Goal: Task Accomplishment & Management: Complete application form

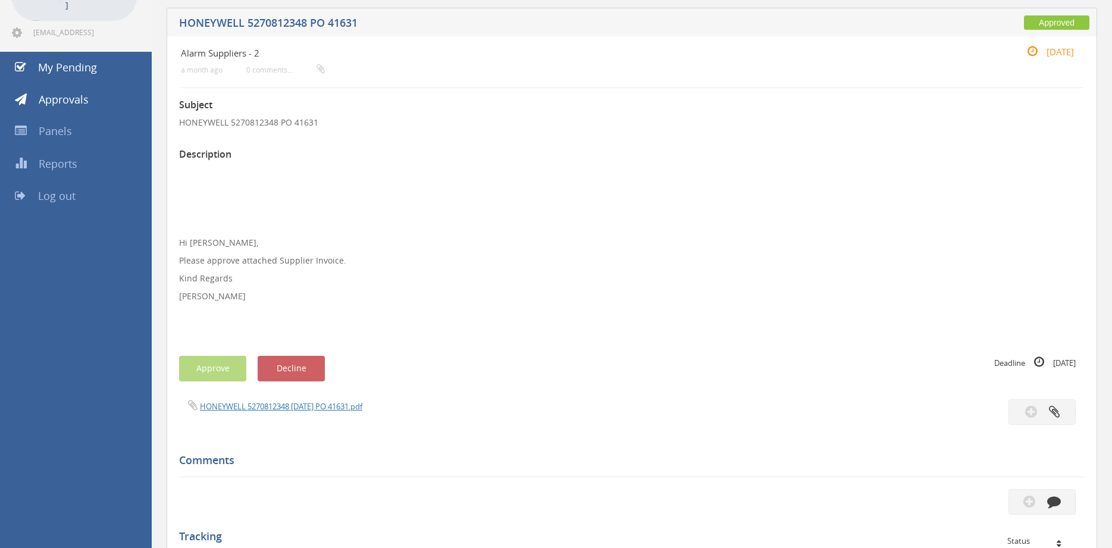
scroll to position [87, 0]
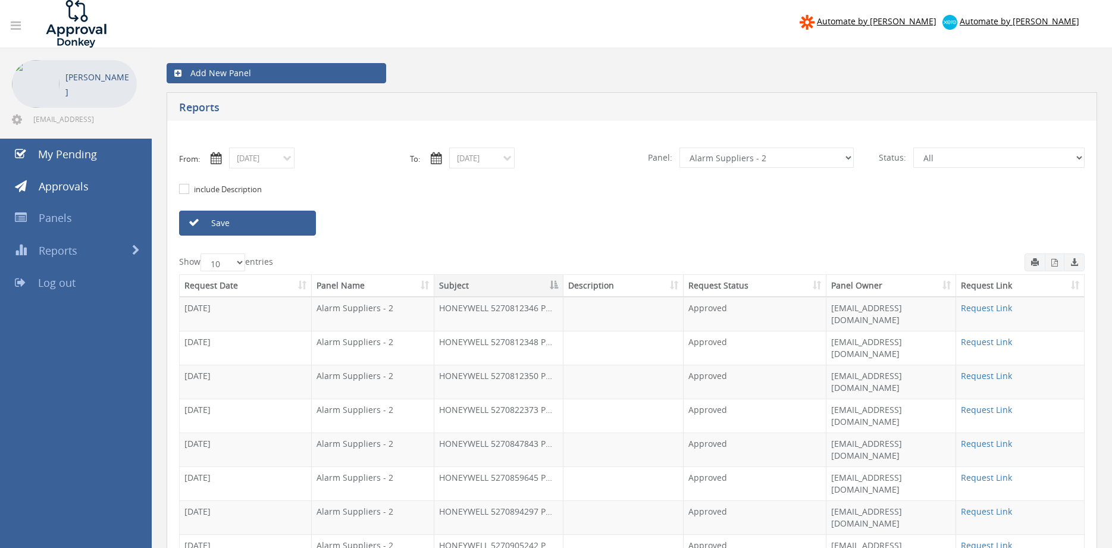
select select "number:9680"
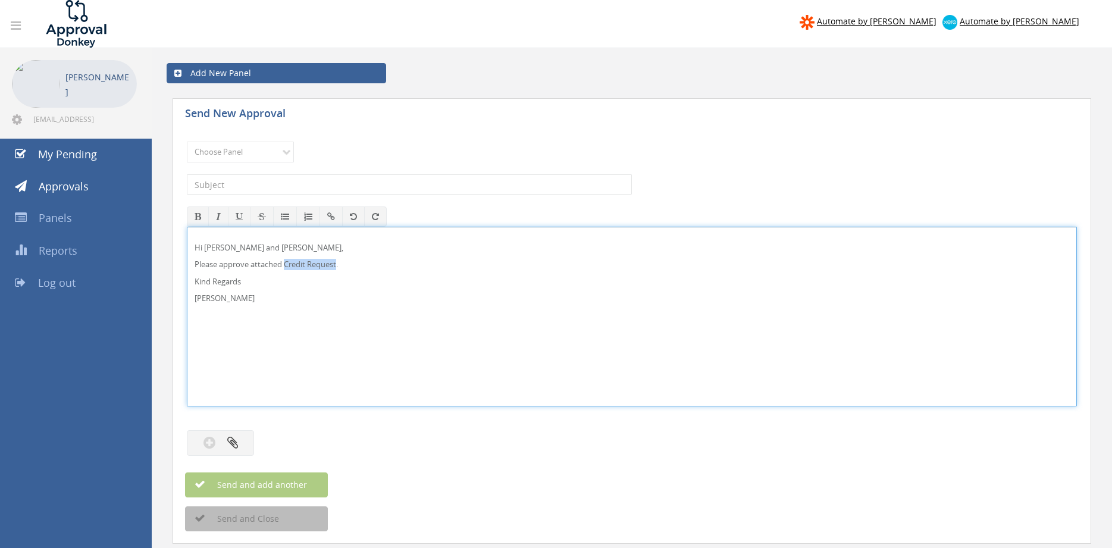
click at [339, 264] on p "Please approve attached Credit Request." at bounding box center [632, 264] width 875 height 11
drag, startPoint x: 167, startPoint y: 250, endPoint x: 173, endPoint y: 221, distance: 29.2
click at [187, 227] on div "Hi Lee and Ben, Please approve attached Credit Request. Kind Regards Pam Walker" at bounding box center [632, 317] width 890 height 180
copy div "Hi Lee and Ben, Please approve attached Credit Request. Kind Regards Pam Walker"
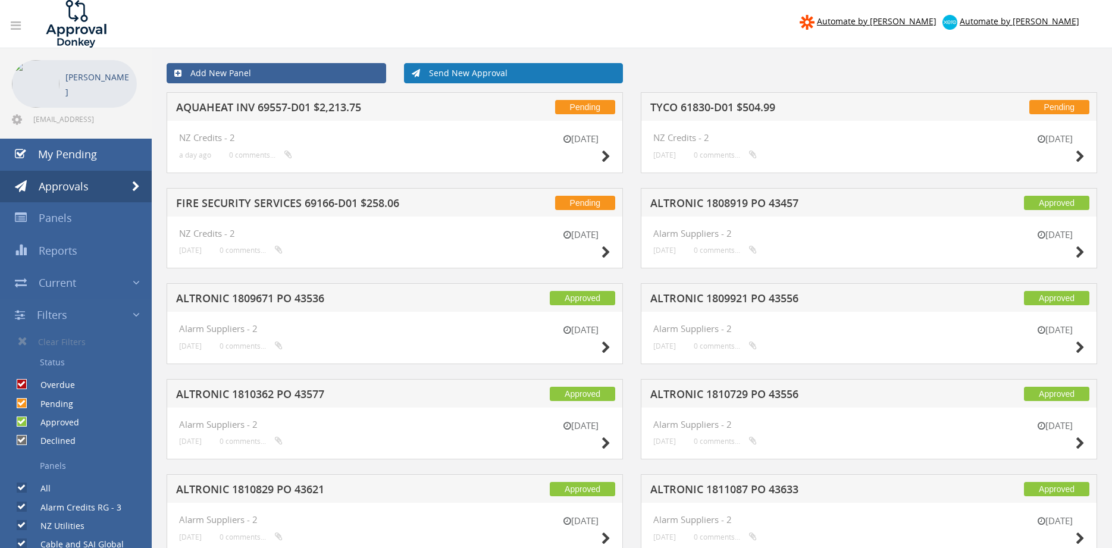
click at [487, 76] on link "Send New Approval" at bounding box center [514, 73] width 220 height 20
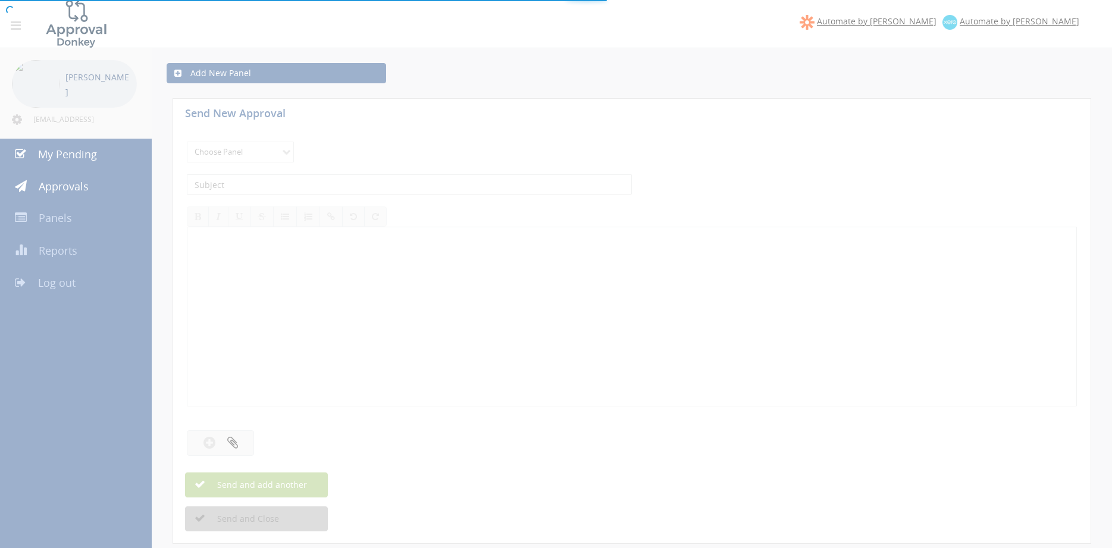
click at [267, 155] on div at bounding box center [556, 274] width 1112 height 548
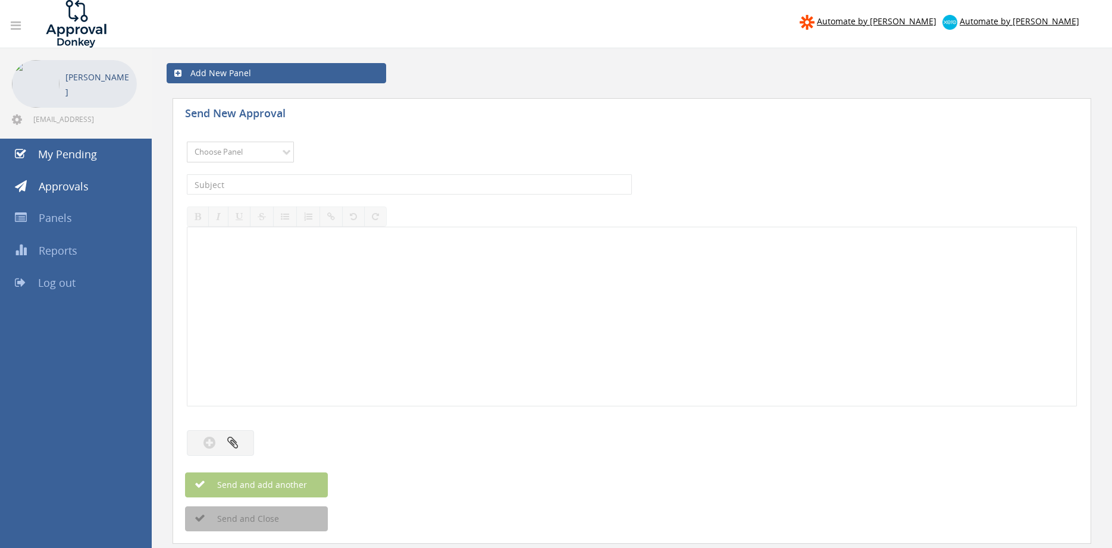
select select "9744"
click option "Flamestop Utilities" at bounding box center [0, 0] width 0 height 0
click at [325, 184] on input "text" at bounding box center [409, 184] width 445 height 20
type input "WORMALD NAT DIST 9566359 $423.50"
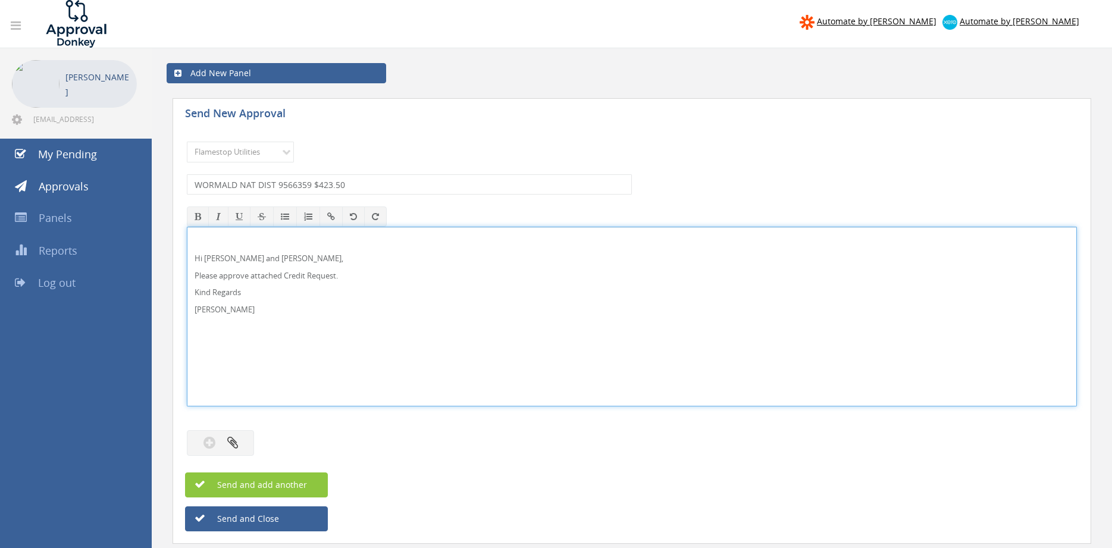
drag, startPoint x: 290, startPoint y: 277, endPoint x: 305, endPoint y: 269, distance: 17.6
click at [289, 277] on p "Please approve attached Credit Request." at bounding box center [632, 275] width 875 height 11
click at [219, 256] on p "Hi Lee and Ben," at bounding box center [632, 258] width 875 height 11
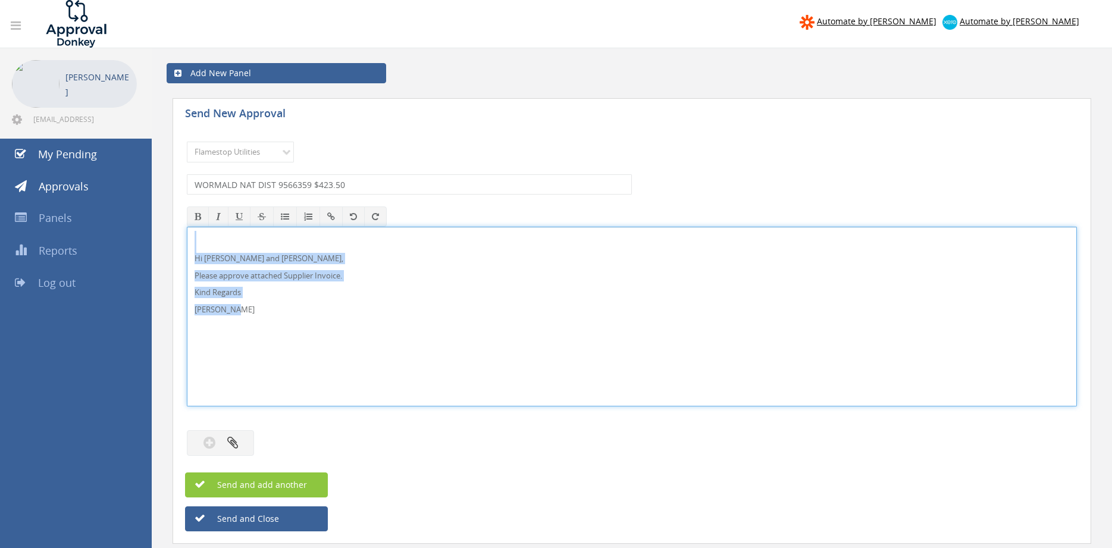
drag, startPoint x: 162, startPoint y: 261, endPoint x: 169, endPoint y: 234, distance: 27.7
click at [187, 234] on div "Hi Paul and Ben, Please approve attached Supplier Invoice. Kind Regards Pam Wal…" at bounding box center [632, 317] width 890 height 180
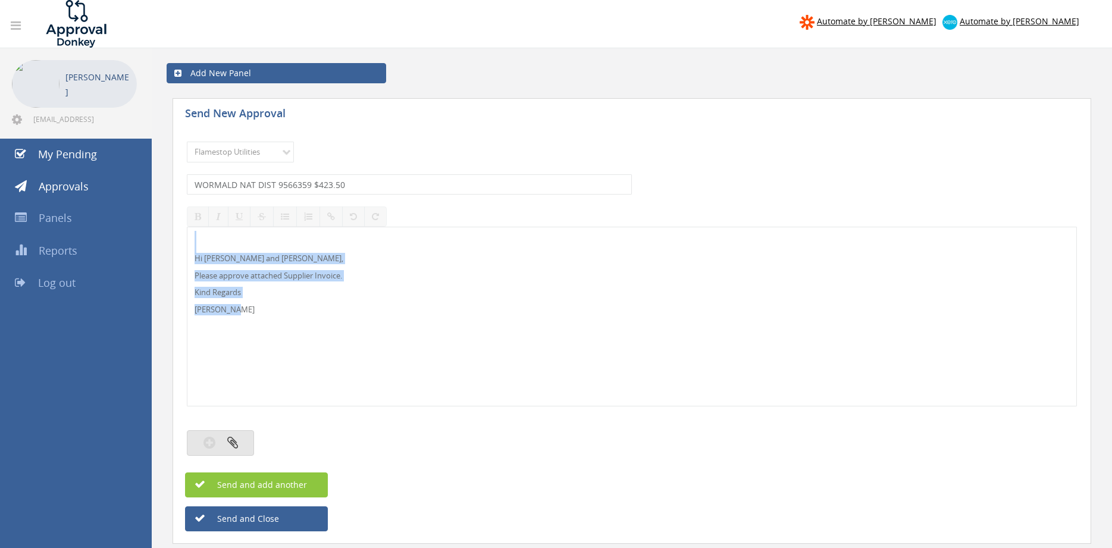
click at [247, 435] on button "button" at bounding box center [220, 443] width 67 height 26
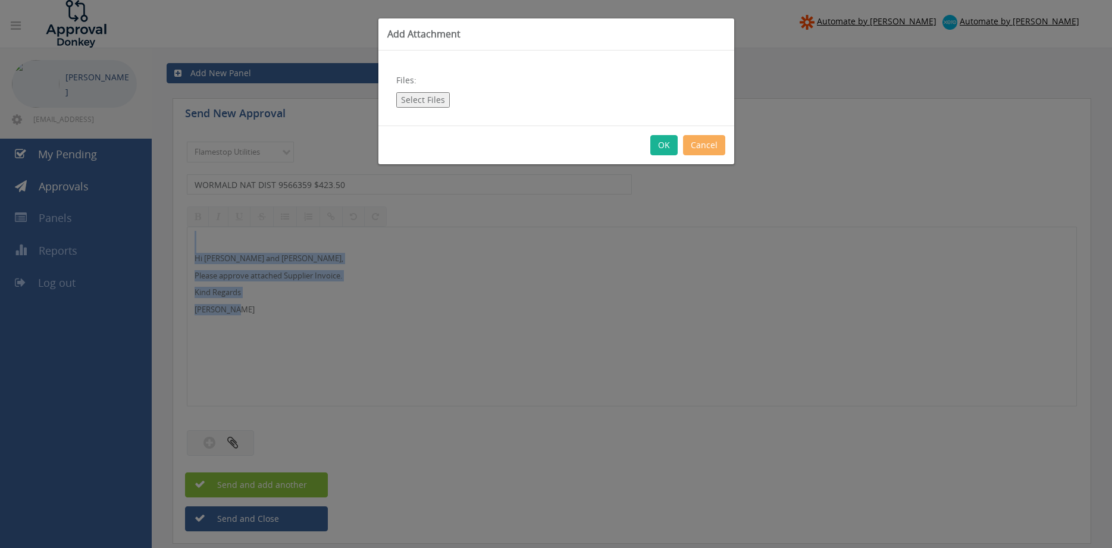
click at [425, 98] on button "Select Files" at bounding box center [423, 99] width 54 height 15
type input "C:\fakepath\WORMALD NAT DIST 9566359 24.09.25.pdf"
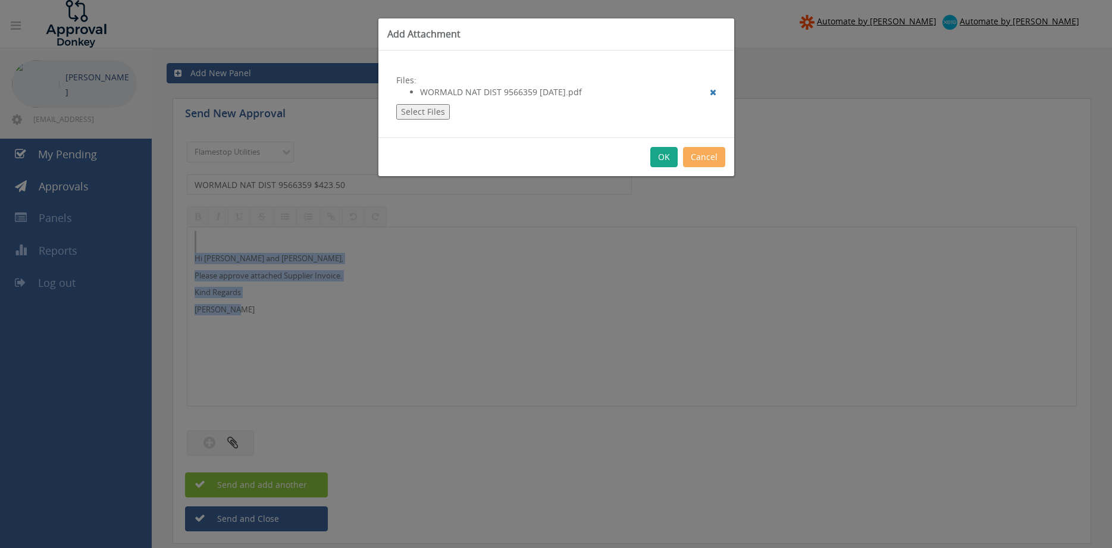
click at [668, 158] on button "OK" at bounding box center [663, 157] width 27 height 20
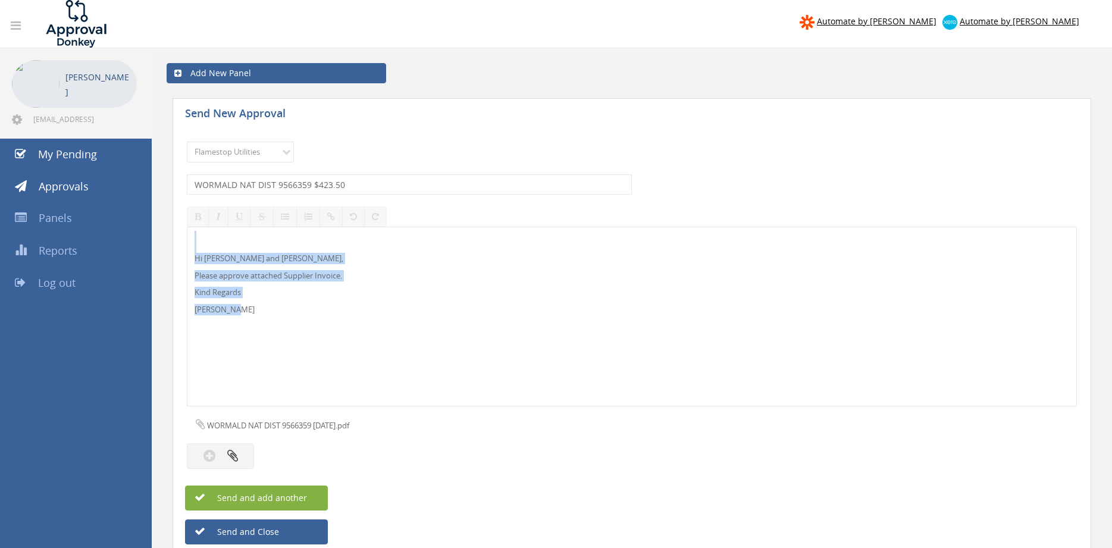
click at [295, 496] on span "Send and add another" at bounding box center [249, 497] width 115 height 11
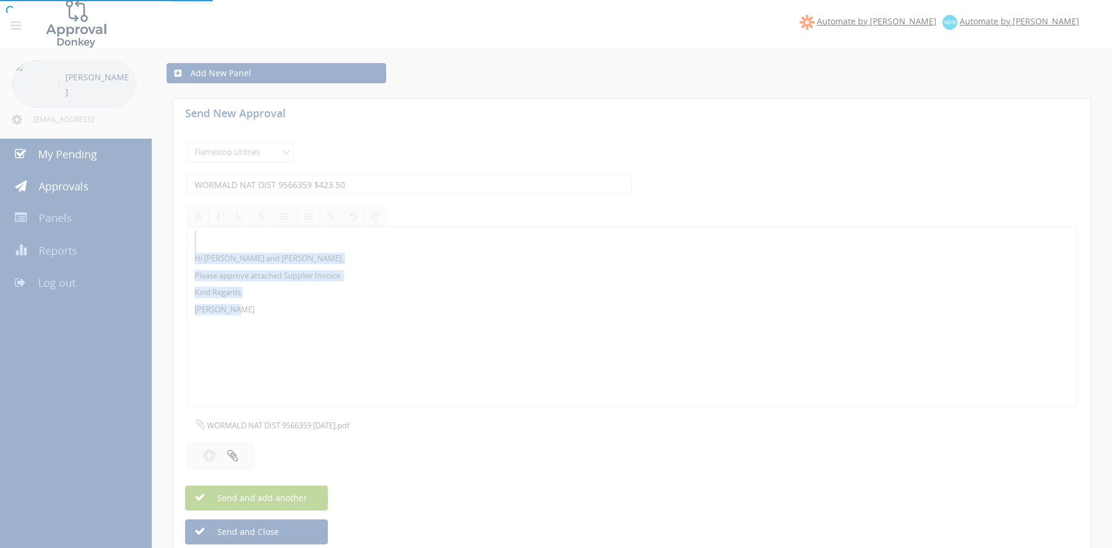
select select
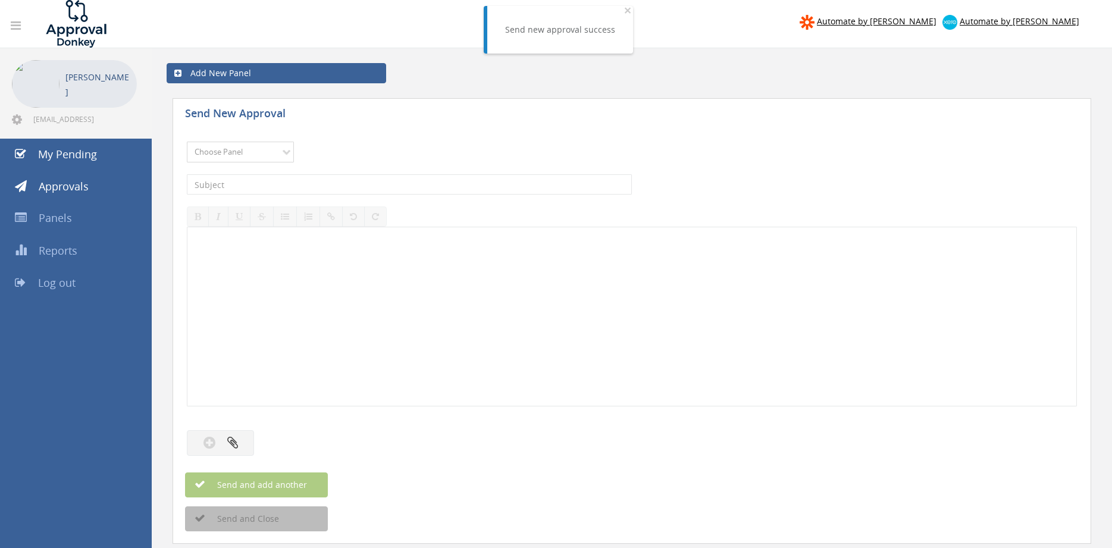
click at [187, 142] on select "Choose Panel Alarm Credits RG - 3 NZ Utilities Cable and SAI Global NZ Alarms-1…" at bounding box center [240, 152] width 107 height 21
select select "9744"
click option "Flamestop Utilities" at bounding box center [0, 0] width 0 height 0
click at [303, 186] on input "text" at bounding box center [409, 184] width 445 height 20
type input "SUPAGAS WA C324626-2025-9-30 $337.90"
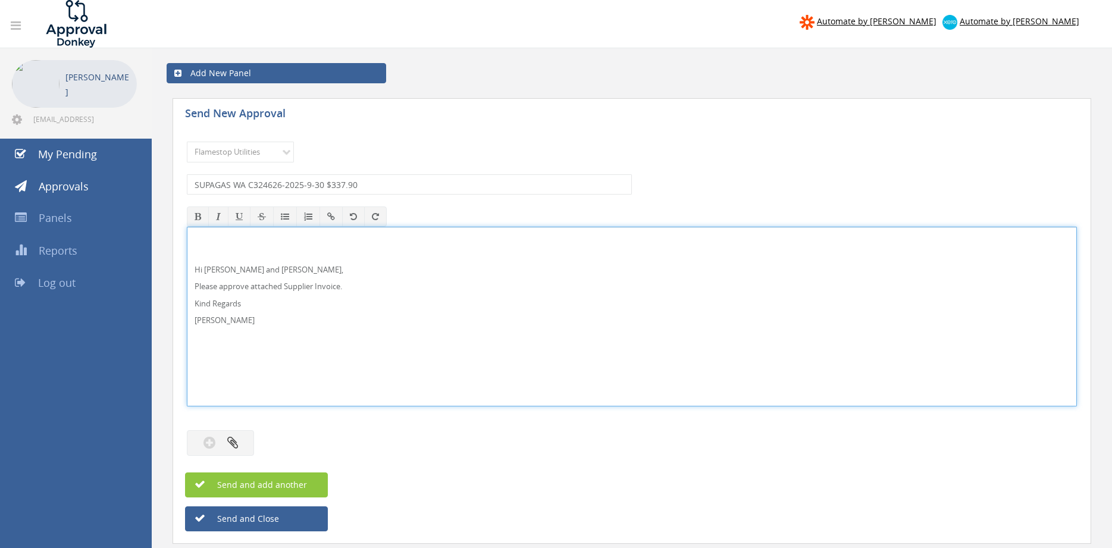
click at [249, 429] on div at bounding box center [632, 430] width 890 height 12
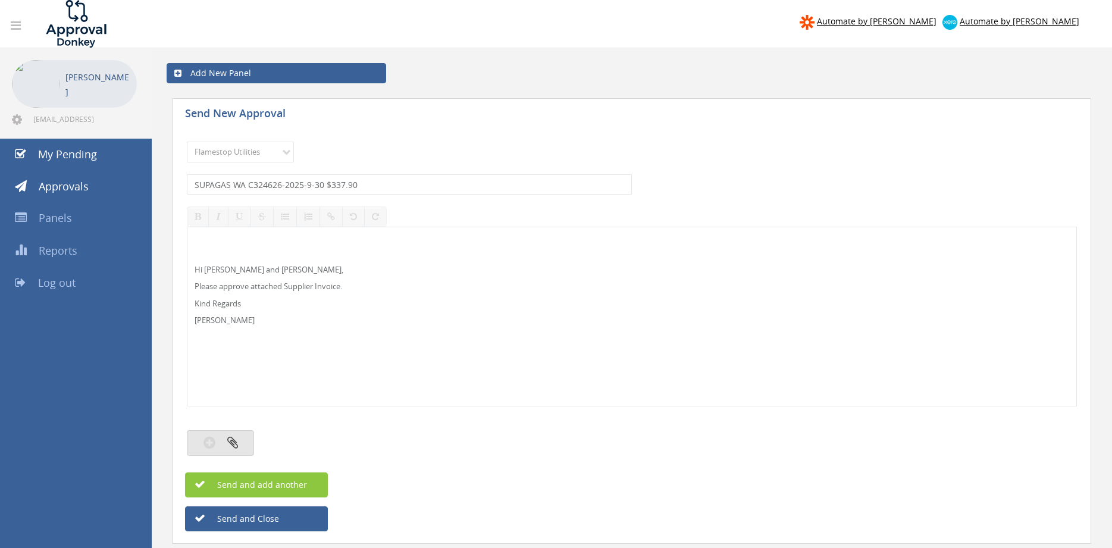
click at [237, 442] on icon "button" at bounding box center [232, 442] width 11 height 14
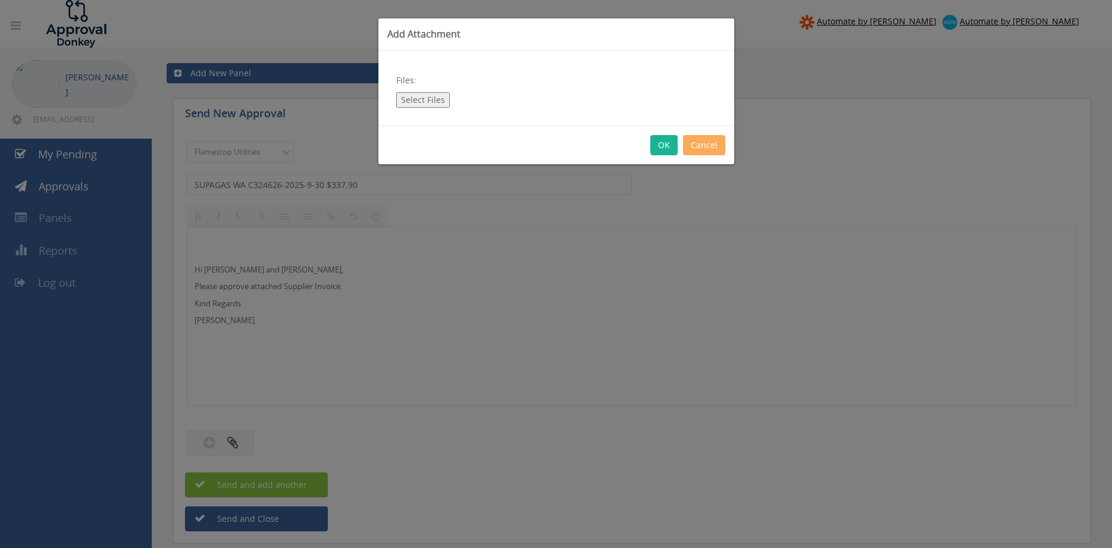
click at [431, 100] on button "Select Files" at bounding box center [423, 99] width 54 height 15
type input "C:\fakepath\SUPAGAS WA-C324626-2025-9-30.pdf"
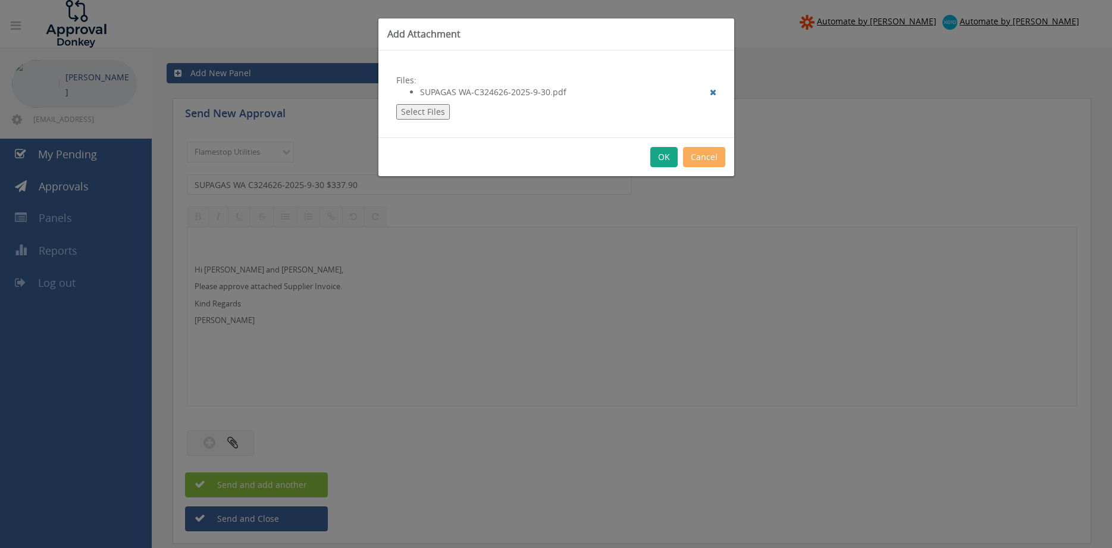
click at [659, 158] on button "OK" at bounding box center [663, 157] width 27 height 20
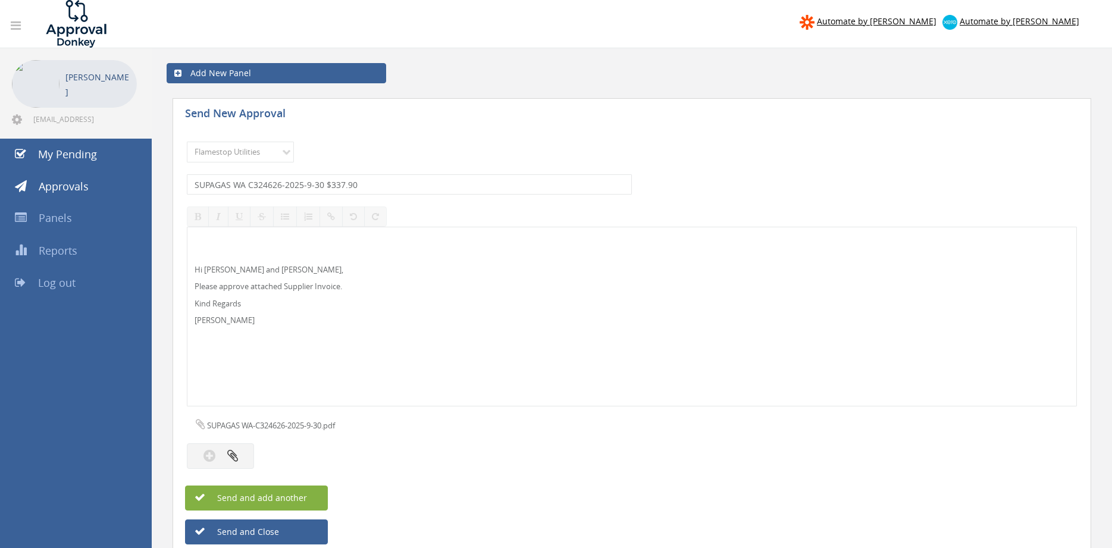
click at [312, 499] on button "Send and add another" at bounding box center [256, 497] width 143 height 25
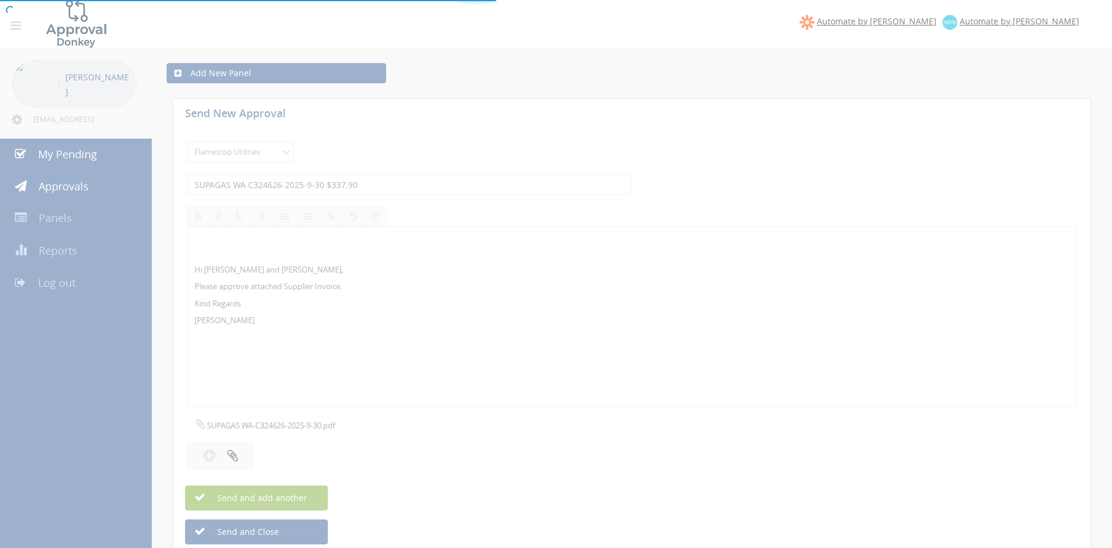
select select
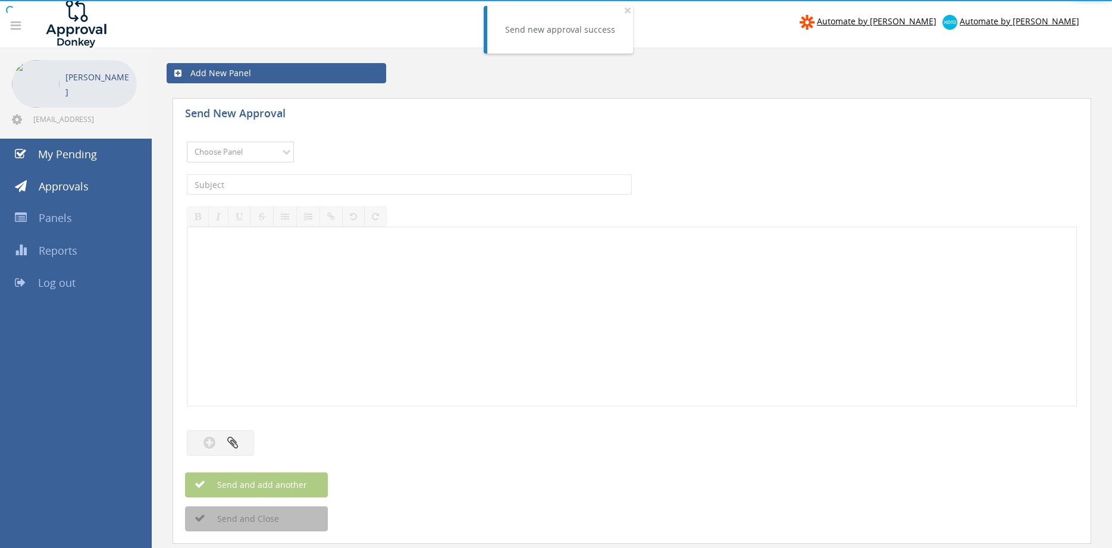
click at [187, 142] on select "Choose Panel Alarm Credits RG - 3 NZ Utilities Cable and SAI Global NZ Alarms-1…" at bounding box center [240, 152] width 107 height 21
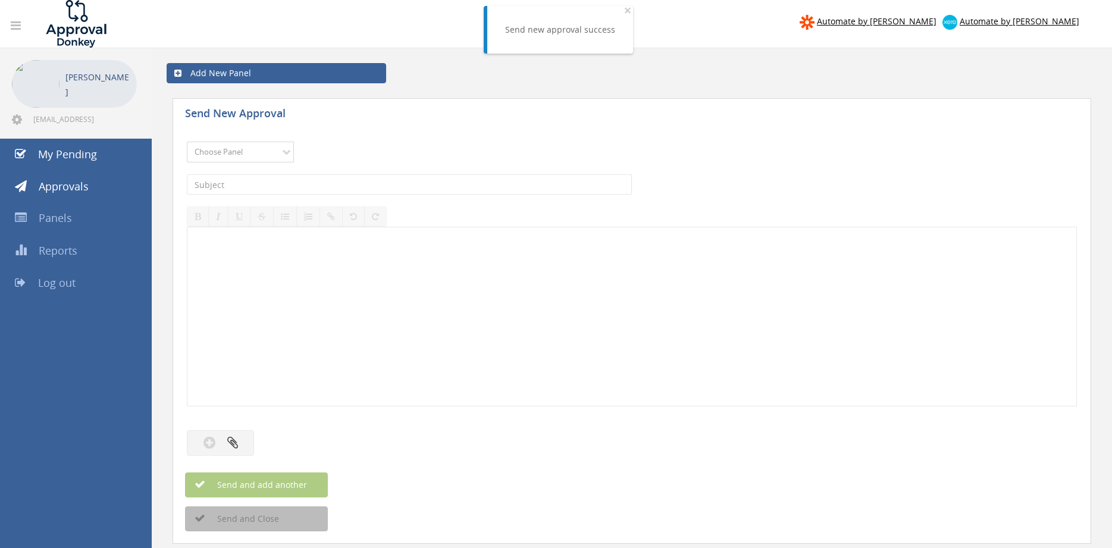
select select "9744"
click option "Flamestop Utilities" at bounding box center [0, 0] width 0 height 0
click at [326, 186] on input "text" at bounding box center [409, 184] width 445 height 20
type input "SUPAGAS SA C387190-2025-9-30 $80.81"
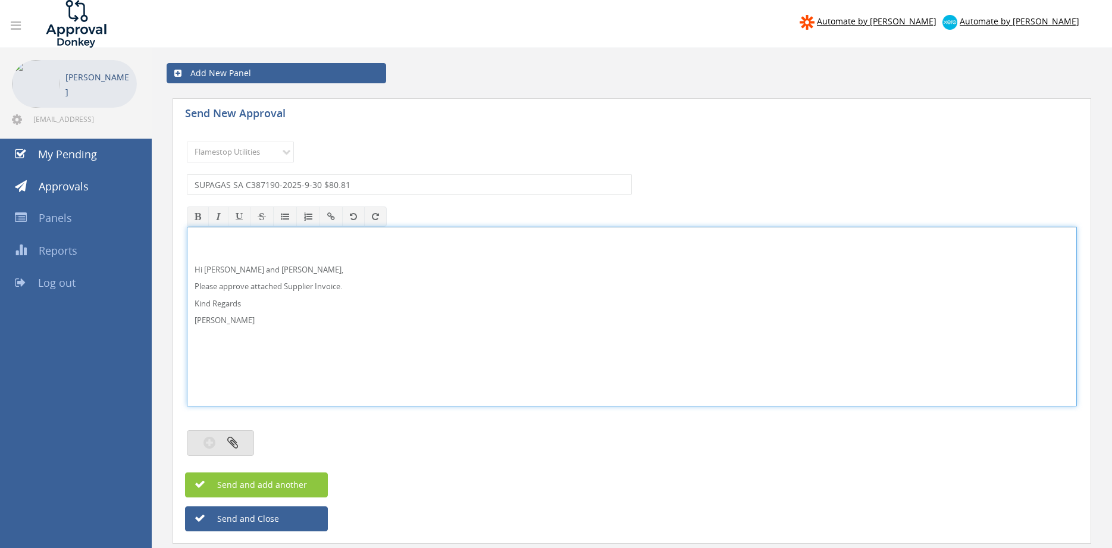
click at [241, 449] on button "button" at bounding box center [220, 443] width 67 height 26
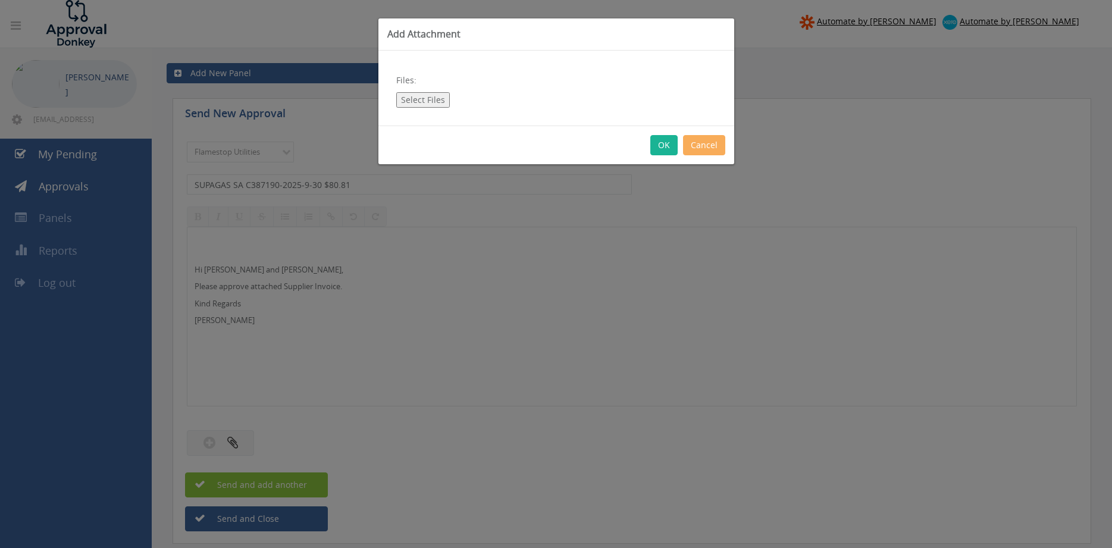
click at [428, 98] on button "Select Files" at bounding box center [423, 99] width 54 height 15
type input "C:\fakepath\SUPAGAS SA-C387190-2025-9-30.pdf"
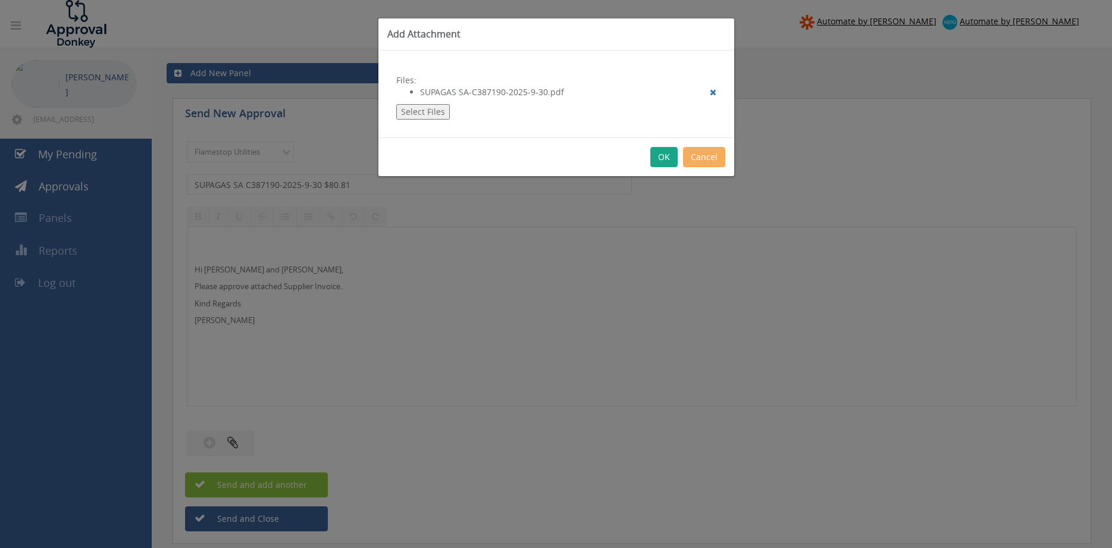
click at [665, 152] on button "OK" at bounding box center [663, 157] width 27 height 20
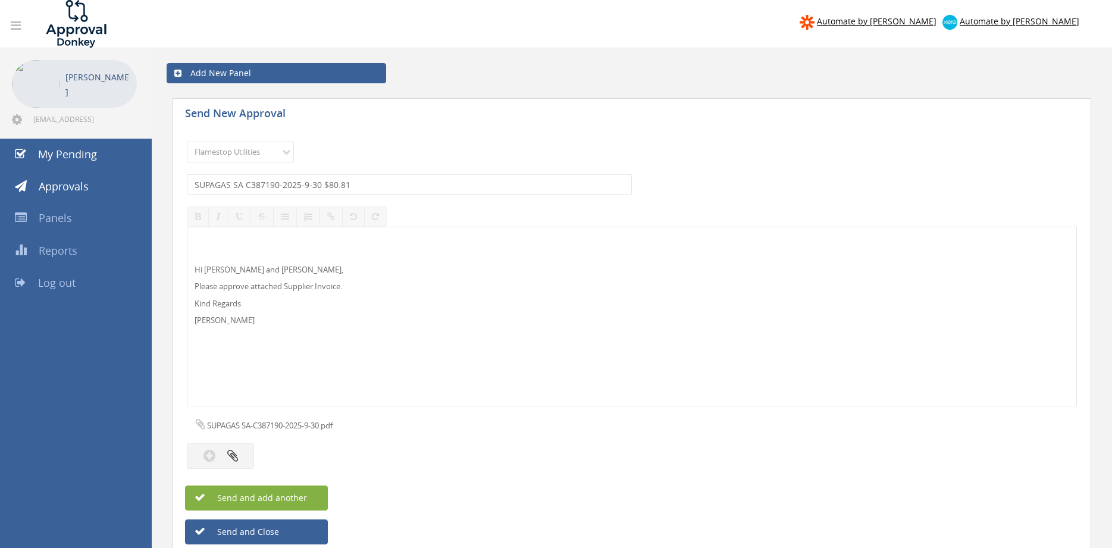
click at [312, 501] on button "Send and add another" at bounding box center [256, 497] width 143 height 25
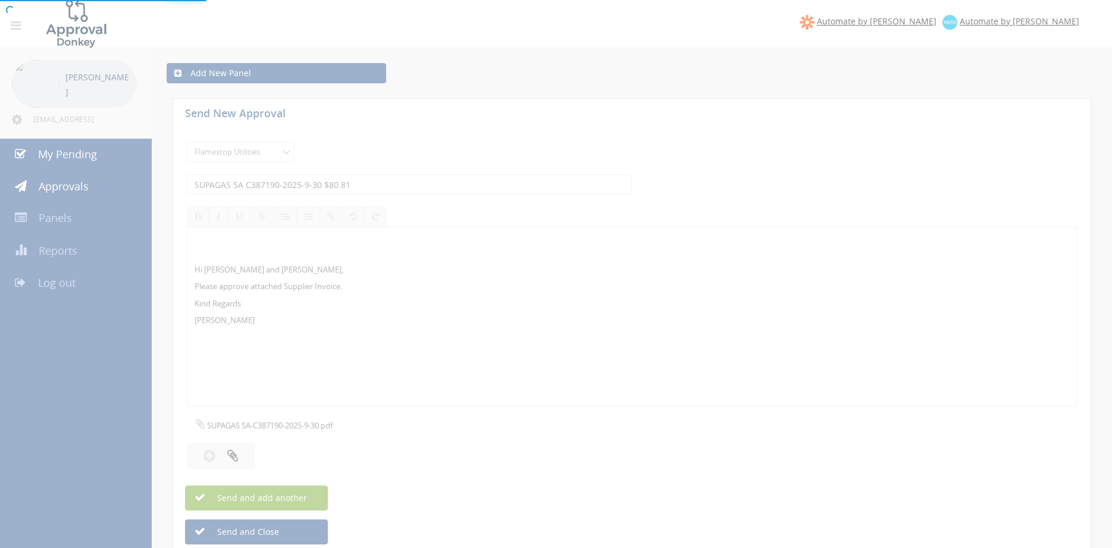
select select
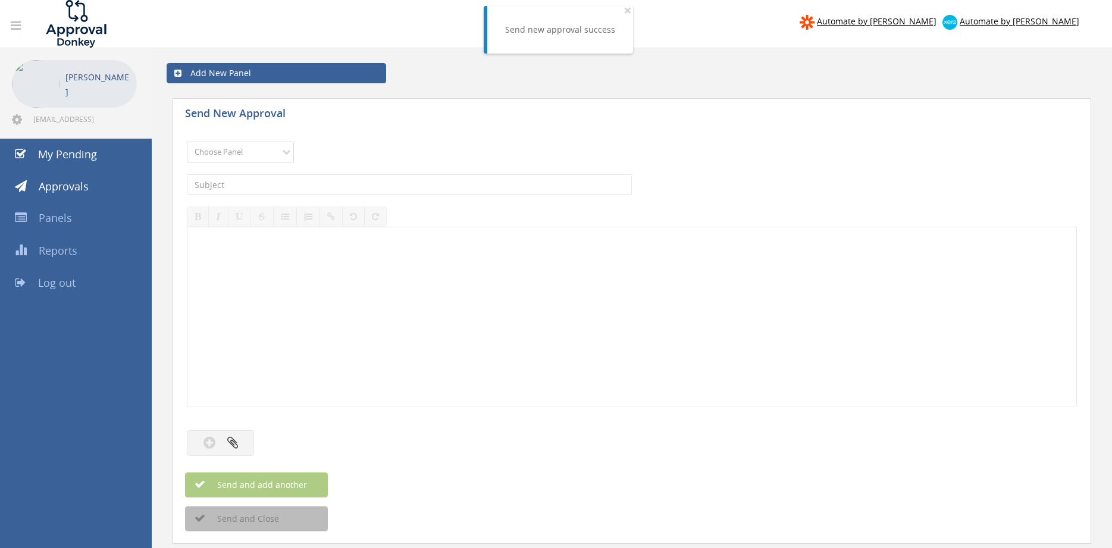
select select "9744"
click option "Flamestop Utilities" at bounding box center [0, 0] width 0 height 0
click at [326, 180] on input "text" at bounding box center [409, 184] width 445 height 20
type input "SUPAGAS QLD ACT NEWC NQ C26898-2025-9-30 $990.73"
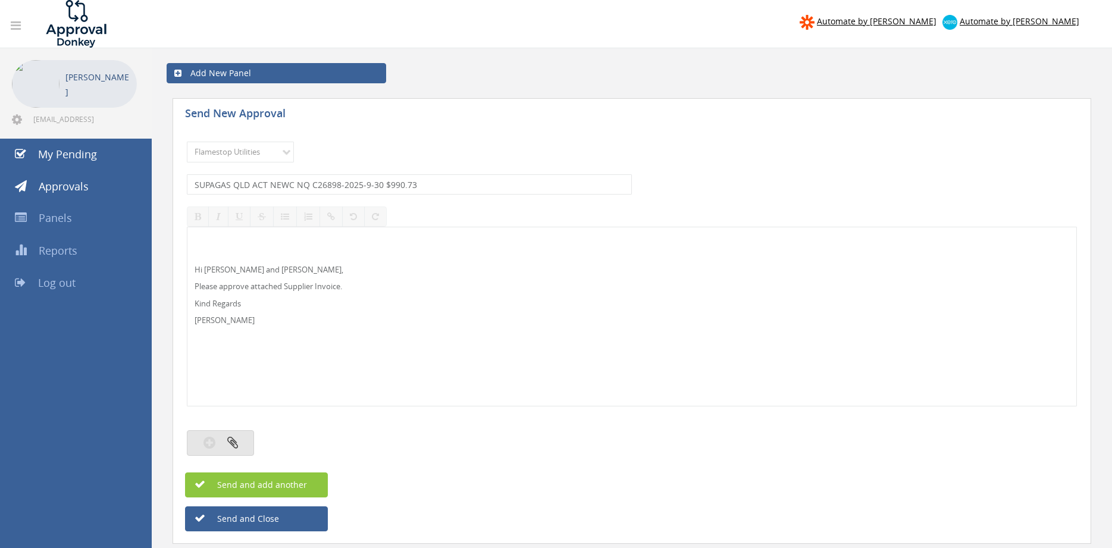
click at [247, 441] on button "button" at bounding box center [220, 443] width 67 height 26
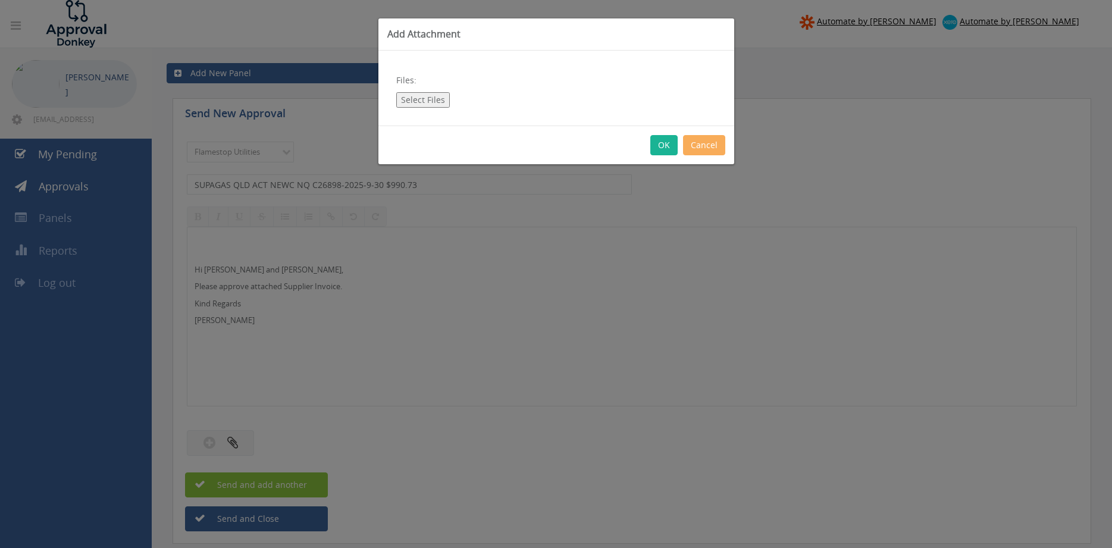
click at [413, 102] on button "Select Files" at bounding box center [423, 99] width 54 height 15
type input "C:\fakepath\SUPAGAS QLD ACT NEWC NQ-C26898-2025-9-30.pdf"
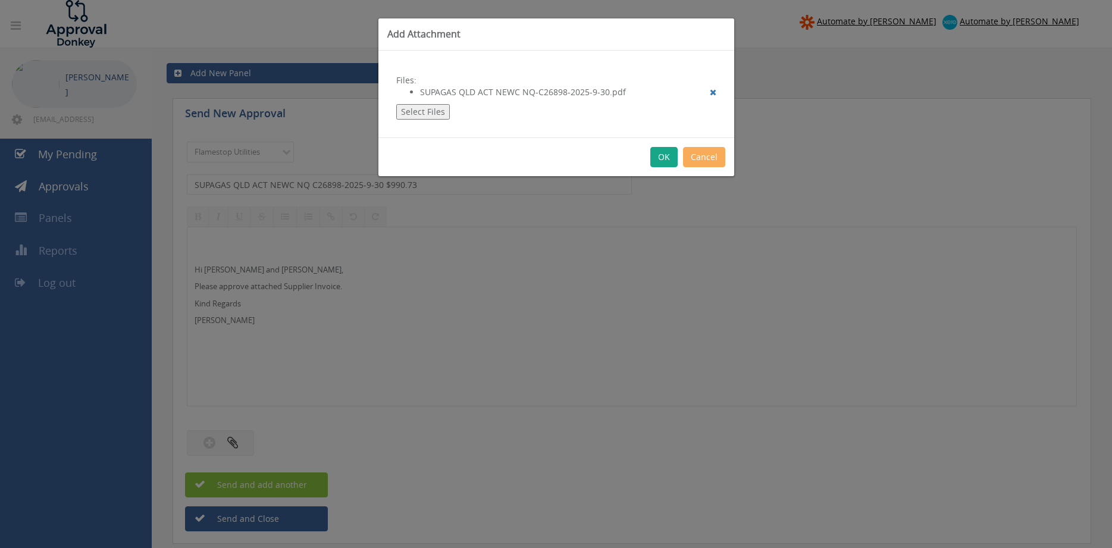
click at [660, 156] on button "OK" at bounding box center [663, 157] width 27 height 20
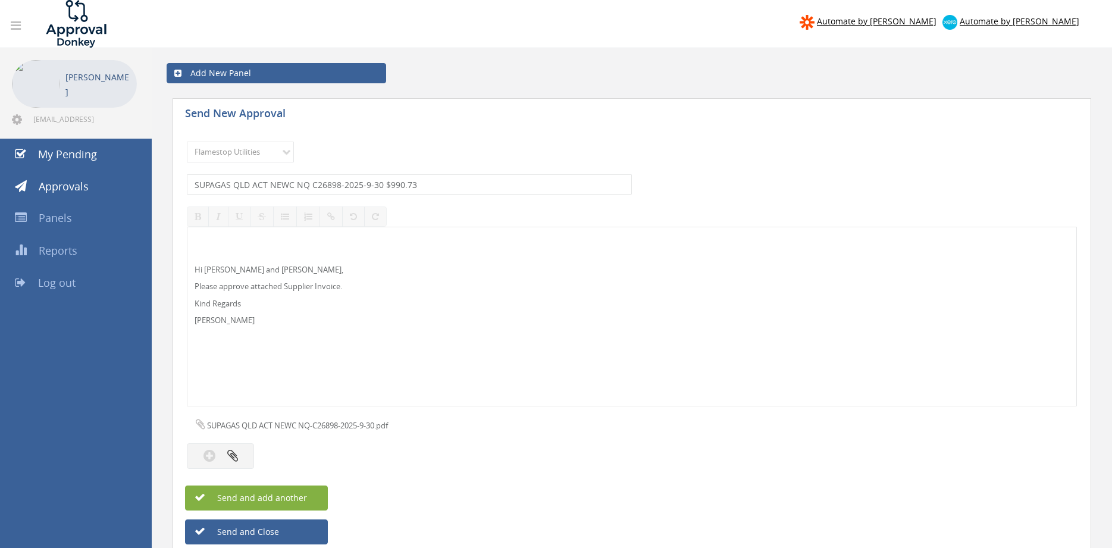
click at [312, 497] on button "Send and add another" at bounding box center [256, 497] width 143 height 25
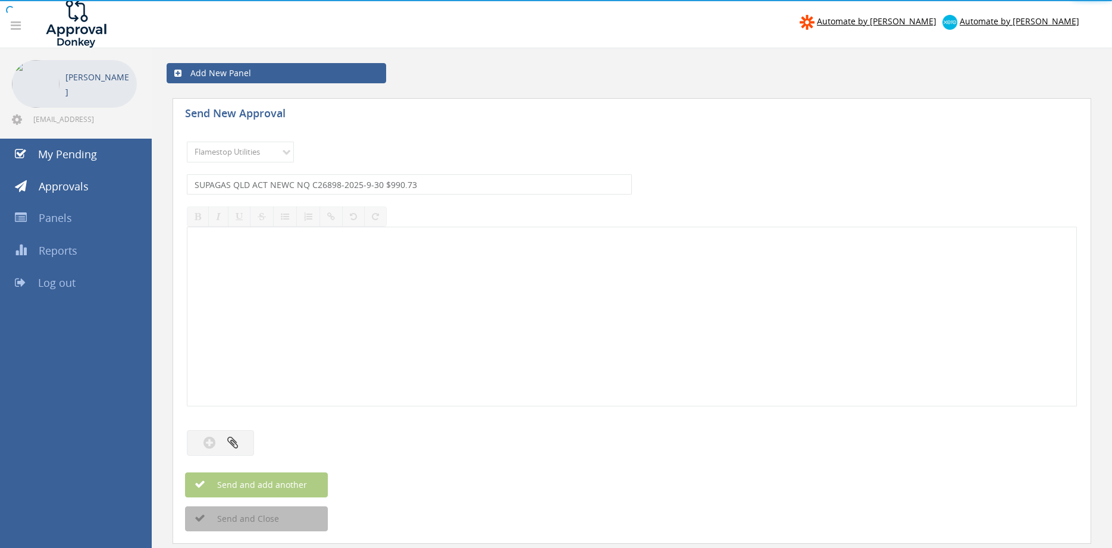
select select
click at [187, 142] on select "Choose Panel Alarm Credits RG - 3 NZ Utilities Cable and SAI Global NZ Alarms-1…" at bounding box center [240, 152] width 107 height 21
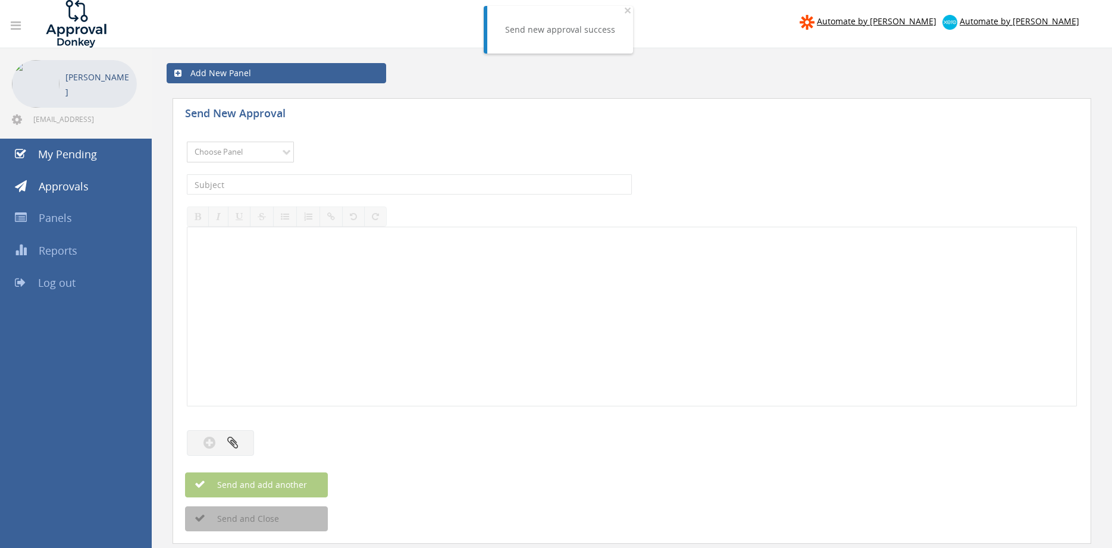
select select "9744"
click option "Flamestop Utilities" at bounding box center [0, 0] width 0 height 0
click at [312, 186] on input "text" at bounding box center [409, 184] width 445 height 20
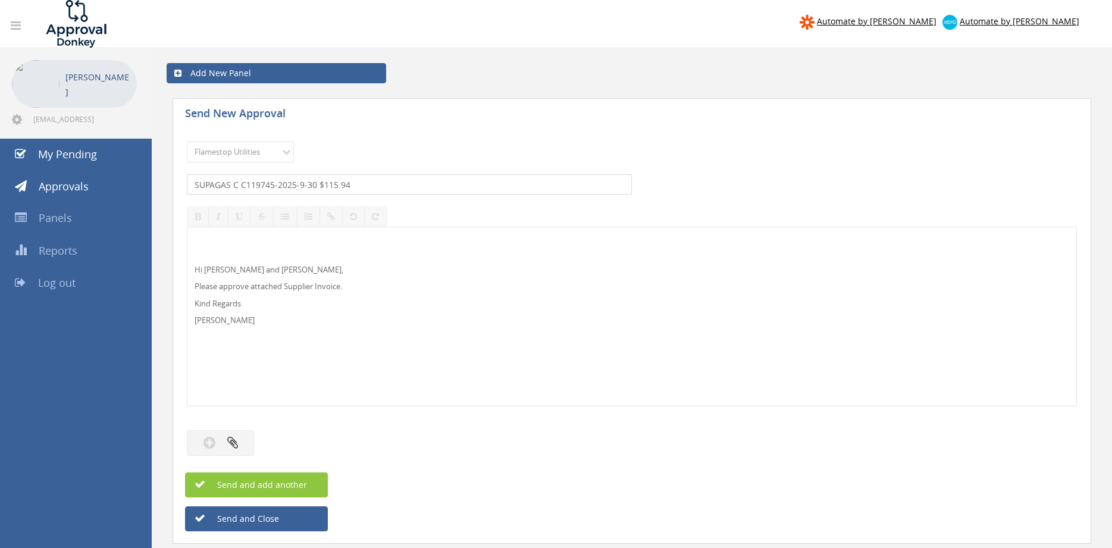
click at [235, 184] on input "SUPAGAS C C119745-2025-9-30 $115.94" at bounding box center [409, 184] width 445 height 20
type input "SUPAGAS LC C119745-2025-9-30 $115.94"
click at [243, 446] on button "button" at bounding box center [220, 443] width 67 height 26
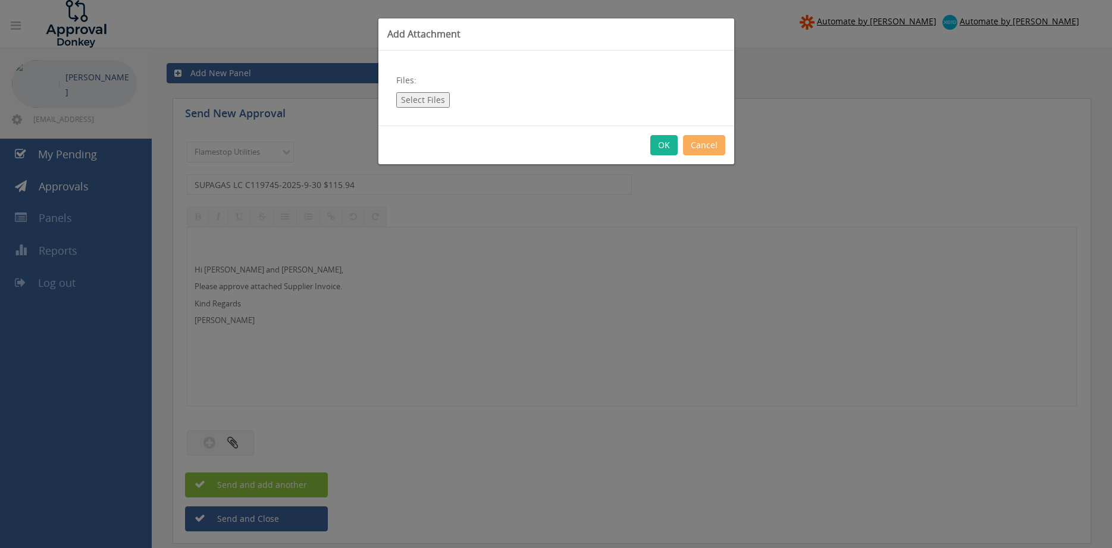
click at [431, 96] on button "Select Files" at bounding box center [423, 99] width 54 height 15
type input "C:\fakepath\SUPAGAS LC-C119745-2025-9-30.pdf"
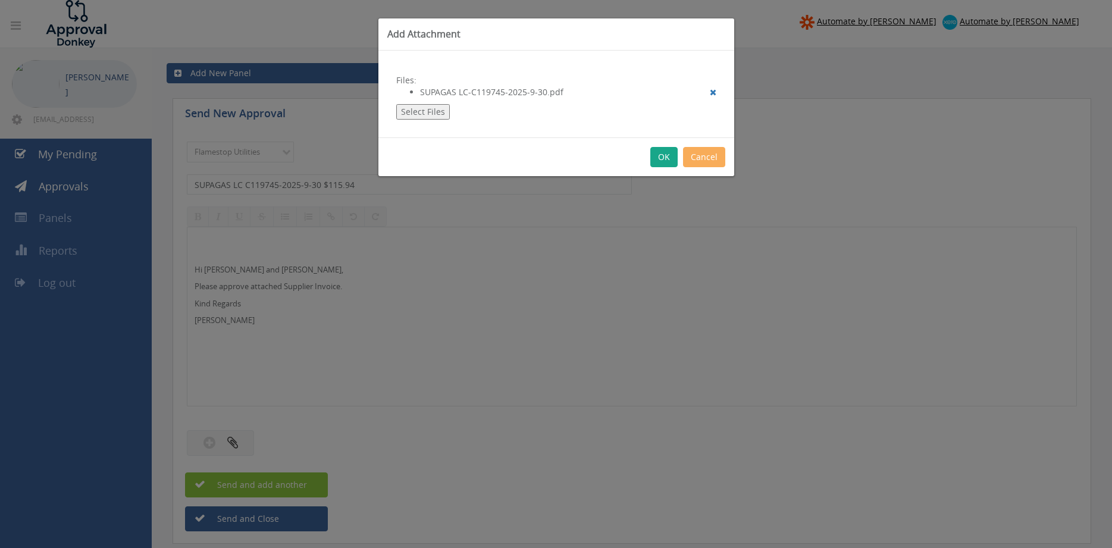
click at [663, 155] on button "OK" at bounding box center [663, 157] width 27 height 20
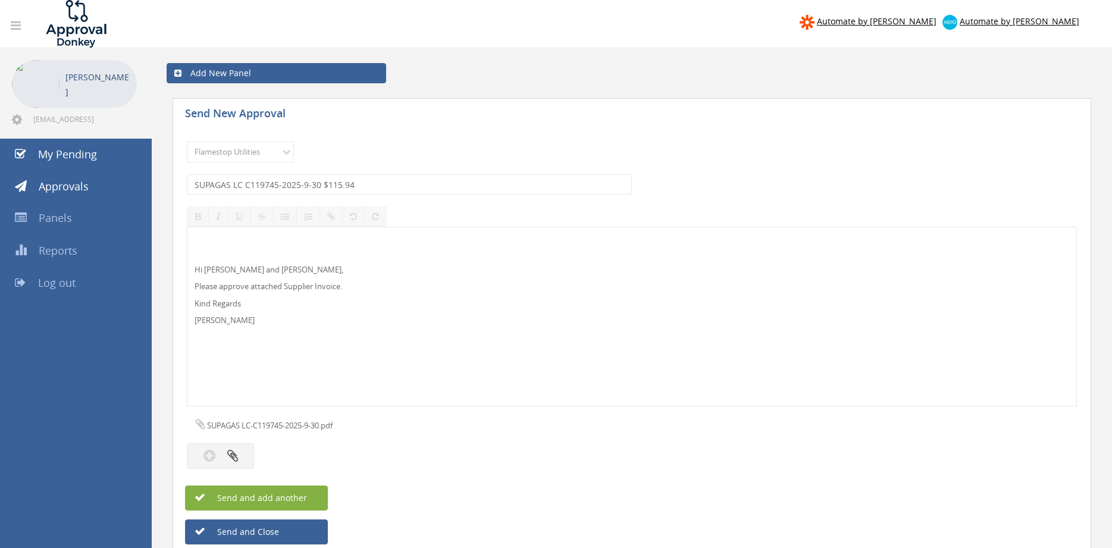
click at [309, 493] on button "Send and add another" at bounding box center [256, 497] width 143 height 25
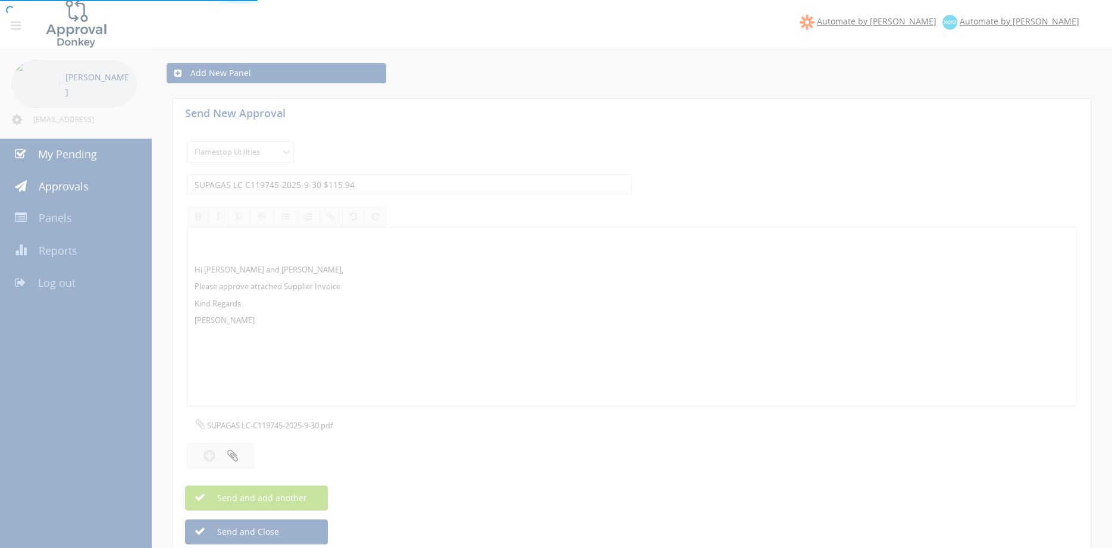
select select
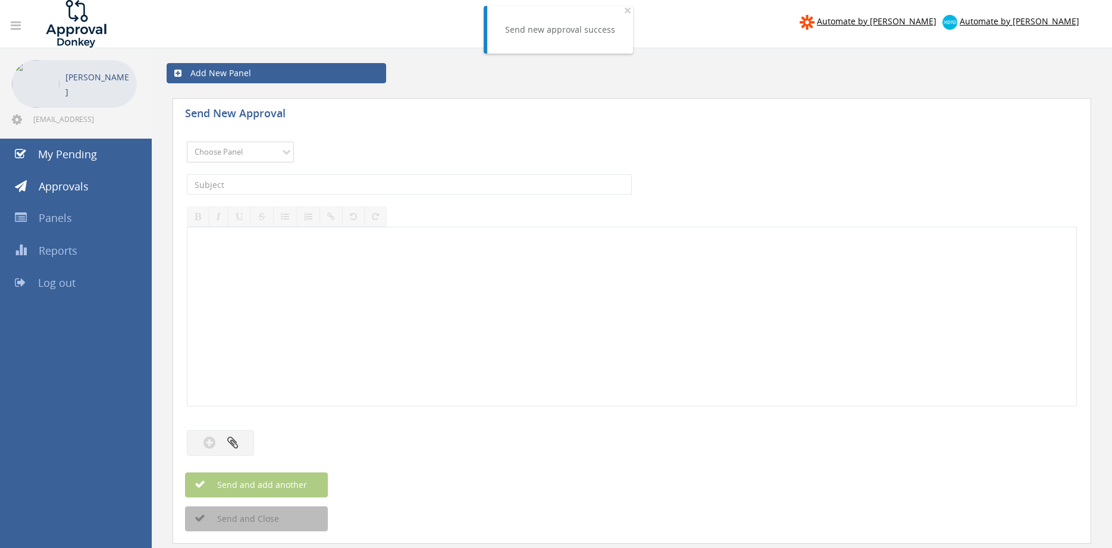
click at [187, 142] on select "Choose Panel Alarm Credits RG - 3 NZ Utilities Cable and SAI Global NZ Alarms-1…" at bounding box center [240, 152] width 107 height 21
select select "9744"
click option "Flamestop Utilities" at bounding box center [0, 0] width 0 height 0
click at [324, 189] on input "text" at bounding box center [409, 184] width 445 height 20
type input "SPEED GAS INV173481 $67.50"
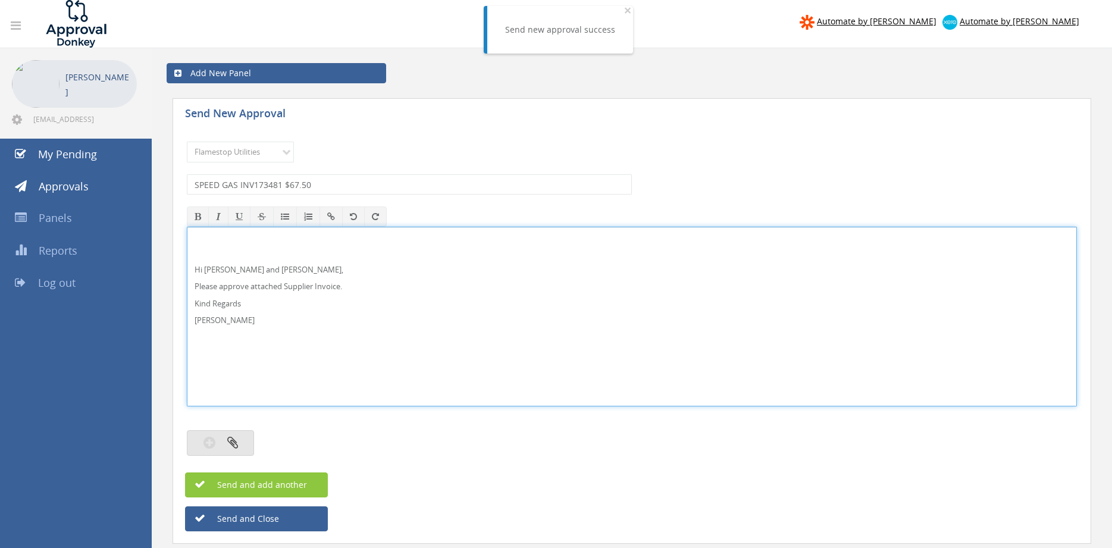
click at [243, 441] on button "button" at bounding box center [220, 443] width 67 height 26
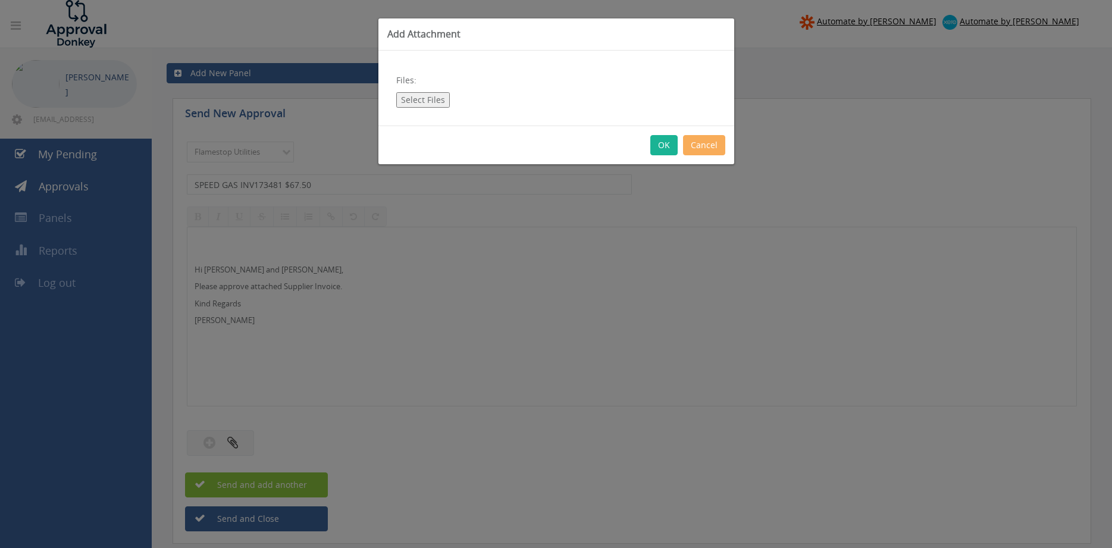
click at [427, 100] on button "Select Files" at bounding box center [423, 99] width 54 height 15
type input "C:\fakepath\SPEED GAS INV173481 30.09.25.pdf"
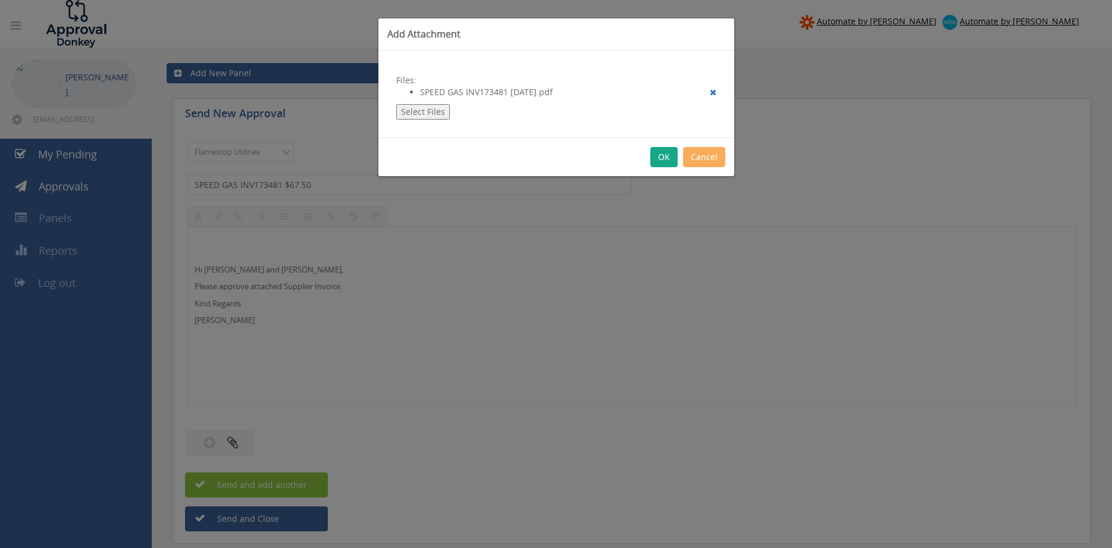
click at [669, 161] on button "OK" at bounding box center [663, 157] width 27 height 20
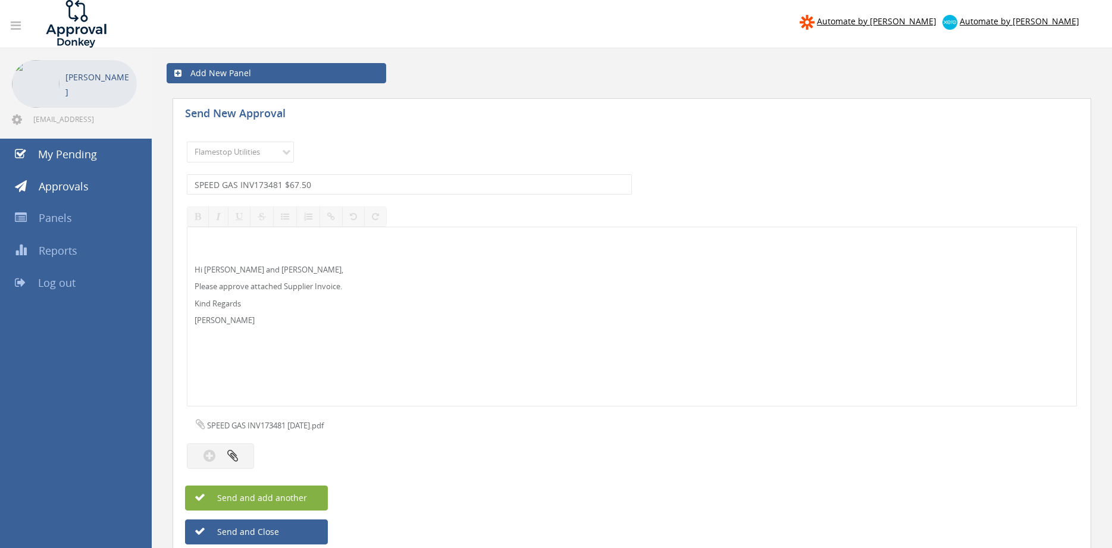
click at [312, 494] on button "Send and add another" at bounding box center [256, 497] width 143 height 25
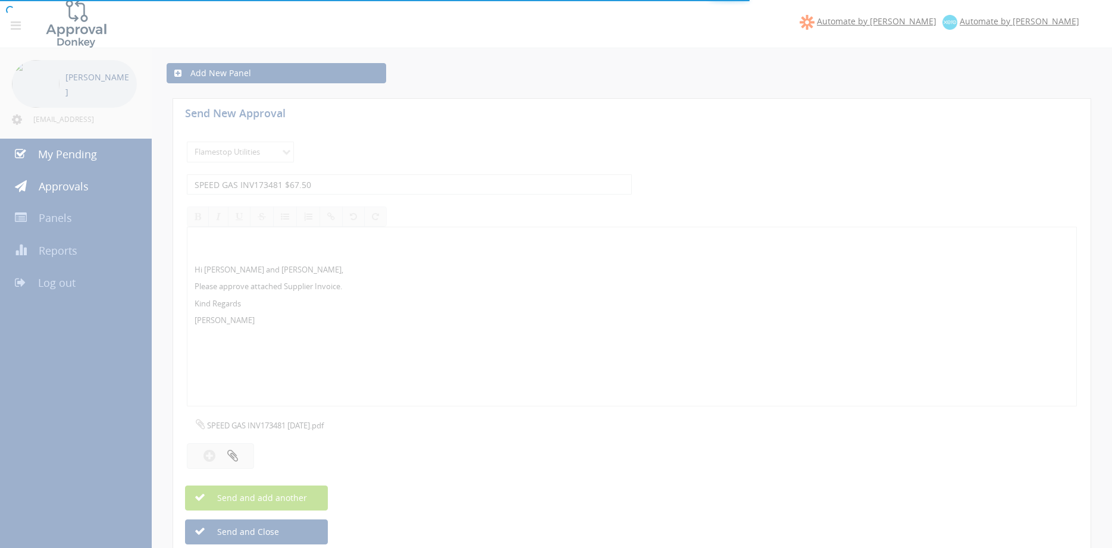
select select
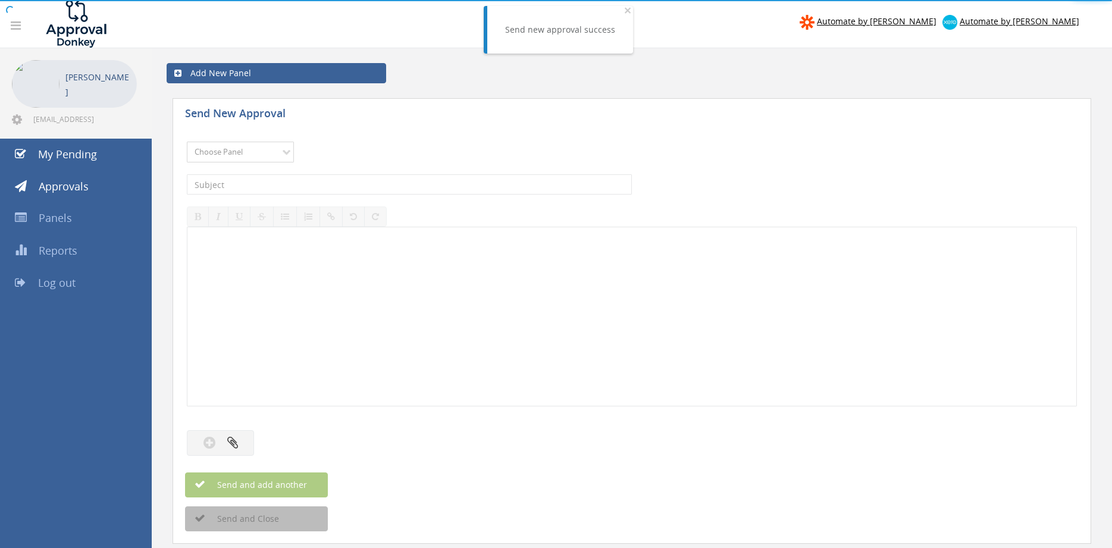
click at [187, 142] on select "Choose Panel Alarm Credits RG - 3 NZ Utilities Cable and SAI Global NZ Alarms-1…" at bounding box center [240, 152] width 107 height 21
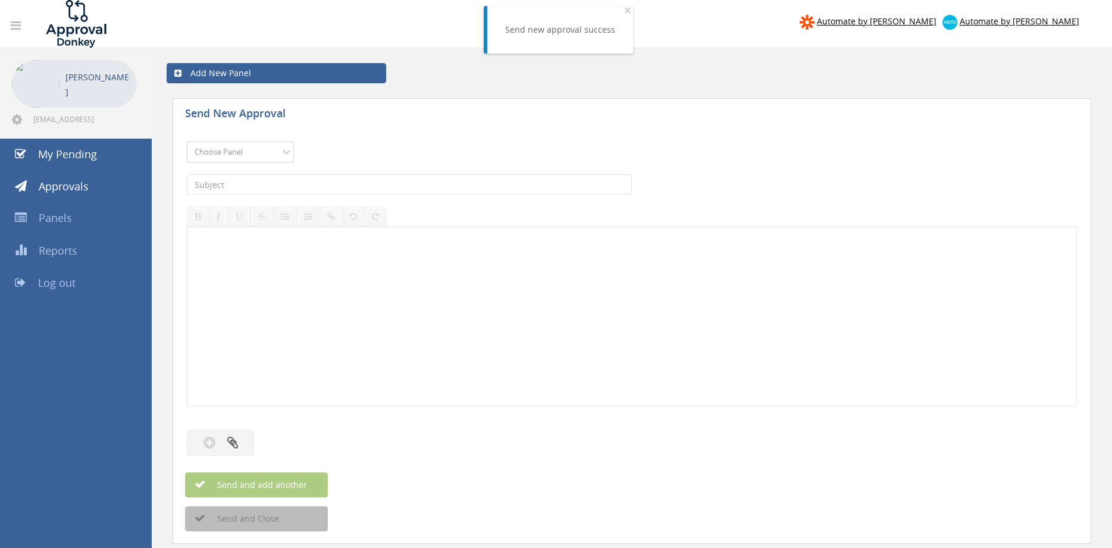
select select "9744"
click option "Flamestop Utilities" at bounding box center [0, 0] width 0 height 0
click at [329, 186] on input "text" at bounding box center [409, 184] width 445 height 20
type input "SMARTECH INV8142646 $22"
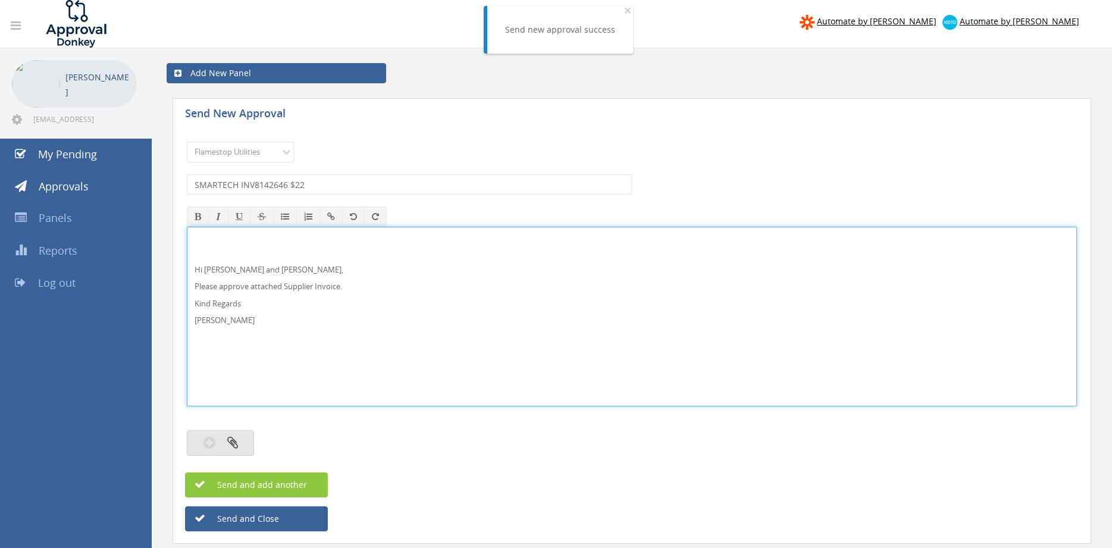
click at [233, 438] on icon "button" at bounding box center [232, 442] width 11 height 14
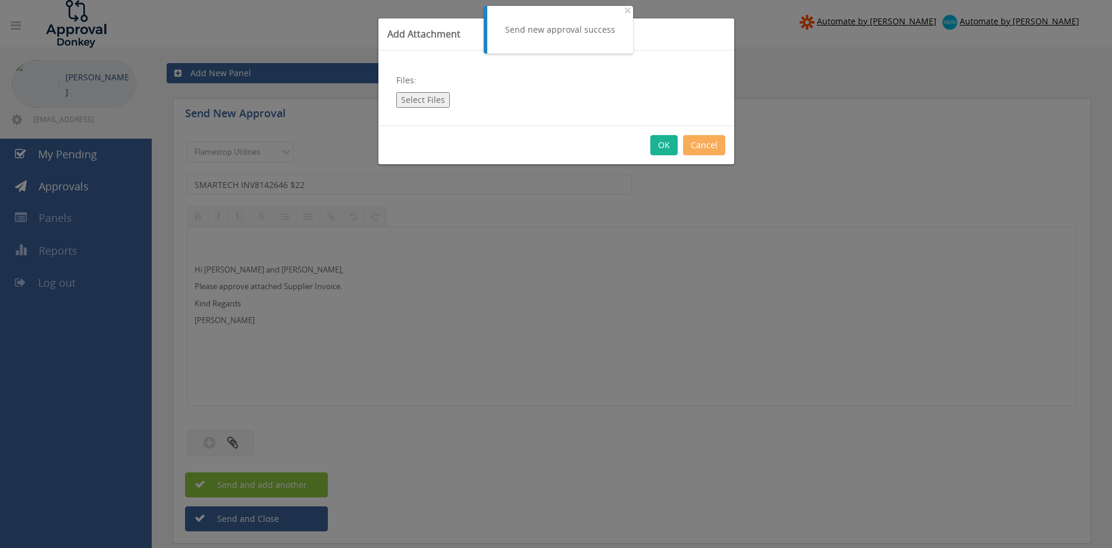
click at [415, 102] on button "Select Files" at bounding box center [423, 99] width 54 height 15
type input "C:\fakepath\SMARTECH_INV8142646 29.09.25.pdf"
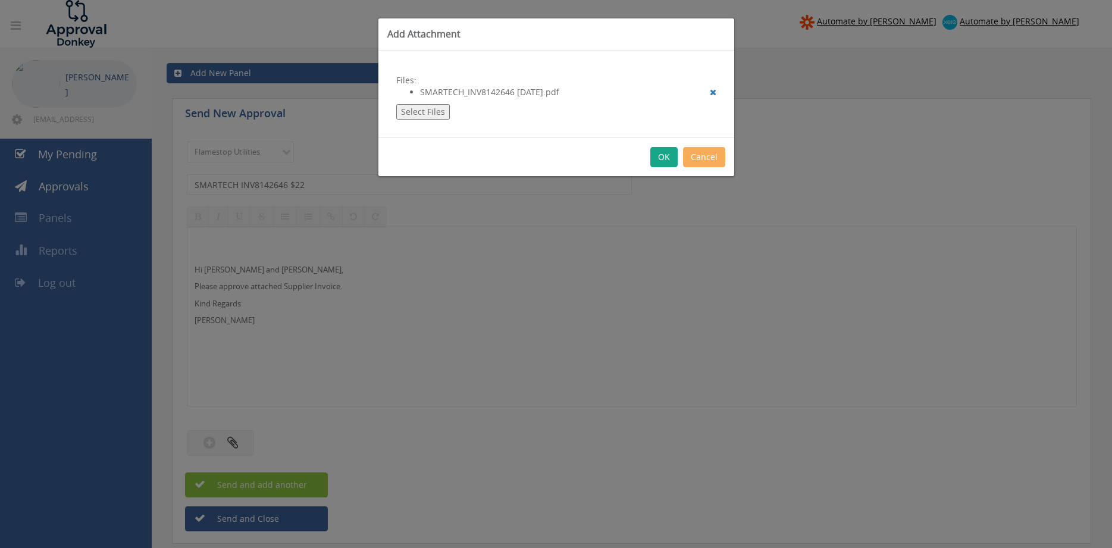
click at [660, 154] on button "OK" at bounding box center [663, 157] width 27 height 20
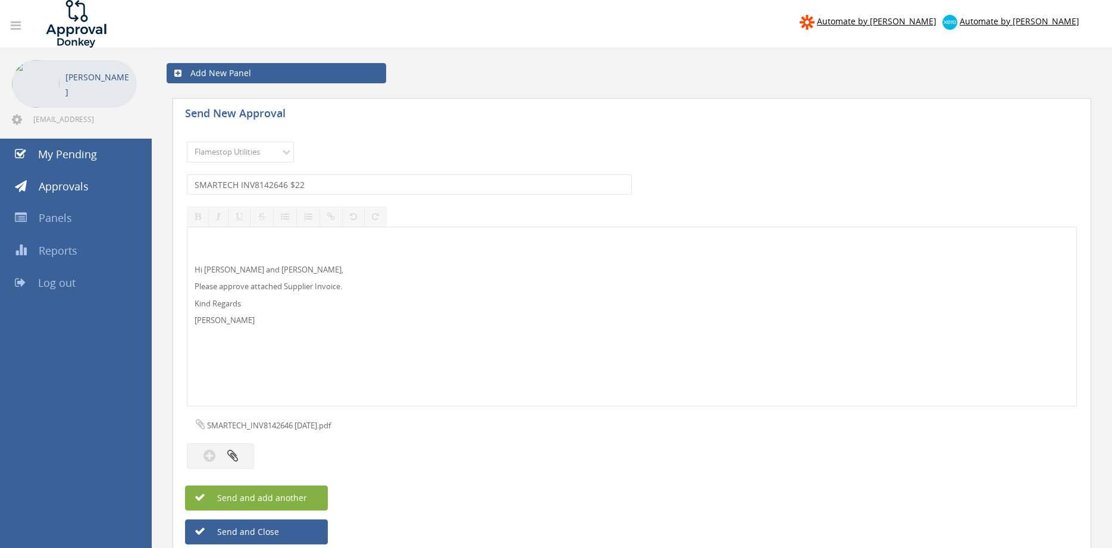
click at [303, 495] on span "Send and add another" at bounding box center [249, 497] width 115 height 11
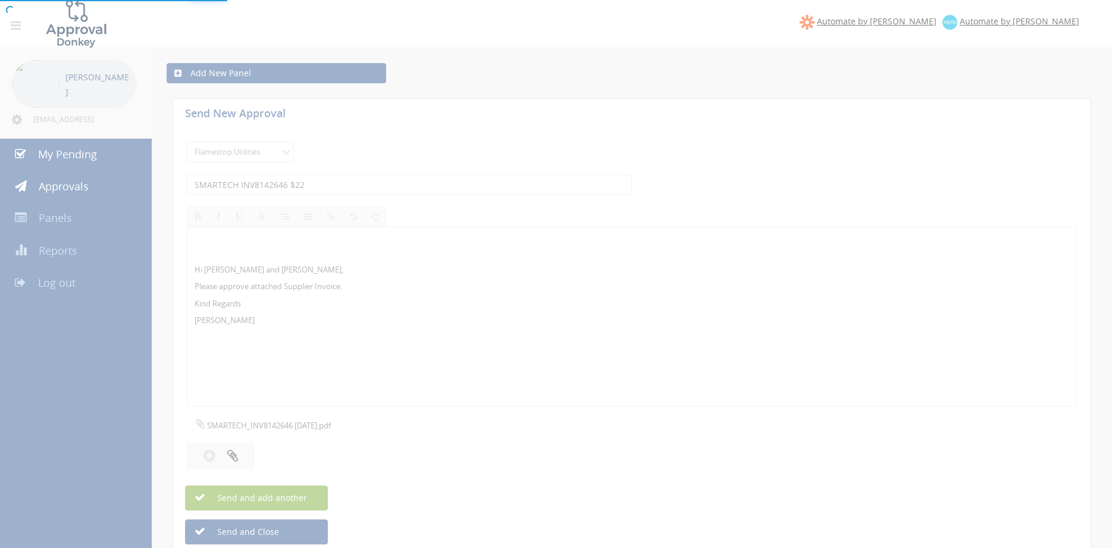
select select
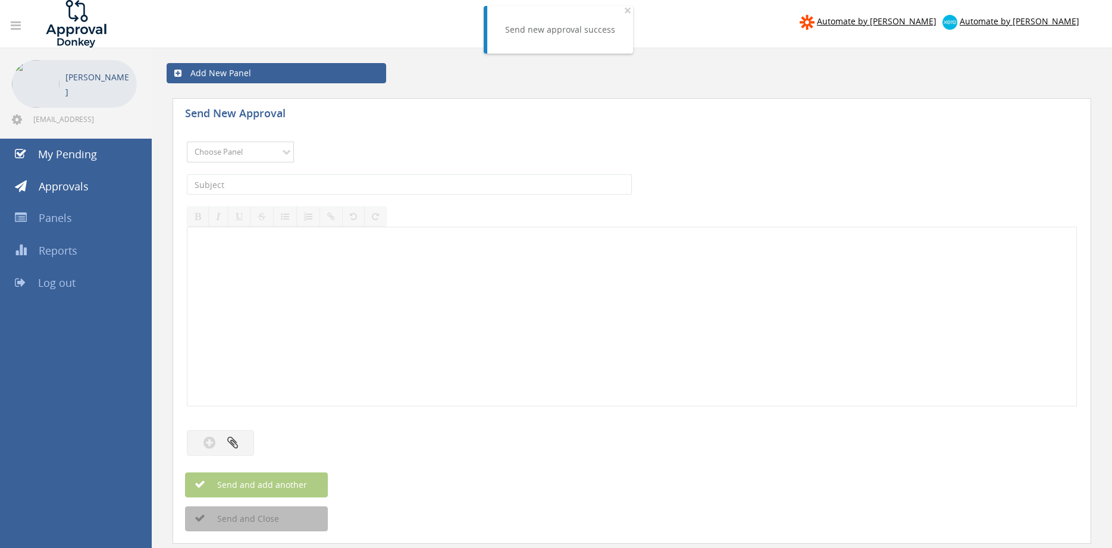
select select "9744"
click option "Flamestop Utilities" at bounding box center [0, 0] width 0 height 0
click at [312, 188] on input "text" at bounding box center [409, 184] width 445 height 20
type input "SMARTECH INV8139950 $1,968.54"
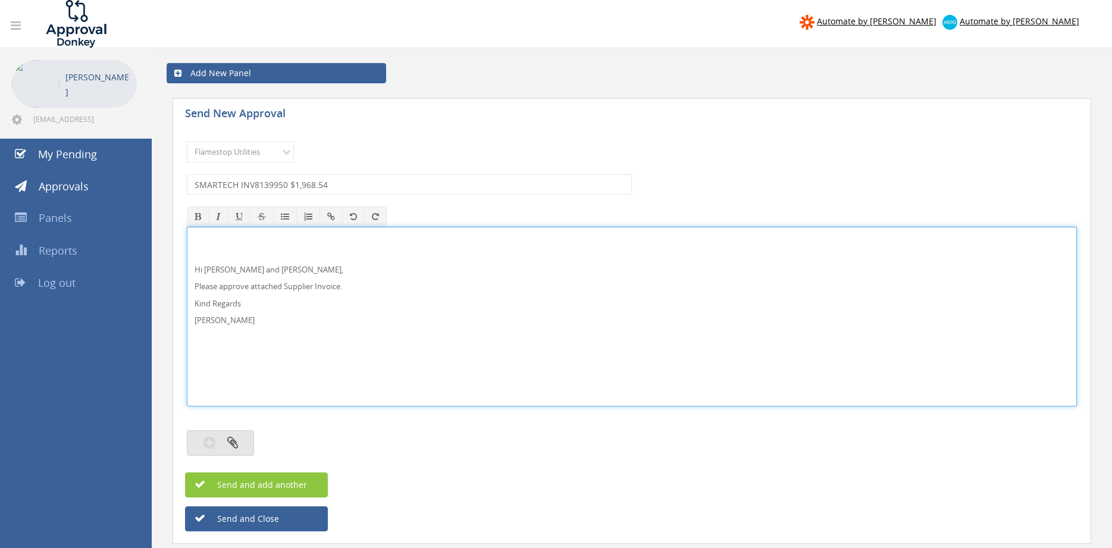
click at [234, 445] on icon "button" at bounding box center [232, 442] width 11 height 14
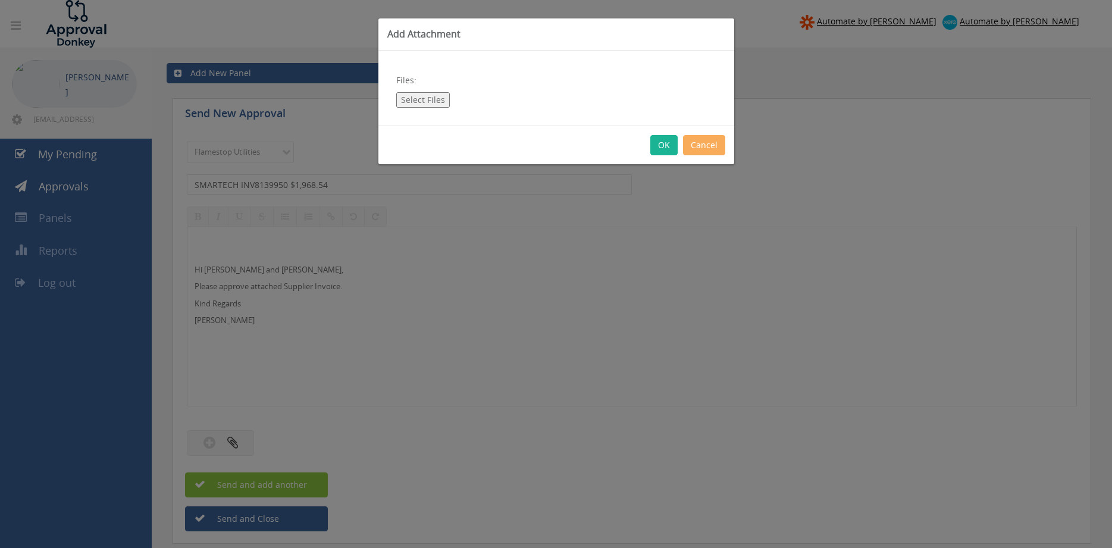
click at [427, 101] on button "Select Files" at bounding box center [423, 99] width 54 height 15
type input "C:\fakepath\SMARTECH_INV8139950 04.09.25.pdf"
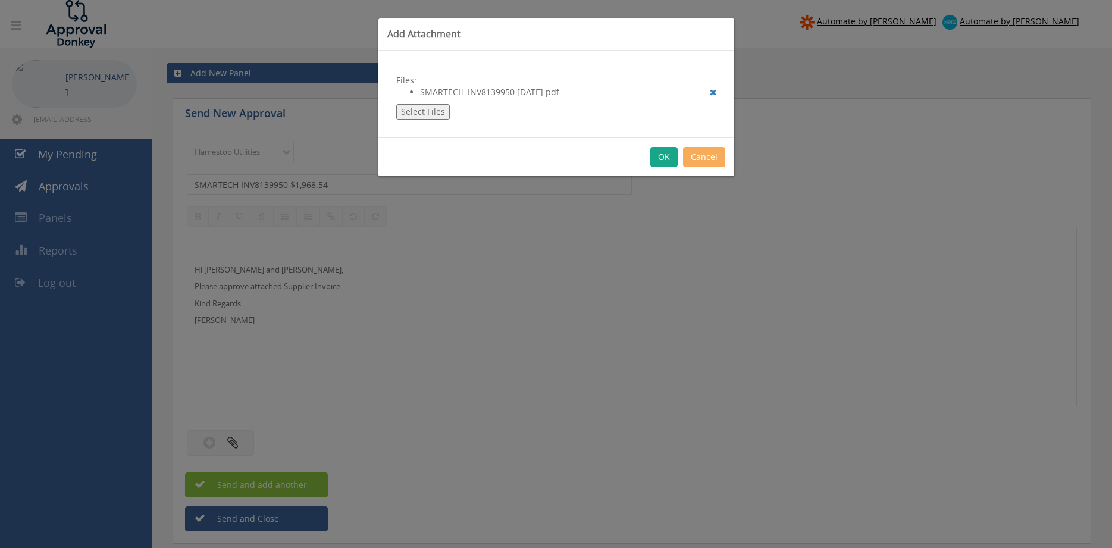
click at [665, 159] on button "OK" at bounding box center [663, 157] width 27 height 20
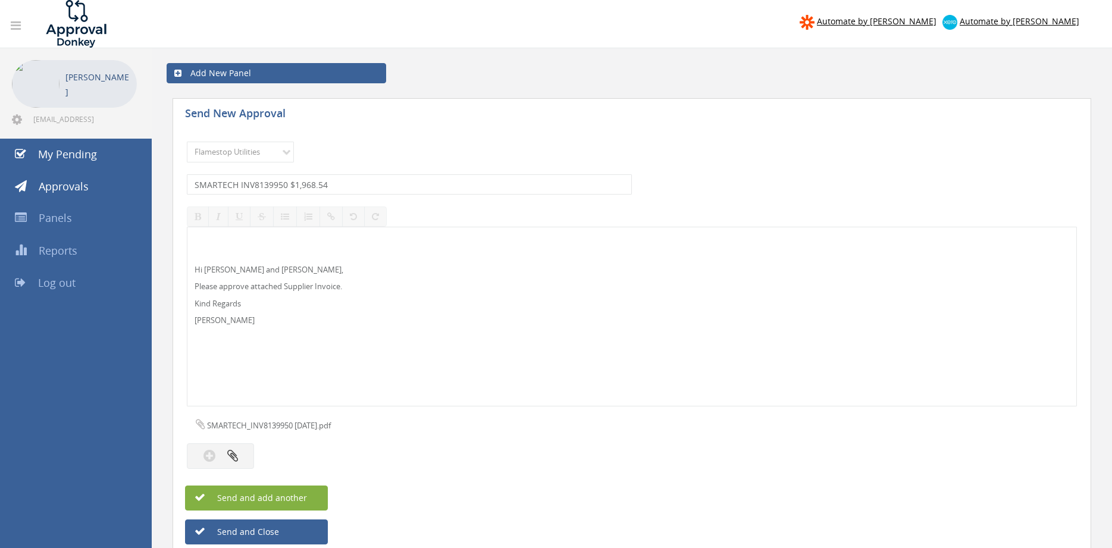
click at [309, 499] on button "Send and add another" at bounding box center [256, 497] width 143 height 25
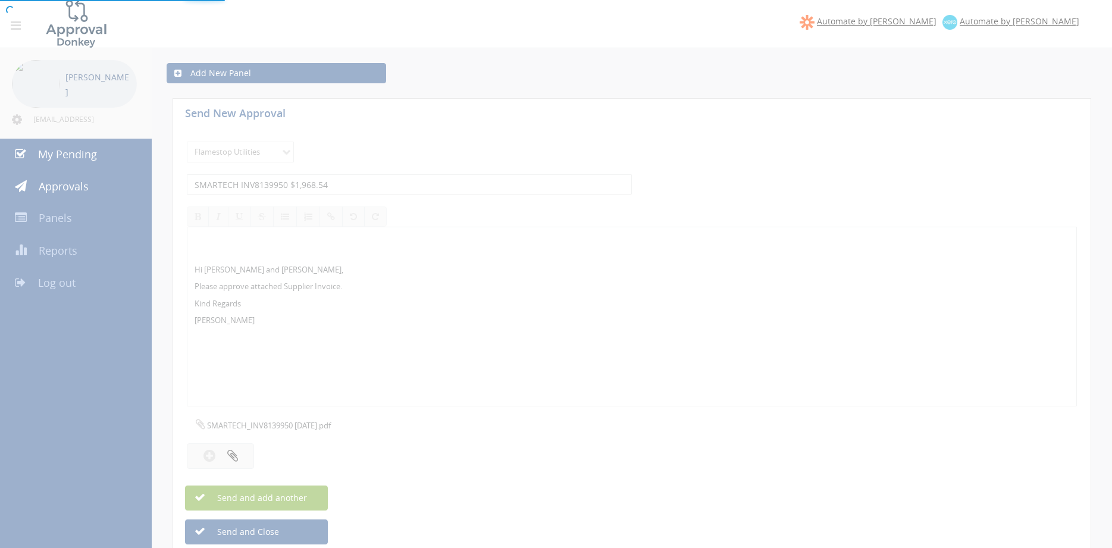
select select
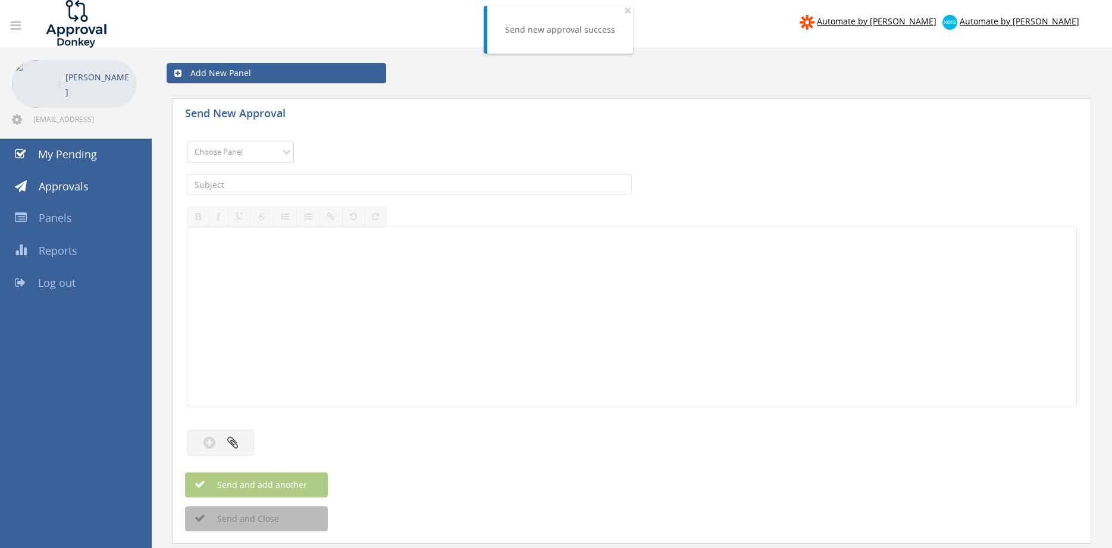
click at [187, 142] on select "Choose Panel Alarm Credits RG - 3 NZ Utilities Cable and SAI Global NZ Alarms-1…" at bounding box center [240, 152] width 107 height 21
select select "9744"
click option "Flamestop Utilities" at bounding box center [0, 0] width 0 height 0
click at [322, 180] on input "text" at bounding box center [409, 184] width 445 height 20
type input "ROCKY POINT 102949 $178.20"
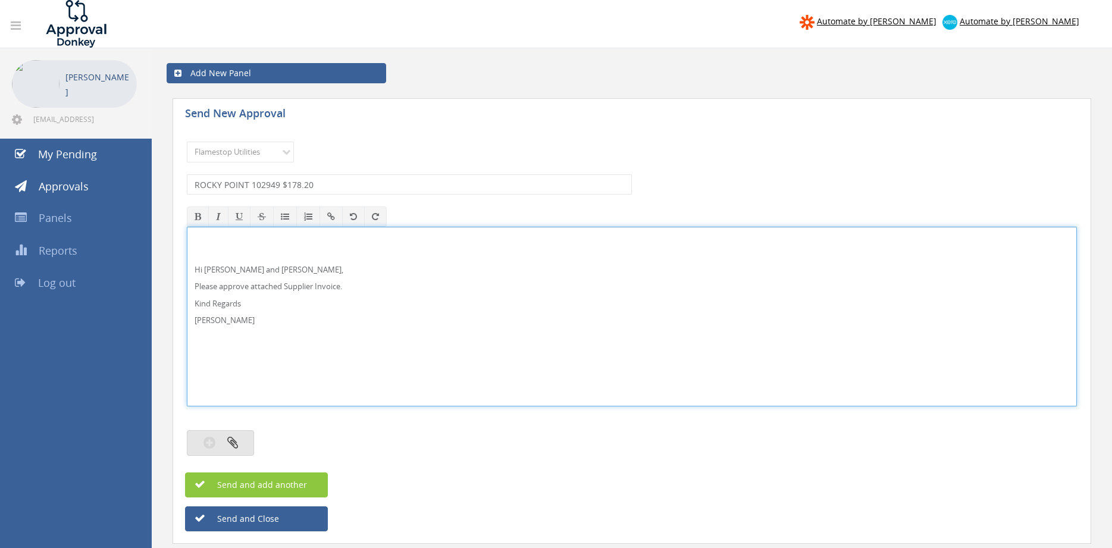
click at [228, 438] on icon "button" at bounding box center [232, 442] width 11 height 14
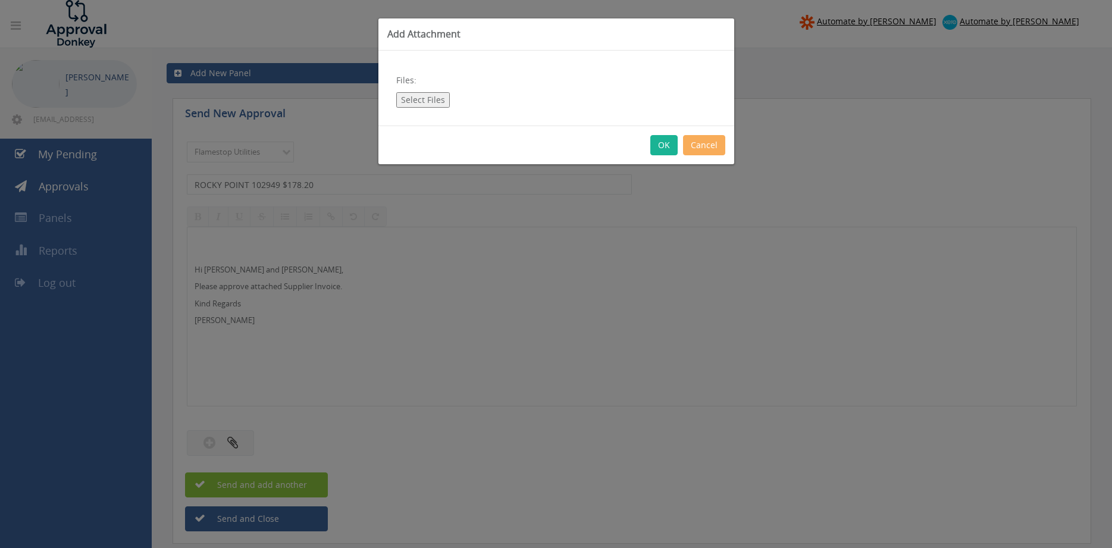
click at [428, 103] on button "Select Files" at bounding box center [423, 99] width 54 height 15
type input "C:\fakepath\ROCKY POINT- 102949 08.10.25.pdf"
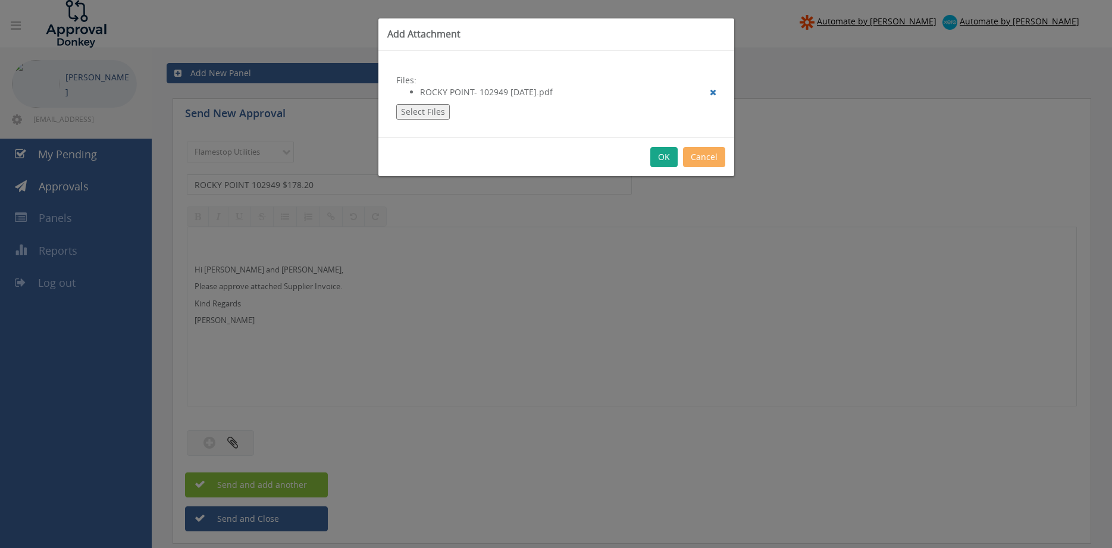
click at [664, 155] on button "OK" at bounding box center [663, 157] width 27 height 20
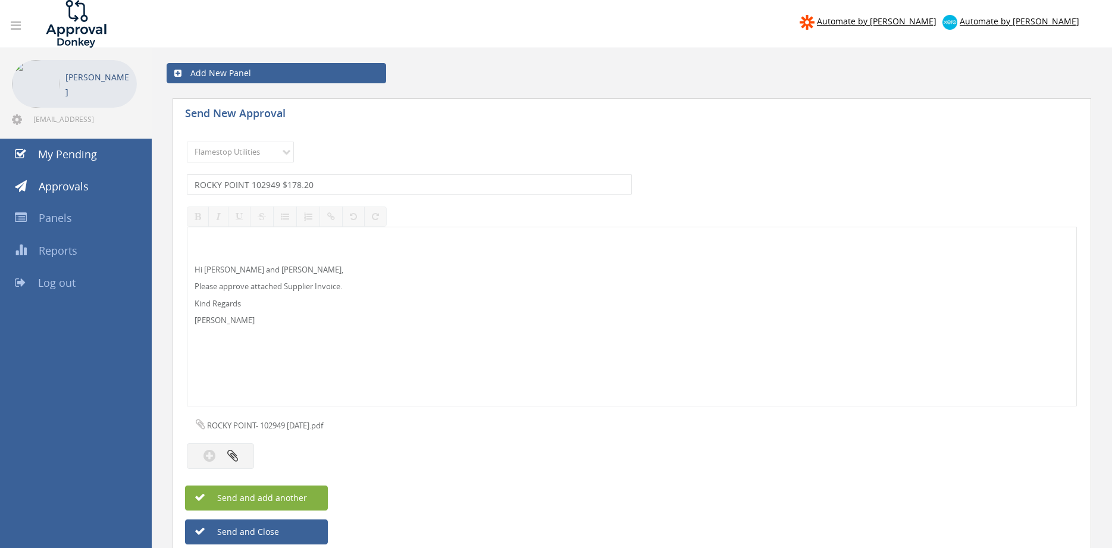
click at [306, 498] on button "Send and add another" at bounding box center [256, 497] width 143 height 25
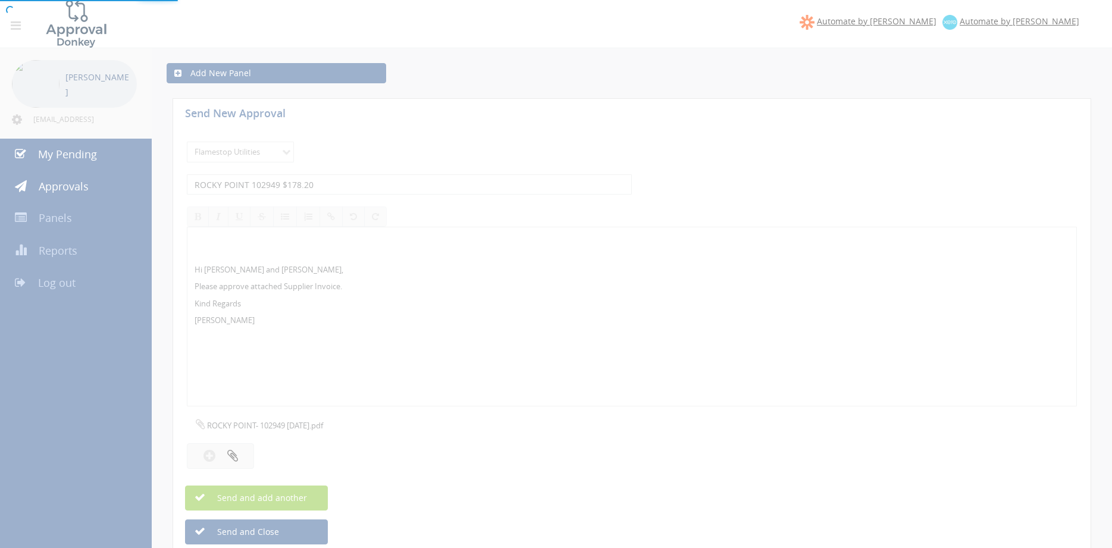
select select
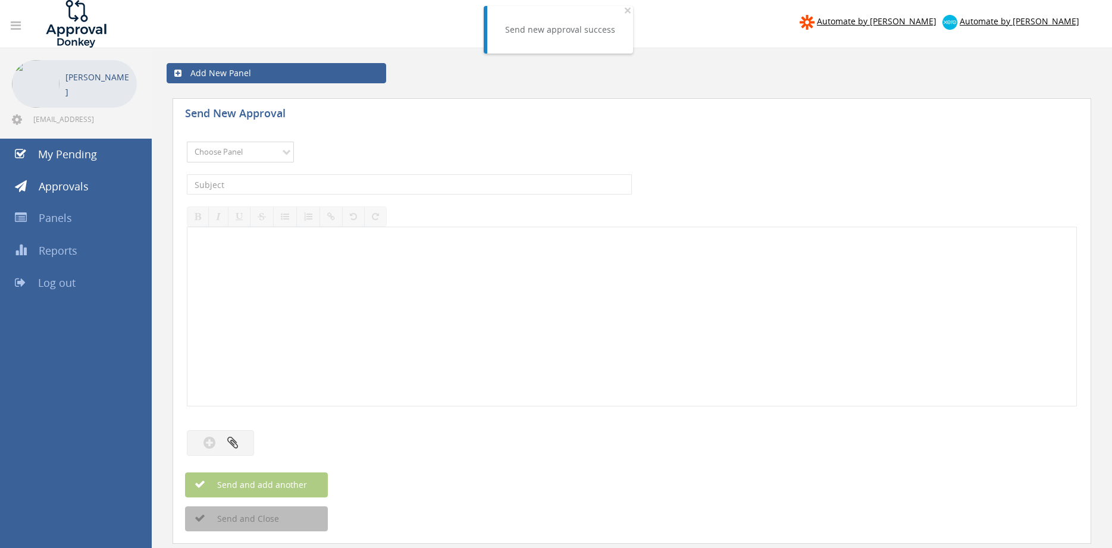
click at [187, 142] on select "Choose Panel Alarm Credits RG - 3 NZ Utilities Cable and SAI Global NZ Alarms-1…" at bounding box center [240, 152] width 107 height 21
select select "9744"
click option "Flamestop Utilities" at bounding box center [0, 0] width 0 height 0
click at [323, 190] on input "text" at bounding box center [409, 184] width 445 height 20
type input "GRAPHIC ART MART GSSI1277666 $3,007.75"
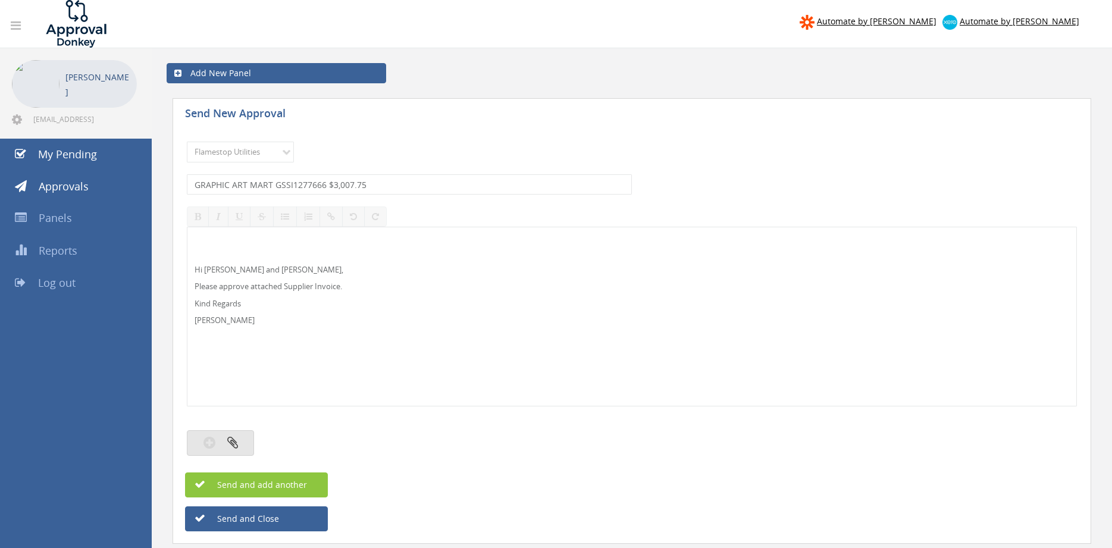
click at [247, 438] on button "button" at bounding box center [220, 443] width 67 height 26
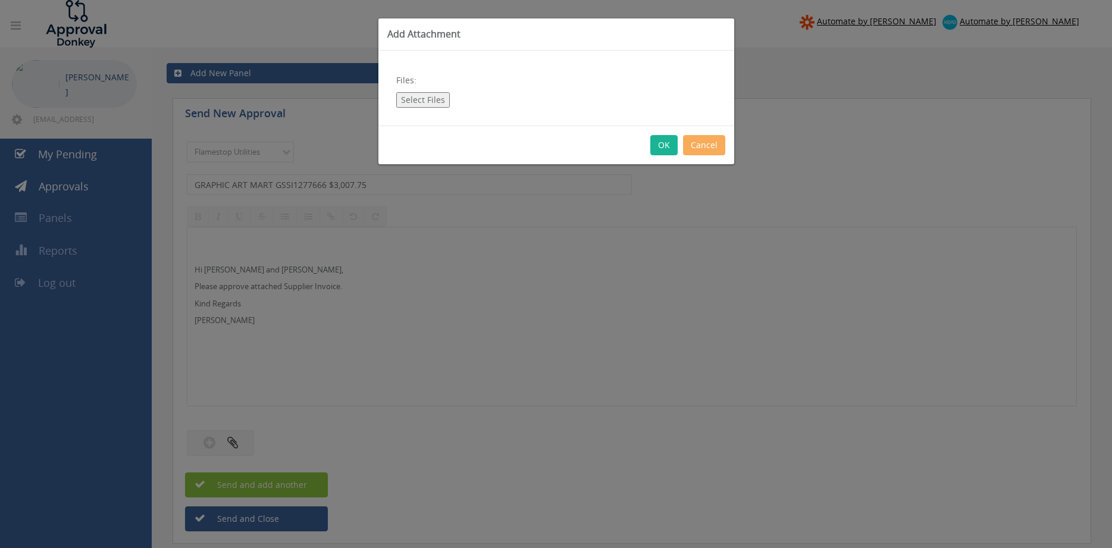
click at [428, 98] on button "Select Files" at bounding box center [423, 99] width 54 height 15
type input "C:\fakepath\GRAPHIC ART MART GSSI1277666 29.09.25.pdf"
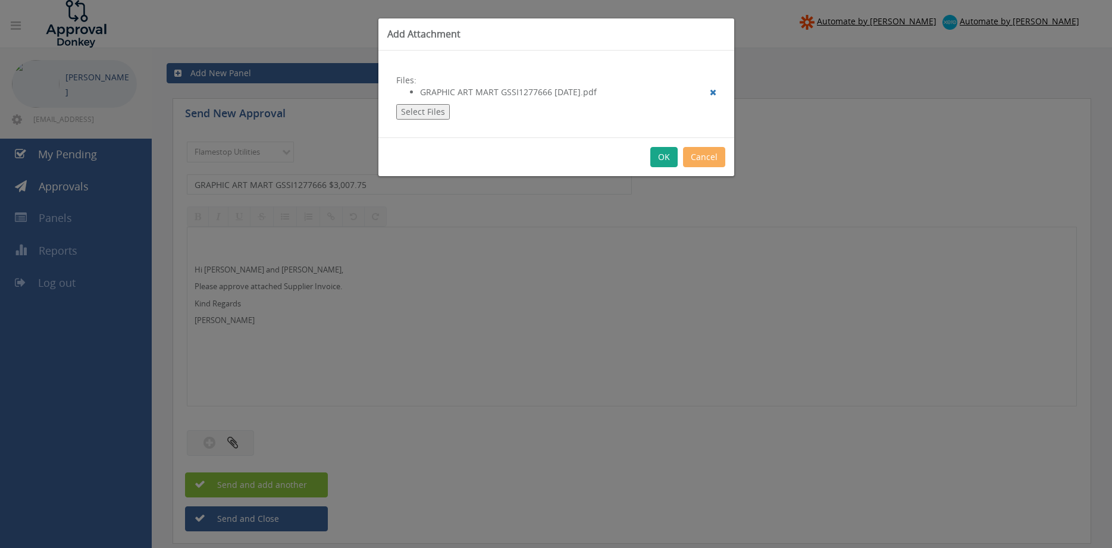
click at [667, 160] on button "OK" at bounding box center [663, 157] width 27 height 20
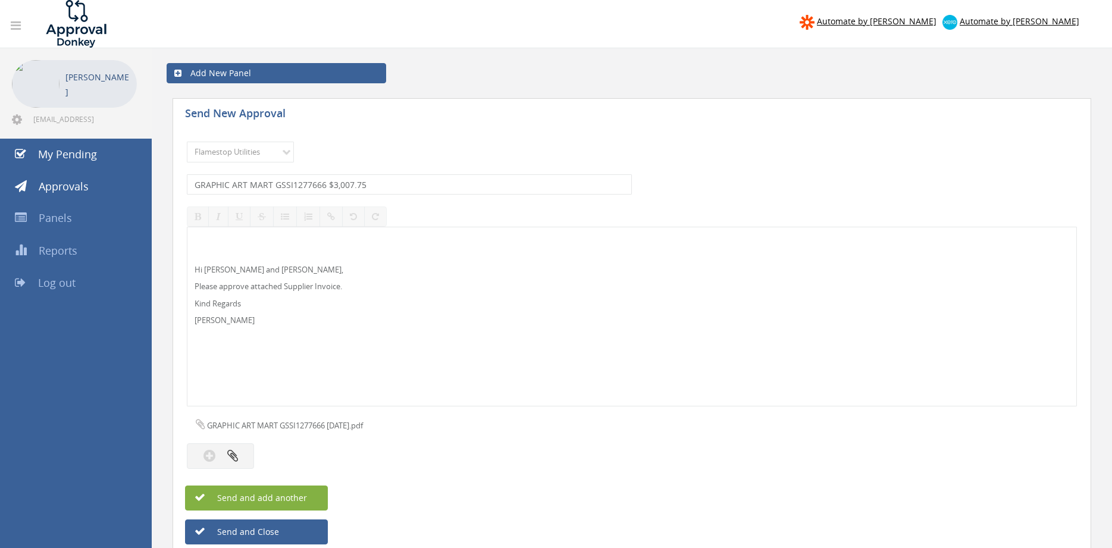
click at [312, 497] on button "Send and add another" at bounding box center [256, 497] width 143 height 25
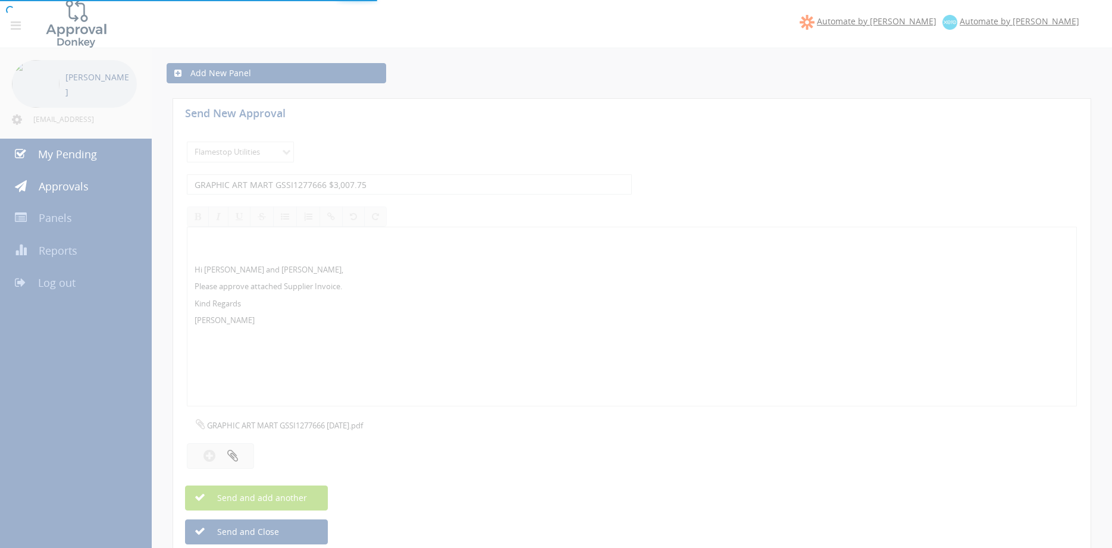
select select
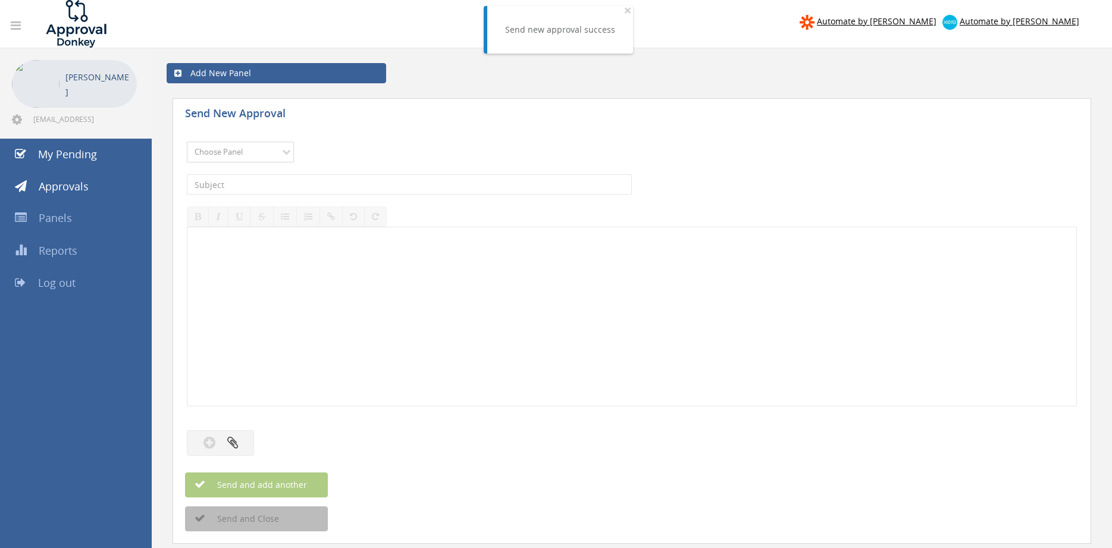
click at [187, 142] on select "Choose Panel Alarm Credits RG - 3 NZ Utilities Cable and SAI Global NZ Alarms-1…" at bounding box center [240, 152] width 107 height 21
select select "9744"
click option "Flamestop Utilities" at bounding box center [0, 0] width 0 height 0
click at [337, 183] on input "text" at bounding box center [409, 184] width 445 height 20
type input "FRESH&CLEAN WPK CSVN682347 $227.29"
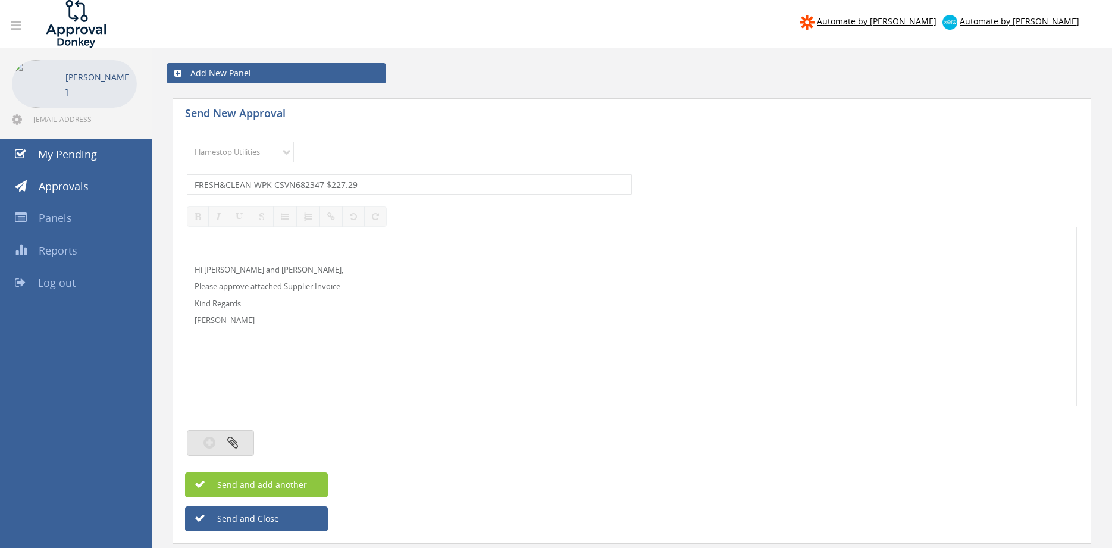
click at [228, 439] on icon "button" at bounding box center [232, 442] width 11 height 14
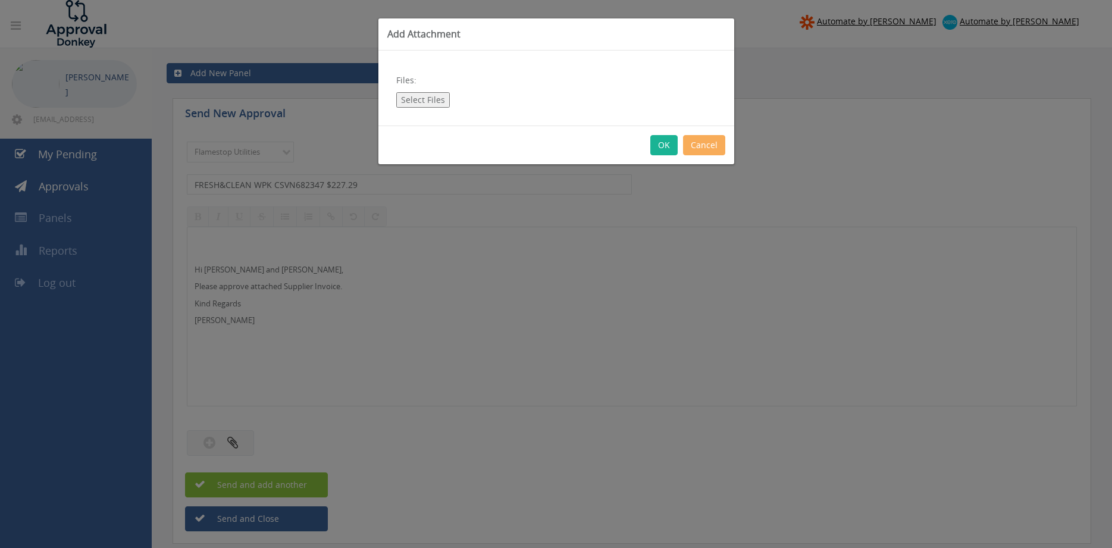
click at [417, 109] on div "Files: Select Files" at bounding box center [556, 88] width 356 height 75
click at [419, 104] on button "Select Files" at bounding box center [423, 99] width 54 height 15
type input "C:\fakepath\FRESH&CLEAN WPK_CSVN682347 01.10.25.pdf"
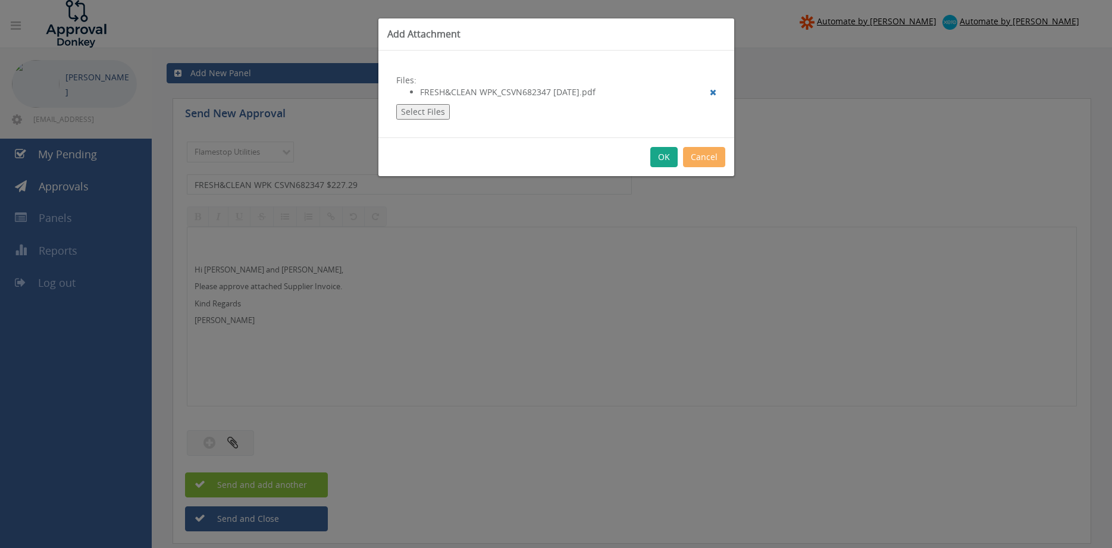
click at [663, 155] on button "OK" at bounding box center [663, 157] width 27 height 20
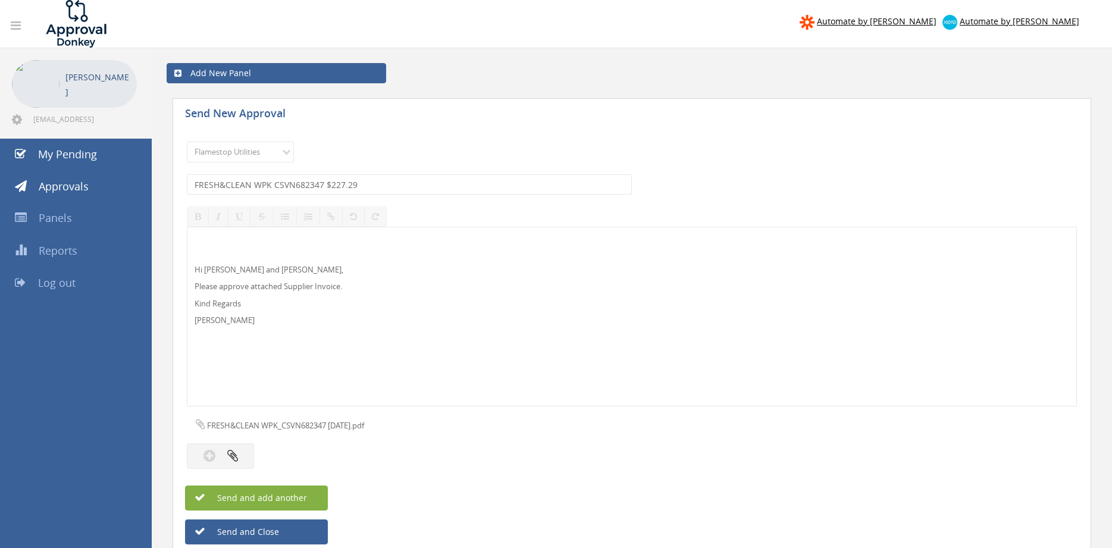
click at [315, 496] on button "Send and add another" at bounding box center [256, 497] width 143 height 25
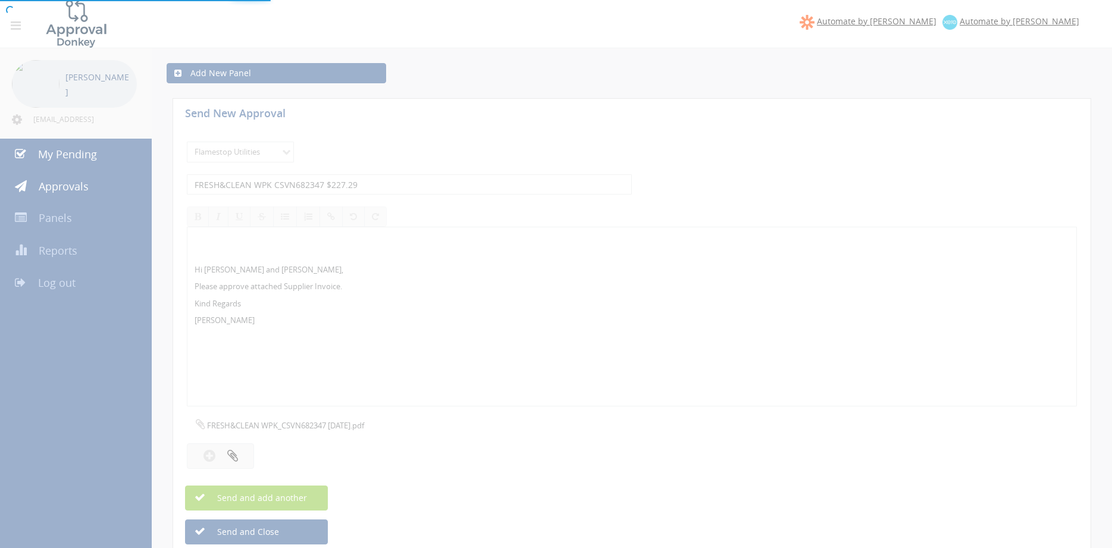
select select
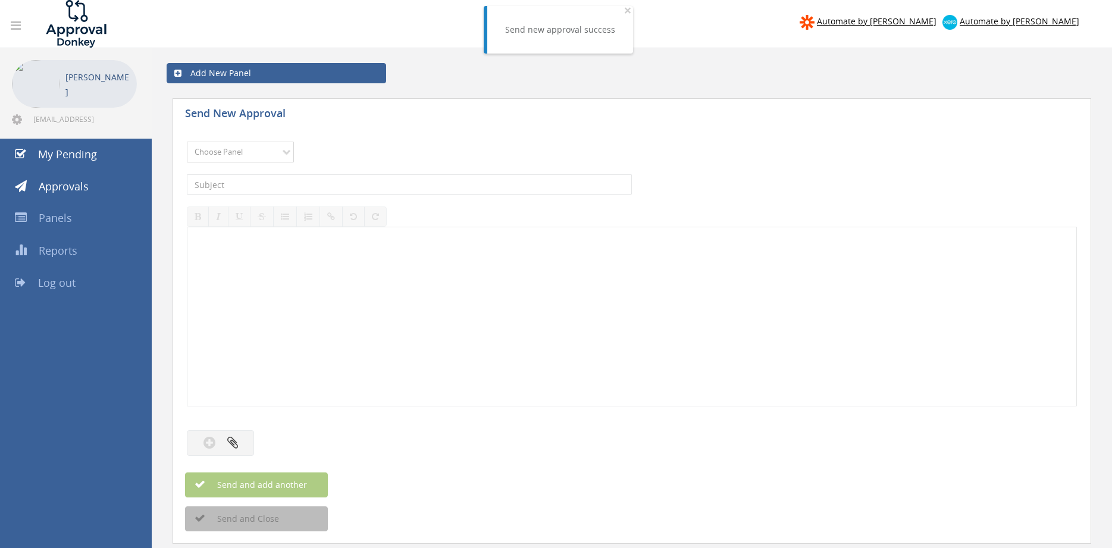
click at [187, 142] on select "Choose Panel Alarm Credits RG - 3 NZ Utilities Cable and SAI Global NZ Alarms-1…" at bounding box center [240, 152] width 107 height 21
select select "9744"
click option "Flamestop Utilities" at bounding box center [0, 0] width 0 height 0
click at [325, 189] on input "text" at bounding box center [409, 184] width 445 height 20
type input "FRESH&CLEAN WA CMBK696209 $84.94"
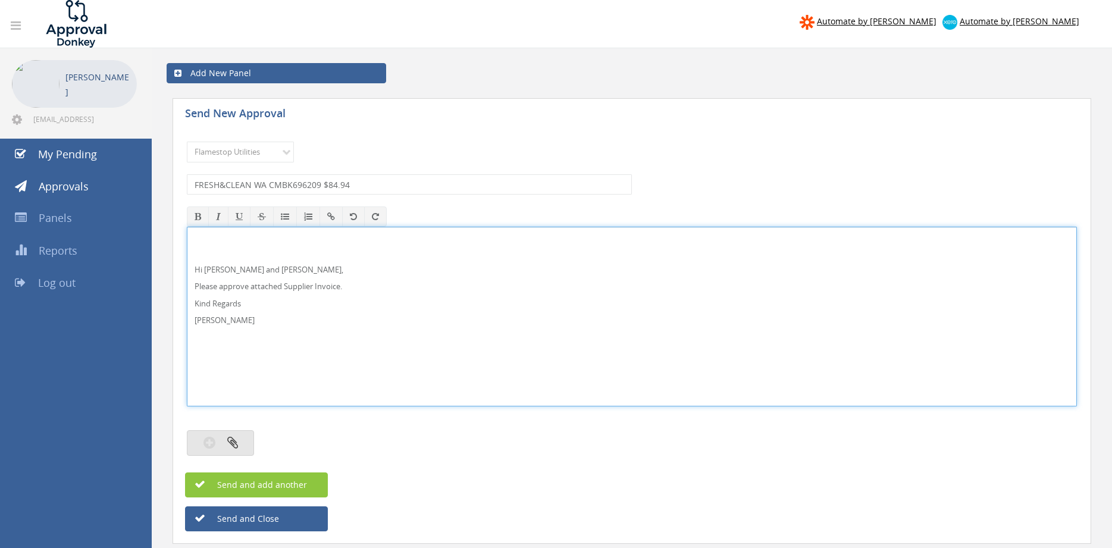
click at [243, 439] on button "button" at bounding box center [220, 443] width 67 height 26
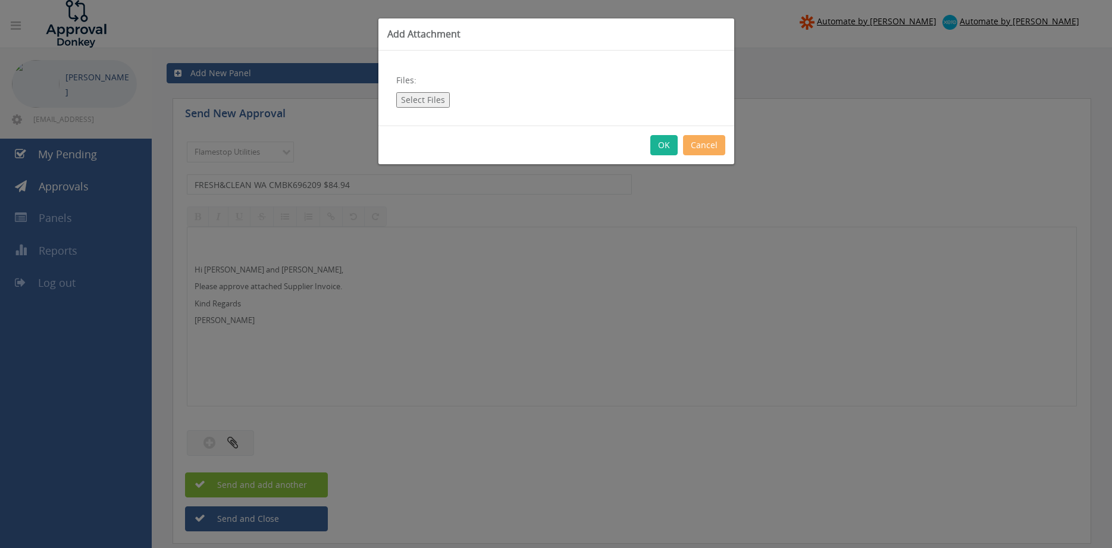
click at [422, 98] on button "Select Files" at bounding box center [423, 99] width 54 height 15
type input "C:\fakepath\FRESH&CLEAN WA_CMBK696209 01.10.25.pdf"
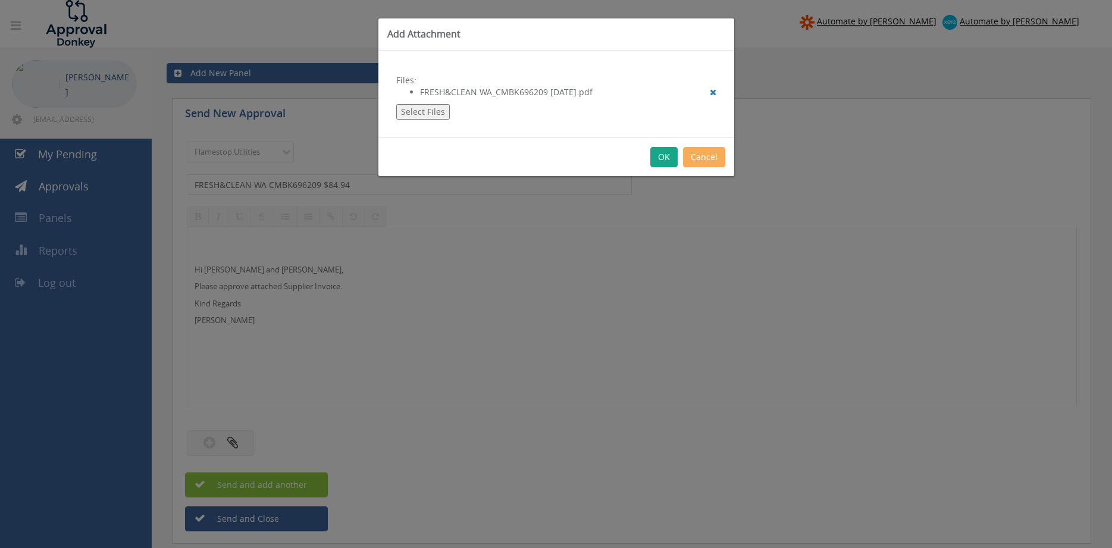
click at [662, 159] on button "OK" at bounding box center [663, 157] width 27 height 20
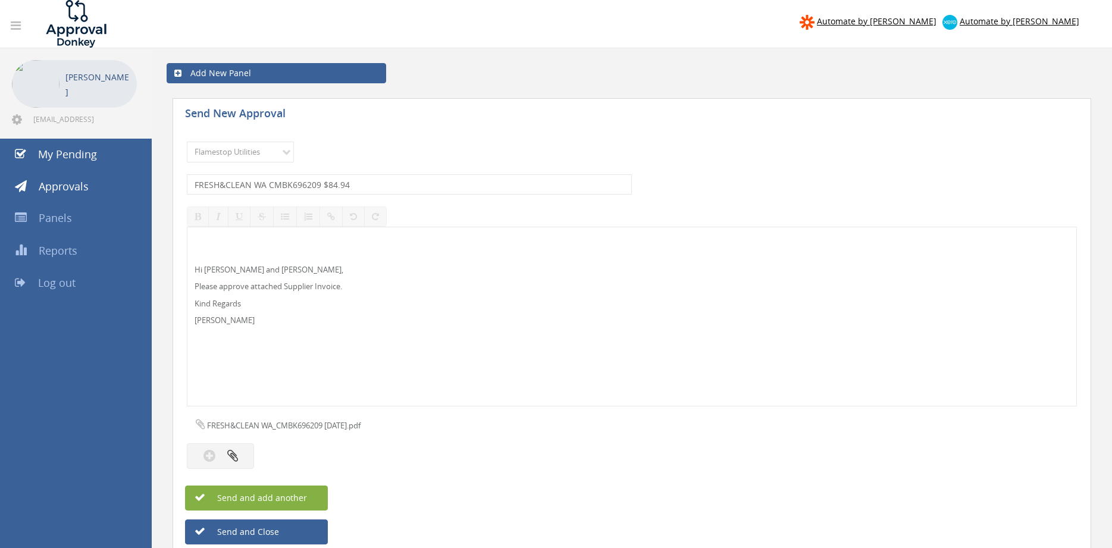
click at [281, 491] on button "Send and add another" at bounding box center [256, 497] width 143 height 25
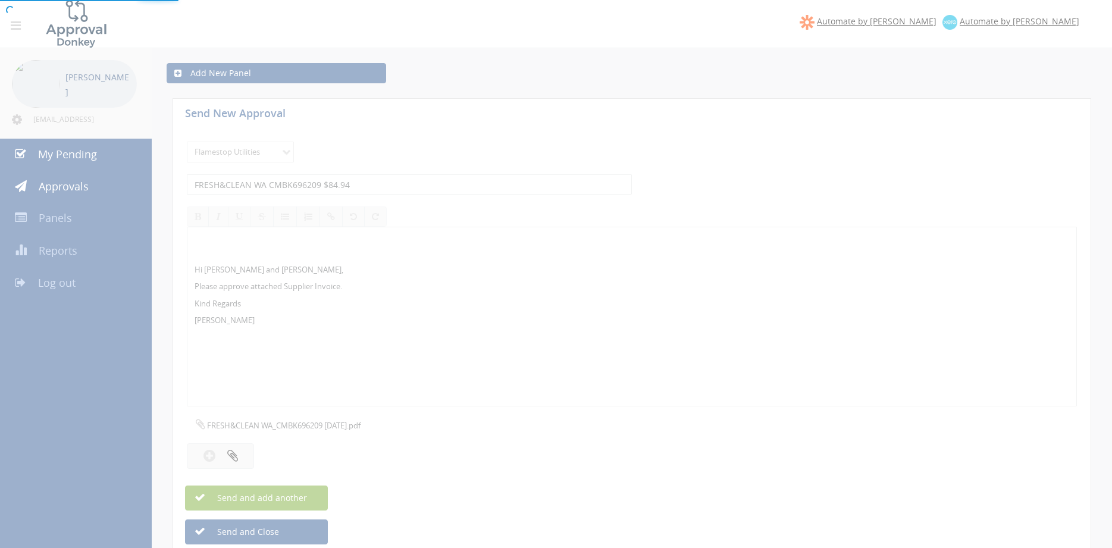
select select
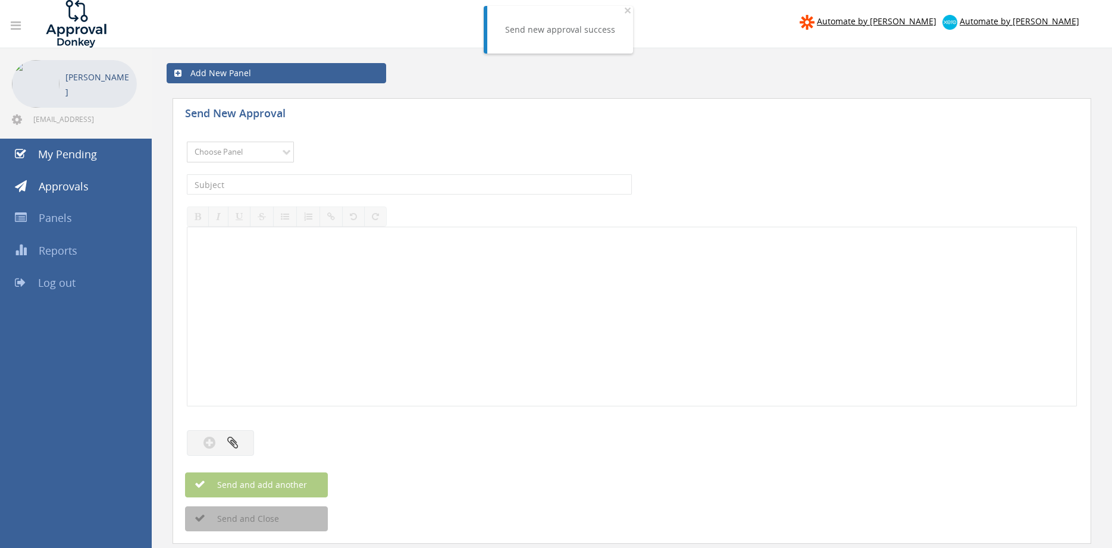
click at [187, 142] on select "Choose Panel Alarm Credits RG - 3 NZ Utilities Cable and SAI Global NZ Alarms-1…" at bounding box center [240, 152] width 107 height 21
select select "9744"
click option "Flamestop Utilities" at bounding box center [0, 0] width 0 height 0
click at [319, 184] on input "text" at bounding box center [409, 184] width 445 height 20
type input "E"
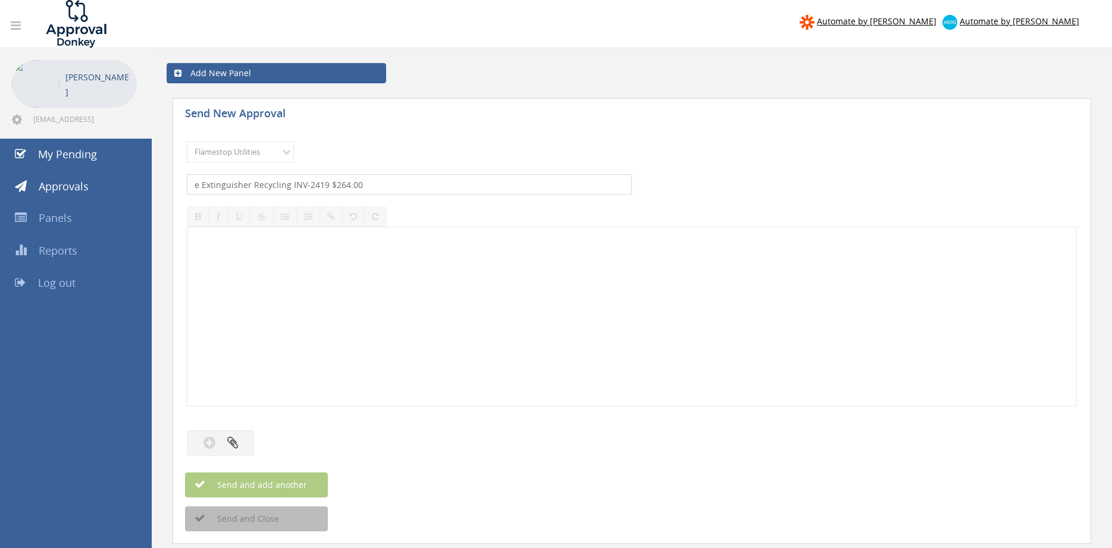
type input "e Extinguisher Recycling INV-2419 $264.00"
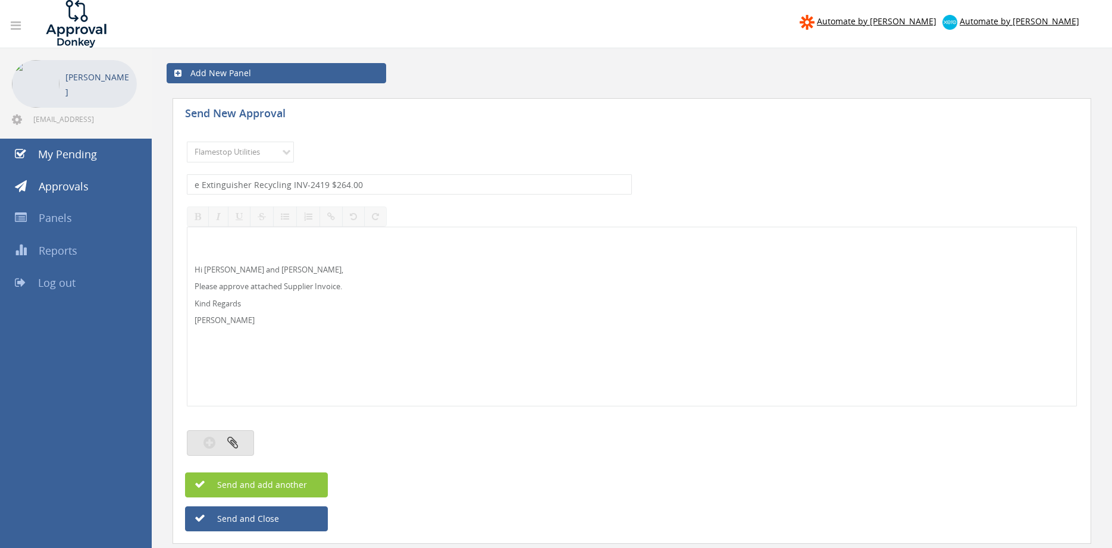
click at [242, 440] on button "button" at bounding box center [220, 443] width 67 height 26
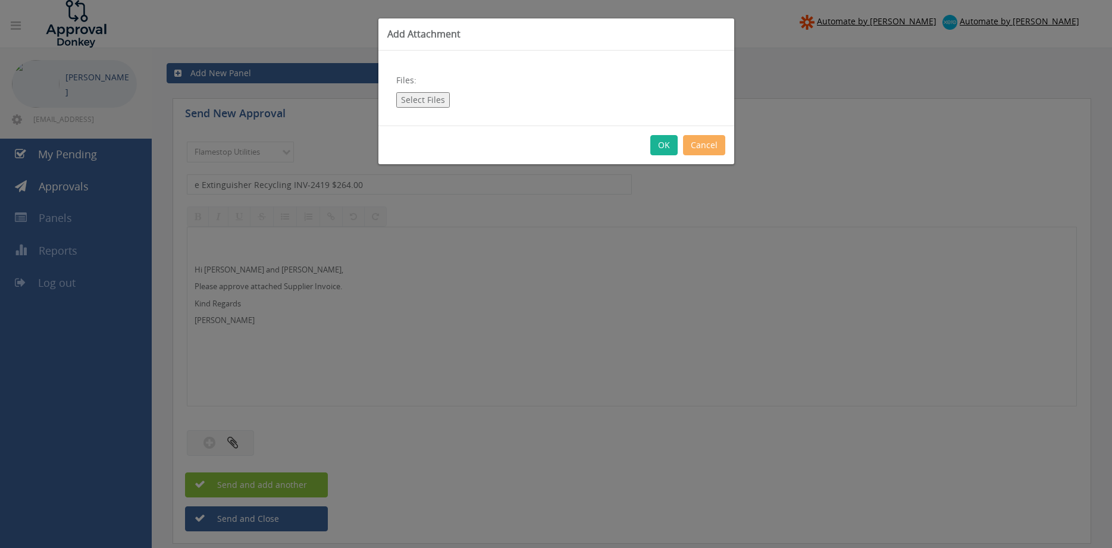
click at [432, 93] on button "Select Files" at bounding box center [423, 99] width 54 height 15
type input "C:\fakepath\e Extinguisher Recycling INV-2419 07.10.25.pdf"
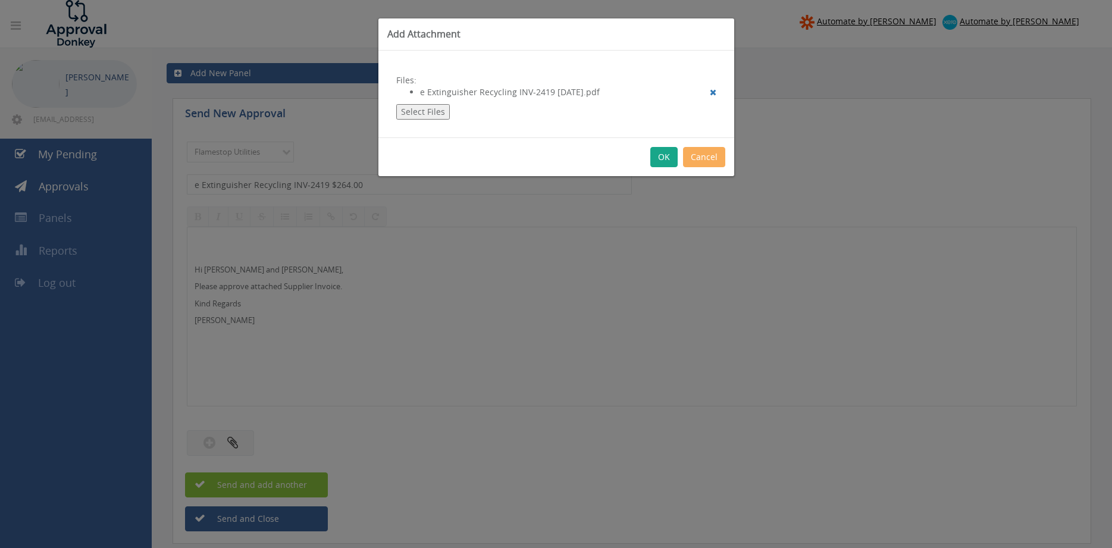
click at [666, 158] on button "OK" at bounding box center [663, 157] width 27 height 20
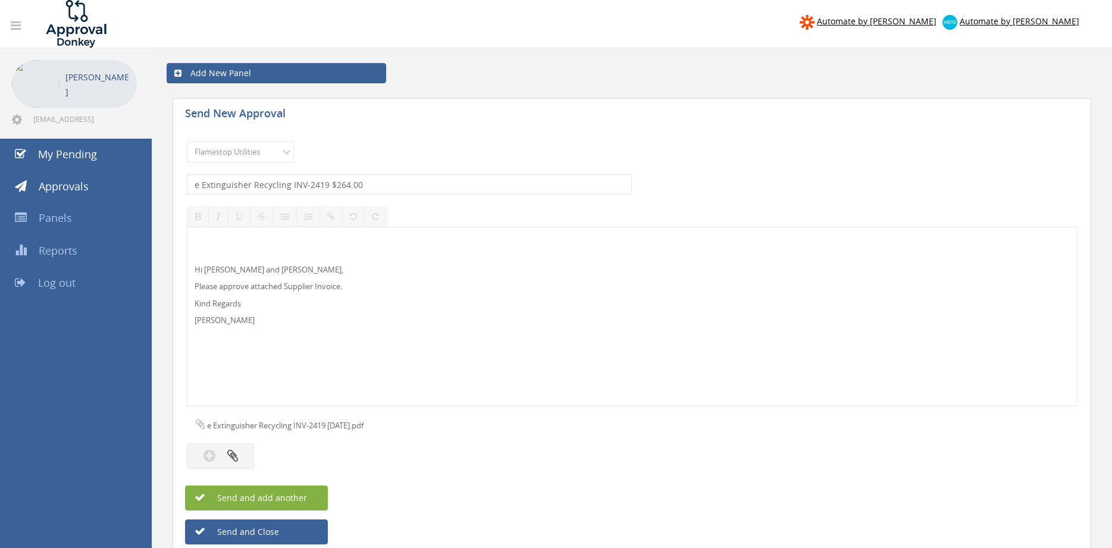
click at [319, 499] on button "Send and add another" at bounding box center [256, 497] width 143 height 25
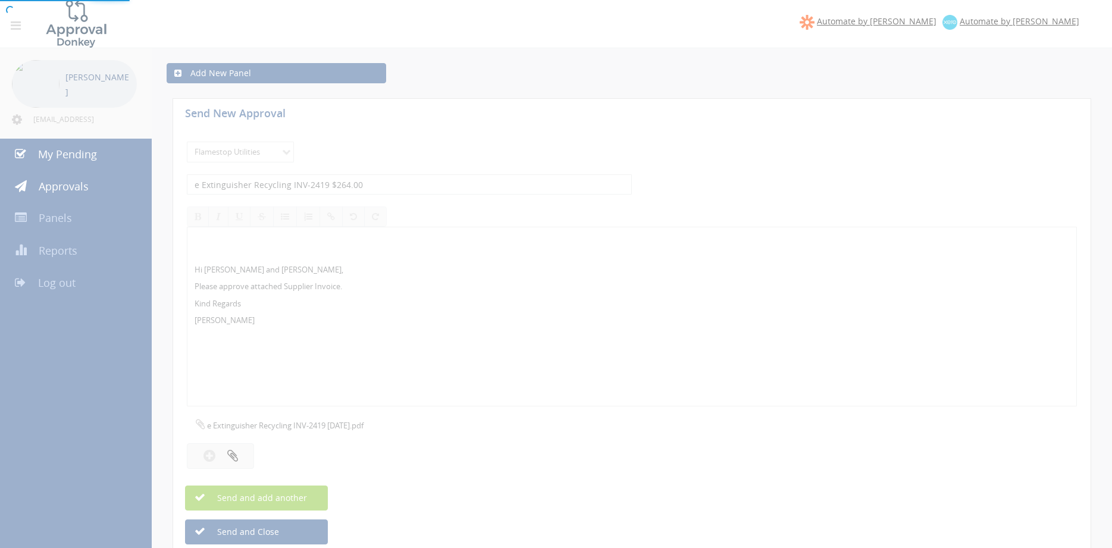
select select
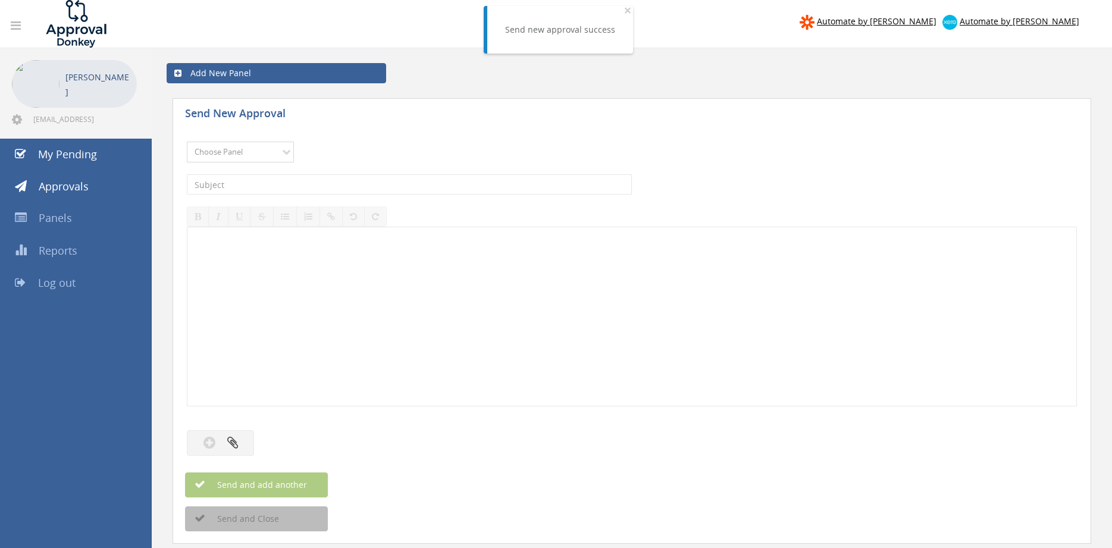
click at [187, 142] on select "Choose Panel Alarm Credits RG - 3 NZ Utilities Cable and SAI Global NZ Alarms-1…" at bounding box center [240, 152] width 107 height 21
select select "9744"
click option "Flamestop Utilities" at bounding box center [0, 0] width 0 height 0
click at [317, 177] on input "text" at bounding box center [409, 184] width 445 height 20
type input "e Extinguisher Recycling INV-2415 $569.80"
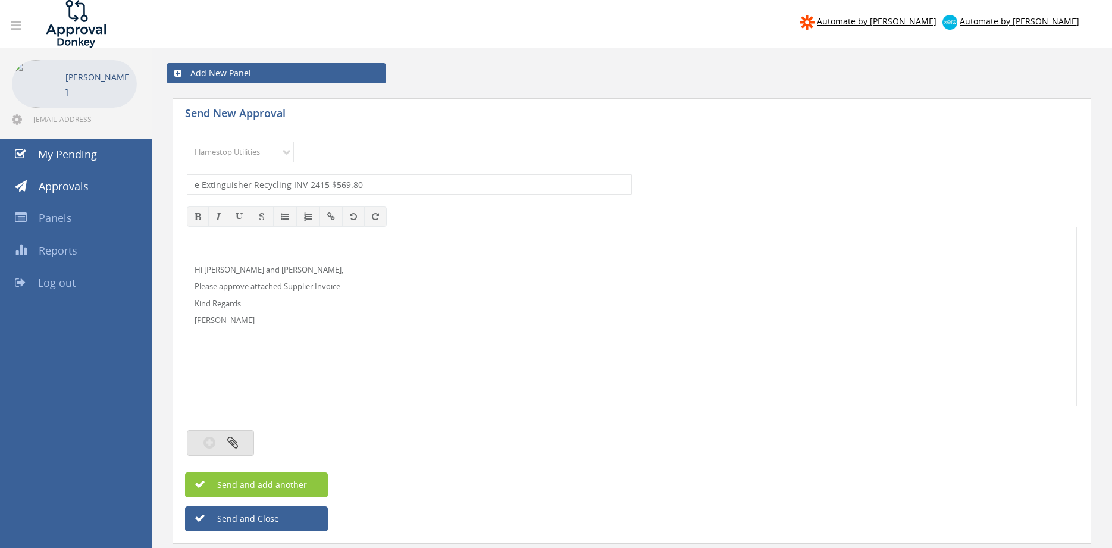
click at [235, 444] on icon "button" at bounding box center [232, 442] width 11 height 14
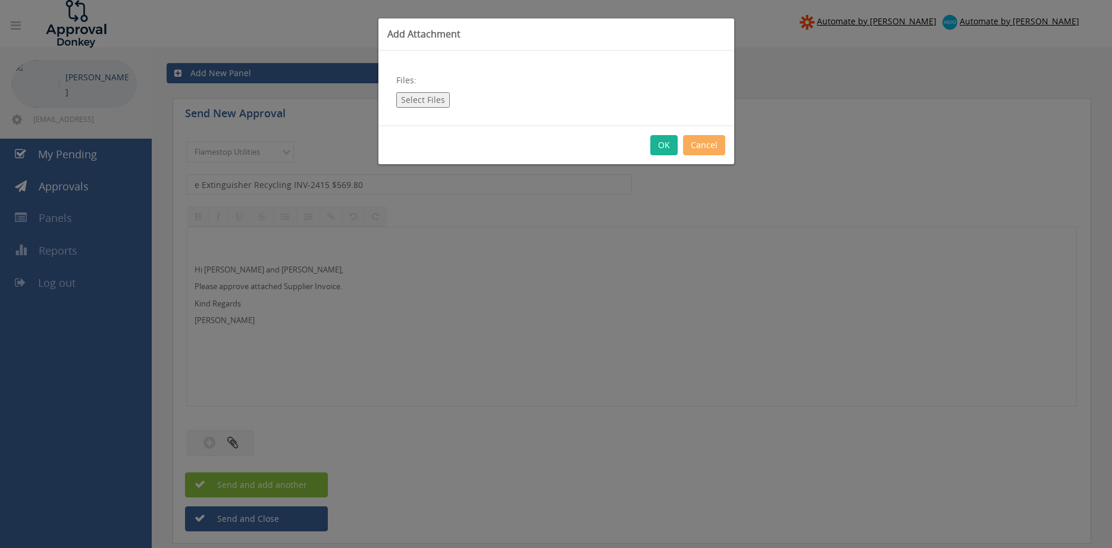
click at [430, 101] on button "Select Files" at bounding box center [423, 99] width 54 height 15
type input "C:\fakepath\e Extinguisher Recycling INV-2415 06.10.25.pdf"
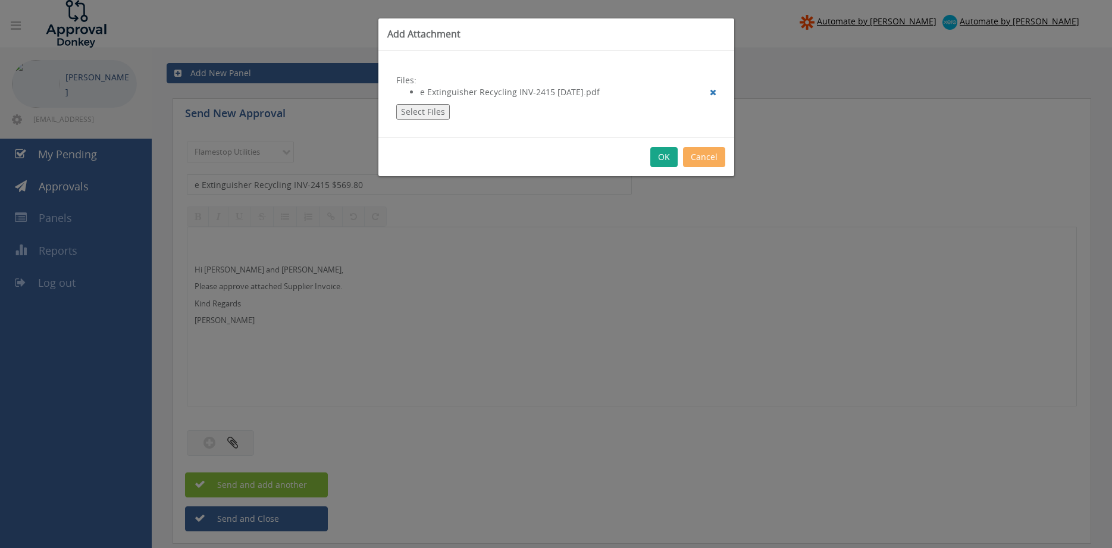
click at [656, 155] on button "OK" at bounding box center [663, 157] width 27 height 20
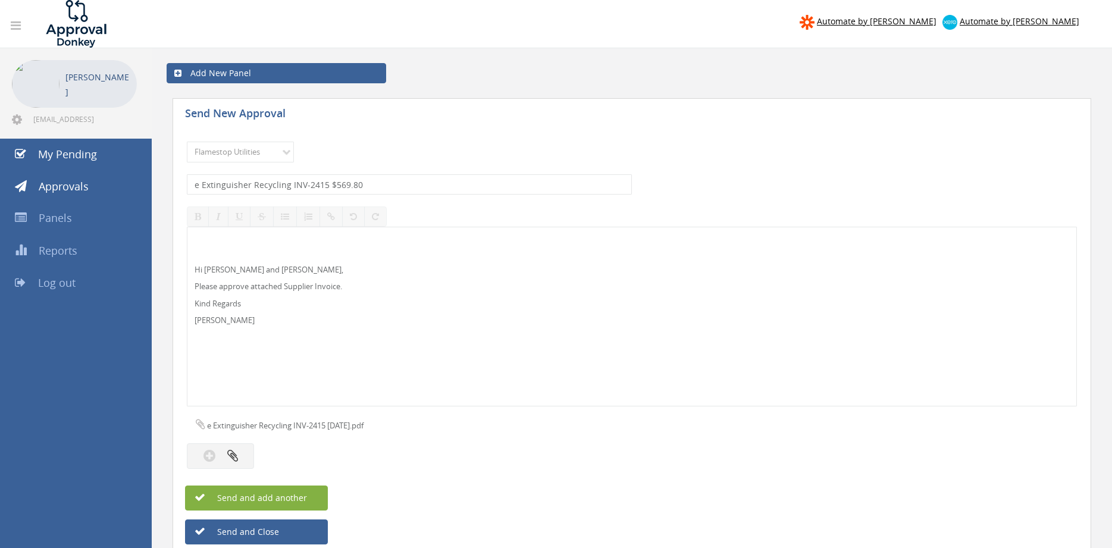
click at [301, 502] on span "Send and add another" at bounding box center [249, 497] width 115 height 11
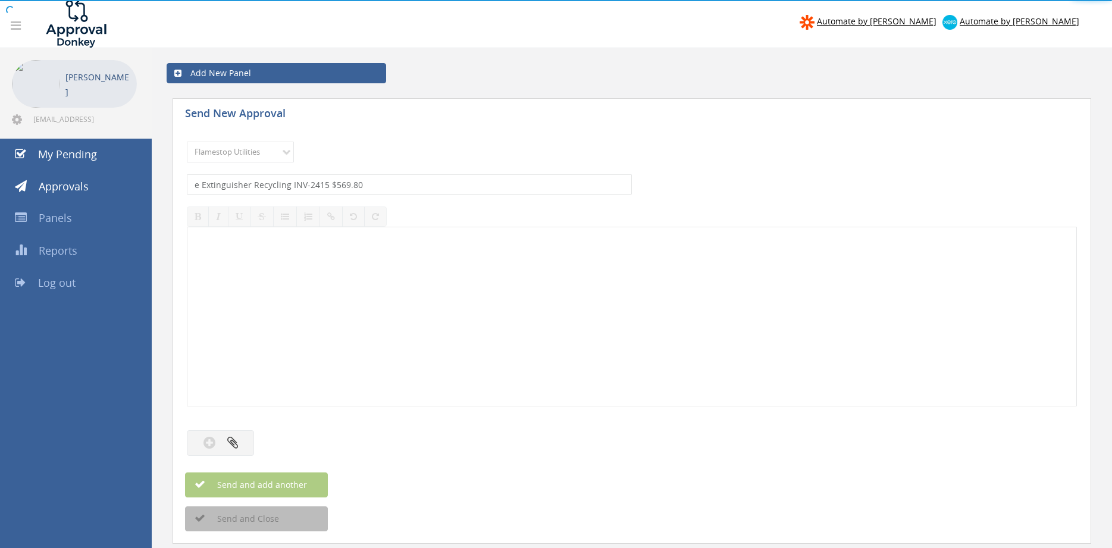
select select
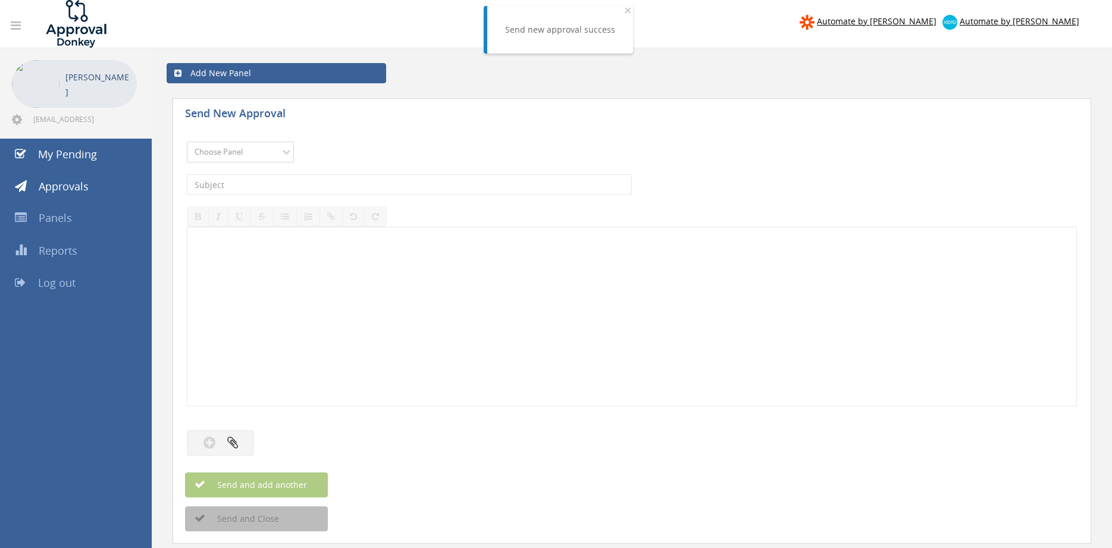
click at [187, 142] on select "Choose Panel Alarm Credits RG - 3 NZ Utilities Cable and SAI Global NZ Alarms-1…" at bounding box center [240, 152] width 107 height 21
select select "9744"
click option "Flamestop Utilities" at bounding box center [0, 0] width 0 height 0
click at [312, 179] on input "text" at bounding box center [409, 184] width 445 height 20
type input "c"
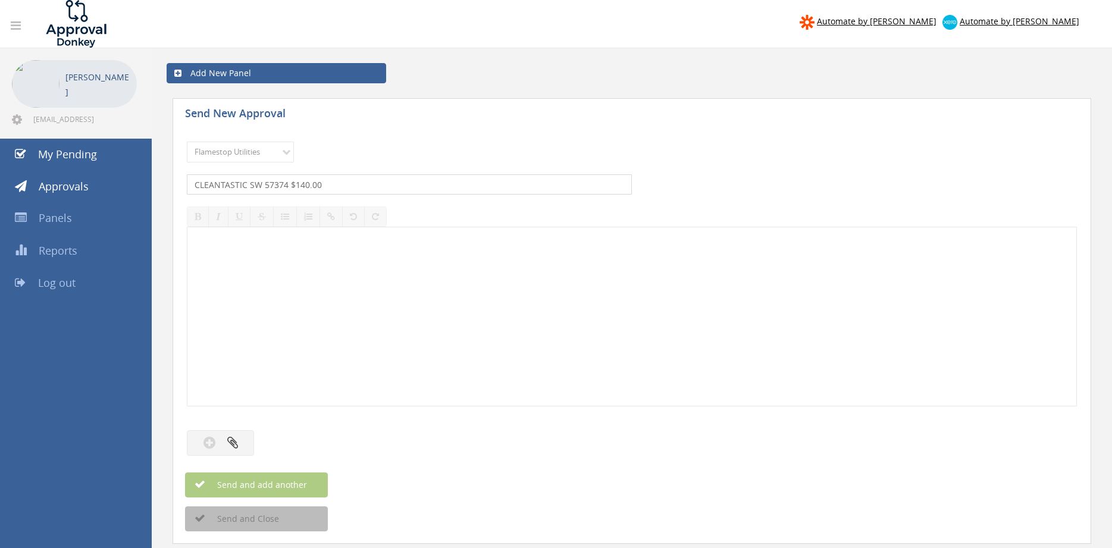
type input "CLEANTASTIC SW 57374 $140.00"
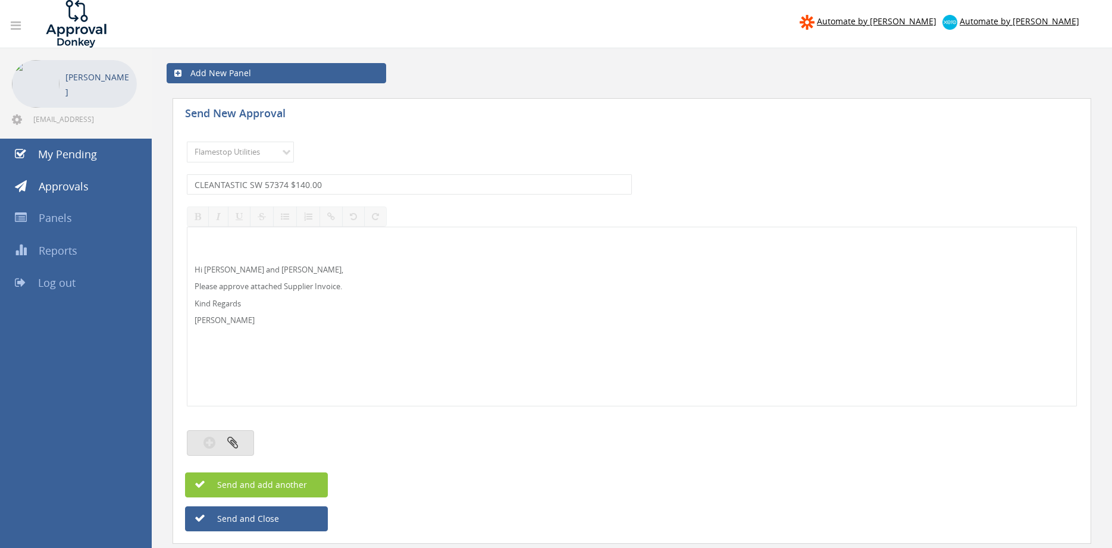
click at [240, 447] on button "button" at bounding box center [220, 443] width 67 height 26
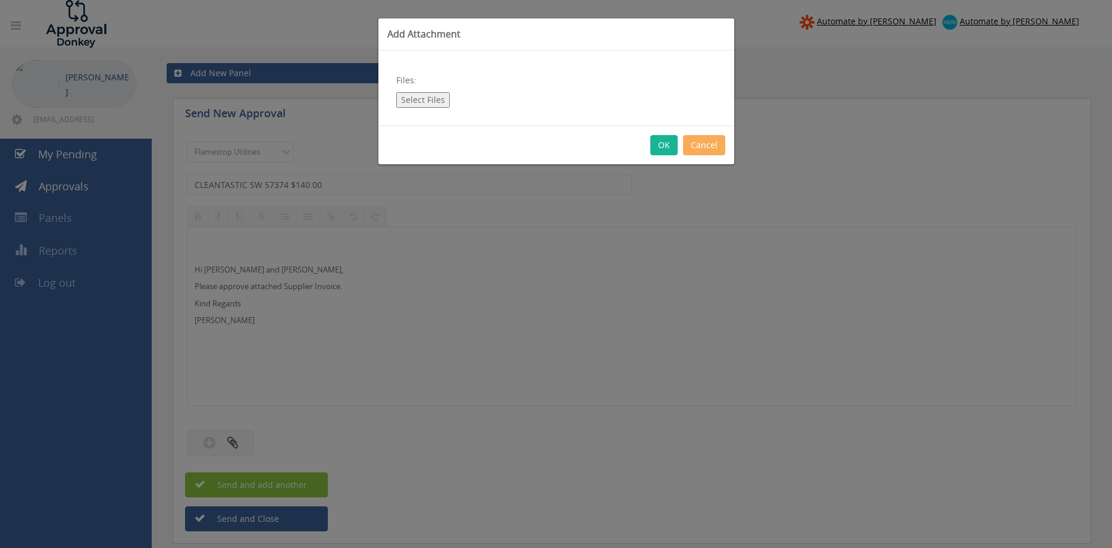
click at [434, 103] on button "Select Files" at bounding box center [423, 99] width 54 height 15
type input "C:\fakepath\CLEANTASTIC SW 57374 06.10.25.pdf"
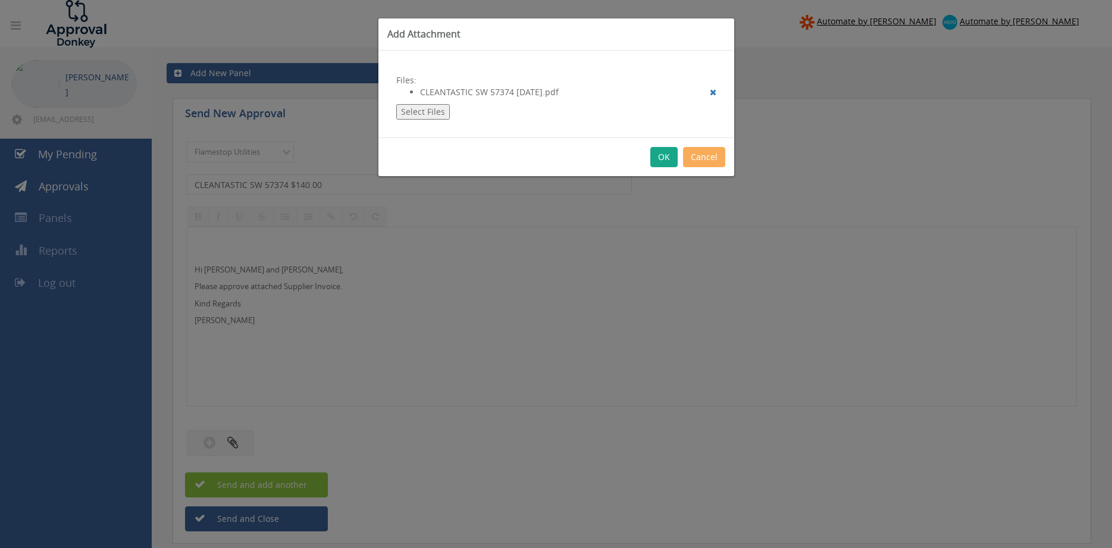
click at [665, 157] on button "OK" at bounding box center [663, 157] width 27 height 20
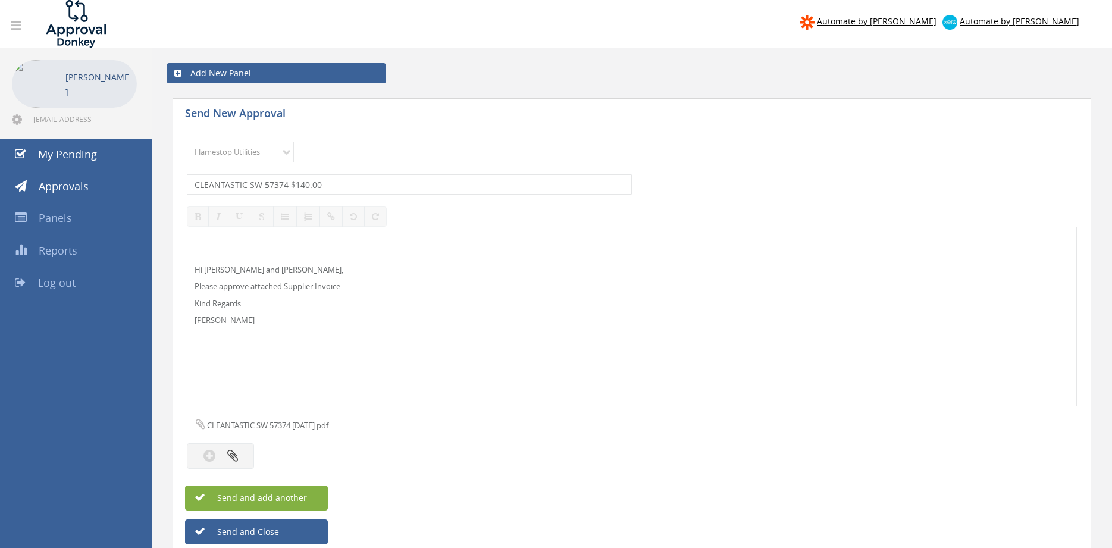
click at [308, 494] on button "Send and add another" at bounding box center [256, 497] width 143 height 25
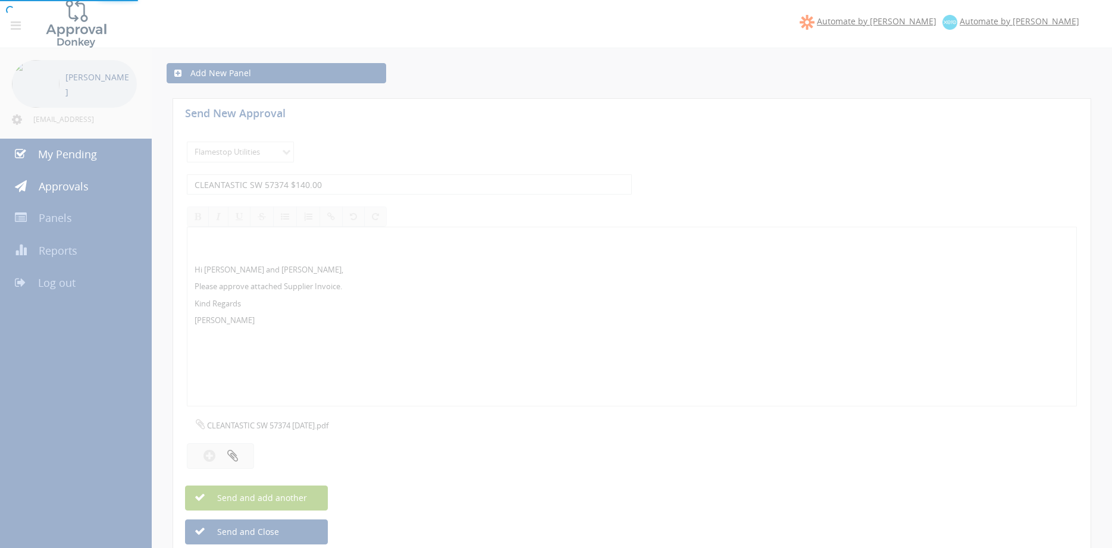
select select
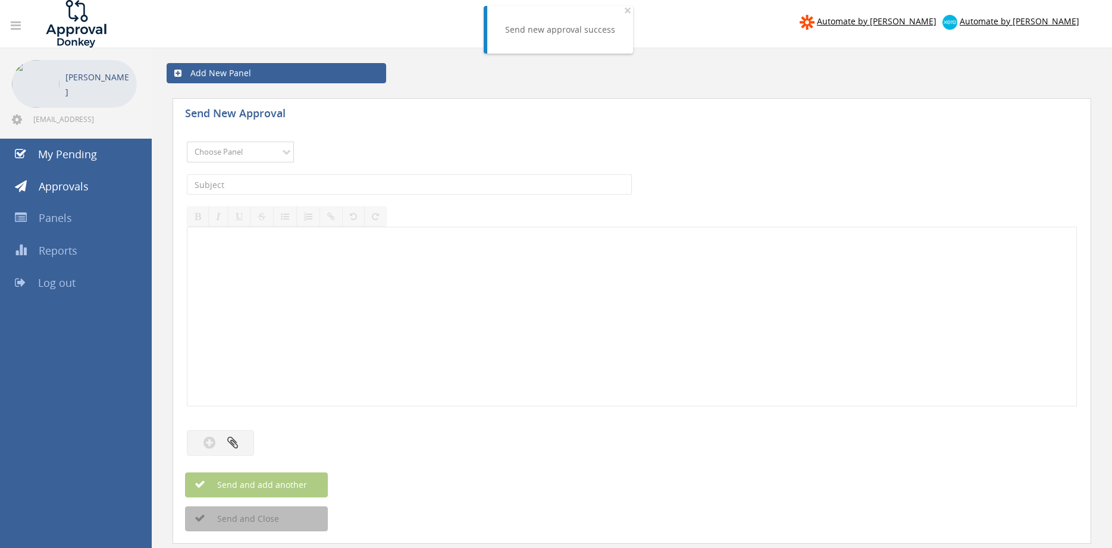
click at [187, 142] on select "Choose Panel Alarm Credits RG - 3 NZ Utilities Cable and SAI Global NZ Alarms-1…" at bounding box center [240, 152] width 107 height 21
select select "9744"
click option "Flamestop Utilities" at bounding box center [0, 0] width 0 height 0
click at [309, 177] on input "text" at bounding box center [409, 184] width 445 height 20
type input "CLEANAWAY VIC 23937995 $1,673.28"
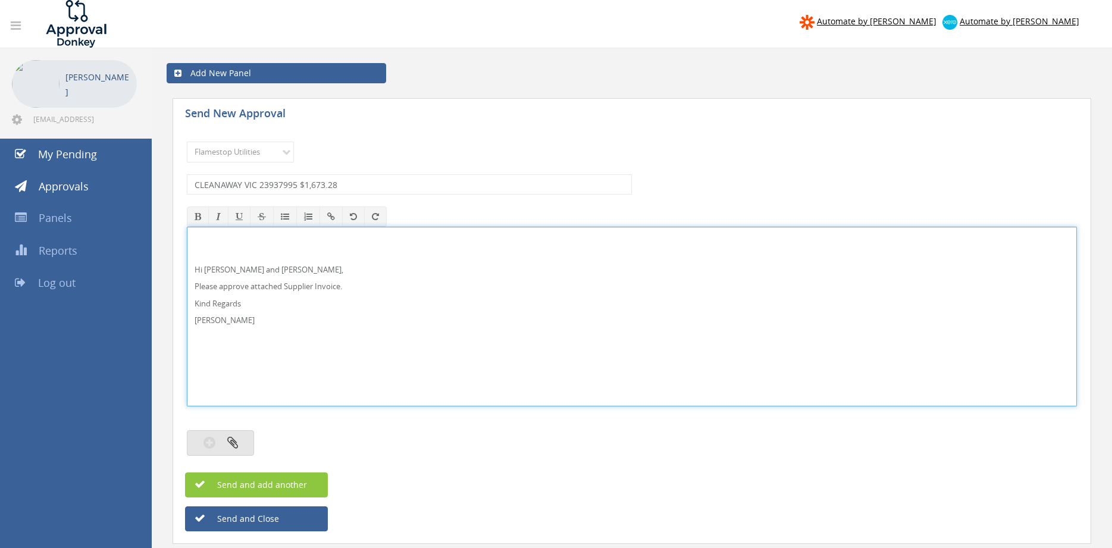
click at [245, 443] on button "button" at bounding box center [220, 443] width 67 height 26
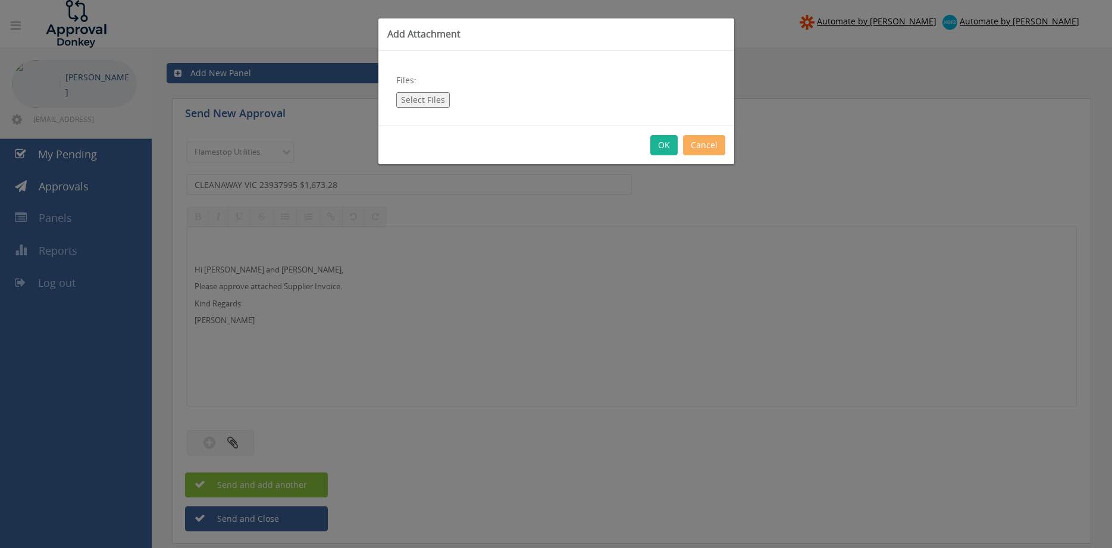
click at [434, 94] on button "Select Files" at bounding box center [423, 99] width 54 height 15
type input "C:\fakepath\CLEANAWAY VIC 23937995 30.09.25.pdf"
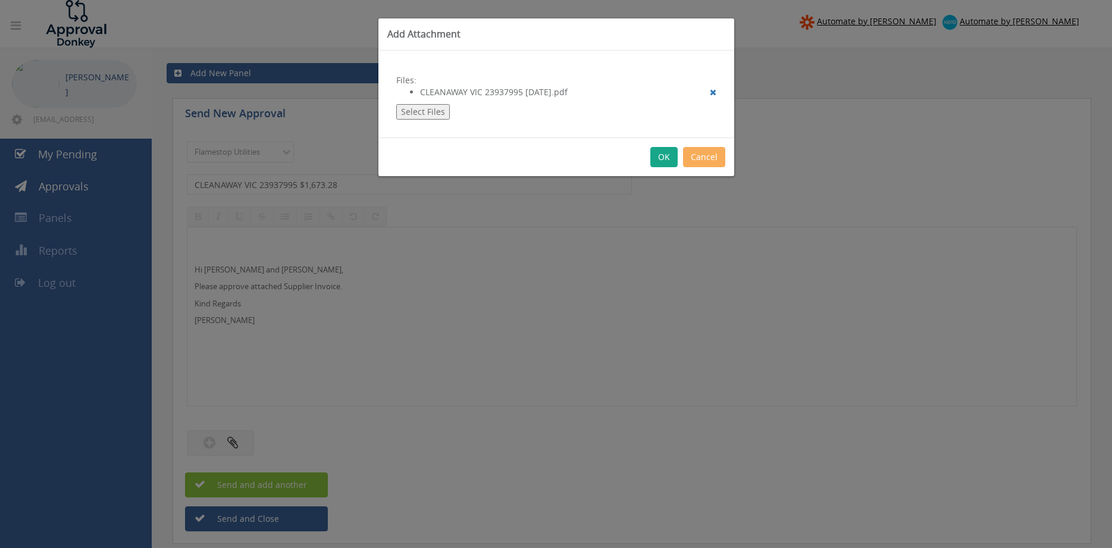
click at [659, 156] on button "OK" at bounding box center [663, 157] width 27 height 20
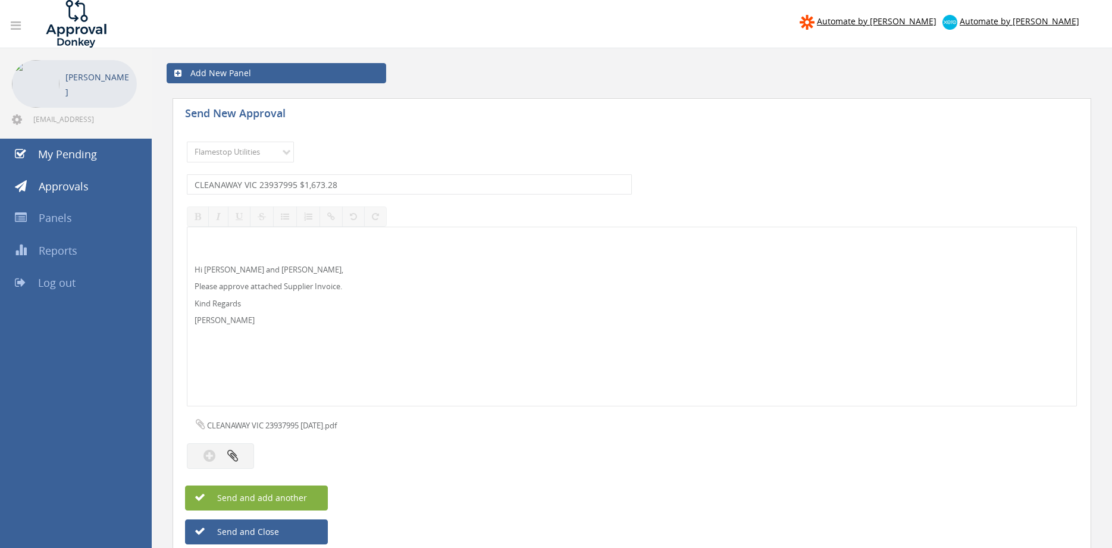
click at [305, 497] on span "Send and add another" at bounding box center [249, 497] width 115 height 11
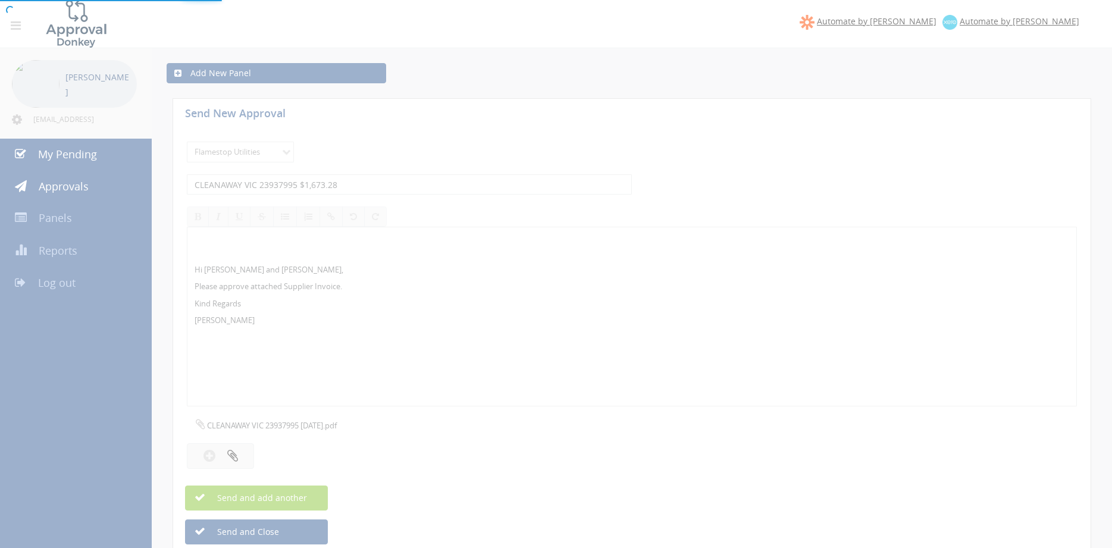
select select
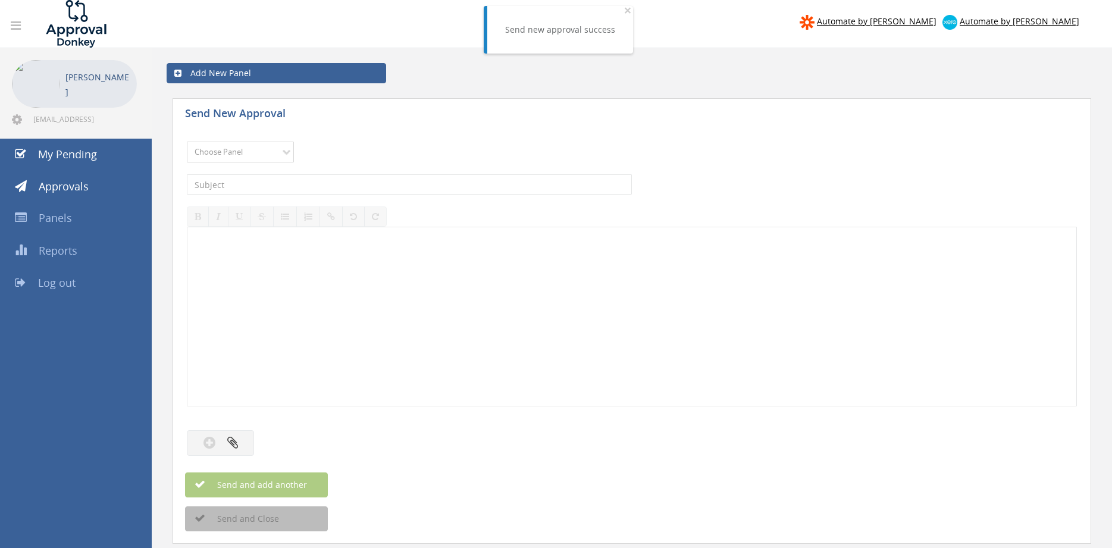
click at [187, 142] on select "Choose Panel Alarm Credits RG - 3 NZ Utilities Cable and SAI Global NZ Alarms-1…" at bounding box center [240, 152] width 107 height 21
select select "9744"
click option "Flamestop Utilities" at bounding box center [0, 0] width 0 height 0
click at [312, 183] on input "text" at bounding box center [409, 184] width 445 height 20
type input "CLEANAWAY NT 15805061 $608.88"
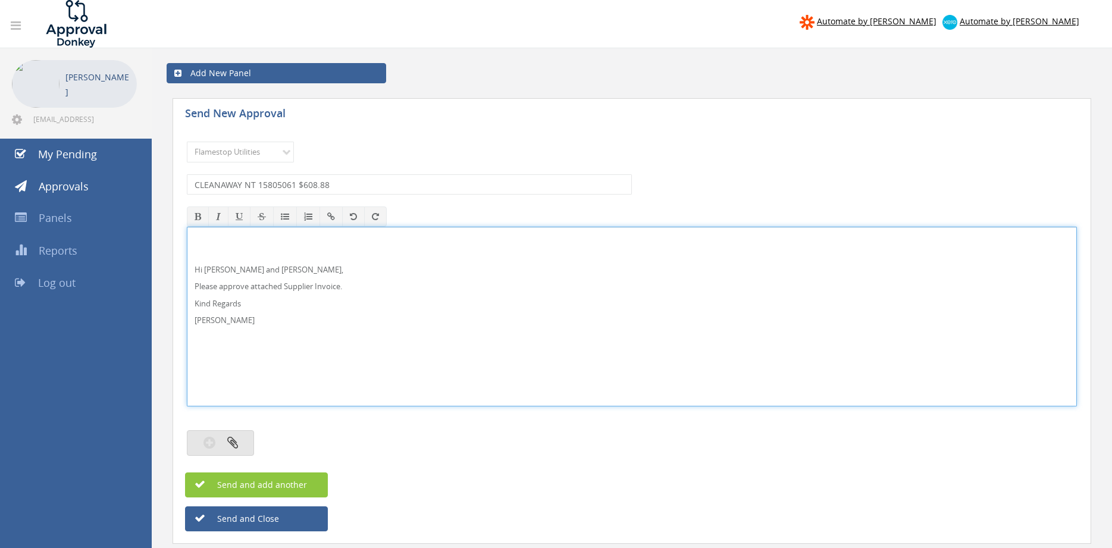
click at [236, 440] on icon "button" at bounding box center [232, 442] width 11 height 14
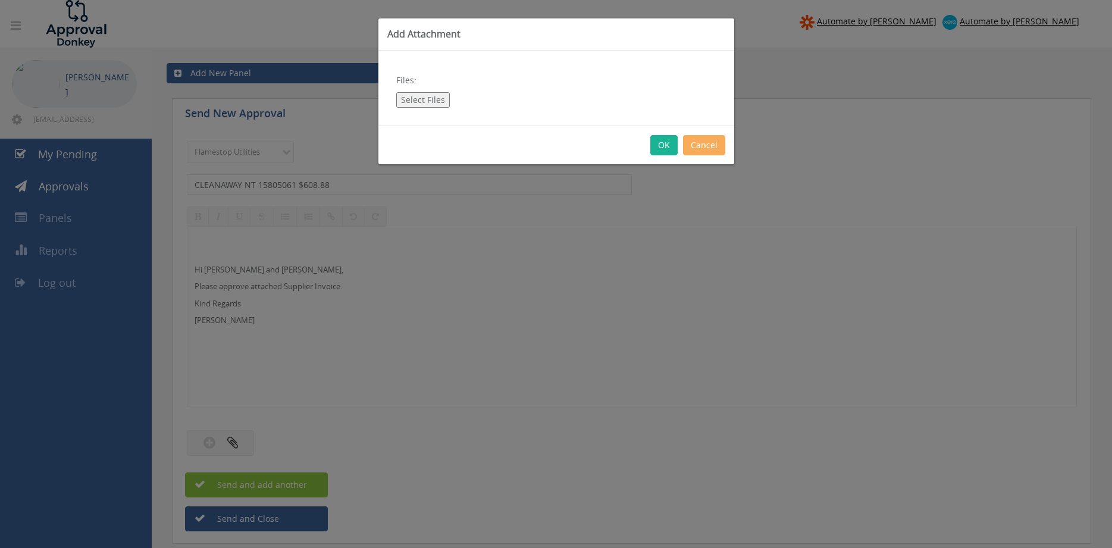
click at [425, 102] on button "Select Files" at bounding box center [423, 99] width 54 height 15
type input "C:\fakepath\CLEANAWAY NT 15805061 30.09.25.pdf"
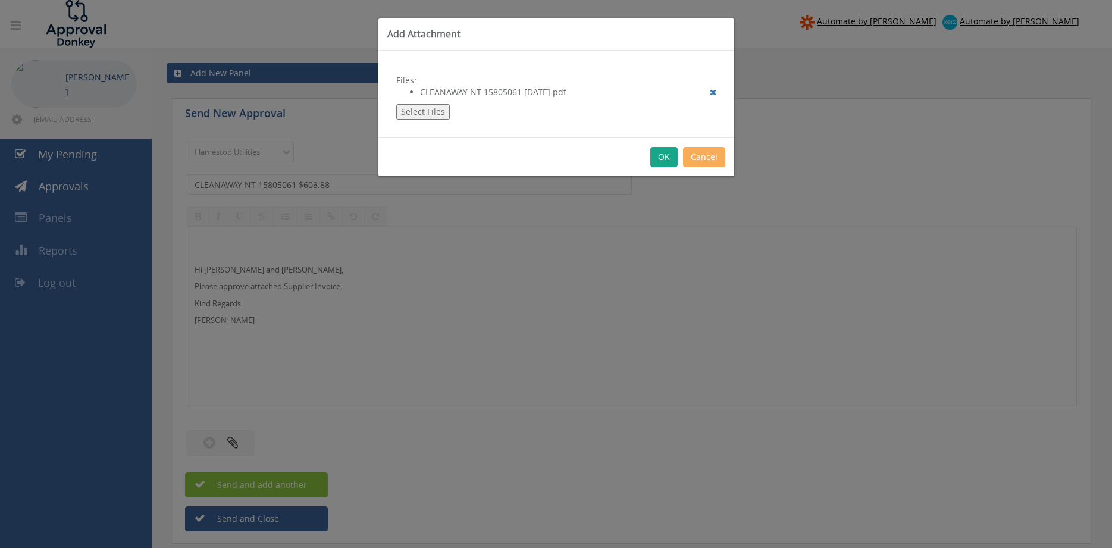
click at [662, 158] on button "OK" at bounding box center [663, 157] width 27 height 20
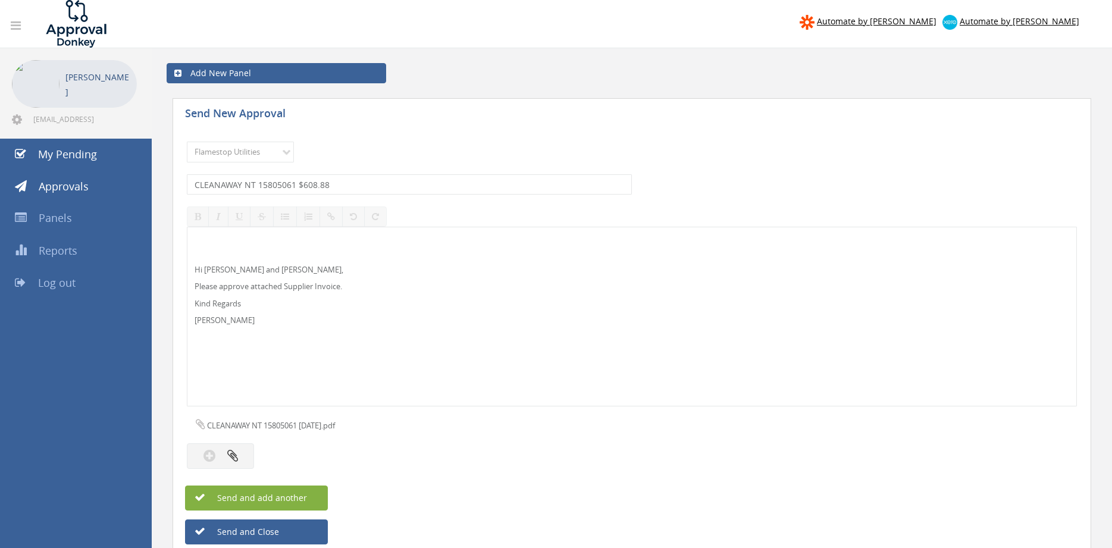
click at [314, 496] on button "Send and add another" at bounding box center [256, 497] width 143 height 25
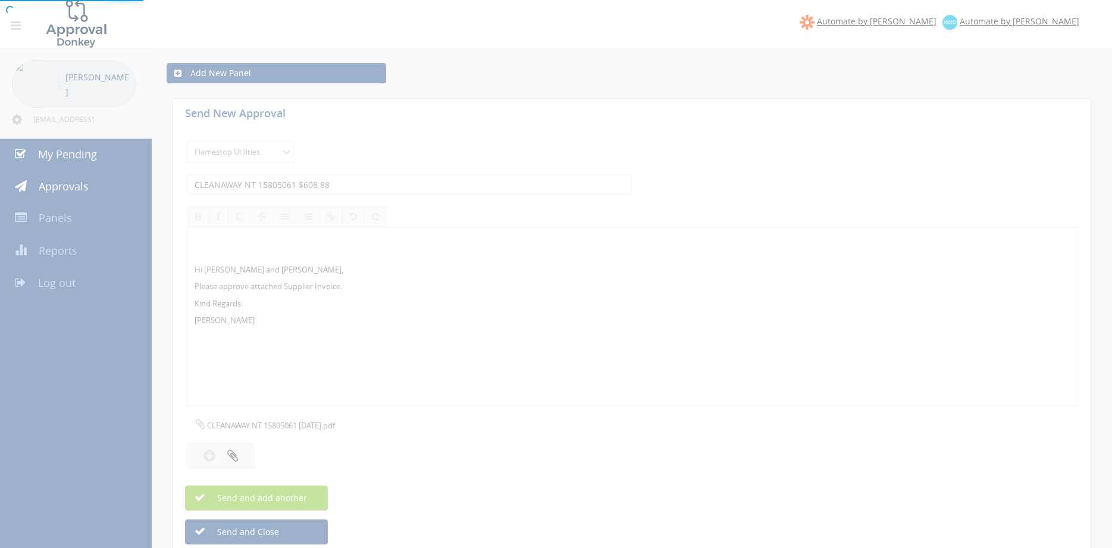
select select
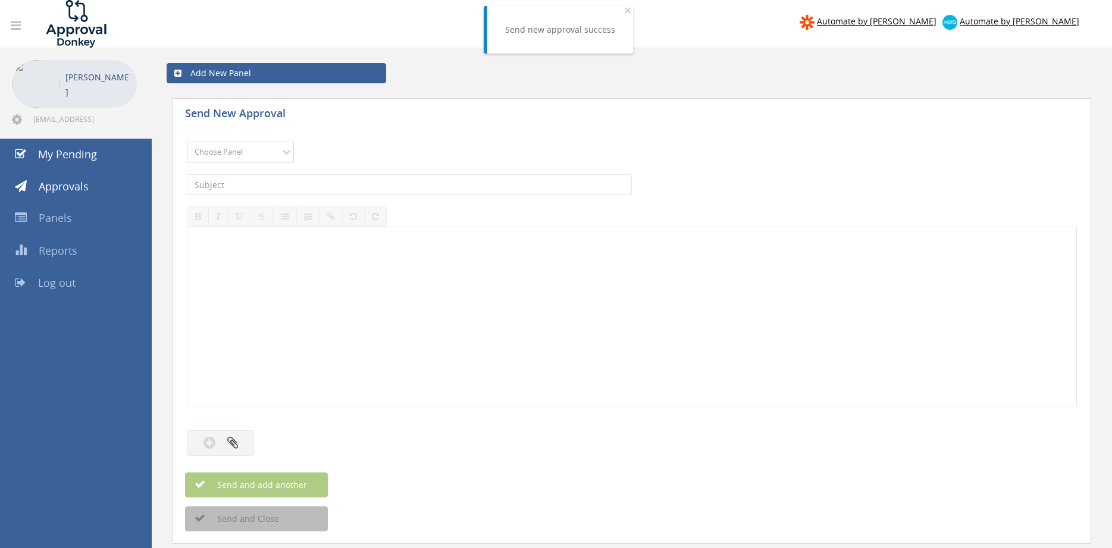
click at [187, 142] on select "Choose Panel Alarm Credits RG - 3 NZ Utilities Cable and SAI Global NZ Alarms-1…" at bounding box center [240, 152] width 107 height 21
select select "9744"
click option "Flamestop Utilities" at bounding box center [0, 0] width 0 height 0
click at [305, 184] on input "text" at bounding box center [409, 184] width 445 height 20
type input "AZAPAK WPK 294899 $1,466.60"
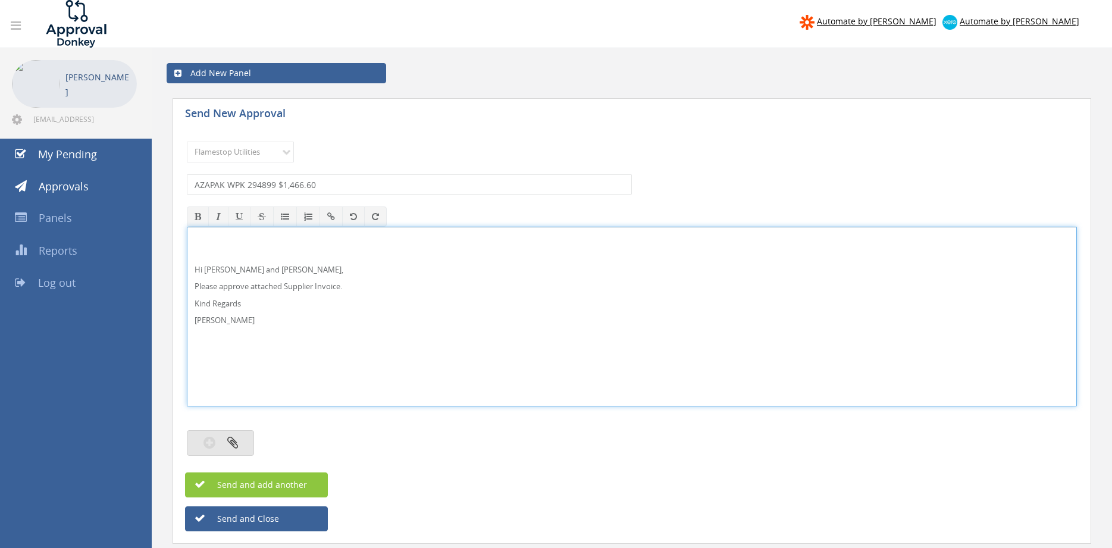
click at [248, 438] on button "button" at bounding box center [220, 443] width 67 height 26
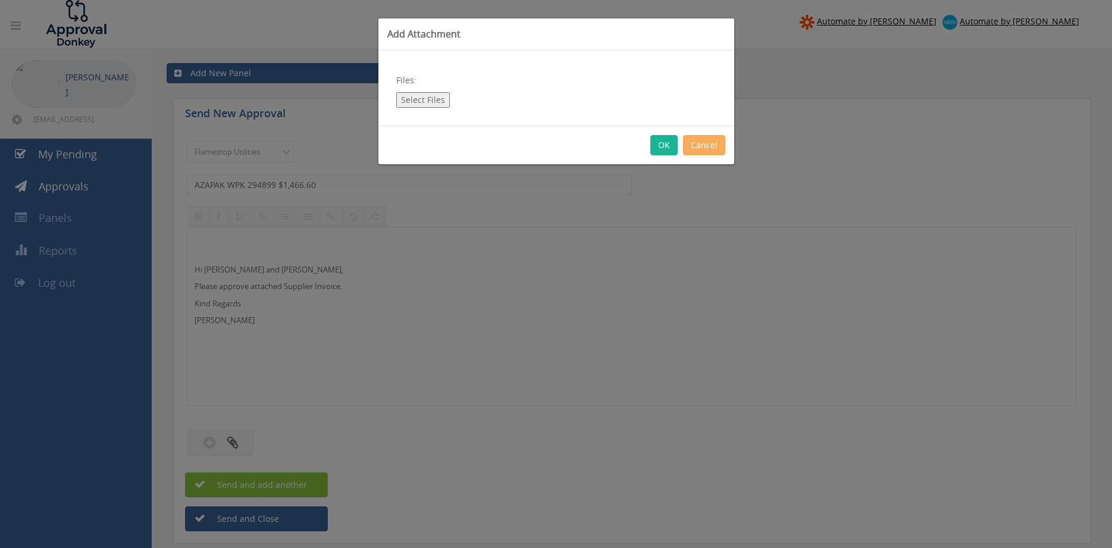
click at [420, 101] on button "Select Files" at bounding box center [423, 99] width 54 height 15
type input "C:\fakepath\AZAPAK WPK 294899-01 03.10.25.pdf"
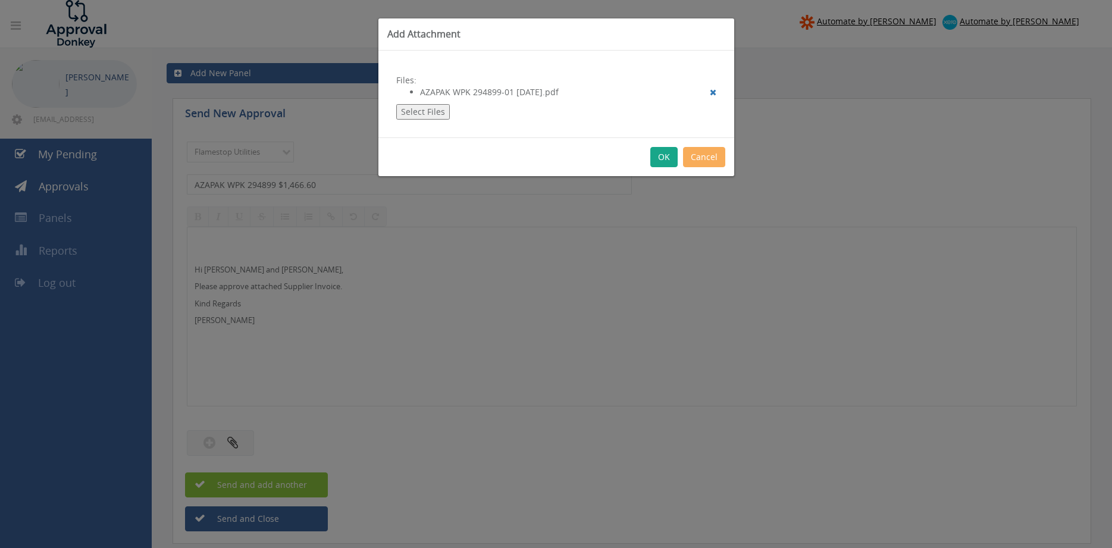
click at [659, 161] on button "OK" at bounding box center [663, 157] width 27 height 20
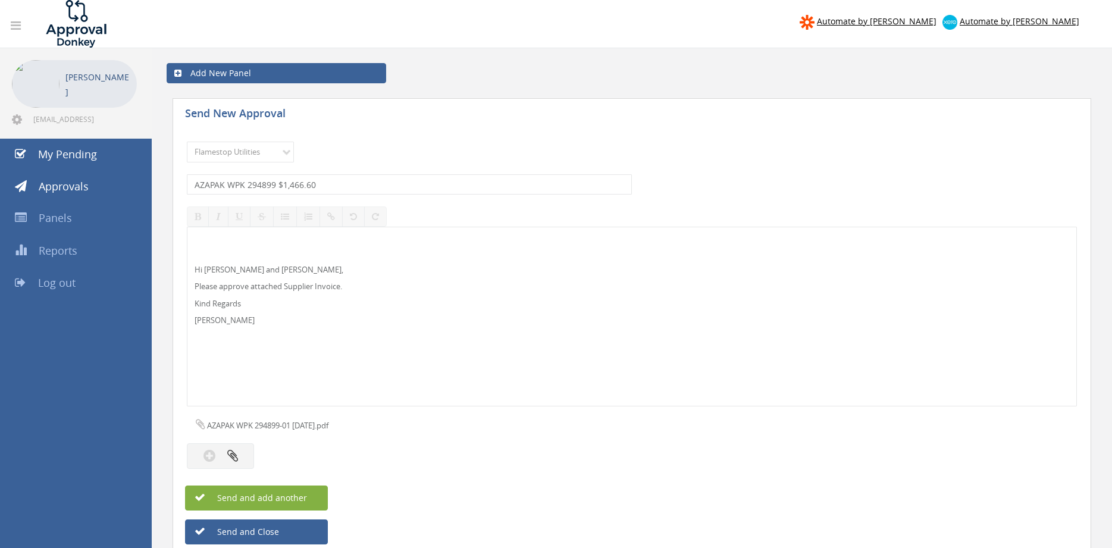
click at [314, 494] on button "Send and add another" at bounding box center [256, 497] width 143 height 25
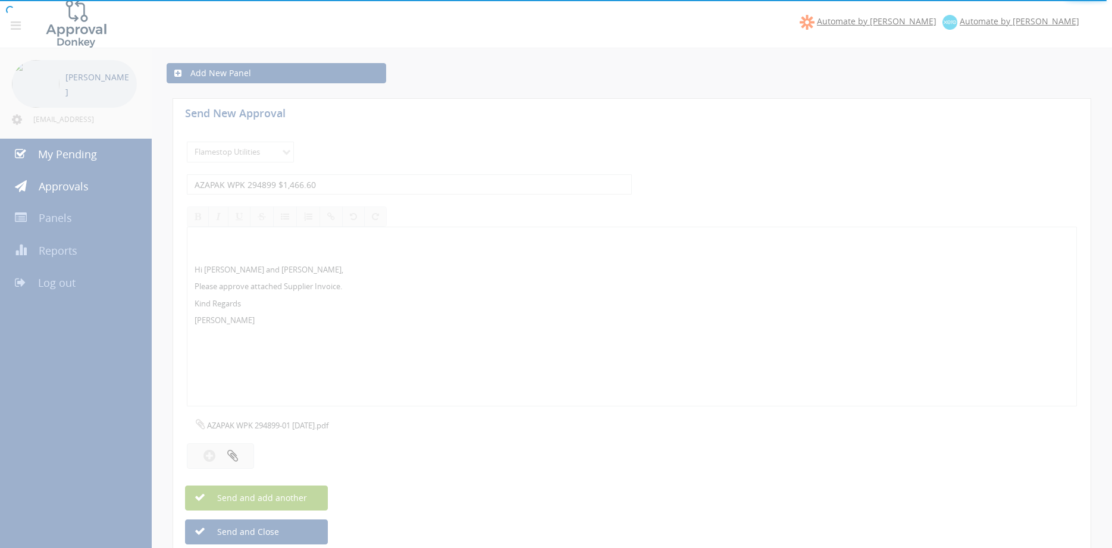
select select
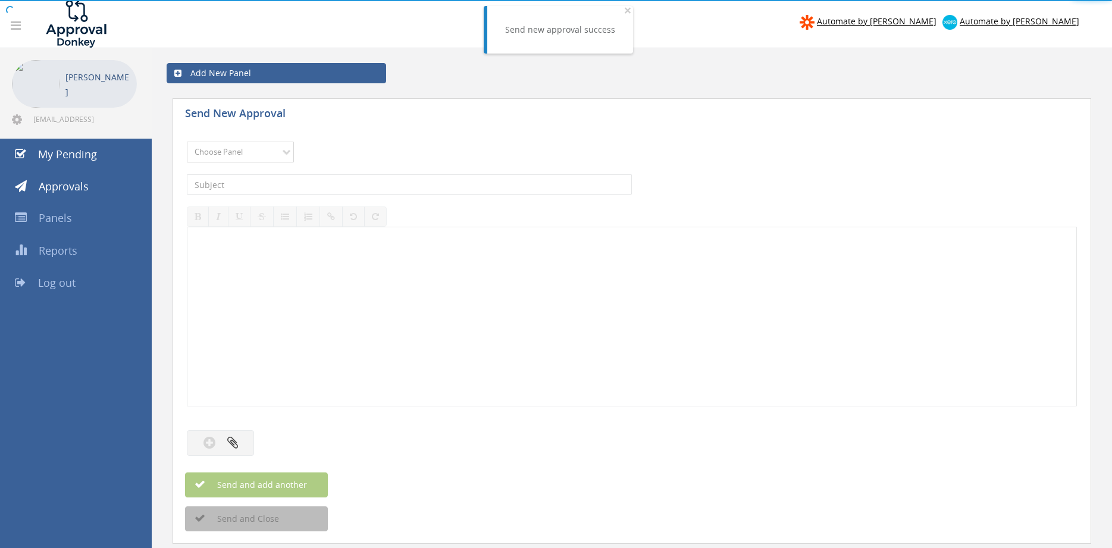
click at [187, 142] on select "Choose Panel Alarm Credits RG - 3 NZ Utilities Cable and SAI Global NZ Alarms-1…" at bounding box center [240, 152] width 107 height 21
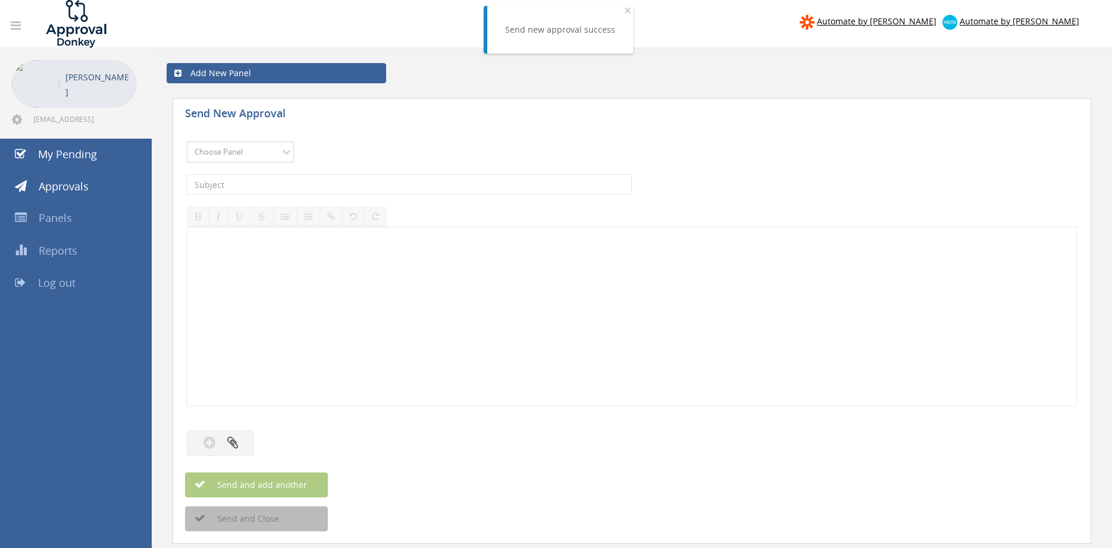
select select "9744"
click option "Flamestop Utilities" at bounding box center [0, 0] width 0 height 0
click at [330, 186] on input "text" at bounding box center [409, 184] width 445 height 20
type input "AIR LIQUIDE WPK NS9974 $95.99"
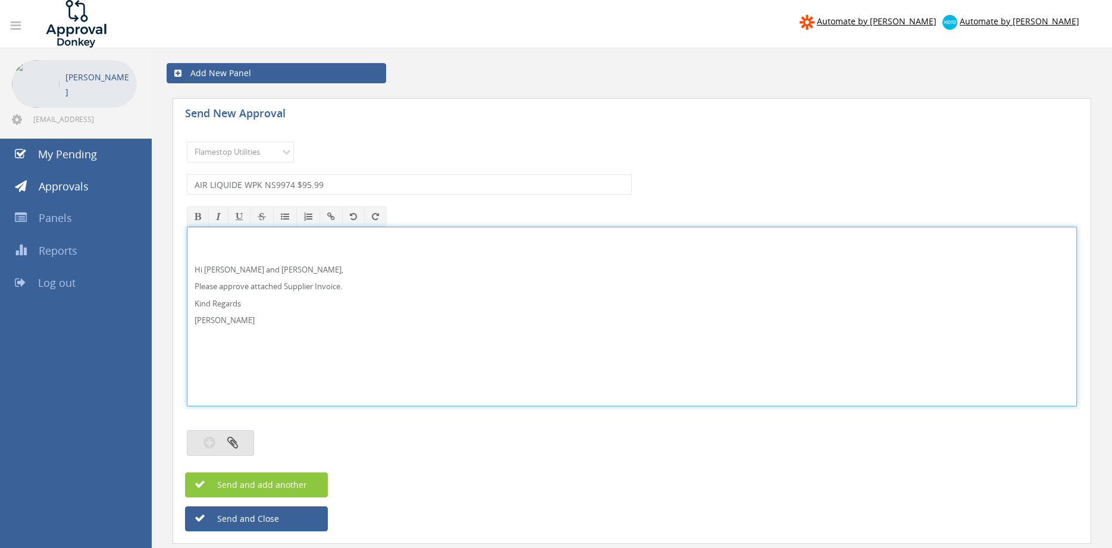
click at [230, 438] on icon "button" at bounding box center [232, 442] width 11 height 14
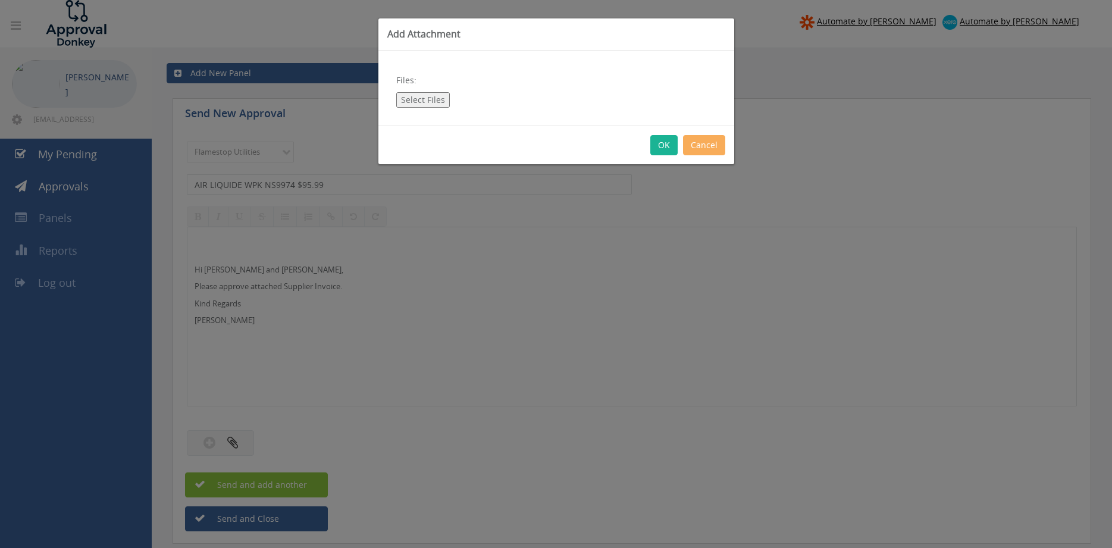
click at [442, 101] on button "Select Files" at bounding box center [423, 99] width 54 height 15
type input "C:\fakepath\AIR LIQUIDE WPK NS9974 30.09.25.pdf"
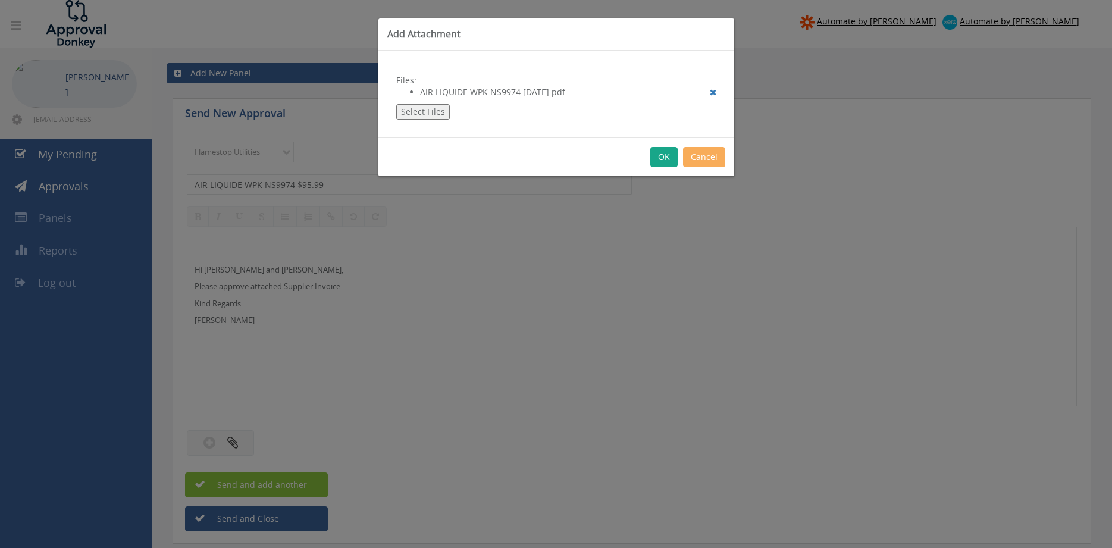
click at [662, 158] on button "OK" at bounding box center [663, 157] width 27 height 20
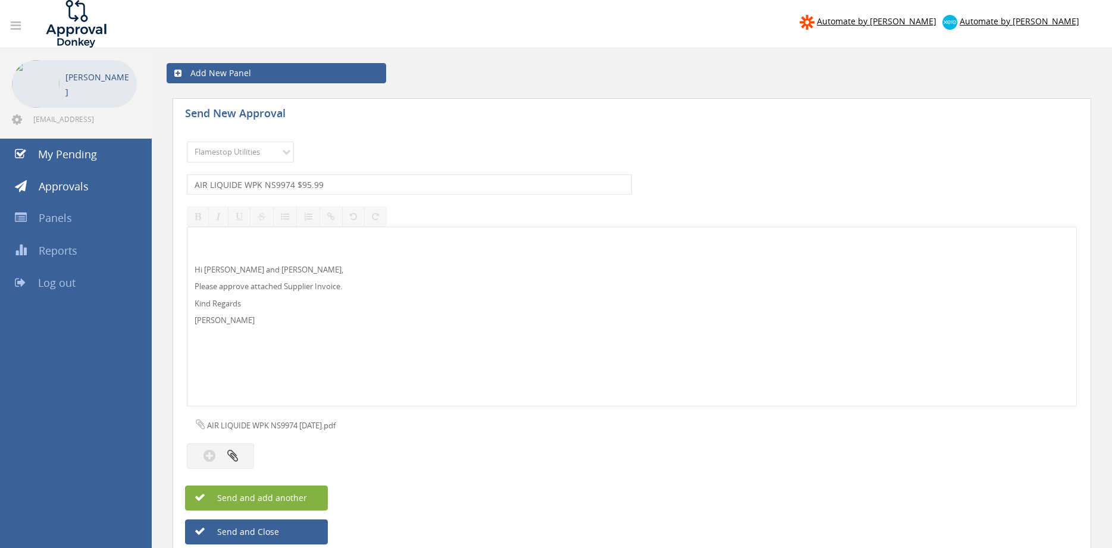
click at [302, 499] on span "Send and add another" at bounding box center [249, 497] width 115 height 11
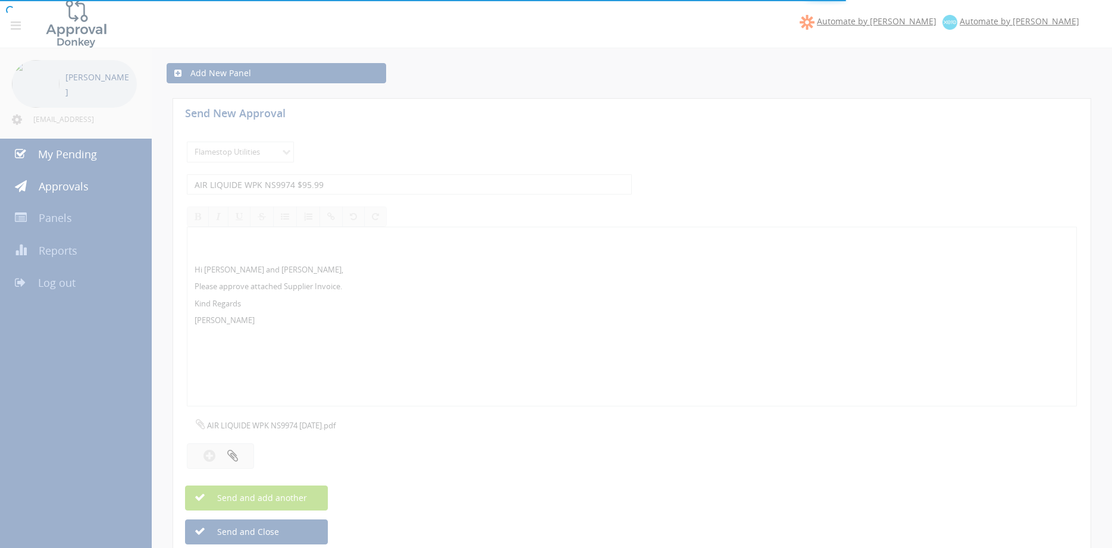
select select
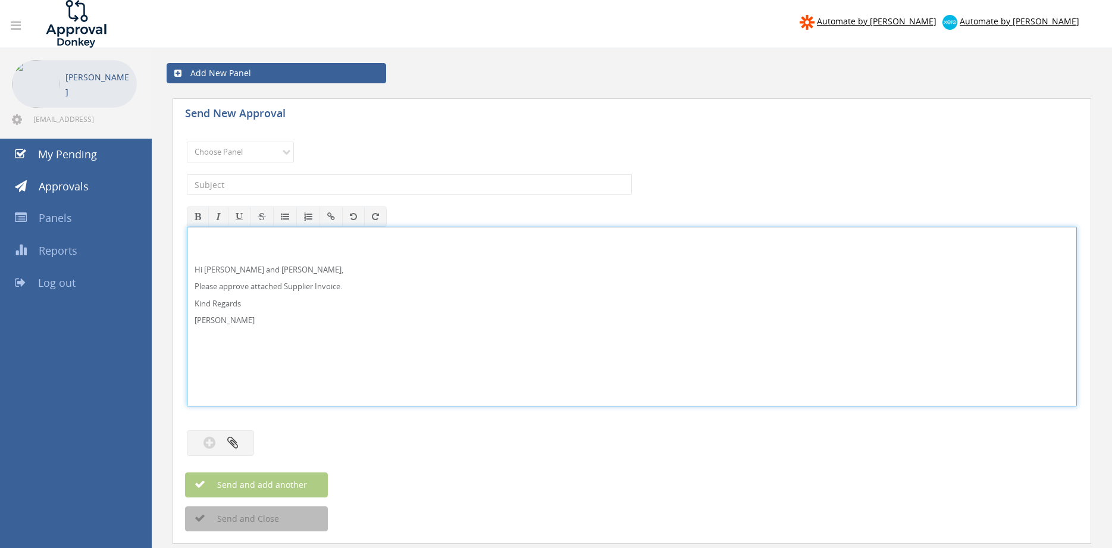
drag, startPoint x: 221, startPoint y: 268, endPoint x: 223, endPoint y: 259, distance: 9.2
click at [220, 268] on p "Hi Paul and Ben," at bounding box center [632, 269] width 875 height 11
drag, startPoint x: 243, startPoint y: 329, endPoint x: 199, endPoint y: 259, distance: 83.2
click at [187, 252] on div "Hi Maddie and Ben, Please approve attached Supplier Invoice. Kind Regards Pam W…" at bounding box center [632, 317] width 890 height 180
click at [187, 142] on select "Choose Panel Alarm Credits RG - 3 NZ Utilities Cable and SAI Global NZ Alarms-1…" at bounding box center [240, 152] width 107 height 21
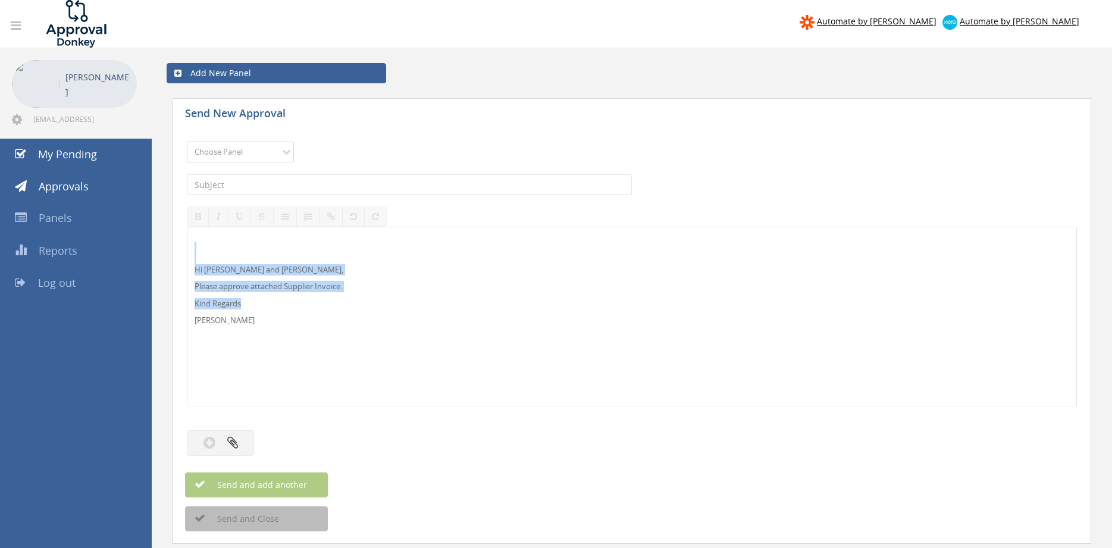
select select "9632"
click option "Suppliers" at bounding box center [0, 0] width 0 height 0
click at [315, 186] on input "text" at bounding box center [409, 184] width 445 height 20
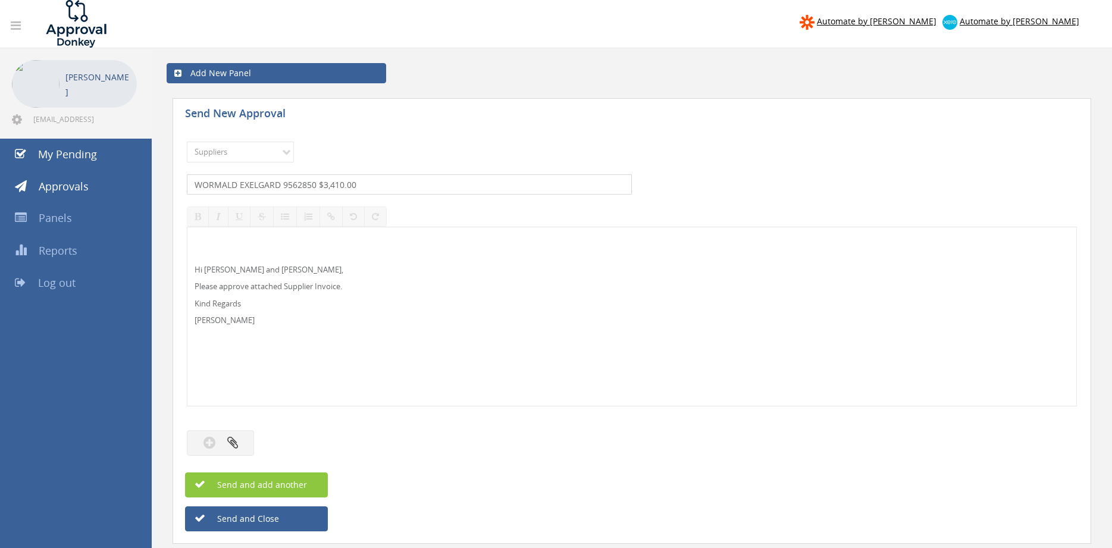
type input "WORMALD EXELGARD 9562850 $3,410.00"
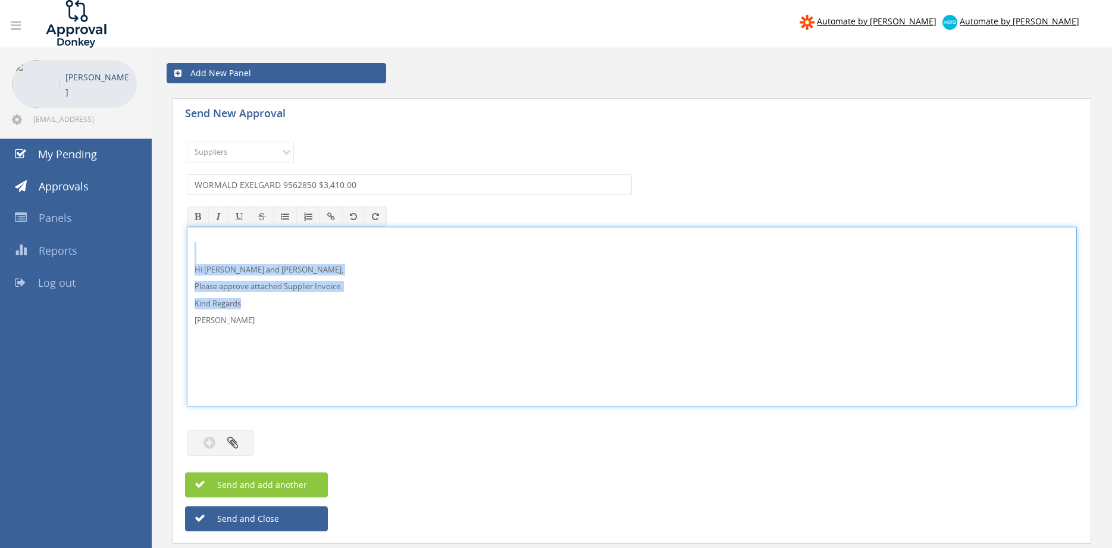
drag, startPoint x: 219, startPoint y: 317, endPoint x: 215, endPoint y: 263, distance: 54.3
click at [187, 243] on div "Hi Maddie and Ben, Please approve attached Supplier Invoice. Kind Regards Pam W…" at bounding box center [632, 317] width 890 height 180
copy div "Hi Maddie and Ben, Please approve attached Supplier Invoice. Kind Regards"
click at [243, 441] on button "button" at bounding box center [220, 443] width 67 height 26
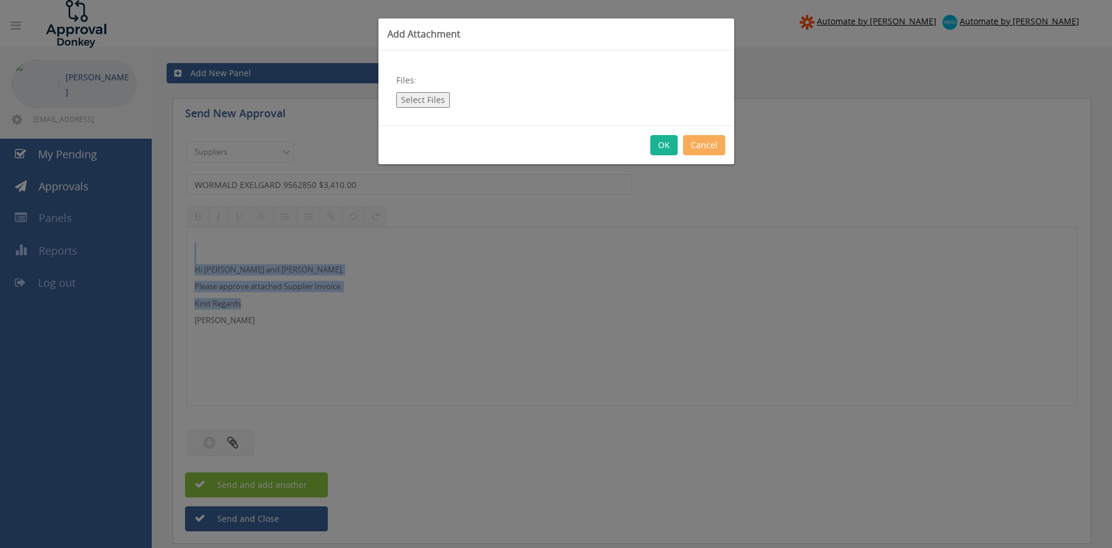
click at [430, 102] on button "Select Files" at bounding box center [423, 99] width 54 height 15
type input "C:\fakepath\WORMALD EXELGARD 9562850 30.09.25 PO 43492.pdf"
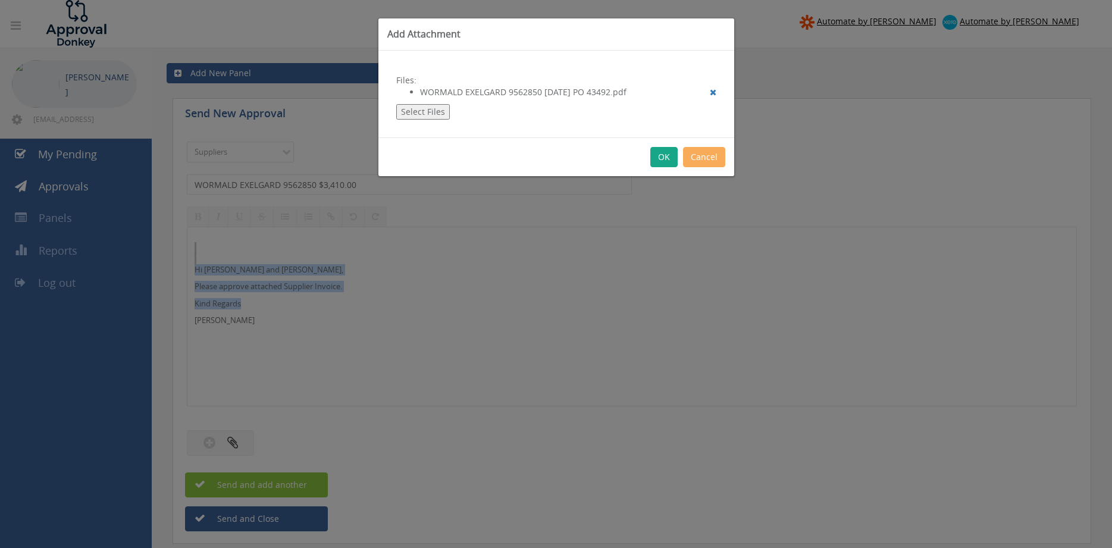
click at [664, 161] on button "OK" at bounding box center [663, 157] width 27 height 20
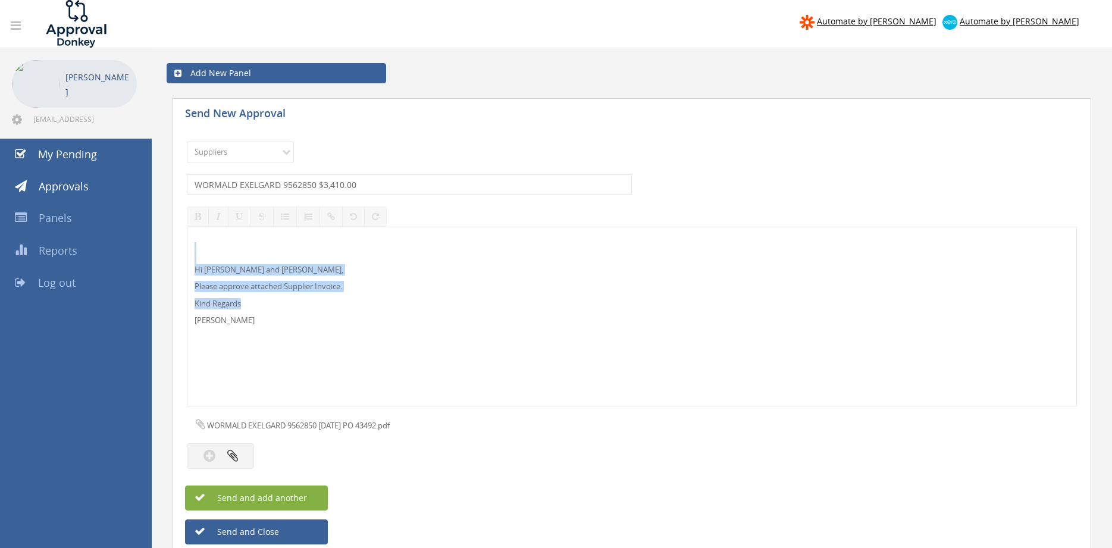
click at [306, 495] on button "Send and add another" at bounding box center [256, 497] width 143 height 25
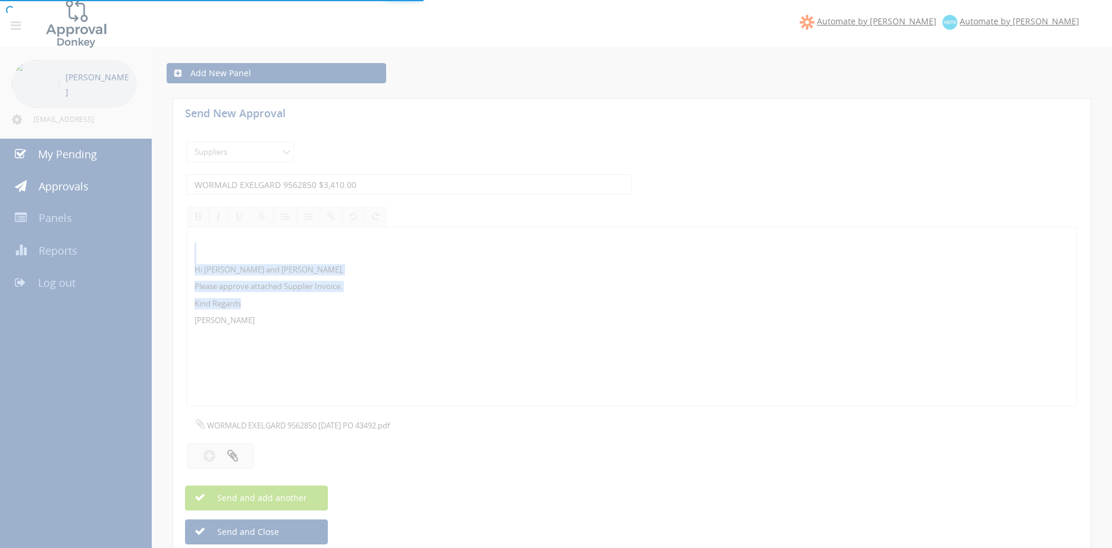
select select
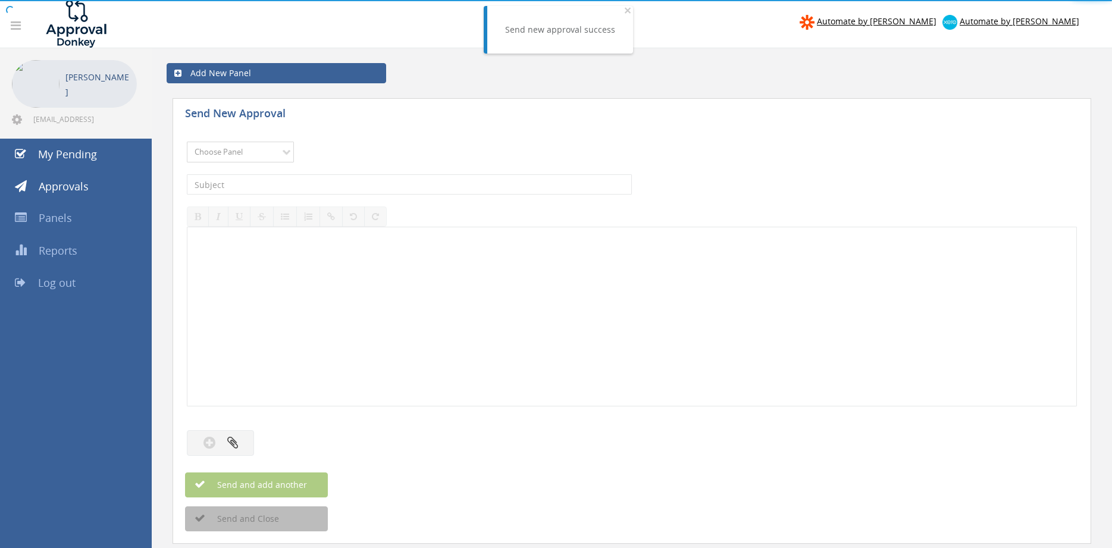
click at [187, 142] on select "Choose Panel Alarm Credits RG - 3 NZ Utilities Cable and SAI Global NZ Alarms-1…" at bounding box center [240, 152] width 107 height 21
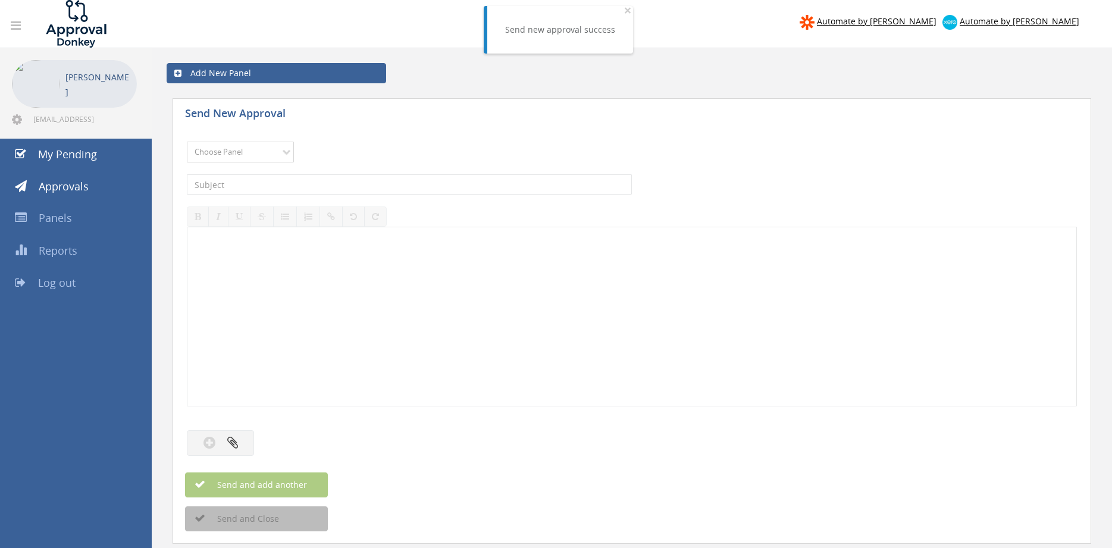
select select "9632"
click option "Suppliers" at bounding box center [0, 0] width 0 height 0
click at [331, 181] on input "text" at bounding box center [409, 184] width 445 height 20
type input "WORMALD EXELGARD 9535247 $1,705.00"
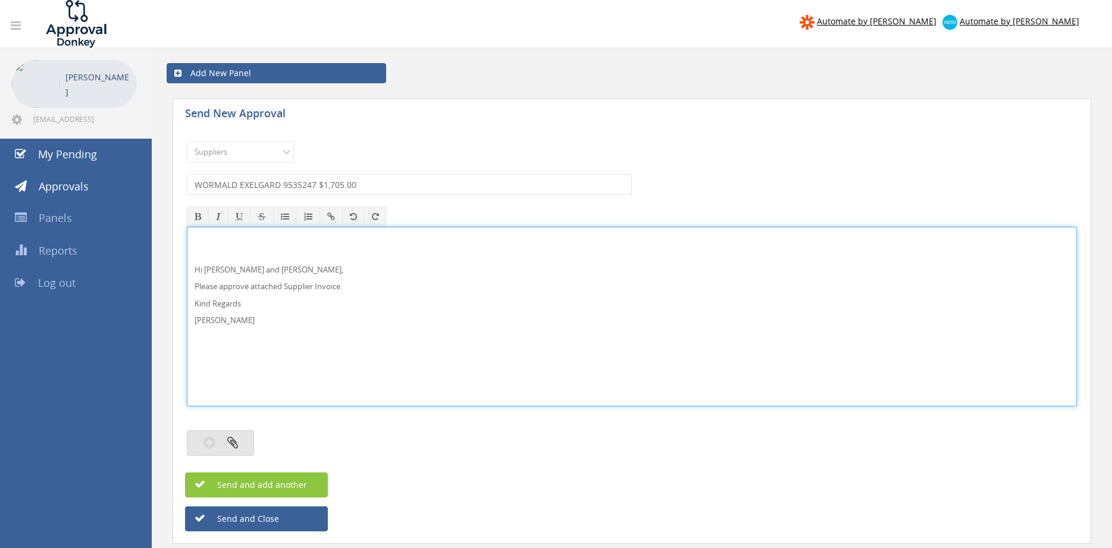
click at [237, 440] on icon "button" at bounding box center [232, 442] width 11 height 14
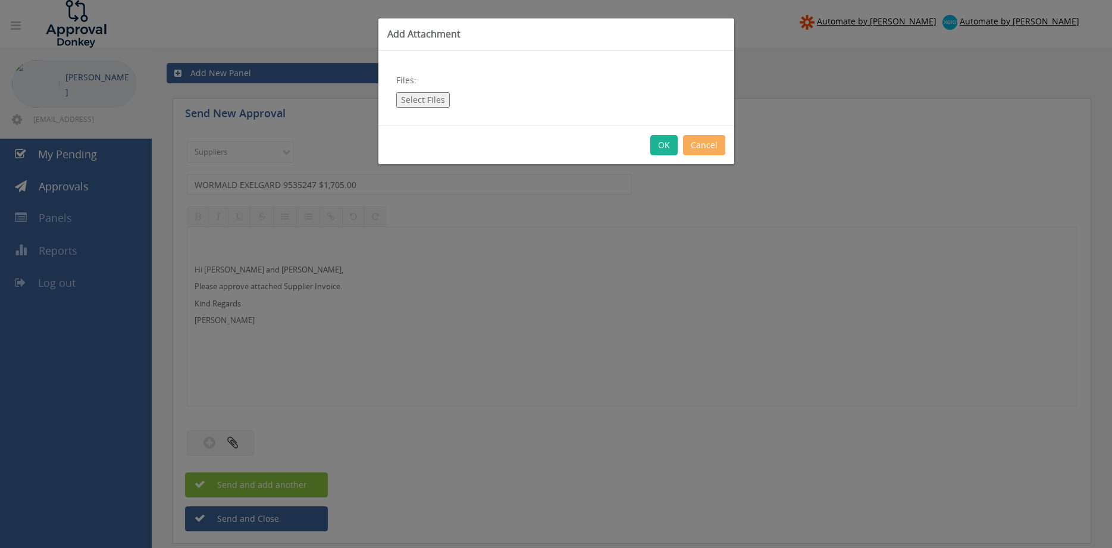
click at [435, 106] on button "Select Files" at bounding box center [423, 99] width 54 height 15
type input "C:\fakepath\WORMALD EXELGARD 9535247 29.09.25 PO 43038.pdf"
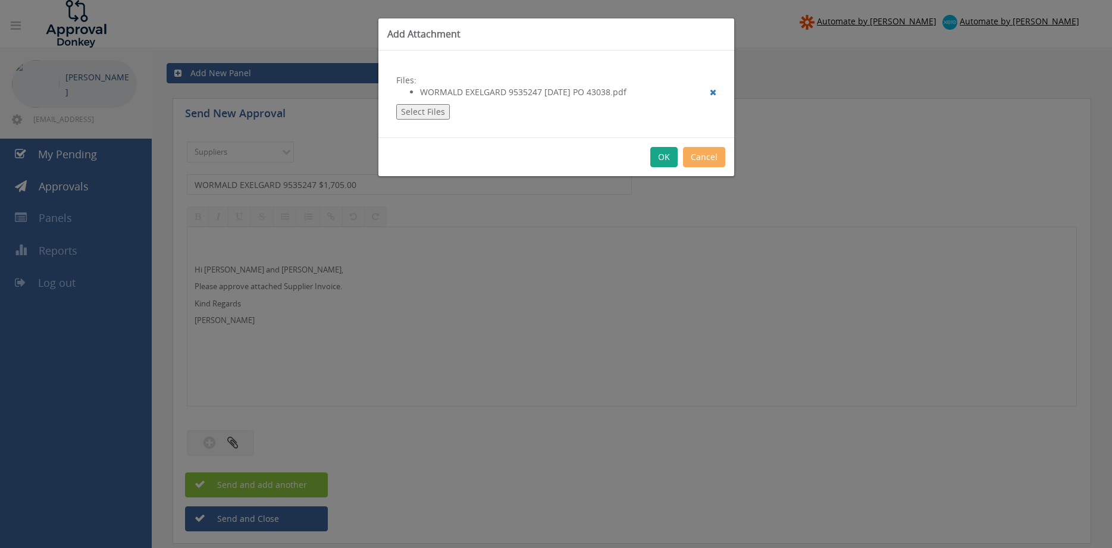
click at [660, 159] on button "OK" at bounding box center [663, 157] width 27 height 20
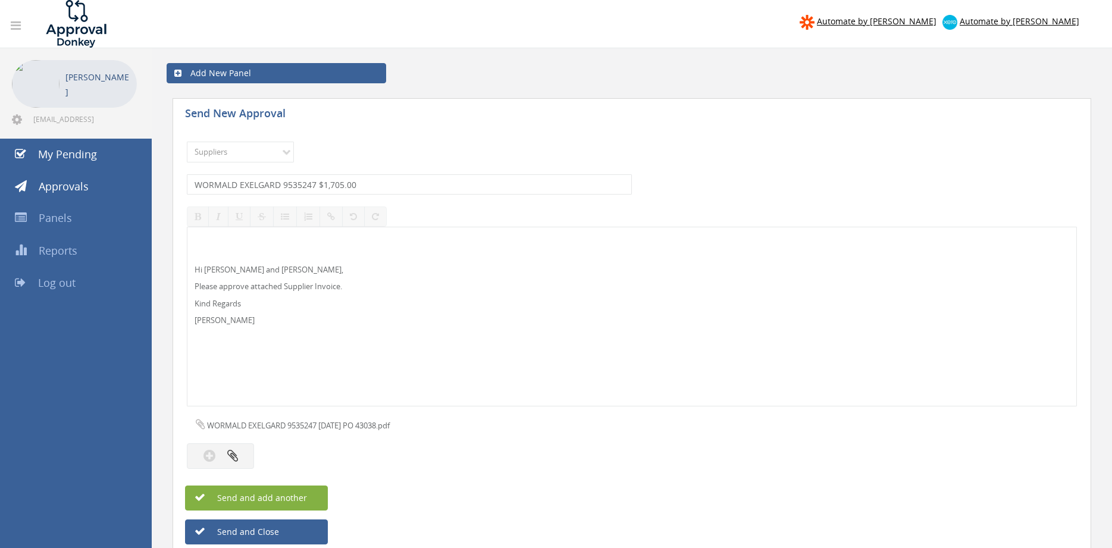
click at [300, 502] on span "Send and add another" at bounding box center [249, 497] width 115 height 11
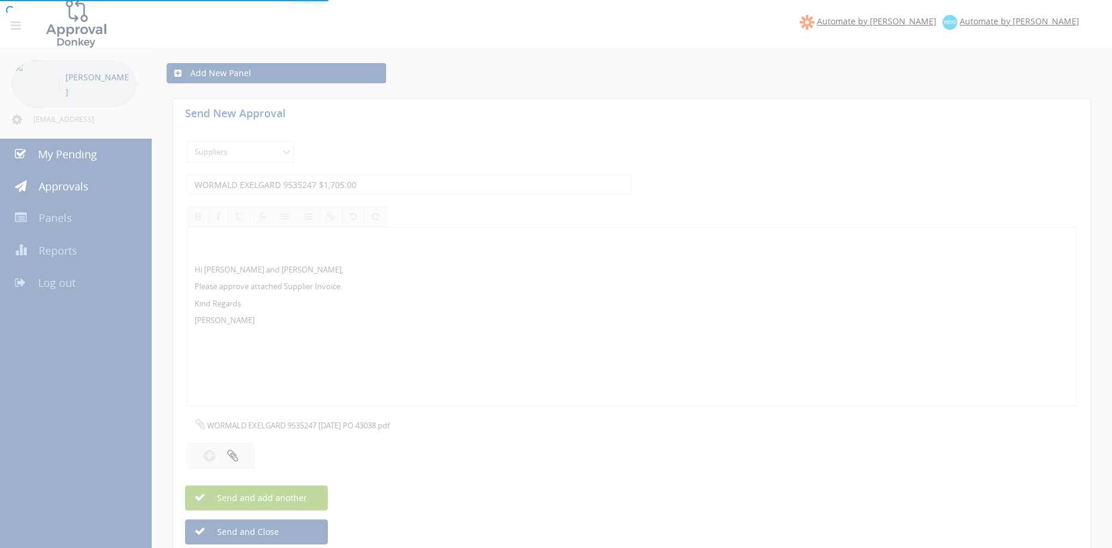
select select
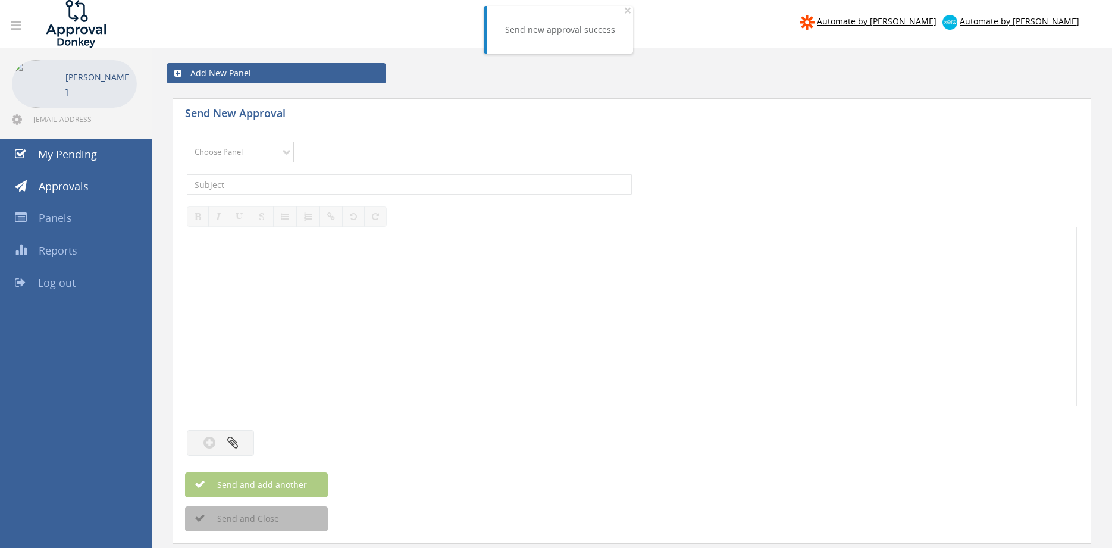
click at [187, 142] on select "Choose Panel Alarm Credits RG - 3 NZ Utilities Cable and SAI Global NZ Alarms-1…" at bounding box center [240, 152] width 107 height 21
select select "9632"
click option "Suppliers" at bounding box center [0, 0] width 0 height 0
click at [330, 183] on input "text" at bounding box center [409, 184] width 445 height 20
type input "WORMALD EXELGARD 9531521 $3,410.00"
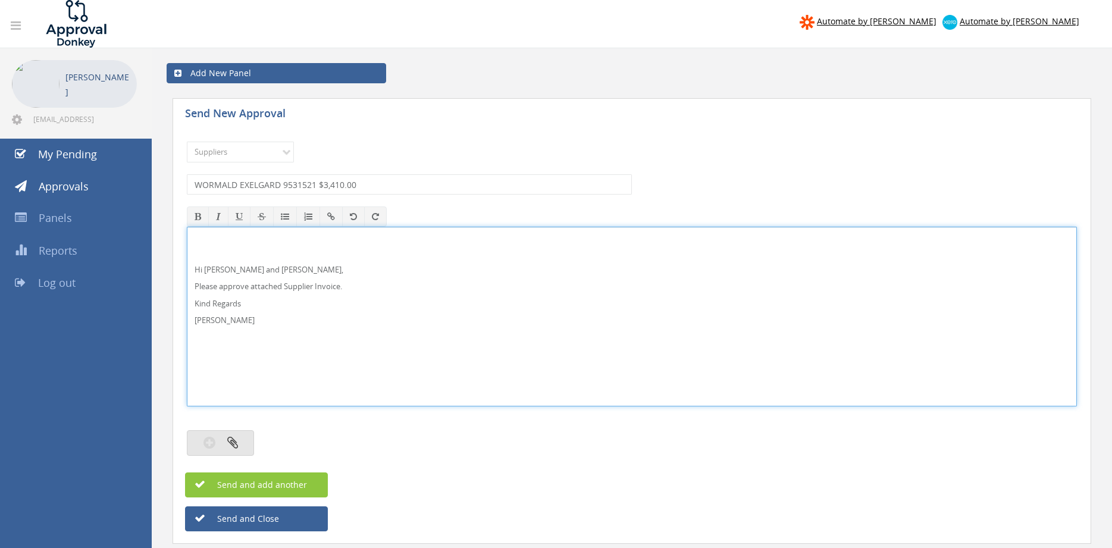
click at [240, 438] on button "button" at bounding box center [220, 443] width 67 height 26
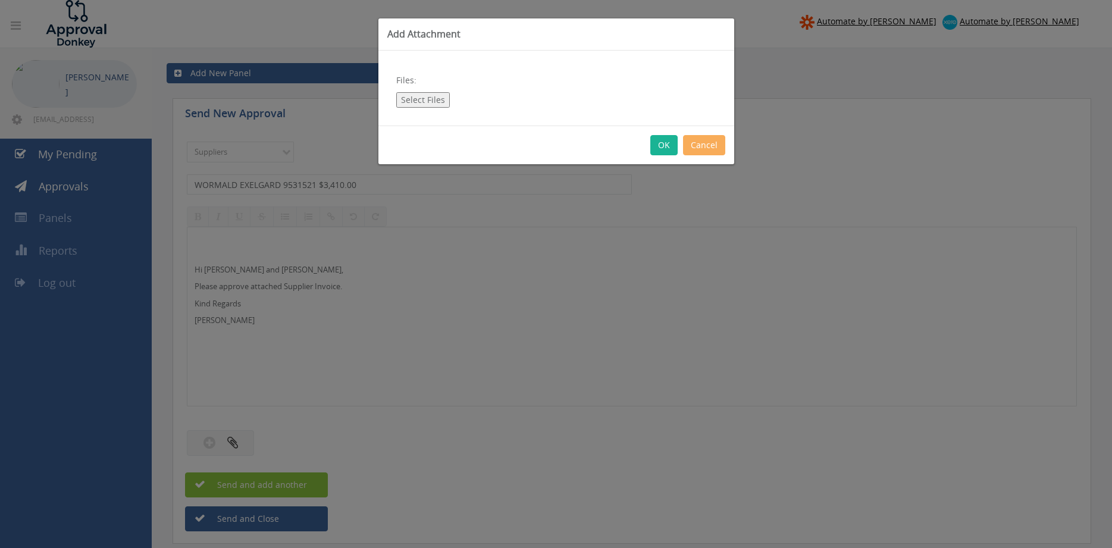
click at [438, 99] on button "Select Files" at bounding box center [423, 99] width 54 height 15
type input "C:\fakepath\WORMALD EXELGARD 9531521 29.09.25 PO 42830.pdf"
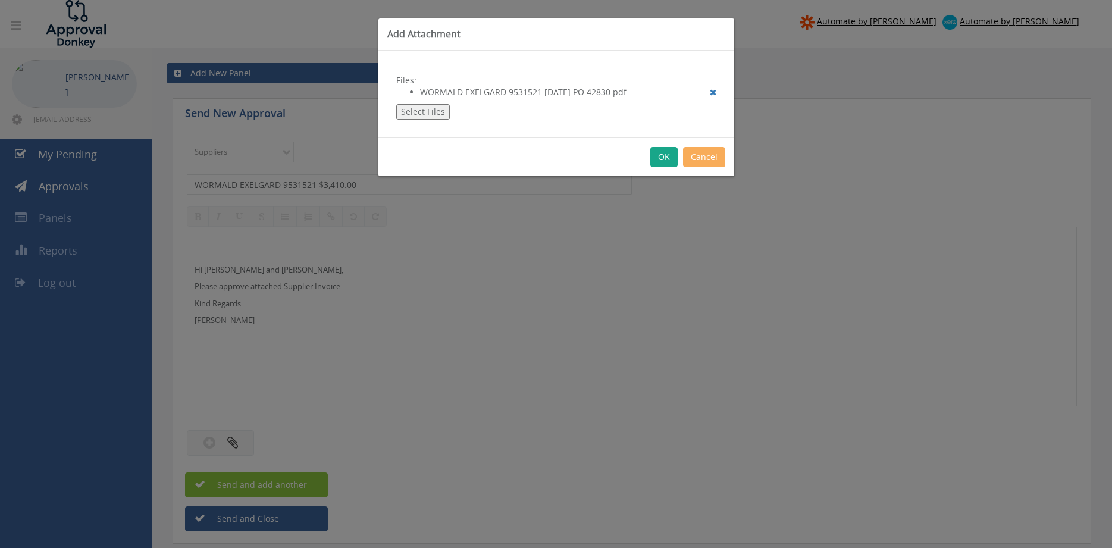
click at [662, 157] on button "OK" at bounding box center [663, 157] width 27 height 20
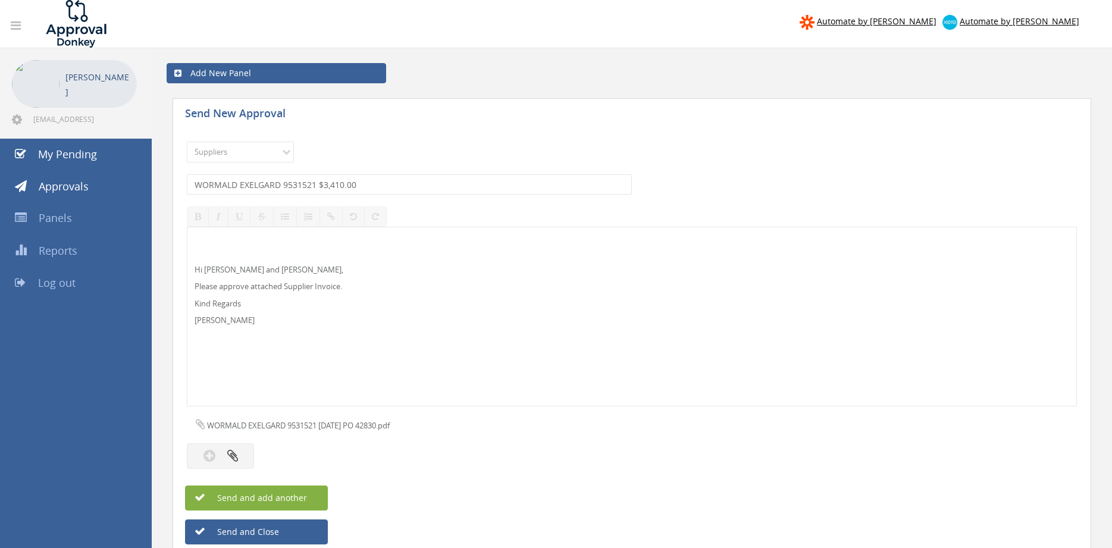
click at [314, 494] on button "Send and add another" at bounding box center [256, 497] width 143 height 25
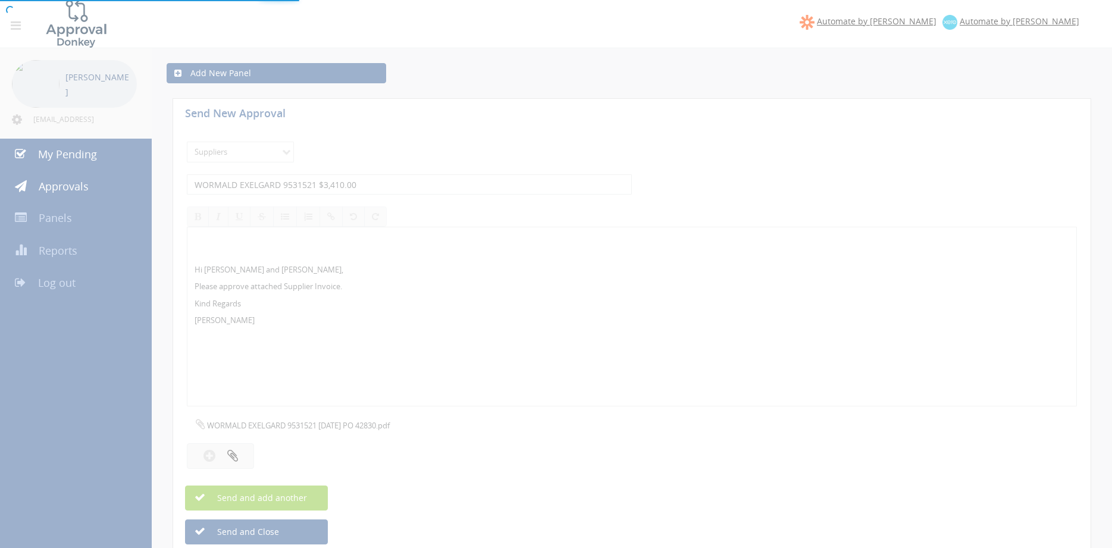
select select
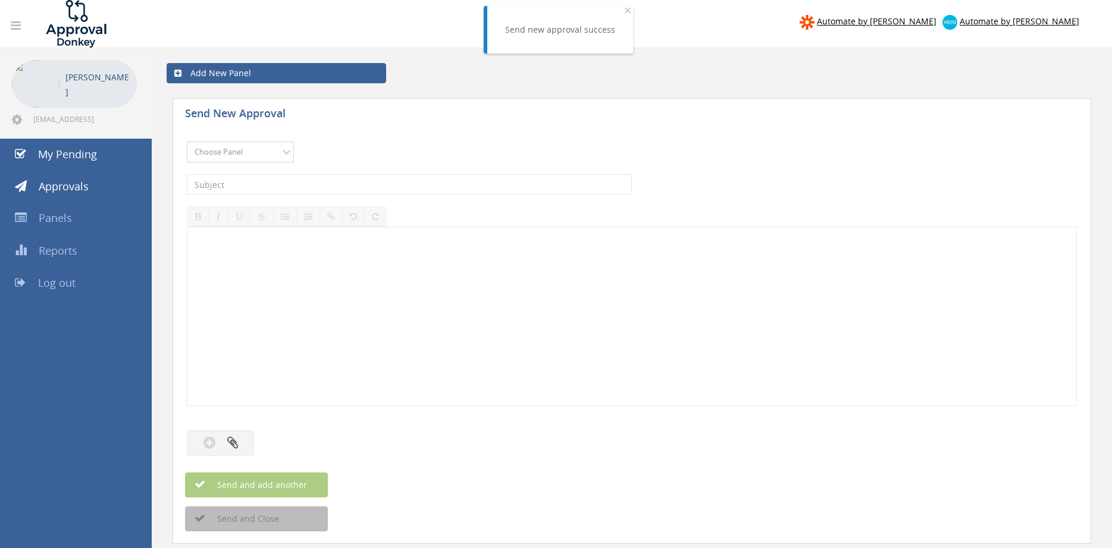
click at [187, 142] on select "Choose Panel Alarm Credits RG - 3 NZ Utilities Cable and SAI Global NZ Alarms-1…" at bounding box center [240, 152] width 107 height 21
click option "Flamestop Utilities" at bounding box center [0, 0] width 0 height 0
click at [187, 142] on select "Choose Panel Alarm Credits RG - 3 NZ Utilities Cable and SAI Global NZ Alarms-1…" at bounding box center [240, 152] width 107 height 21
select select "9632"
click option "Suppliers" at bounding box center [0, 0] width 0 height 0
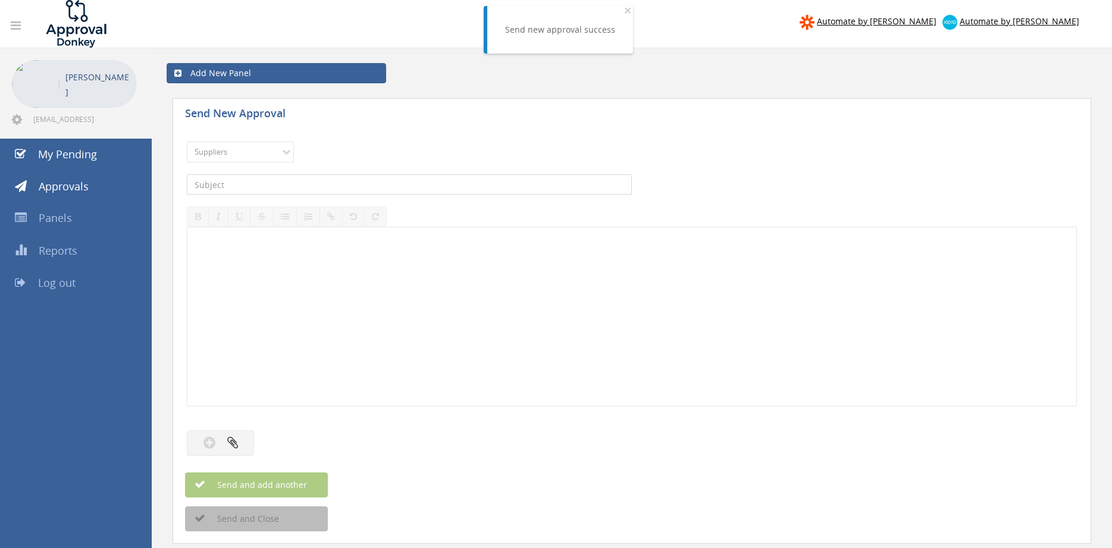
click at [319, 183] on input "text" at bounding box center [409, 184] width 445 height 20
type input "TYCO 1882078 $2,562.33"
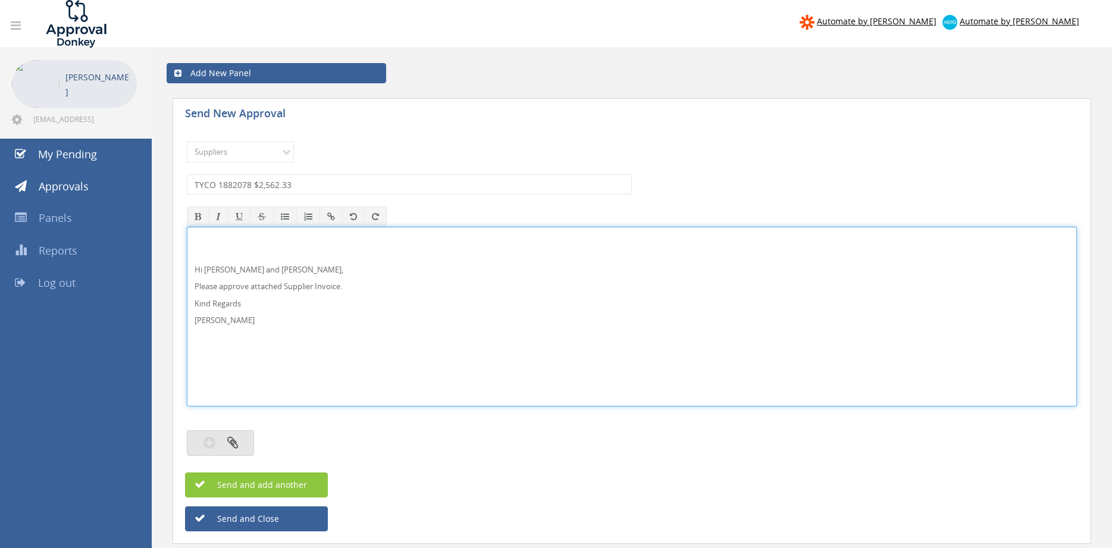
click at [243, 444] on button "button" at bounding box center [220, 443] width 67 height 26
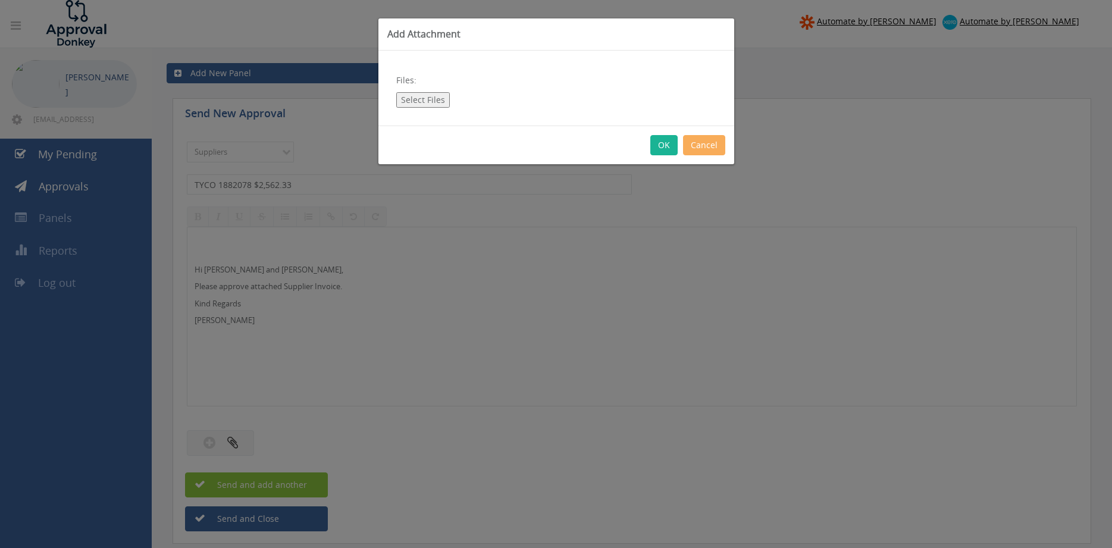
click at [426, 98] on button "Select Files" at bounding box center [423, 99] width 54 height 15
type input "C:\fakepath\TYCO 1882078 25.09.25 PO 43647.pdf"
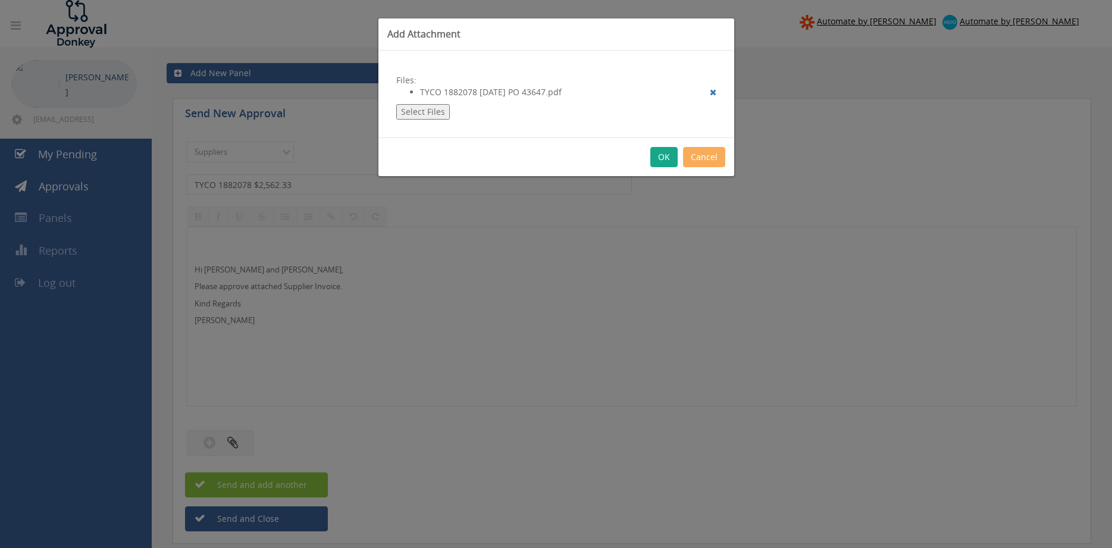
click at [661, 161] on button "OK" at bounding box center [663, 157] width 27 height 20
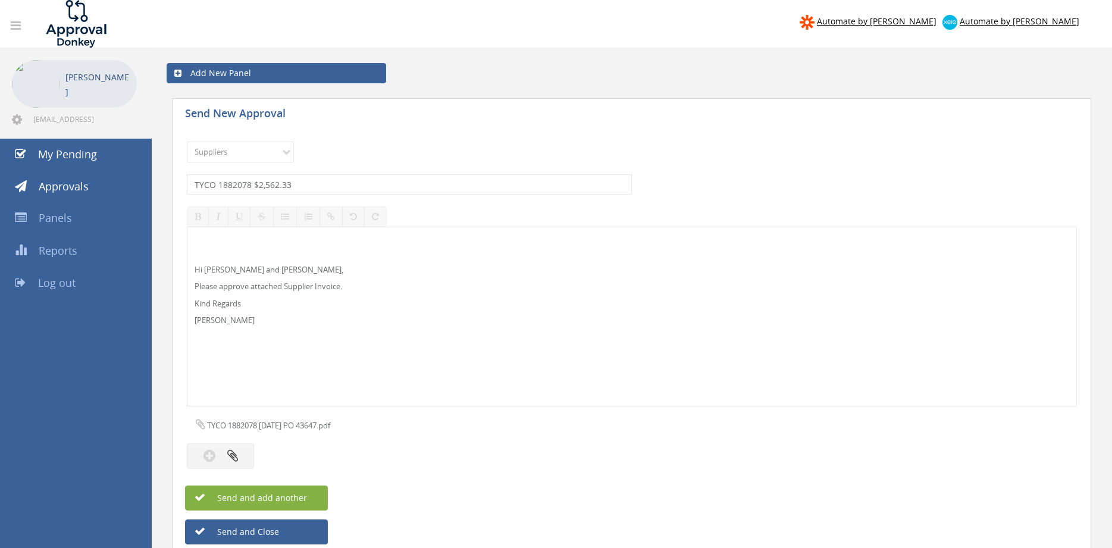
click at [315, 497] on button "Send and add another" at bounding box center [256, 497] width 143 height 25
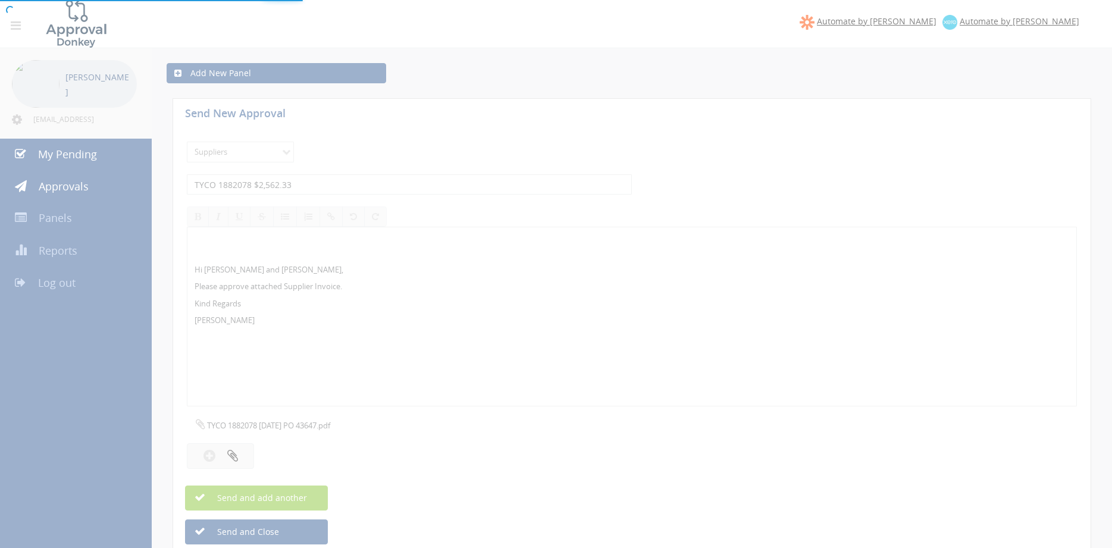
select select
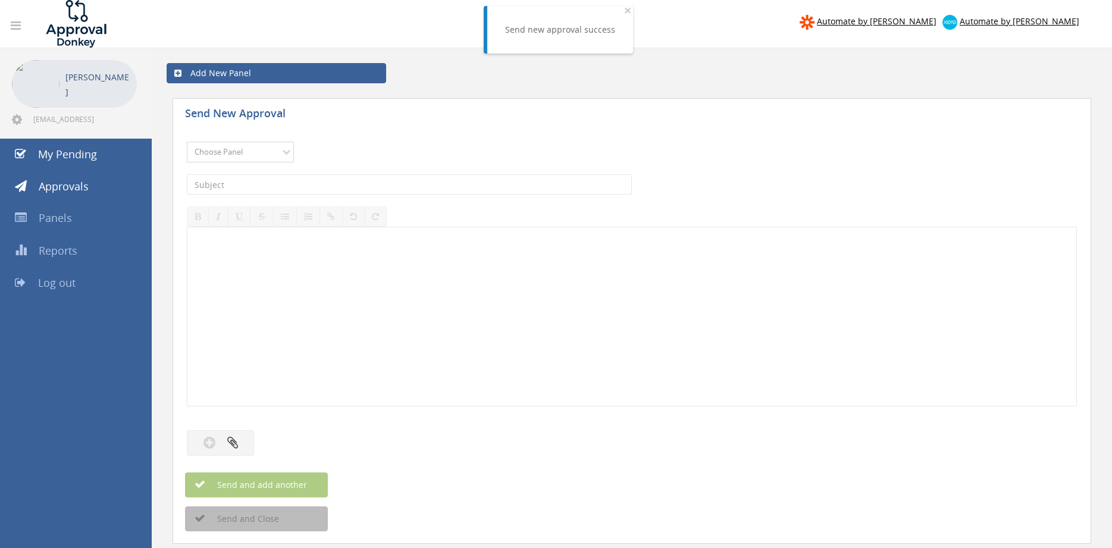
click at [187, 142] on select "Choose Panel Alarm Credits RG - 3 NZ Utilities Cable and SAI Global NZ Alarms-1…" at bounding box center [240, 152] width 107 height 21
select select "9632"
click option "Suppliers" at bounding box center [0, 0] width 0 height 0
click at [327, 177] on input "text" at bounding box center [409, 184] width 445 height 20
type input "TYCO 1881981 $805.28"
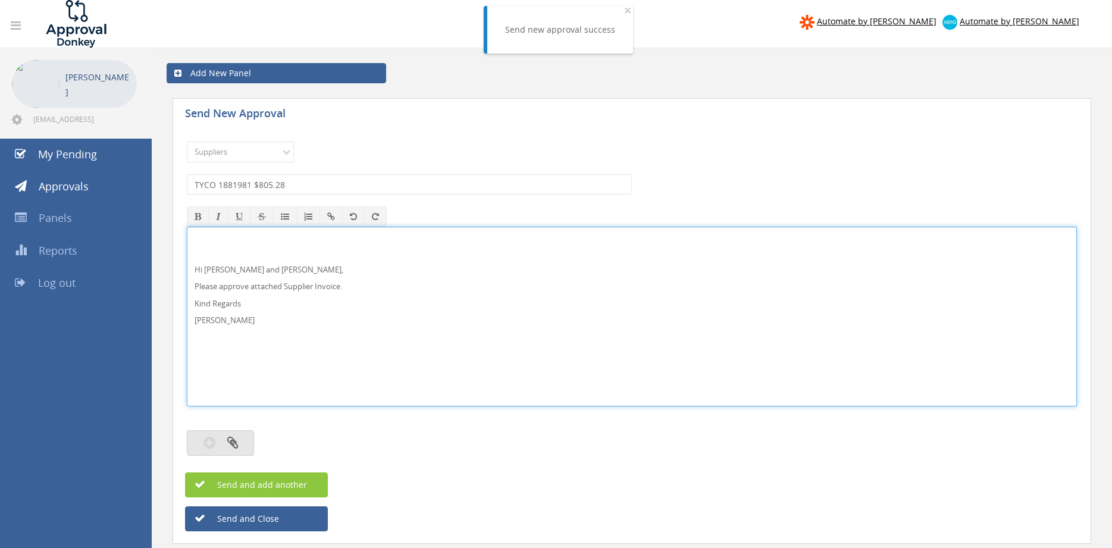
click at [239, 434] on button "button" at bounding box center [220, 443] width 67 height 26
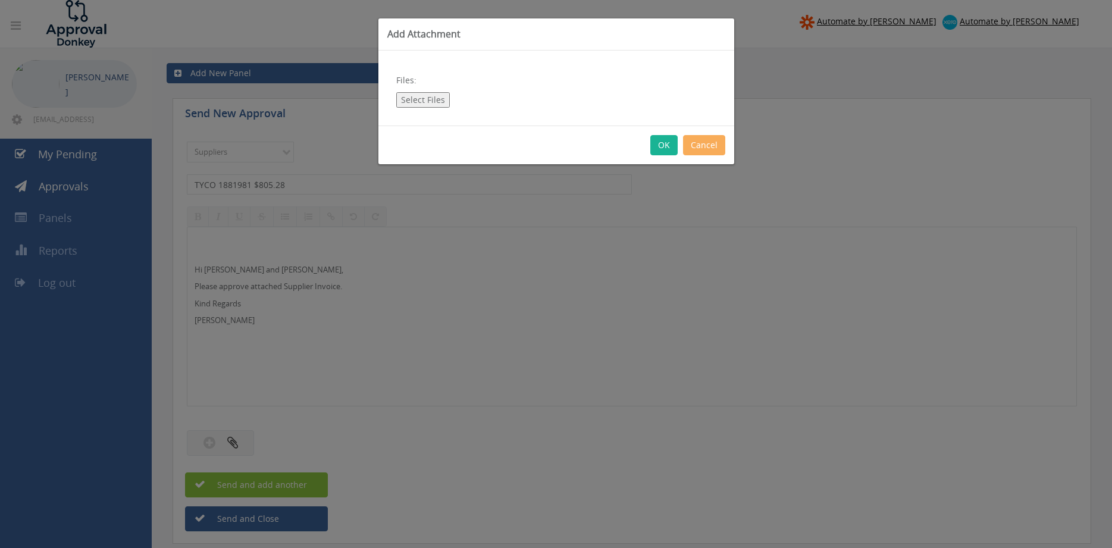
click at [411, 104] on button "Select Files" at bounding box center [423, 99] width 54 height 15
type input "C:\fakepath\TYCO 1881981 24.09.25 PO 43625.pdf"
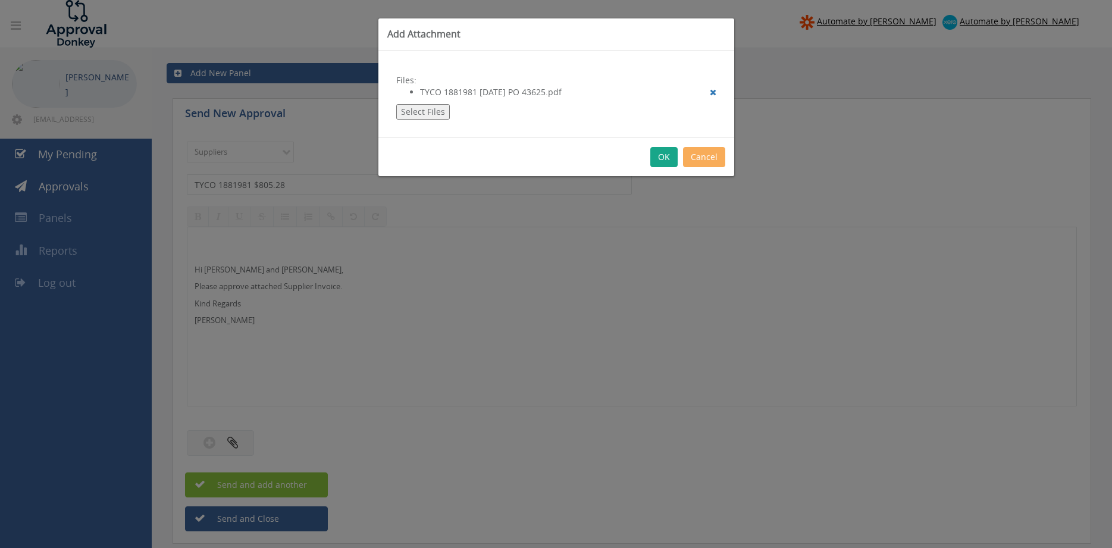
click at [662, 159] on button "OK" at bounding box center [663, 157] width 27 height 20
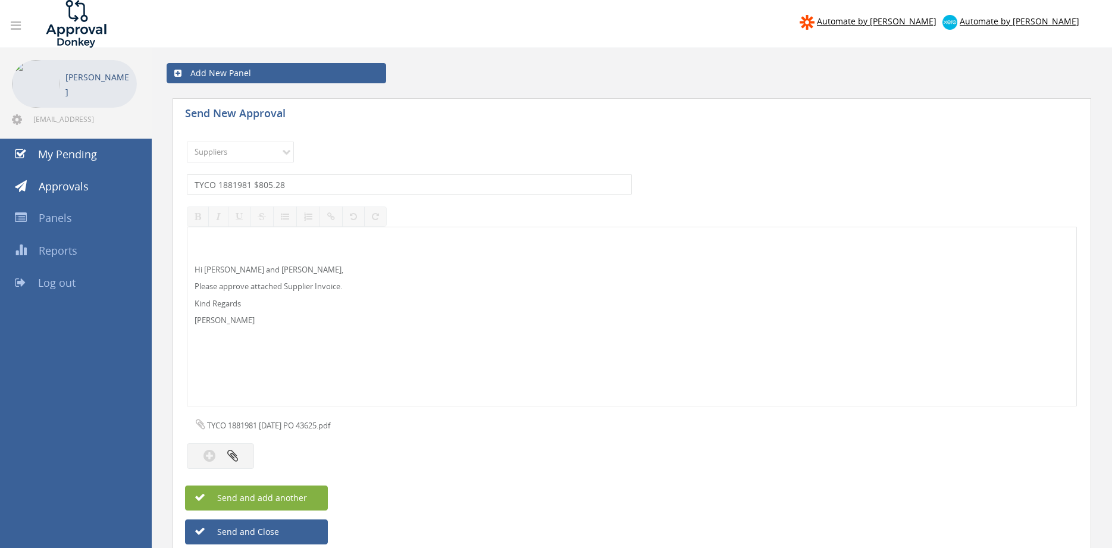
drag, startPoint x: 310, startPoint y: 497, endPoint x: 343, endPoint y: 494, distance: 32.8
click at [309, 497] on button "Send and add another" at bounding box center [256, 497] width 143 height 25
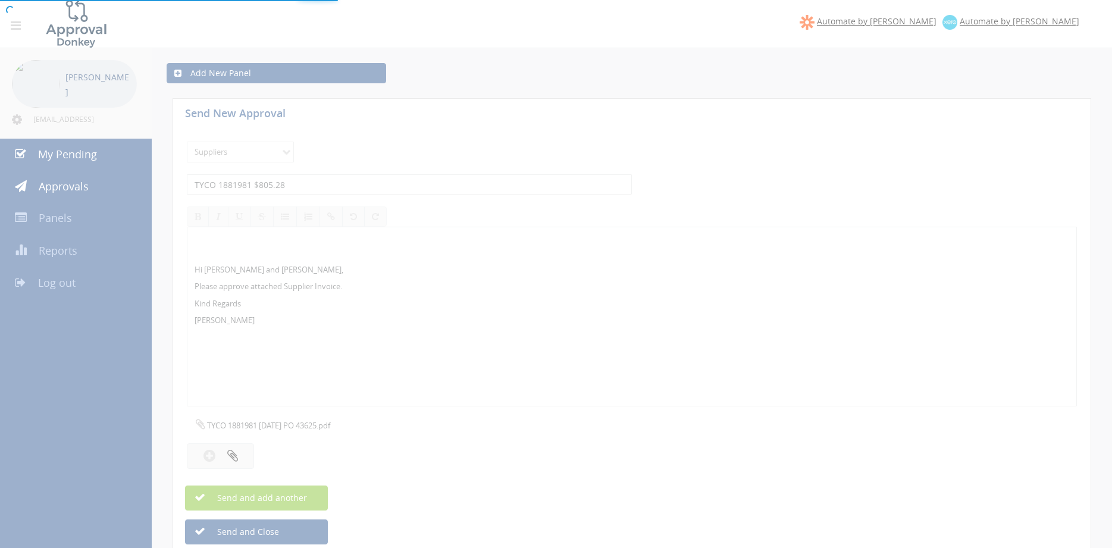
select select
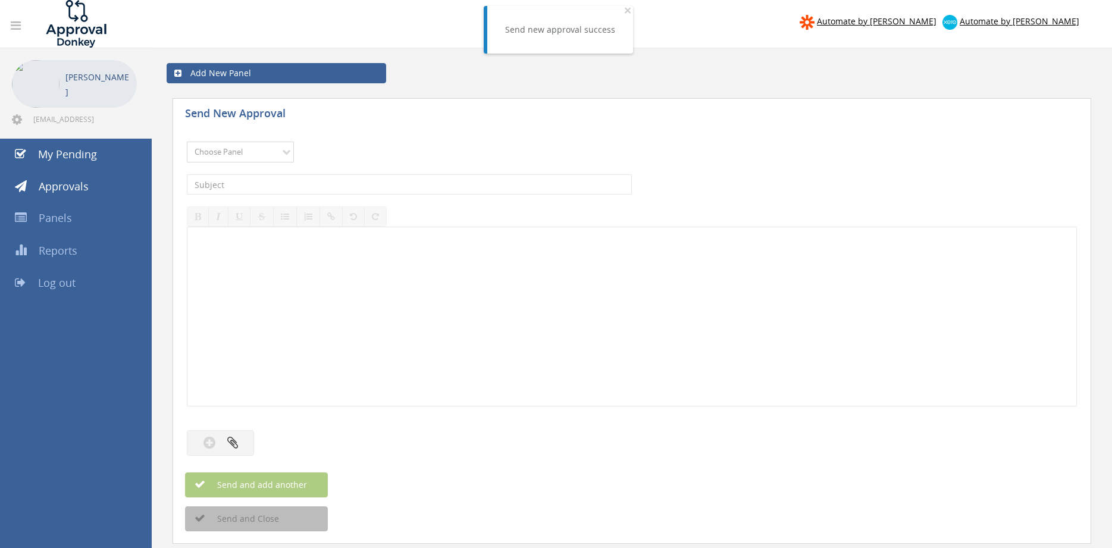
click at [187, 142] on select "Choose Panel Alarm Credits RG - 3 NZ Utilities Cable and SAI Global NZ Alarms-1…" at bounding box center [240, 152] width 107 height 21
click option "Flamestop Utilities" at bounding box center [0, 0] width 0 height 0
click at [187, 142] on select "Choose Panel Alarm Credits RG - 3 NZ Utilities Cable and SAI Global NZ Alarms-1…" at bounding box center [240, 152] width 107 height 21
select select "9632"
click option "Suppliers" at bounding box center [0, 0] width 0 height 0
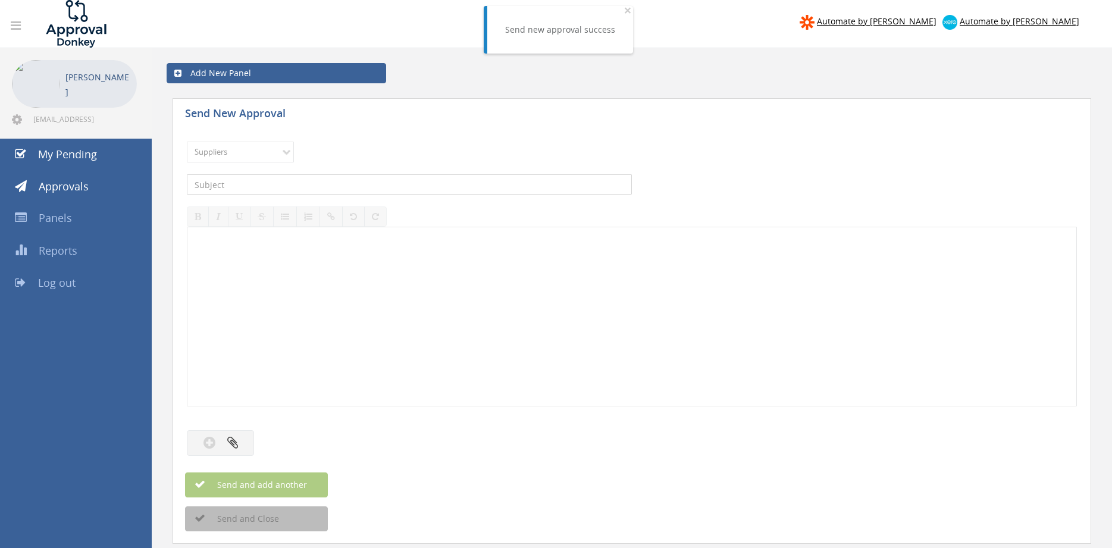
click at [293, 180] on input "text" at bounding box center [409, 184] width 445 height 20
type input "SOUTHERN PUMPING AR020588 $760.20"
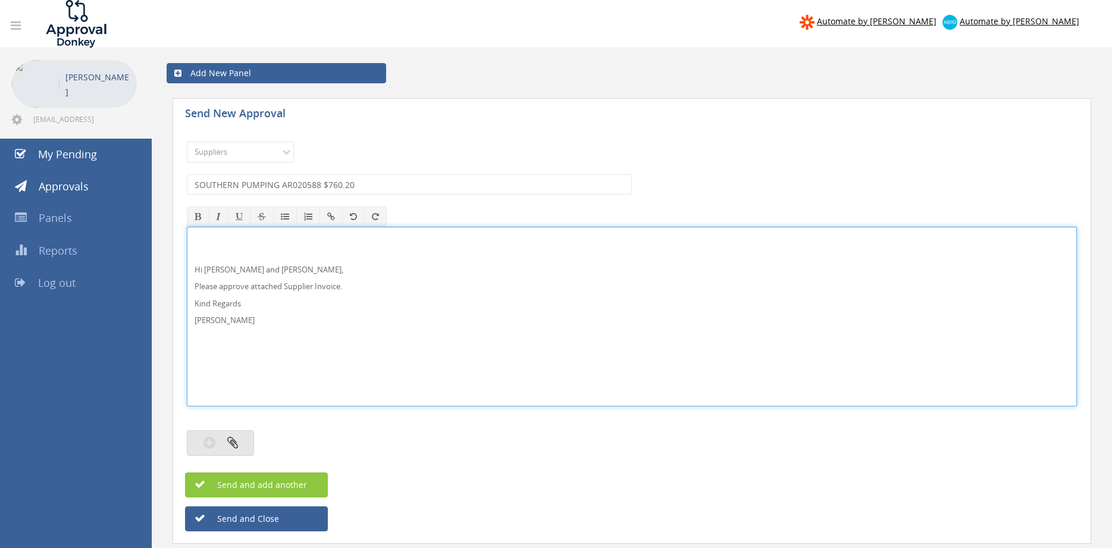
click at [232, 435] on button "button" at bounding box center [220, 443] width 67 height 26
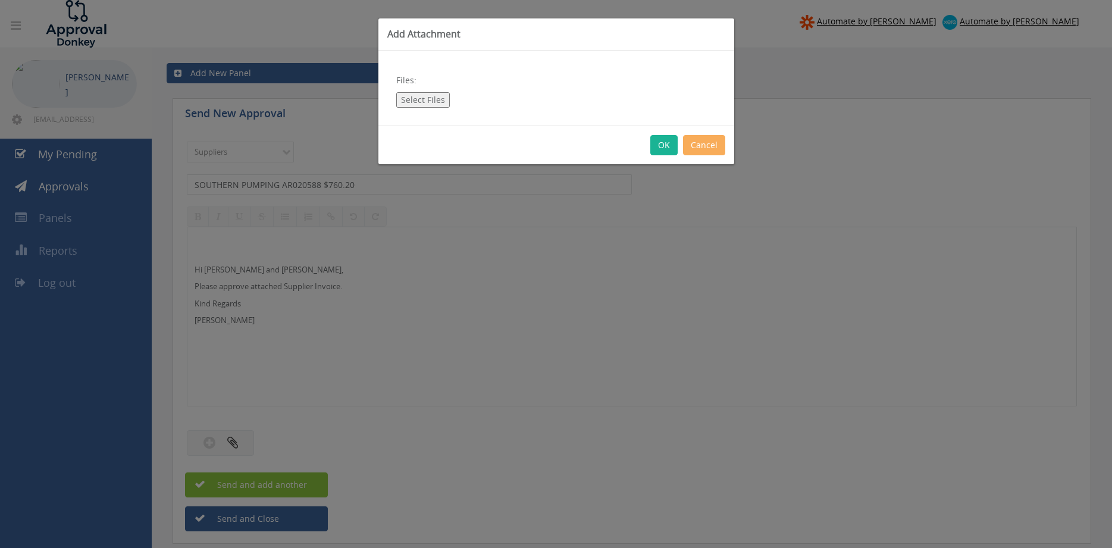
click at [431, 101] on button "Select Files" at bounding box center [423, 99] width 54 height 15
type input "C:\fakepath\SOUTHERN PUMPING INV AR020588 26.09.25 PO 43655.pdf"
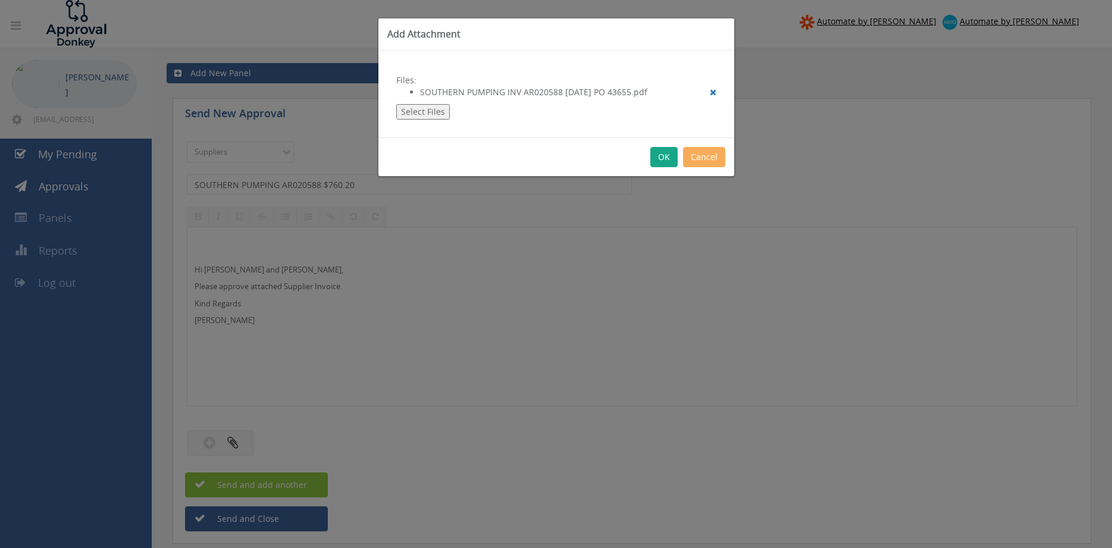
click at [663, 159] on button "OK" at bounding box center [663, 157] width 27 height 20
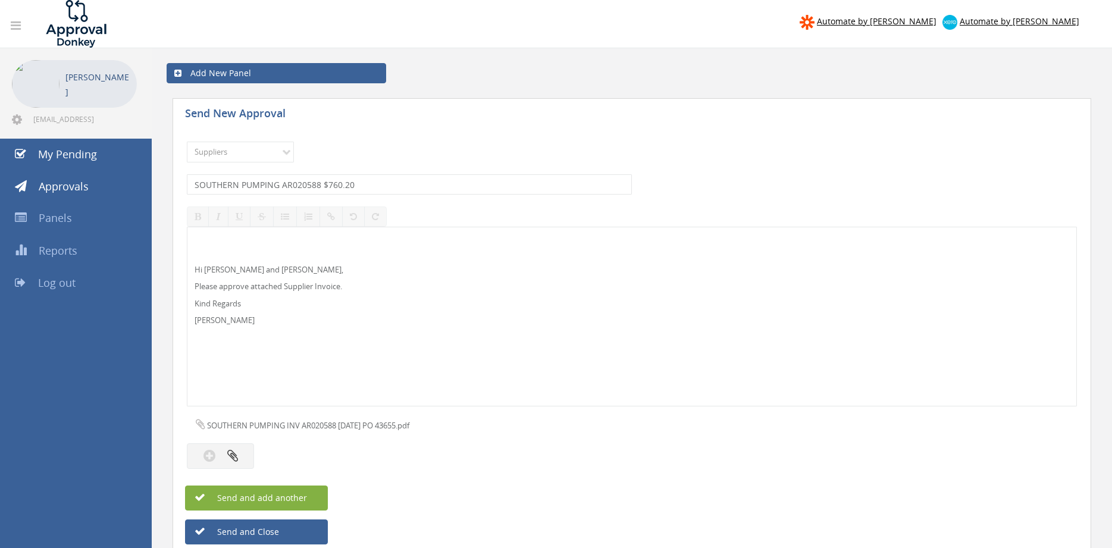
click at [307, 497] on button "Send and add another" at bounding box center [256, 497] width 143 height 25
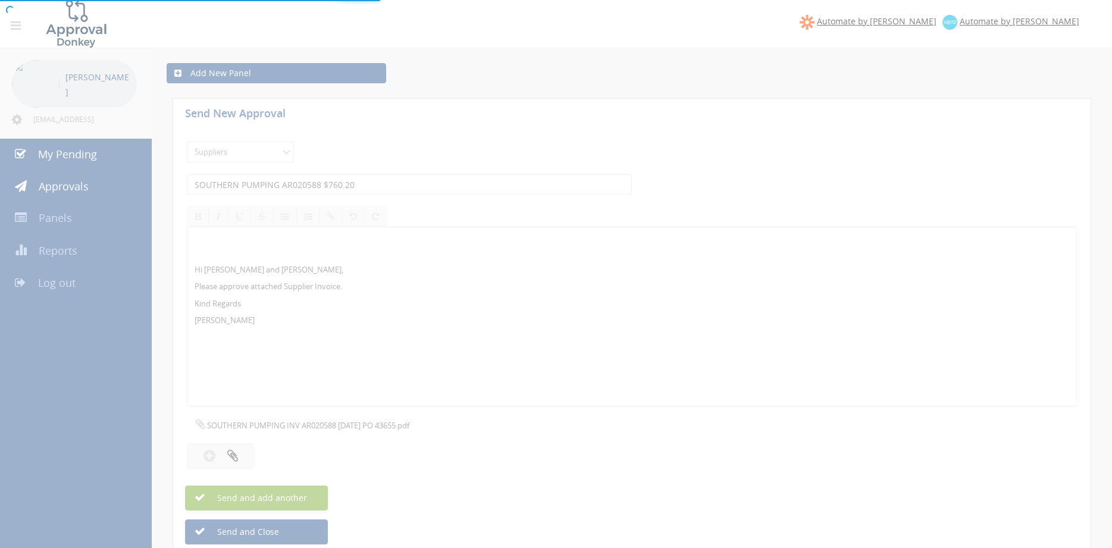
select select
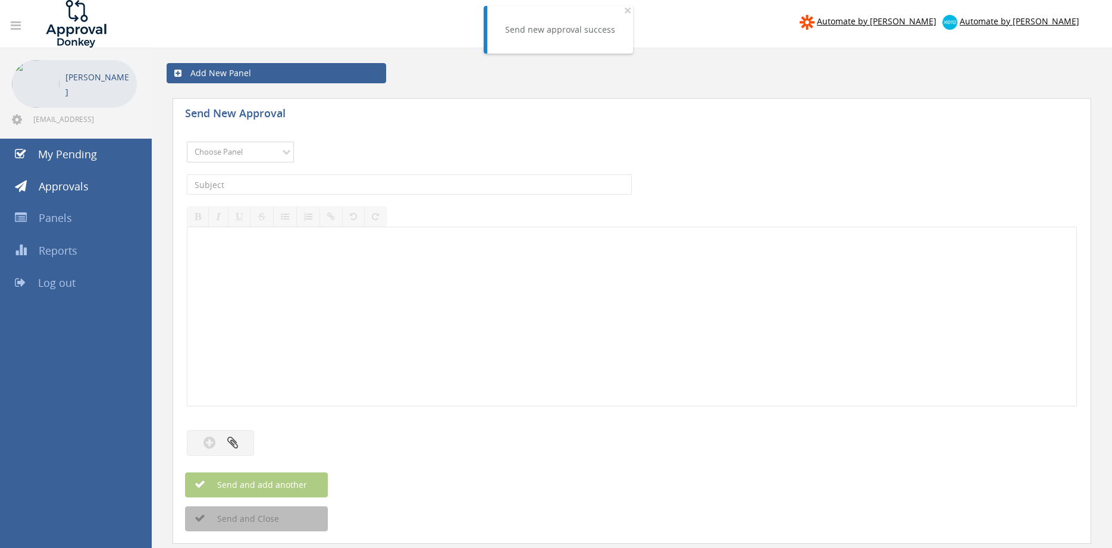
select select "9632"
click option "Suppliers" at bounding box center [0, 0] width 0 height 0
click at [340, 186] on input "text" at bounding box center [409, 184] width 445 height 20
type input "SOUTHERN PUMPING AR020587 $3,647.00"
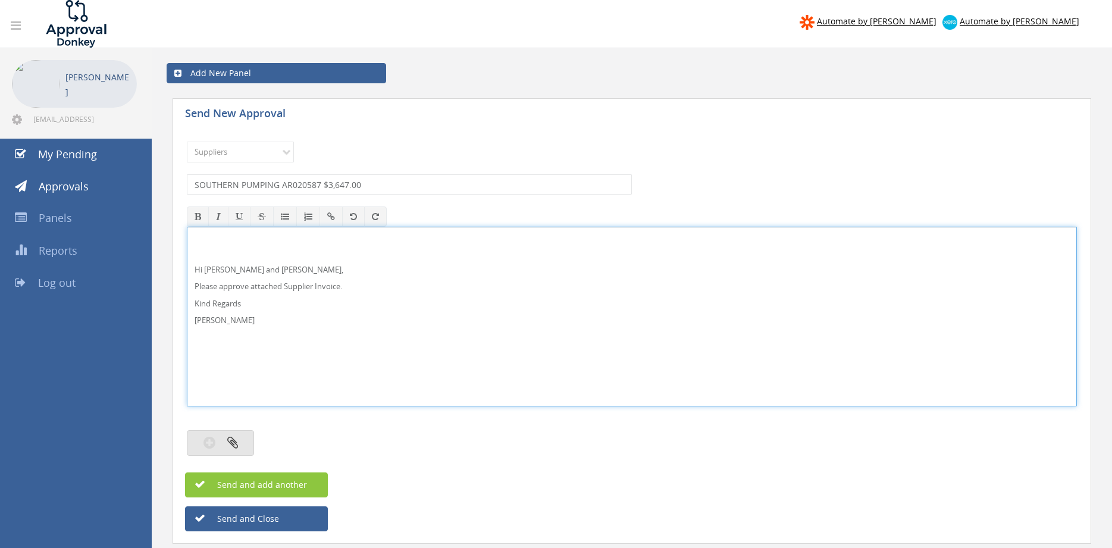
click at [247, 440] on button "button" at bounding box center [220, 443] width 67 height 26
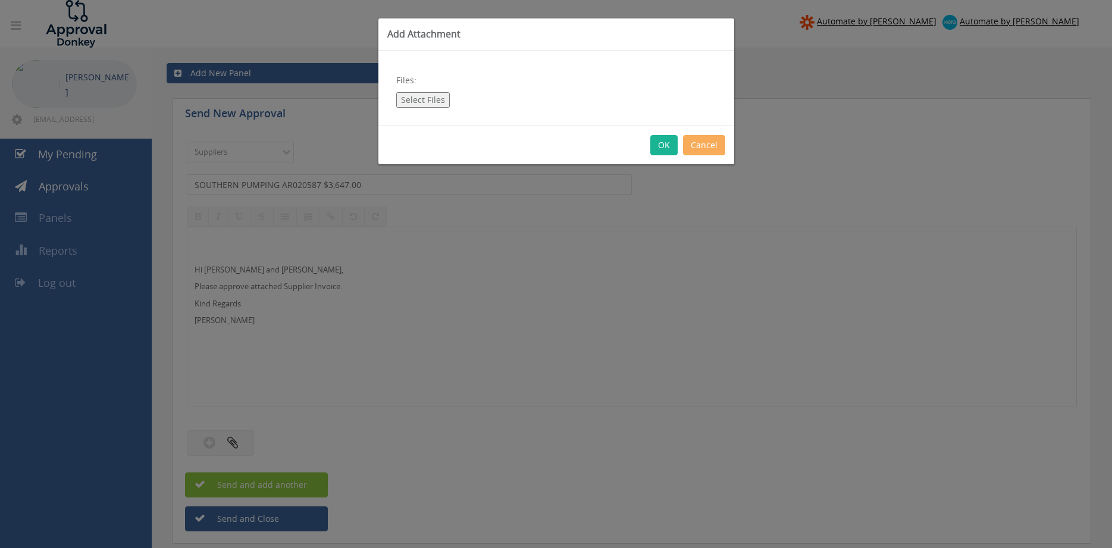
click at [431, 97] on button "Select Files" at bounding box center [423, 99] width 54 height 15
type input "C:\fakepath\SOUTHERN PUMPING INV AR020587 26.09.25 PO 43652.pdf"
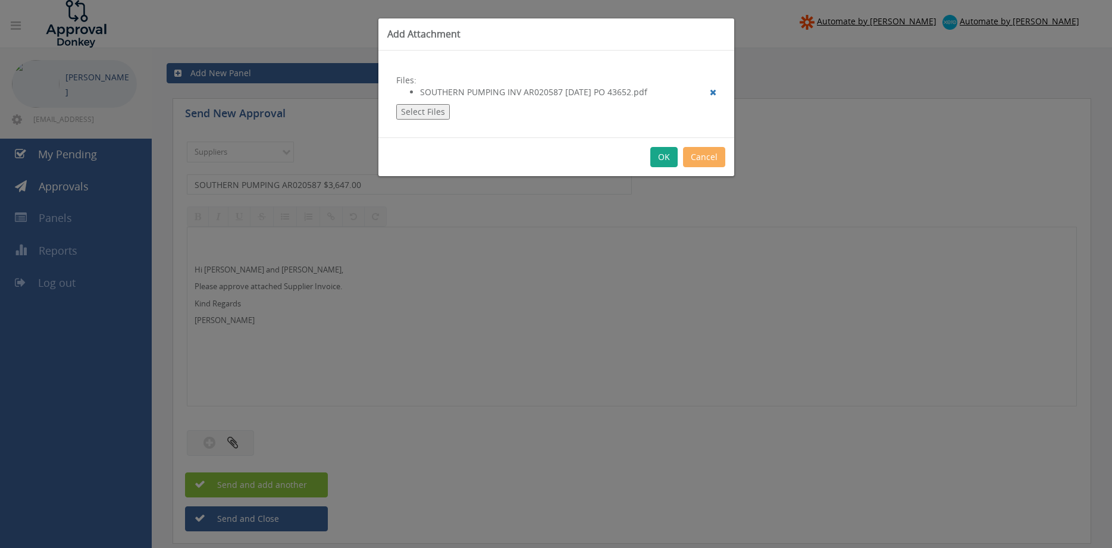
click at [663, 154] on button "OK" at bounding box center [663, 157] width 27 height 20
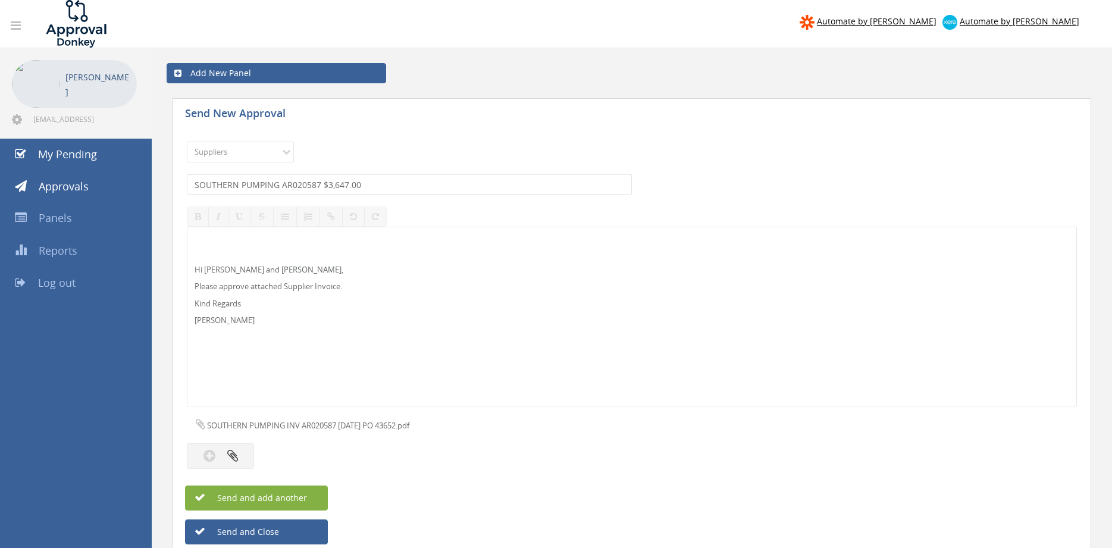
drag, startPoint x: 314, startPoint y: 494, endPoint x: 323, endPoint y: 495, distance: 9.5
click at [314, 495] on button "Send and add another" at bounding box center [256, 497] width 143 height 25
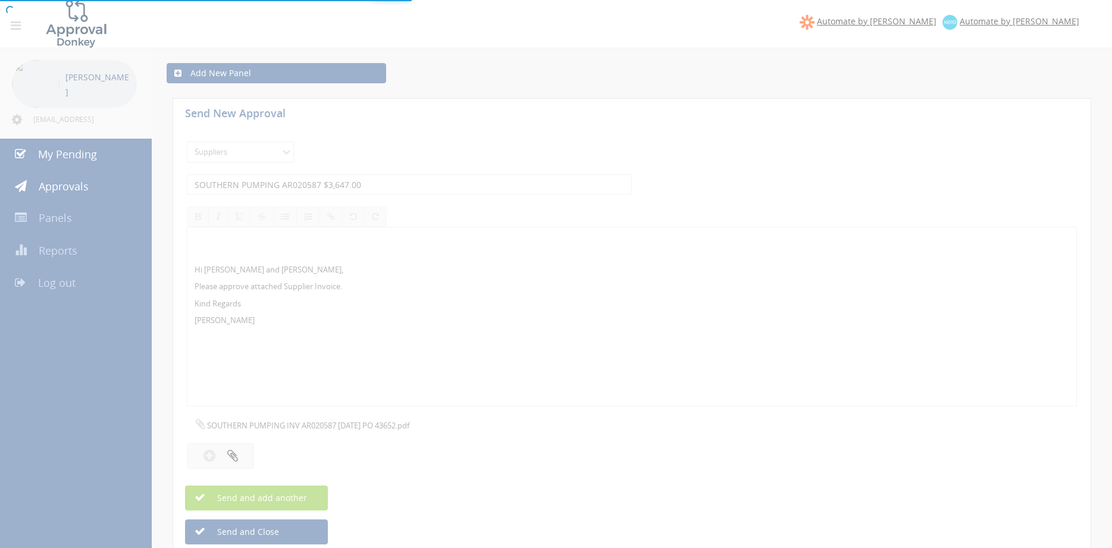
select select
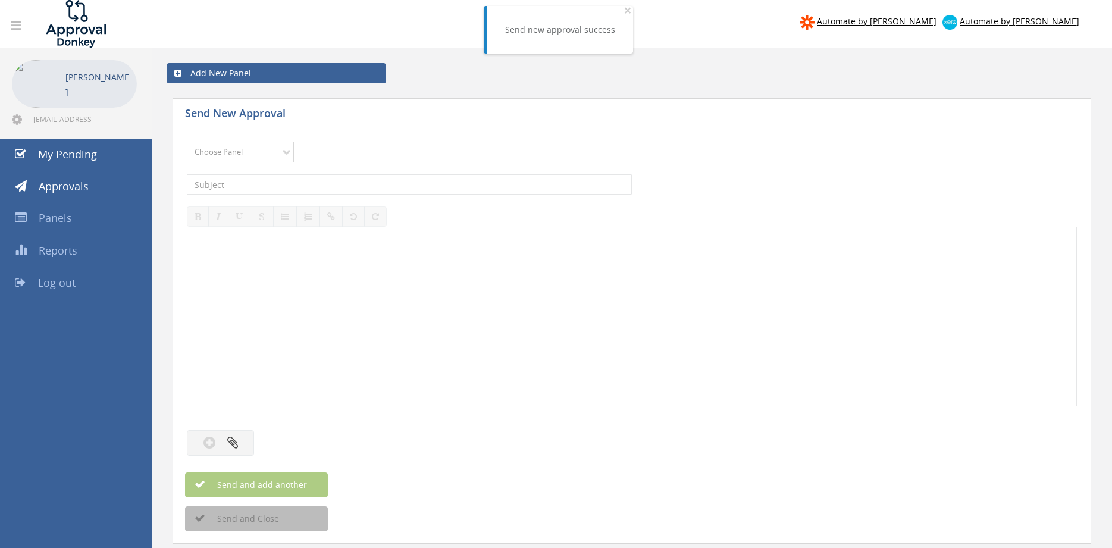
select select "9632"
click option "Suppliers" at bounding box center [0, 0] width 0 height 0
drag, startPoint x: 317, startPoint y: 182, endPoint x: 383, endPoint y: 180, distance: 66.1
click at [318, 182] on input "text" at bounding box center [409, 184] width 445 height 20
type input "RWC 94668402 $1,022.73"
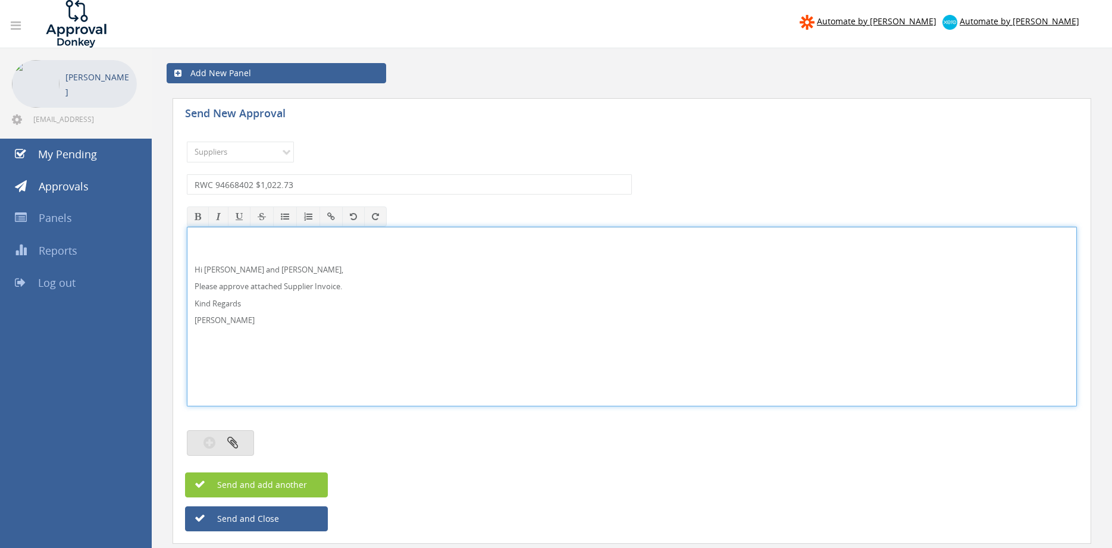
click at [237, 444] on button "button" at bounding box center [220, 443] width 67 height 26
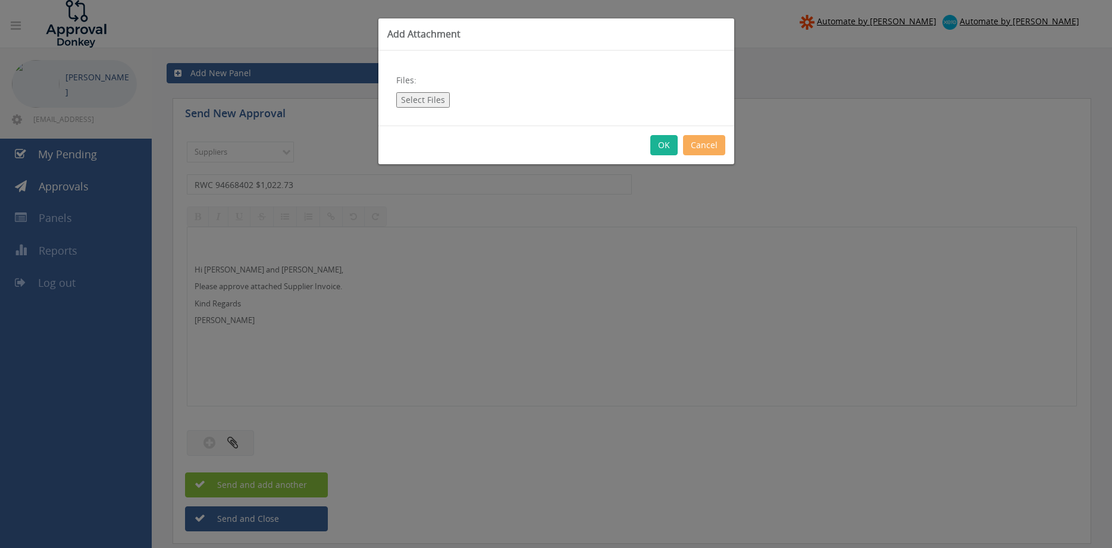
click at [416, 99] on button "Select Files" at bounding box center [423, 99] width 54 height 15
type input "C:\fakepath\RWC 94668402 29.09.25 PO 43635.pdf"
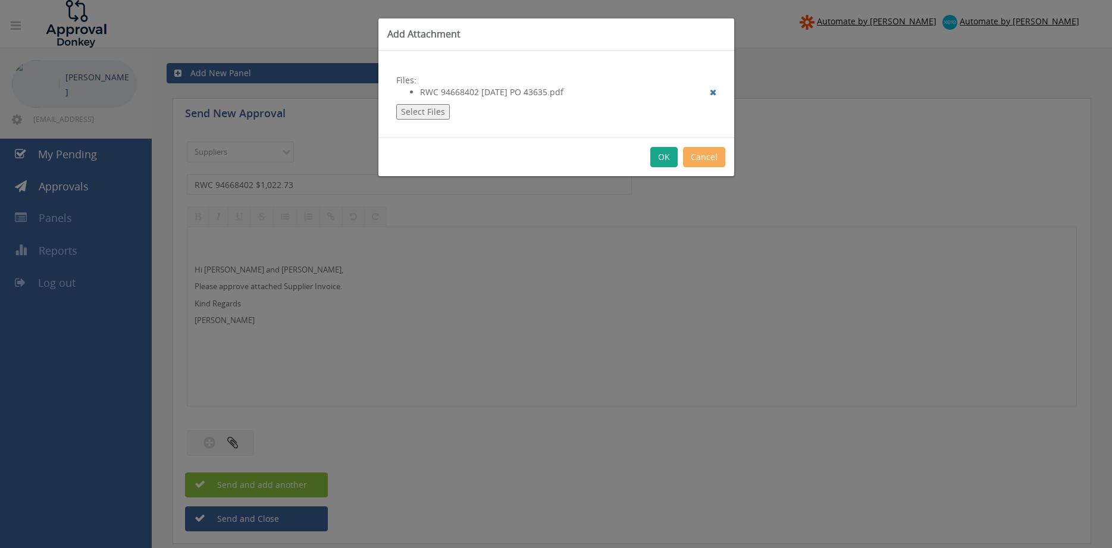
click at [668, 156] on button "OK" at bounding box center [663, 157] width 27 height 20
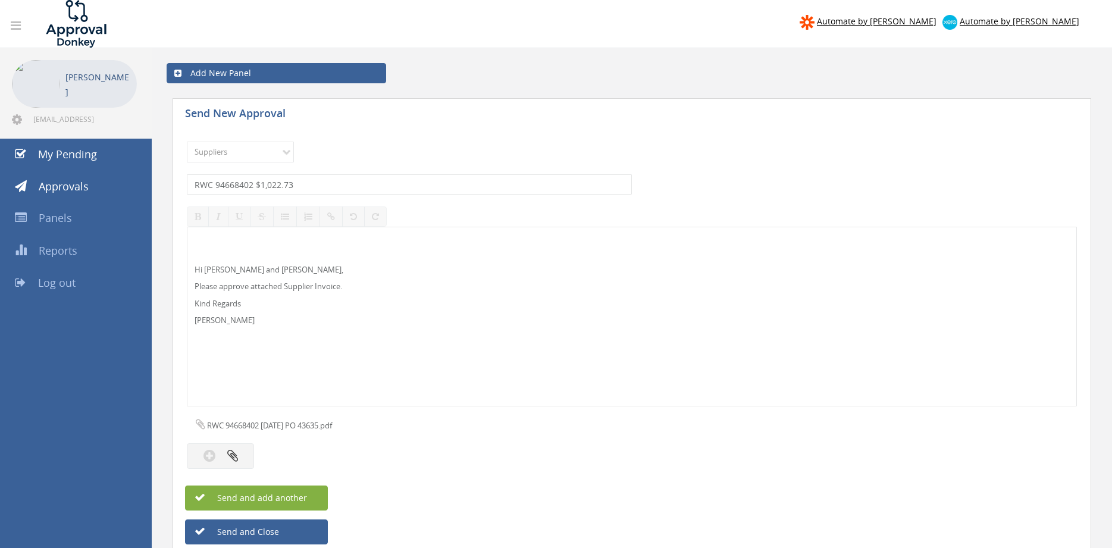
click at [302, 489] on button "Send and add another" at bounding box center [256, 497] width 143 height 25
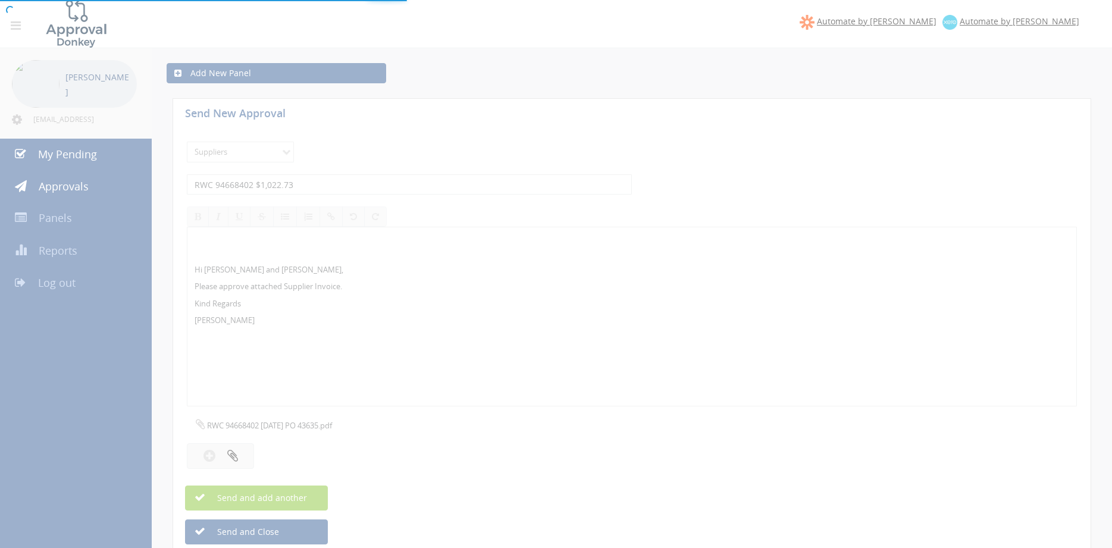
select select
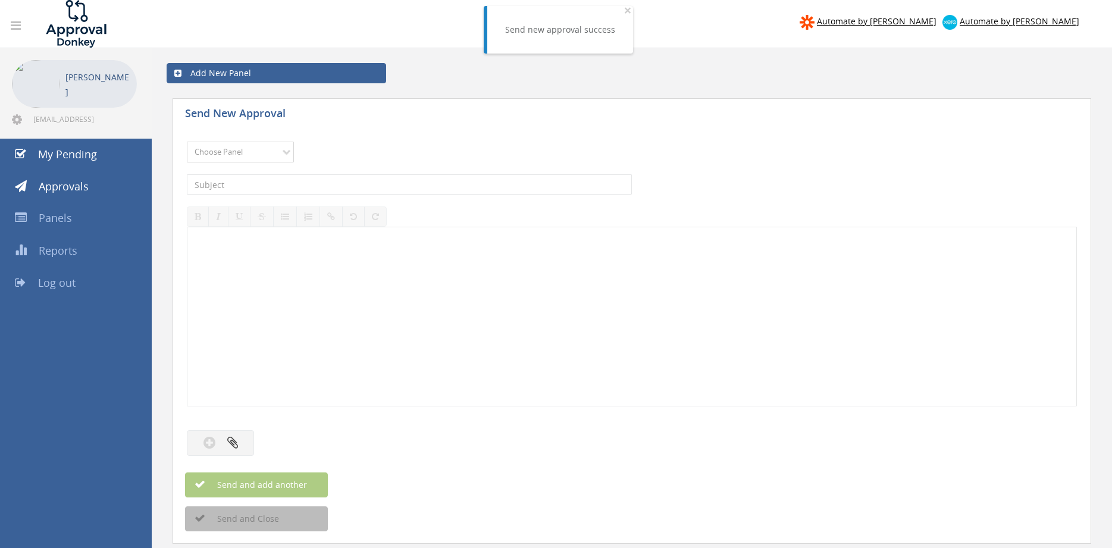
select select "9632"
click option "Suppliers" at bounding box center [0, 0] width 0 height 0
click at [331, 184] on input "text" at bounding box center [409, 184] width 445 height 20
type input "RWC 94603590 $170.30"
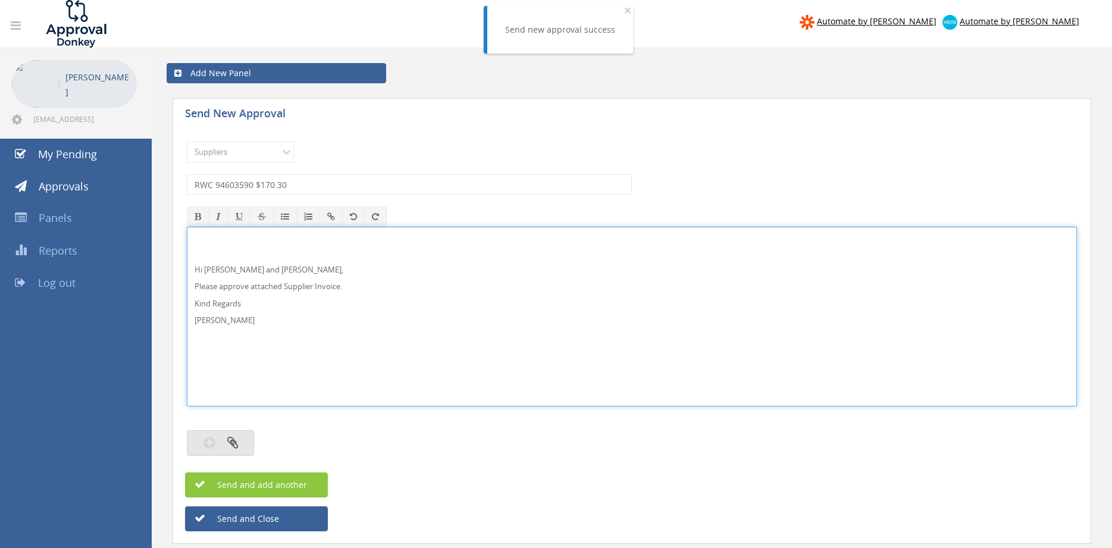
click at [236, 440] on icon "button" at bounding box center [232, 442] width 11 height 14
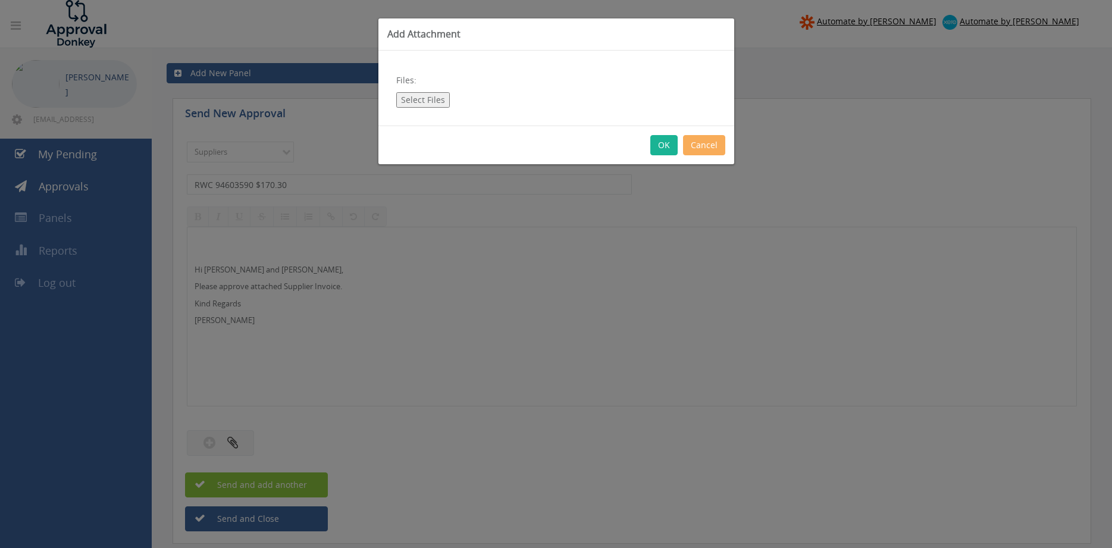
click at [413, 100] on button "Select Files" at bounding box center [423, 99] width 54 height 15
type input "C:\fakepath\RWC 94603590 02.09.25 PO 42375.pdf"
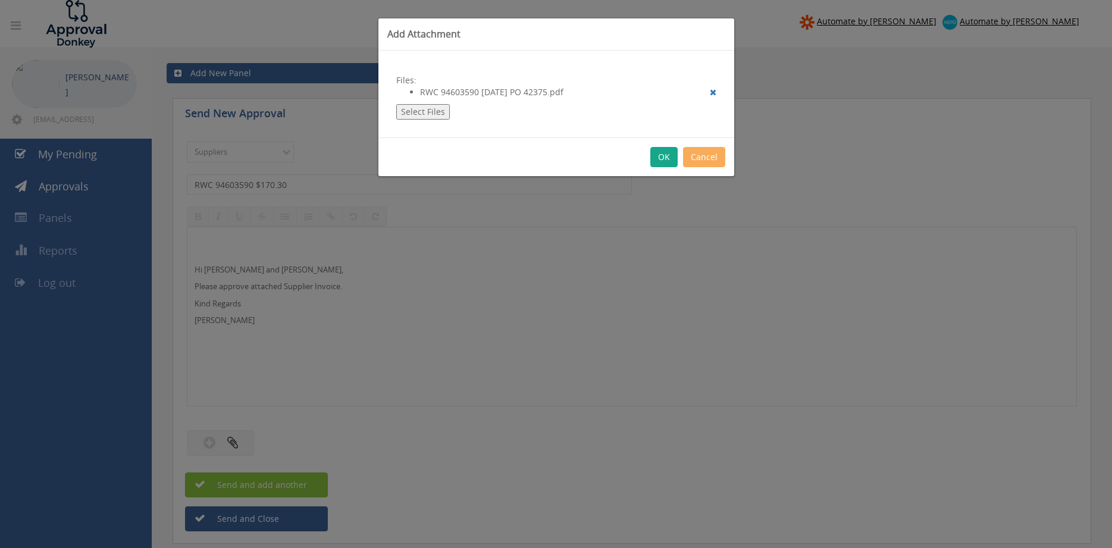
click at [662, 156] on button "OK" at bounding box center [663, 157] width 27 height 20
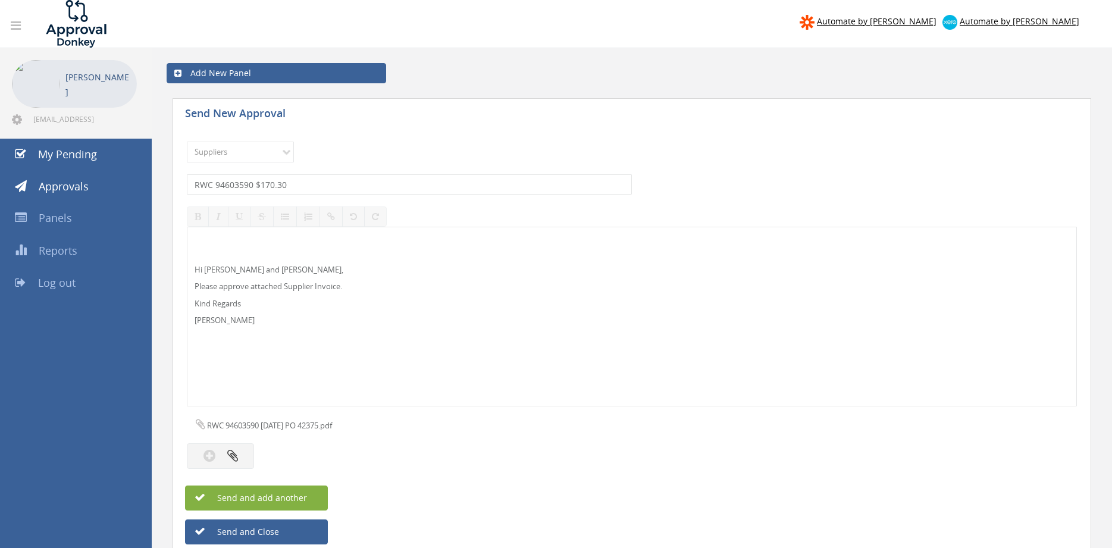
click at [300, 490] on button "Send and add another" at bounding box center [256, 497] width 143 height 25
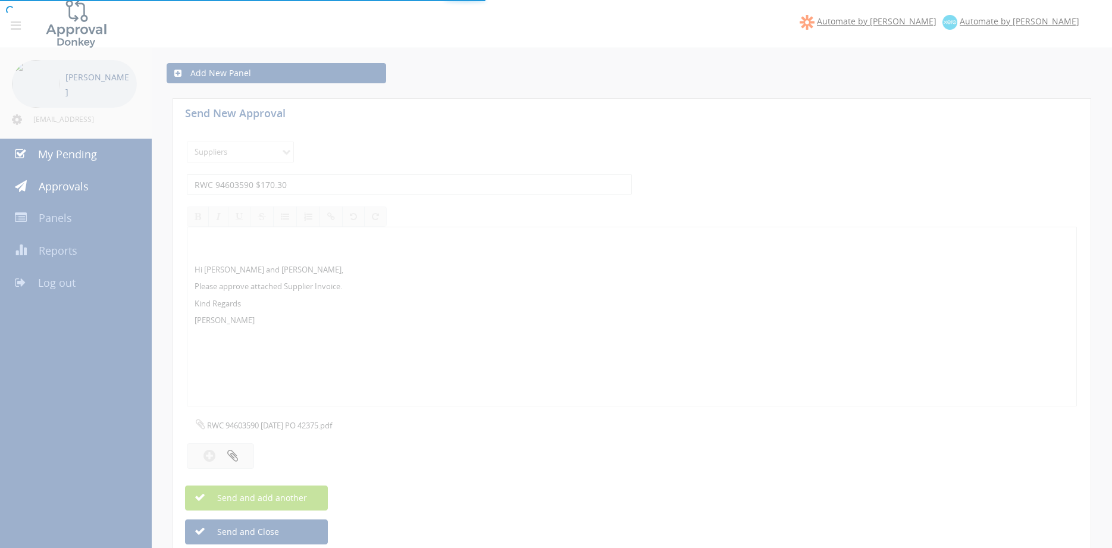
select select
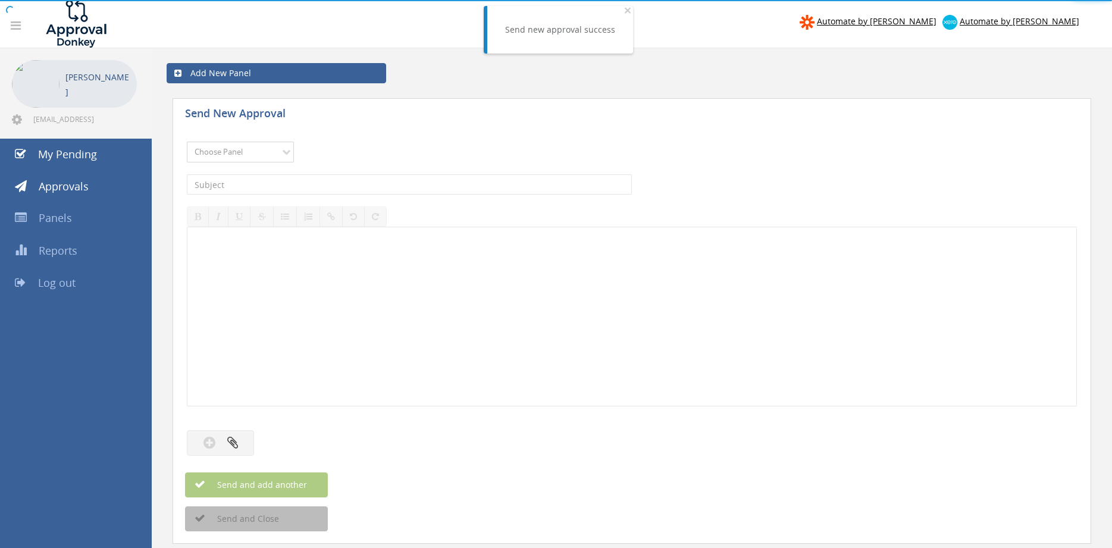
click at [187, 142] on select "Choose Panel Alarm Credits RG - 3 NZ Utilities Cable and SAI Global NZ Alarms-1…" at bounding box center [240, 152] width 107 height 21
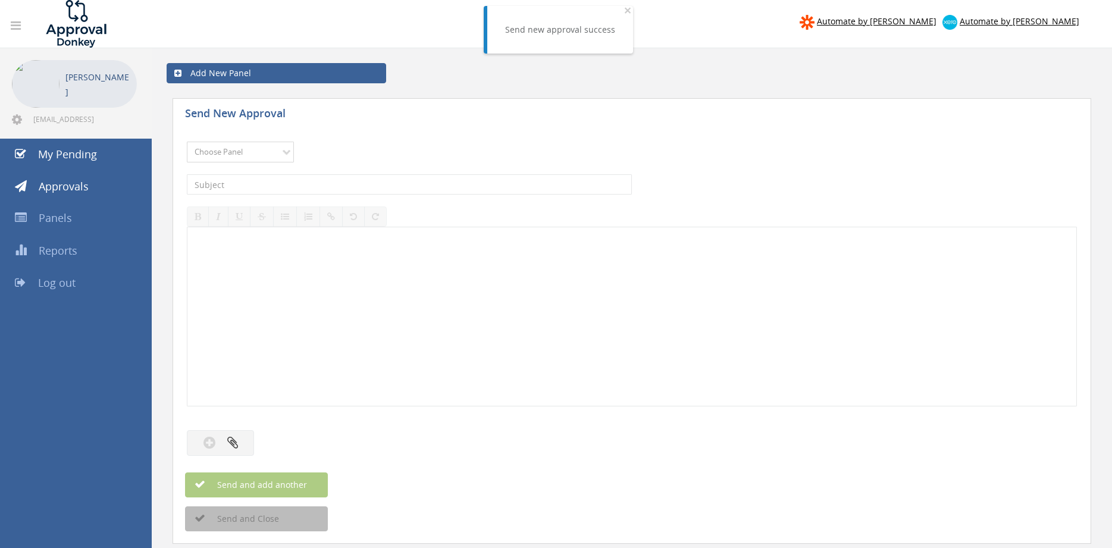
select select "9632"
click option "Suppliers" at bounding box center [0, 0] width 0 height 0
click at [317, 183] on input "text" at bounding box center [409, 184] width 445 height 20
type input "ORION FIRE 18642 $751.19"
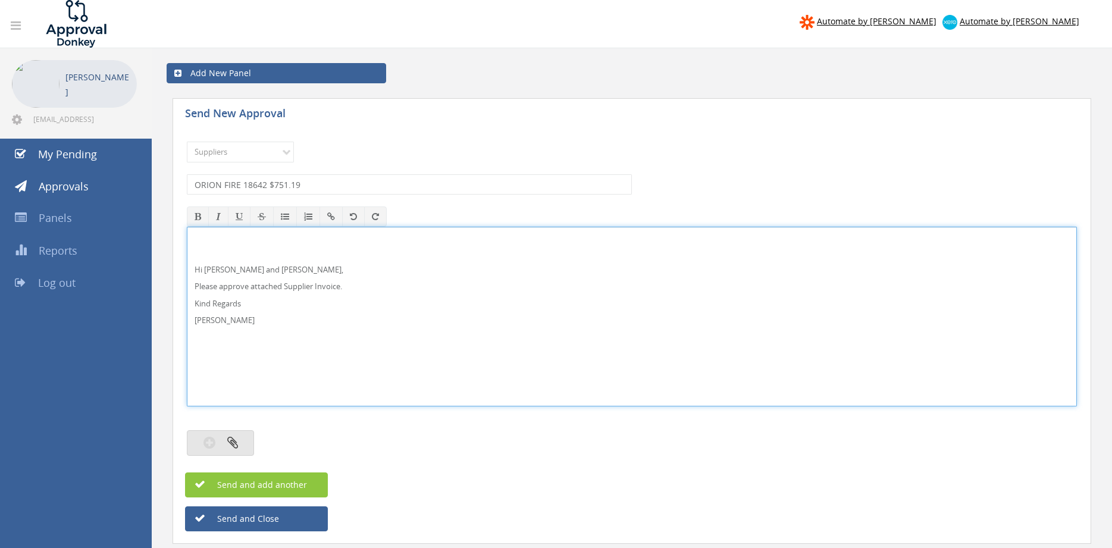
click at [231, 446] on icon "button" at bounding box center [232, 442] width 11 height 14
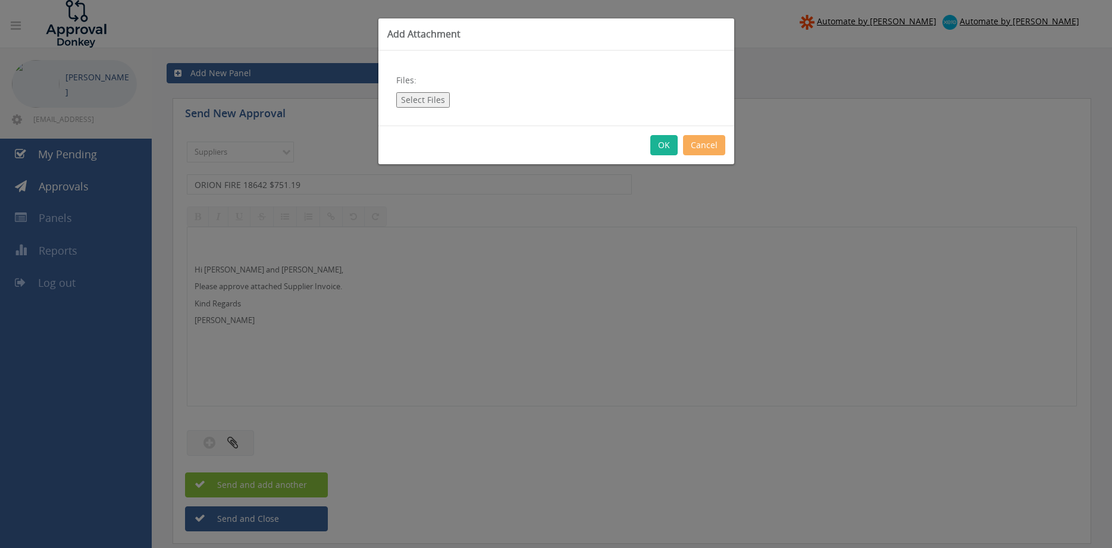
click at [428, 101] on button "Select Files" at bounding box center [423, 99] width 54 height 15
type input "C:\fakepath\ORION Inv18642 30.09.25 PO 43003.pdf"
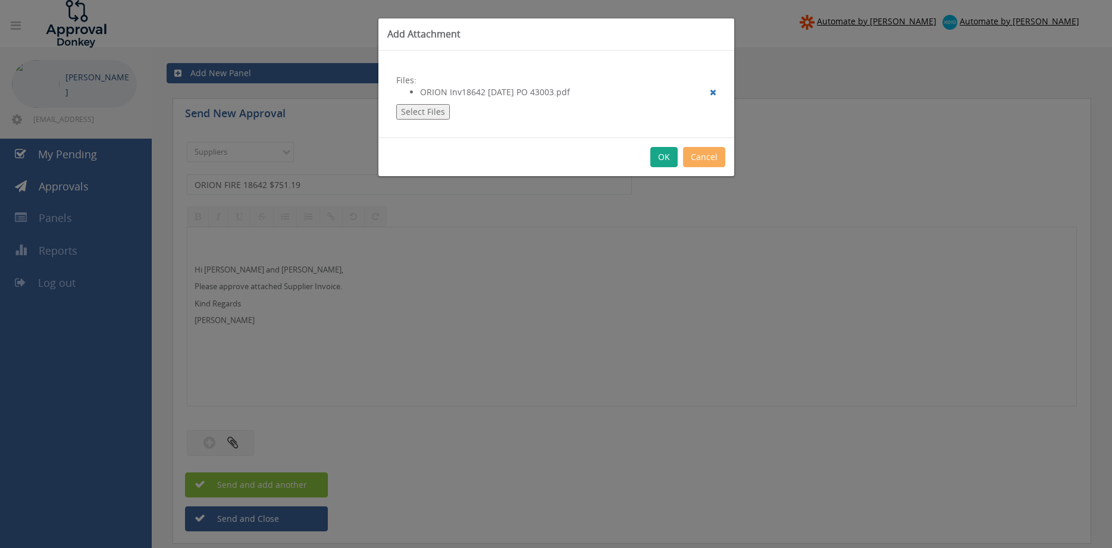
click at [665, 154] on button "OK" at bounding box center [663, 157] width 27 height 20
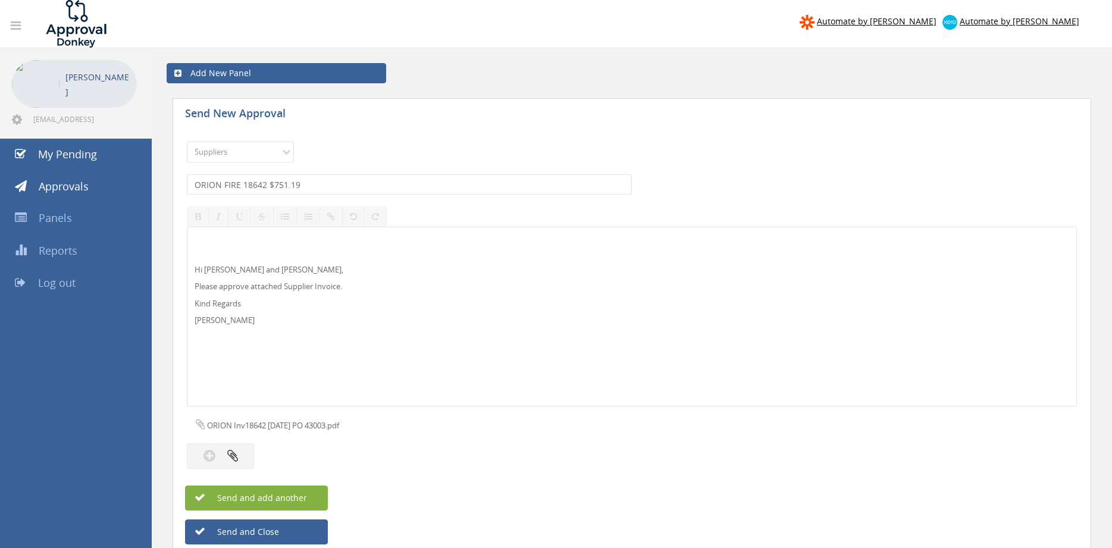
click at [308, 494] on button "Send and add another" at bounding box center [256, 497] width 143 height 25
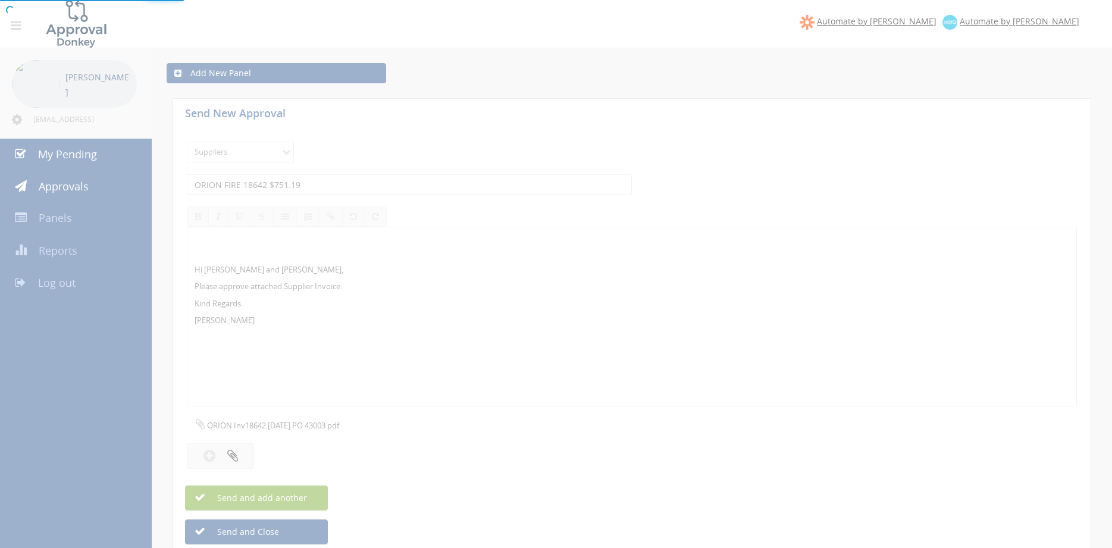
select select
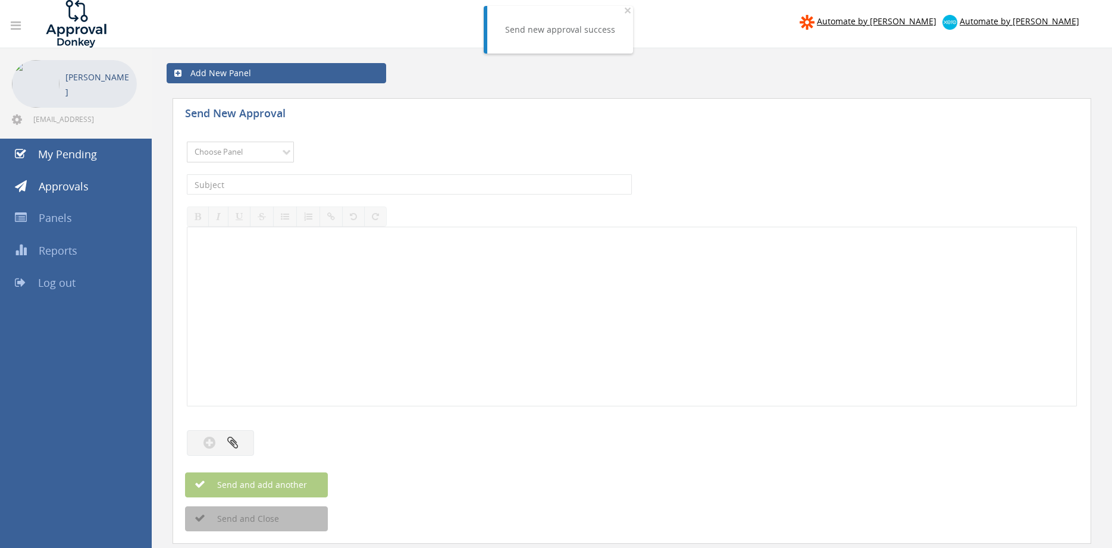
click at [187, 142] on select "Choose Panel Alarm Credits RG - 3 NZ Utilities Cable and SAI Global NZ Alarms-1…" at bounding box center [240, 152] width 107 height 21
select select "9632"
click option "Suppliers" at bounding box center [0, 0] width 0 height 0
click at [338, 185] on input "text" at bounding box center [409, 184] width 445 height 20
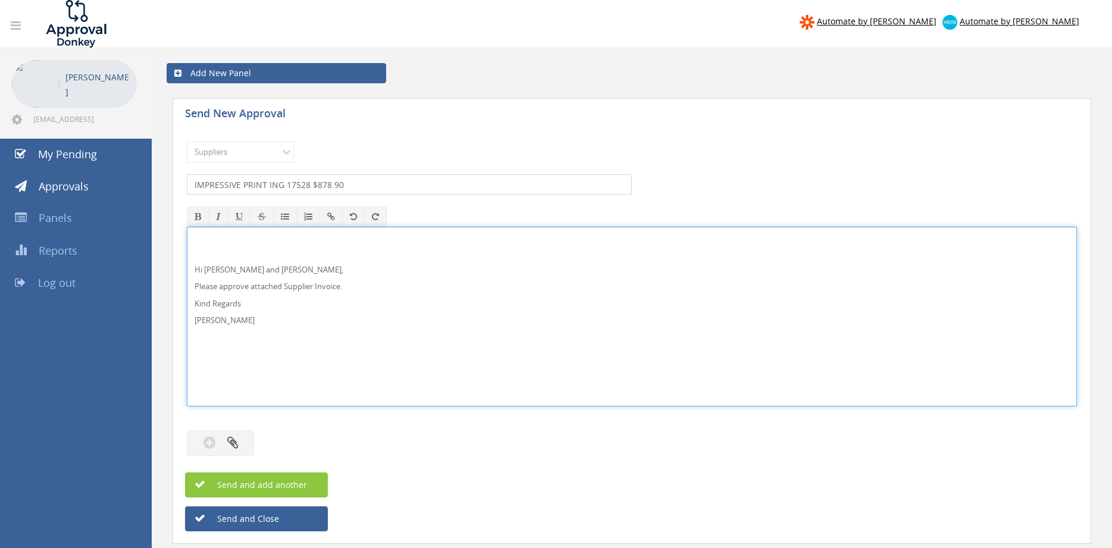
click at [281, 180] on input "IMPRESSIVE PRINT ING 17528 $878.90" at bounding box center [409, 184] width 445 height 20
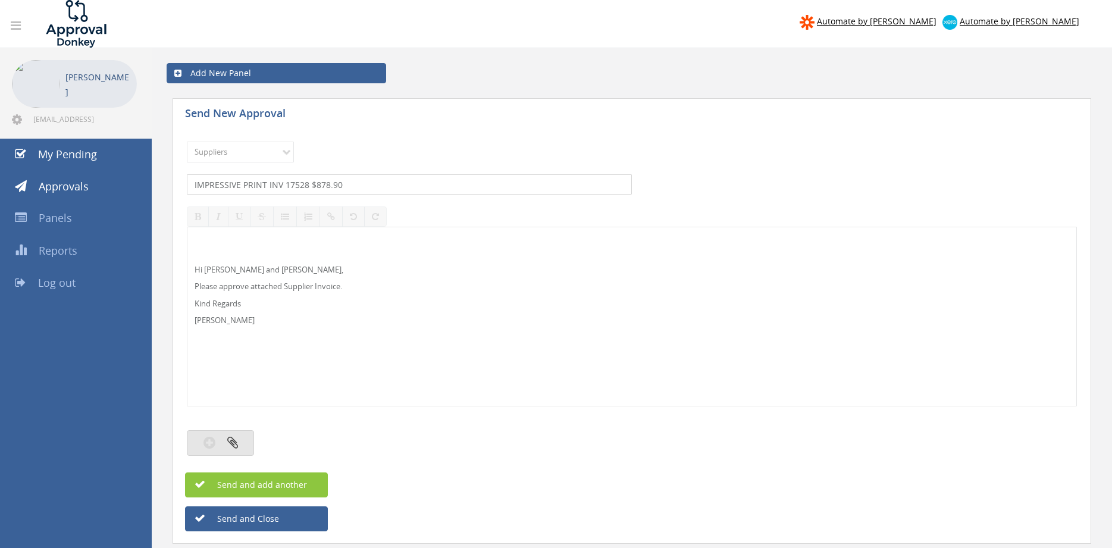
type input "IMPRESSIVE PRINT INV 17528 $878.90"
click at [247, 440] on button "button" at bounding box center [220, 443] width 67 height 26
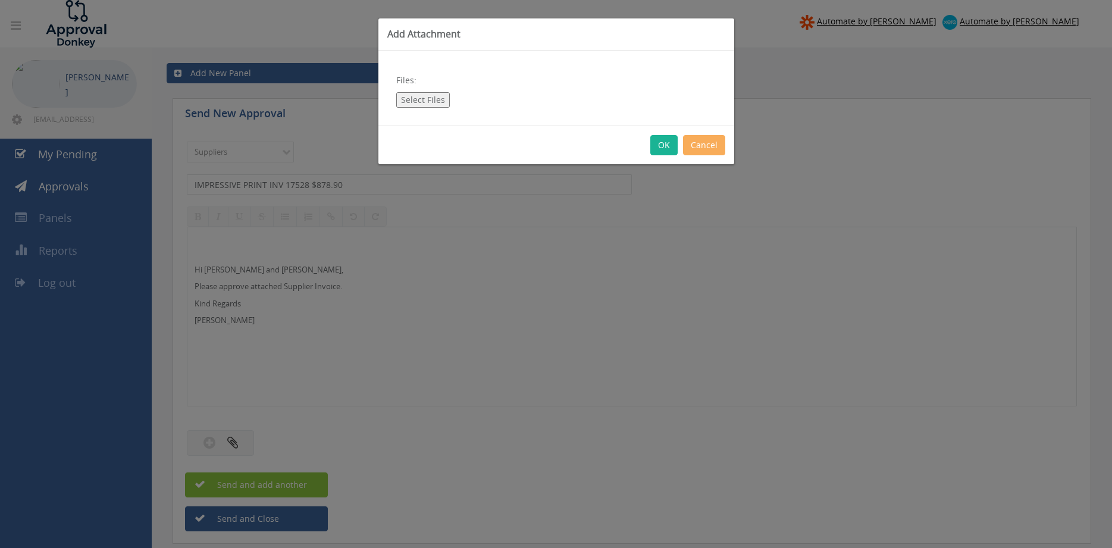
click at [413, 98] on button "Select Files" at bounding box center [423, 99] width 54 height 15
type input "C:\fakepath\IMPRESSIVE PRINT-0017528 30.09.25 PO 43546.pdf"
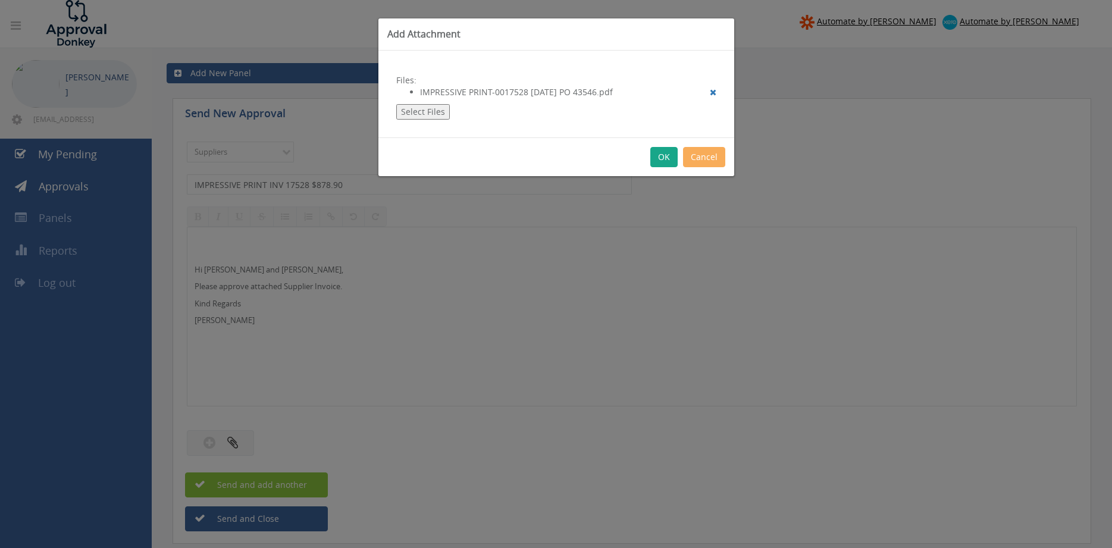
click at [661, 161] on button "OK" at bounding box center [663, 157] width 27 height 20
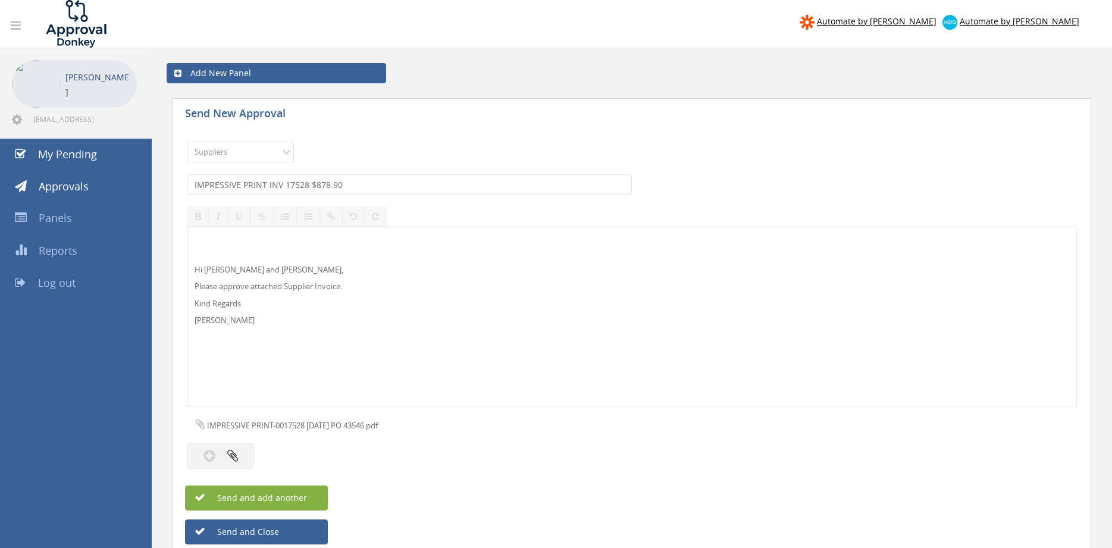
click at [295, 493] on span "Send and add another" at bounding box center [249, 497] width 115 height 11
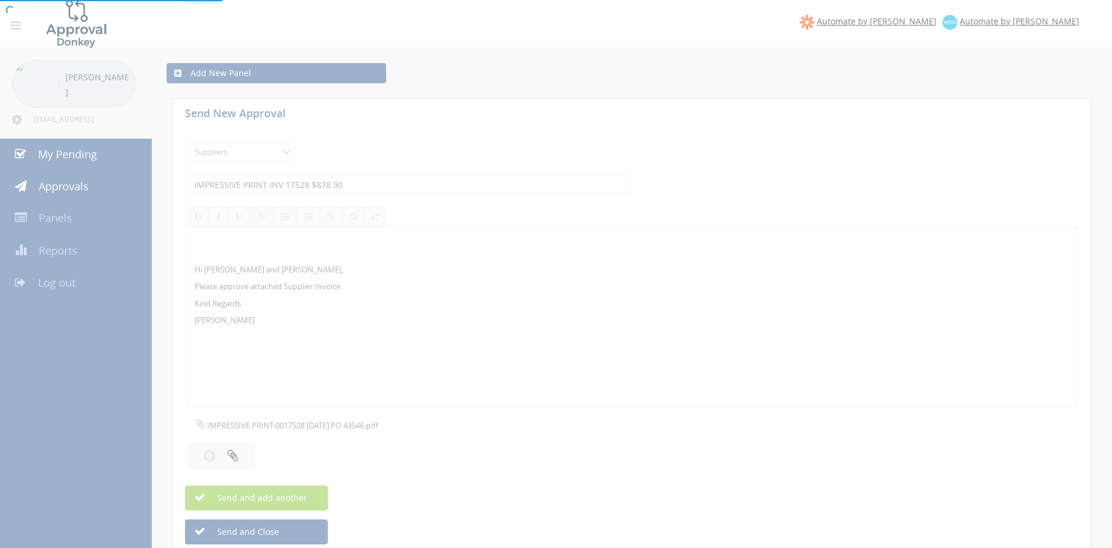
select select
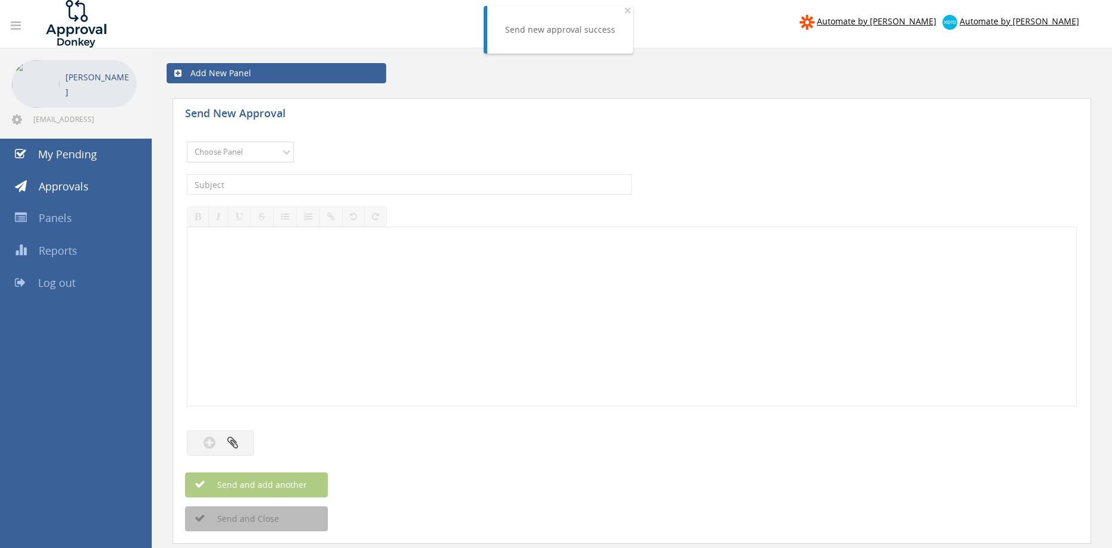
click at [187, 142] on select "Choose Panel Alarm Credits RG - 3 NZ Utilities Cable and SAI Global NZ Alarms-1…" at bounding box center [240, 152] width 107 height 21
select select "9632"
click option "Suppliers" at bounding box center [0, 0] width 0 height 0
click at [333, 186] on input "text" at bounding box center [409, 184] width 445 height 20
type input "FIS 7513 $1,226.50"
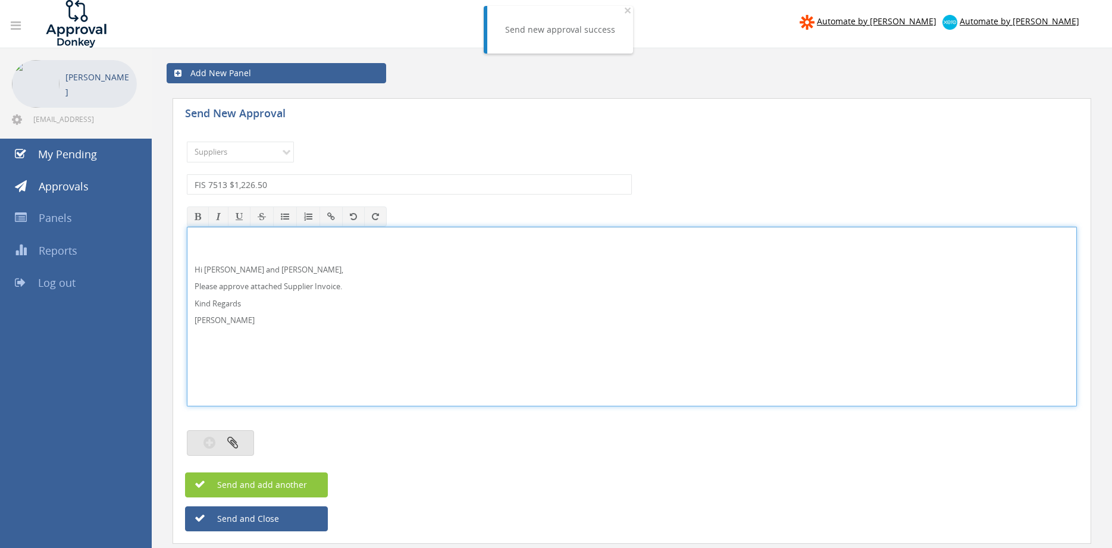
click at [246, 446] on button "button" at bounding box center [220, 443] width 67 height 26
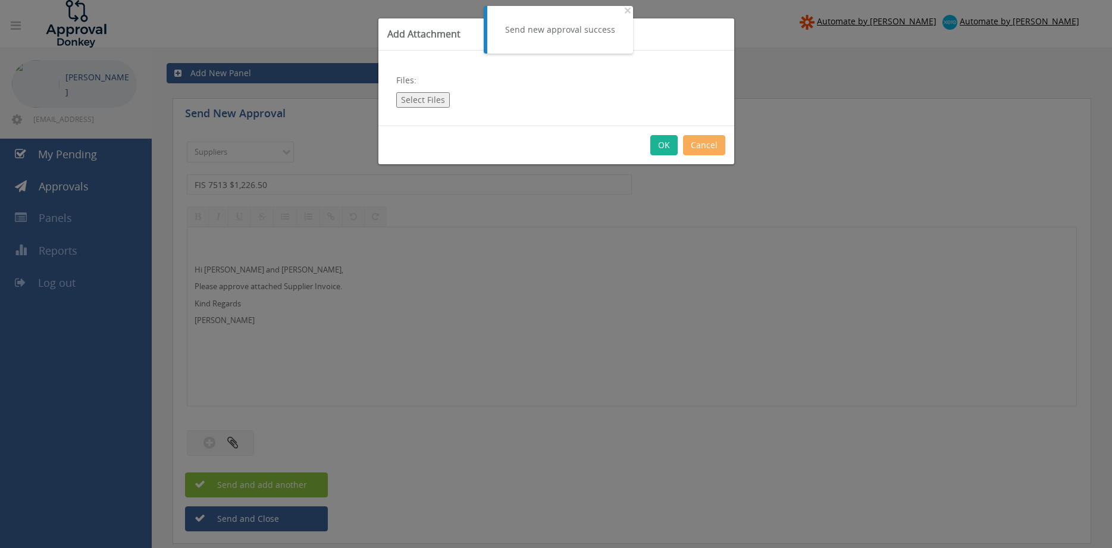
click at [421, 102] on button "Select Files" at bounding box center [423, 99] width 54 height 15
type input "C:\fakepath\FIS_7513 29.09.25 PO 43648.pdf"
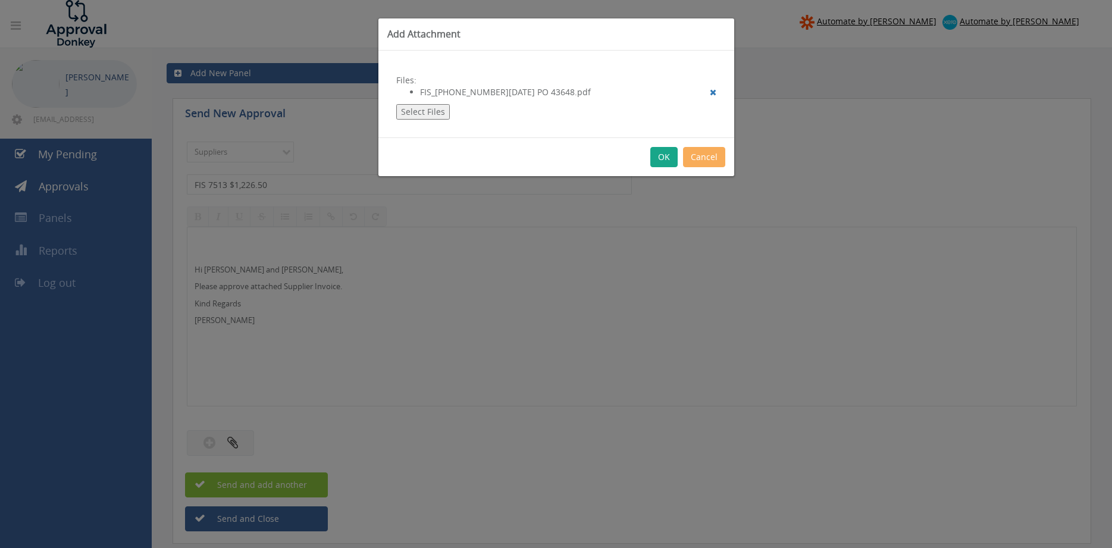
click at [659, 157] on button "OK" at bounding box center [663, 157] width 27 height 20
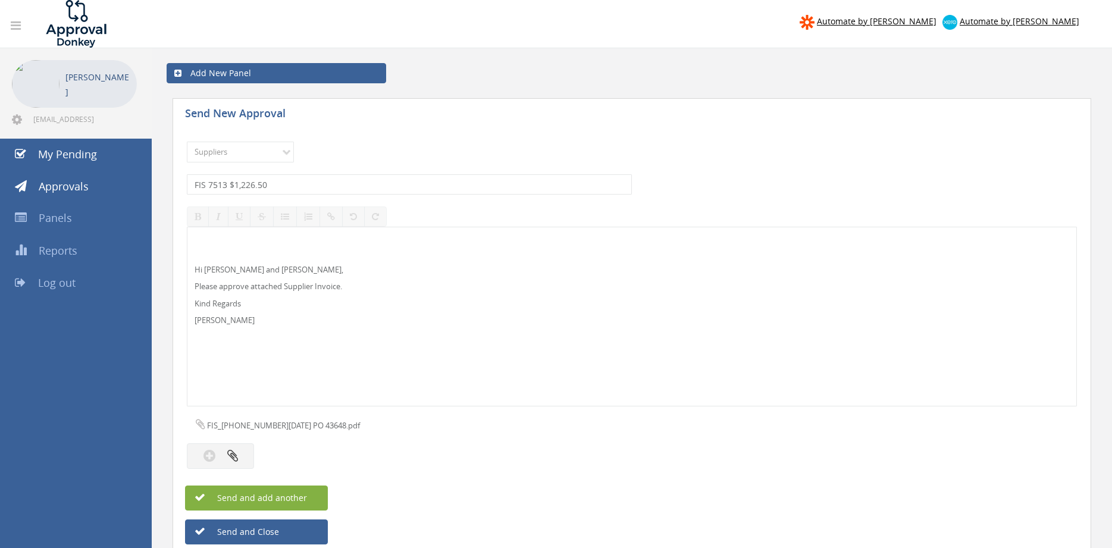
click at [290, 500] on span "Send and add another" at bounding box center [249, 497] width 115 height 11
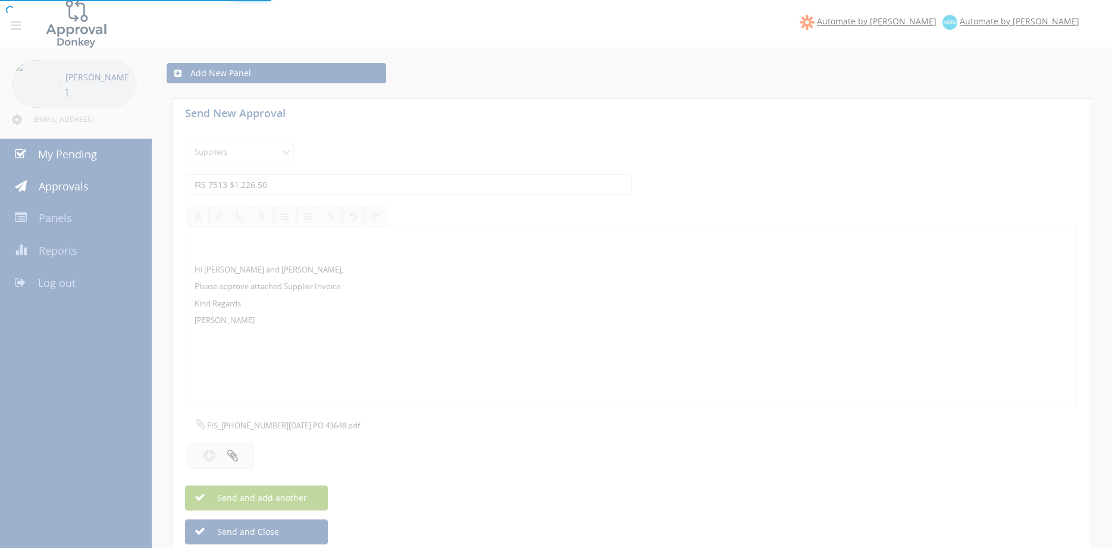
select select
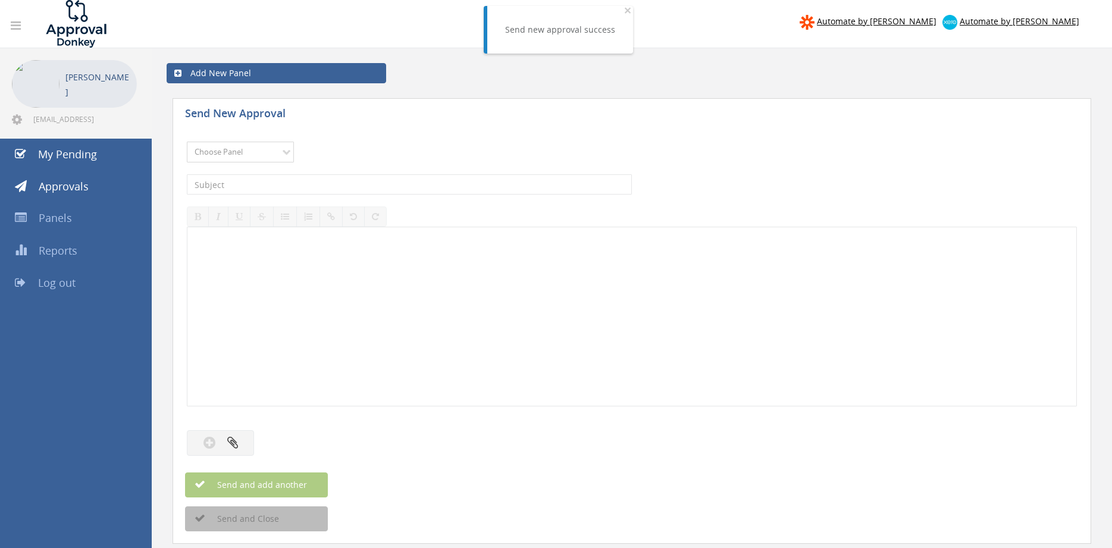
click at [187, 142] on select "Choose Panel Alarm Credits RG - 3 NZ Utilities Cable and SAI Global NZ Alarms-1…" at bounding box center [240, 152] width 107 height 21
select select "9632"
click option "Suppliers" at bounding box center [0, 0] width 0 height 0
click at [320, 182] on input "text" at bounding box center [409, 184] width 445 height 20
type input "DACO 29153 $2,860.00"
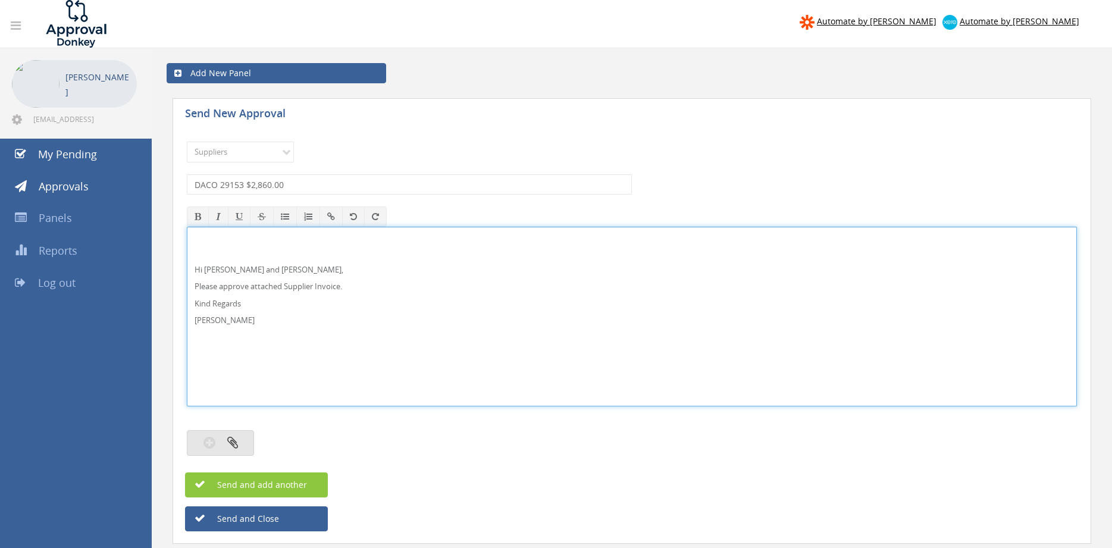
click at [239, 450] on button "button" at bounding box center [220, 443] width 67 height 26
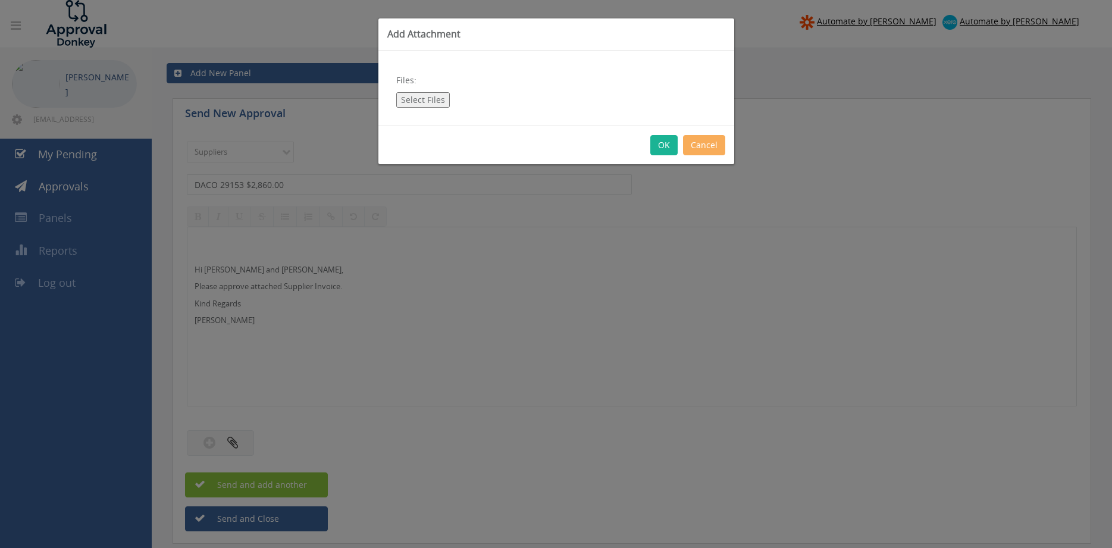
click at [421, 99] on button "Select Files" at bounding box center [423, 99] width 54 height 15
type input "C:\fakepath\DALCO Inv 29153 23.09.25 PO 43248.pdf"
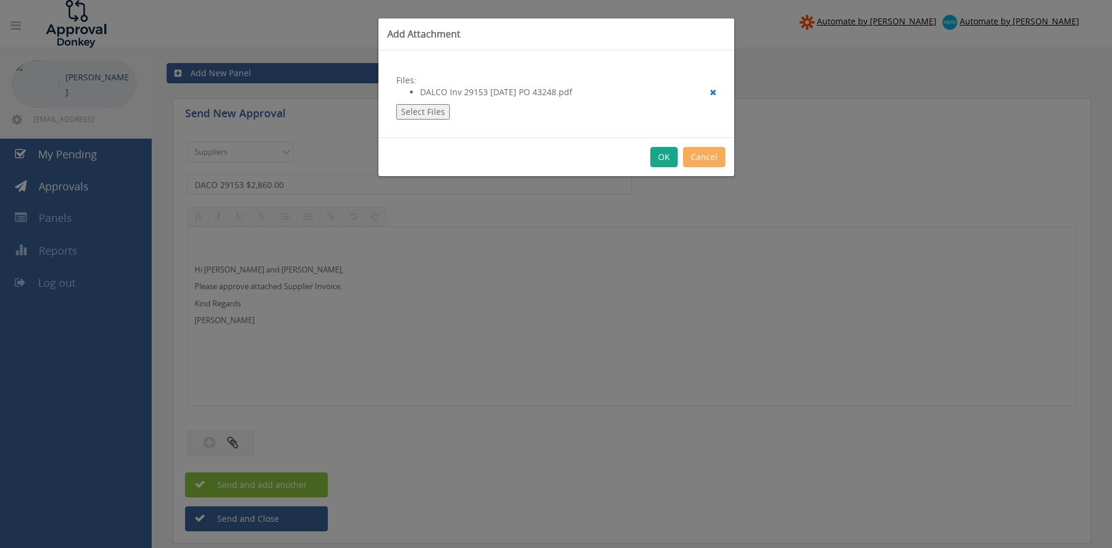
drag, startPoint x: 659, startPoint y: 156, endPoint x: 679, endPoint y: 180, distance: 30.9
click at [659, 157] on button "OK" at bounding box center [663, 157] width 27 height 20
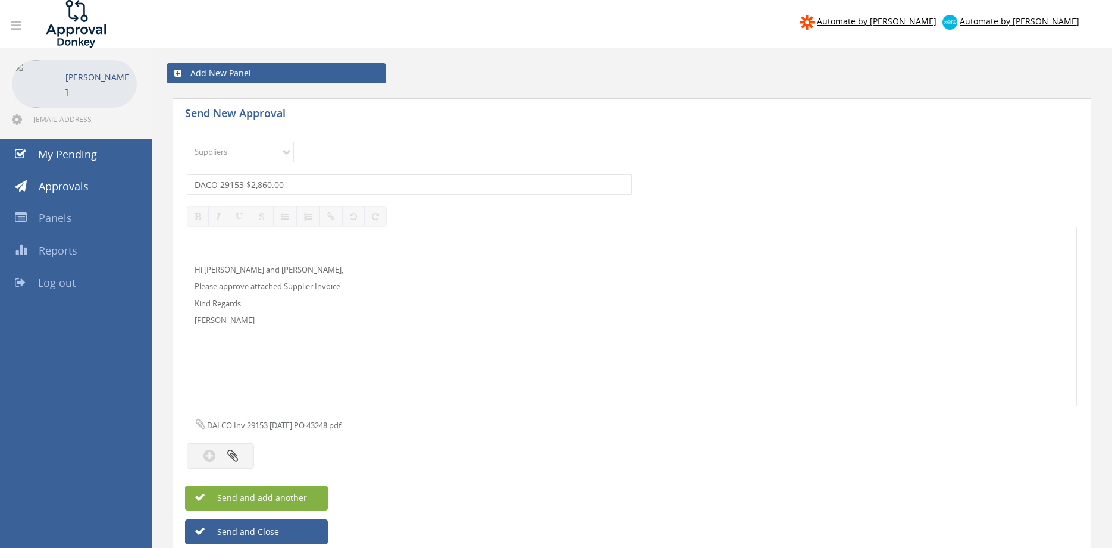
click at [302, 496] on span "Send and add another" at bounding box center [249, 497] width 115 height 11
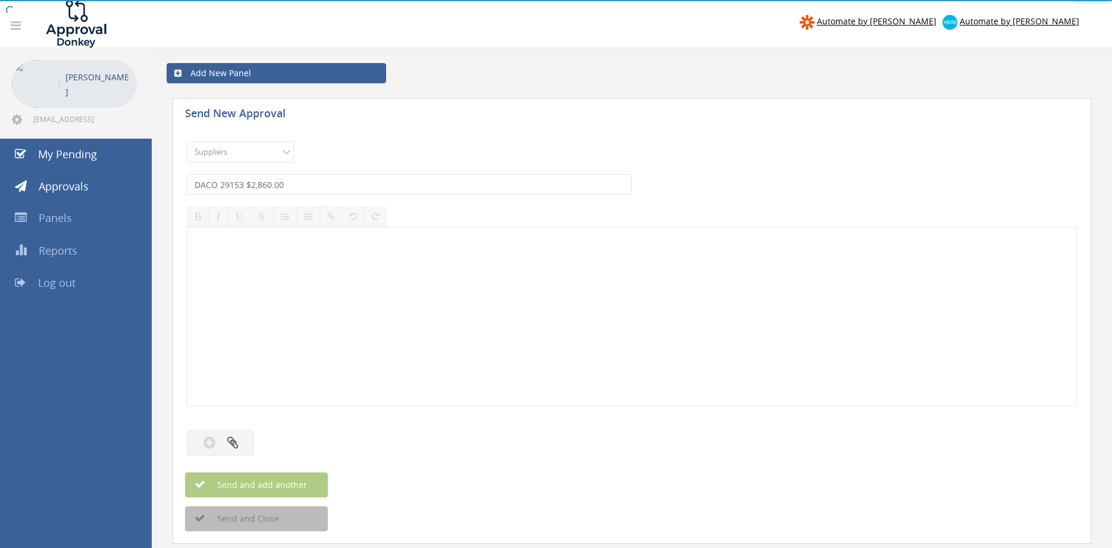
select select
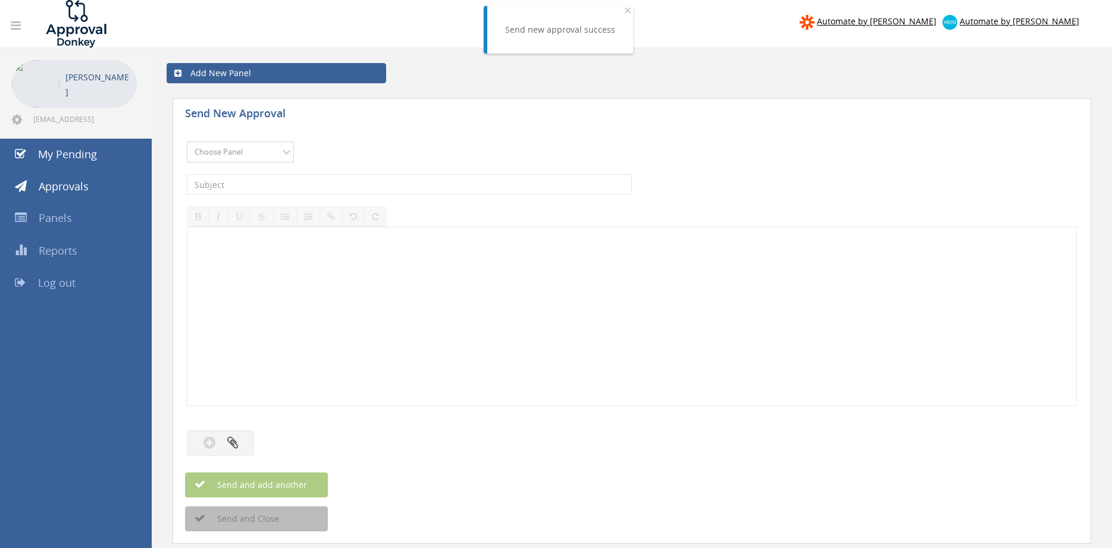
click at [187, 142] on select "Choose Panel Alarm Credits RG - 3 NZ Utilities Cable and SAI Global NZ Alarms-1…" at bounding box center [240, 152] width 107 height 21
select select "9632"
click option "Suppliers" at bounding box center [0, 0] width 0 height 0
click at [334, 186] on input "text" at bounding box center [409, 184] width 445 height 20
type input "DALCO 29141 $660.00"
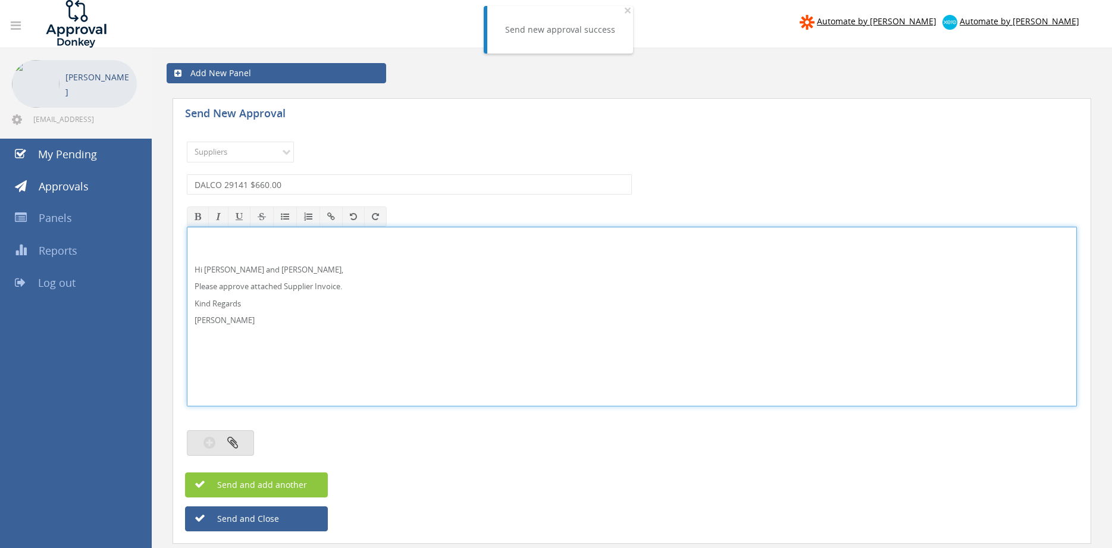
click at [238, 449] on button "button" at bounding box center [220, 443] width 67 height 26
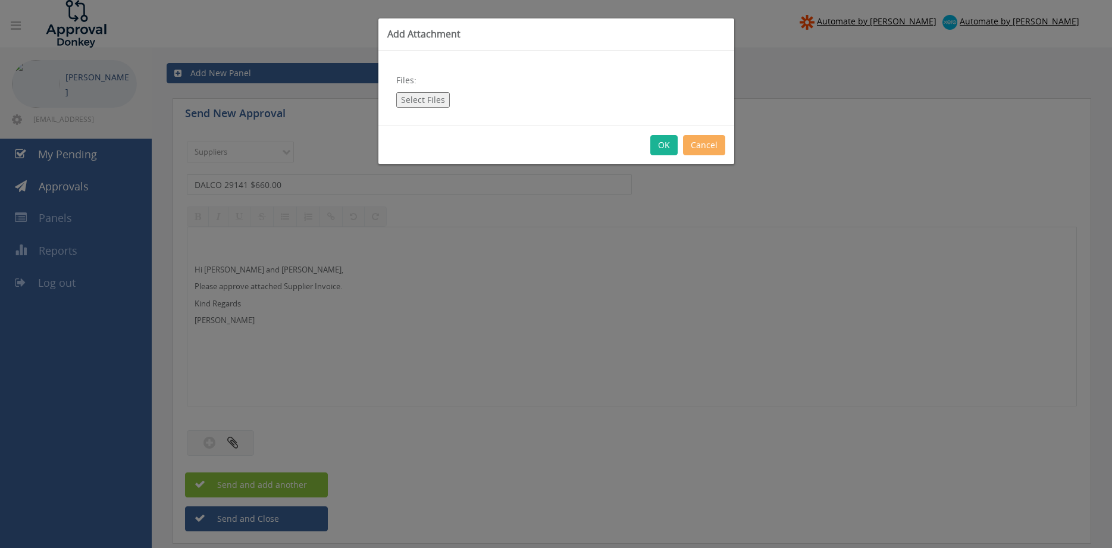
click at [423, 97] on button "Select Files" at bounding box center [423, 99] width 54 height 15
type input "C:\fakepath\DALCO Inv 29141 17.09.25 PO 43110.pdf"
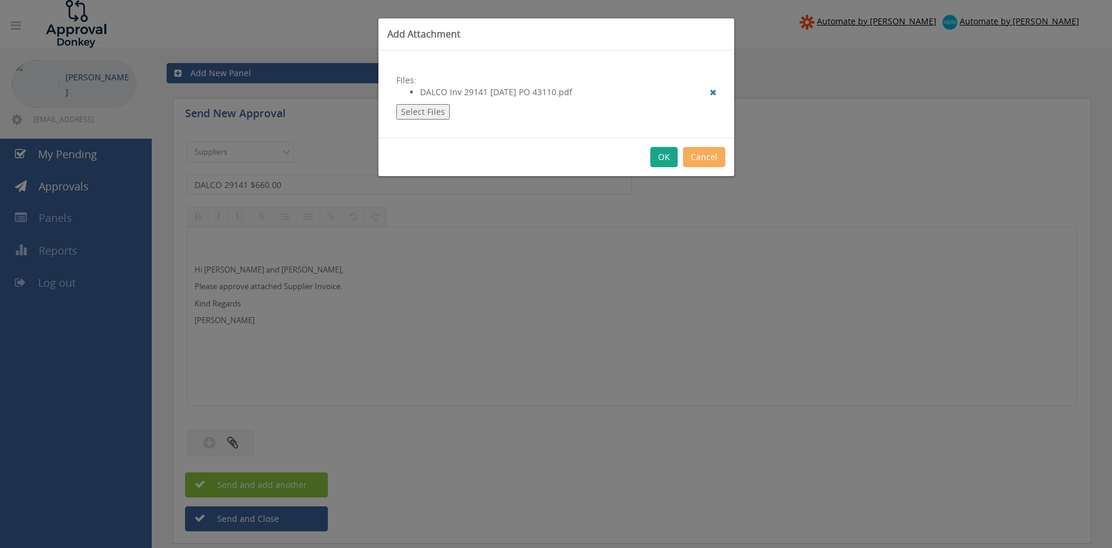
click at [660, 159] on button "OK" at bounding box center [663, 157] width 27 height 20
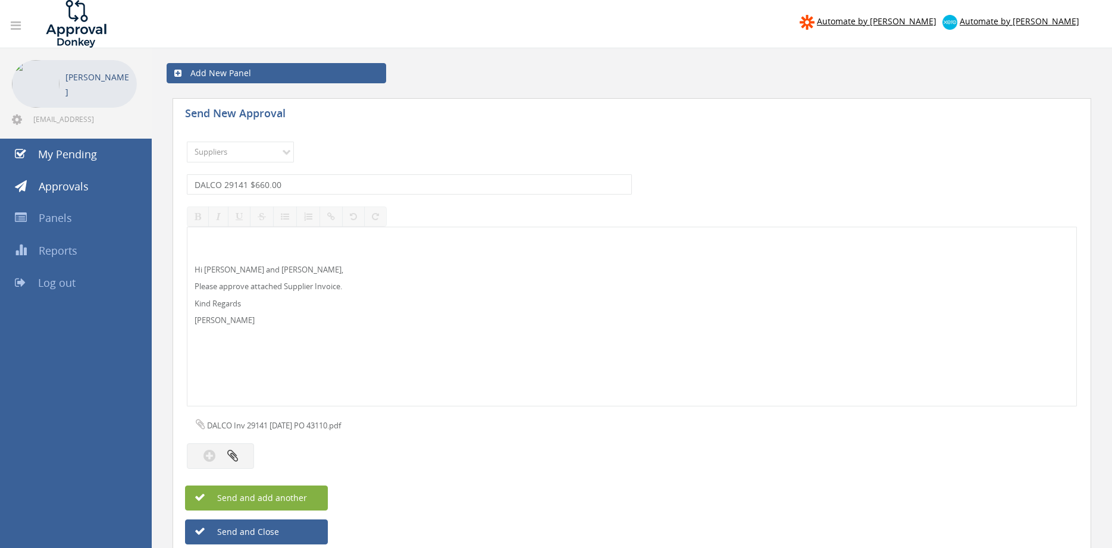
click at [307, 503] on button "Send and add another" at bounding box center [256, 497] width 143 height 25
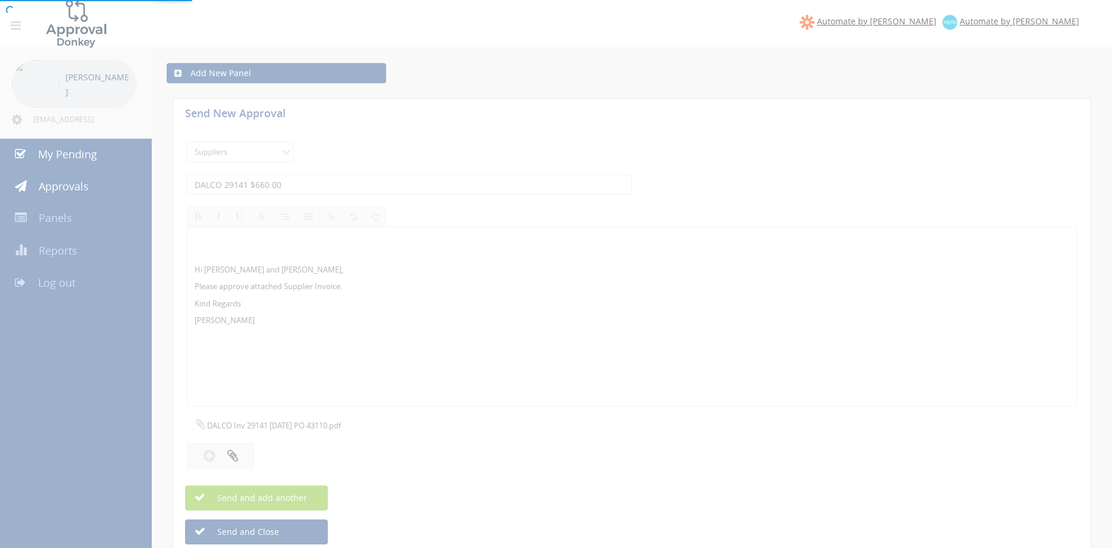
select select
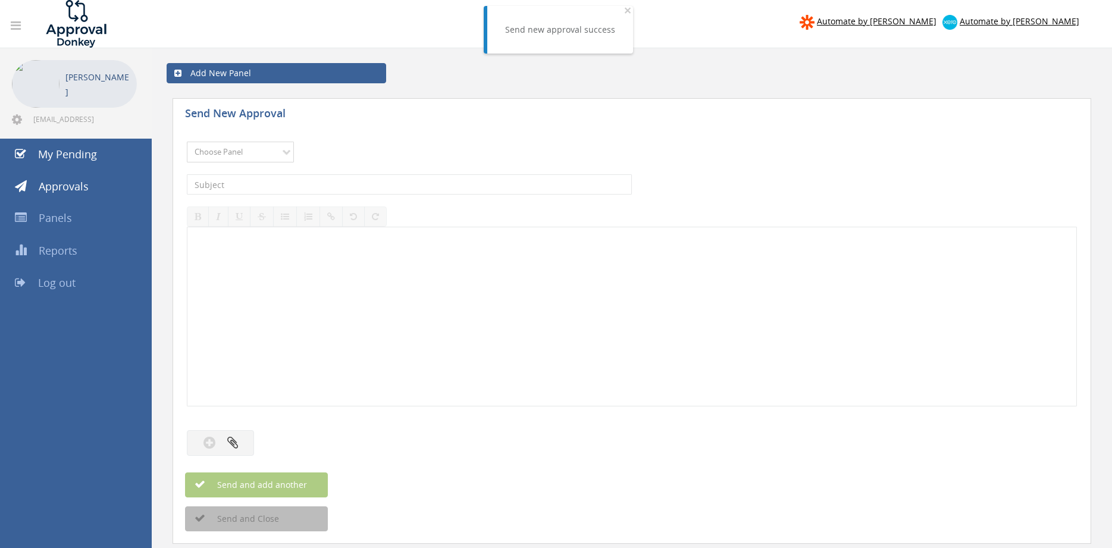
click at [187, 142] on select "Choose Panel Alarm Credits RG - 3 NZ Utilities Cable and SAI Global NZ Alarms-1…" at bounding box center [240, 152] width 107 height 21
select select "9632"
click option "Suppliers" at bounding box center [0, 0] width 0 height 0
click at [307, 184] on input "text" at bounding box center [409, 184] width 445 height 20
type input "DALCO 29121 $1,870.00"
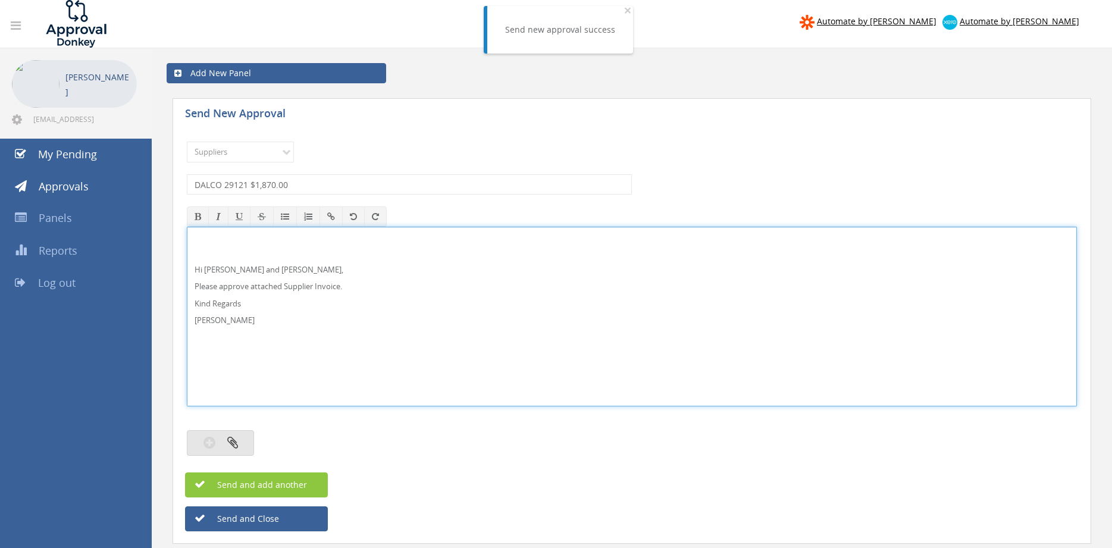
click at [243, 441] on button "button" at bounding box center [220, 443] width 67 height 26
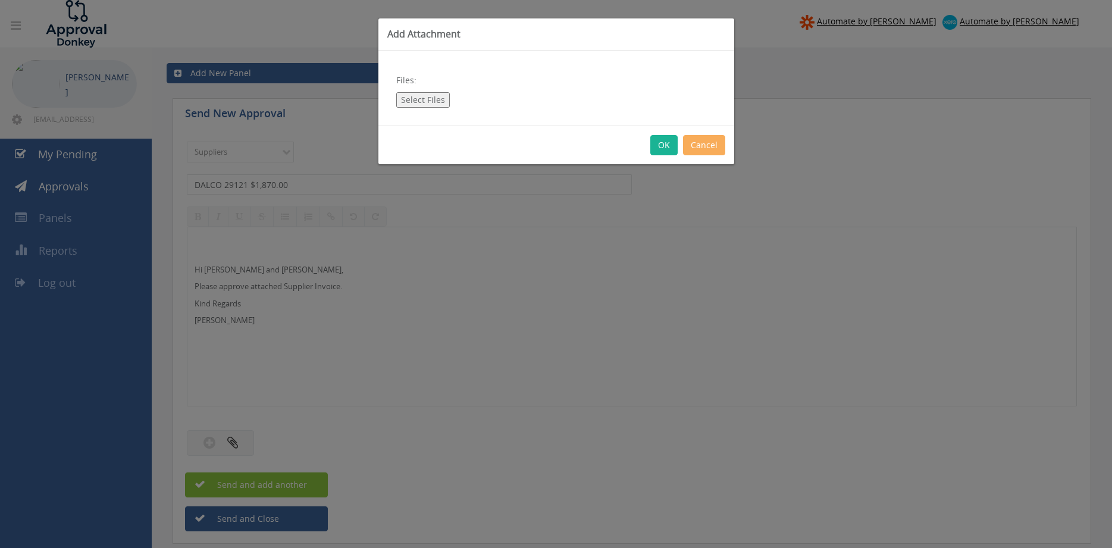
click at [433, 106] on button "Select Files" at bounding box center [423, 99] width 54 height 15
type input "C:\fakepath\DALCO Inv 29121 08.09.25 PO 42991.pdf"
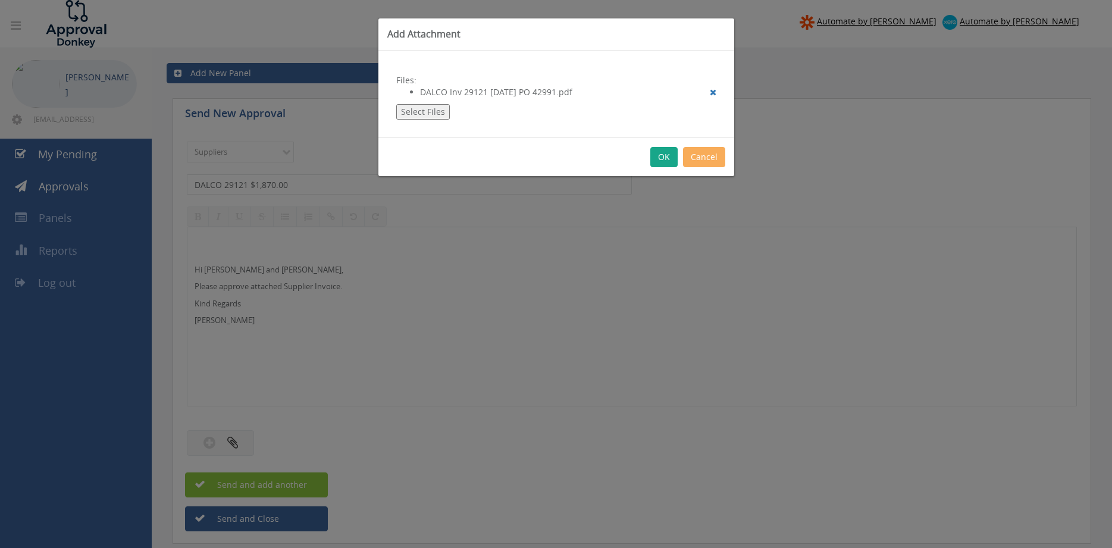
click at [662, 161] on button "OK" at bounding box center [663, 157] width 27 height 20
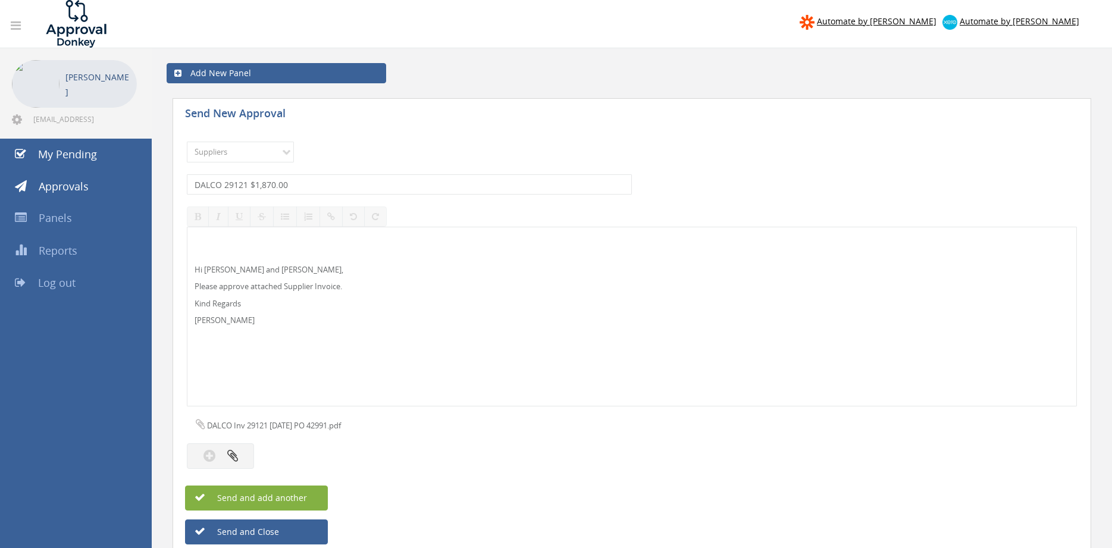
click at [284, 499] on span "Send and add another" at bounding box center [249, 497] width 115 height 11
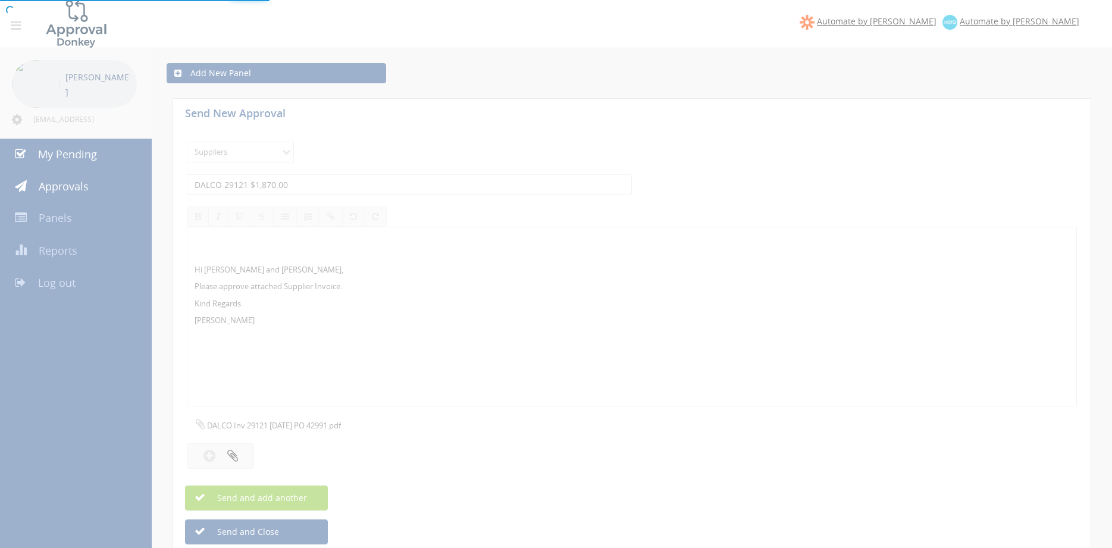
select select
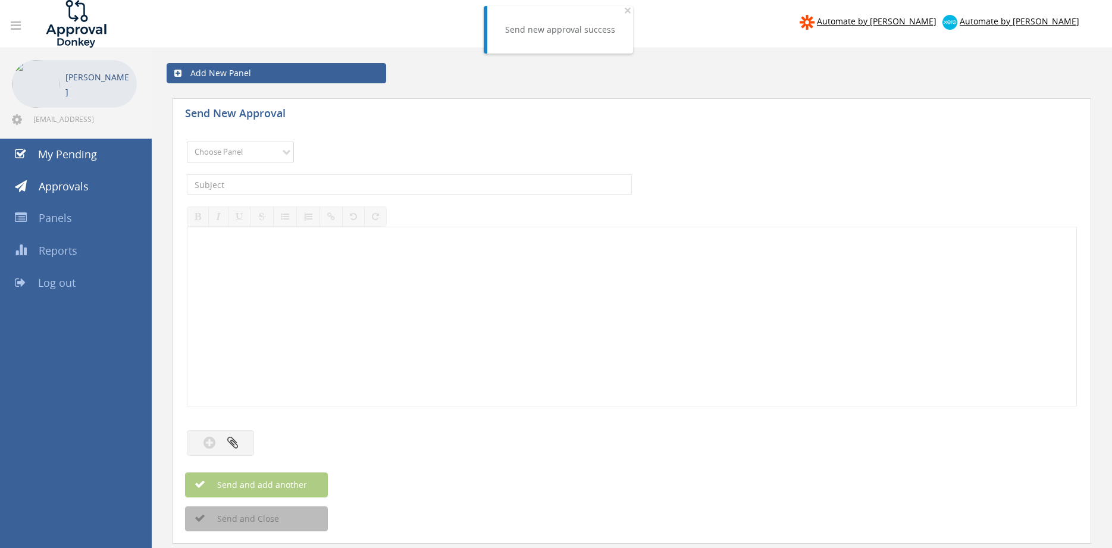
select select "9632"
click option "Suppliers" at bounding box center [0, 0] width 0 height 0
click at [330, 181] on input "text" at bounding box center [409, 184] width 445 height 20
type input "BOSS INV 10970 $300.74"
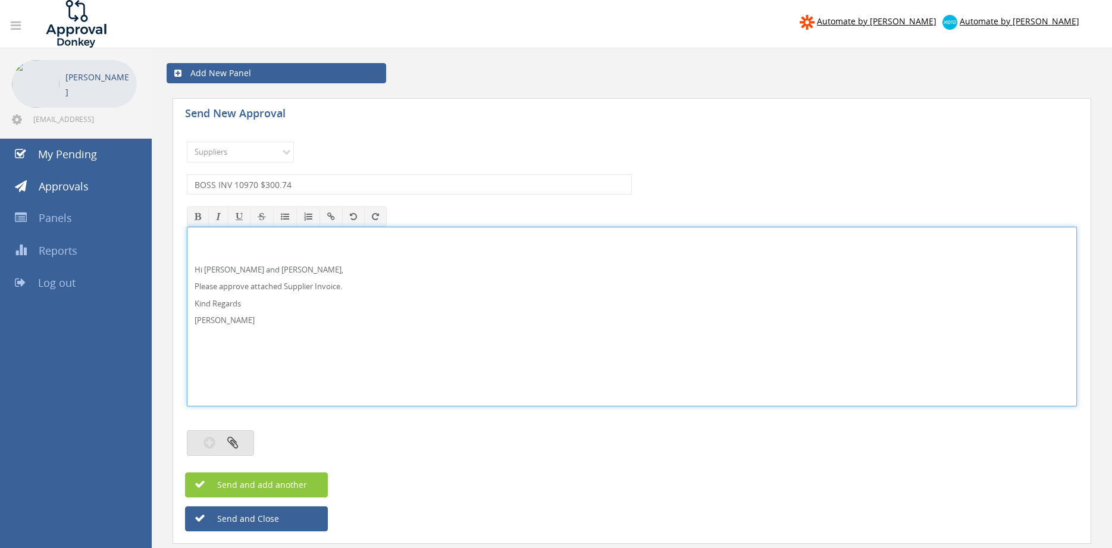
click at [244, 435] on button "button" at bounding box center [220, 443] width 67 height 26
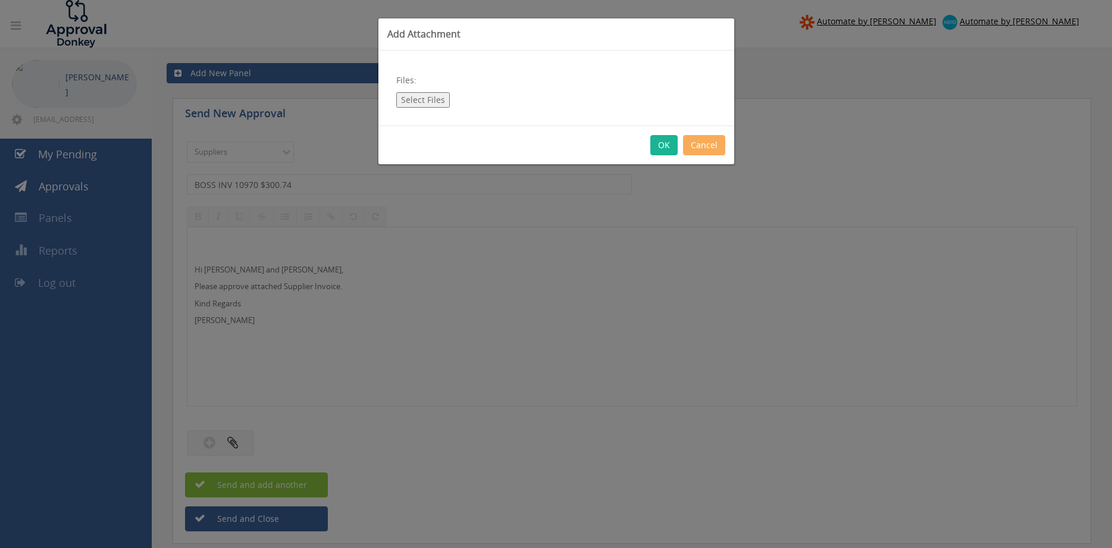
click at [418, 96] on button "Select Files" at bounding box center [423, 99] width 54 height 15
type input "C:\fakepath\BOSS INV00010970 24.09.25 PO 43600.pdf"
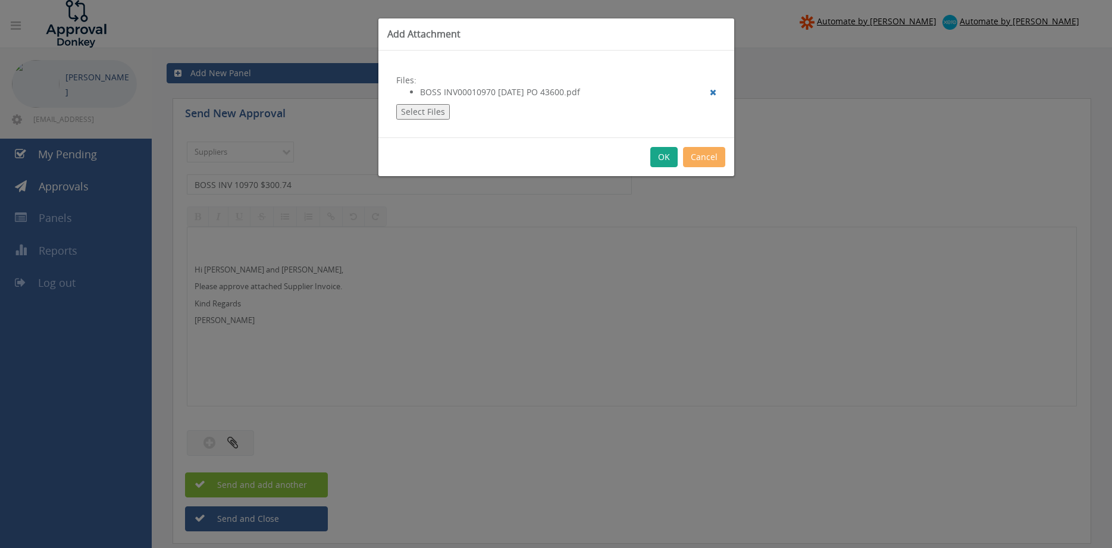
click at [662, 160] on button "OK" at bounding box center [663, 157] width 27 height 20
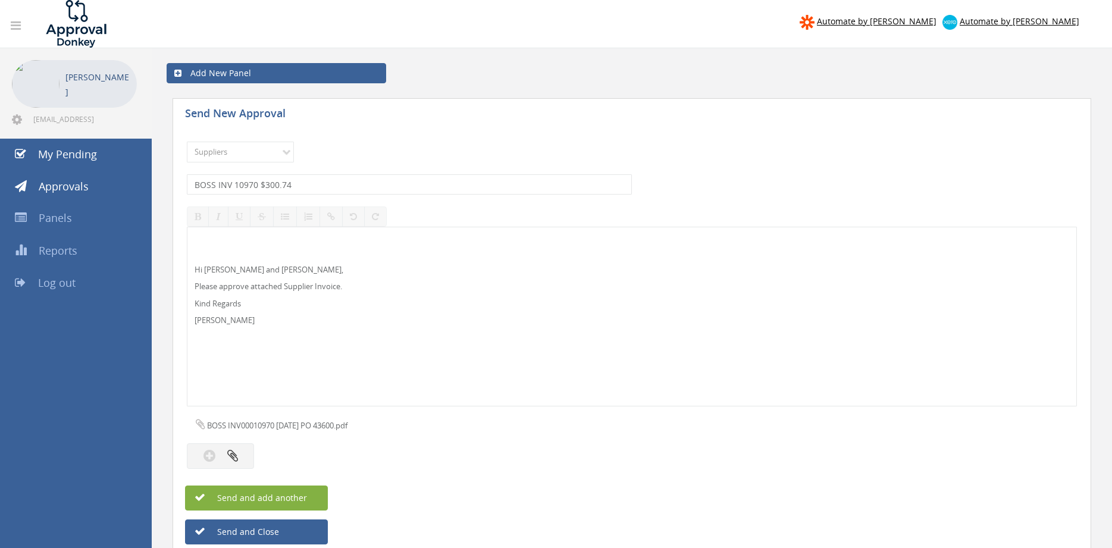
click at [301, 496] on span "Send and add another" at bounding box center [249, 497] width 115 height 11
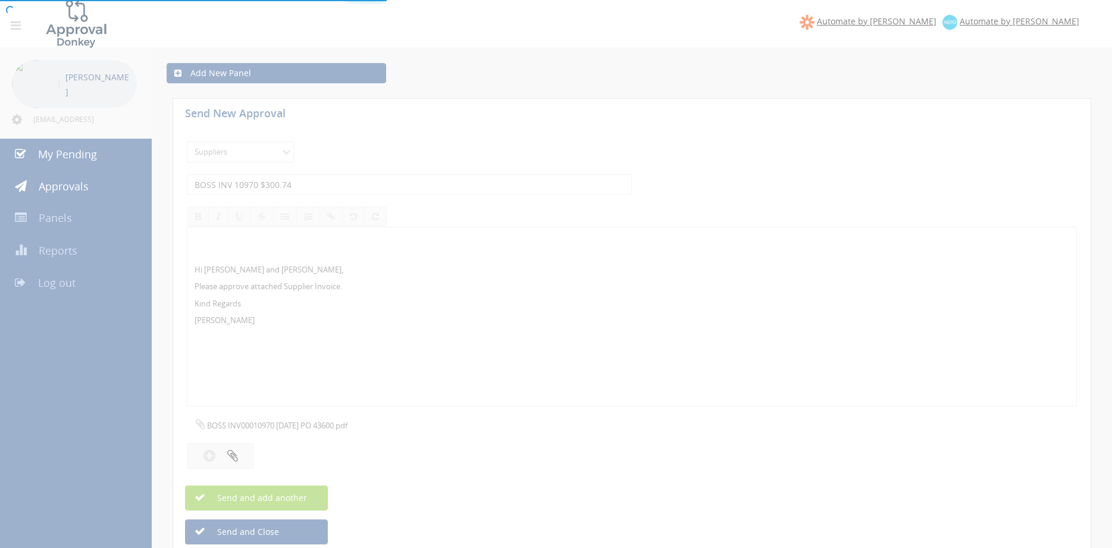
select select
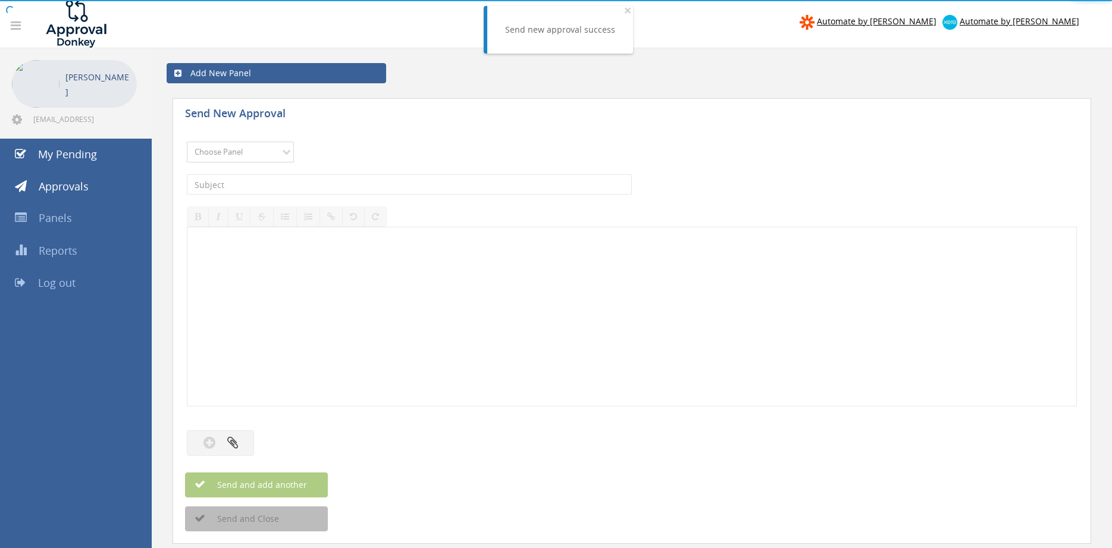
click at [187, 142] on select "Choose Panel Alarm Credits RG - 3 NZ Utilities Cable and SAI Global NZ Alarms-1…" at bounding box center [240, 152] width 107 height 21
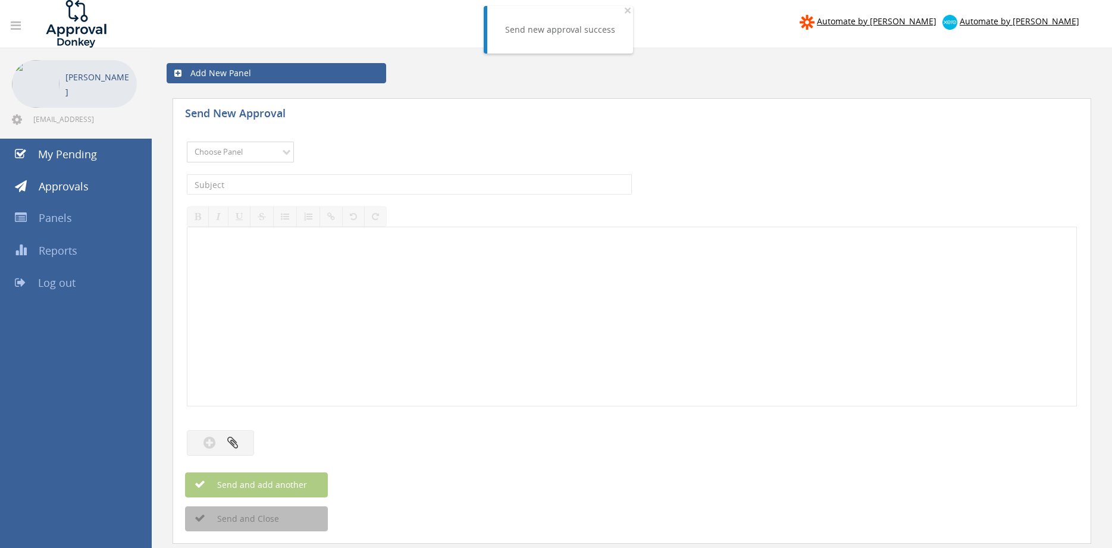
select select "9632"
click option "Suppliers" at bounding box center [0, 0] width 0 height 0
click at [339, 181] on input "text" at bounding box center [409, 184] width 445 height 20
type input "AMBIT IN0038351 $308.00"
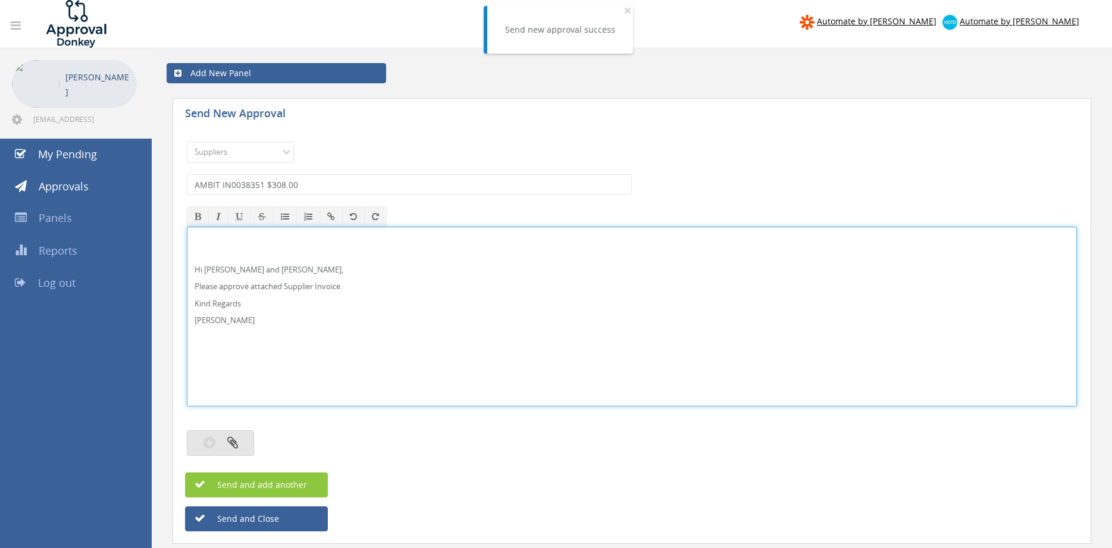
click at [230, 447] on icon "button" at bounding box center [232, 442] width 11 height 14
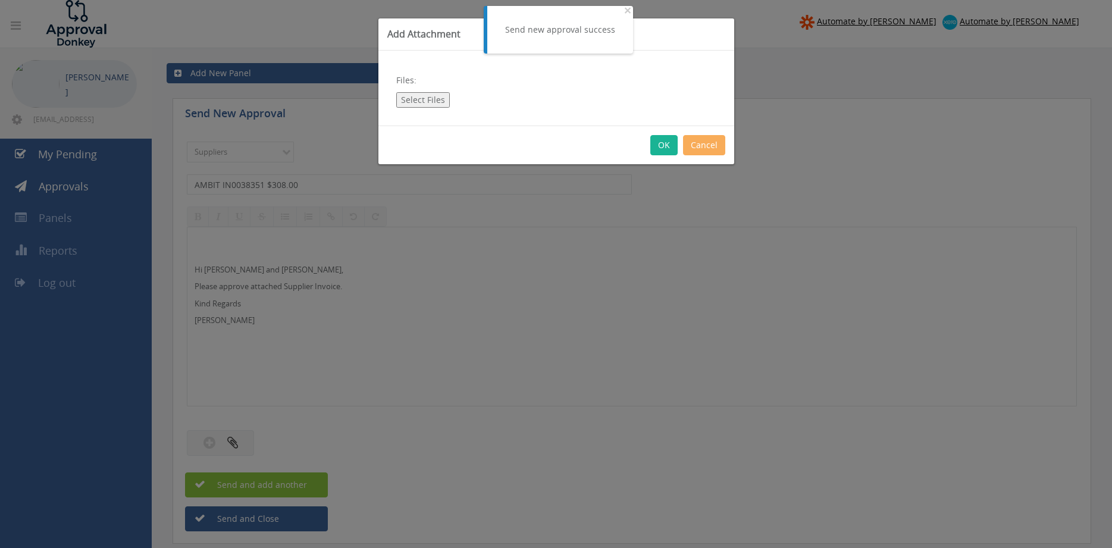
click at [422, 104] on button "Select Files" at bounding box center [423, 99] width 54 height 15
type input "C:\fakepath\AMBIT IN0038351 29.09.25 PO 43454.pdf"
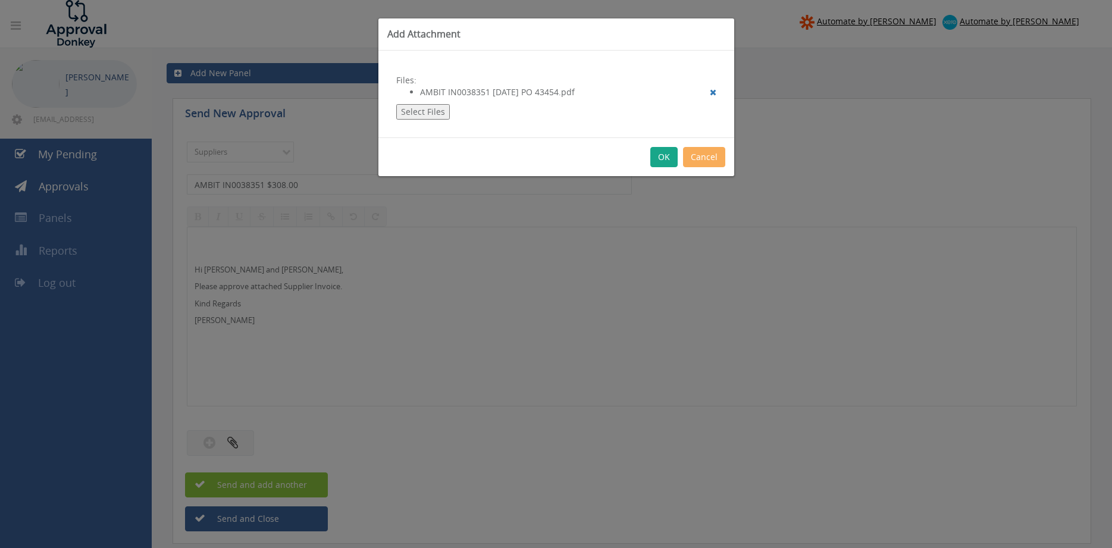
click at [663, 160] on button "OK" at bounding box center [663, 157] width 27 height 20
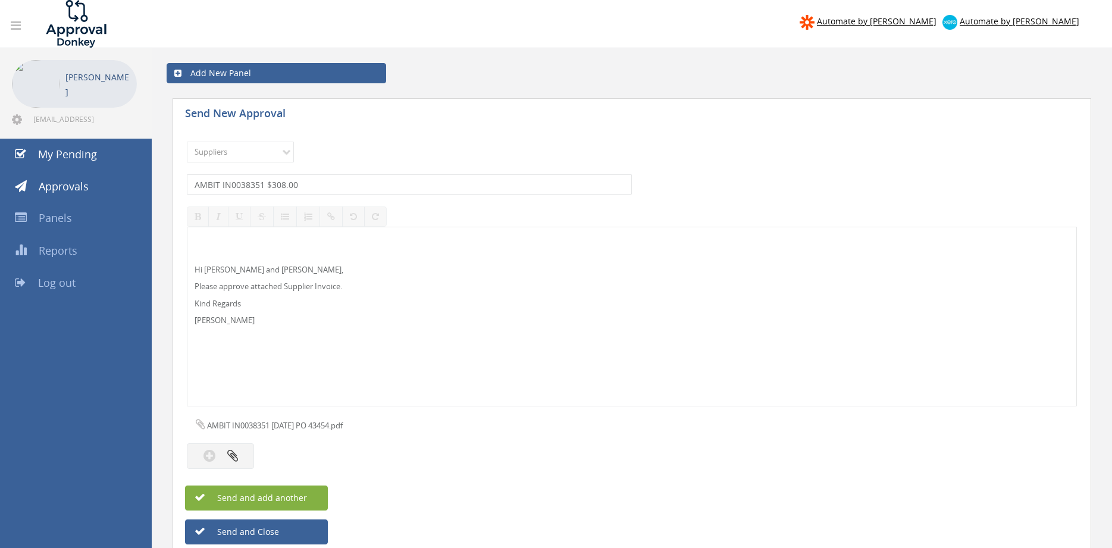
click at [300, 497] on span "Send and add another" at bounding box center [249, 497] width 115 height 11
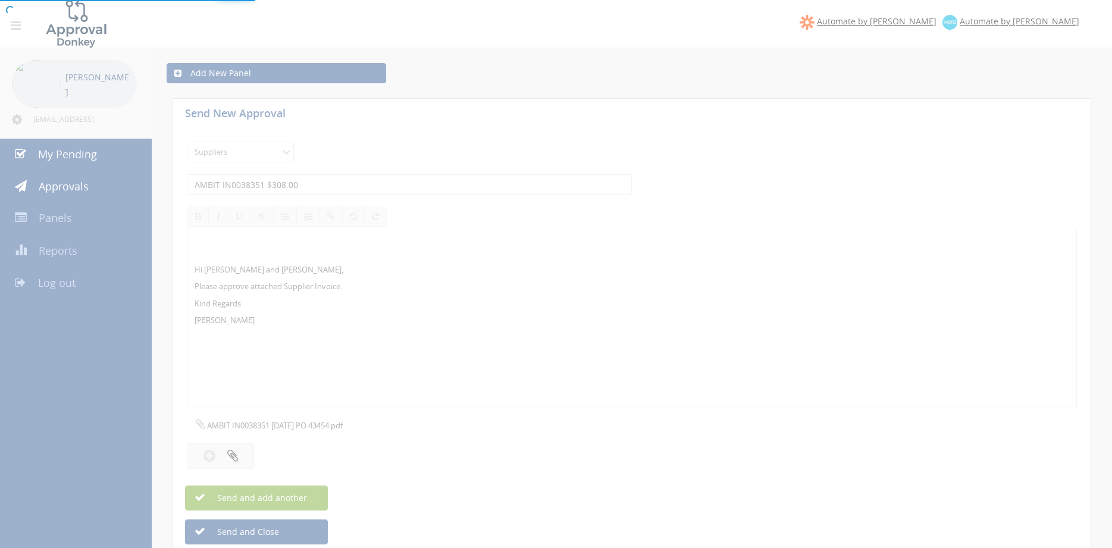
select select
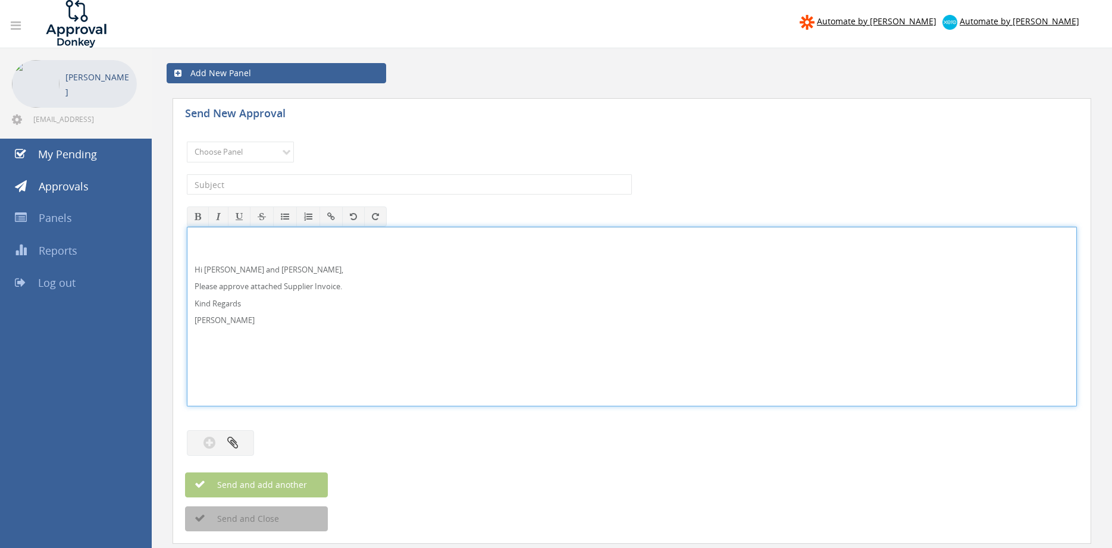
click at [216, 267] on p "Hi Maddie and Ben," at bounding box center [632, 269] width 875 height 11
drag, startPoint x: 250, startPoint y: 330, endPoint x: 193, endPoint y: 259, distance: 90.5
click at [187, 237] on div "Hi Rob, Please approve attached Supplier Invoice. Kind Regards Pam Walker" at bounding box center [632, 317] width 890 height 180
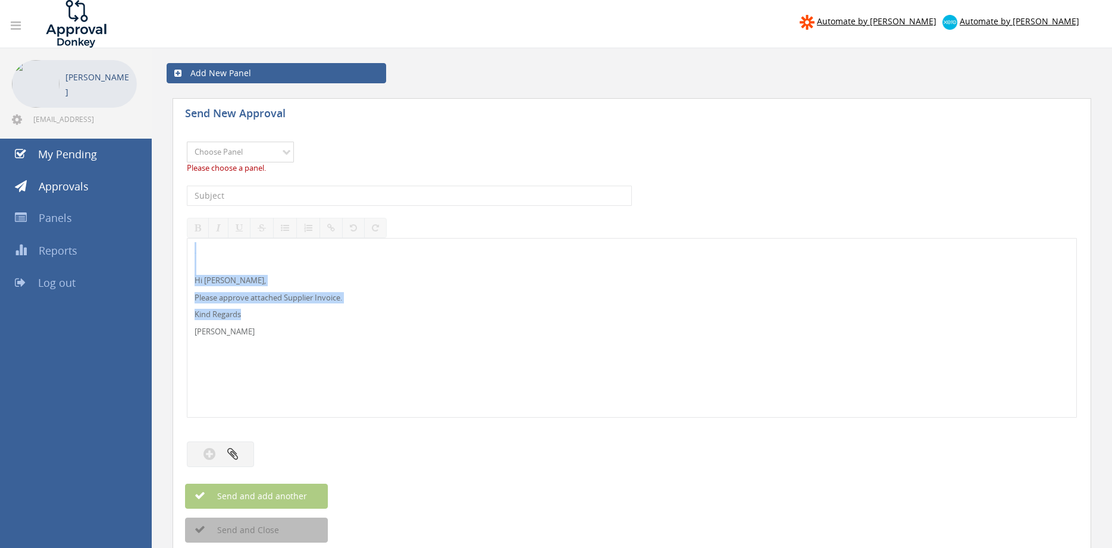
select select "9680"
click option "Alarm Suppliers - 2" at bounding box center [0, 0] width 0 height 0
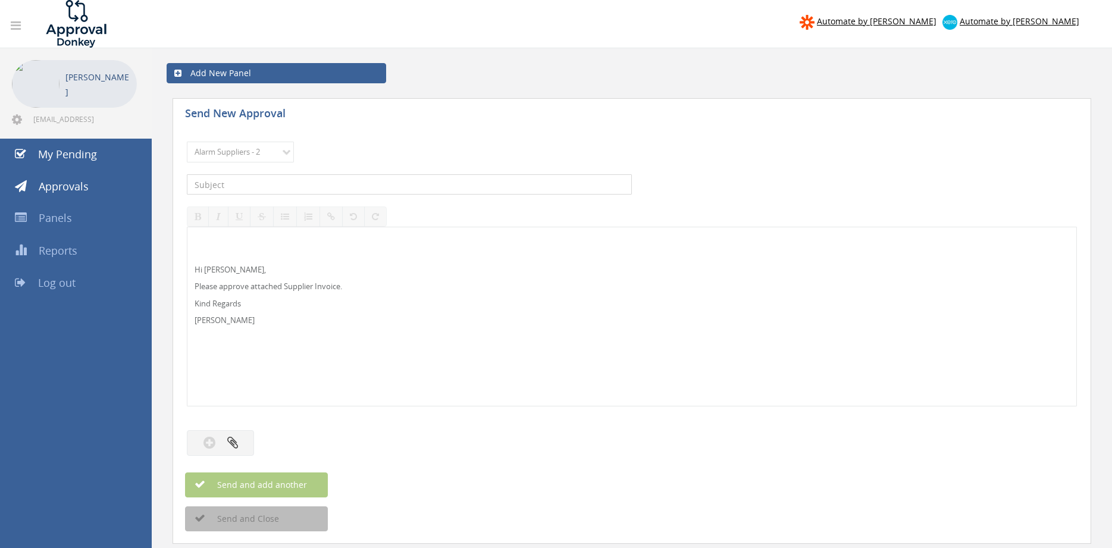
click at [308, 180] on input "text" at bounding box center [409, 184] width 445 height 20
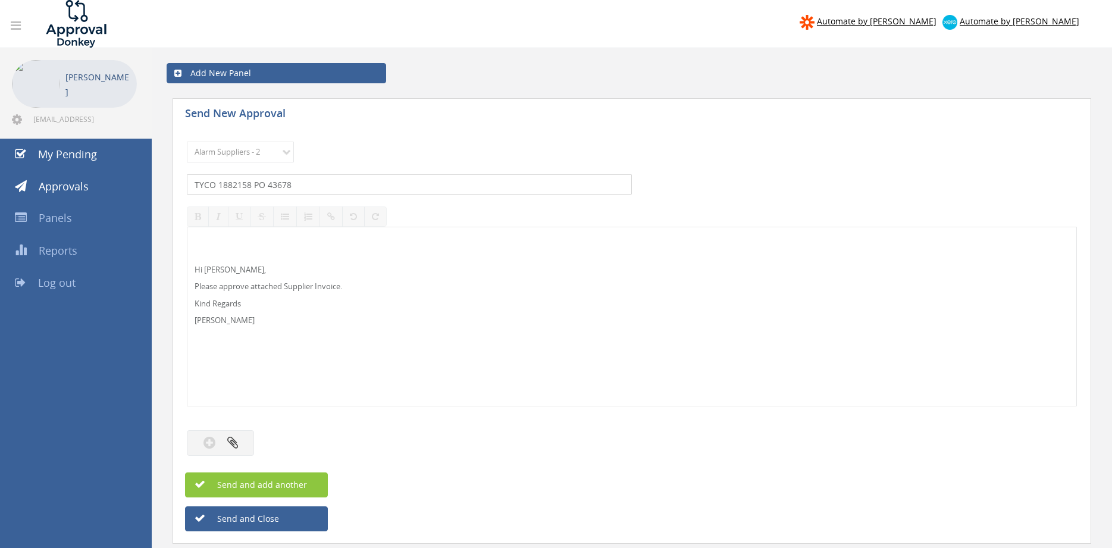
type input "TYCO 1882158 PO 43678"
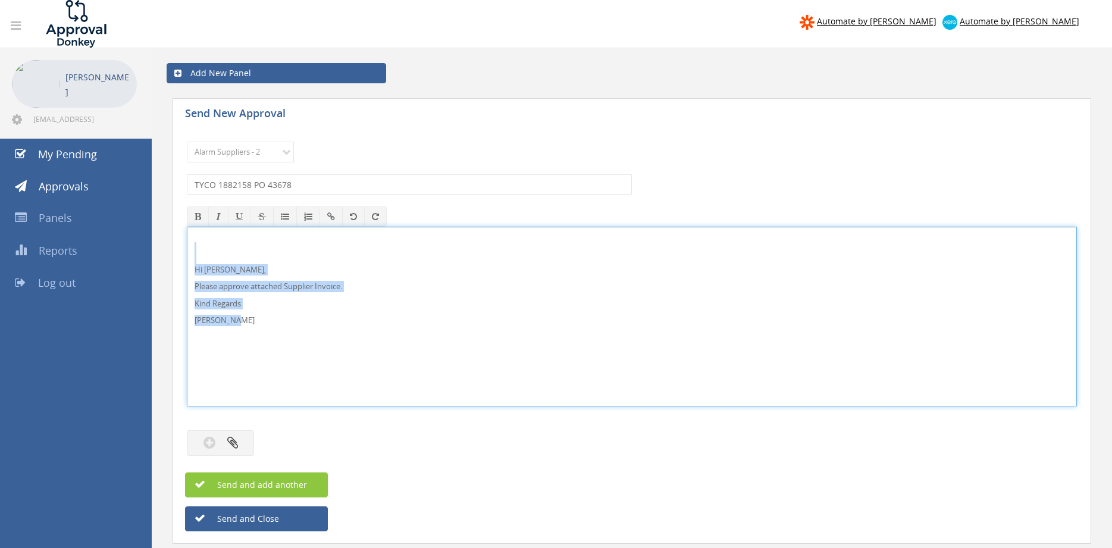
drag, startPoint x: 265, startPoint y: 319, endPoint x: 181, endPoint y: 243, distance: 112.9
click at [187, 245] on div "Hi Rob, Please approve attached Supplier Invoice. Kind Regards Pam Walker" at bounding box center [632, 317] width 890 height 180
copy div "Hi Rob, Please approve attached Supplier Invoice. Kind Regards Pam Walker"
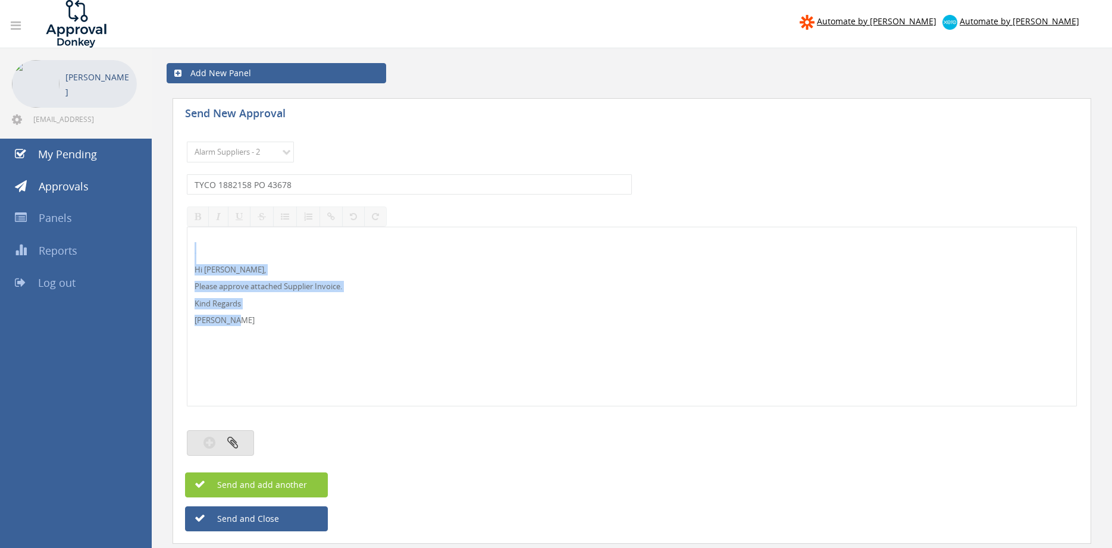
click at [236, 444] on icon "button" at bounding box center [232, 442] width 11 height 14
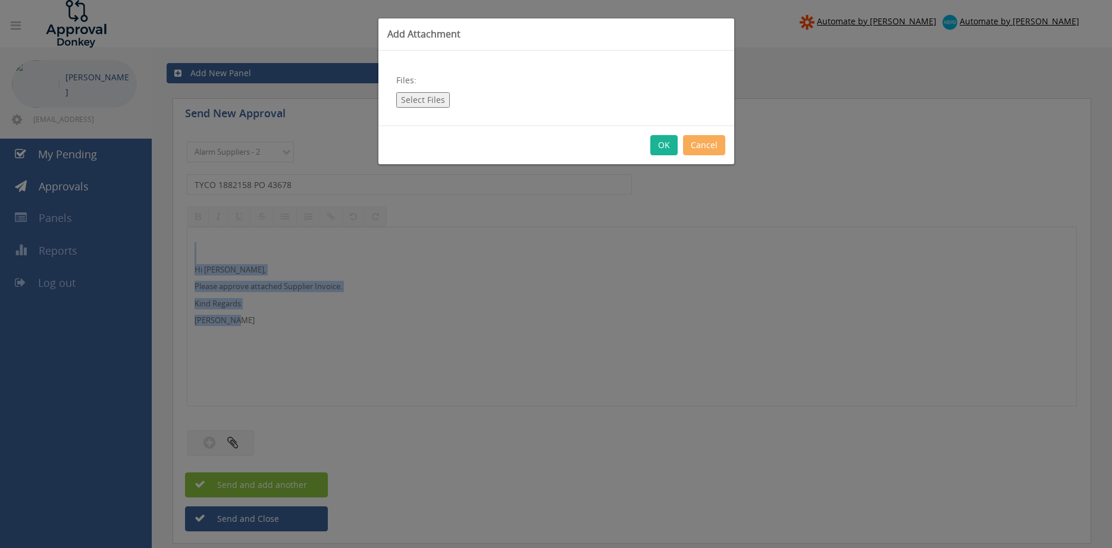
click at [442, 97] on button "Select Files" at bounding box center [423, 99] width 54 height 15
type input "C:\fakepath\TYCO 1882158 29.09.25 PO 43678.pdf"
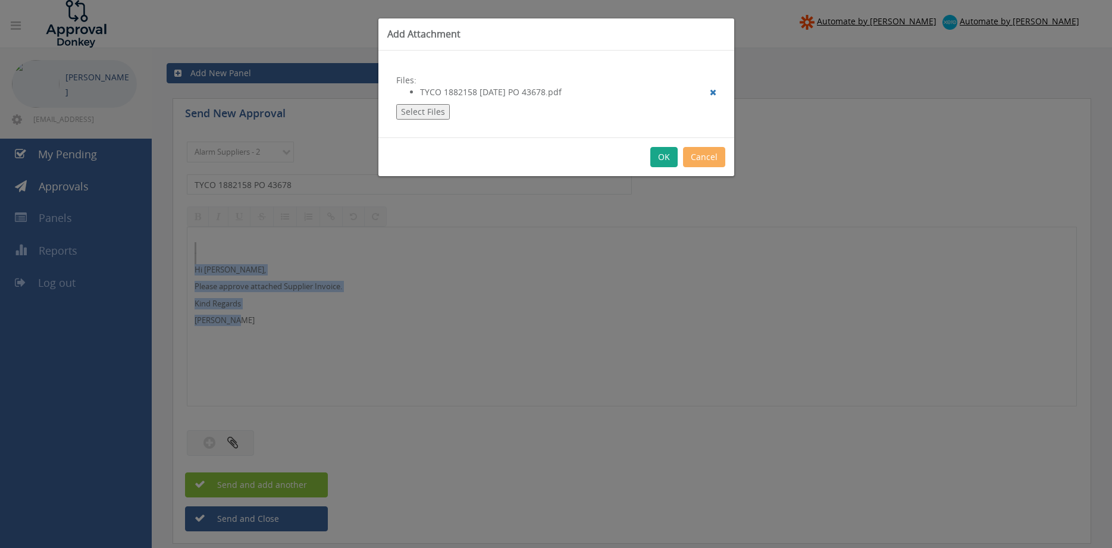
click at [668, 159] on button "OK" at bounding box center [663, 157] width 27 height 20
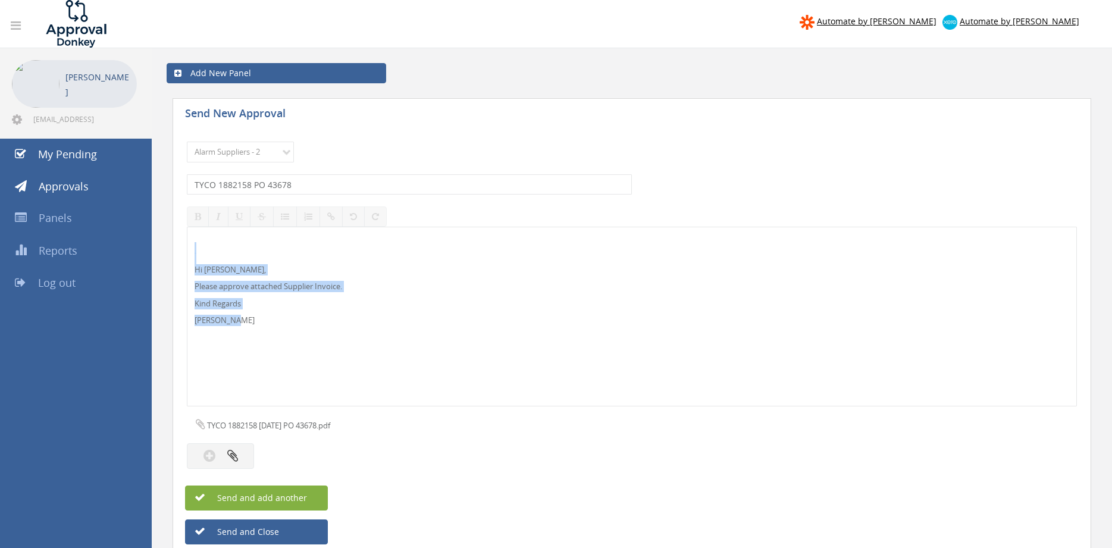
click at [314, 492] on button "Send and add another" at bounding box center [256, 497] width 143 height 25
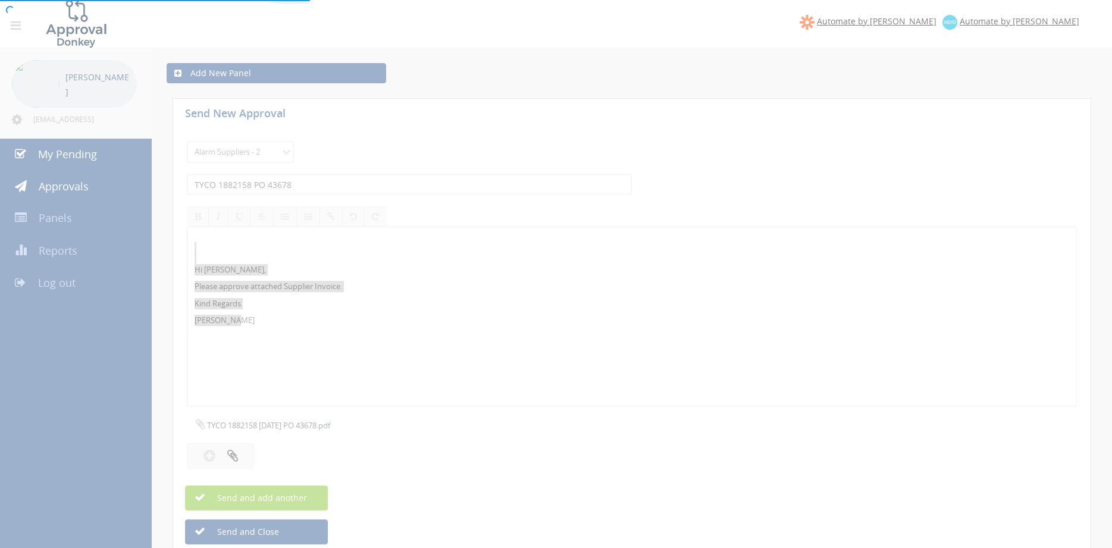
select select
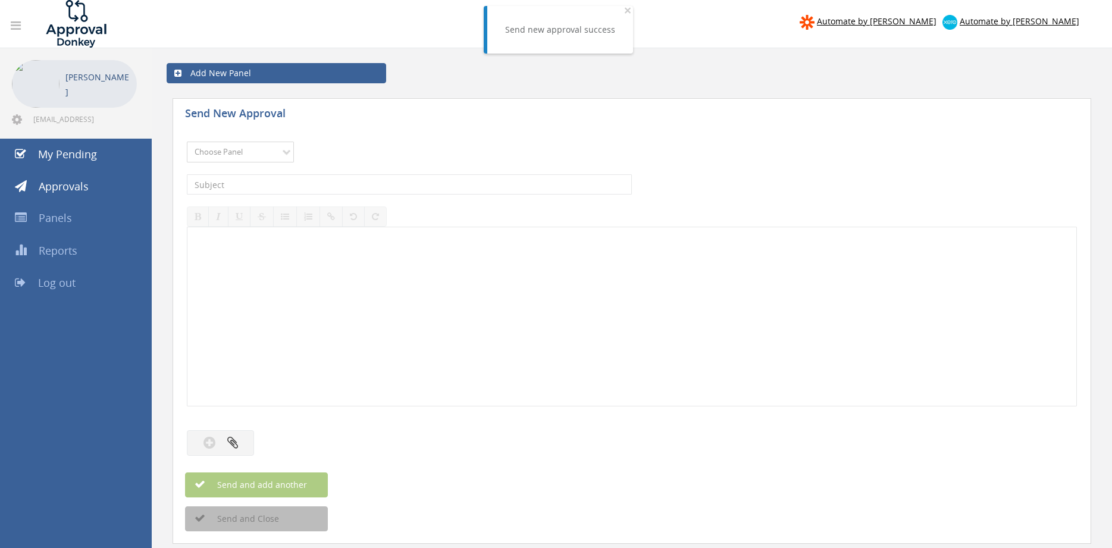
select select "9680"
click option "Alarm Suppliers - 2" at bounding box center [0, 0] width 0 height 0
click at [314, 181] on input "text" at bounding box center [409, 184] width 445 height 20
type input "TYCO 1882113 PO 43651"
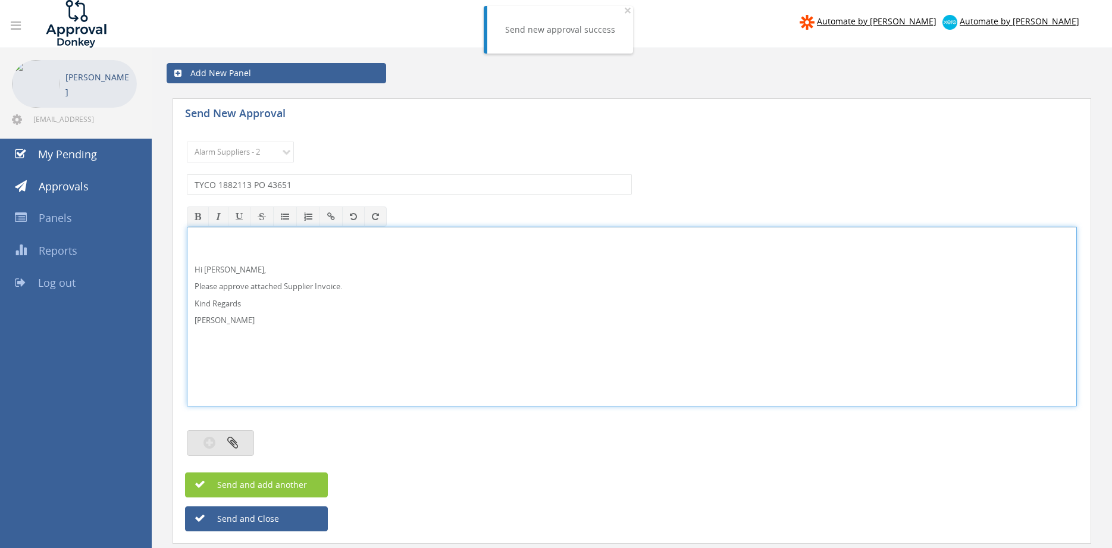
click at [232, 449] on icon "button" at bounding box center [232, 442] width 11 height 14
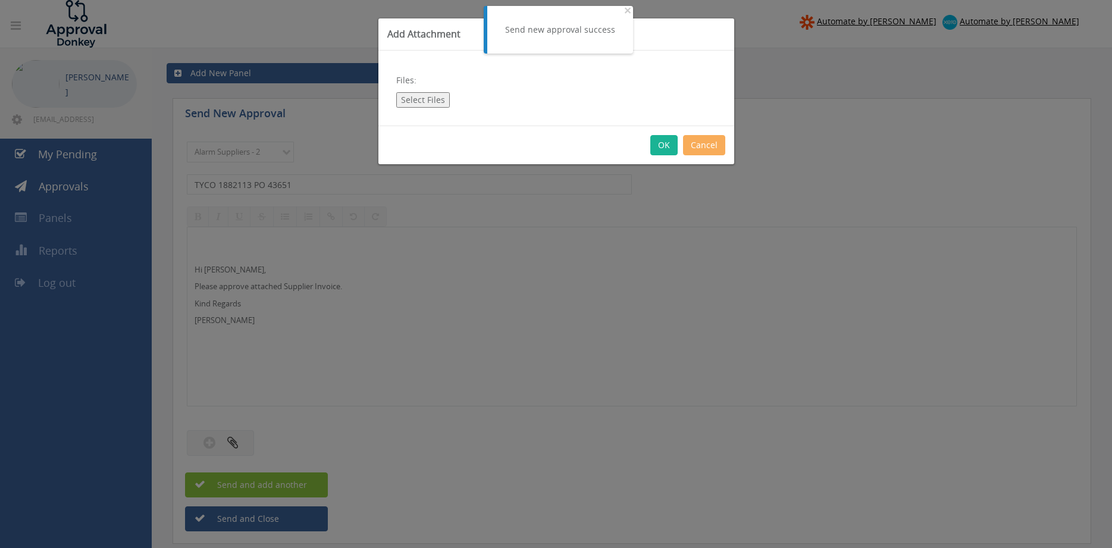
click at [408, 102] on button "Select Files" at bounding box center [423, 99] width 54 height 15
type input "C:\fakepath\TYCO 1882113 29.09.25 PO 43651.pdf"
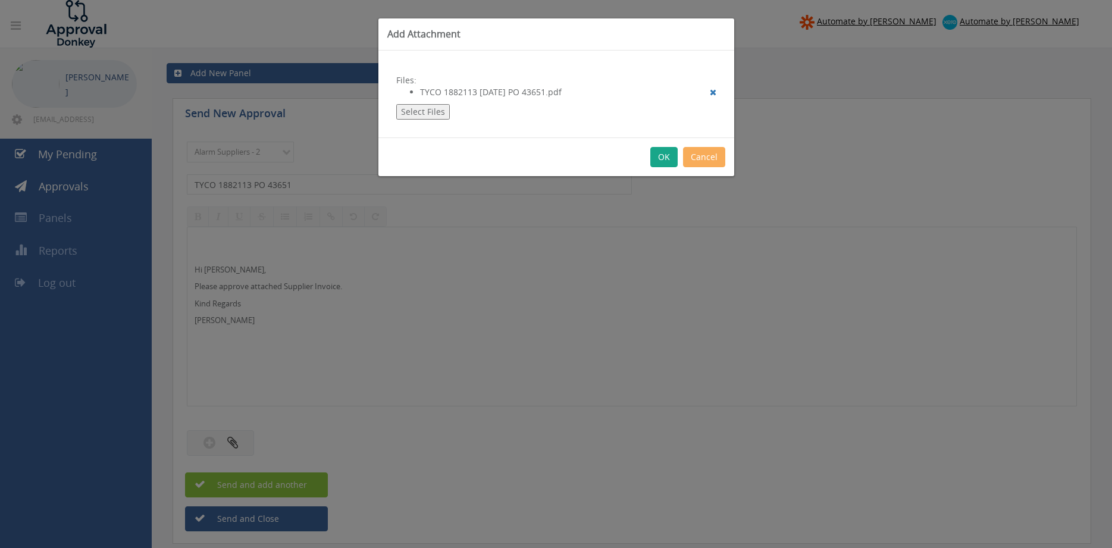
click at [663, 161] on button "OK" at bounding box center [663, 157] width 27 height 20
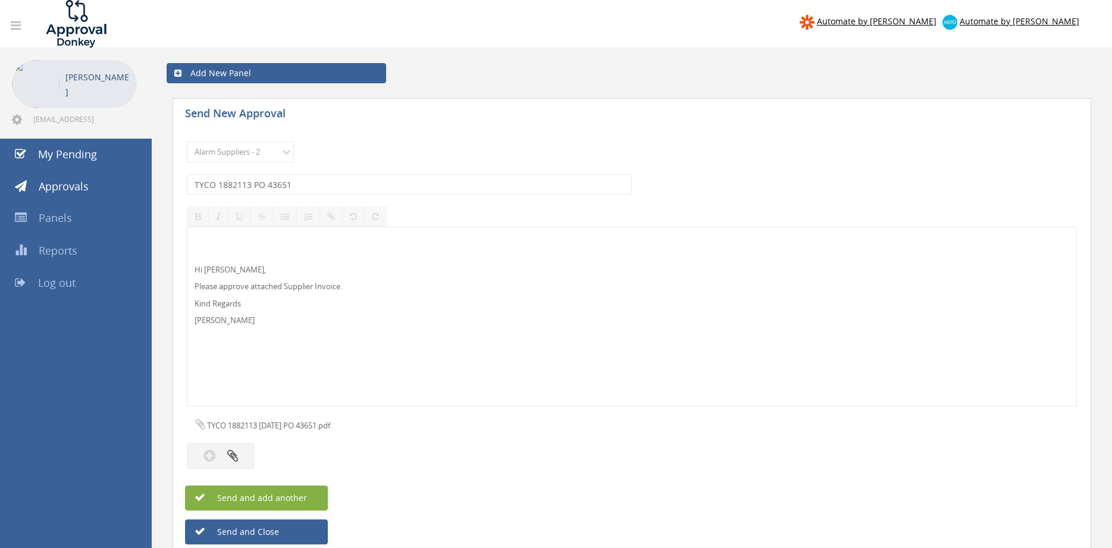
click at [307, 493] on button "Send and add another" at bounding box center [256, 497] width 143 height 25
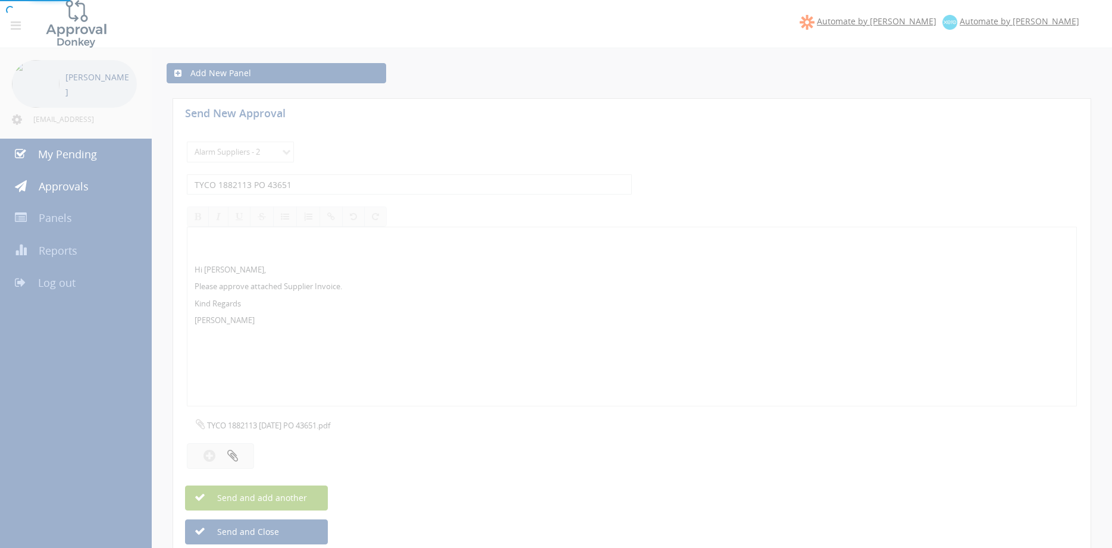
select select
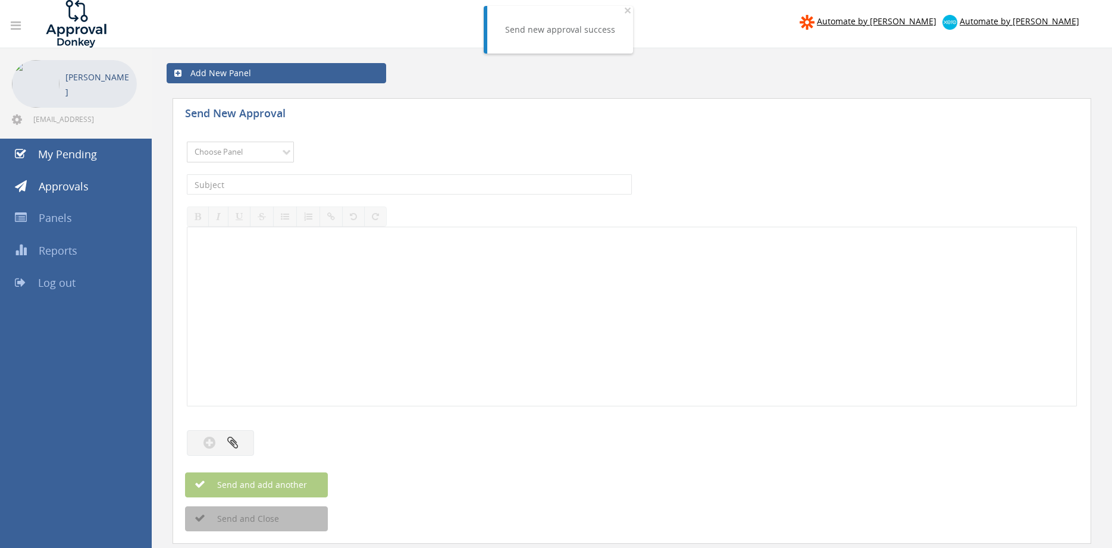
click at [187, 142] on select "Choose Panel Alarm Credits RG - 3 NZ Utilities Cable and SAI Global NZ Alarms-1…" at bounding box center [240, 152] width 107 height 21
click option "Suppliers" at bounding box center [0, 0] width 0 height 0
click at [223, 377] on div at bounding box center [631, 316] width 889 height 178
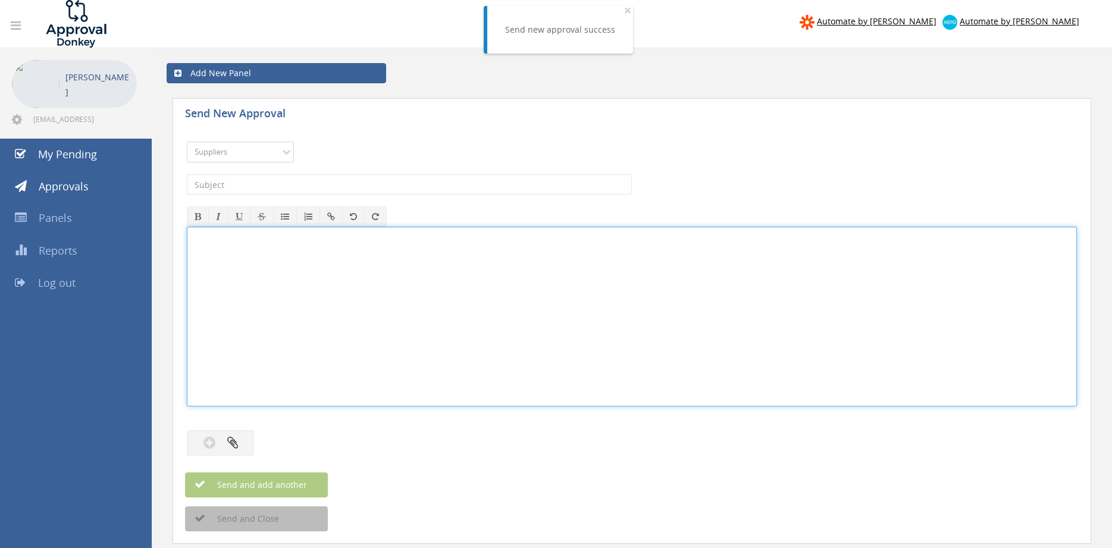
click at [187, 142] on select "Choose Panel Alarm Credits RG - 3 NZ Utilities Cable and SAI Global NZ Alarms-1…" at bounding box center [240, 152] width 107 height 21
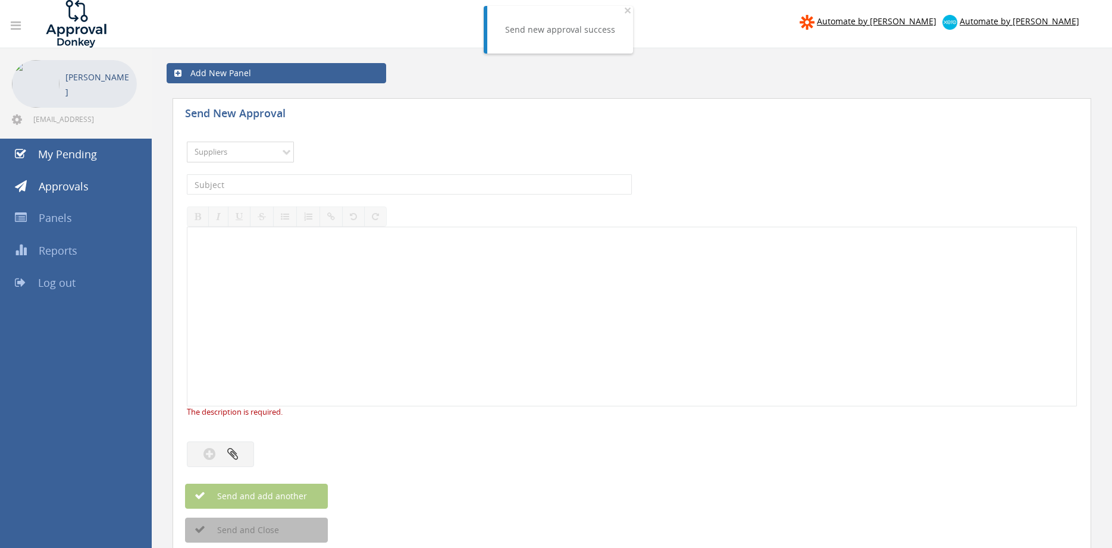
select select "9680"
click option "Alarm Suppliers - 2" at bounding box center [0, 0] width 0 height 0
click at [302, 184] on input "text" at bounding box center [409, 184] width 445 height 20
type input "TYCO 1881990 PO 43619"
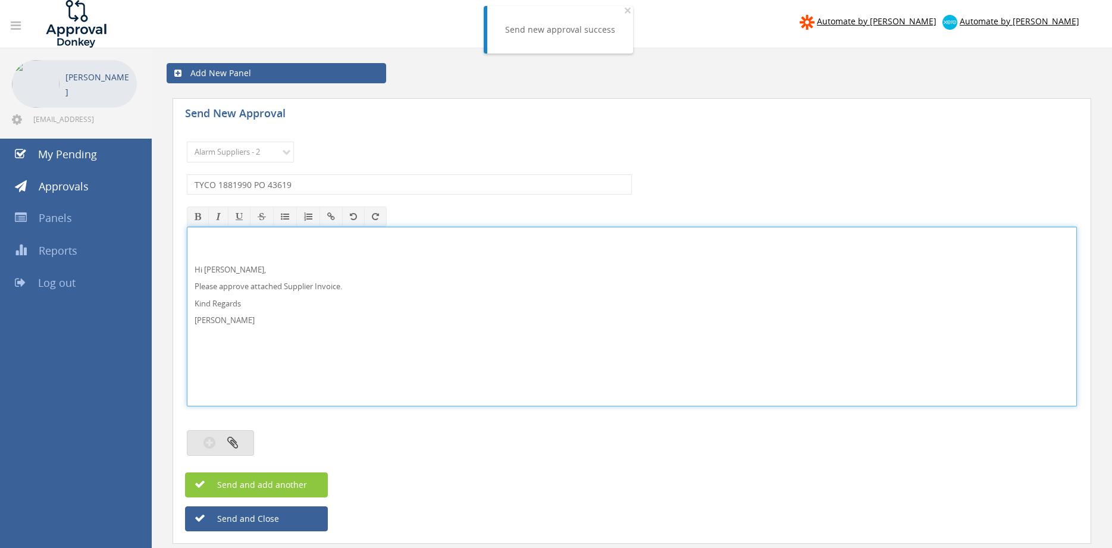
click at [230, 436] on button "button" at bounding box center [220, 443] width 67 height 26
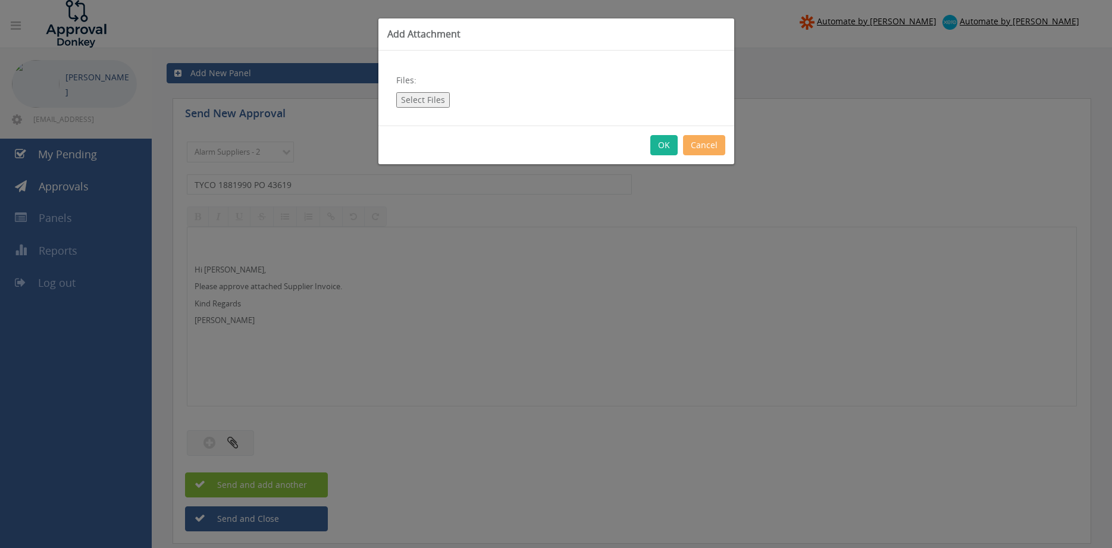
click at [414, 100] on button "Select Files" at bounding box center [423, 99] width 54 height 15
type input "C:\fakepath\TYCO 1881990 24.09.25 PO 43619.pdf"
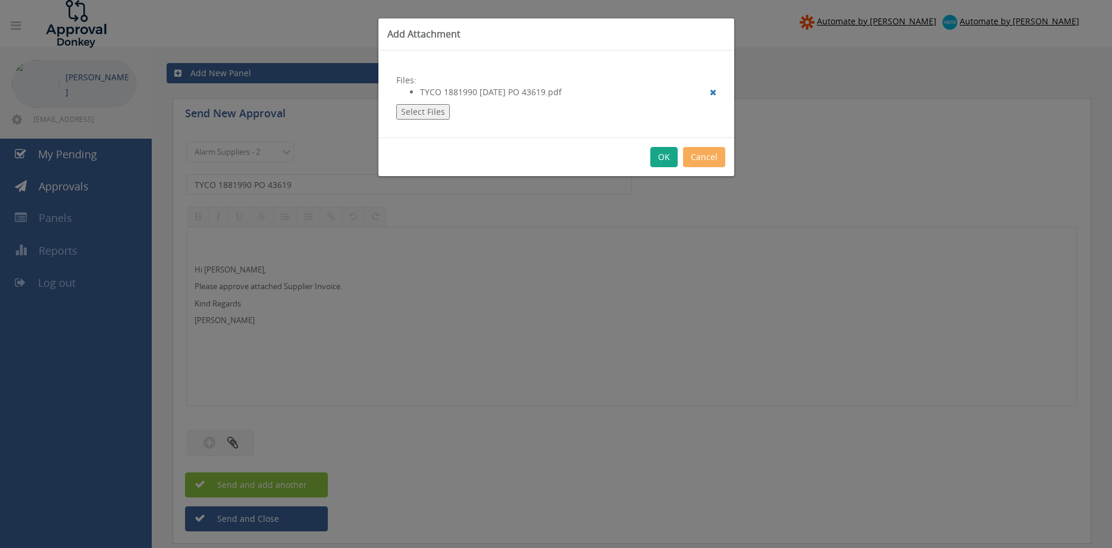
click at [660, 157] on button "OK" at bounding box center [663, 157] width 27 height 20
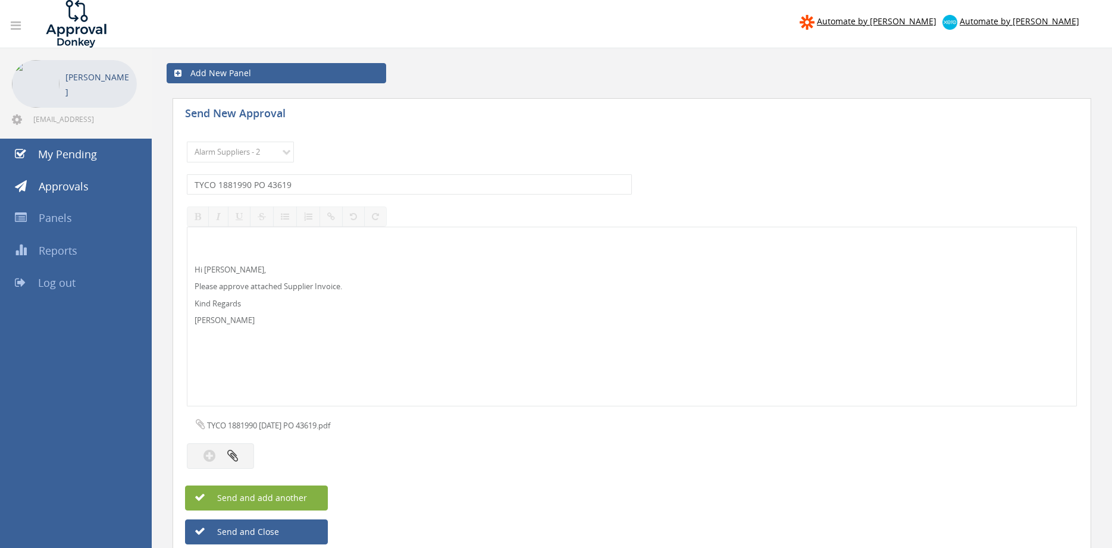
click at [307, 500] on button "Send and add another" at bounding box center [256, 497] width 143 height 25
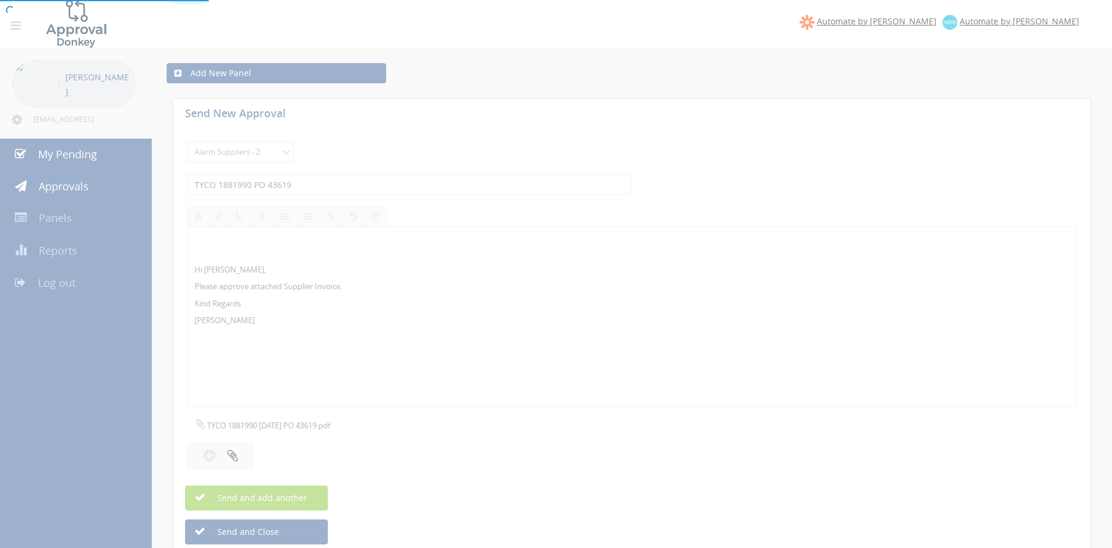
select select
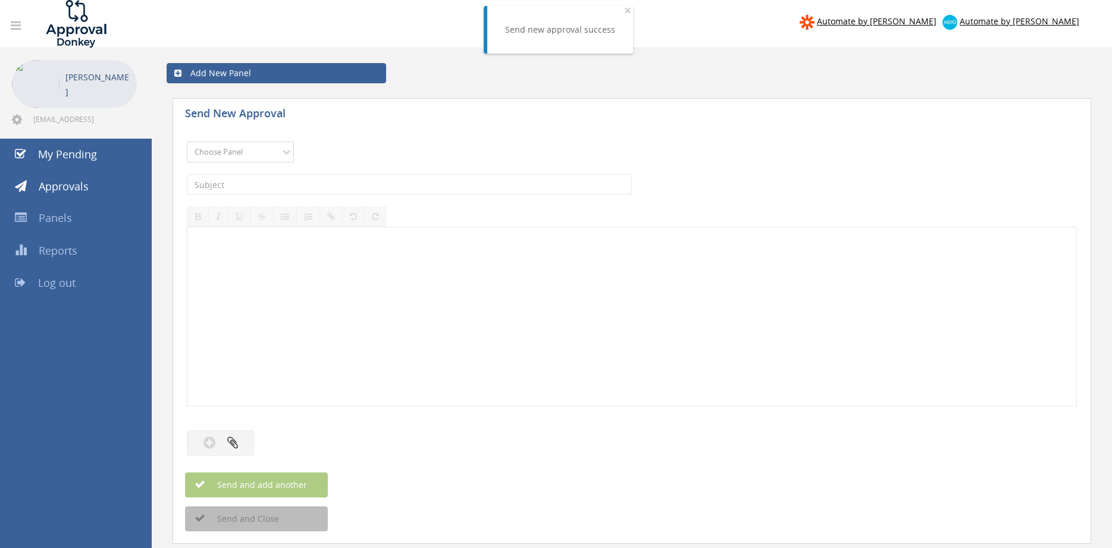
select select "9680"
click option "Alarm Suppliers - 2" at bounding box center [0, 0] width 0 height 0
click at [327, 186] on input "text" at bounding box center [409, 184] width 445 height 20
type input "TYCO 1881987 PO 43620"
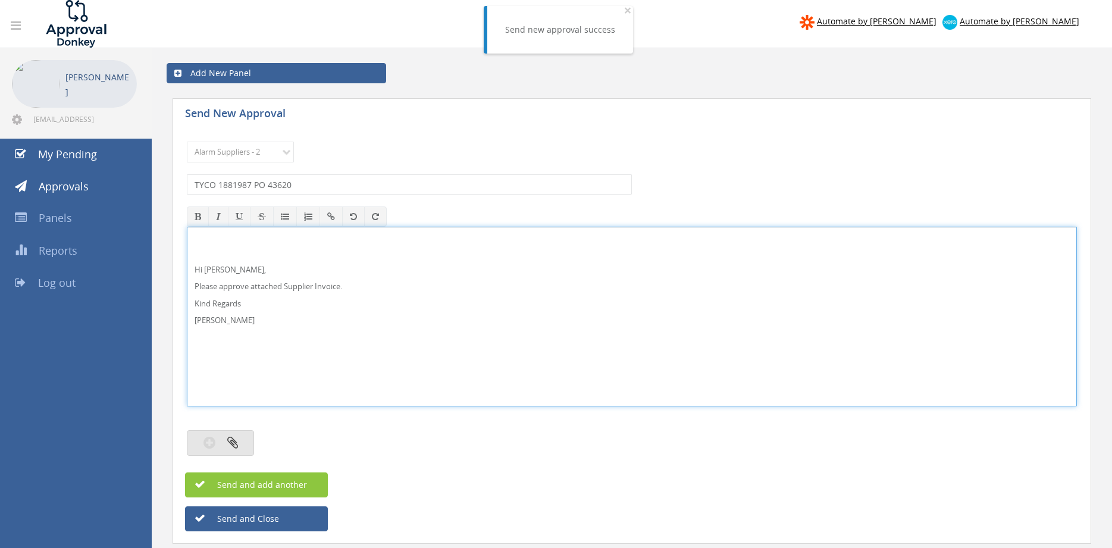
click at [235, 440] on icon "button" at bounding box center [232, 442] width 11 height 14
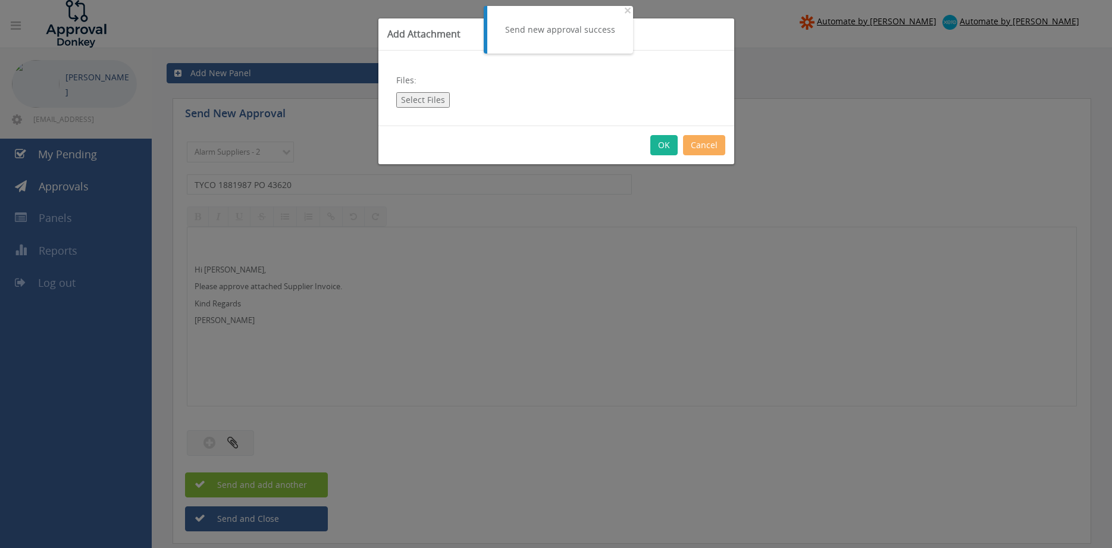
click at [412, 99] on button "Select Files" at bounding box center [423, 99] width 54 height 15
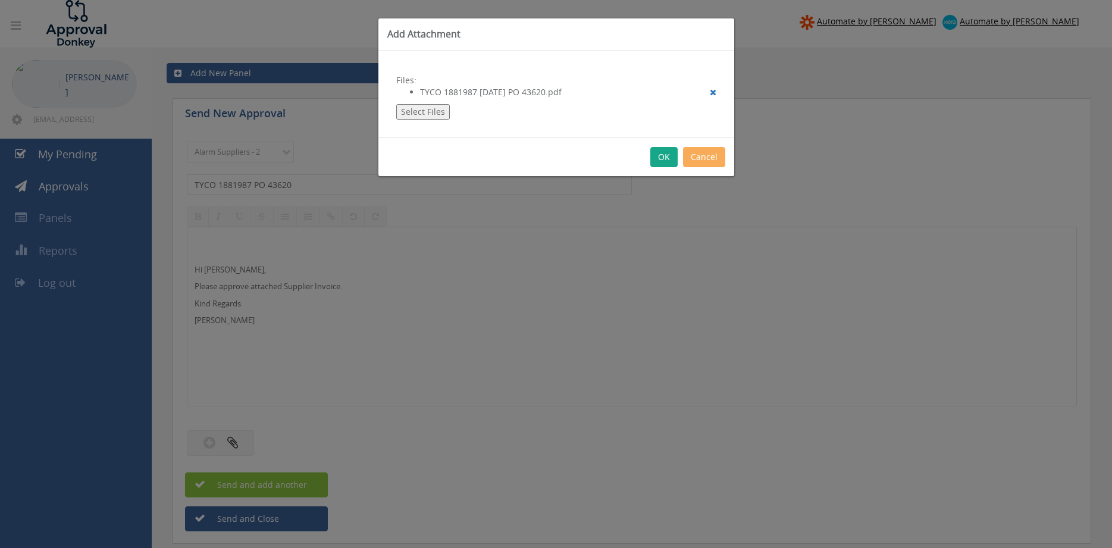
click at [662, 158] on button "OK" at bounding box center [663, 157] width 27 height 20
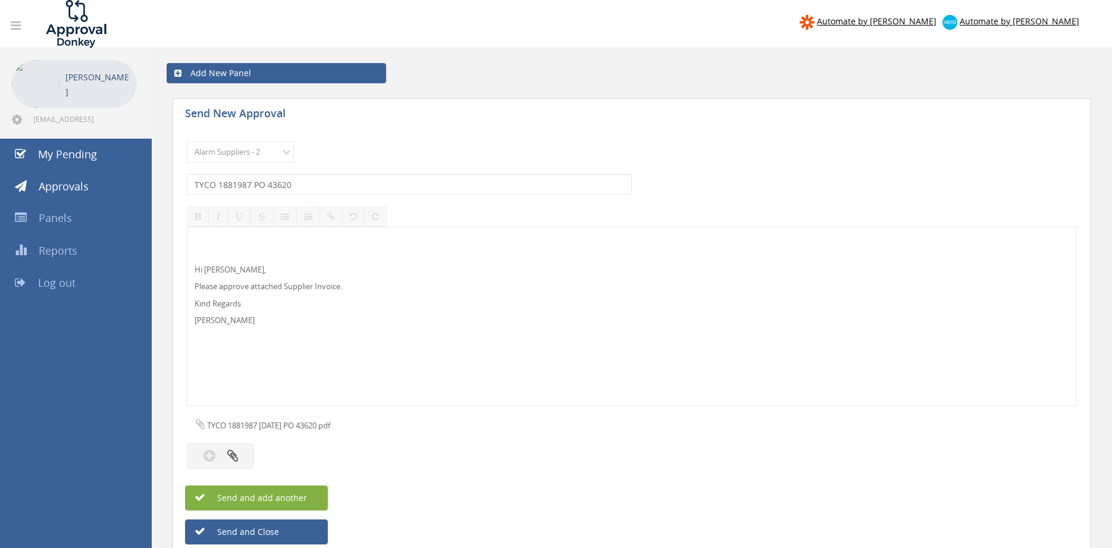
click at [311, 493] on button "Send and add another" at bounding box center [256, 497] width 143 height 25
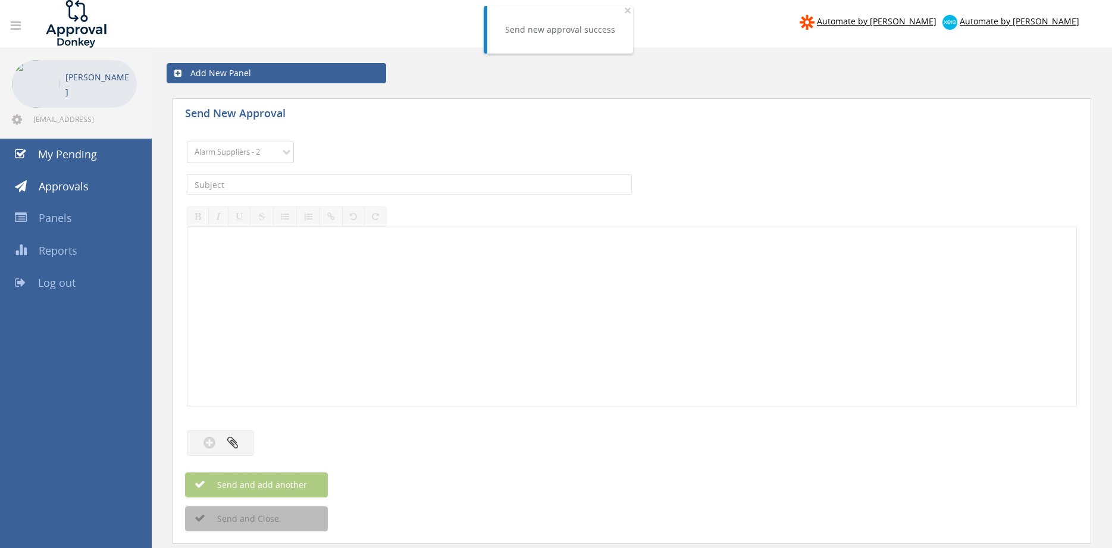
click option "Alarm Suppliers - 2" at bounding box center [0, 0] width 0 height 0
click at [353, 184] on input "text" at bounding box center [409, 184] width 445 height 20
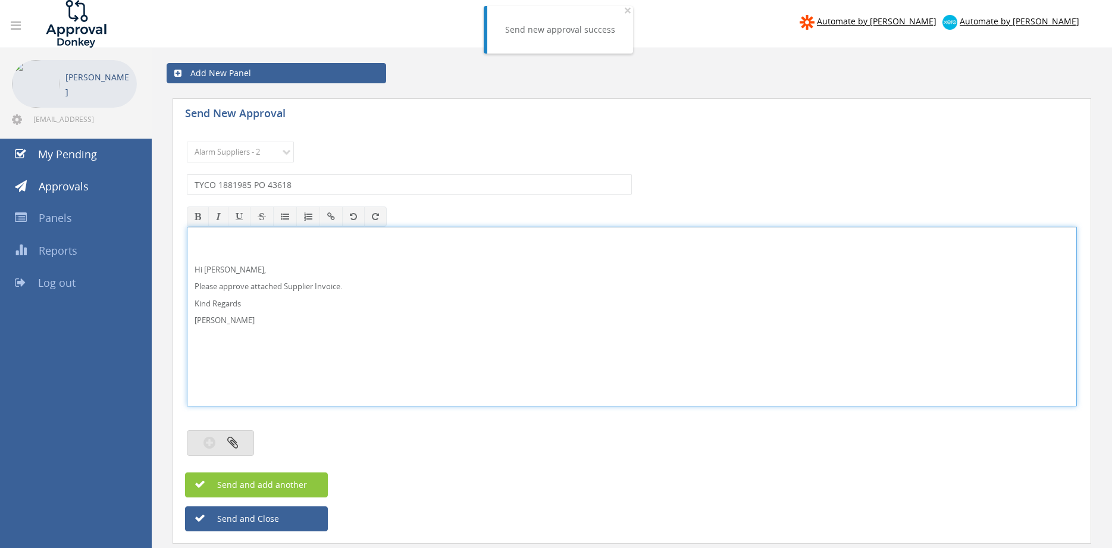
click at [239, 449] on button "button" at bounding box center [220, 443] width 67 height 26
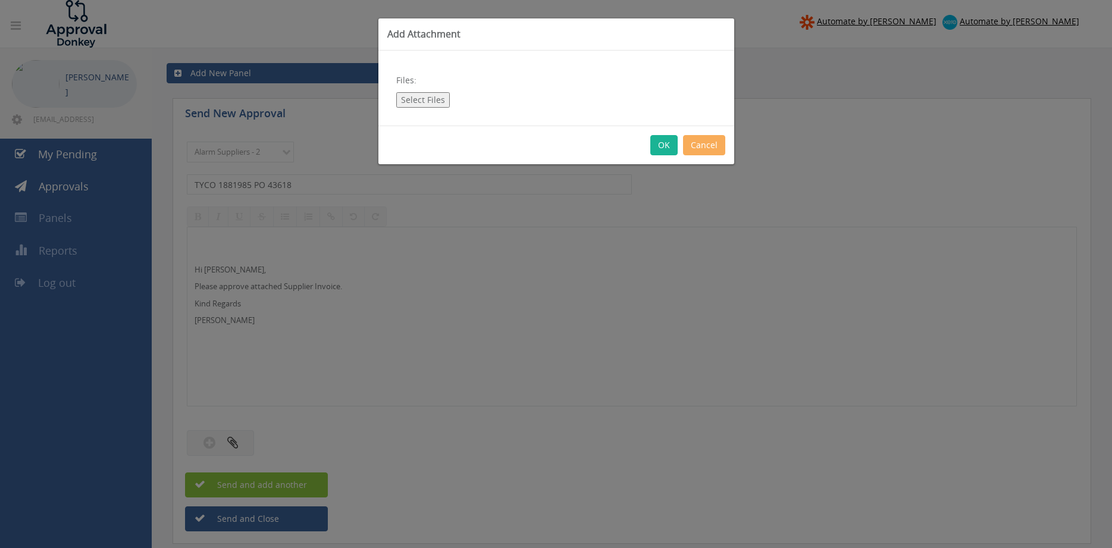
click at [430, 101] on button "Select Files" at bounding box center [423, 99] width 54 height 15
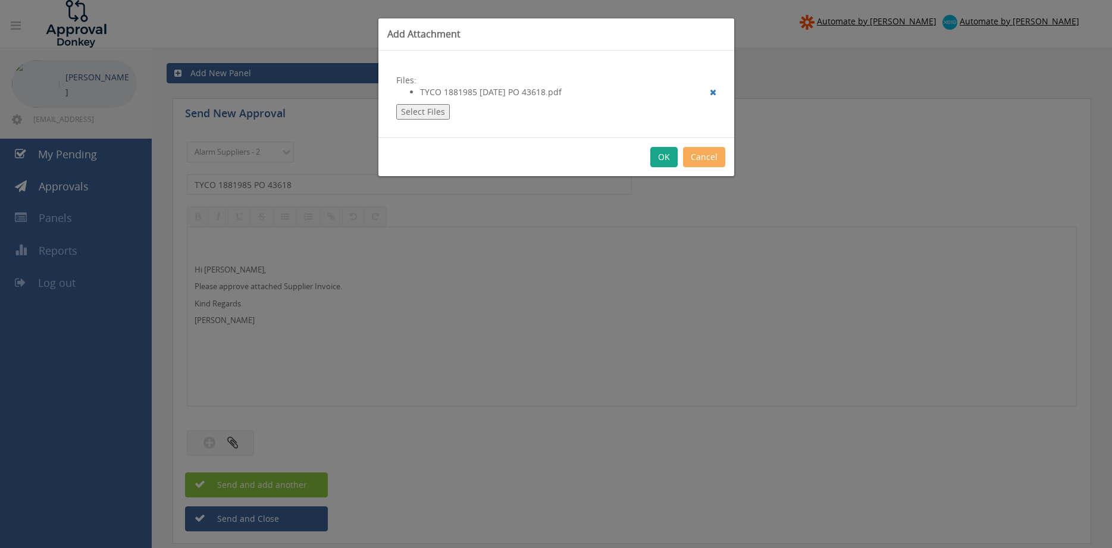
click at [665, 159] on button "OK" at bounding box center [663, 157] width 27 height 20
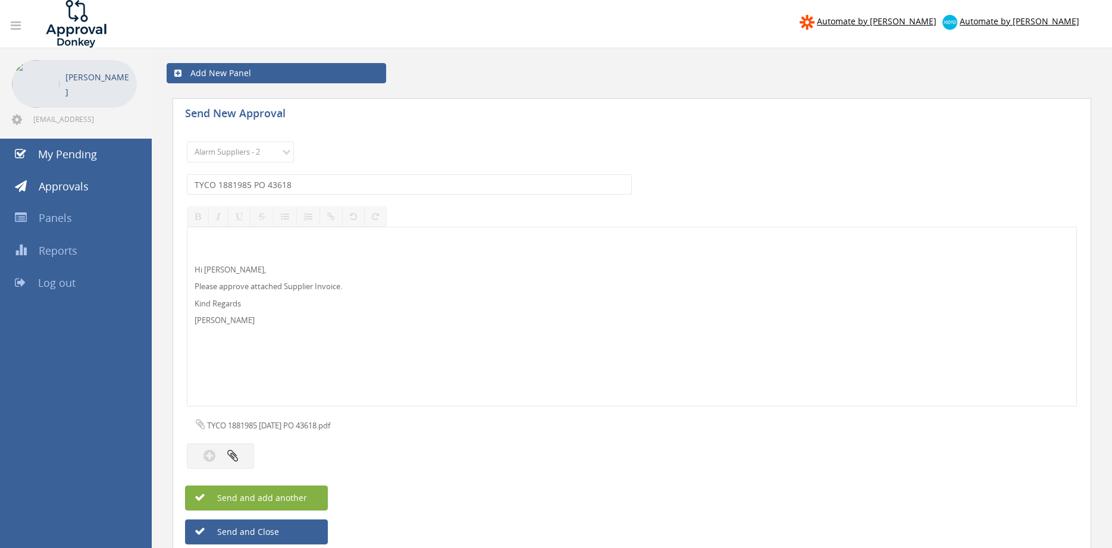
click at [319, 501] on button "Send and add another" at bounding box center [256, 497] width 143 height 25
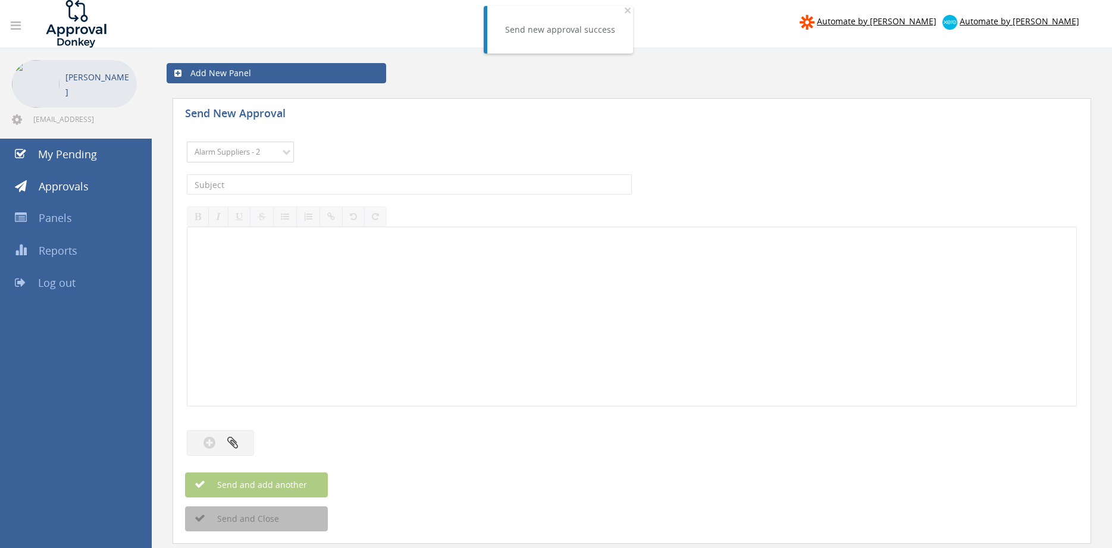
click option "Alarm Suppliers - 2" at bounding box center [0, 0] width 0 height 0
click at [340, 183] on input "text" at bounding box center [409, 184] width 445 height 20
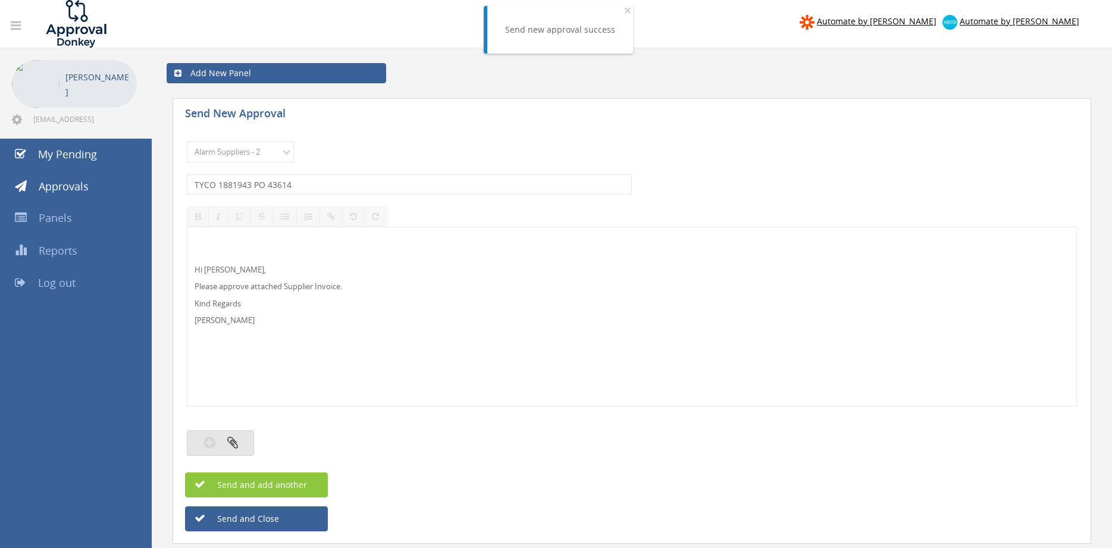
click at [245, 435] on button "button" at bounding box center [220, 443] width 67 height 26
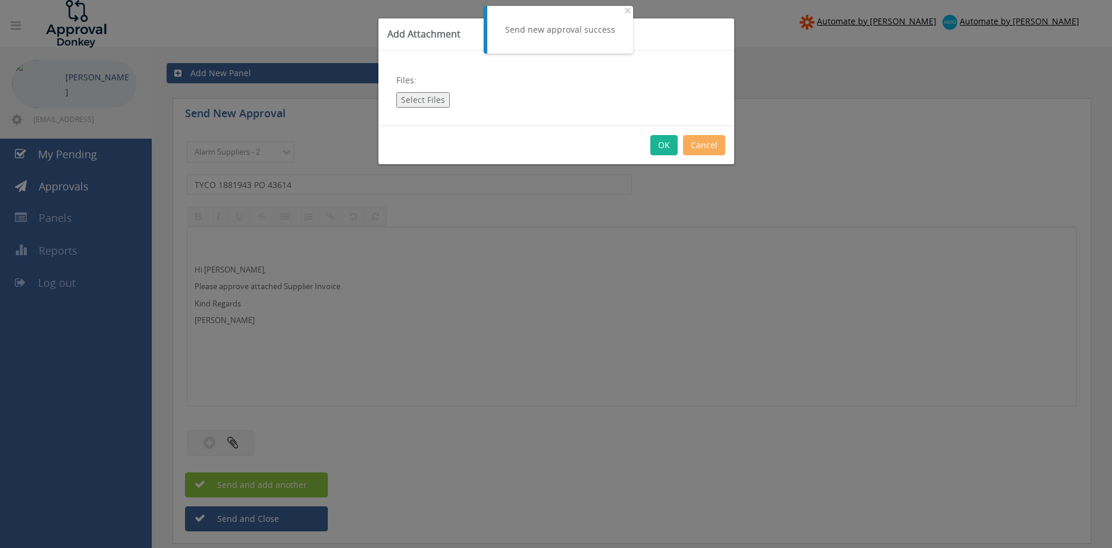
click at [437, 98] on button "Select Files" at bounding box center [423, 99] width 54 height 15
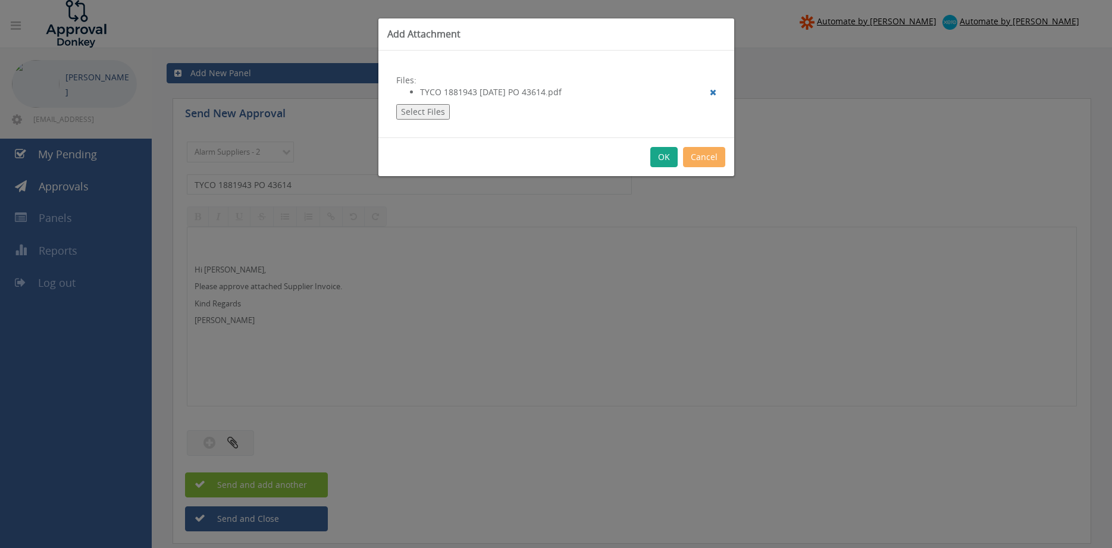
click at [666, 161] on button "OK" at bounding box center [663, 157] width 27 height 20
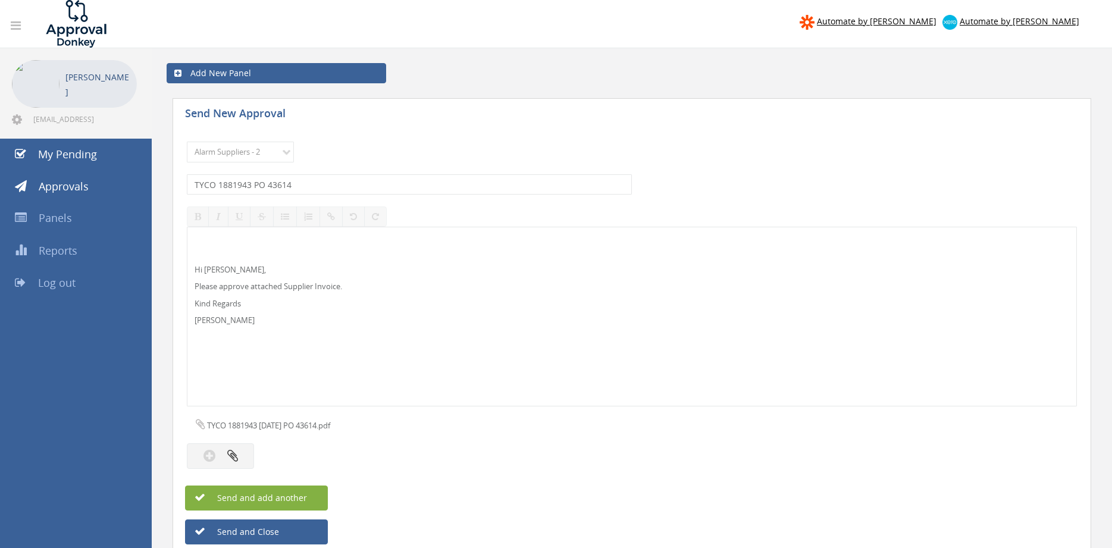
click at [309, 497] on button "Send and add another" at bounding box center [256, 497] width 143 height 25
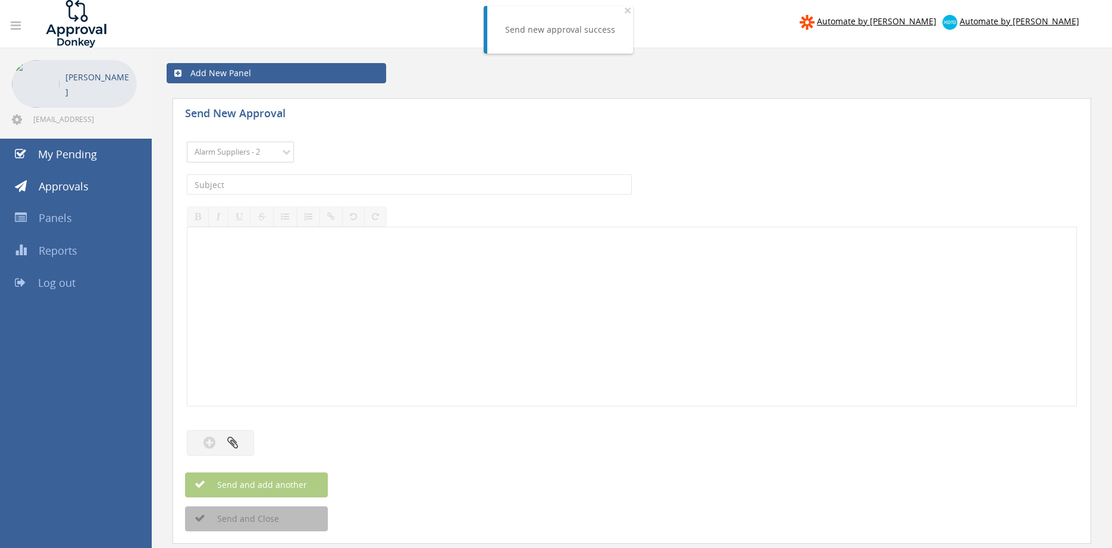
click option "Alarm Suppliers - 2" at bounding box center [0, 0] width 0 height 0
click at [331, 183] on input "text" at bounding box center [409, 184] width 445 height 20
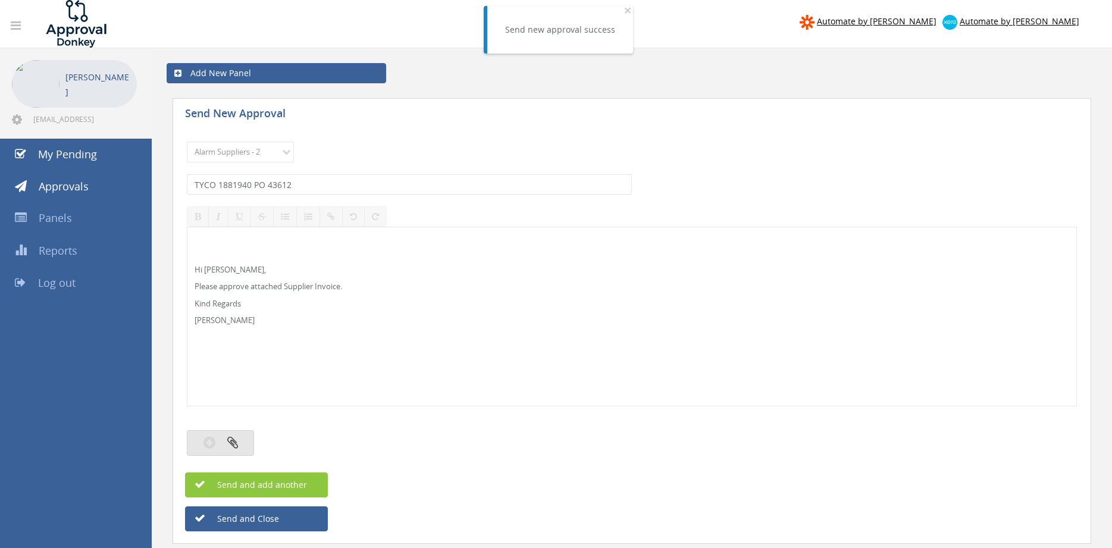
click at [240, 438] on button "button" at bounding box center [220, 443] width 67 height 26
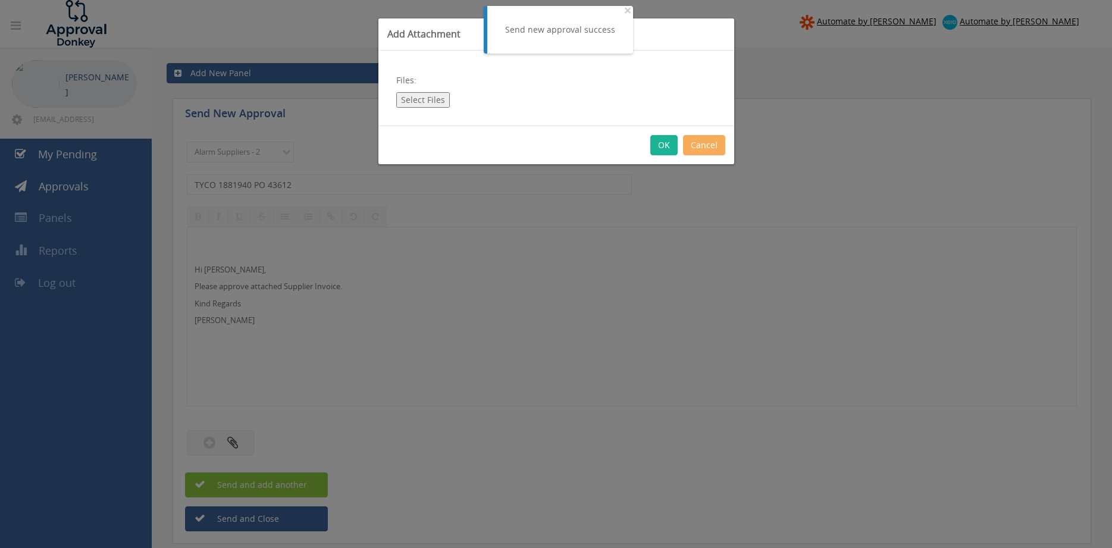
click at [420, 96] on button "Select Files" at bounding box center [423, 99] width 54 height 15
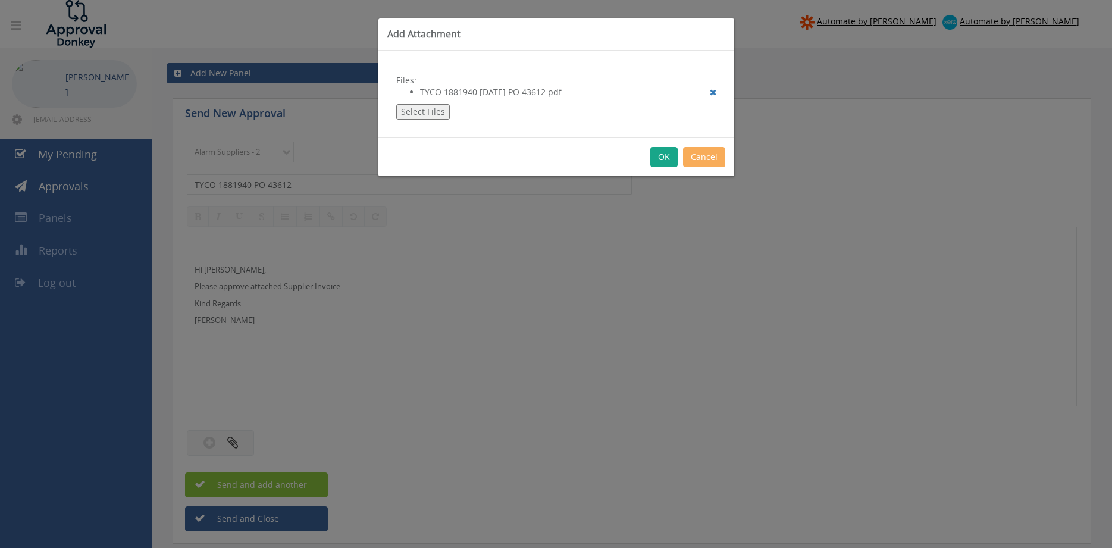
click at [663, 149] on button "OK" at bounding box center [663, 157] width 27 height 20
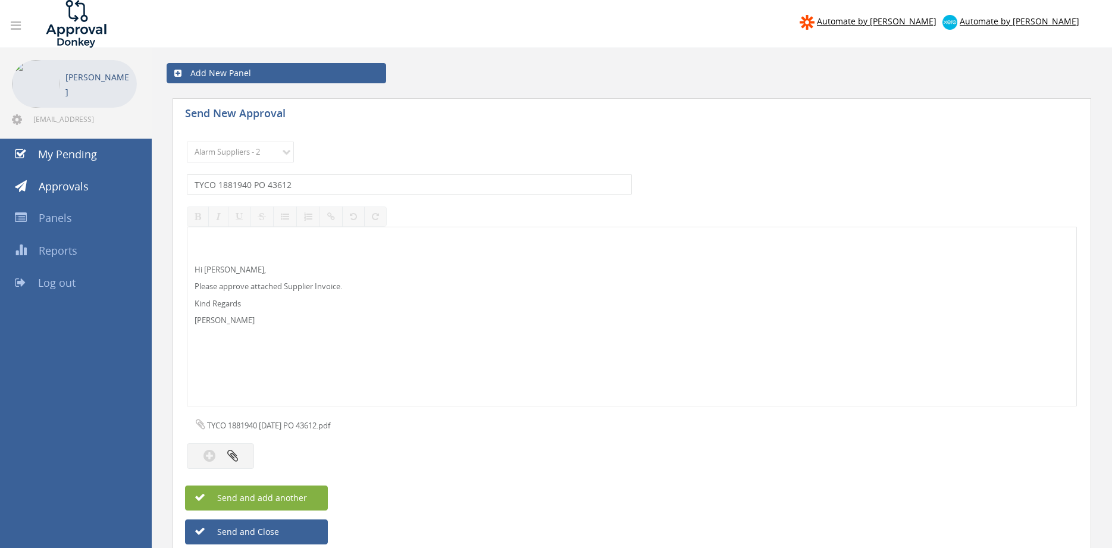
click at [303, 496] on span "Send and add another" at bounding box center [249, 497] width 115 height 11
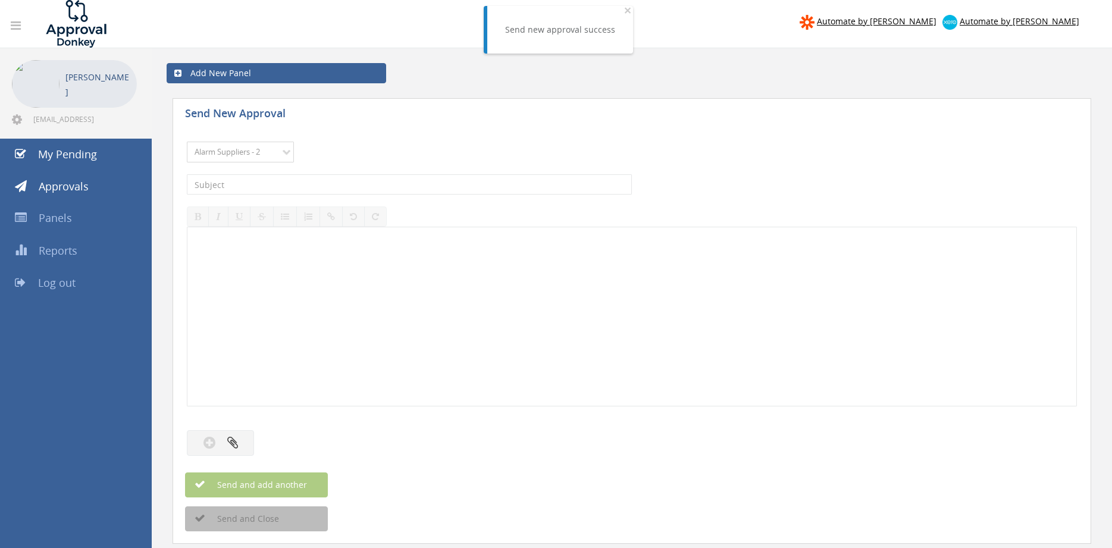
click option "Alarm Suppliers - 2" at bounding box center [0, 0] width 0 height 0
click at [357, 187] on input "text" at bounding box center [409, 184] width 445 height 20
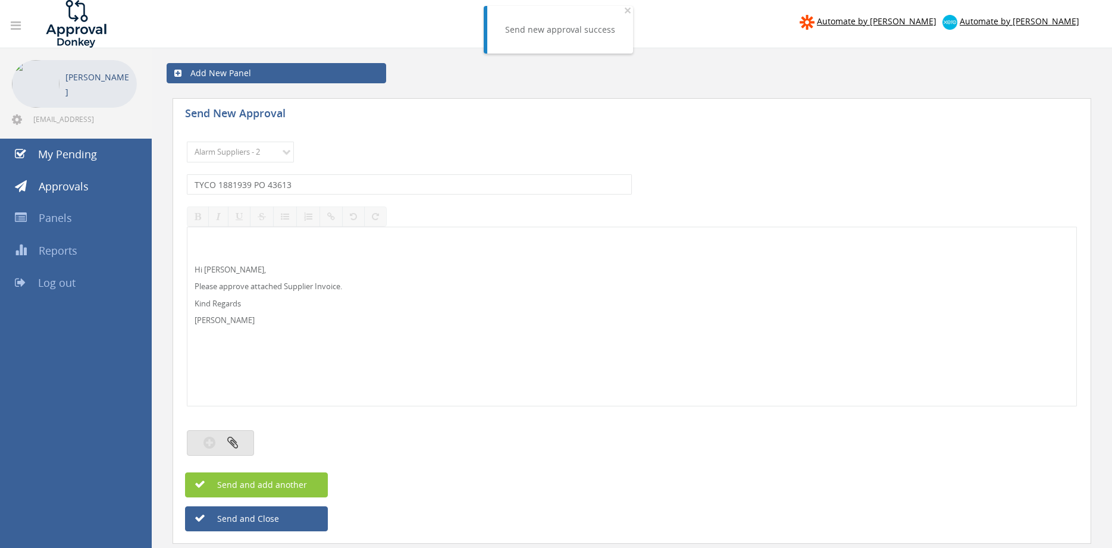
click at [240, 435] on button "button" at bounding box center [220, 443] width 67 height 26
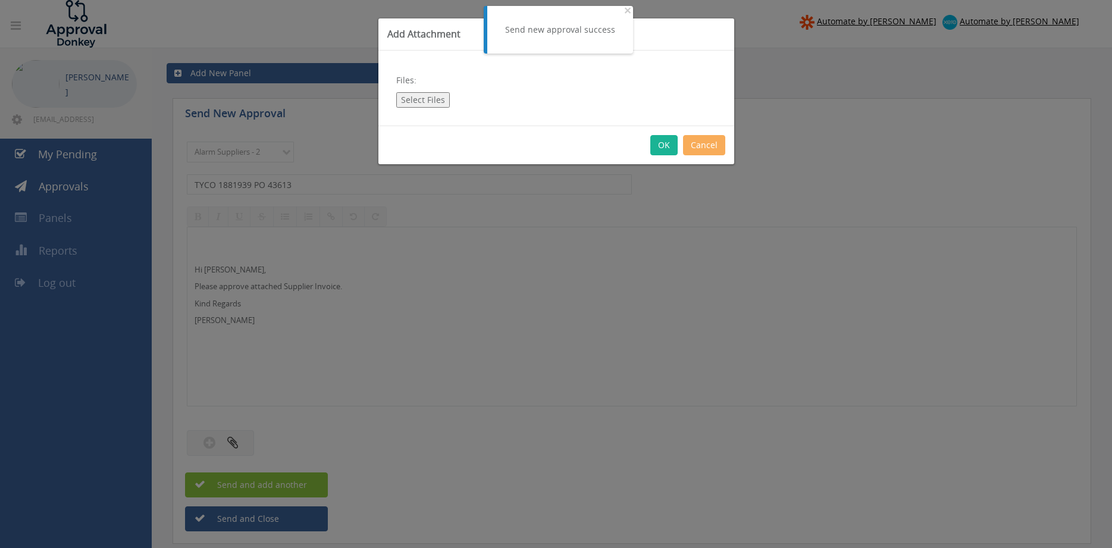
click at [434, 103] on button "Select Files" at bounding box center [423, 99] width 54 height 15
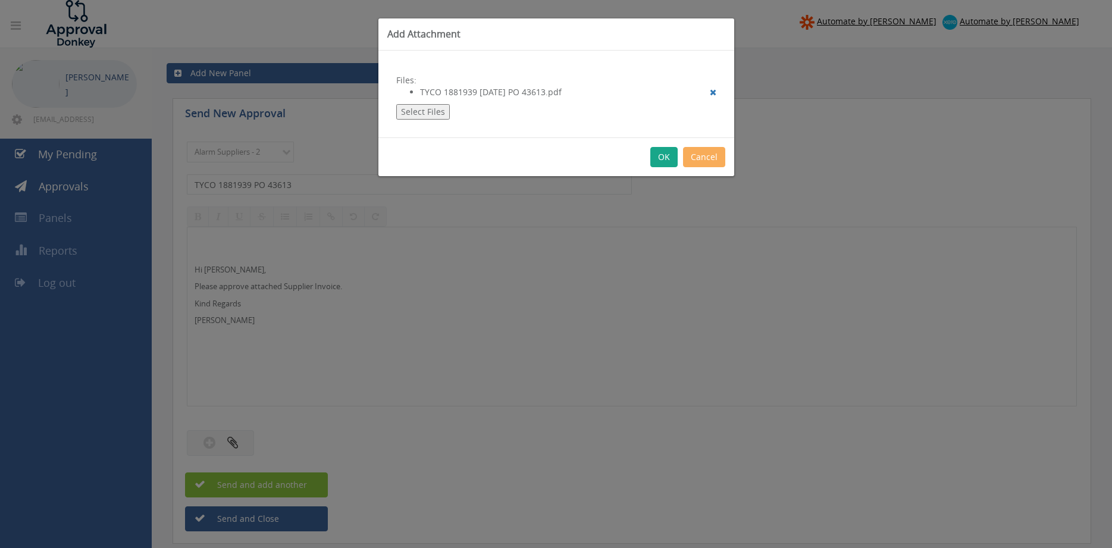
click at [663, 159] on button "OK" at bounding box center [663, 157] width 27 height 20
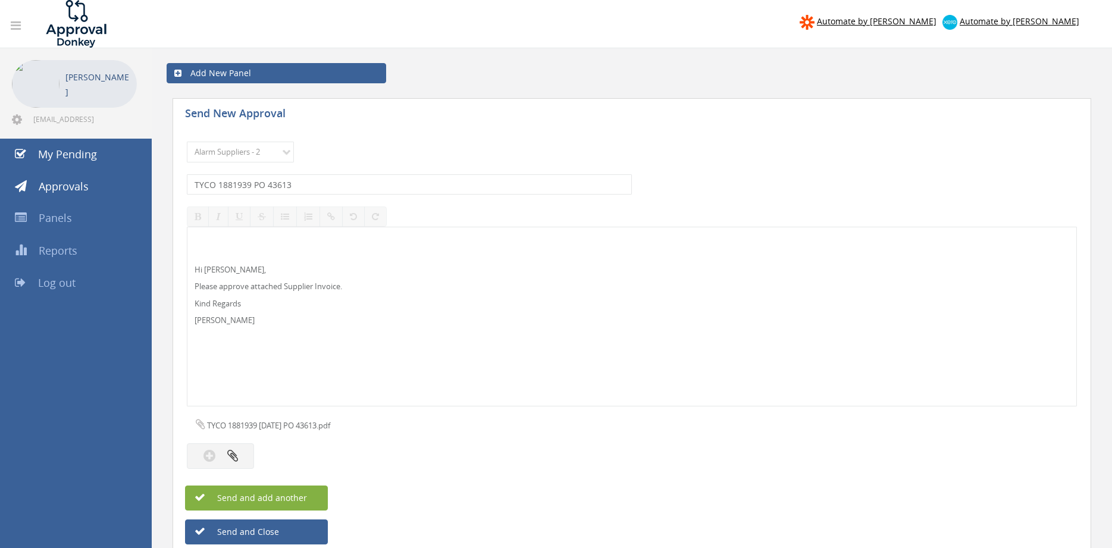
click at [312, 502] on button "Send and add another" at bounding box center [256, 497] width 143 height 25
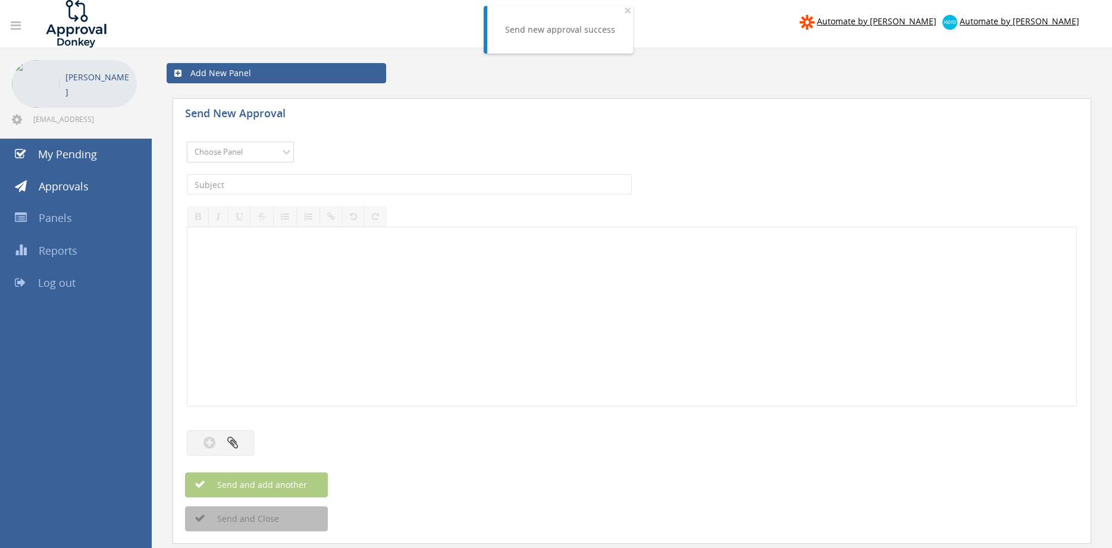
click at [187, 142] on select "Choose Panel Alarm Credits RG - 3 NZ Utilities Cable and SAI Global NZ Alarms-1…" at bounding box center [240, 152] width 107 height 21
click option "Alarm Suppliers - 2" at bounding box center [0, 0] width 0 height 0
click at [327, 181] on input "text" at bounding box center [409, 184] width 445 height 20
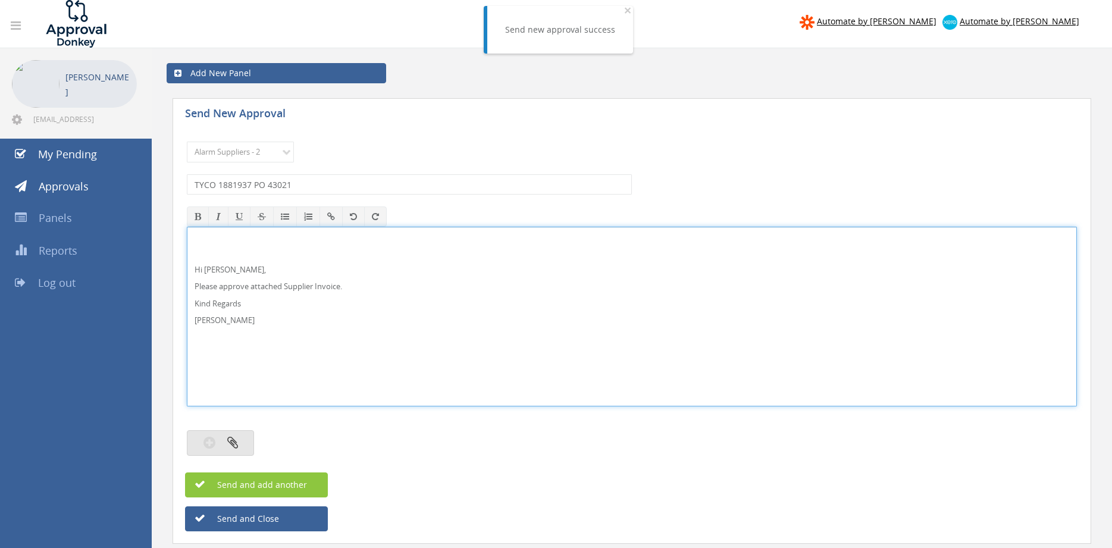
click at [242, 443] on button "button" at bounding box center [220, 443] width 67 height 26
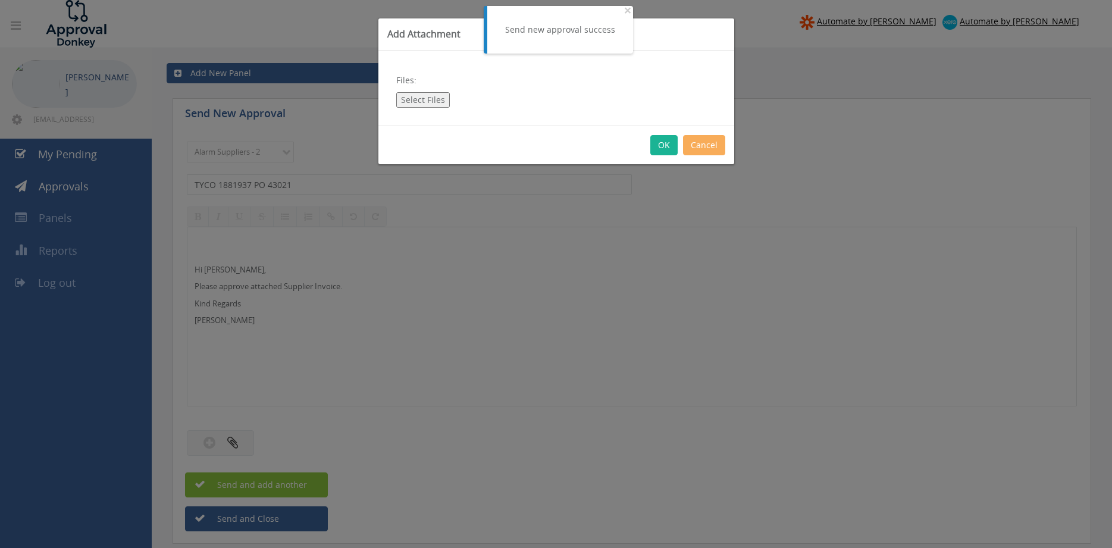
click at [427, 100] on button "Select Files" at bounding box center [423, 99] width 54 height 15
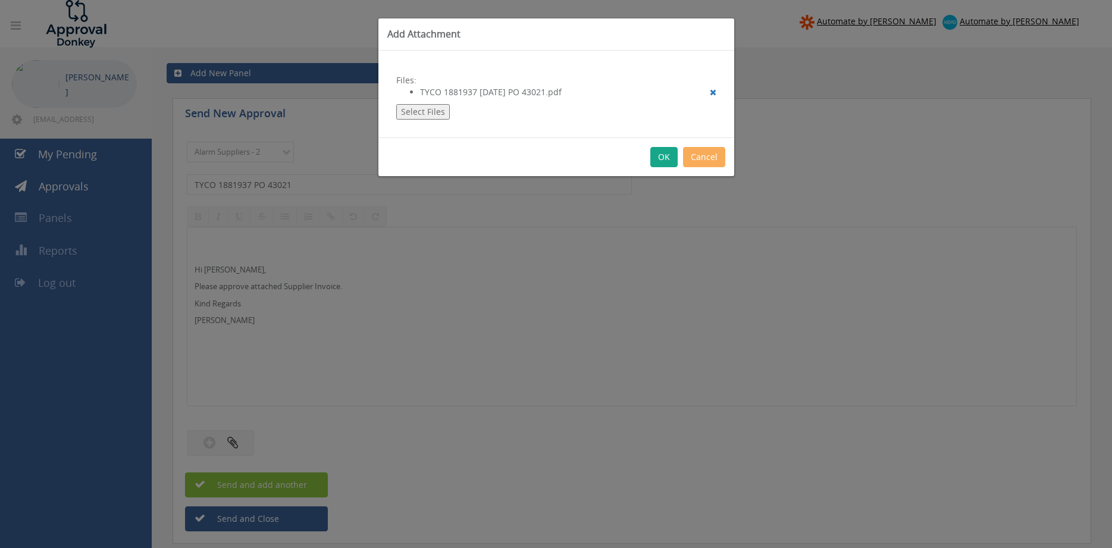
click at [666, 156] on button "OK" at bounding box center [663, 157] width 27 height 20
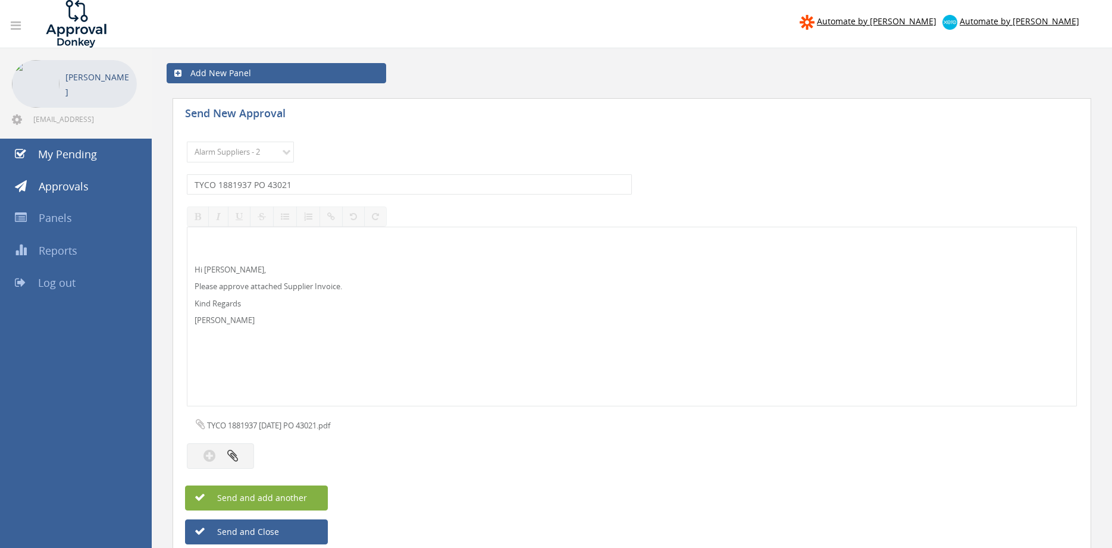
click at [307, 492] on button "Send and add another" at bounding box center [256, 497] width 143 height 25
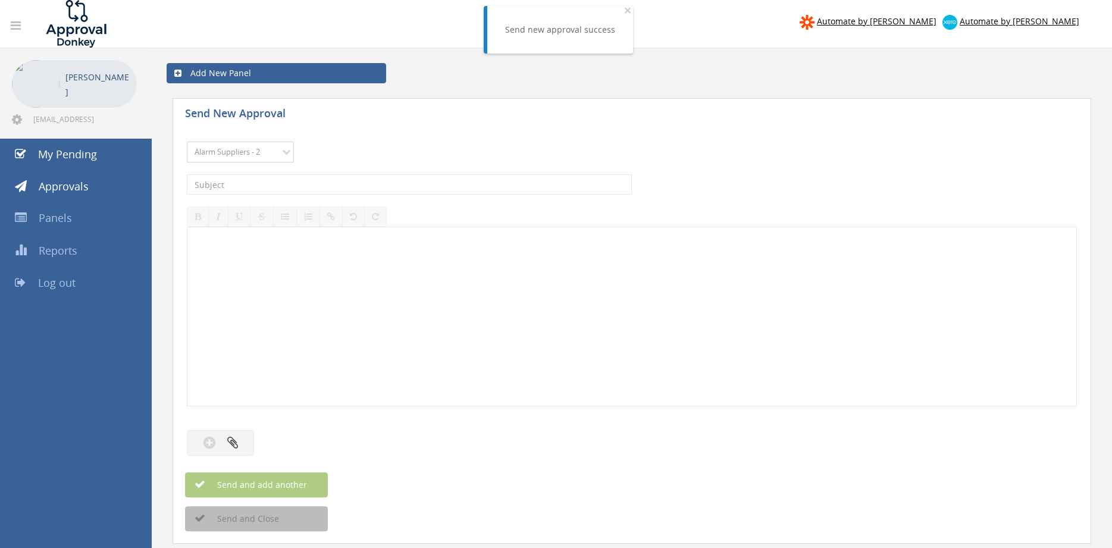
click option "Alarm Suppliers - 2" at bounding box center [0, 0] width 0 height 0
click at [326, 182] on input "text" at bounding box center [409, 184] width 445 height 20
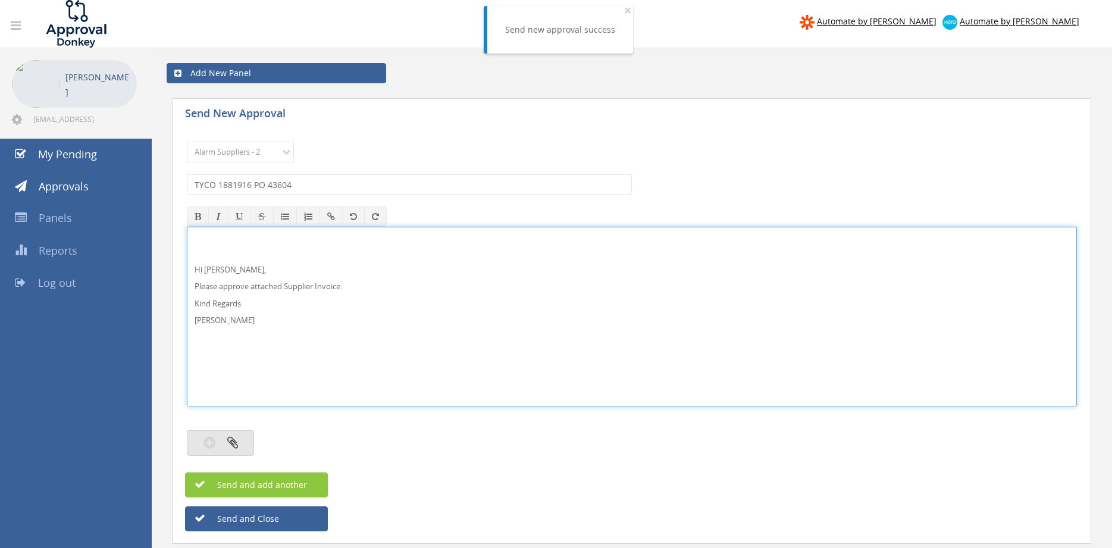
click at [233, 440] on icon "button" at bounding box center [232, 442] width 11 height 14
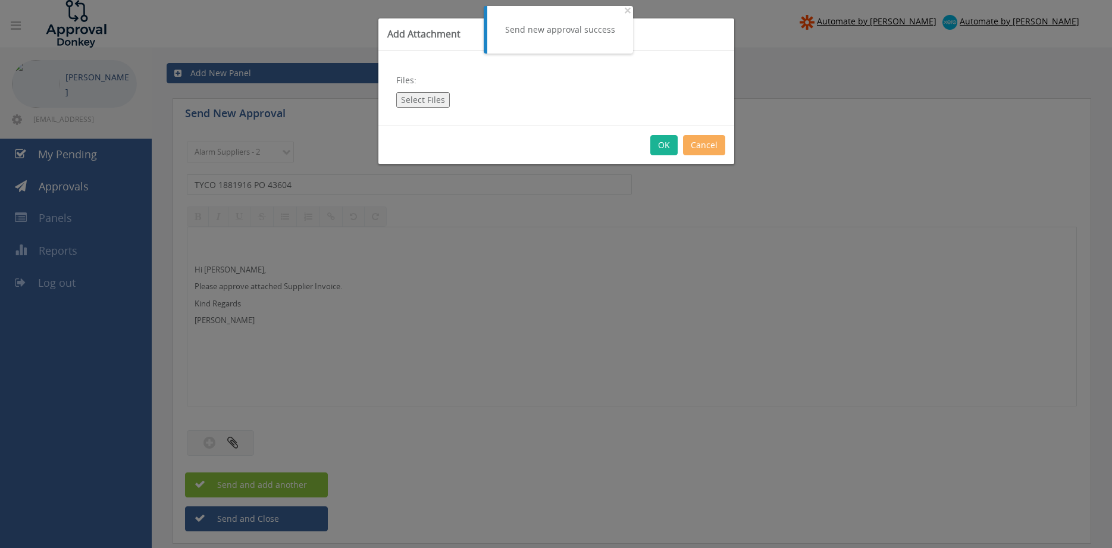
click at [421, 99] on button "Select Files" at bounding box center [423, 99] width 54 height 15
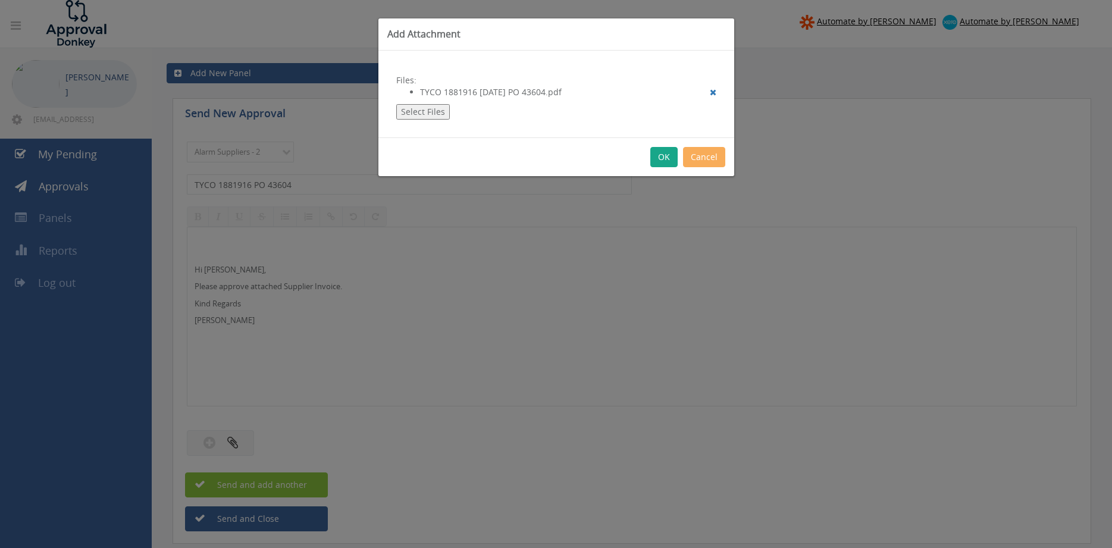
click at [663, 159] on button "OK" at bounding box center [663, 157] width 27 height 20
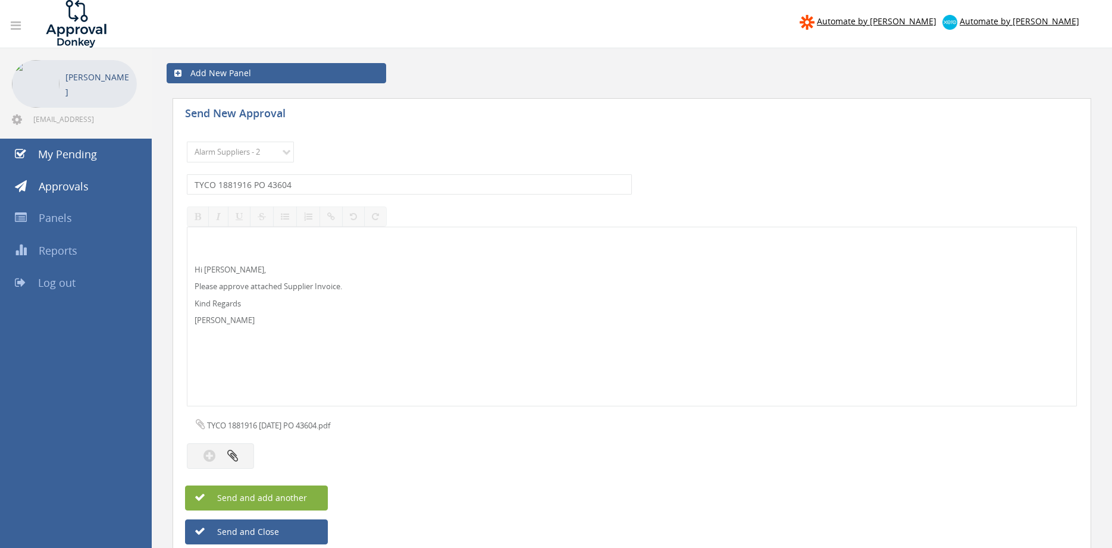
click at [321, 494] on button "Send and add another" at bounding box center [256, 497] width 143 height 25
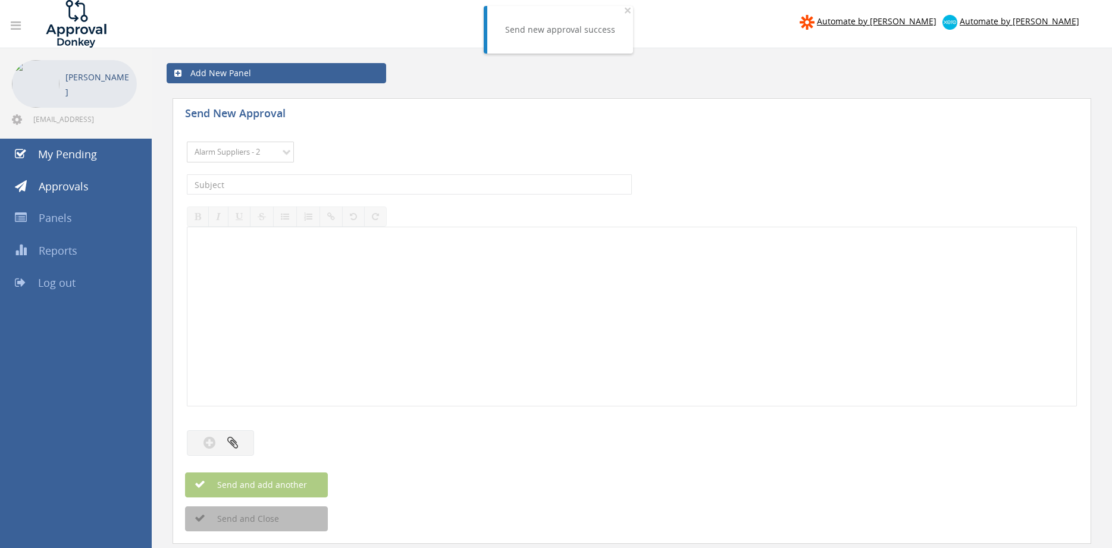
click option "Alarm Suppliers - 2" at bounding box center [0, 0] width 0 height 0
click at [344, 181] on input "text" at bounding box center [409, 184] width 445 height 20
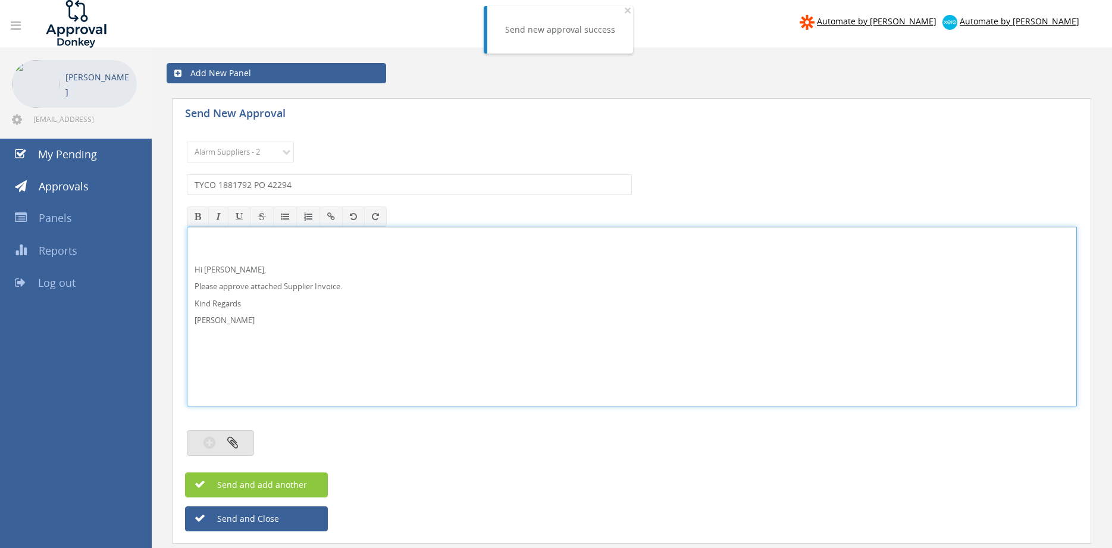
click at [242, 435] on button "button" at bounding box center [220, 443] width 67 height 26
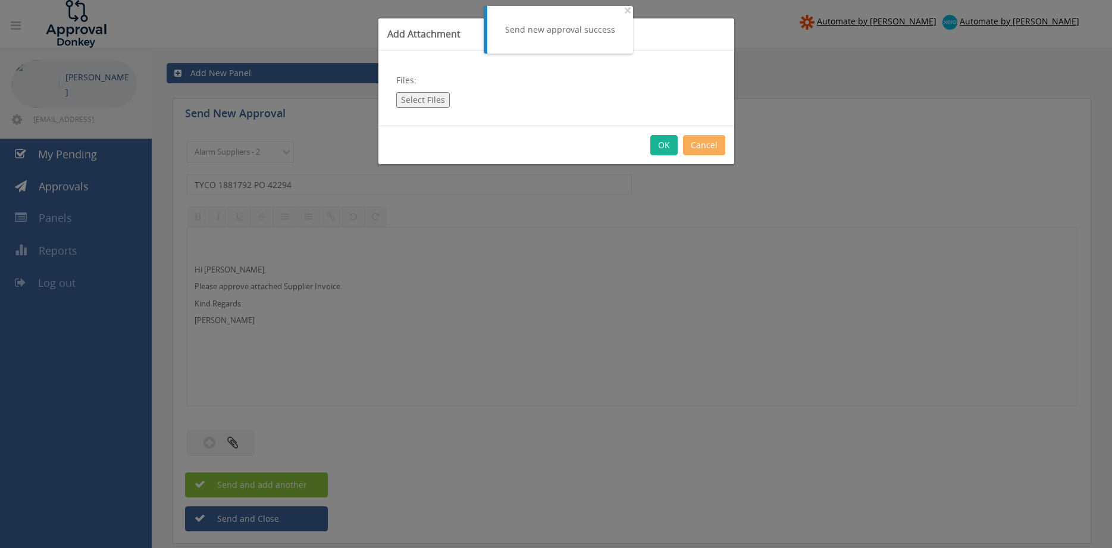
click at [438, 98] on button "Select Files" at bounding box center [423, 99] width 54 height 15
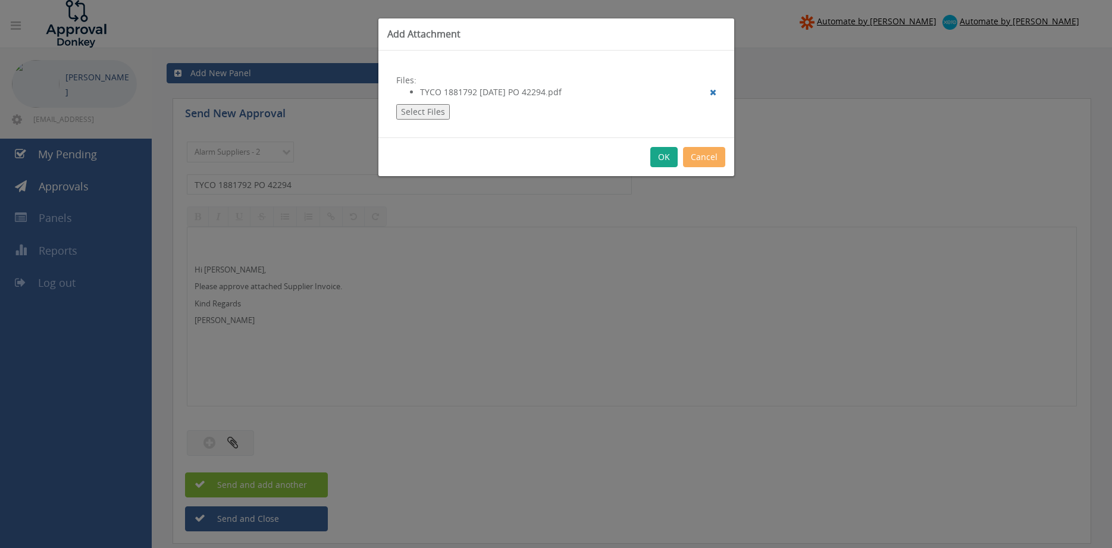
click at [660, 158] on button "OK" at bounding box center [663, 157] width 27 height 20
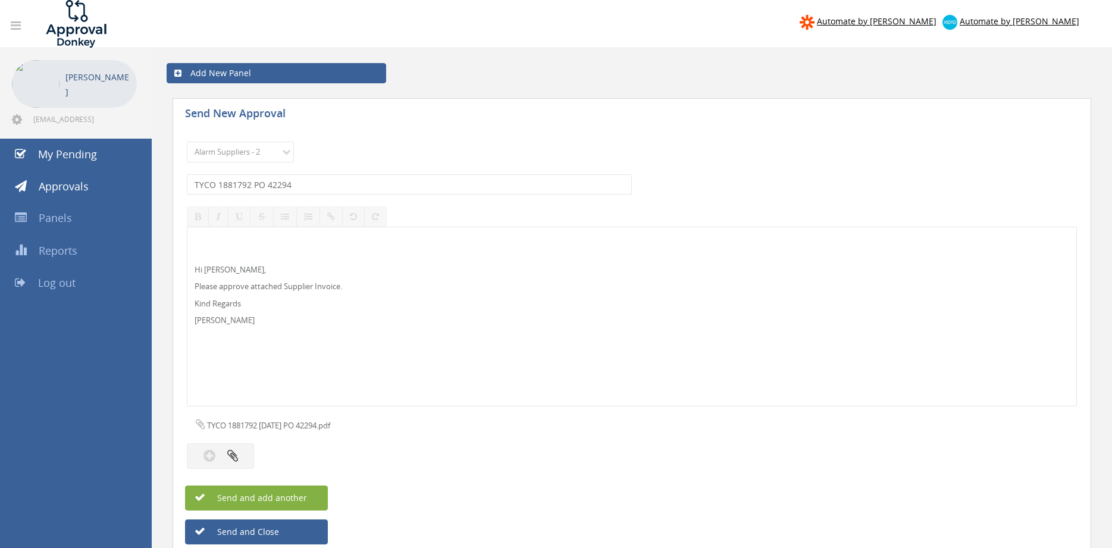
click at [308, 494] on button "Send and add another" at bounding box center [256, 497] width 143 height 25
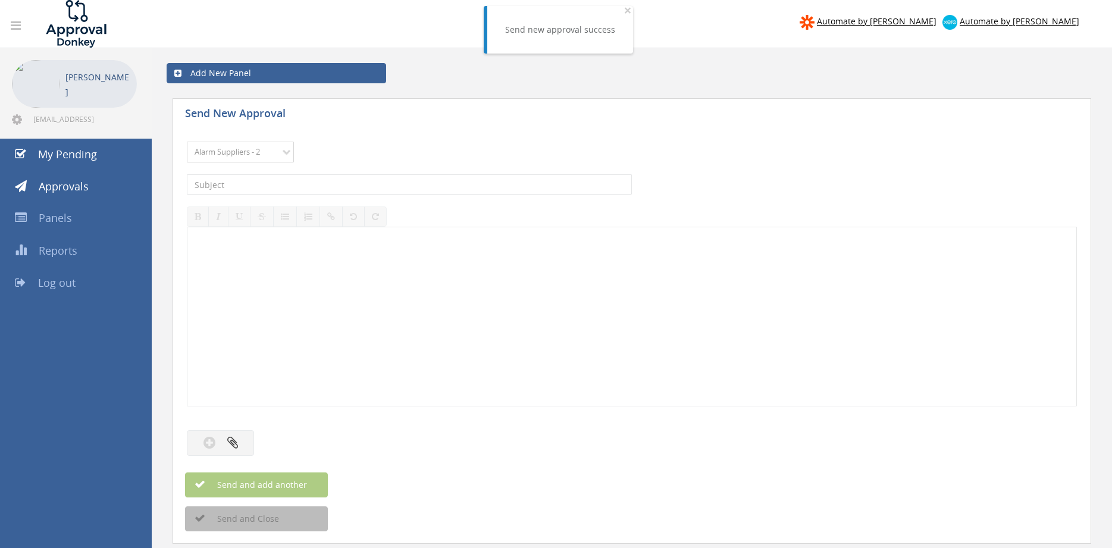
click option "Alarm Suppliers - 2" at bounding box center [0, 0] width 0 height 0
click at [302, 187] on input "text" at bounding box center [409, 184] width 445 height 20
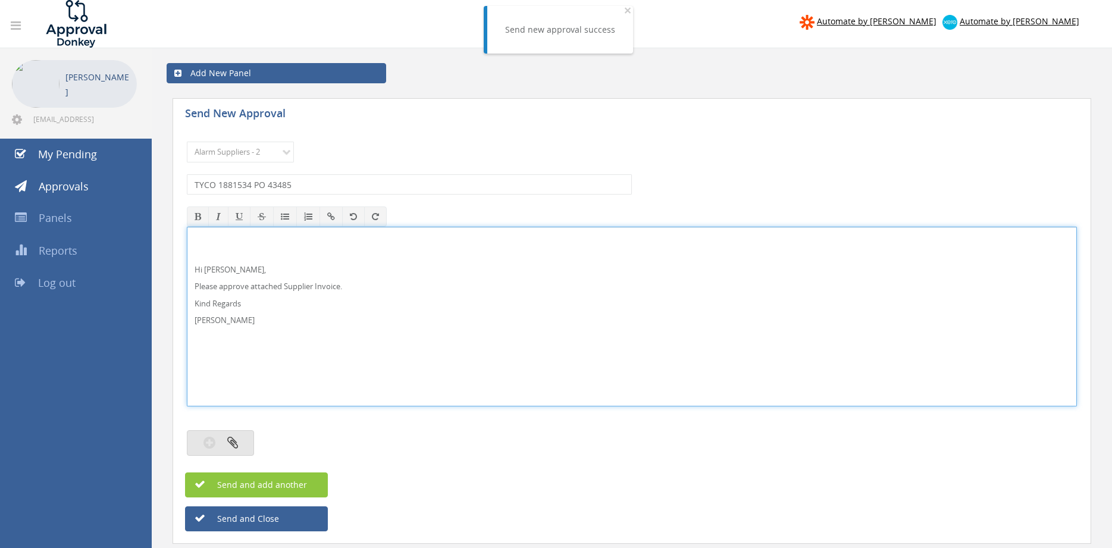
click at [230, 450] on button "button" at bounding box center [220, 443] width 67 height 26
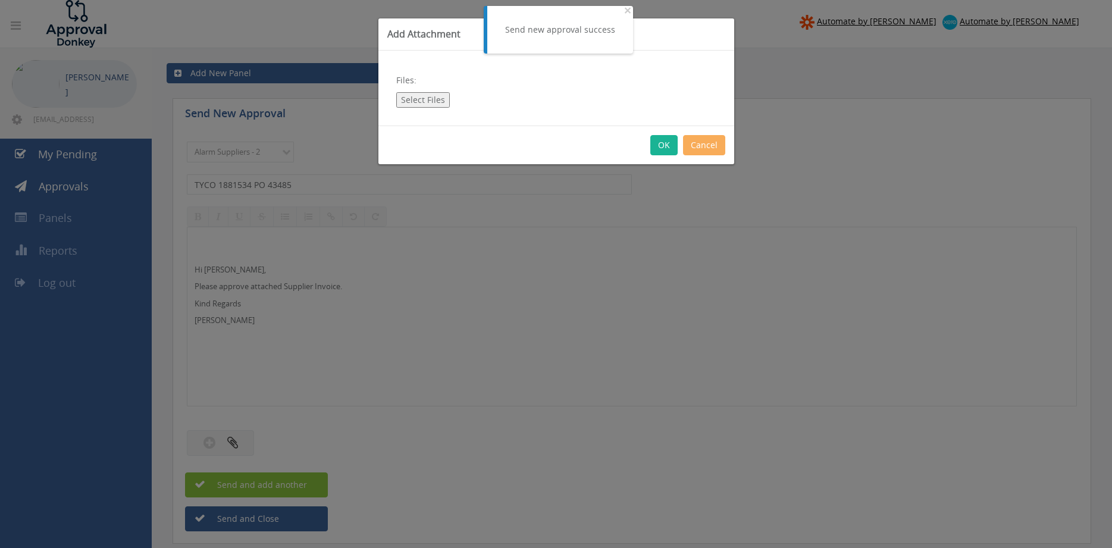
click at [422, 105] on button "Select Files" at bounding box center [423, 99] width 54 height 15
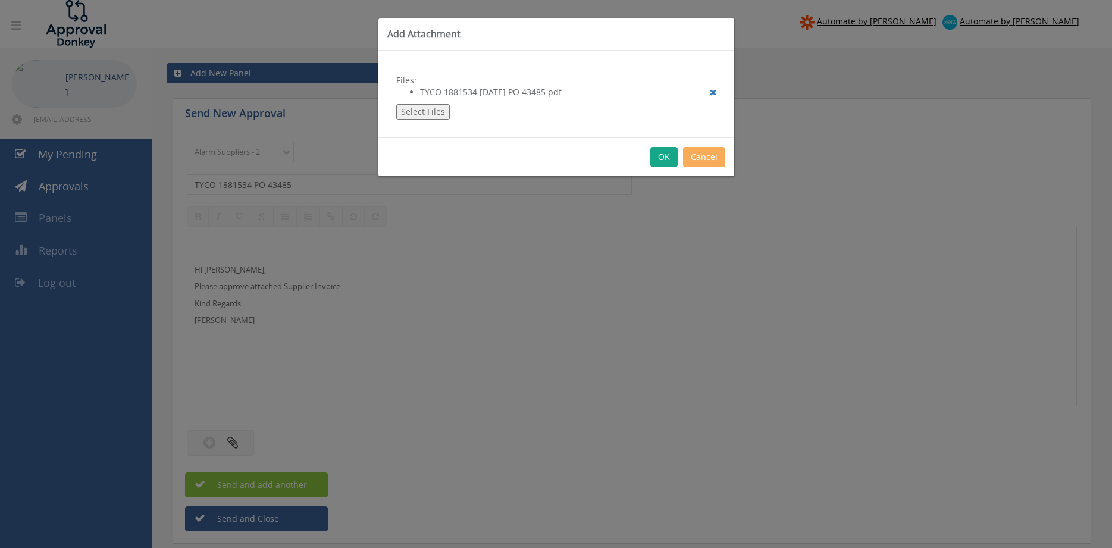
click at [663, 157] on button "OK" at bounding box center [663, 157] width 27 height 20
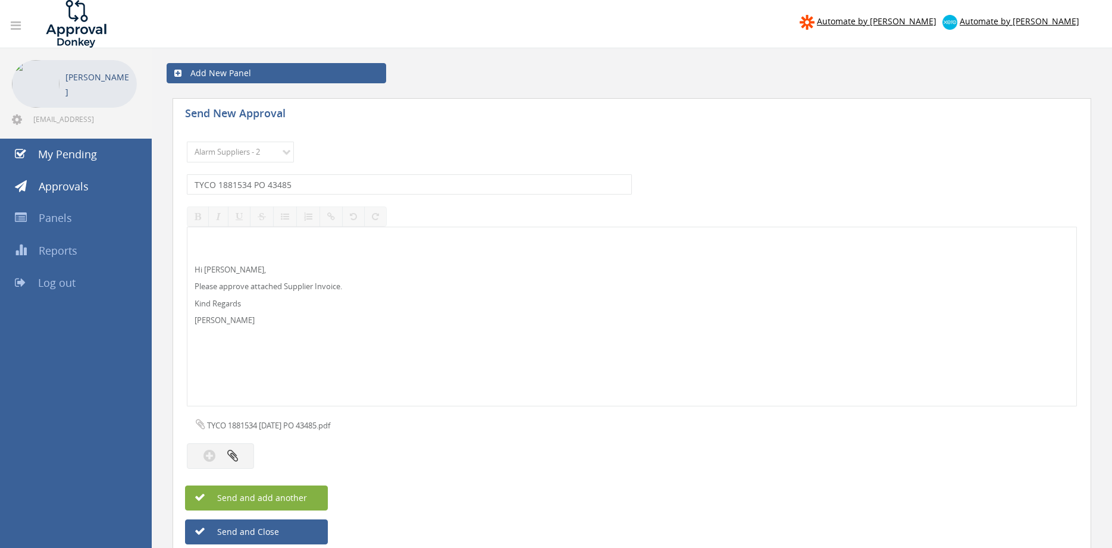
click at [306, 499] on button "Send and add another" at bounding box center [256, 497] width 143 height 25
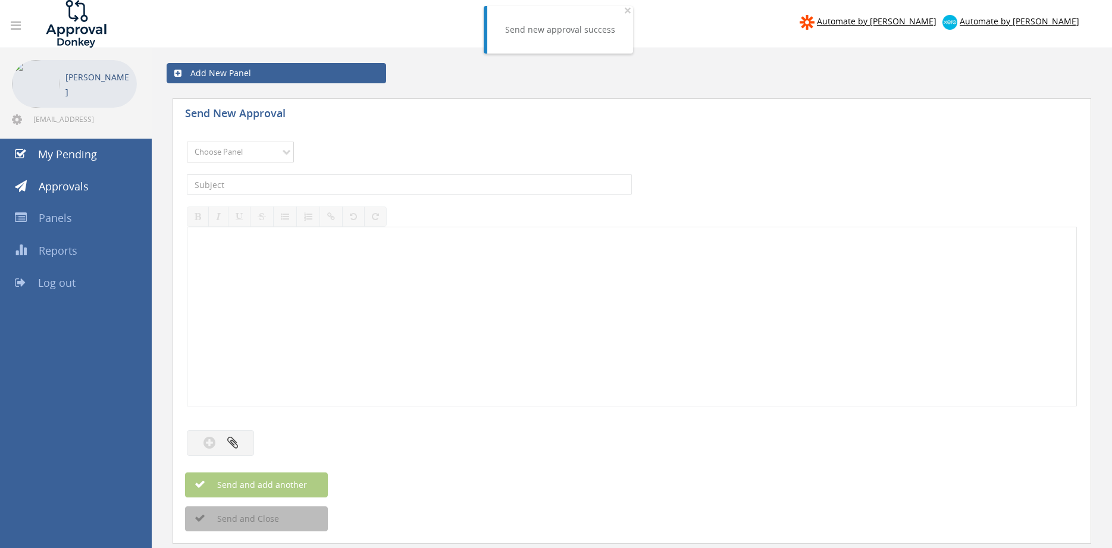
click option "Alarm Suppliers - 2" at bounding box center [0, 0] width 0 height 0
click at [330, 187] on input "text" at bounding box center [409, 184] width 445 height 20
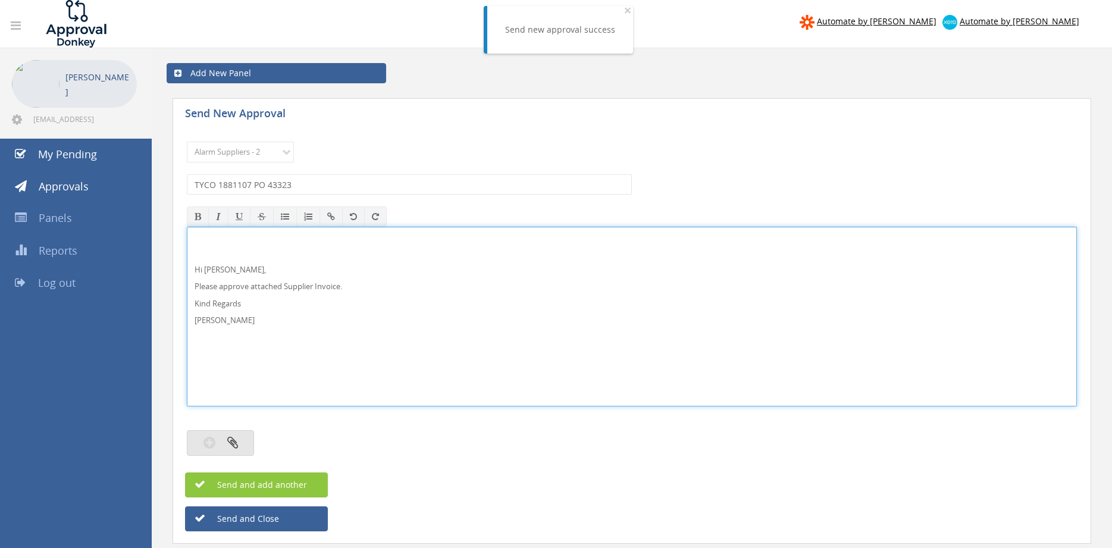
click at [233, 443] on icon "button" at bounding box center [232, 442] width 11 height 14
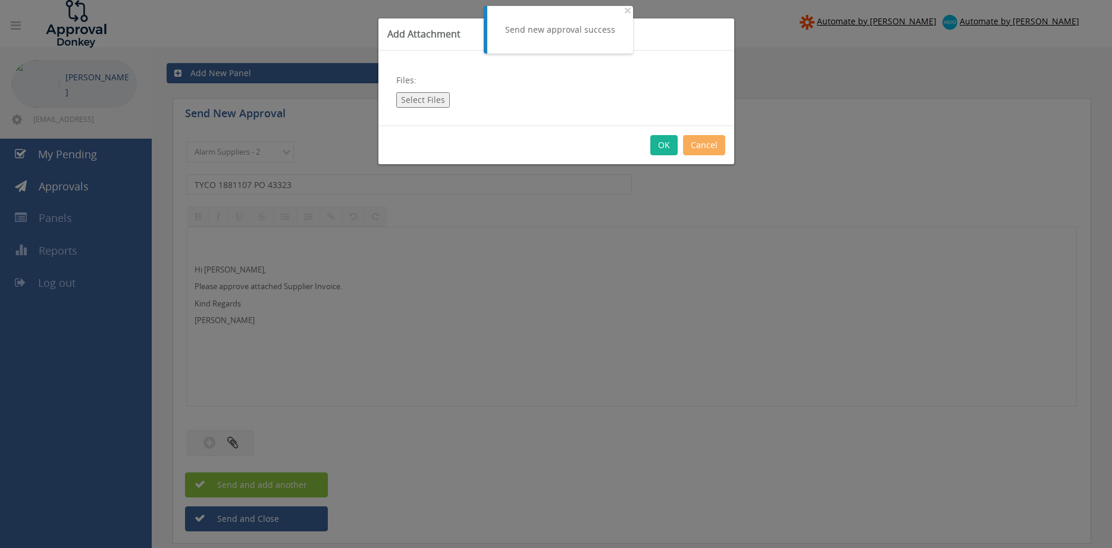
click at [418, 102] on button "Select Files" at bounding box center [423, 99] width 54 height 15
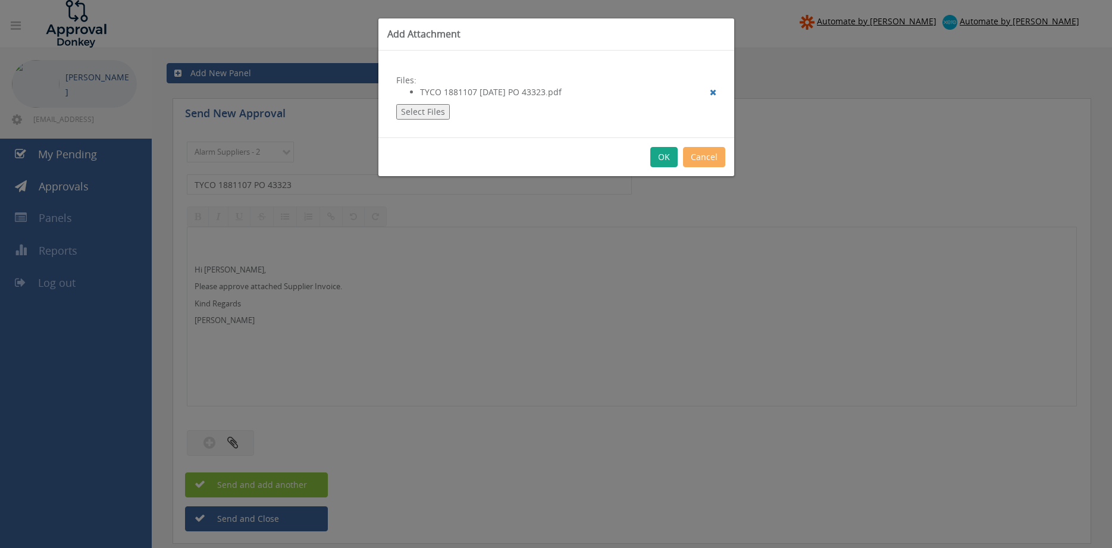
click at [661, 160] on button "OK" at bounding box center [663, 157] width 27 height 20
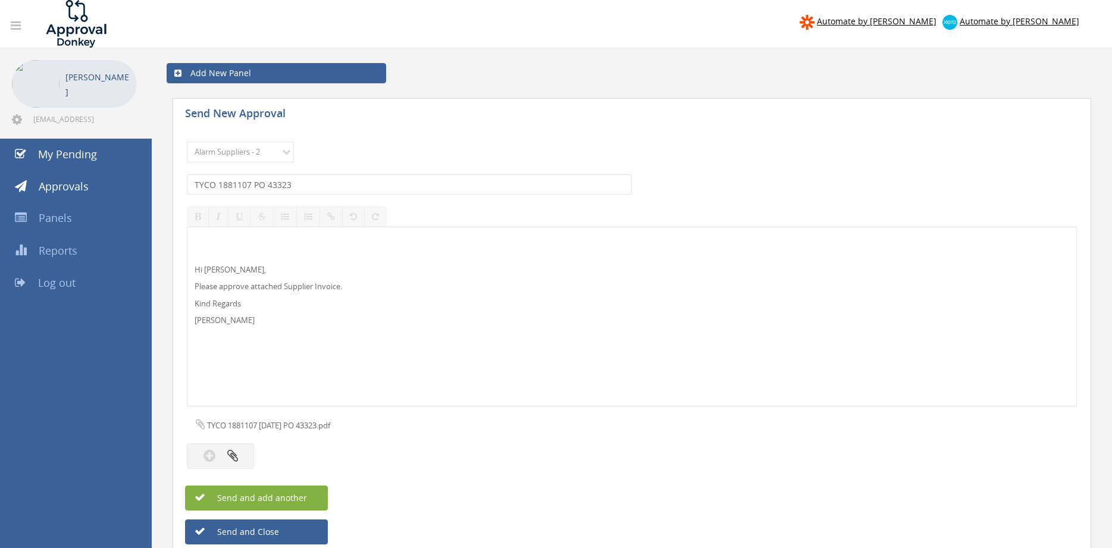
click at [318, 494] on button "Send and add another" at bounding box center [256, 497] width 143 height 25
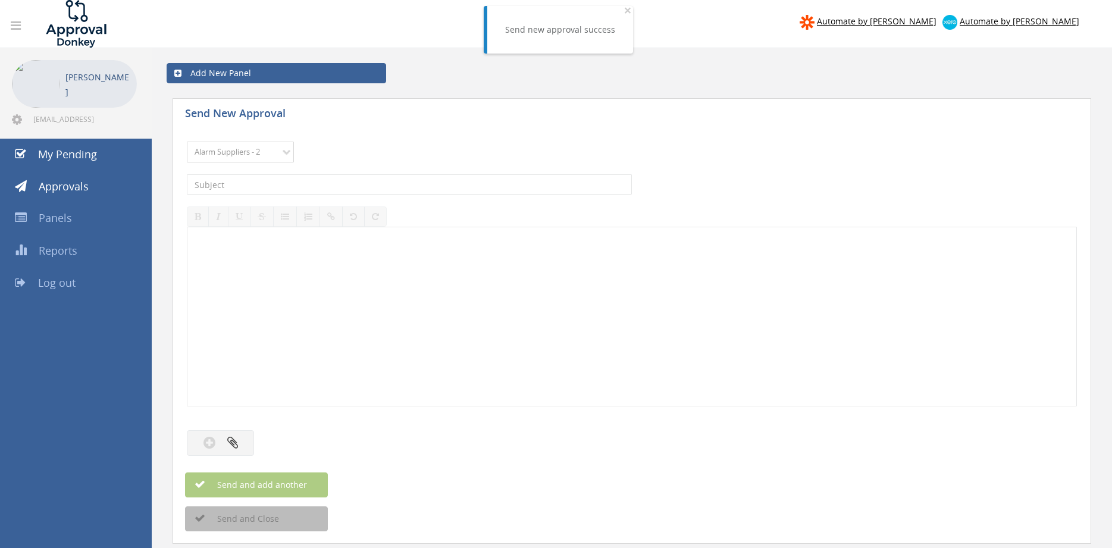
click option "Alarm Suppliers - 2" at bounding box center [0, 0] width 0 height 0
click at [325, 183] on input "text" at bounding box center [409, 184] width 445 height 20
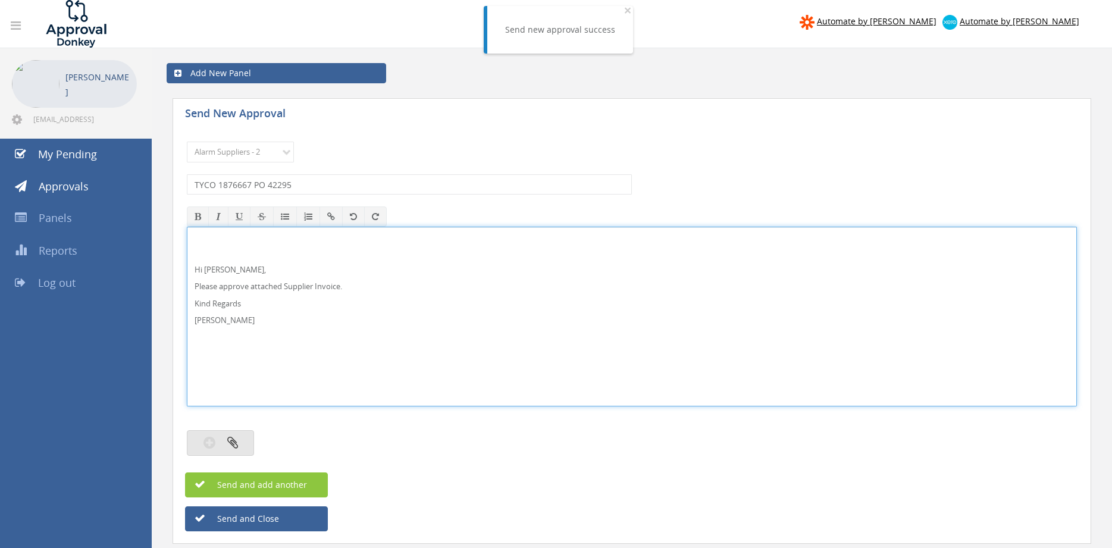
click at [244, 434] on button "button" at bounding box center [220, 443] width 67 height 26
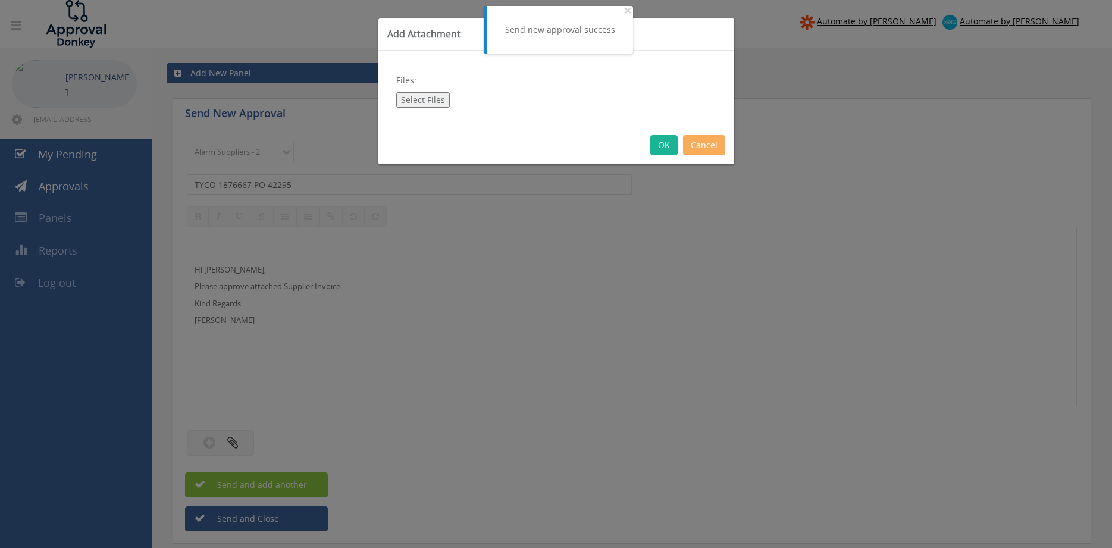
click at [418, 102] on button "Select Files" at bounding box center [423, 99] width 54 height 15
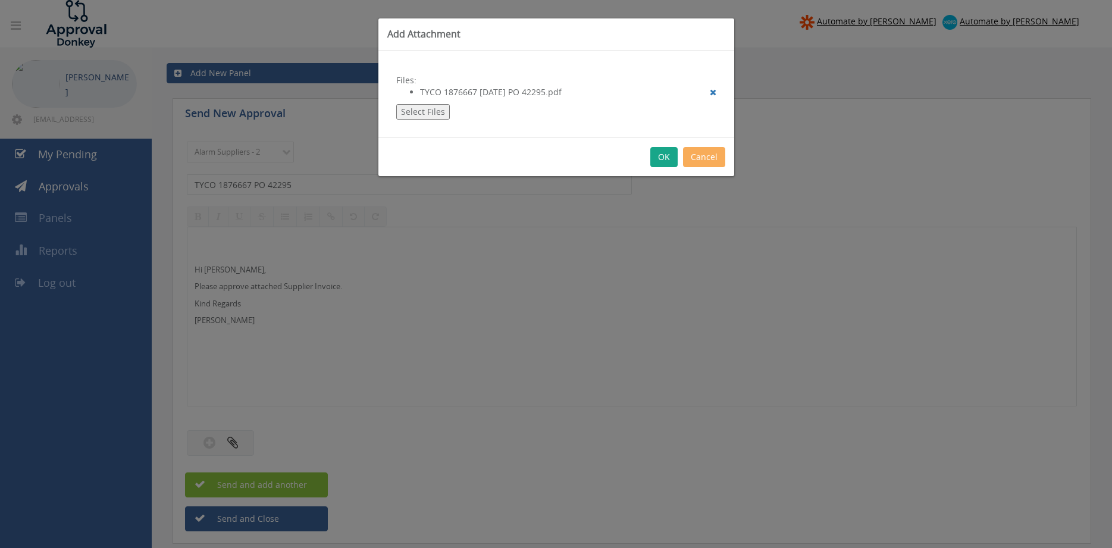
click at [663, 153] on button "OK" at bounding box center [663, 157] width 27 height 20
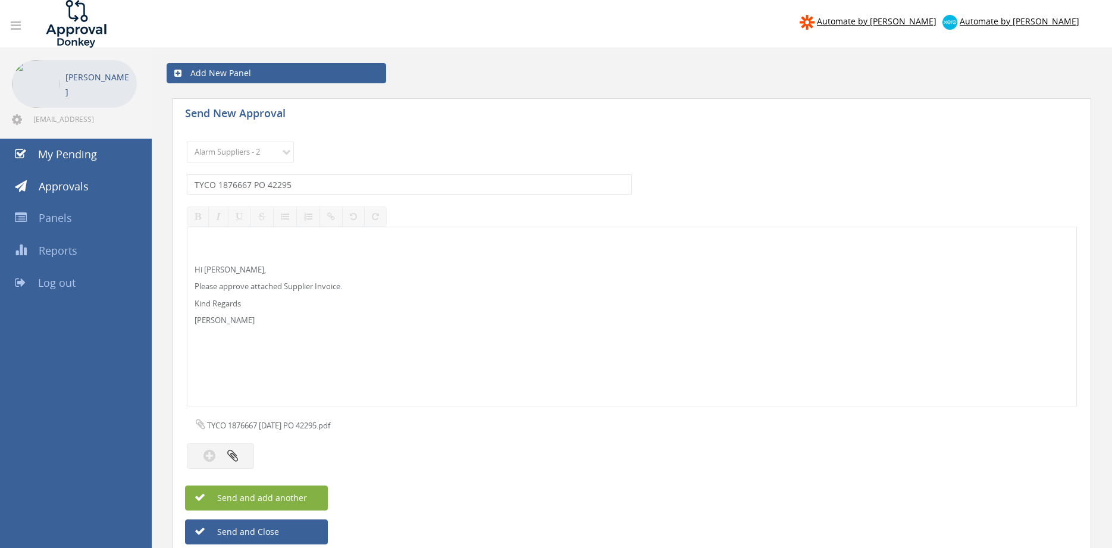
click at [324, 490] on button "Send and add another" at bounding box center [256, 497] width 143 height 25
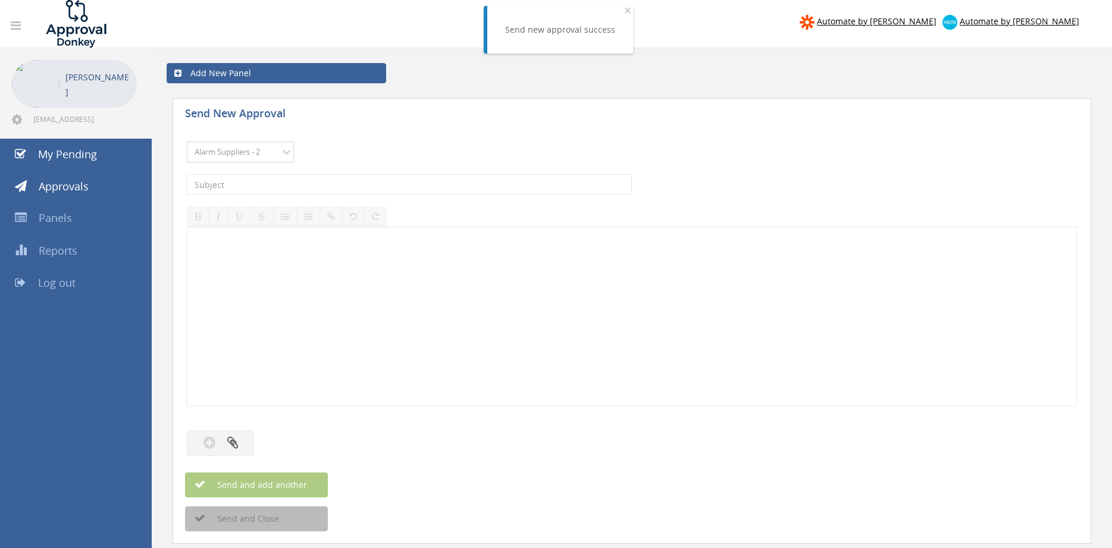
click option "Alarm Suppliers - 2" at bounding box center [0, 0] width 0 height 0
click at [336, 183] on input "text" at bounding box center [409, 184] width 445 height 20
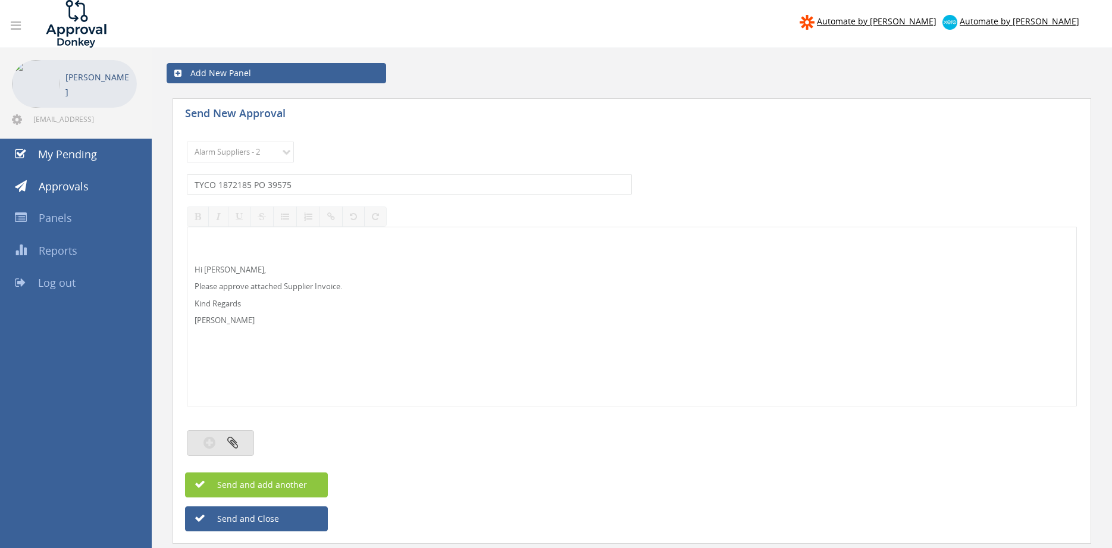
click at [242, 437] on button "button" at bounding box center [220, 443] width 67 height 26
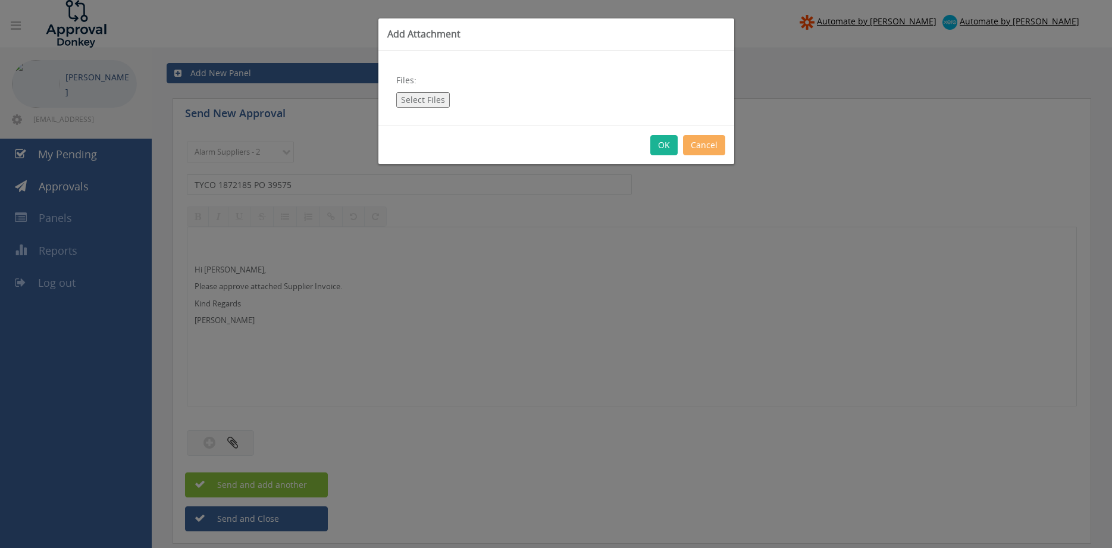
click at [416, 96] on button "Select Files" at bounding box center [423, 99] width 54 height 15
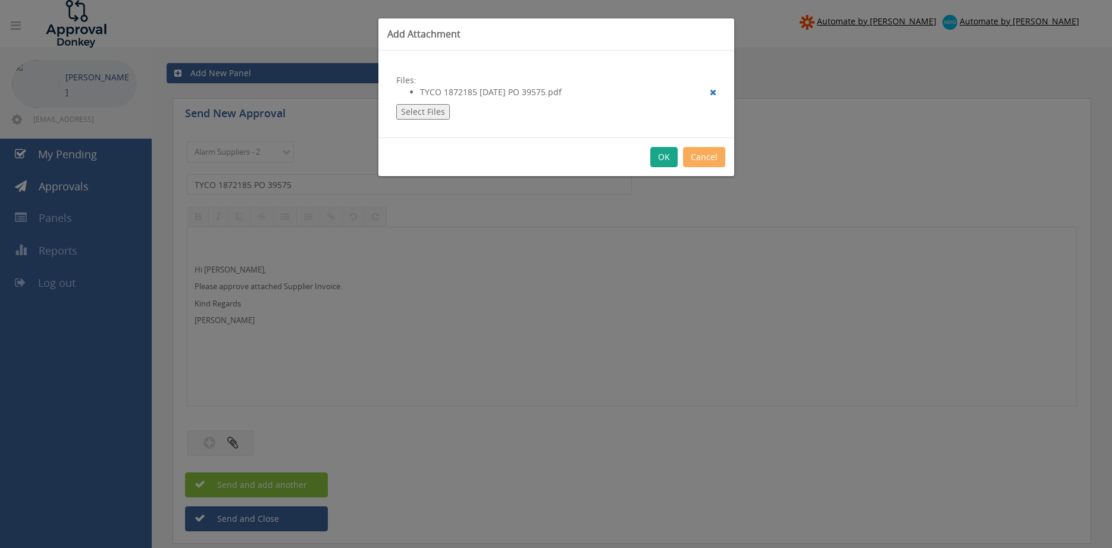
click at [665, 155] on button "OK" at bounding box center [663, 157] width 27 height 20
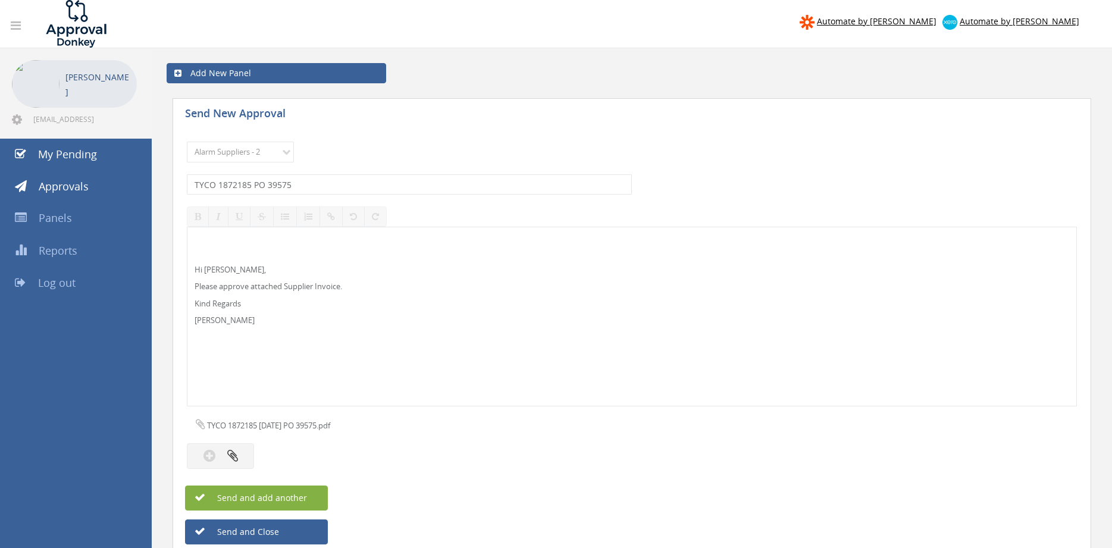
click at [305, 497] on span "Send and add another" at bounding box center [249, 497] width 115 height 11
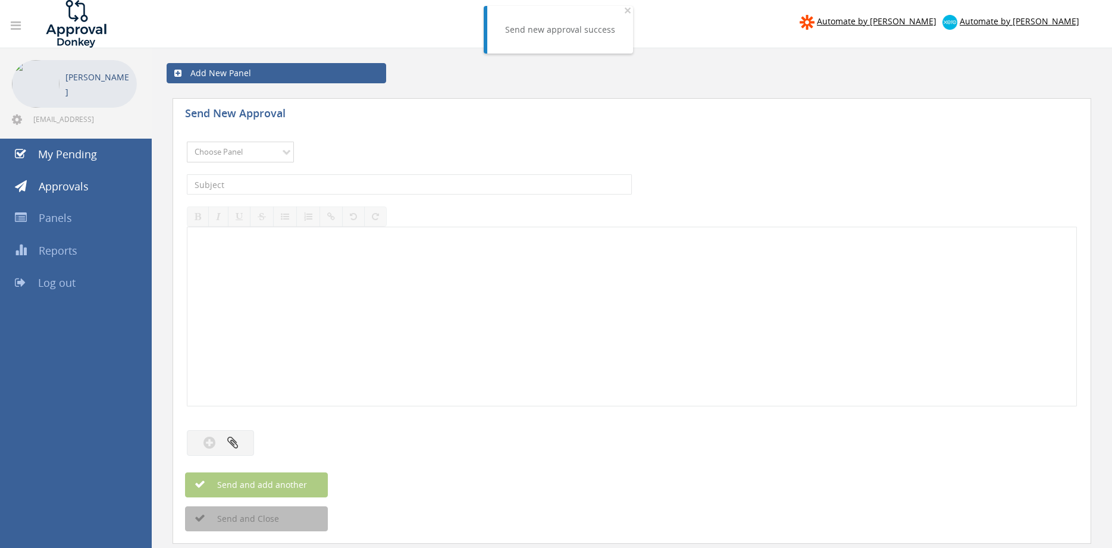
click at [187, 142] on select "Choose Panel Alarm Credits RG - 3 NZ Utilities Cable and SAI Global NZ Alarms-1…" at bounding box center [240, 152] width 107 height 21
click option "Alarm Suppliers - 2" at bounding box center [0, 0] width 0 height 0
click at [327, 186] on input "text" at bounding box center [409, 184] width 445 height 20
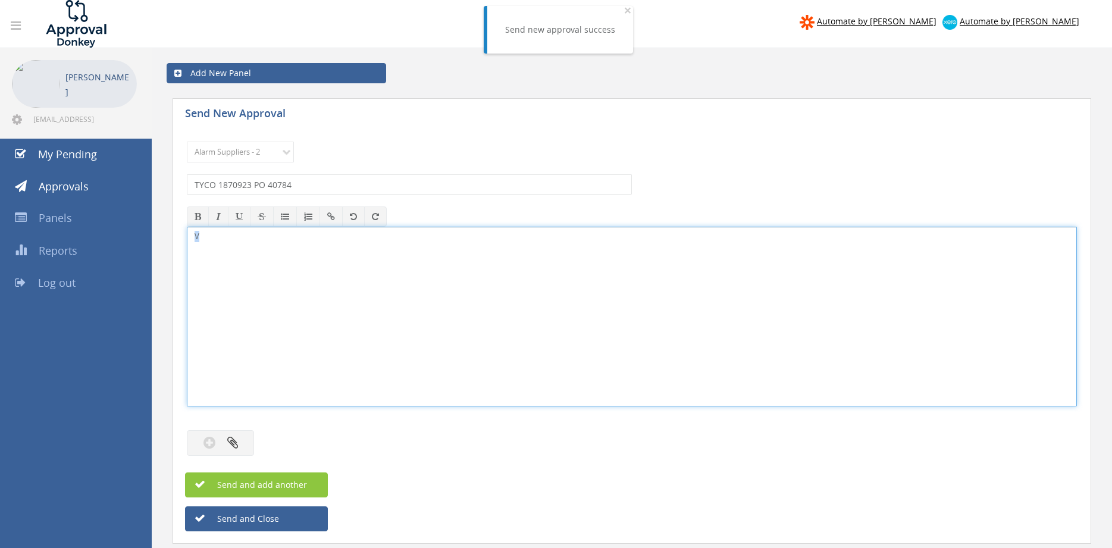
drag, startPoint x: 205, startPoint y: 241, endPoint x: 168, endPoint y: 241, distance: 36.9
click at [187, 241] on div "V" at bounding box center [632, 317] width 890 height 180
click at [237, 437] on icon "button" at bounding box center [232, 442] width 11 height 14
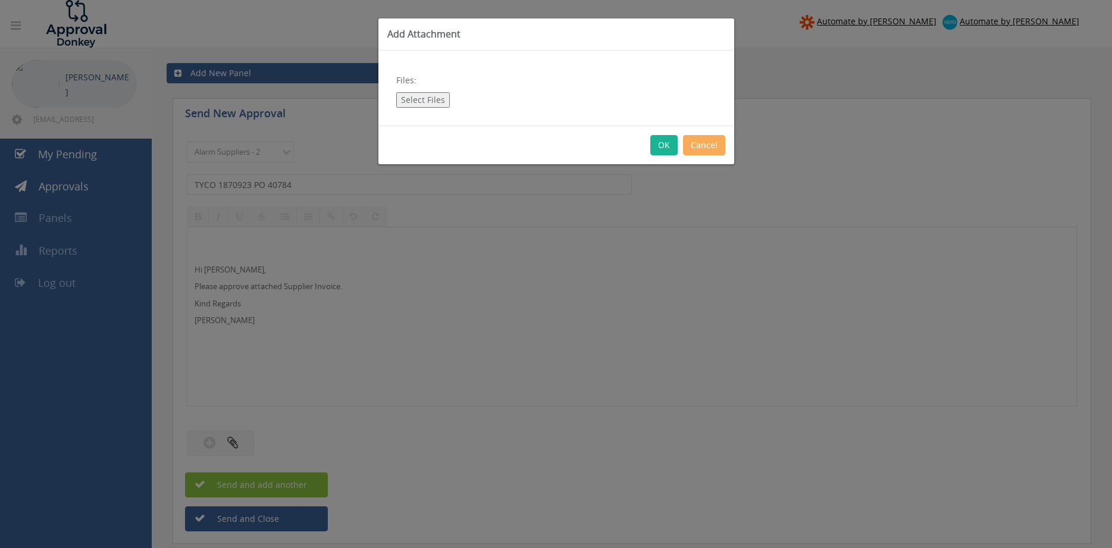
click at [416, 103] on button "Select Files" at bounding box center [423, 99] width 54 height 15
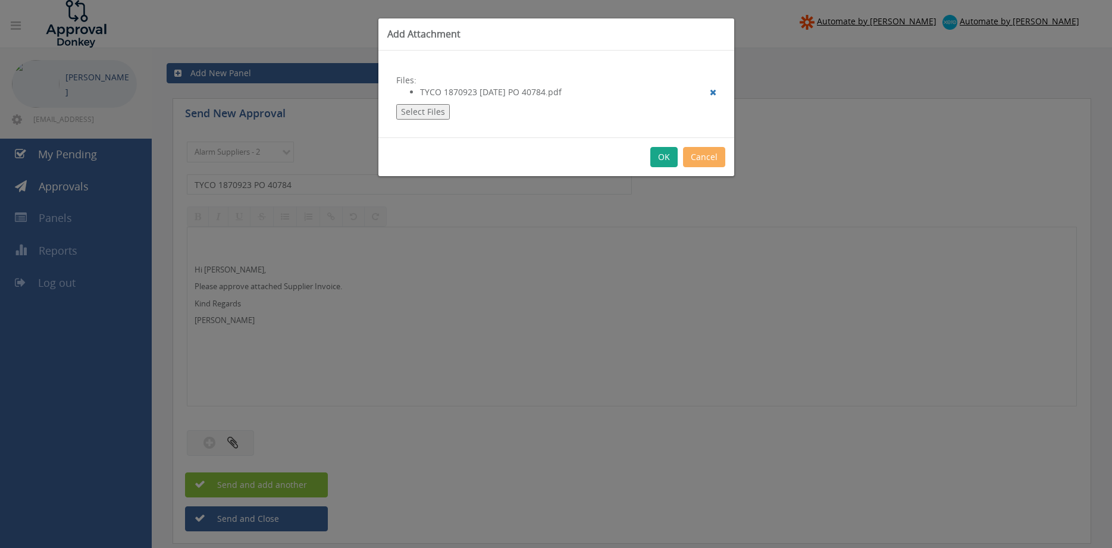
click at [658, 162] on button "OK" at bounding box center [663, 157] width 27 height 20
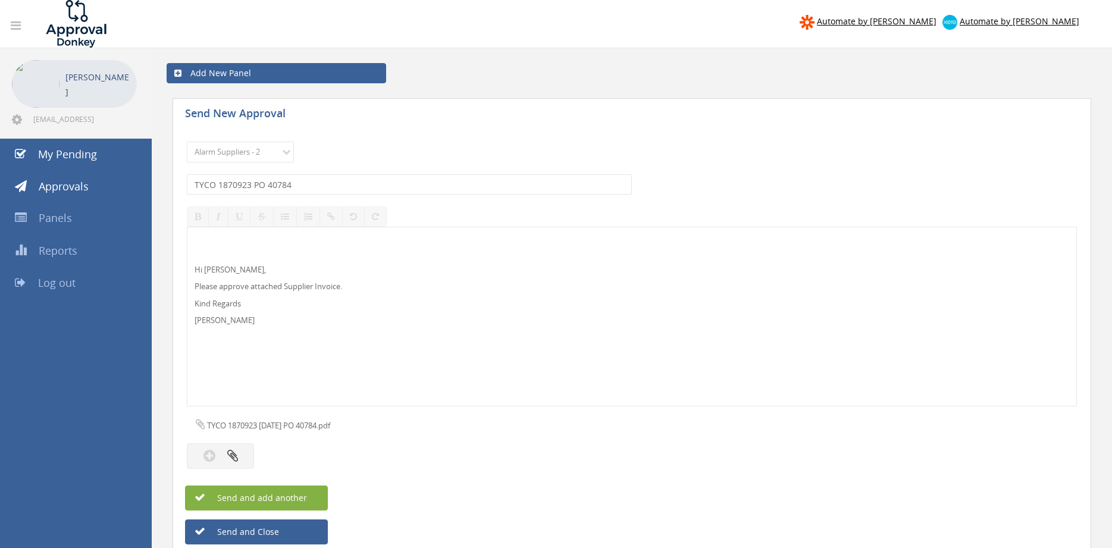
click at [307, 494] on button "Send and add another" at bounding box center [256, 497] width 143 height 25
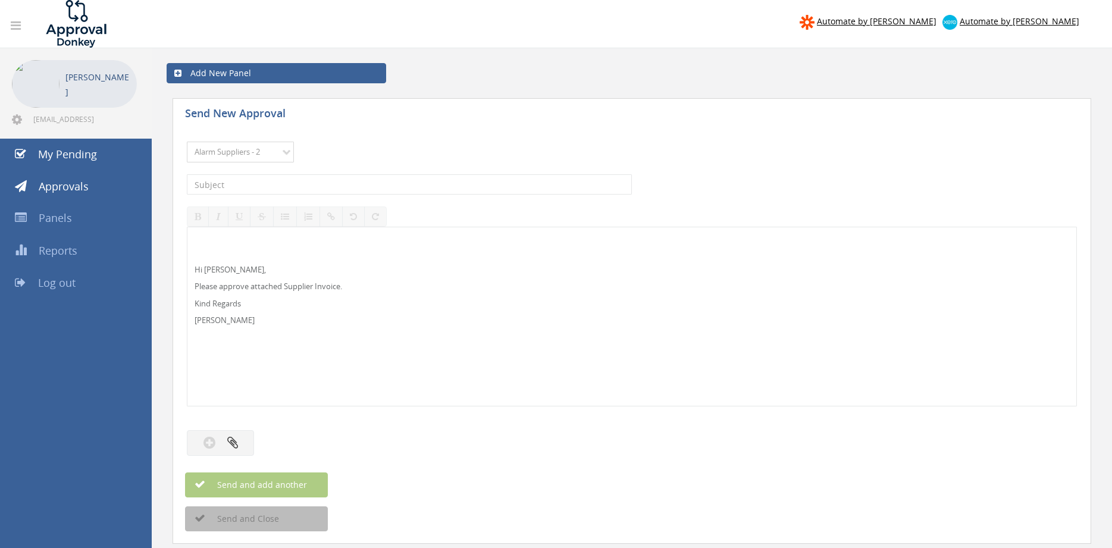
click option "Alarm Suppliers - 2" at bounding box center [0, 0] width 0 height 0
click at [299, 181] on input "text" at bounding box center [409, 184] width 445 height 20
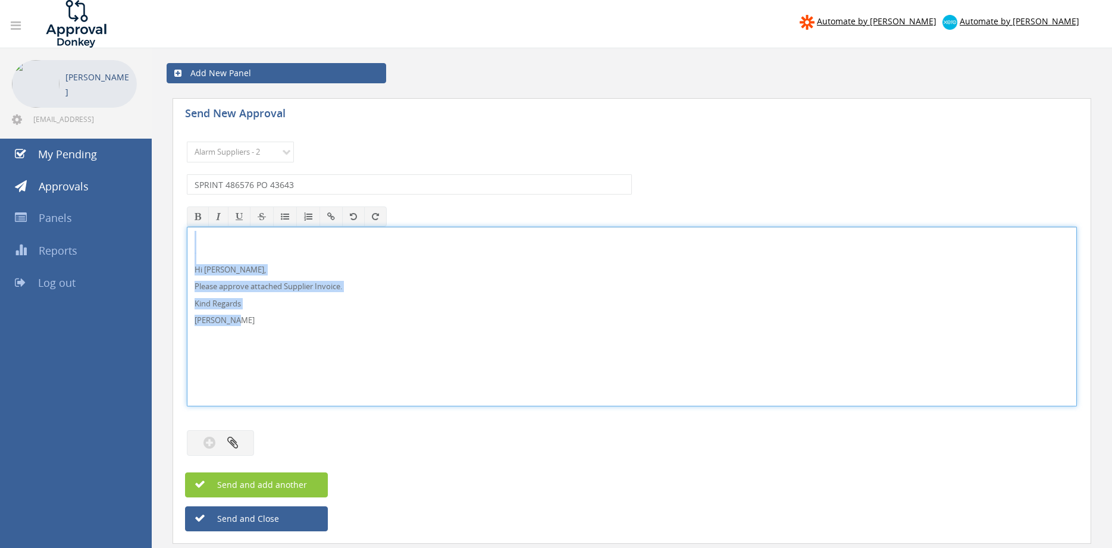
drag, startPoint x: 264, startPoint y: 322, endPoint x: 183, endPoint y: 238, distance: 117.0
click at [187, 236] on div "Hi Rob, Please approve attached Supplier Invoice. Kind Regards Pam Walker" at bounding box center [632, 317] width 890 height 180
copy div "Hi Rob, Please approve attached Supplier Invoice. Kind Regards Pam Walker"
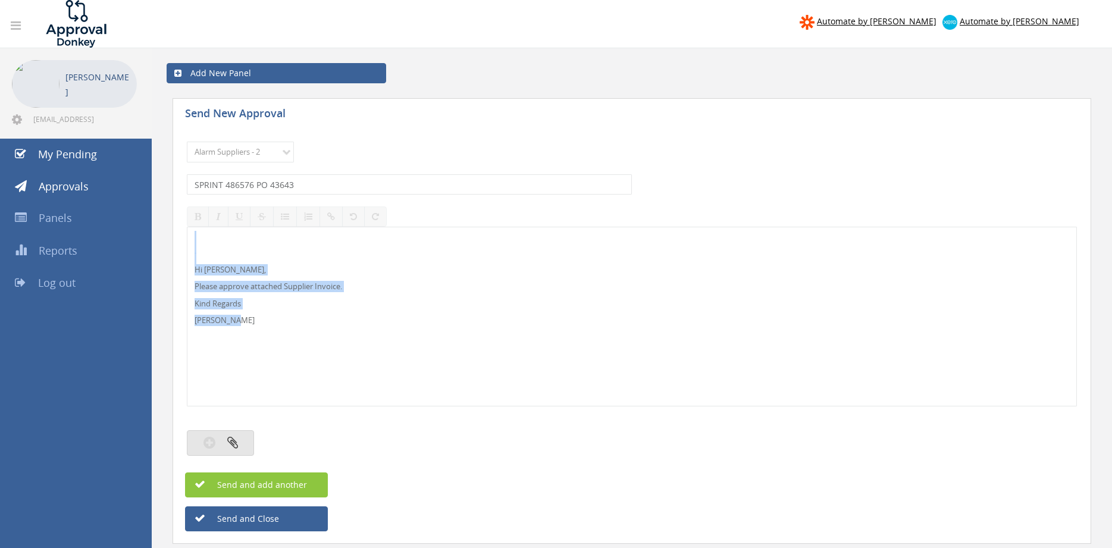
click at [229, 443] on icon "button" at bounding box center [232, 442] width 11 height 14
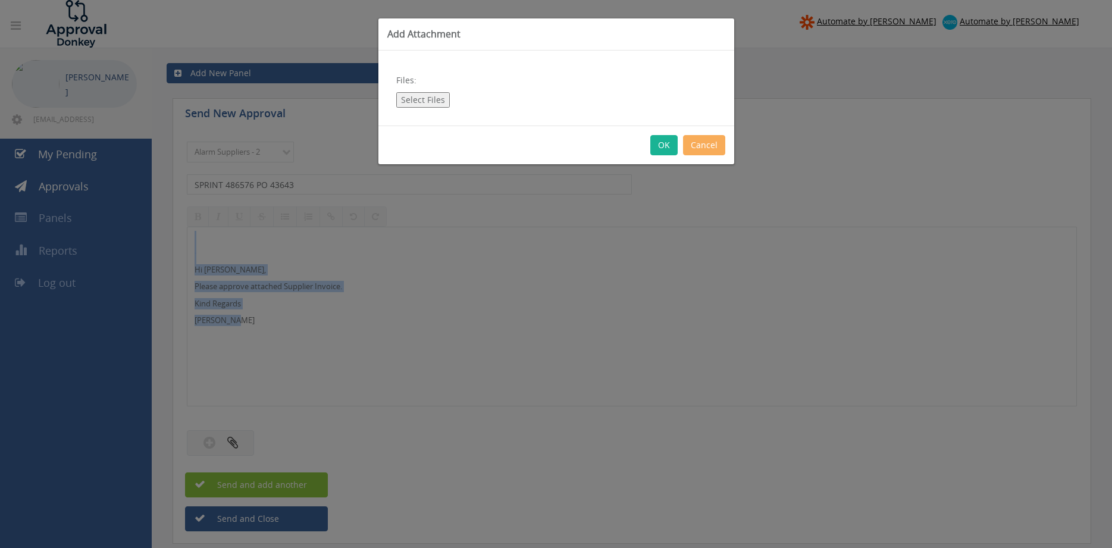
click at [423, 101] on button "Select Files" at bounding box center [423, 99] width 54 height 15
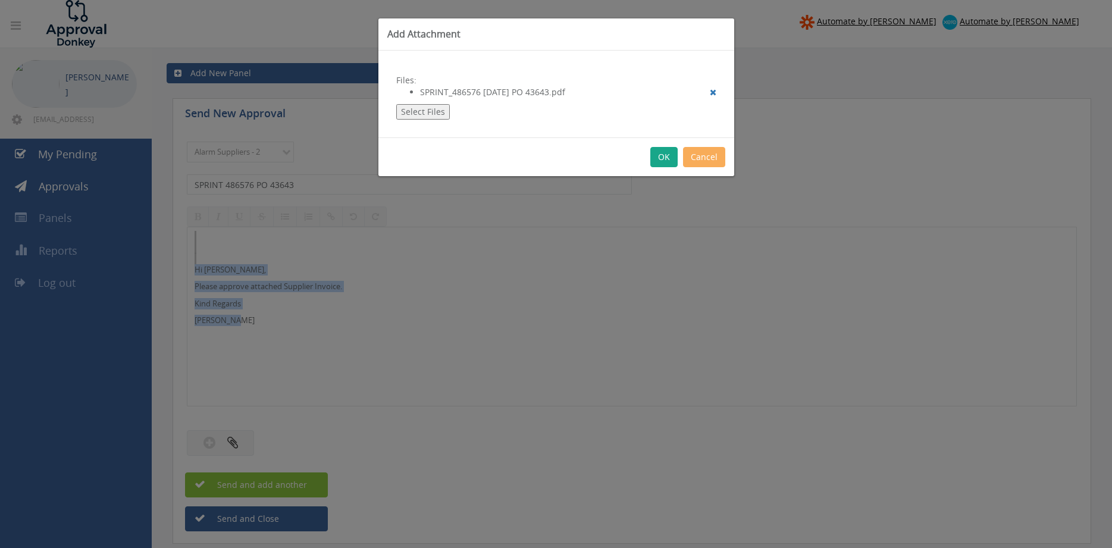
click at [668, 153] on button "OK" at bounding box center [663, 157] width 27 height 20
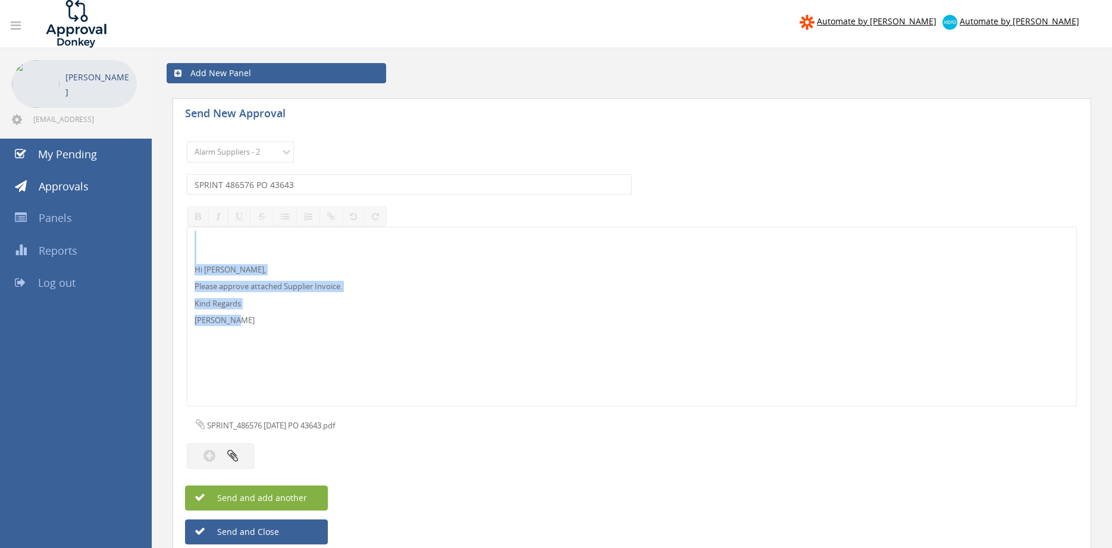
click at [316, 496] on button "Send and add another" at bounding box center [256, 497] width 143 height 25
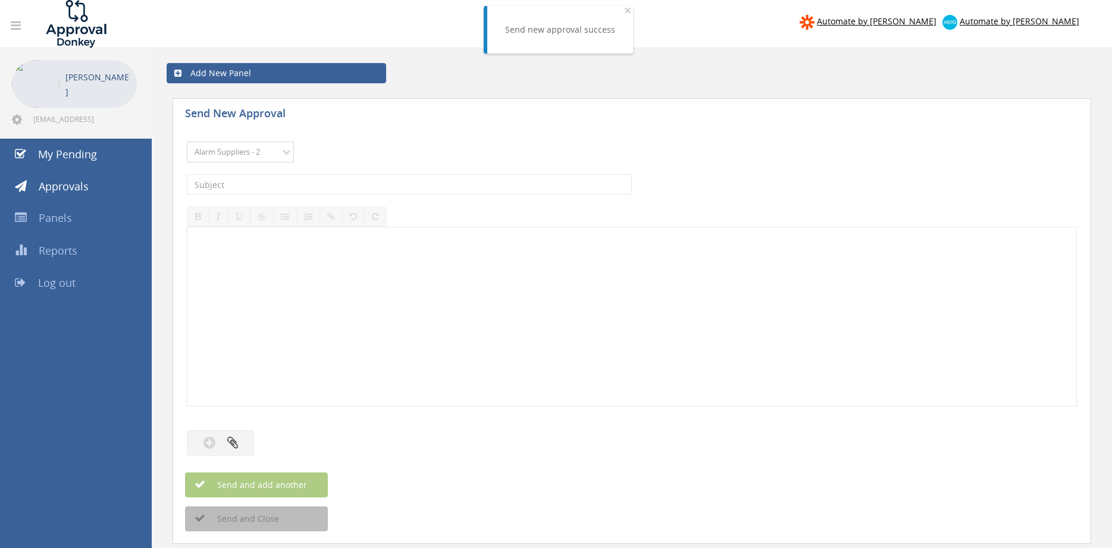
click option "Alarm Suppliers - 2" at bounding box center [0, 0] width 0 height 0
click at [309, 184] on input "text" at bounding box center [409, 184] width 445 height 20
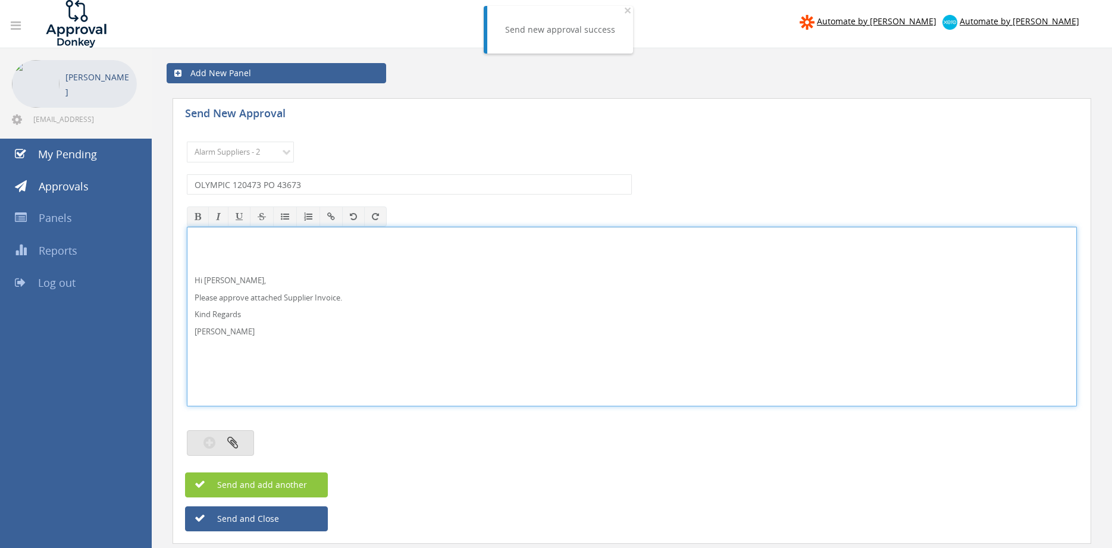
click at [231, 437] on icon "button" at bounding box center [232, 442] width 11 height 14
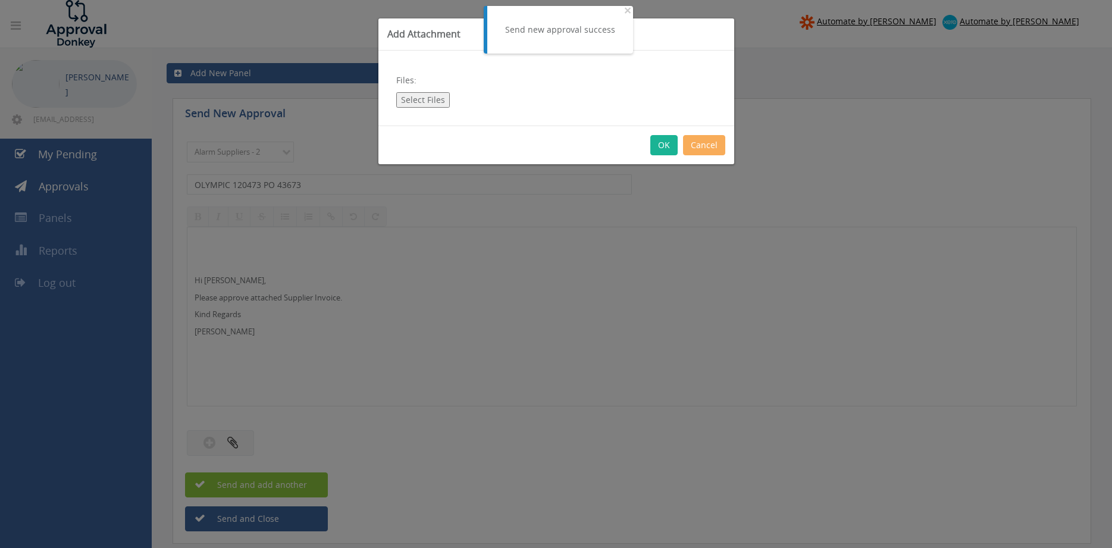
click at [421, 102] on button "Select Files" at bounding box center [423, 99] width 54 height 15
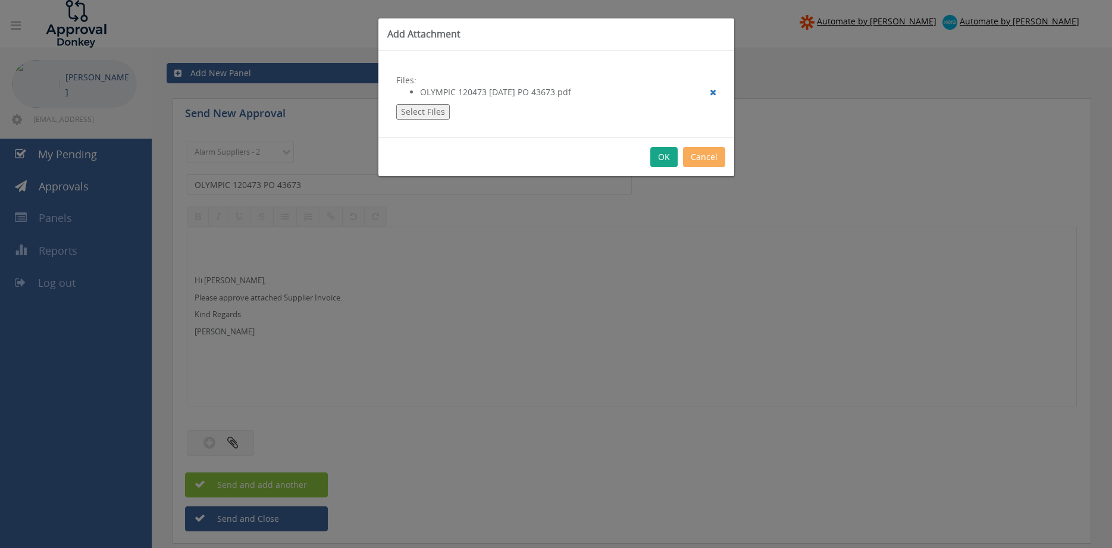
click at [659, 158] on button "OK" at bounding box center [663, 157] width 27 height 20
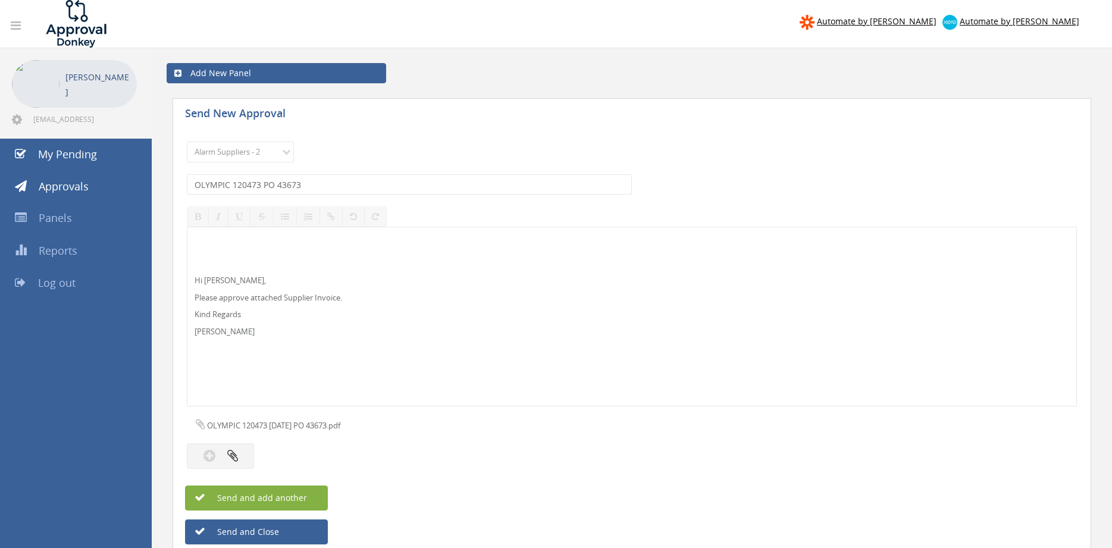
click at [310, 494] on button "Send and add another" at bounding box center [256, 497] width 143 height 25
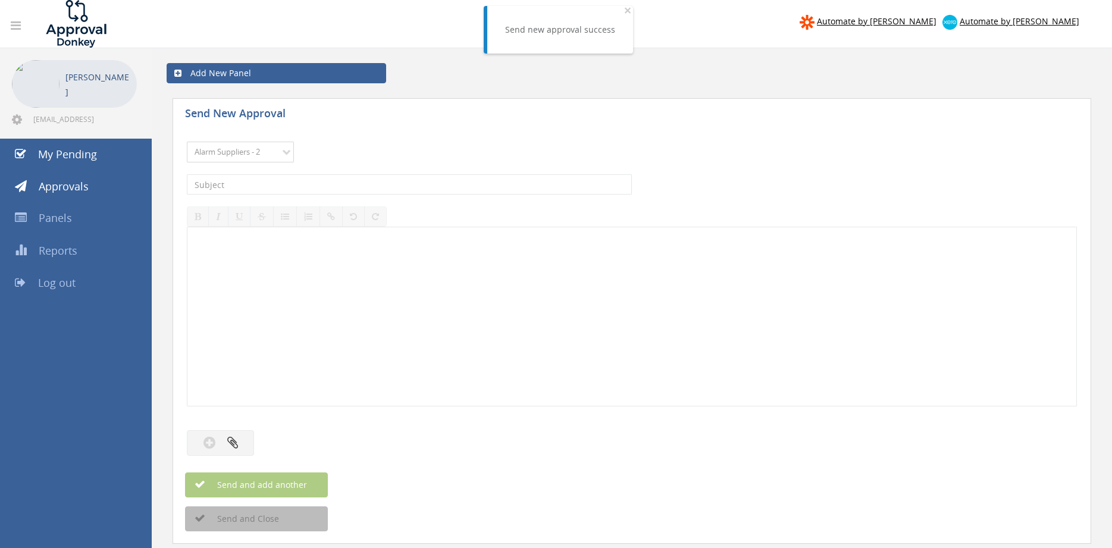
click option "Alarm Suppliers - 2" at bounding box center [0, 0] width 0 height 0
click at [357, 184] on input "text" at bounding box center [409, 184] width 445 height 20
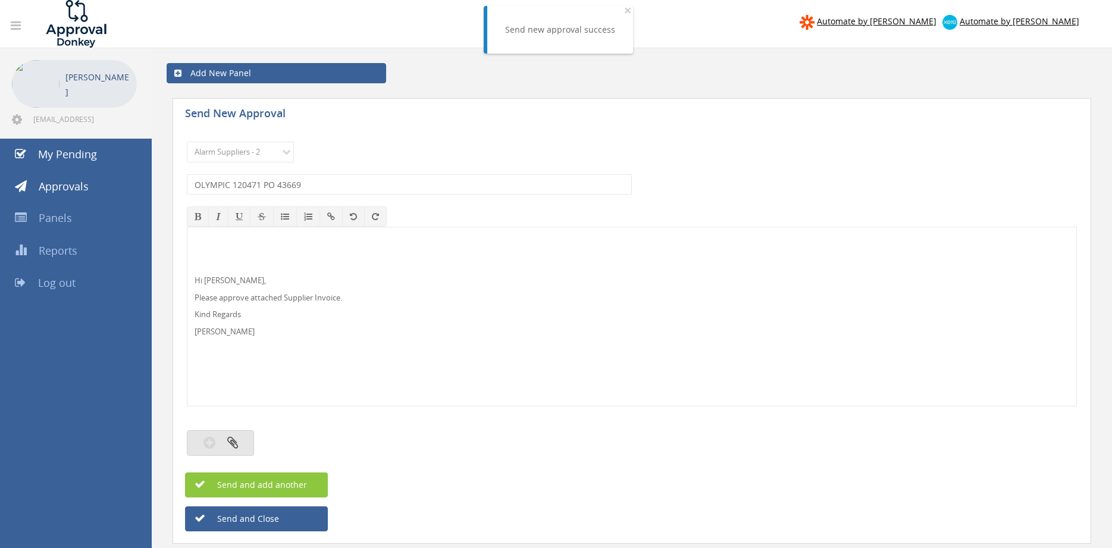
click at [238, 438] on button "button" at bounding box center [220, 443] width 67 height 26
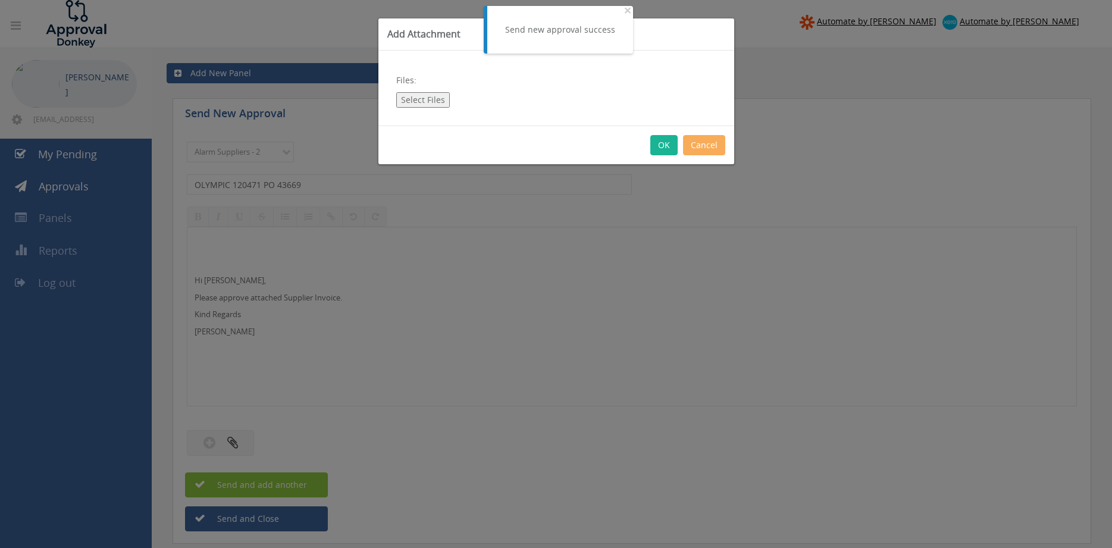
click at [435, 104] on button "Select Files" at bounding box center [423, 99] width 54 height 15
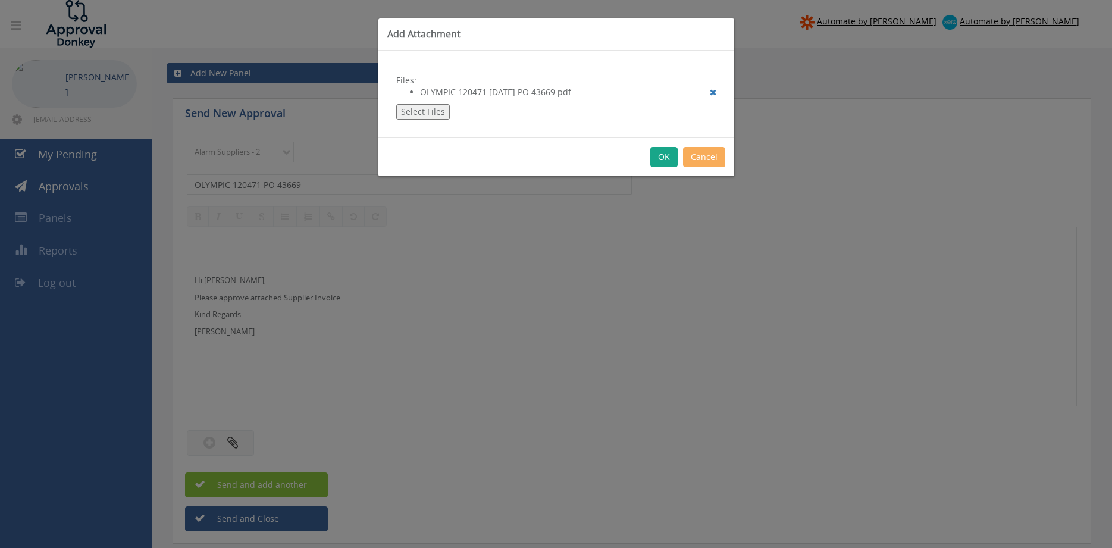
click at [662, 156] on button "OK" at bounding box center [663, 157] width 27 height 20
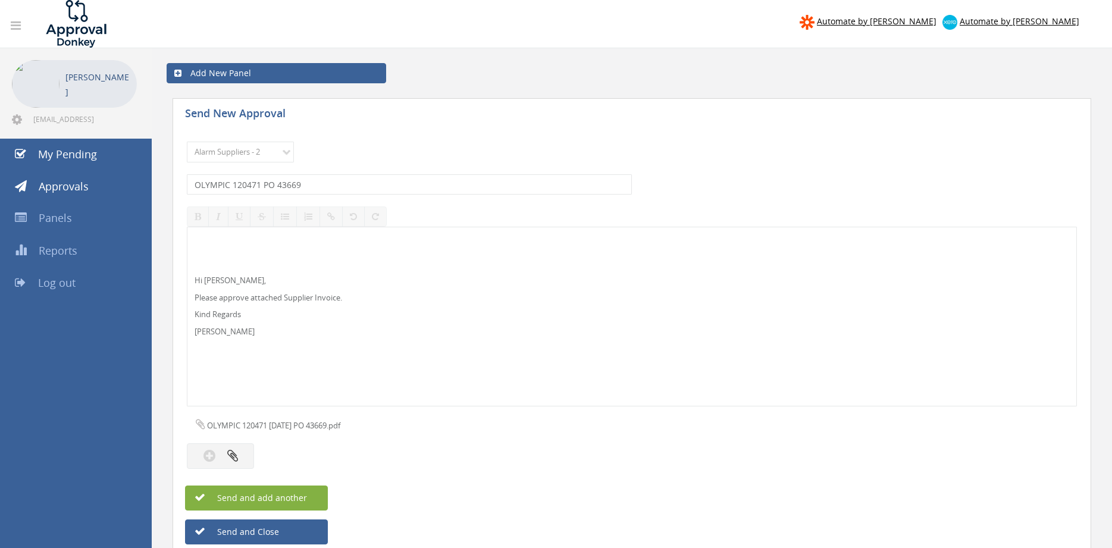
click at [314, 495] on button "Send and add another" at bounding box center [256, 497] width 143 height 25
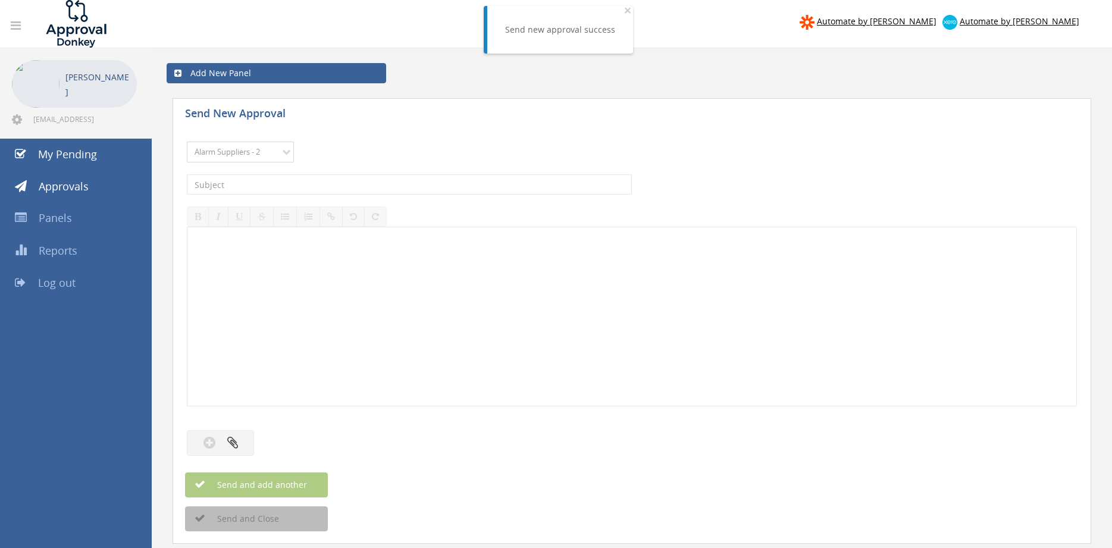
click option "Alarm Suppliers - 2" at bounding box center [0, 0] width 0 height 0
click at [305, 185] on input "text" at bounding box center [409, 184] width 445 height 20
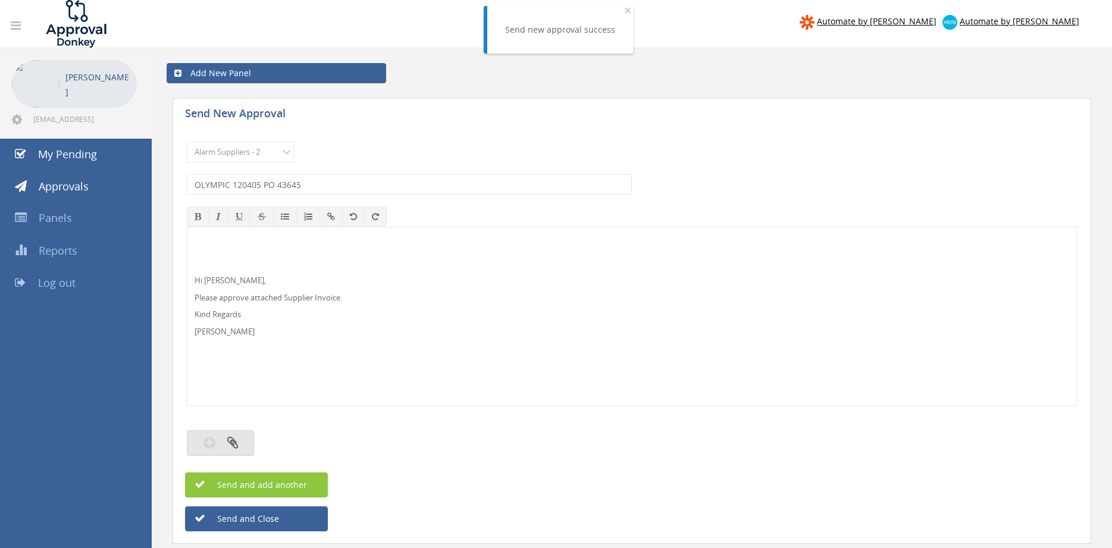
click at [237, 438] on icon "button" at bounding box center [232, 442] width 11 height 14
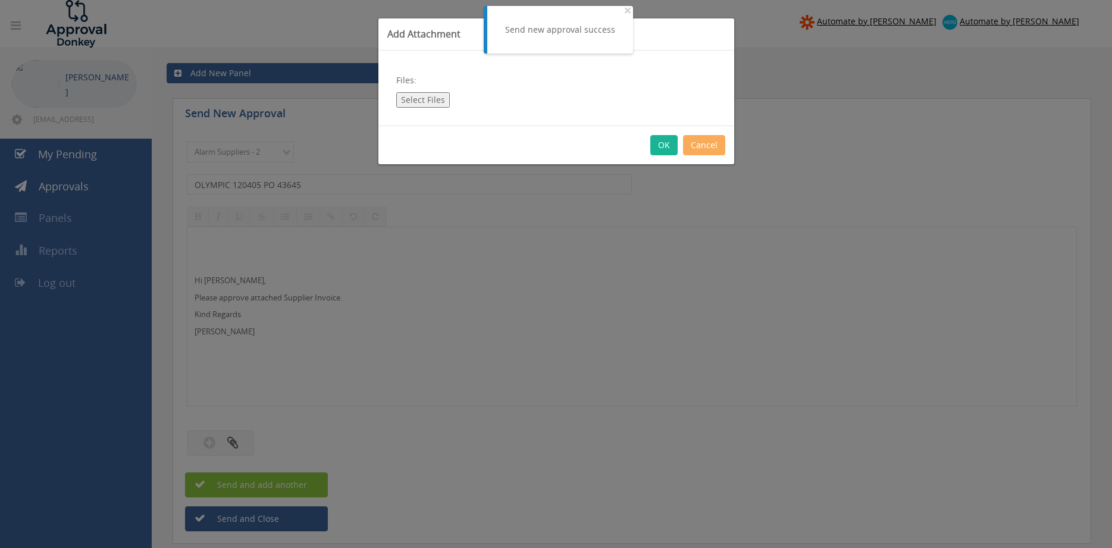
click at [427, 97] on button "Select Files" at bounding box center [423, 99] width 54 height 15
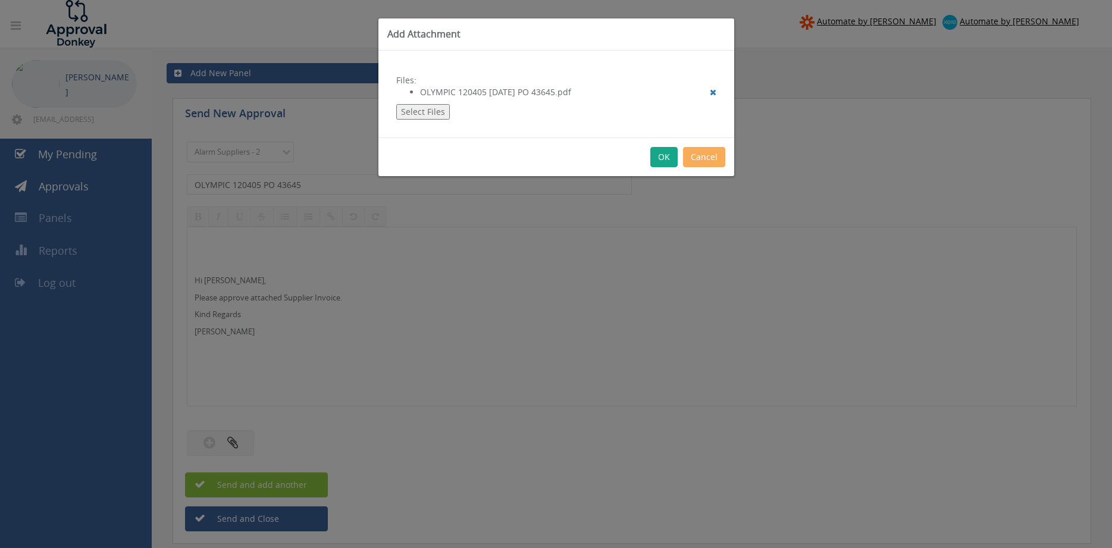
click at [660, 152] on button "OK" at bounding box center [663, 157] width 27 height 20
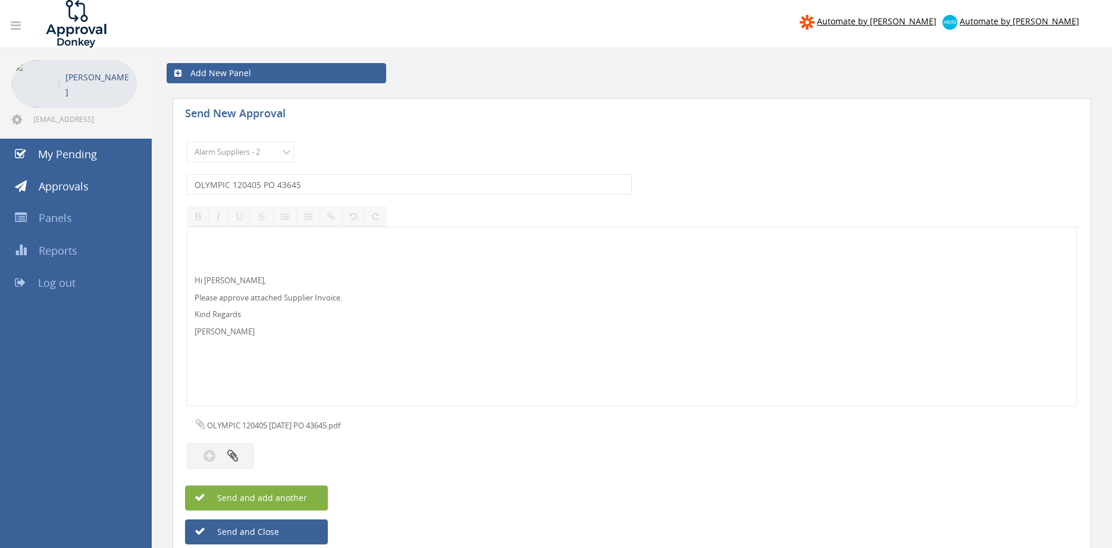
click at [303, 494] on span "Send and add another" at bounding box center [249, 497] width 115 height 11
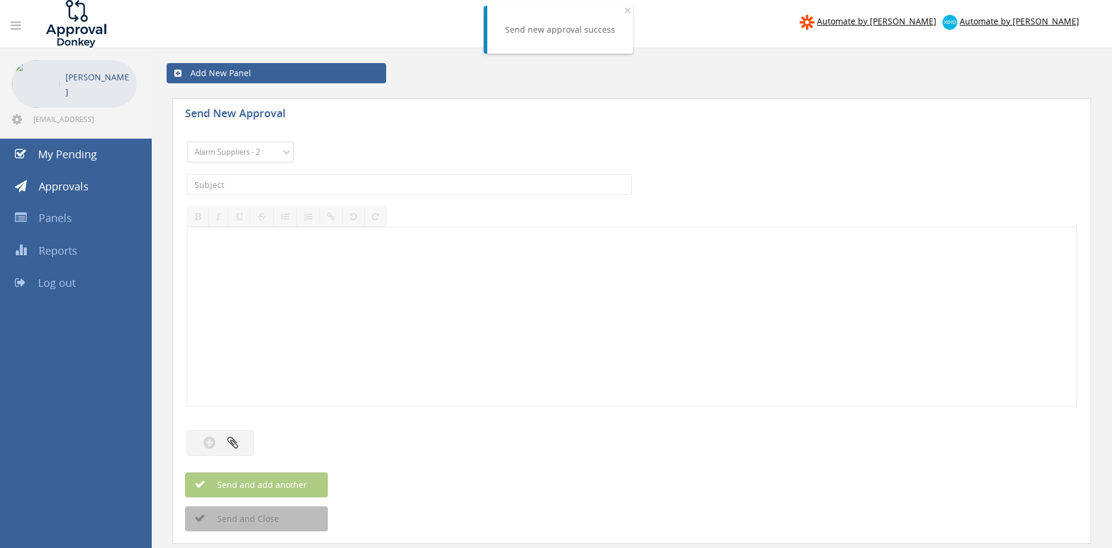
click option "Alarm Suppliers - 2" at bounding box center [0, 0] width 0 height 0
click at [337, 180] on input "text" at bounding box center [409, 184] width 445 height 20
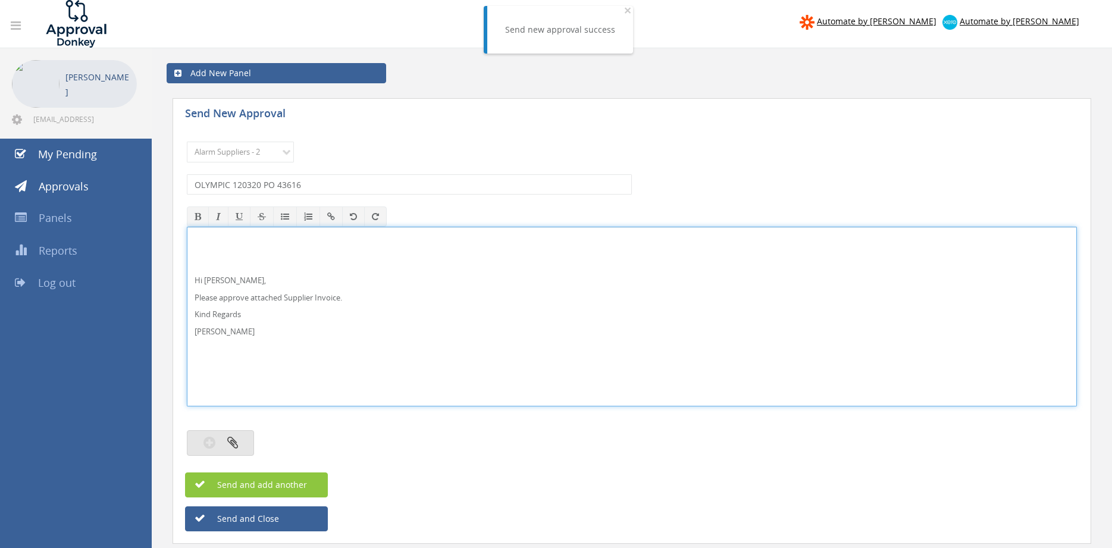
click at [246, 441] on button "button" at bounding box center [220, 443] width 67 height 26
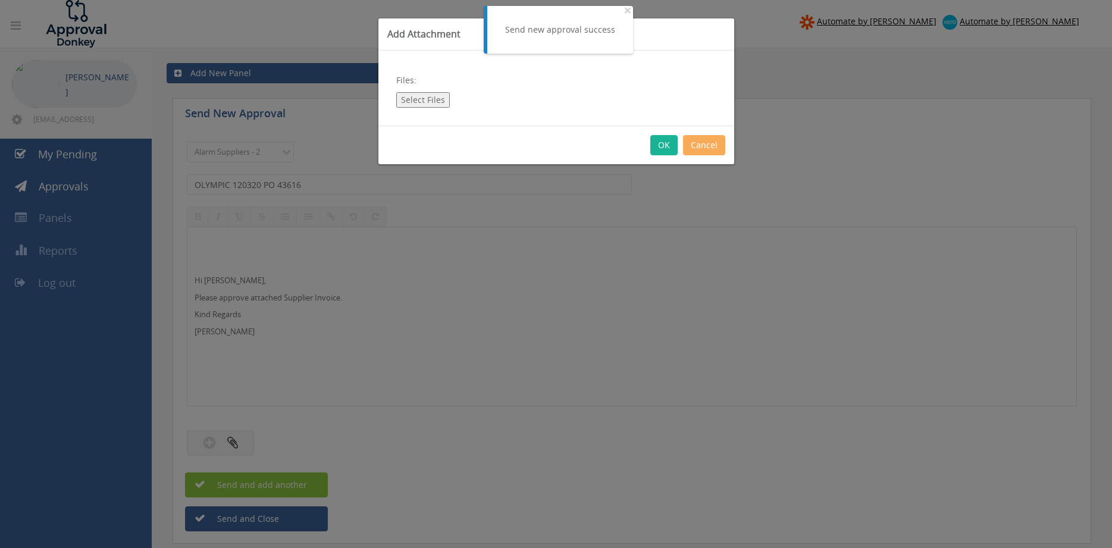
click at [419, 97] on button "Select Files" at bounding box center [423, 99] width 54 height 15
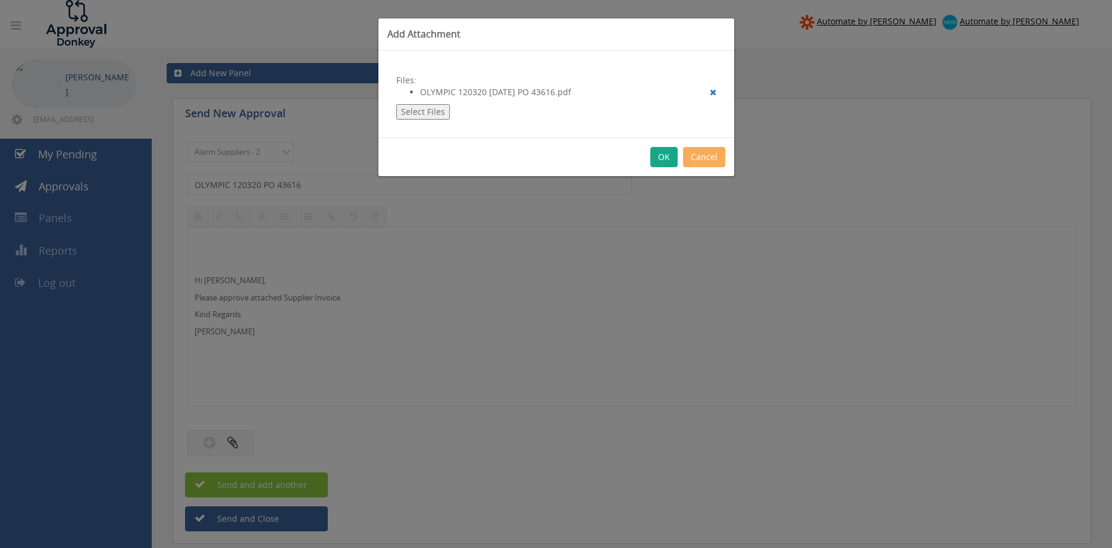
click at [667, 153] on button "OK" at bounding box center [663, 157] width 27 height 20
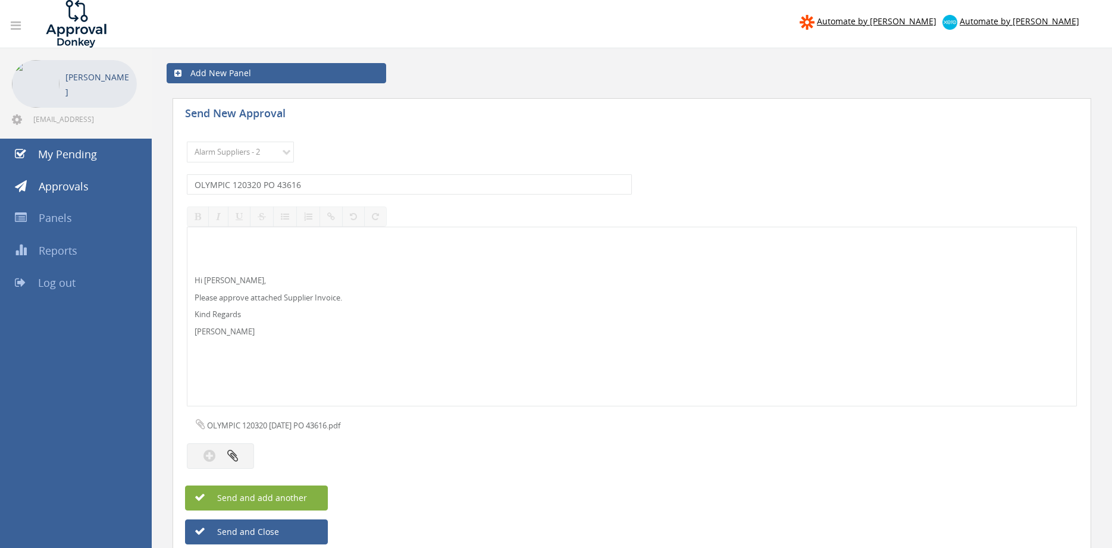
click at [300, 503] on span "Send and add another" at bounding box center [249, 497] width 115 height 11
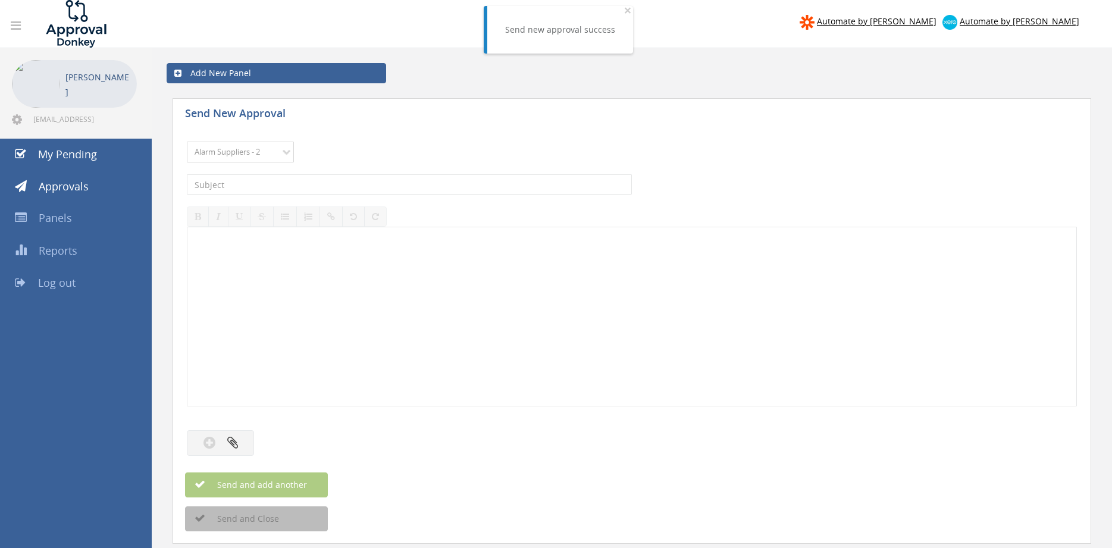
click option "Alarm Suppliers - 2" at bounding box center [0, 0] width 0 height 0
click at [320, 186] on input "text" at bounding box center [409, 184] width 445 height 20
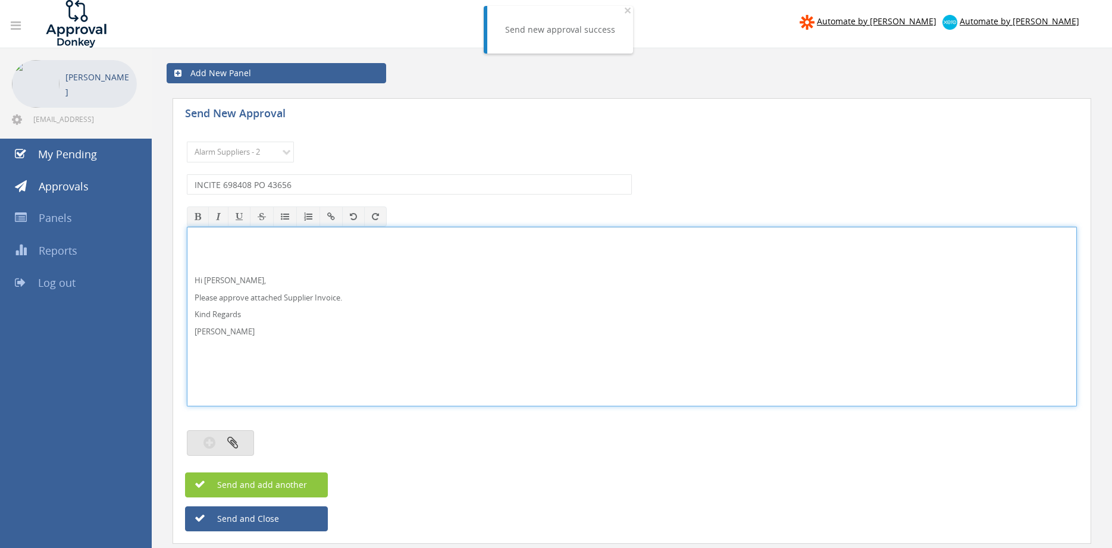
click at [236, 444] on icon "button" at bounding box center [232, 442] width 11 height 14
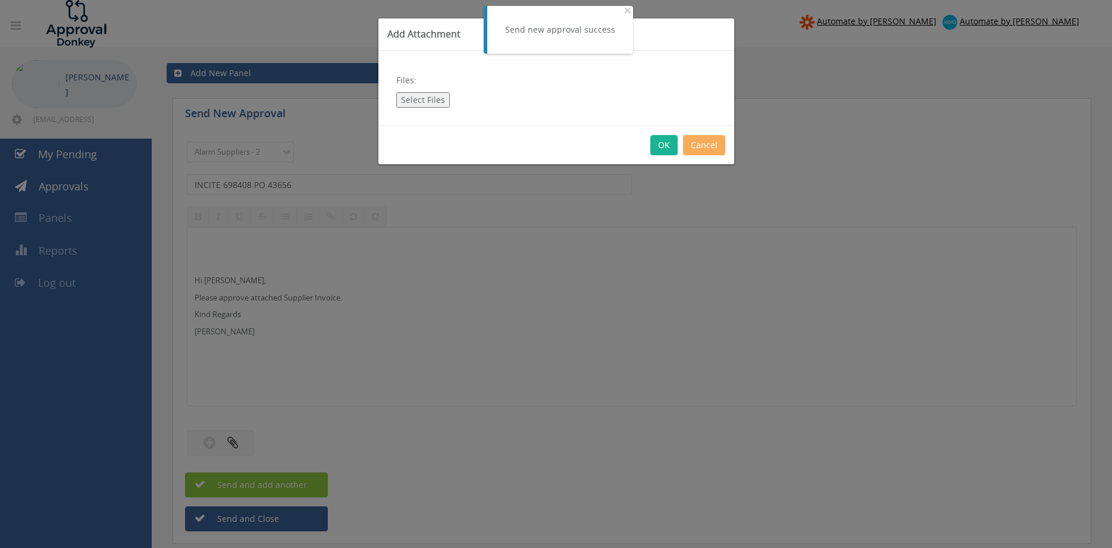
click at [428, 100] on button "Select Files" at bounding box center [423, 99] width 54 height 15
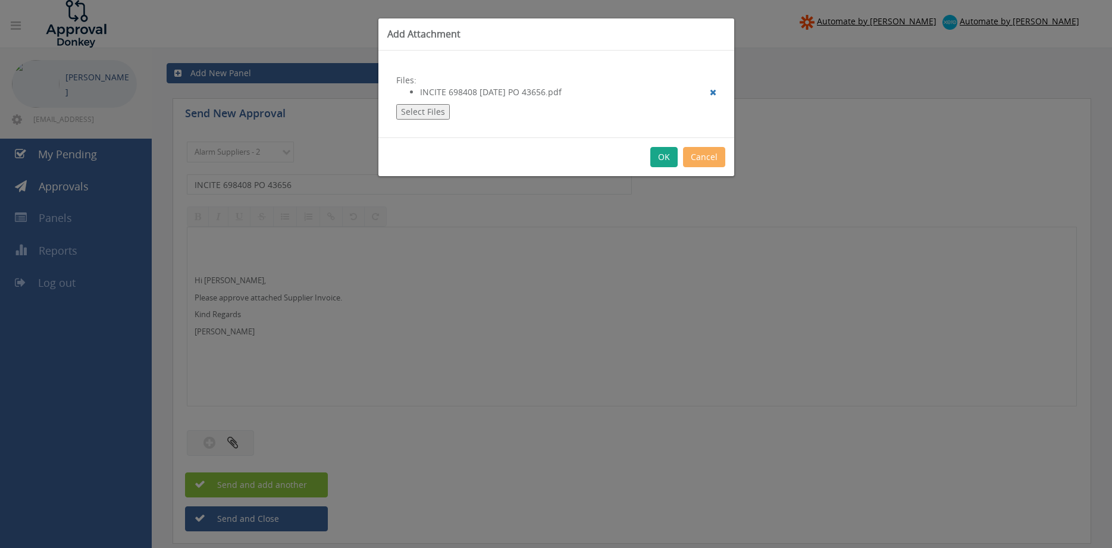
click at [659, 159] on button "OK" at bounding box center [663, 157] width 27 height 20
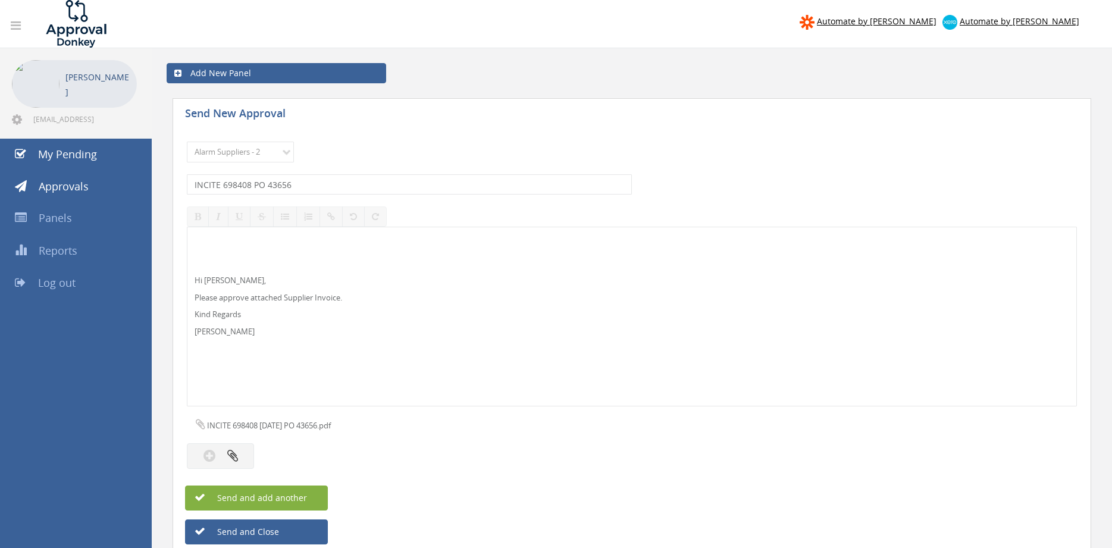
click at [307, 499] on button "Send and add another" at bounding box center [256, 497] width 143 height 25
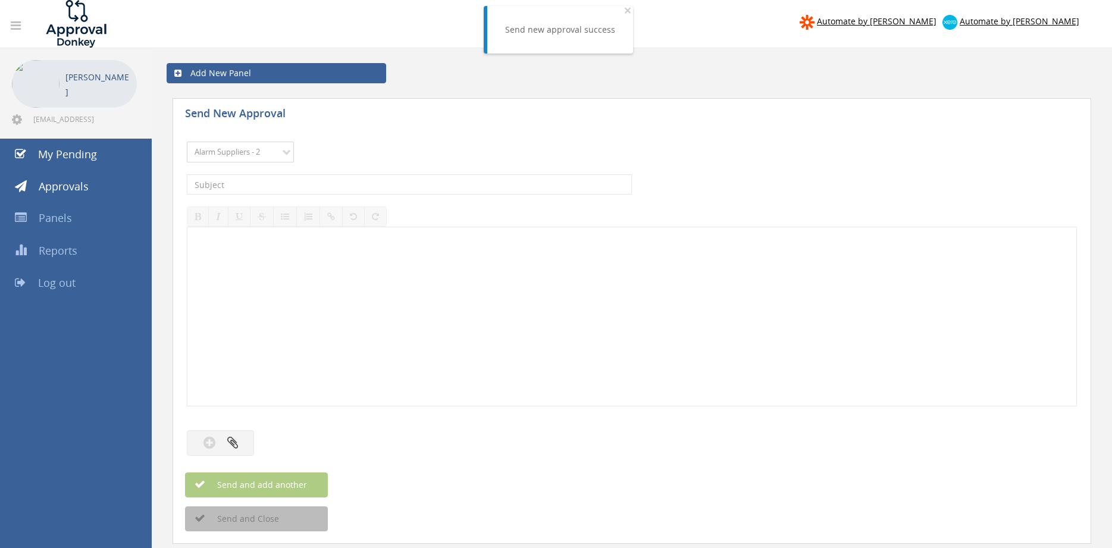
click option "Alarm Suppliers - 2" at bounding box center [0, 0] width 0 height 0
click at [336, 183] on input "text" at bounding box center [409, 184] width 445 height 20
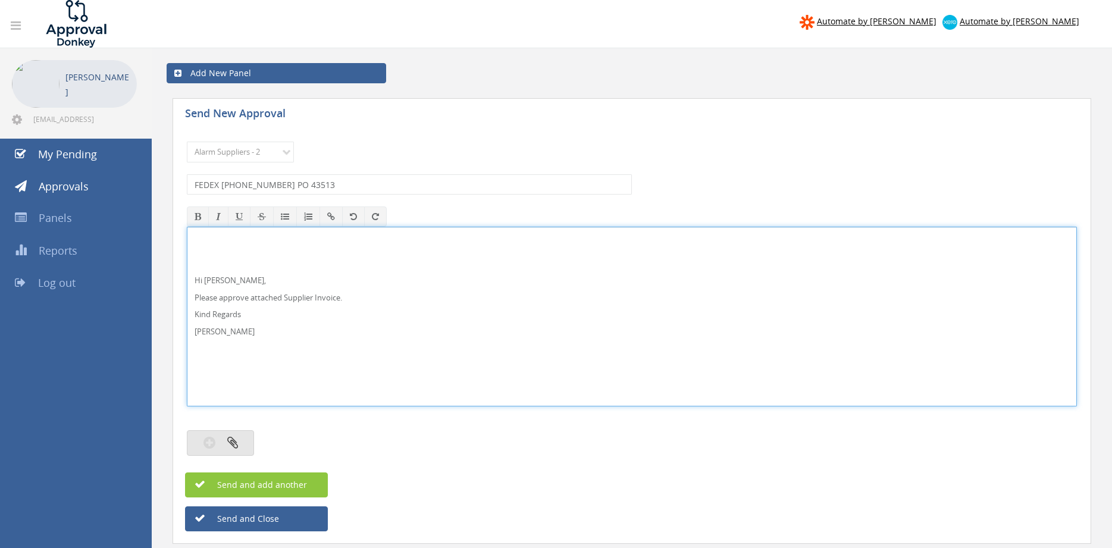
click at [233, 444] on icon "button" at bounding box center [232, 442] width 11 height 14
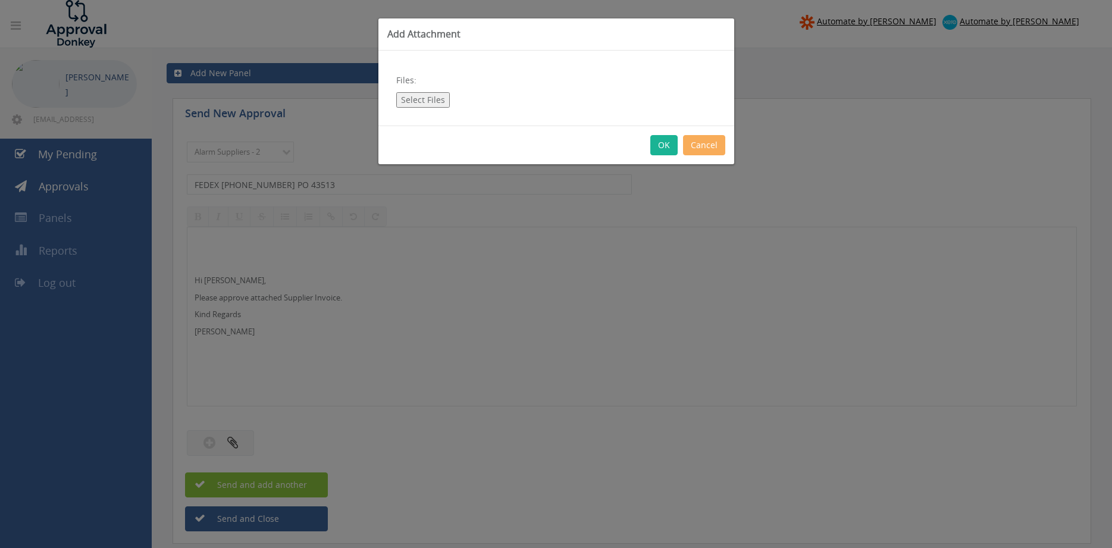
click at [430, 98] on button "Select Files" at bounding box center [423, 99] width 54 height 15
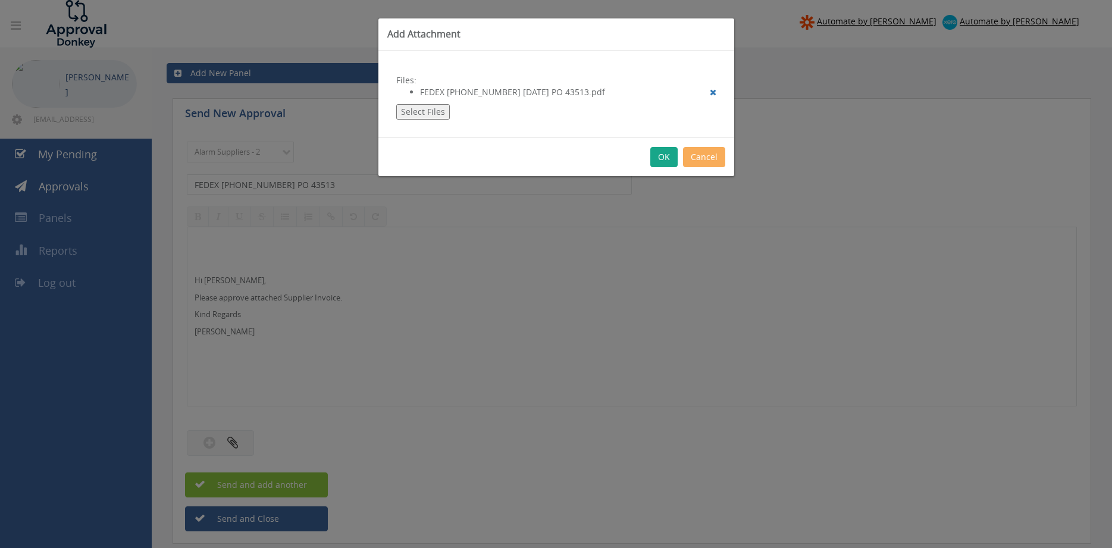
click at [660, 160] on button "OK" at bounding box center [663, 157] width 27 height 20
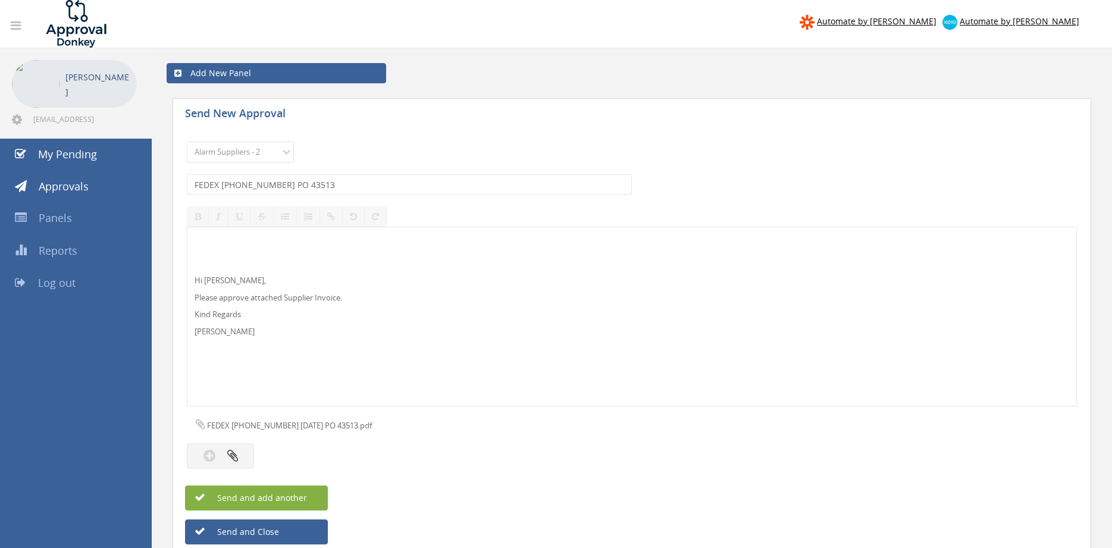
click at [302, 495] on span "Send and add another" at bounding box center [249, 497] width 115 height 11
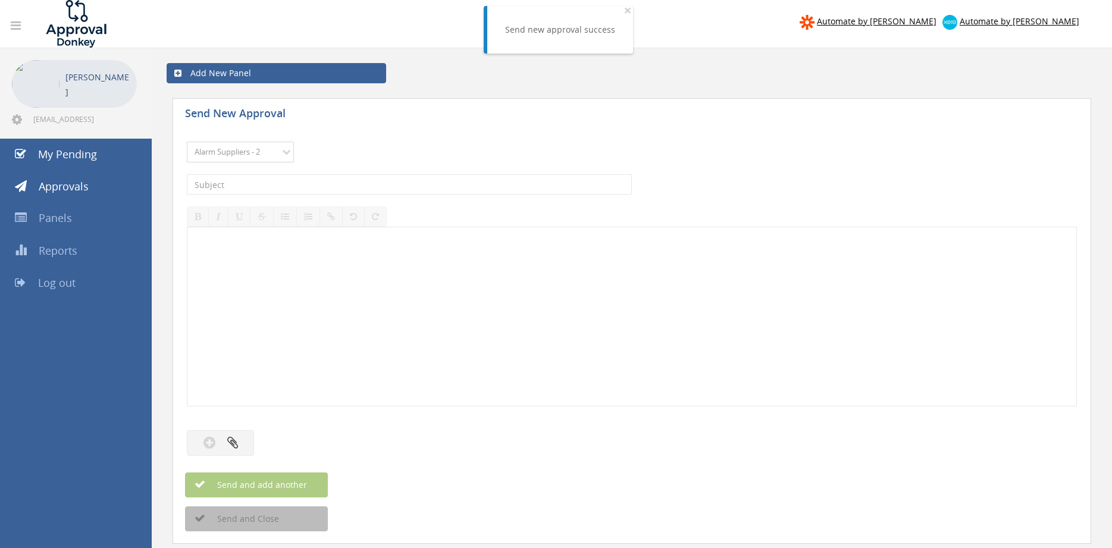
click option "Alarm Suppliers - 2" at bounding box center [0, 0] width 0 height 0
drag, startPoint x: 341, startPoint y: 160, endPoint x: 331, endPoint y: 184, distance: 26.4
click at [341, 161] on div "Choose Panel Alarm Credits RG - 3 NZ Utilities Cable and SAI Global NZ Alarms-1…" at bounding box center [632, 152] width 890 height 33
click at [332, 186] on input "text" at bounding box center [409, 184] width 445 height 20
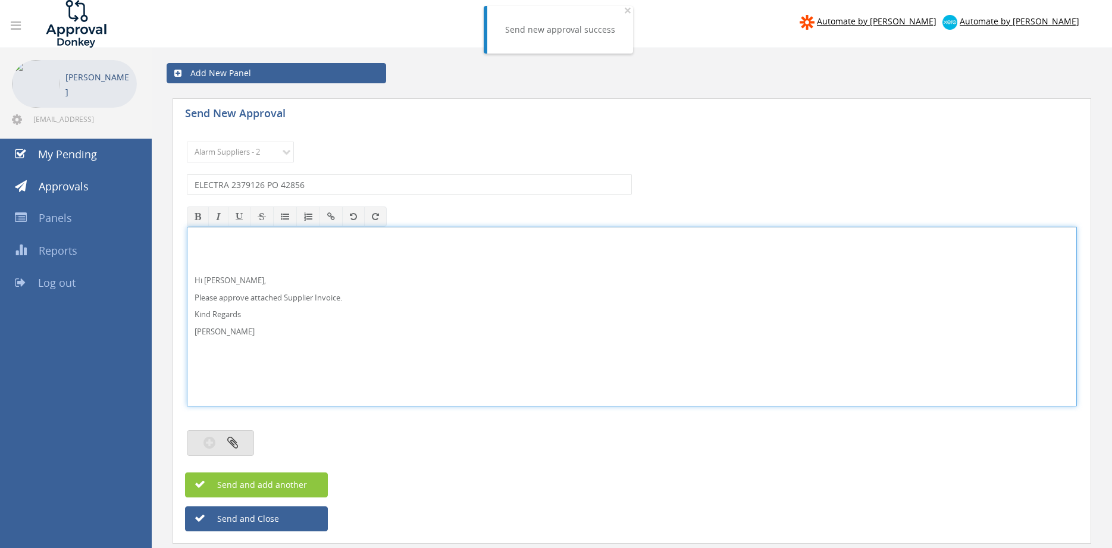
click at [242, 437] on button "button" at bounding box center [220, 443] width 67 height 26
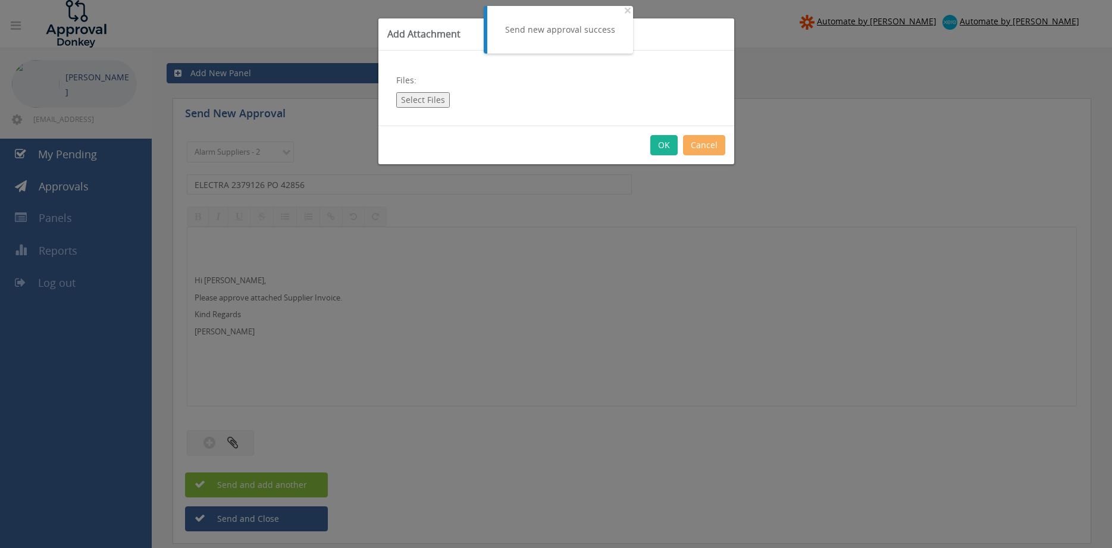
click at [432, 101] on button "Select Files" at bounding box center [423, 99] width 54 height 15
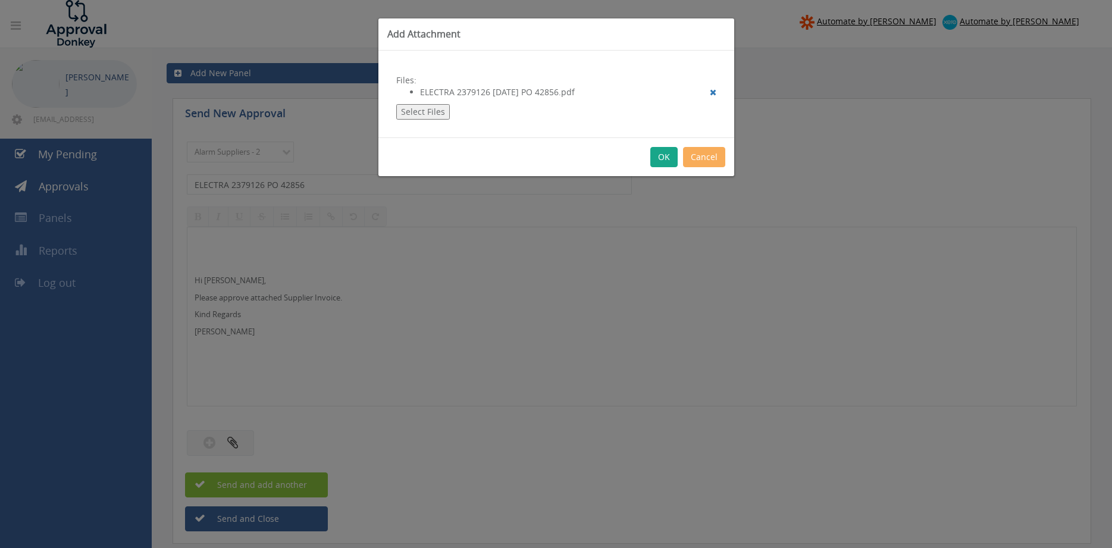
click at [662, 158] on button "OK" at bounding box center [663, 157] width 27 height 20
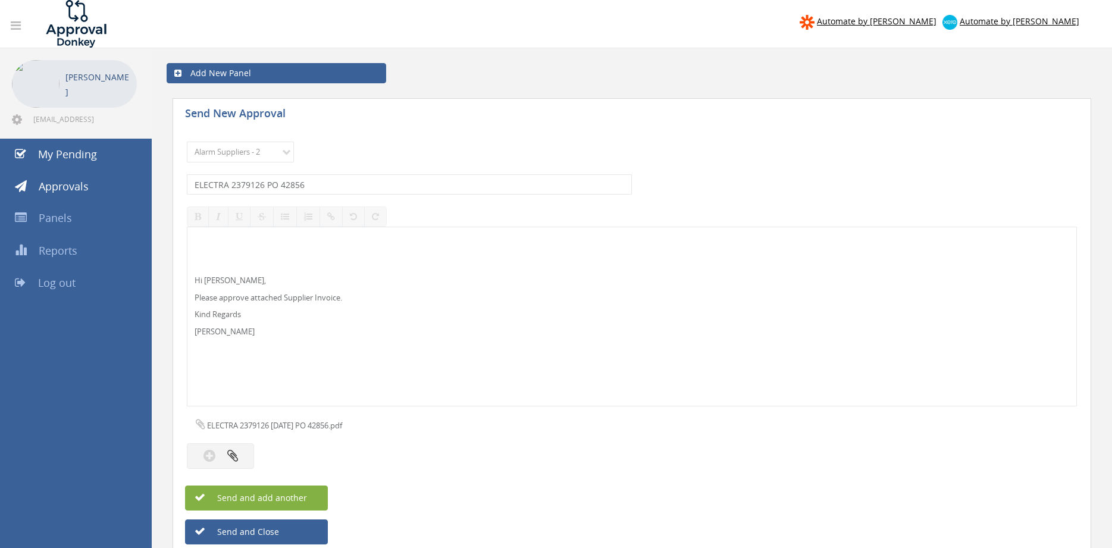
click at [319, 496] on button "Send and add another" at bounding box center [256, 497] width 143 height 25
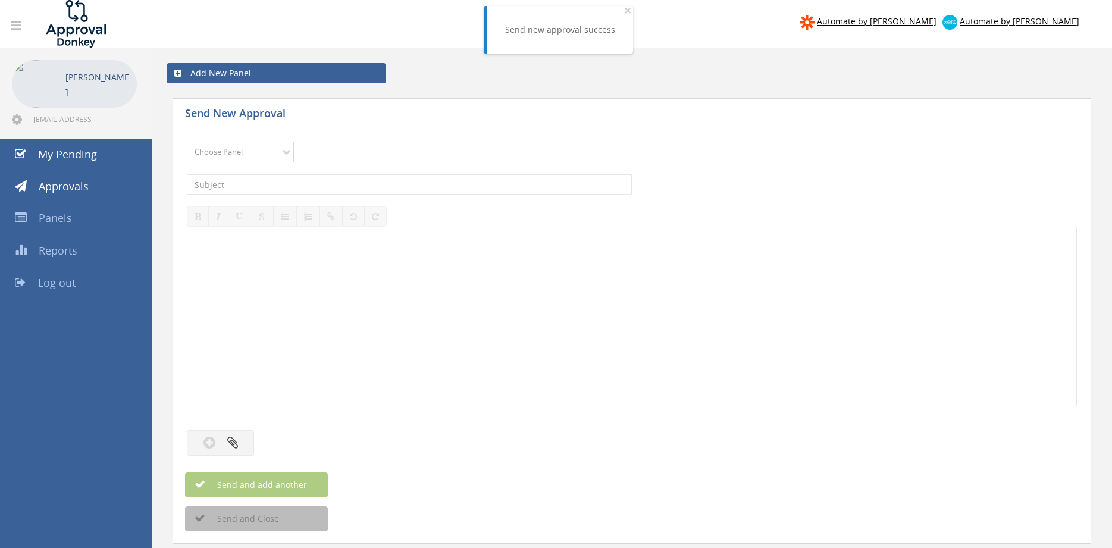
click at [187, 142] on select "Choose Panel Alarm Credits RG - 3 NZ Utilities Cable and SAI Global NZ Alarms-1…" at bounding box center [240, 152] width 107 height 21
click option "Alarm Suppliers - 2" at bounding box center [0, 0] width 0 height 0
click at [302, 184] on input "text" at bounding box center [409, 184] width 445 height 20
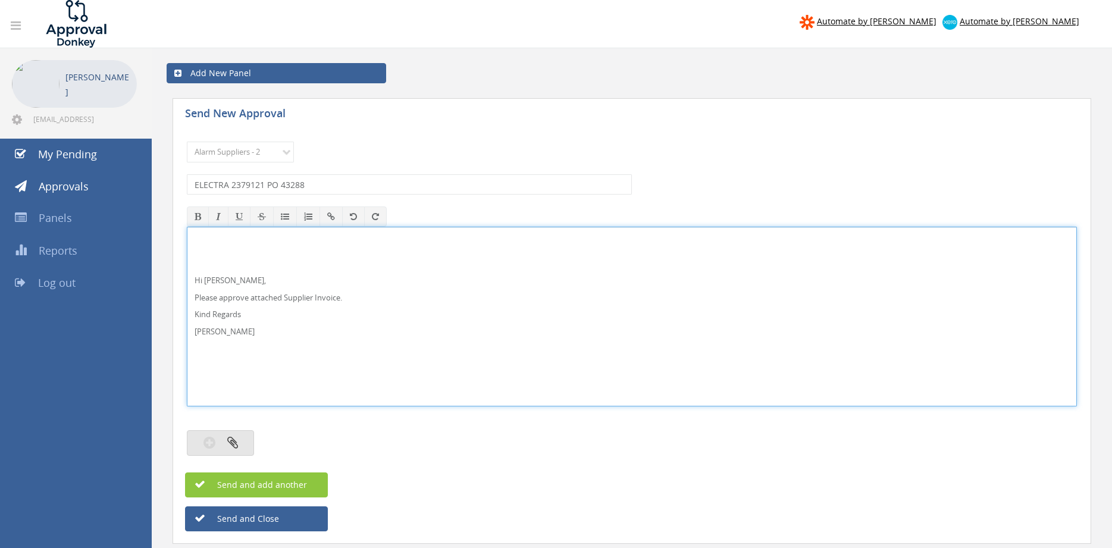
click at [236, 447] on icon "button" at bounding box center [232, 442] width 11 height 14
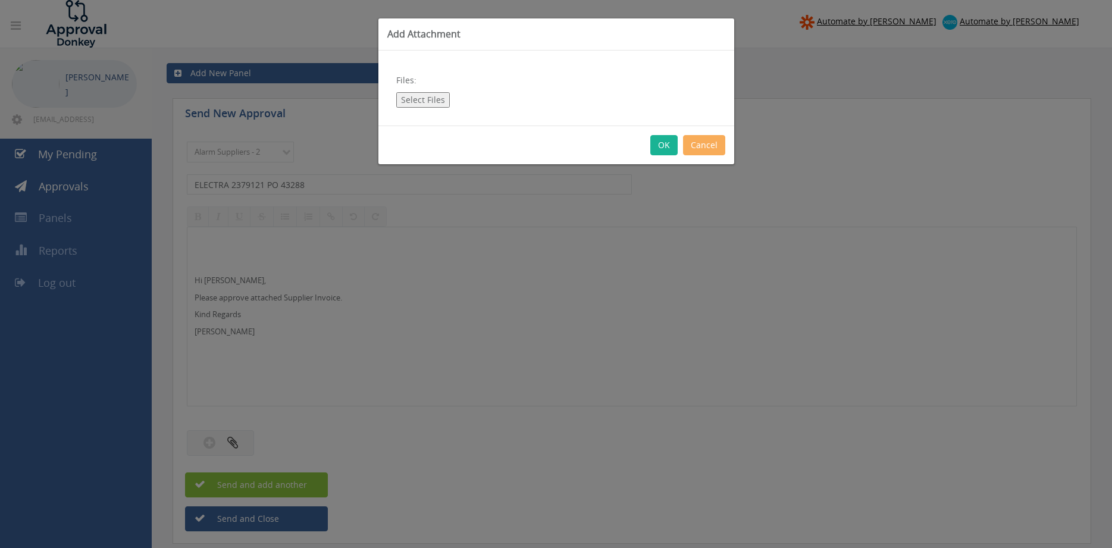
click at [423, 91] on div "Files: Select Files" at bounding box center [556, 88] width 356 height 75
click at [419, 102] on button "Select Files" at bounding box center [423, 99] width 54 height 15
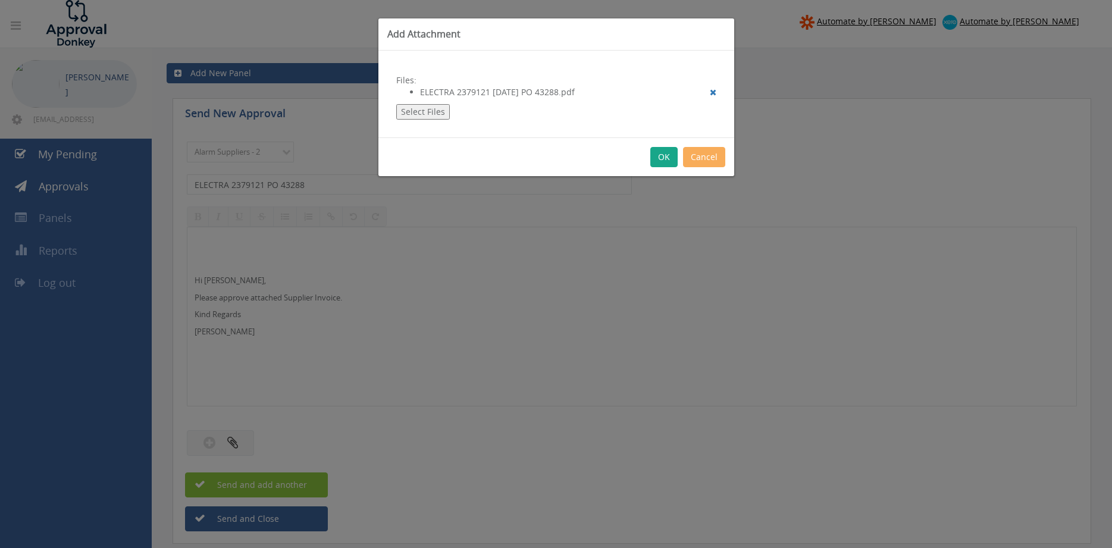
click at [667, 157] on button "OK" at bounding box center [663, 157] width 27 height 20
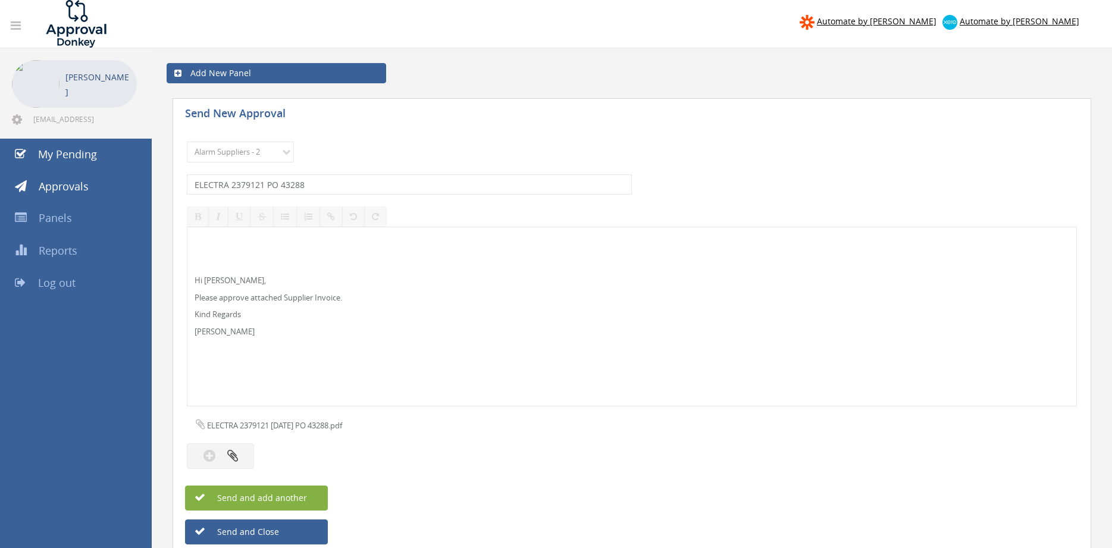
click at [317, 494] on button "Send and add another" at bounding box center [256, 497] width 143 height 25
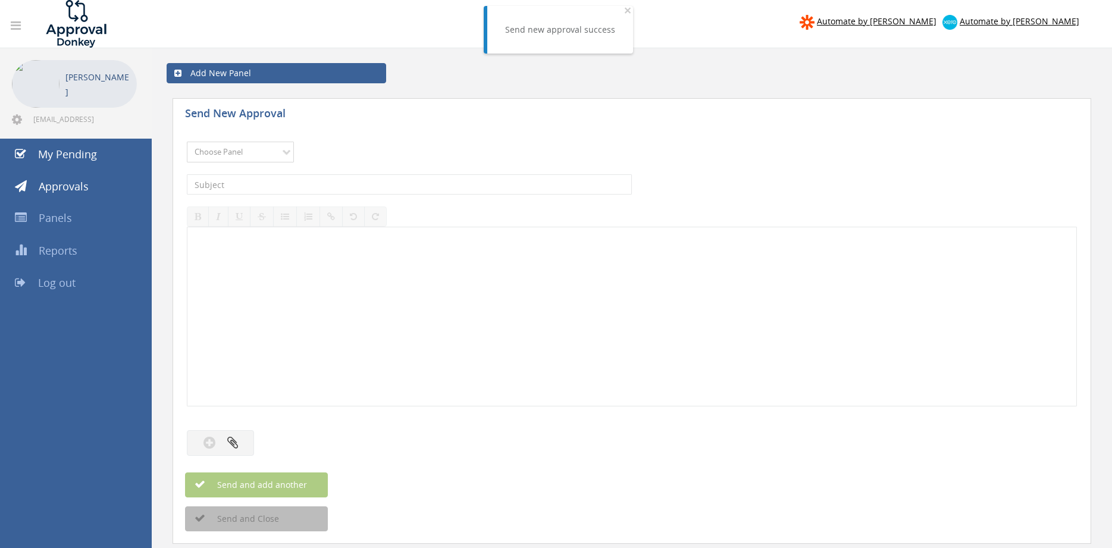
click at [187, 142] on select "Choose Panel Alarm Credits RG - 3 NZ Utilities Cable and SAI Global NZ Alarms-1…" at bounding box center [240, 152] width 107 height 21
click option "Alarm Suppliers - 2" at bounding box center [0, 0] width 0 height 0
click at [286, 187] on input "text" at bounding box center [409, 184] width 445 height 20
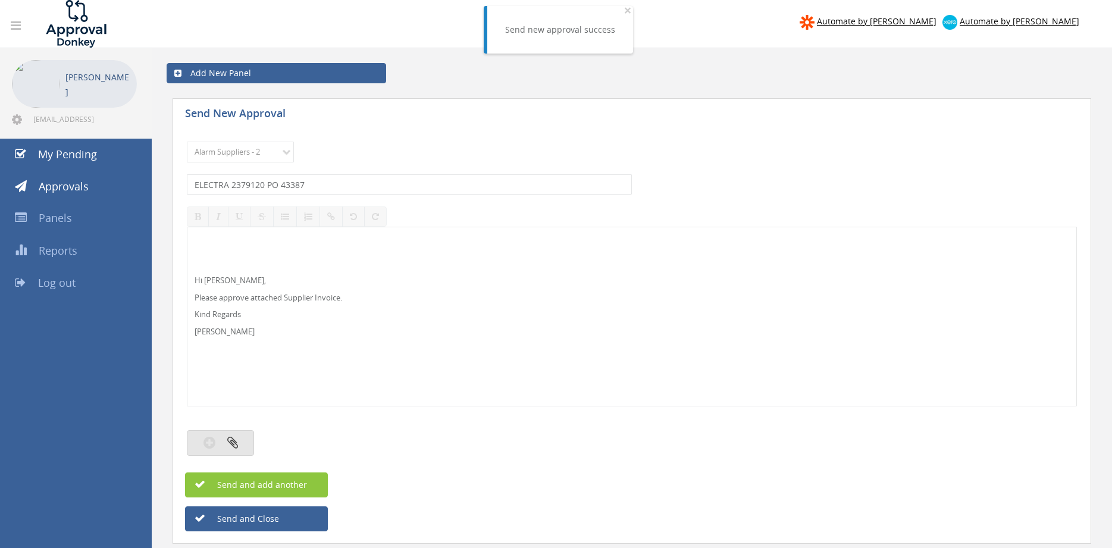
click at [233, 440] on icon "button" at bounding box center [232, 442] width 11 height 14
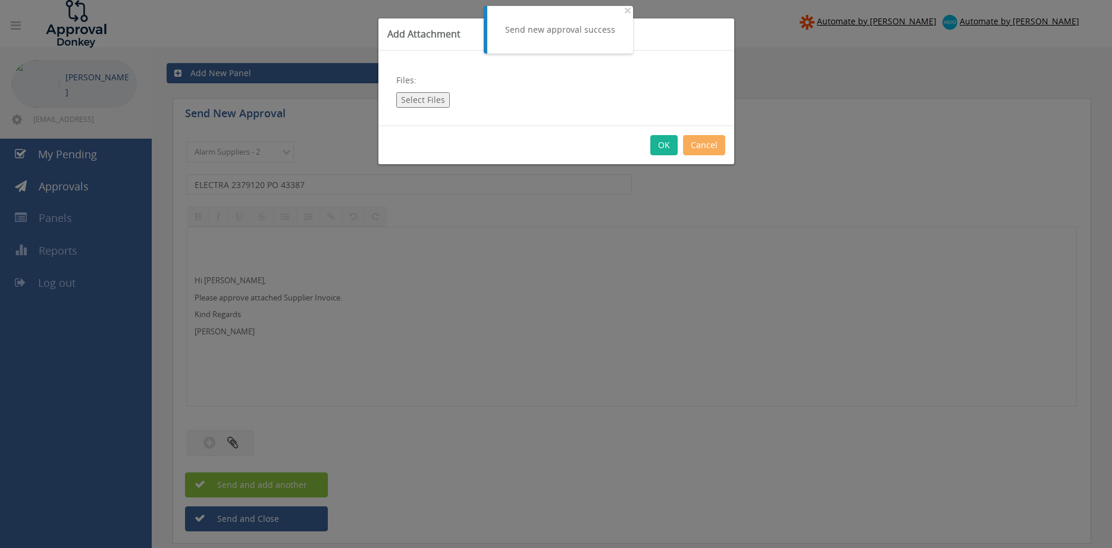
click at [427, 101] on button "Select Files" at bounding box center [423, 99] width 54 height 15
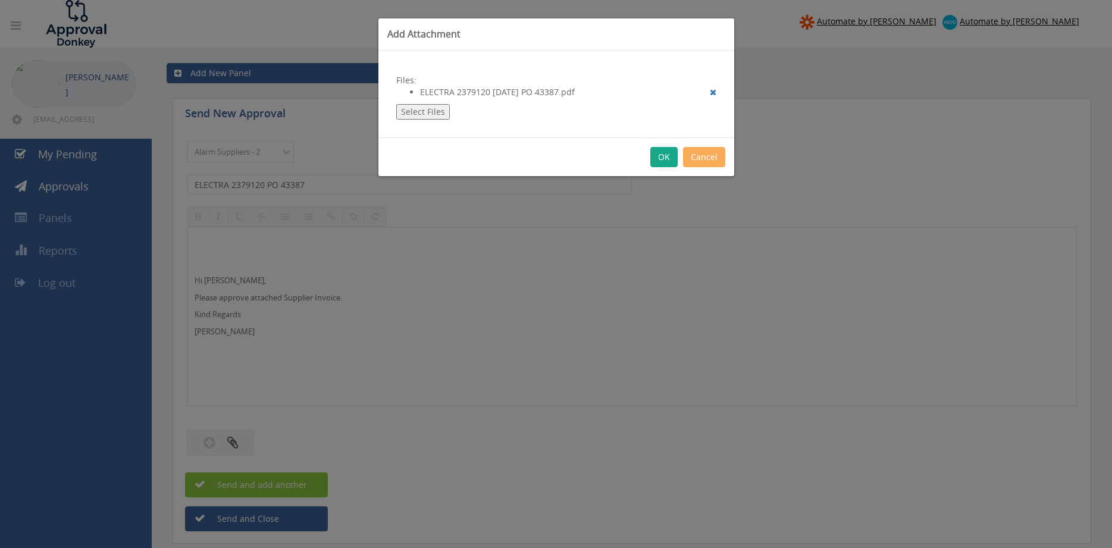
click at [672, 155] on button "OK" at bounding box center [663, 157] width 27 height 20
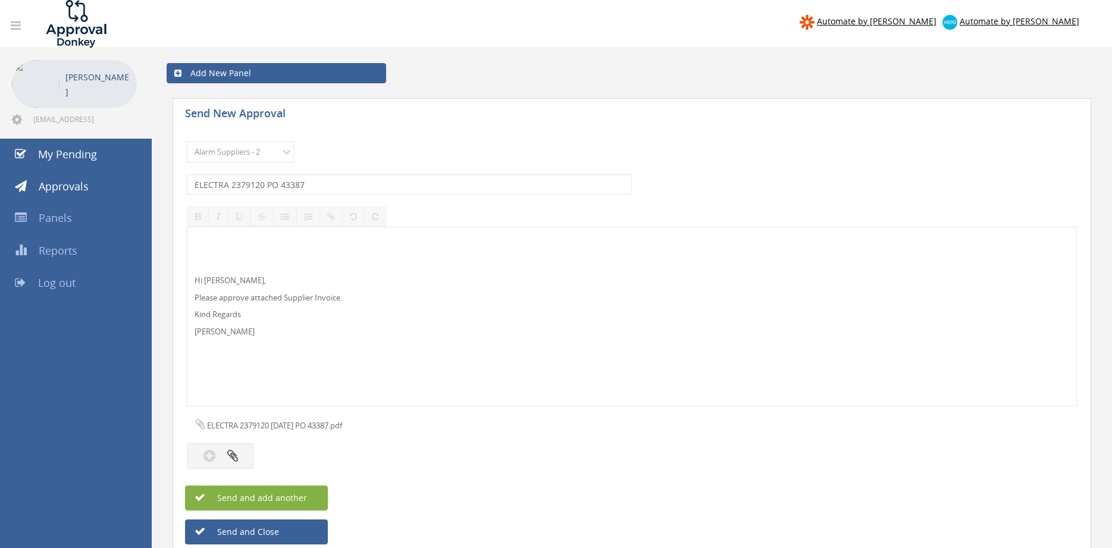
click at [314, 495] on button "Send and add another" at bounding box center [256, 497] width 143 height 25
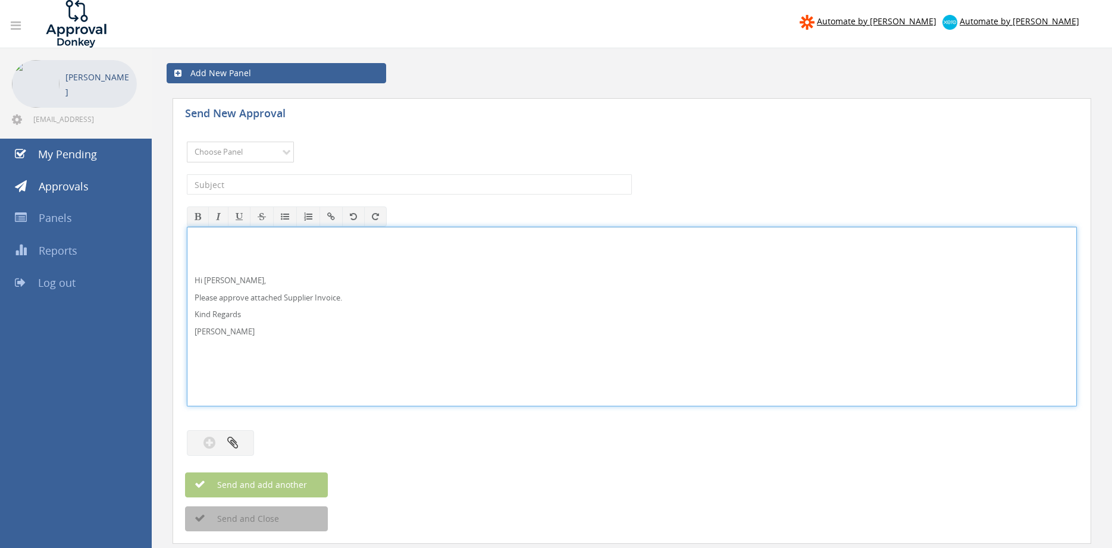
click at [245, 159] on select "Choose Panel Alarm Credits RG - 3 NZ Utilities Cable and SAI Global NZ Alarms-1…" at bounding box center [240, 152] width 107 height 21
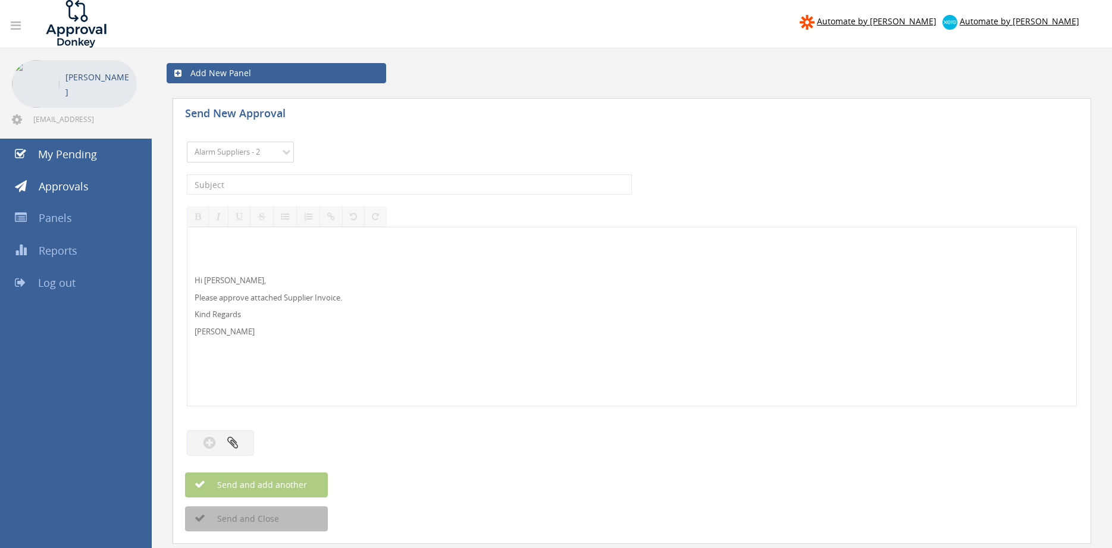
click option "Alarm Suppliers - 2" at bounding box center [0, 0] width 0 height 0
click at [315, 187] on input "text" at bounding box center [409, 184] width 445 height 20
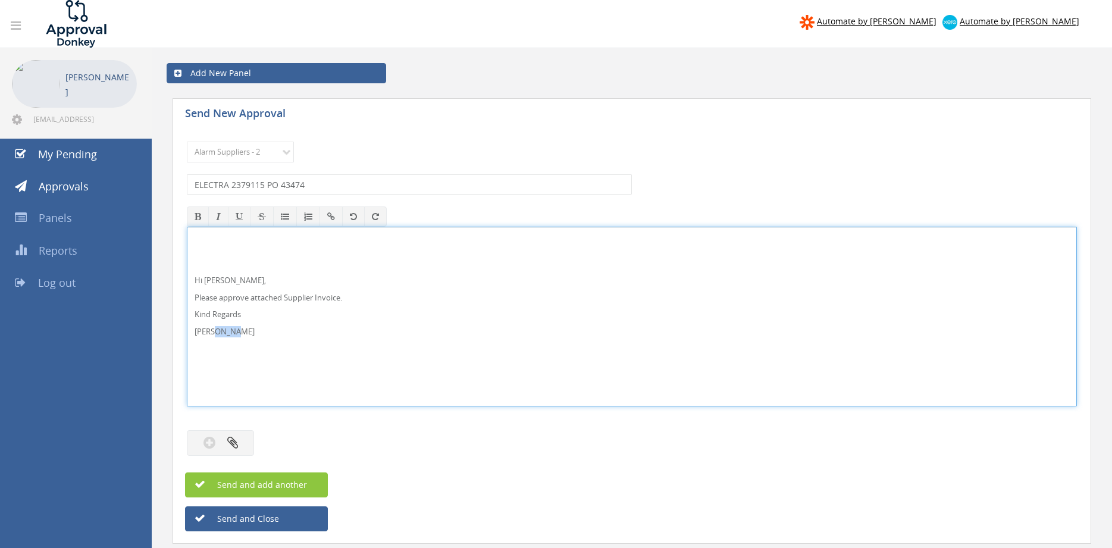
drag, startPoint x: 252, startPoint y: 338, endPoint x: 198, endPoint y: 270, distance: 86.9
click at [200, 287] on div "Hi Rob, Please approve attached Supplier Invoice. Kind Regards Pam Walker" at bounding box center [631, 316] width 889 height 178
click at [259, 329] on p "[PERSON_NAME]" at bounding box center [632, 331] width 875 height 11
drag, startPoint x: 231, startPoint y: 330, endPoint x: 189, endPoint y: 282, distance: 63.6
click at [189, 282] on div "Hi Rob, Please approve attached Supplier Invoice. Kind Regards Pam Walker" at bounding box center [631, 316] width 889 height 178
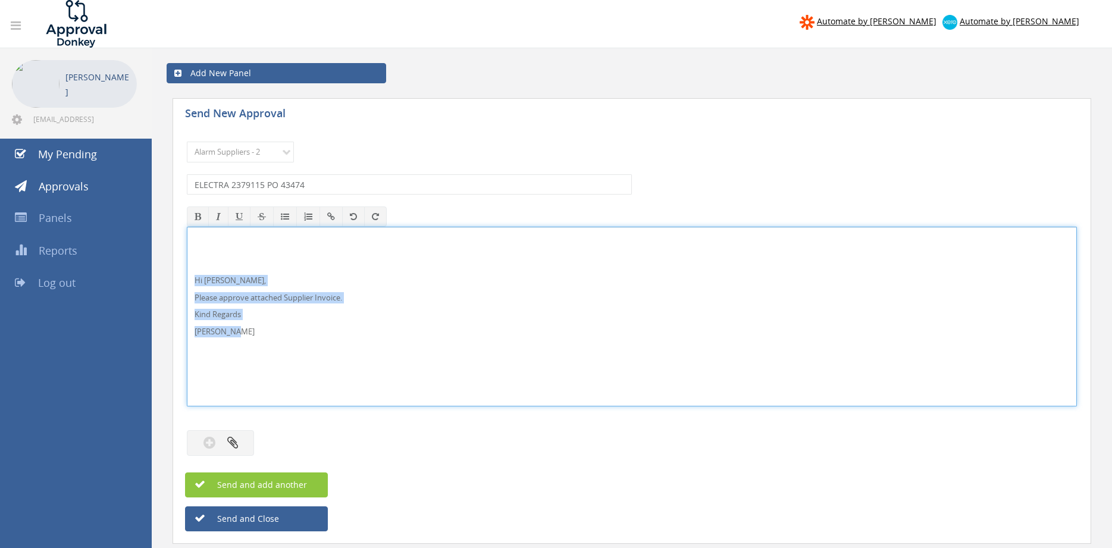
copy div "Hi Rob, Please approve attached Supplier Invoice. Kind Regards Pam Walker"
click at [234, 438] on icon "button" at bounding box center [232, 442] width 11 height 14
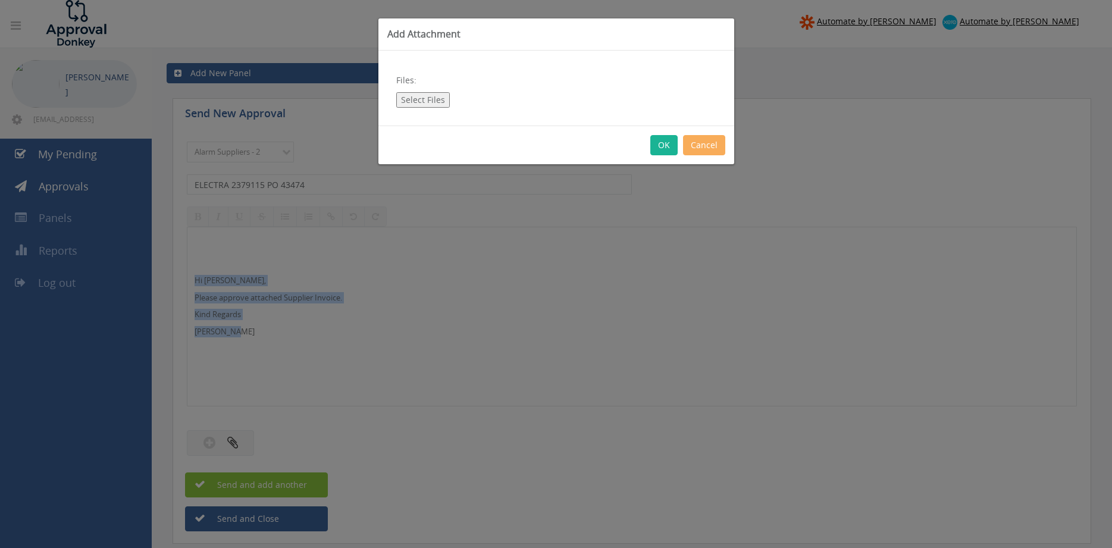
click at [435, 104] on button "Select Files" at bounding box center [423, 99] width 54 height 15
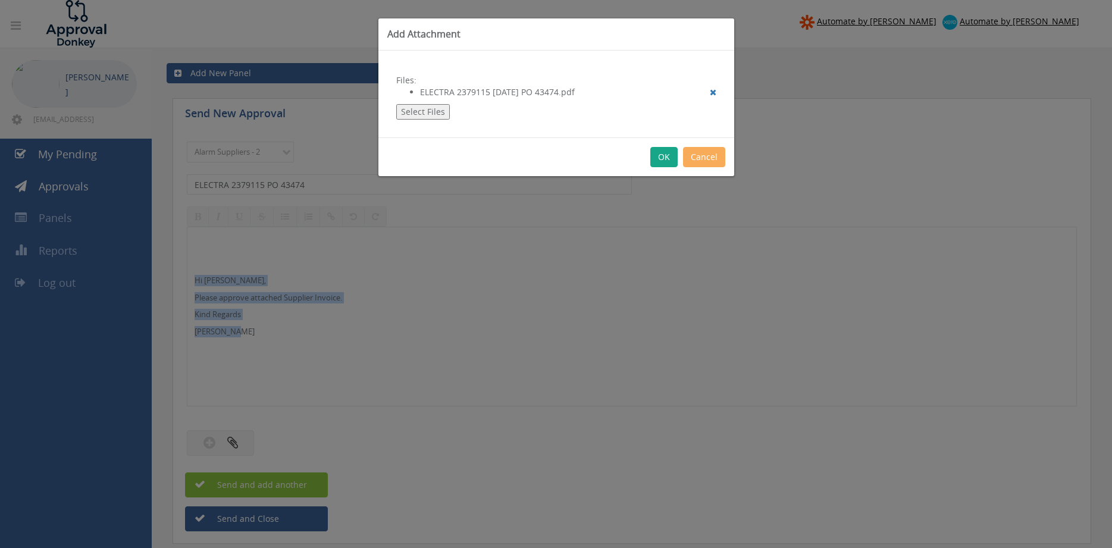
click at [663, 158] on button "OK" at bounding box center [663, 157] width 27 height 20
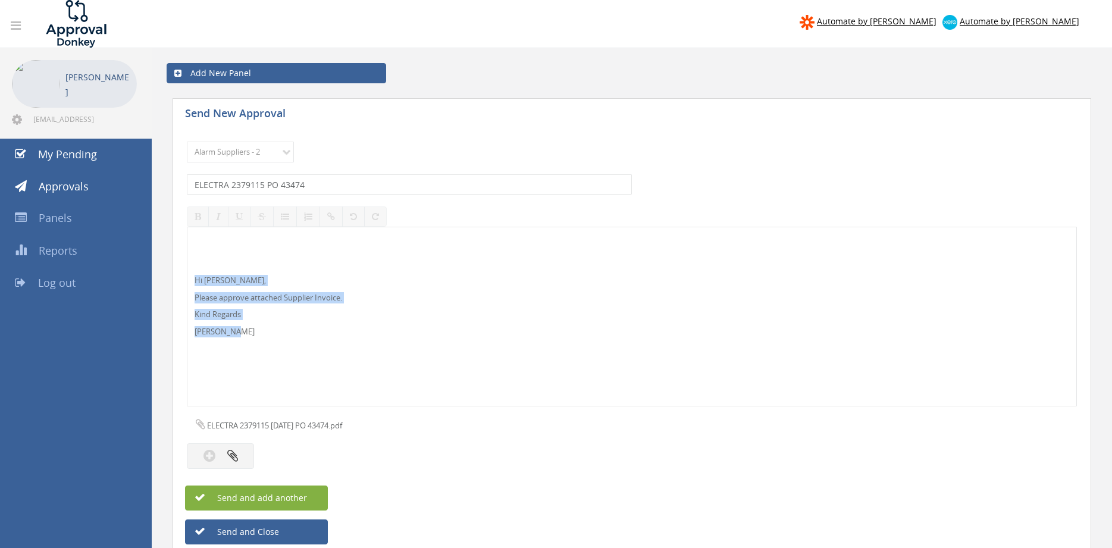
click at [302, 494] on span "Send and add another" at bounding box center [249, 497] width 115 height 11
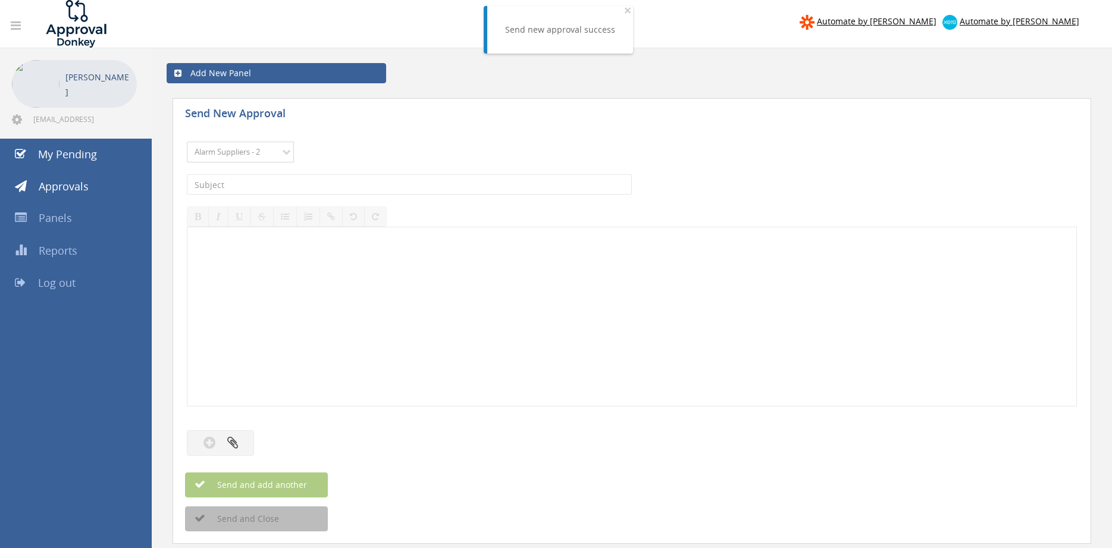
click option "Alarm Suppliers - 2" at bounding box center [0, 0] width 0 height 0
click at [339, 185] on input "text" at bounding box center [409, 184] width 445 height 20
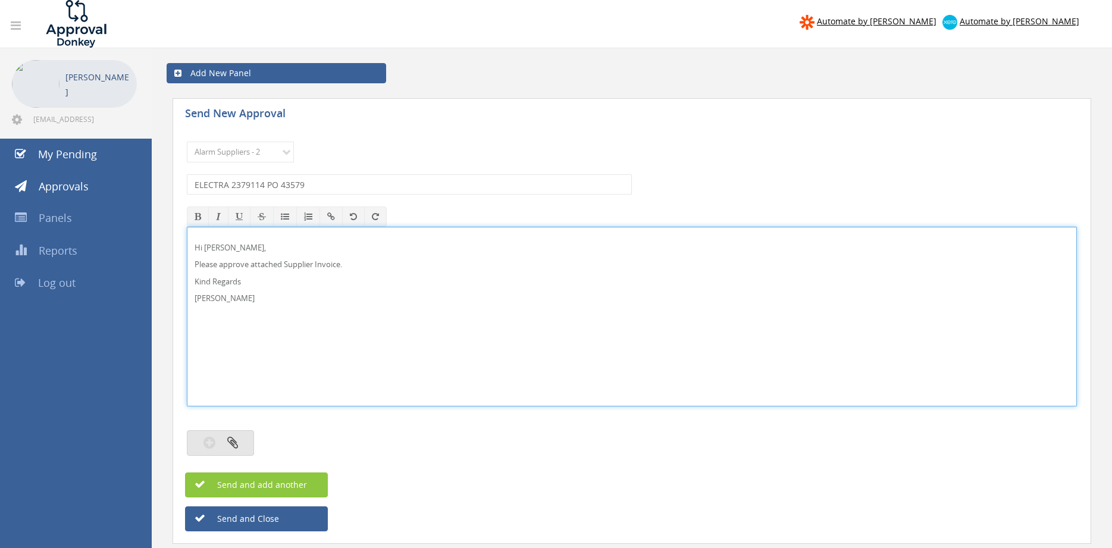
click at [243, 439] on button "button" at bounding box center [220, 443] width 67 height 26
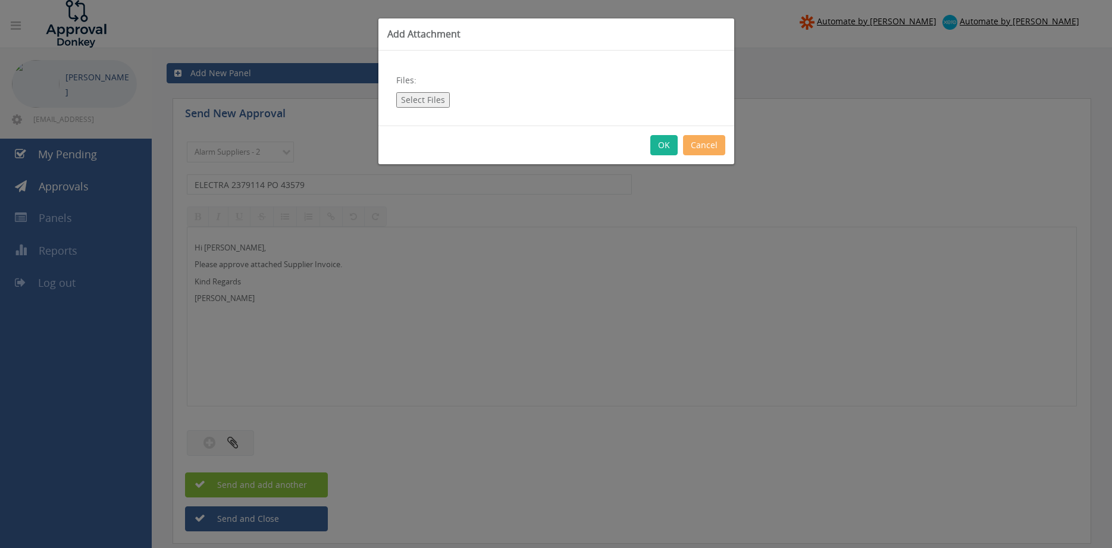
click at [417, 100] on button "Select Files" at bounding box center [423, 99] width 54 height 15
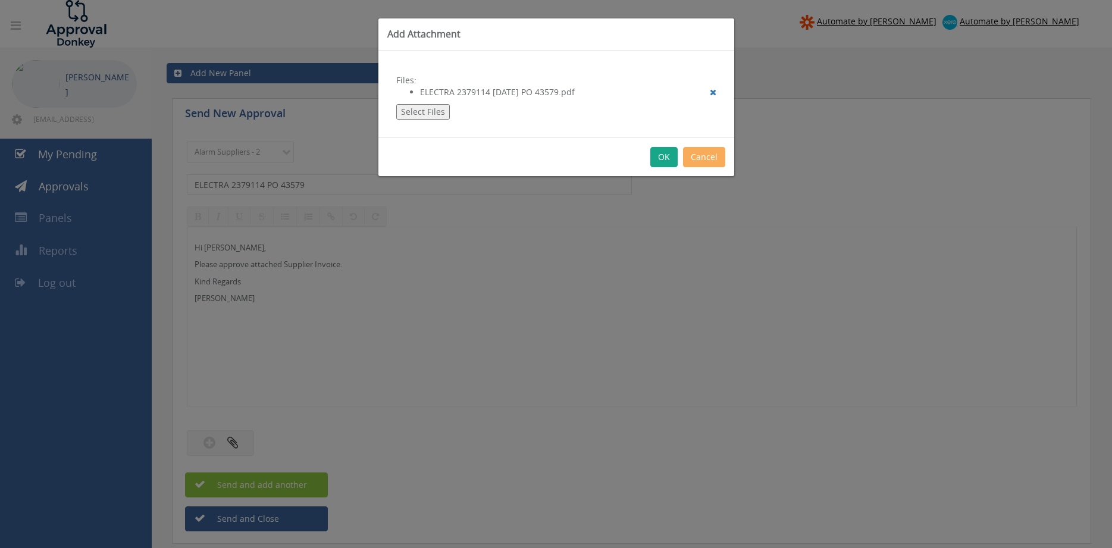
click at [665, 156] on button "OK" at bounding box center [663, 157] width 27 height 20
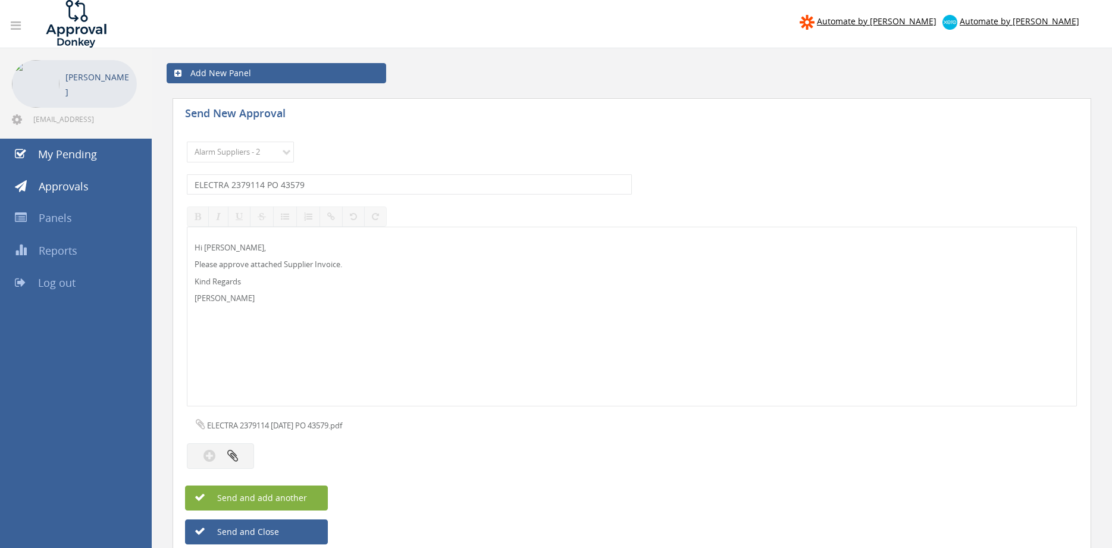
click at [308, 494] on button "Send and add another" at bounding box center [256, 497] width 143 height 25
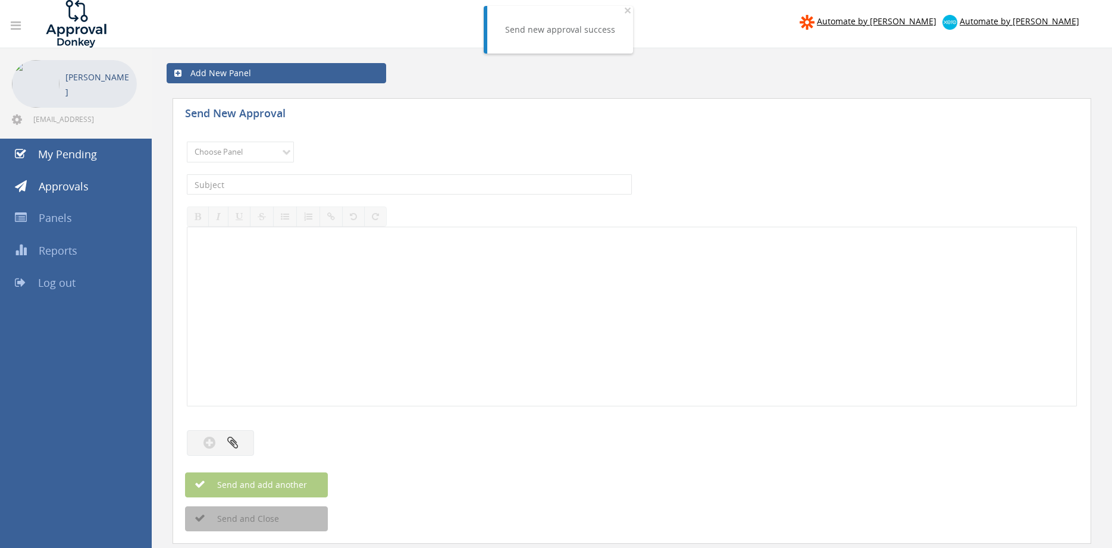
click at [256, 139] on div "Choose Panel Alarm Credits RG - 3 NZ Utilities Cable and SAI Global NZ Alarms-1…" at bounding box center [632, 152] width 890 height 33
click at [187, 142] on select "Choose Panel Alarm Credits RG - 3 NZ Utilities Cable and SAI Global NZ Alarms-1…" at bounding box center [240, 152] width 107 height 21
click option "Alarm Suppliers - 2" at bounding box center [0, 0] width 0 height 0
click at [340, 186] on input "text" at bounding box center [409, 184] width 445 height 20
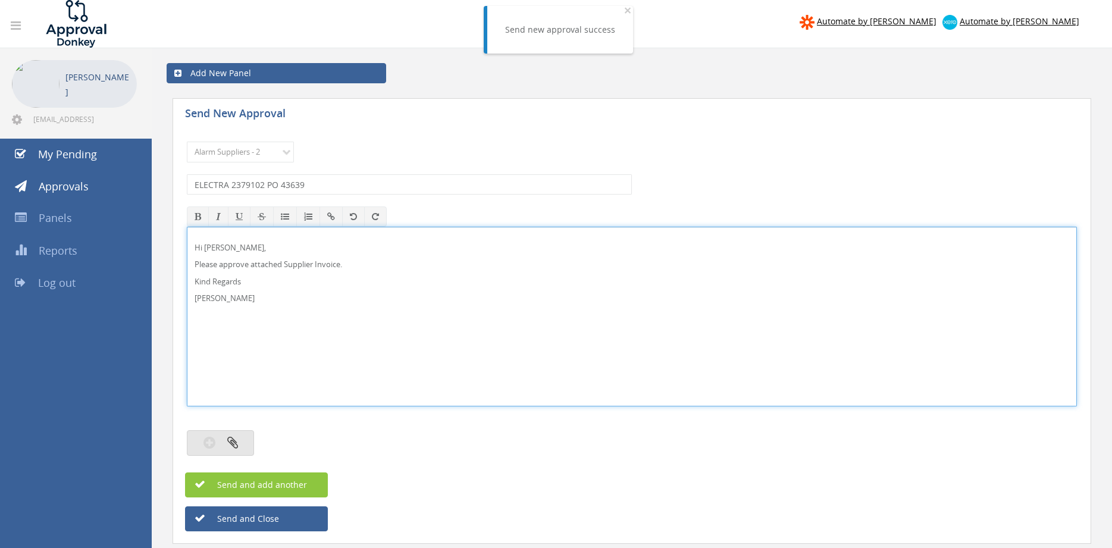
click at [235, 444] on icon "button" at bounding box center [232, 442] width 11 height 14
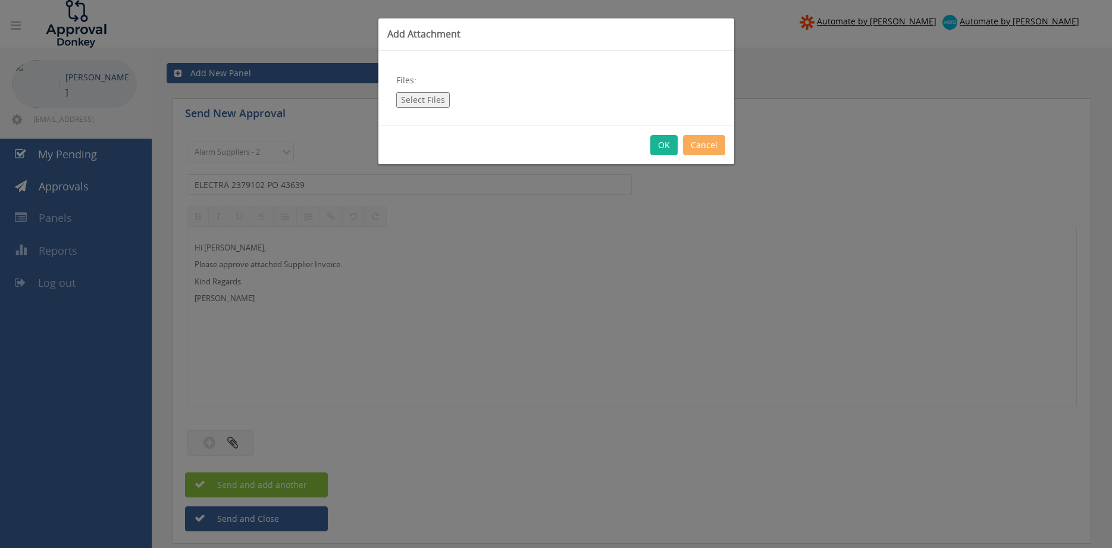
click at [416, 97] on button "Select Files" at bounding box center [423, 99] width 54 height 15
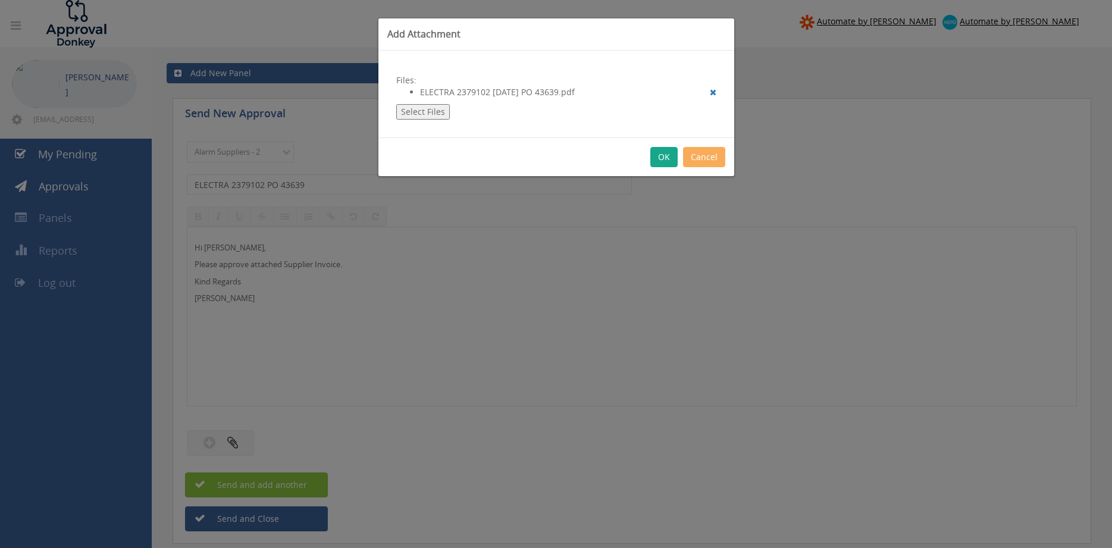
click at [664, 164] on button "OK" at bounding box center [663, 157] width 27 height 20
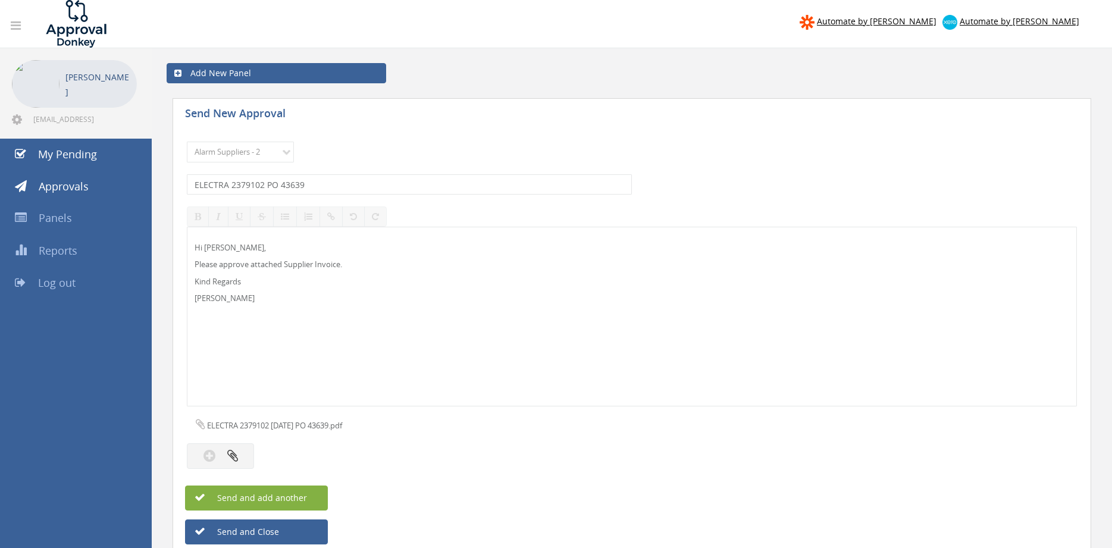
click at [307, 499] on button "Send and add another" at bounding box center [256, 497] width 143 height 25
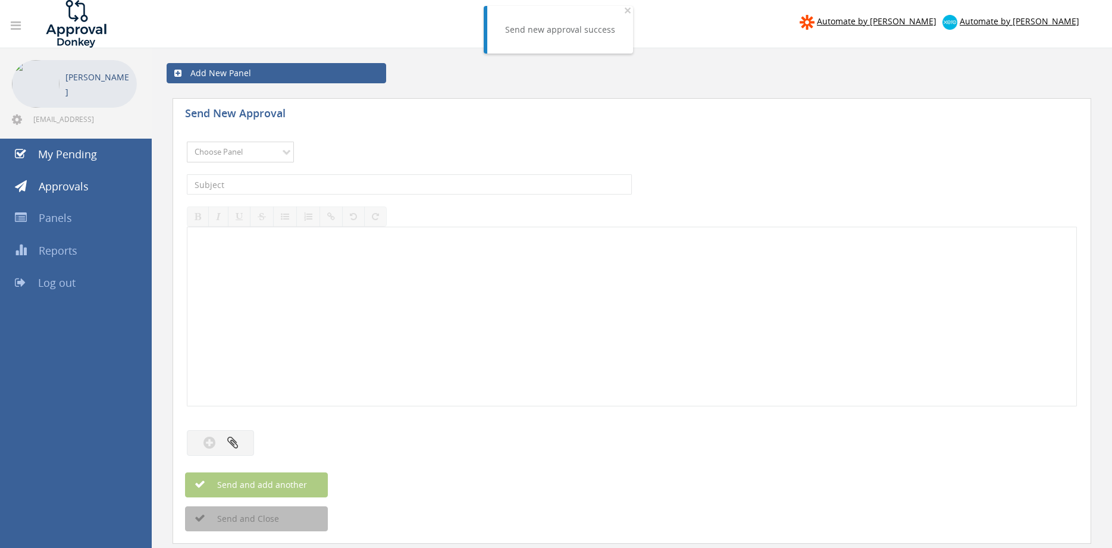
click option "Alarm Suppliers - 2" at bounding box center [0, 0] width 0 height 0
click at [344, 183] on input "text" at bounding box center [409, 184] width 445 height 20
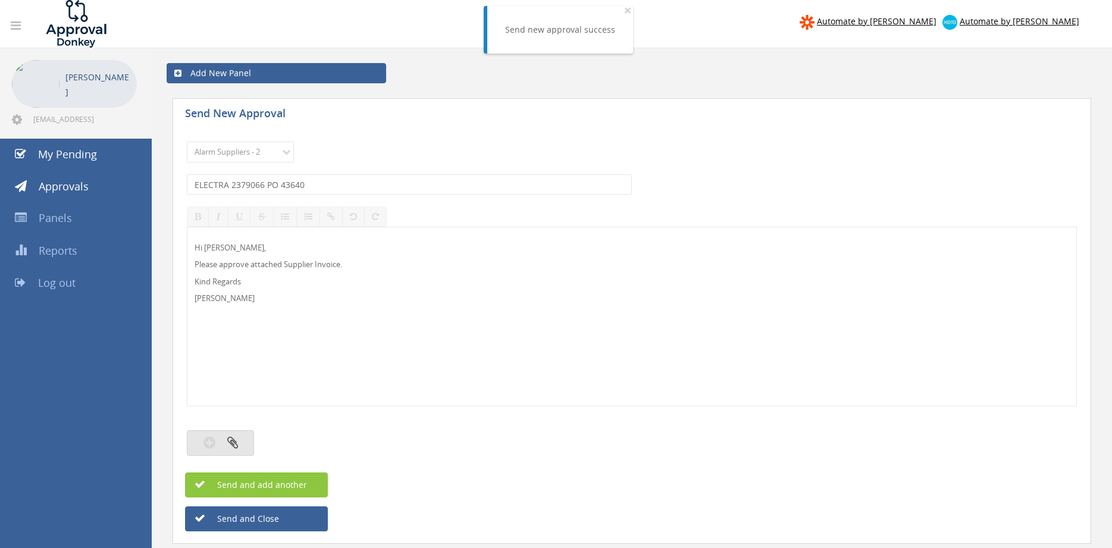
click at [247, 435] on button "button" at bounding box center [220, 443] width 67 height 26
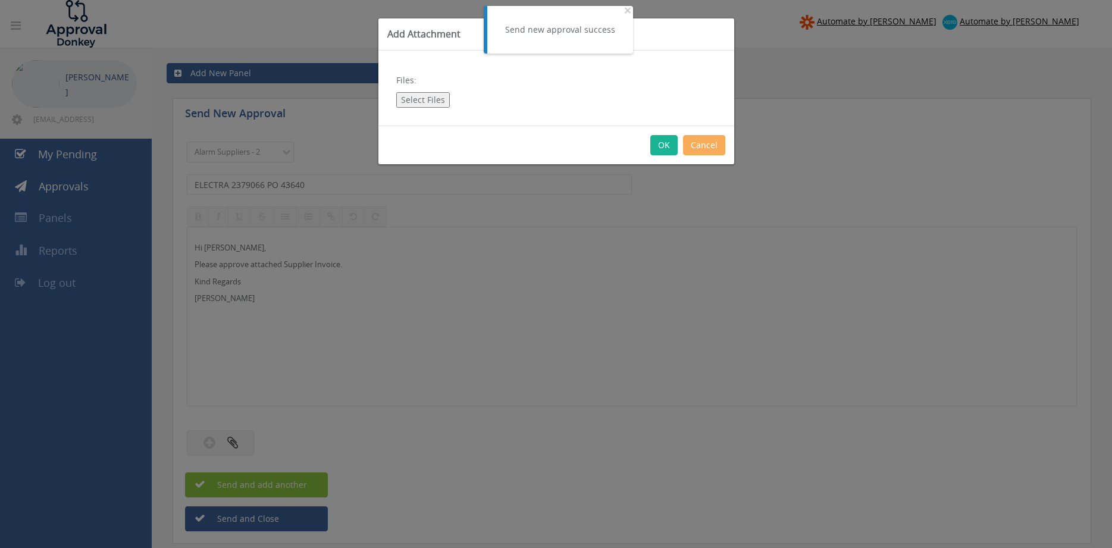
click at [431, 97] on button "Select Files" at bounding box center [423, 99] width 54 height 15
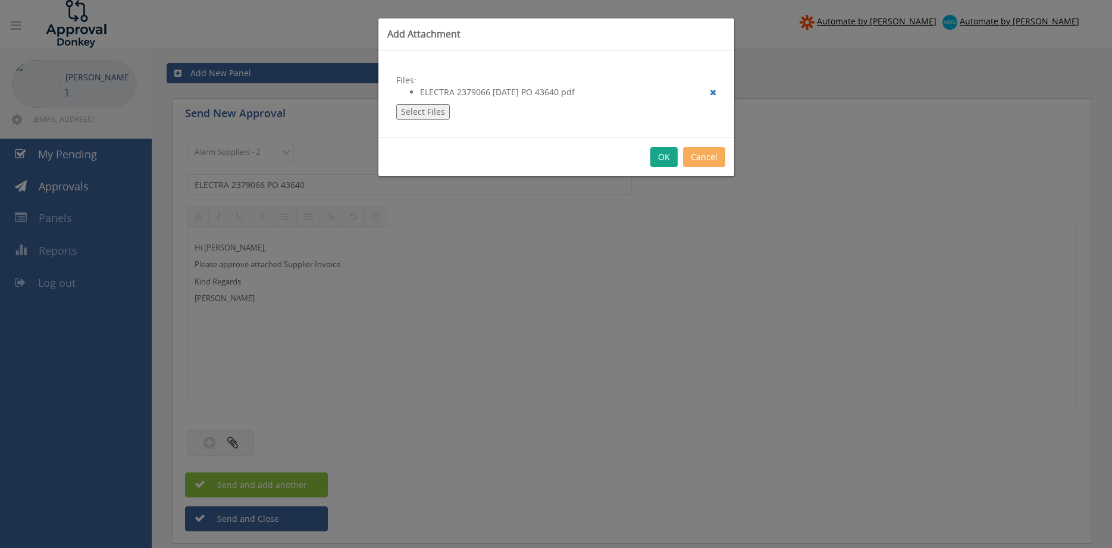
click at [660, 154] on button "OK" at bounding box center [663, 157] width 27 height 20
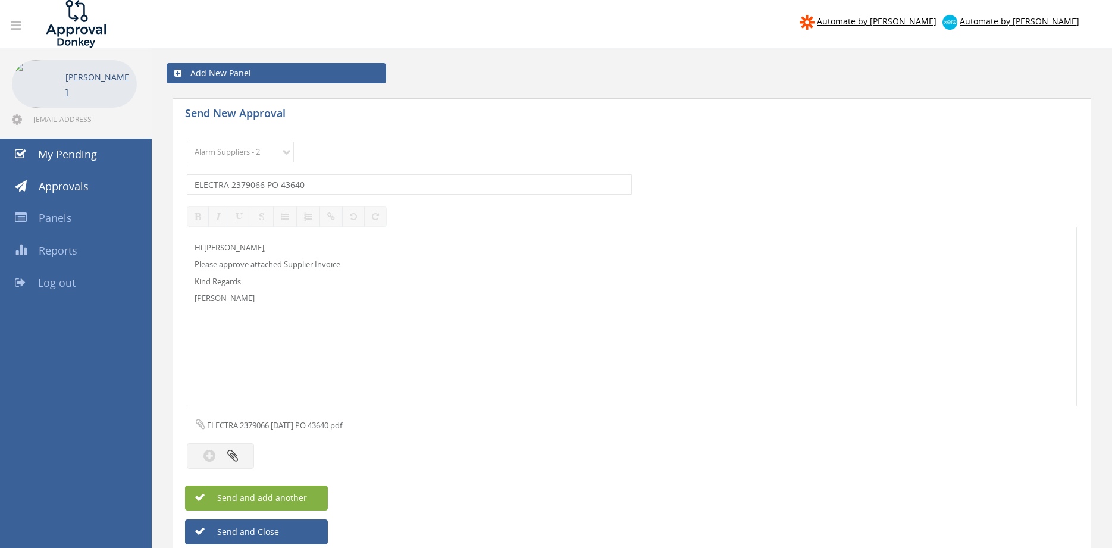
click at [313, 490] on button "Send and add another" at bounding box center [256, 497] width 143 height 25
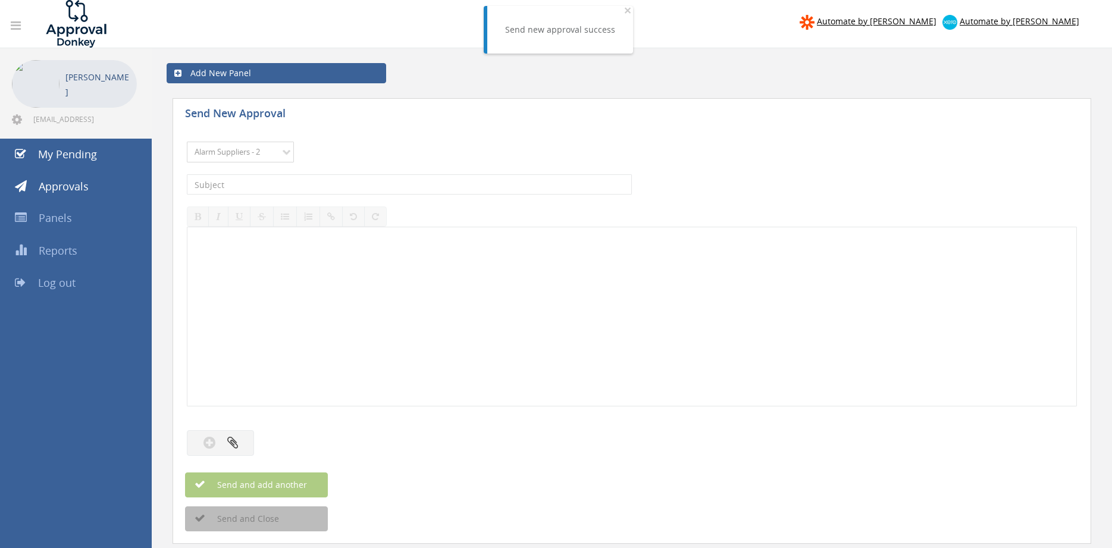
click option "Alarm Suppliers - 2" at bounding box center [0, 0] width 0 height 0
click at [304, 186] on input "text" at bounding box center [409, 184] width 445 height 20
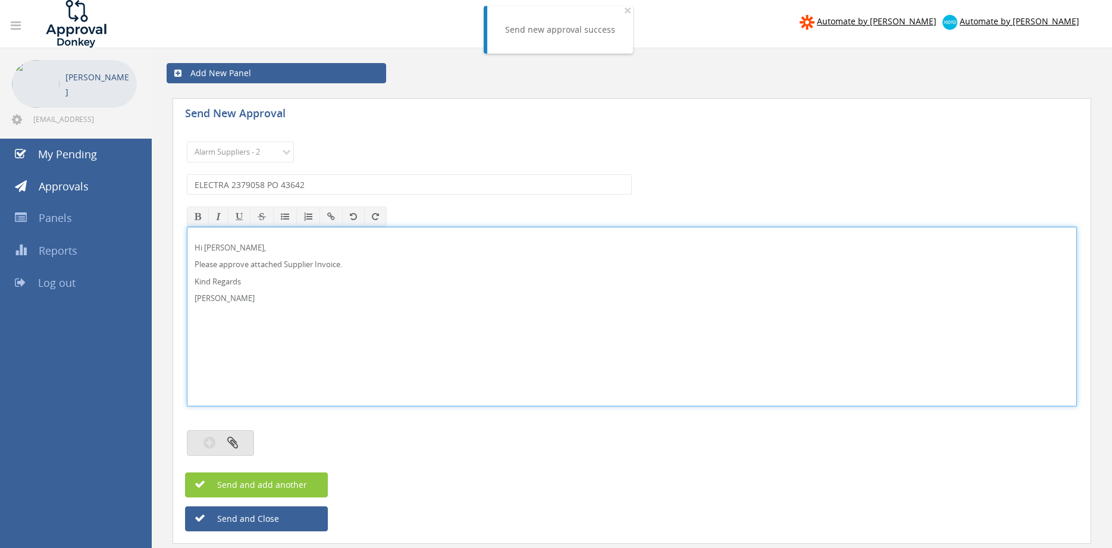
click at [237, 447] on icon "button" at bounding box center [232, 442] width 11 height 14
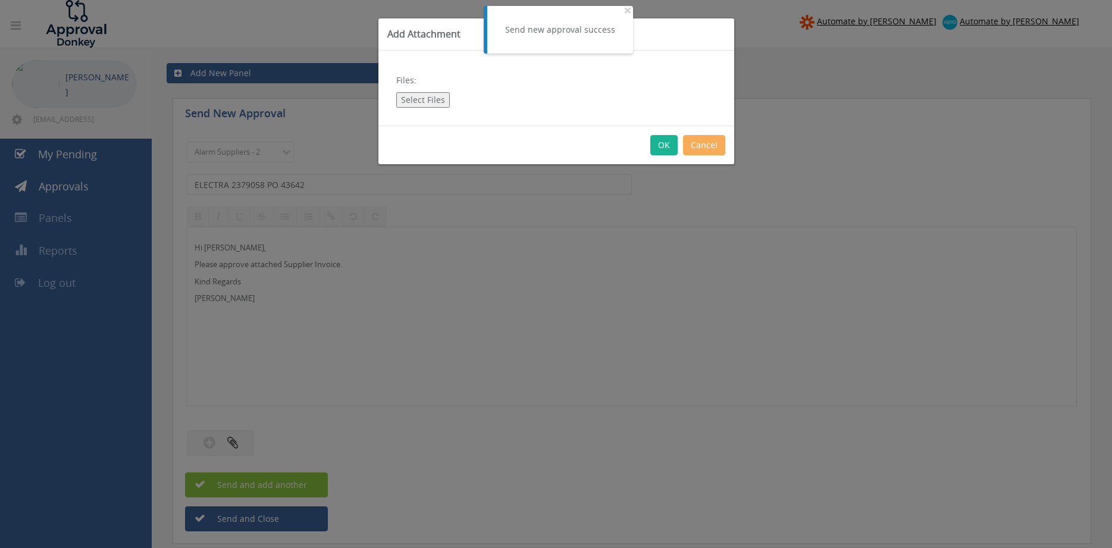
click at [423, 96] on button "Select Files" at bounding box center [423, 99] width 54 height 15
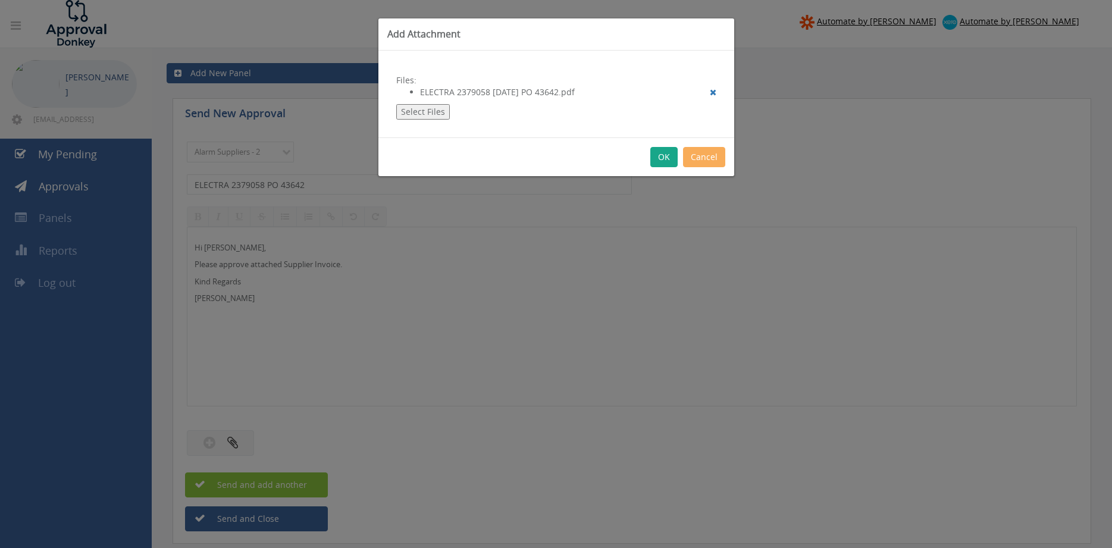
click at [662, 156] on button "OK" at bounding box center [663, 157] width 27 height 20
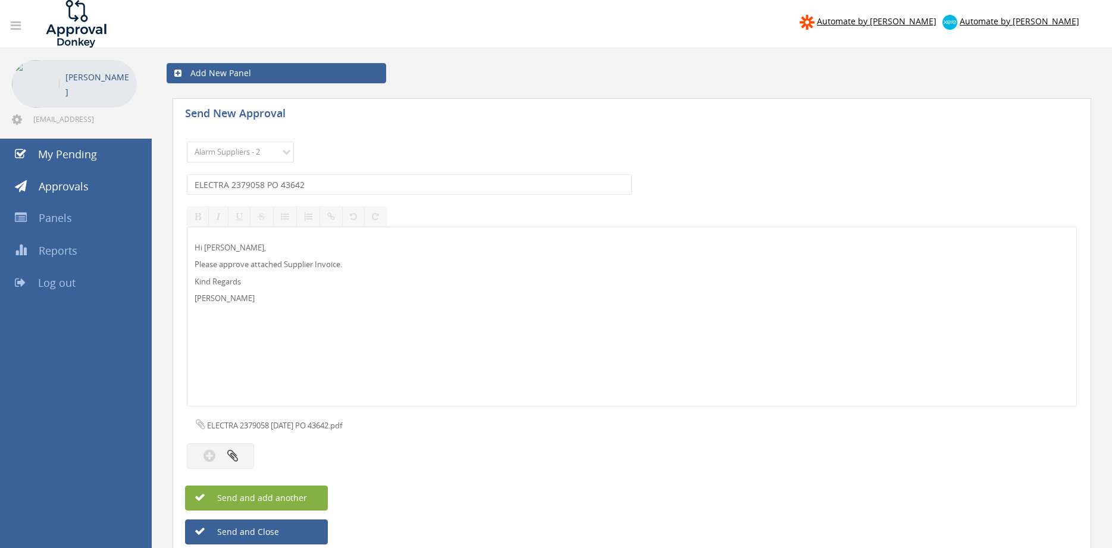
click at [306, 497] on button "Send and add another" at bounding box center [256, 497] width 143 height 25
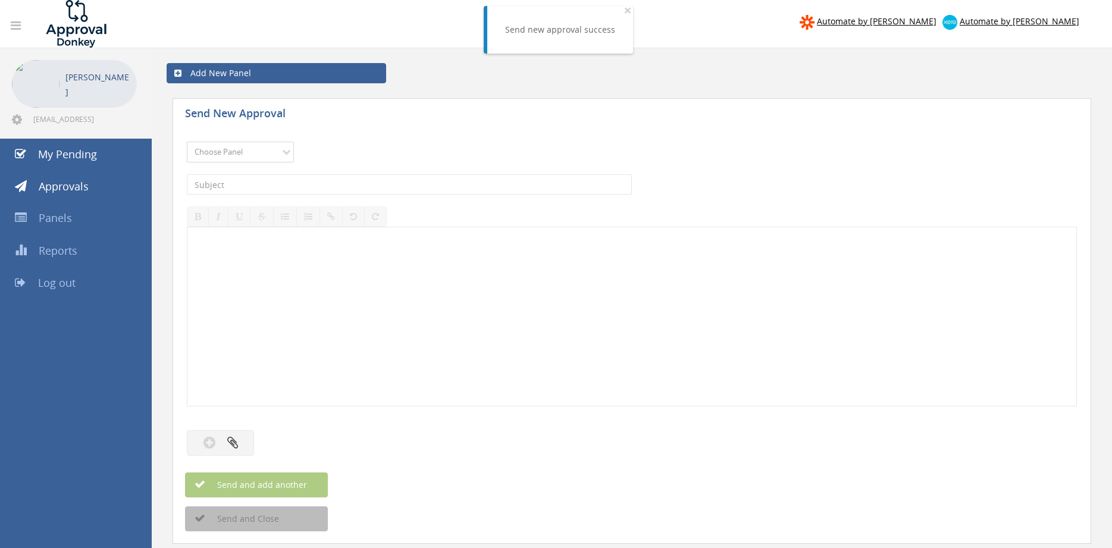
click at [187, 142] on select "Choose Panel Alarm Credits RG - 3 NZ Utilities Cable and SAI Global NZ Alarms-1…" at bounding box center [240, 152] width 107 height 21
click option "Alarm Suppliers - 2" at bounding box center [0, 0] width 0 height 0
click at [344, 188] on input "text" at bounding box center [409, 184] width 445 height 20
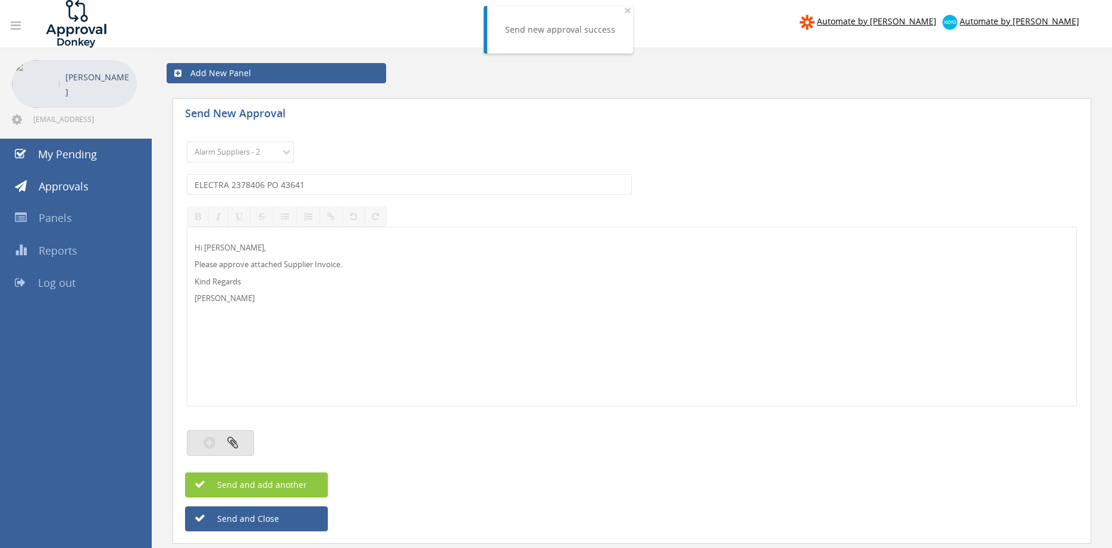
click at [237, 438] on icon "button" at bounding box center [232, 442] width 11 height 14
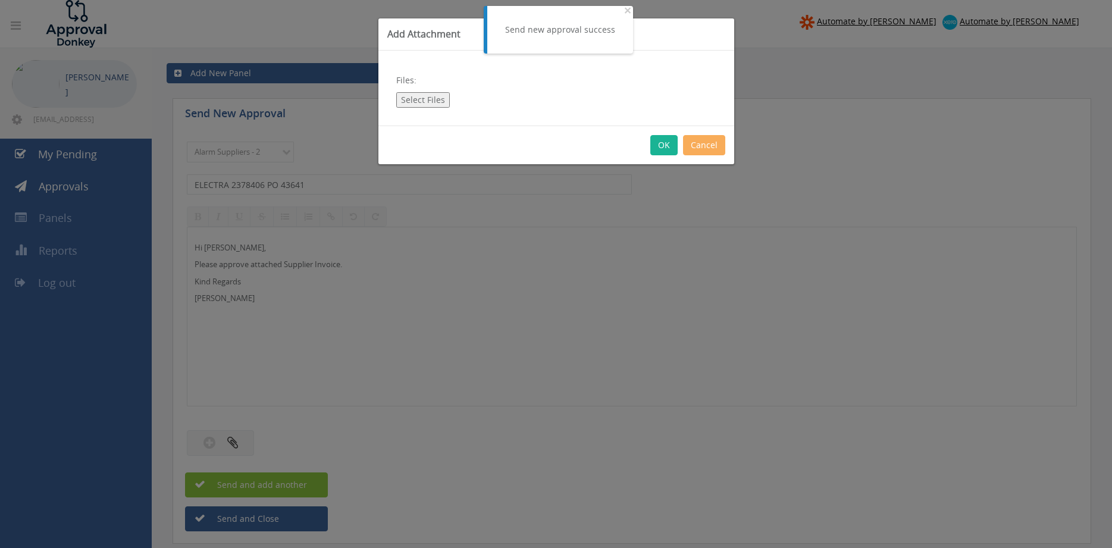
click at [429, 100] on button "Select Files" at bounding box center [423, 99] width 54 height 15
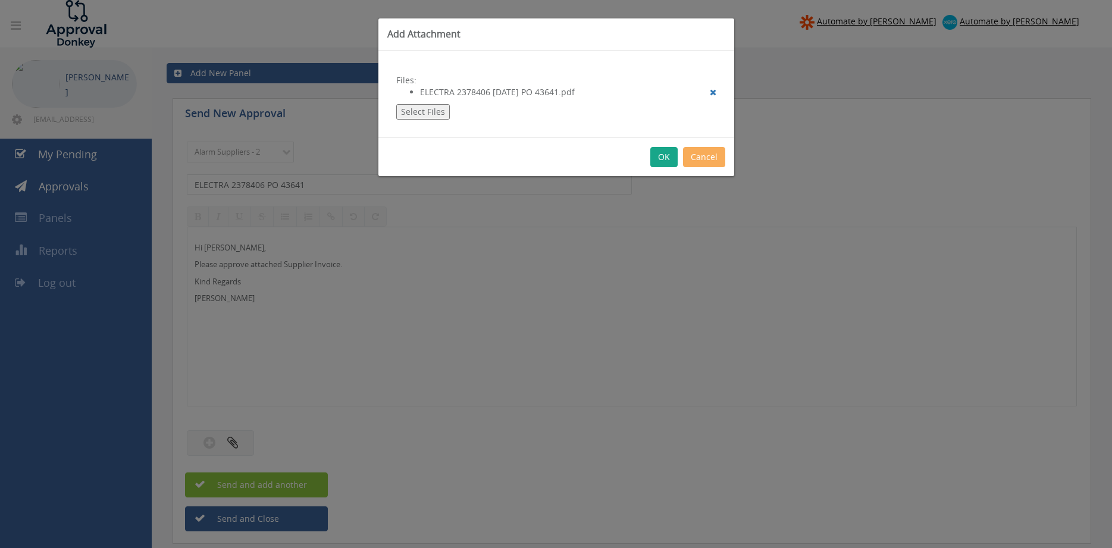
click at [660, 157] on button "OK" at bounding box center [663, 157] width 27 height 20
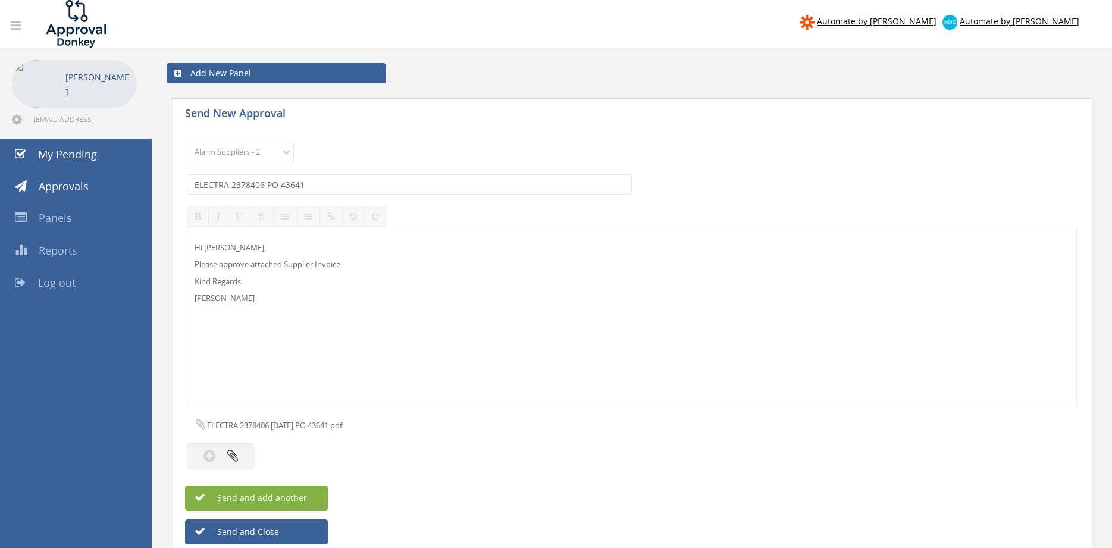
click at [308, 497] on button "Send and add another" at bounding box center [256, 497] width 143 height 25
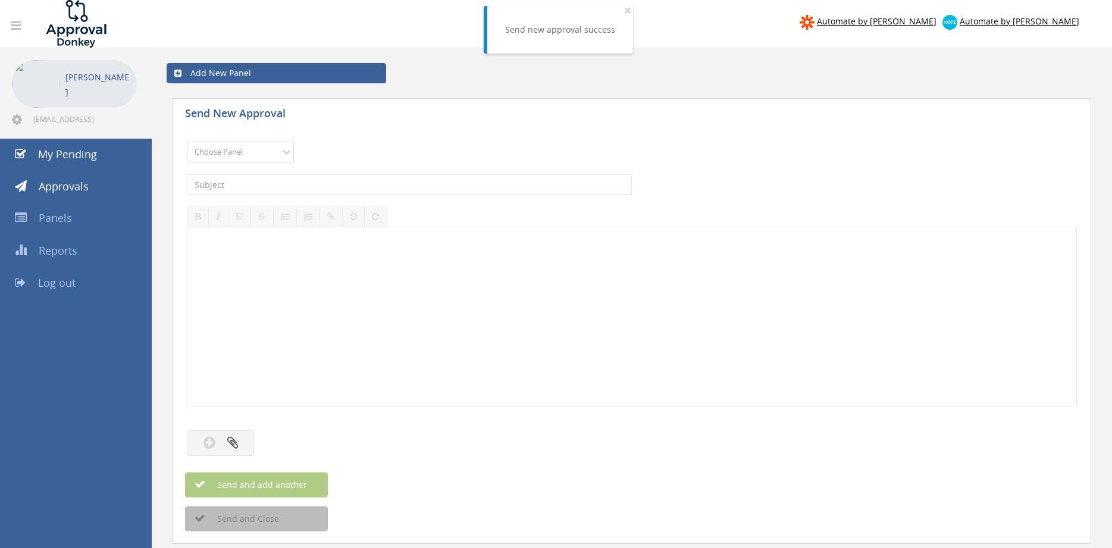
click at [187, 142] on select "Choose Panel Alarm Credits RG - 3 NZ Utilities Cable and SAI Global NZ Alarms-1…" at bounding box center [240, 152] width 107 height 21
click option "Alarm Suppliers - 2" at bounding box center [0, 0] width 0 height 0
click at [333, 190] on input "text" at bounding box center [409, 184] width 445 height 20
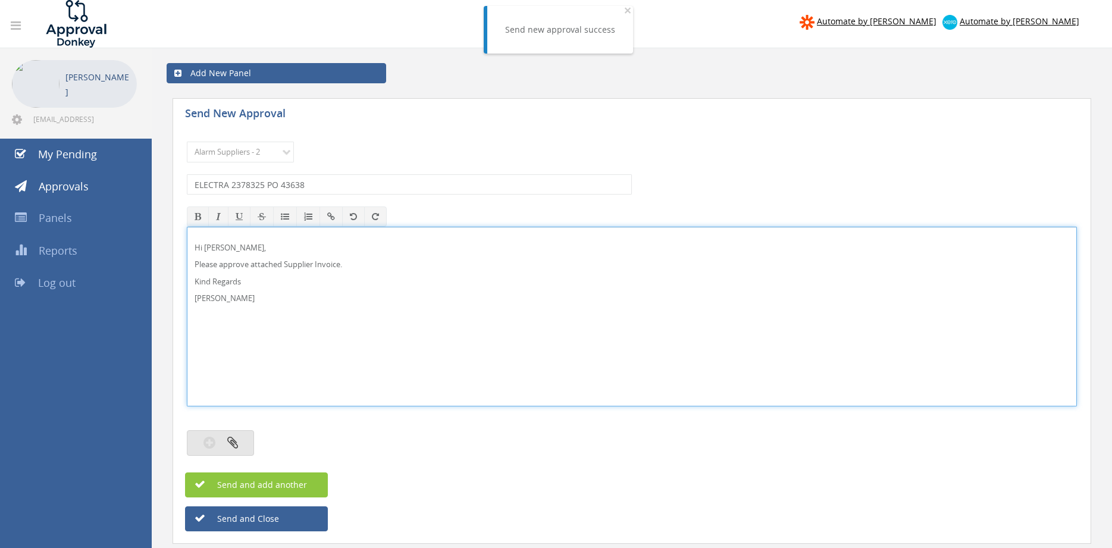
click at [240, 444] on button "button" at bounding box center [220, 443] width 67 height 26
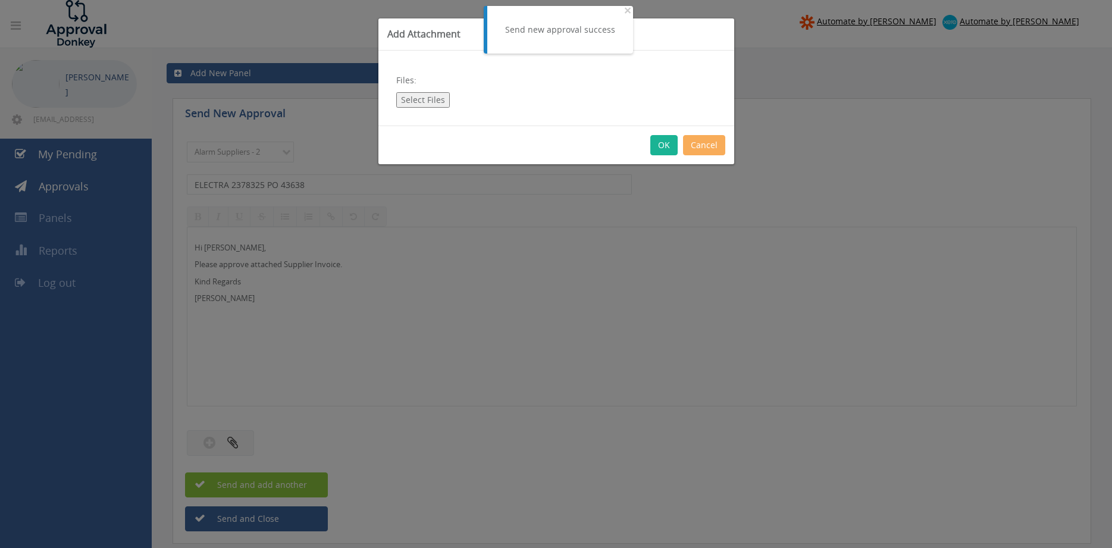
click at [426, 105] on button "Select Files" at bounding box center [423, 99] width 54 height 15
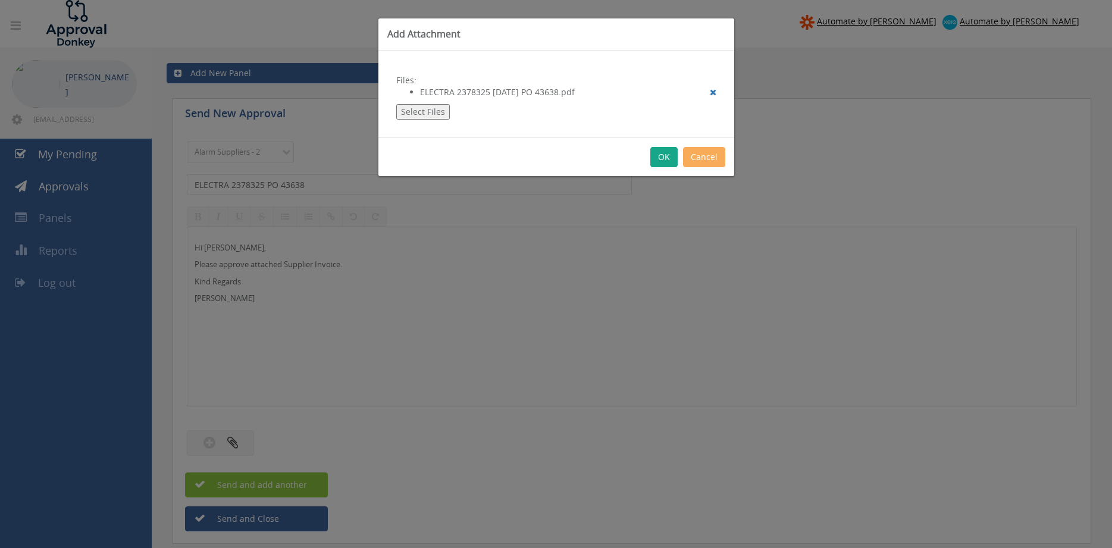
click at [662, 158] on button "OK" at bounding box center [663, 157] width 27 height 20
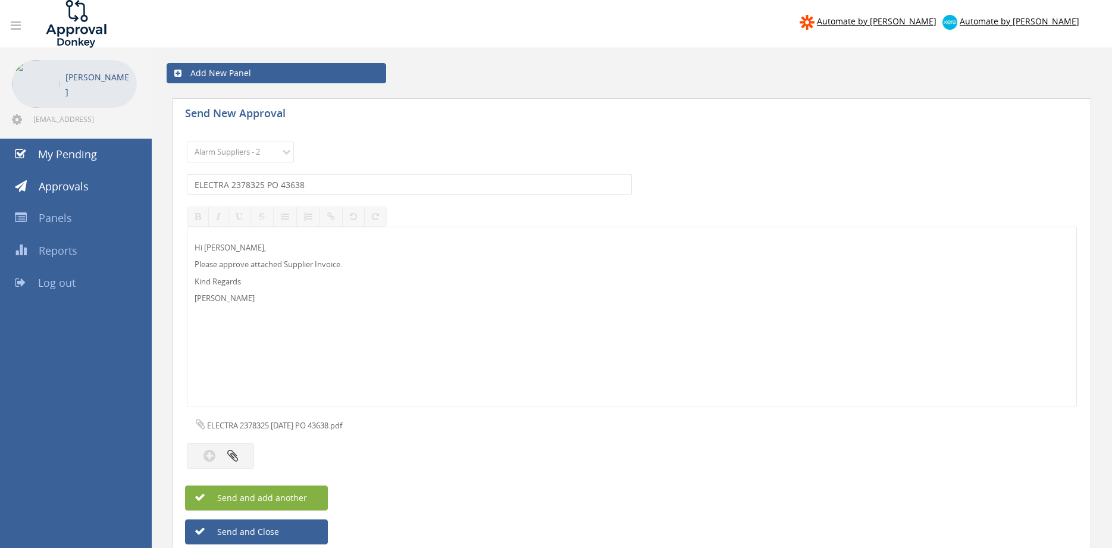
click at [309, 494] on button "Send and add another" at bounding box center [256, 497] width 143 height 25
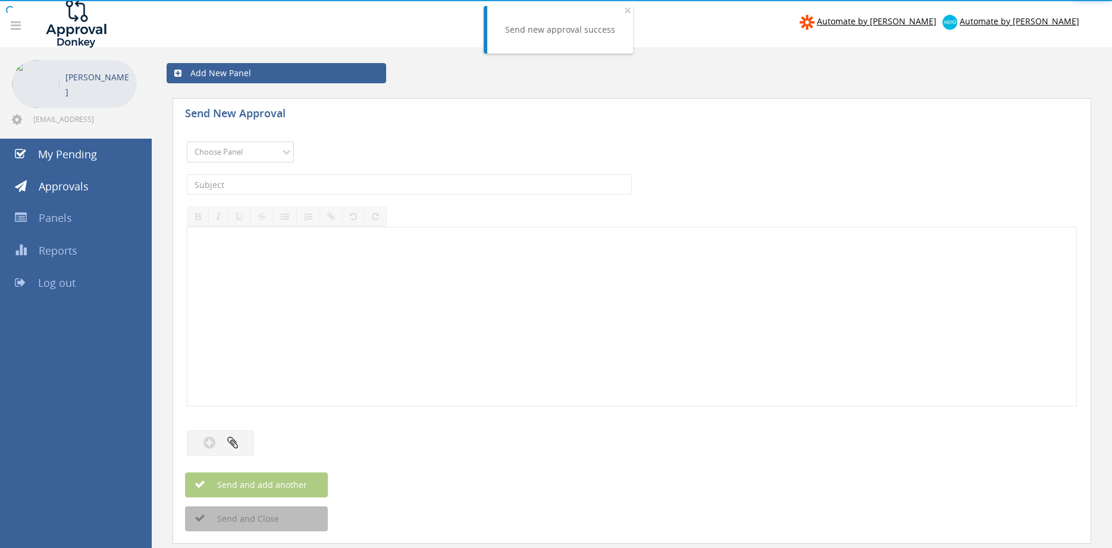
click at [187, 142] on select "Choose Panel Alarm Credits RG - 3 NZ Utilities Cable and SAI Global NZ Alarms-1…" at bounding box center [240, 152] width 107 height 21
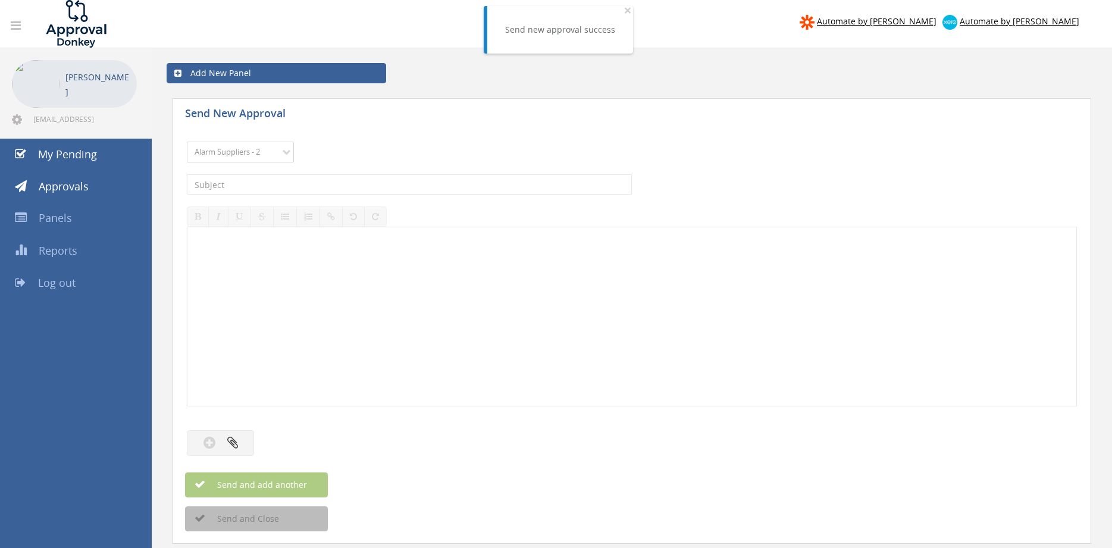
click option "Alarm Suppliers - 2" at bounding box center [0, 0] width 0 height 0
click at [347, 183] on input "text" at bounding box center [409, 184] width 445 height 20
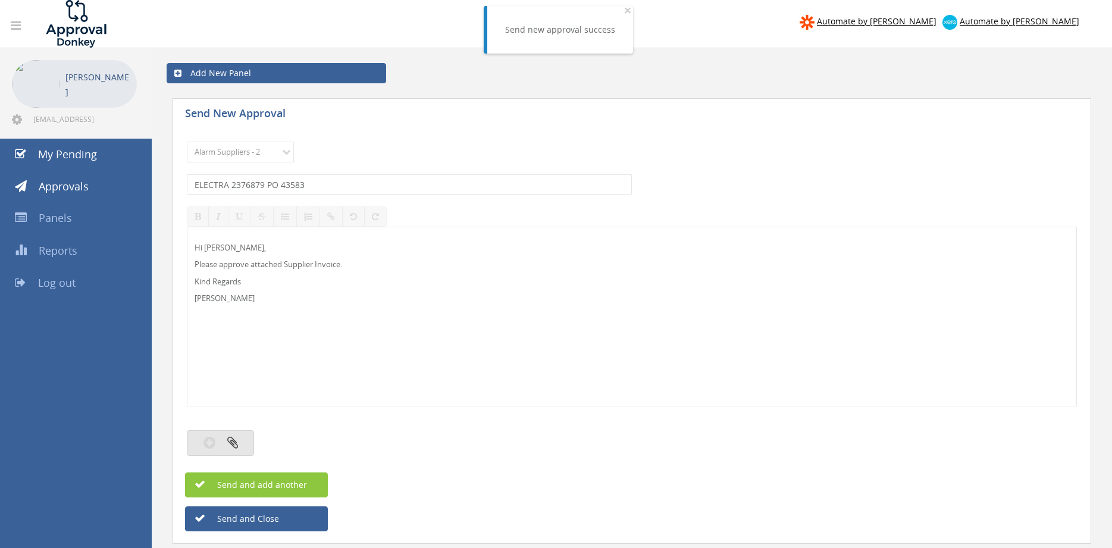
click at [241, 447] on button "button" at bounding box center [220, 443] width 67 height 26
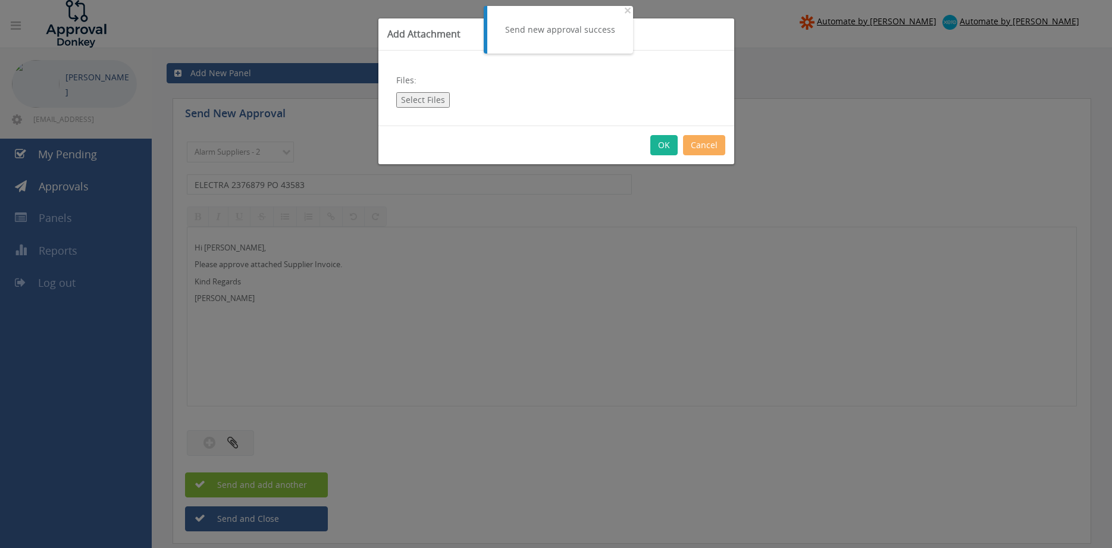
click at [434, 93] on button "Select Files" at bounding box center [423, 99] width 54 height 15
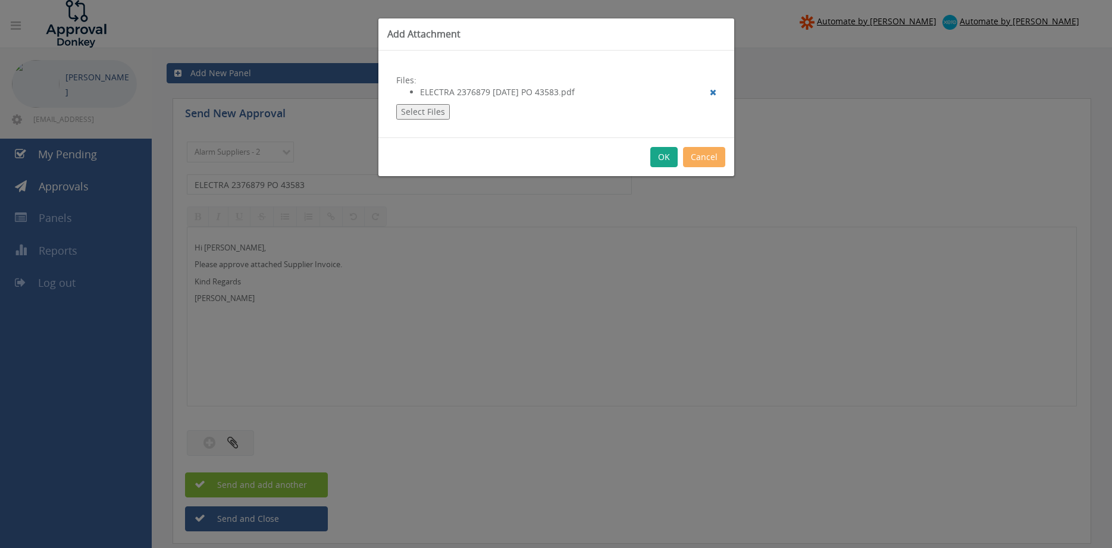
click at [657, 157] on button "OK" at bounding box center [663, 157] width 27 height 20
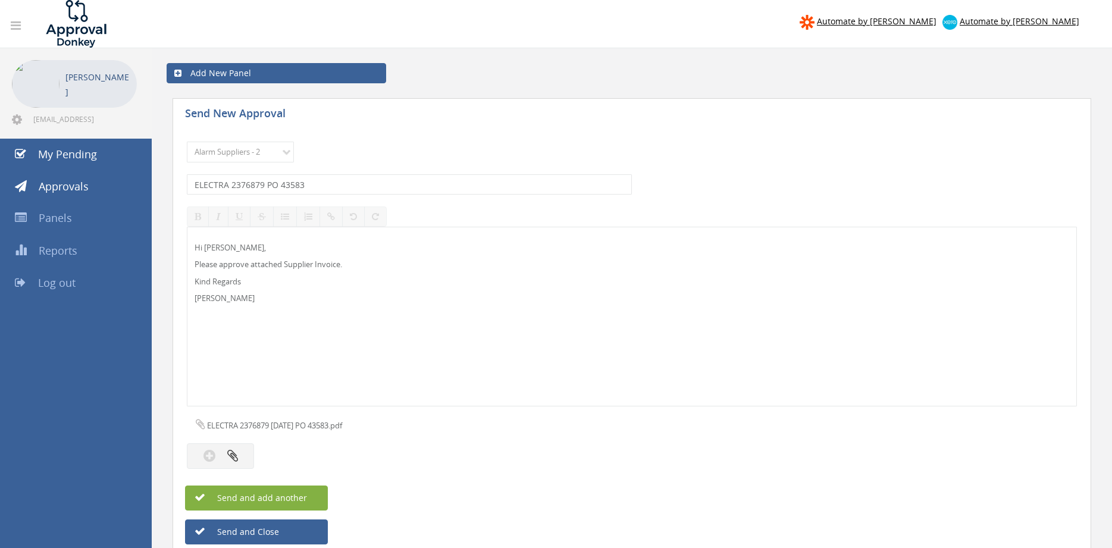
click at [314, 493] on button "Send and add another" at bounding box center [256, 497] width 143 height 25
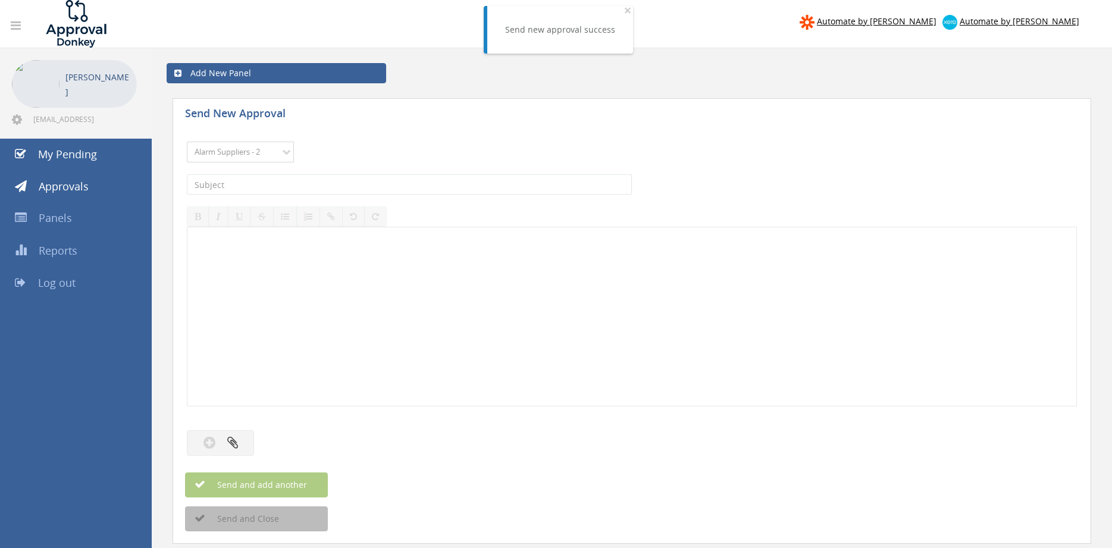
click option "Alarm Suppliers - 2" at bounding box center [0, 0] width 0 height 0
click at [311, 173] on div "The subject is required." at bounding box center [632, 184] width 890 height 32
click at [313, 181] on input "text" at bounding box center [409, 184] width 445 height 20
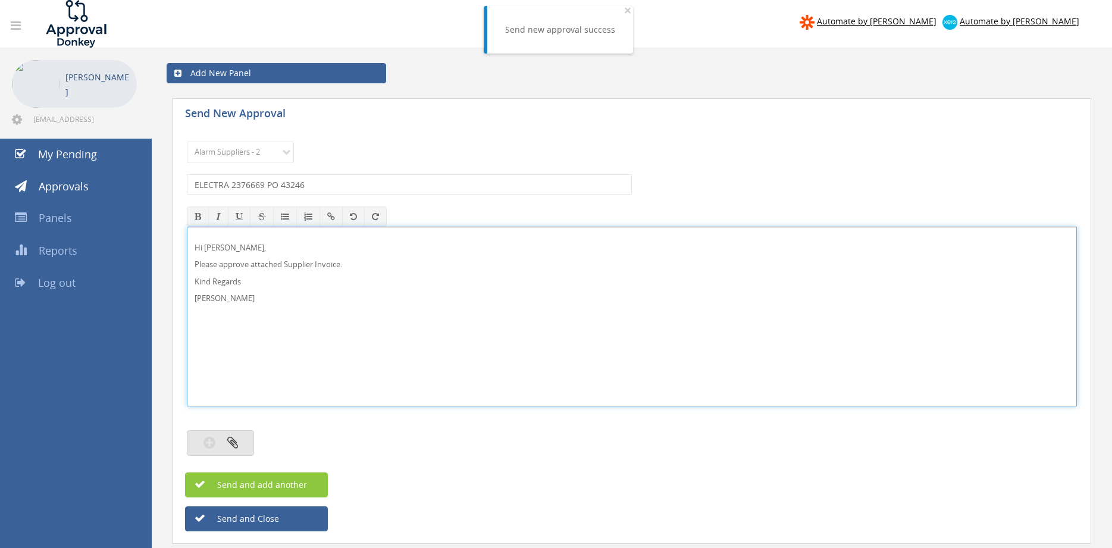
click at [236, 452] on button "button" at bounding box center [220, 443] width 67 height 26
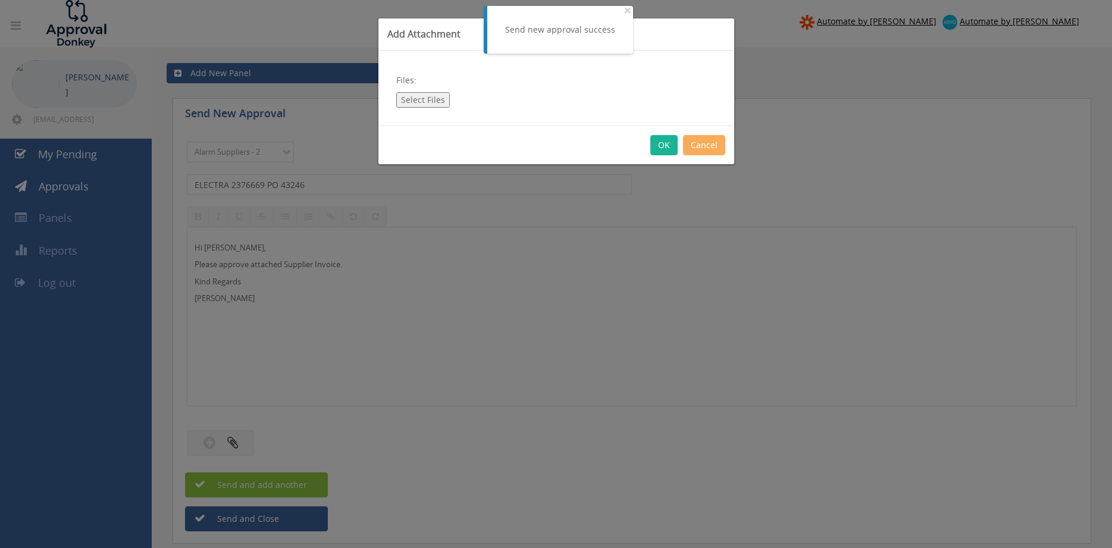
click at [433, 105] on button "Select Files" at bounding box center [423, 99] width 54 height 15
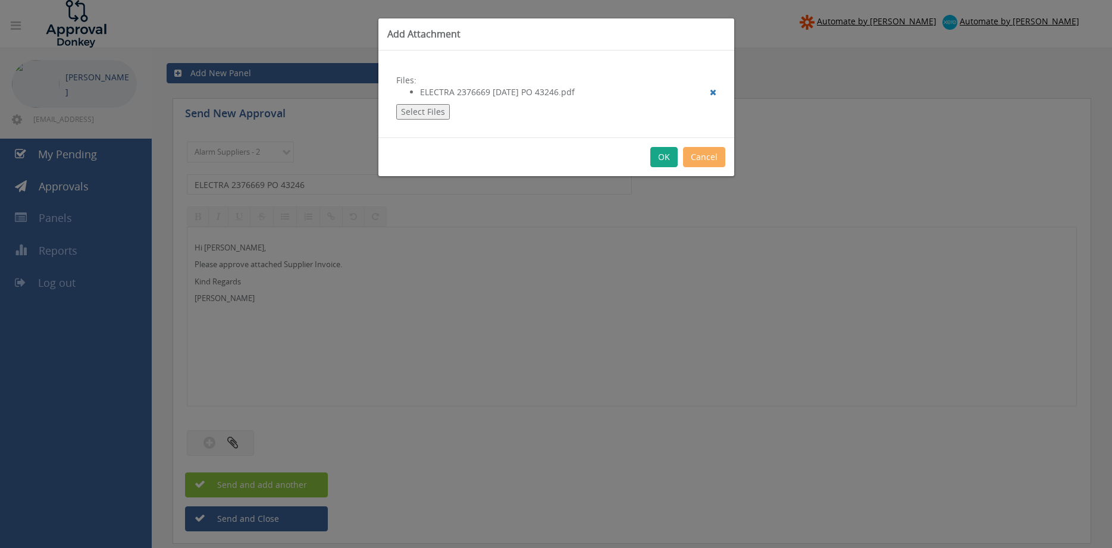
click at [663, 156] on button "OK" at bounding box center [663, 157] width 27 height 20
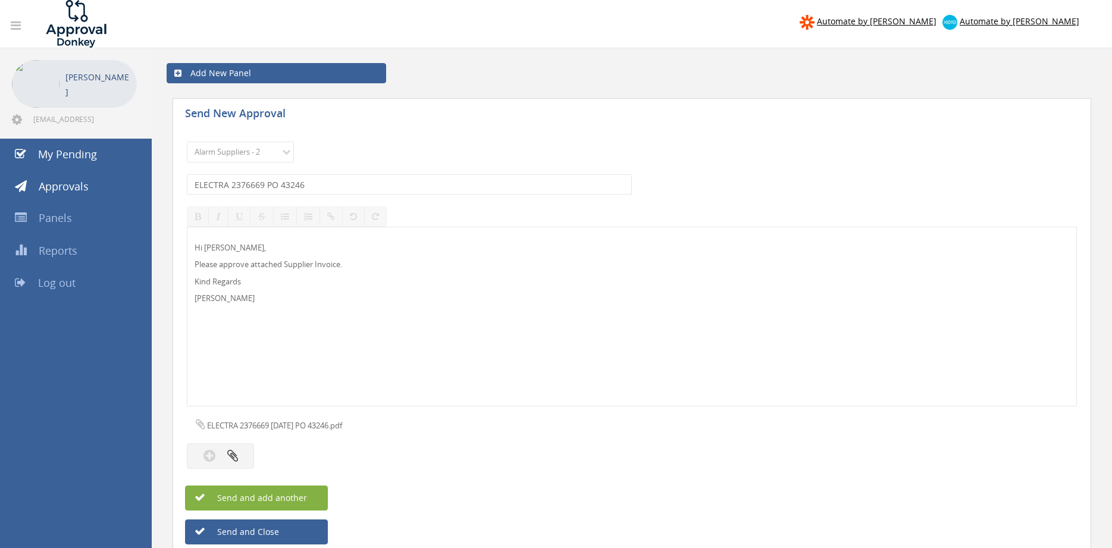
click at [306, 494] on button "Send and add another" at bounding box center [256, 497] width 143 height 25
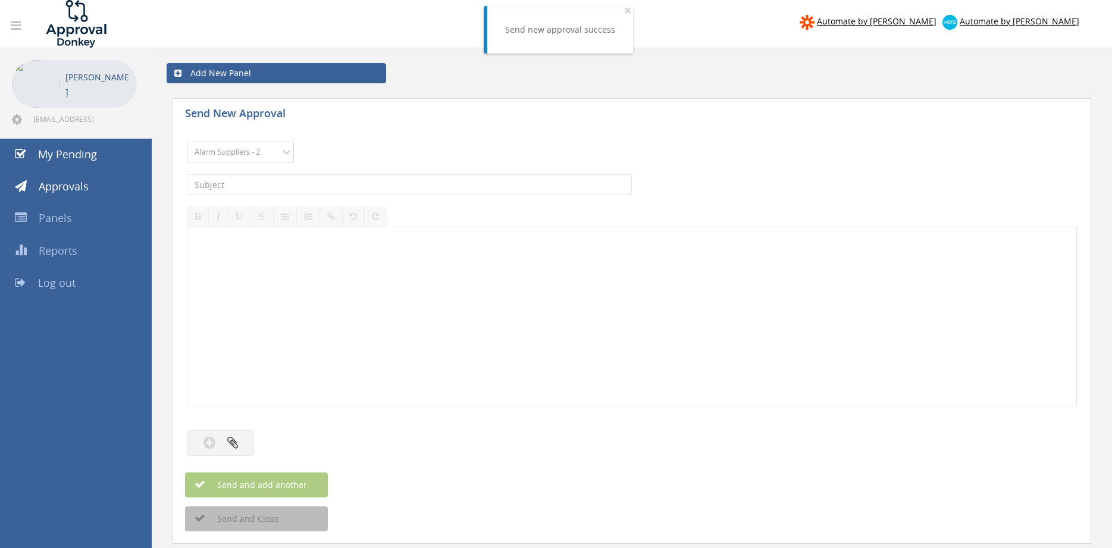
click option "Alarm Suppliers - 2" at bounding box center [0, 0] width 0 height 0
click at [321, 187] on input "text" at bounding box center [409, 184] width 445 height 20
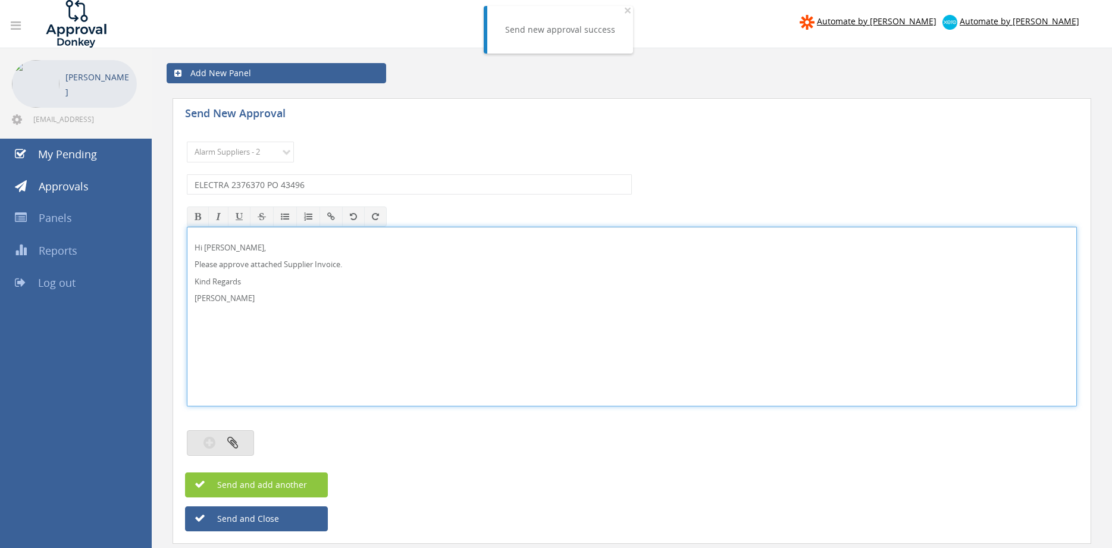
click at [226, 454] on button "button" at bounding box center [220, 443] width 67 height 26
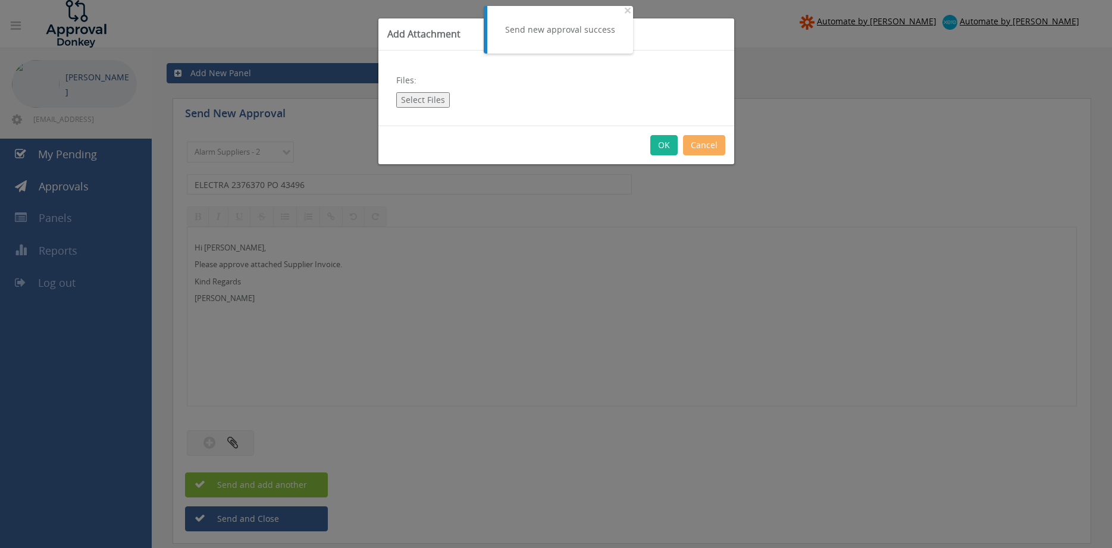
click at [432, 102] on button "Select Files" at bounding box center [423, 99] width 54 height 15
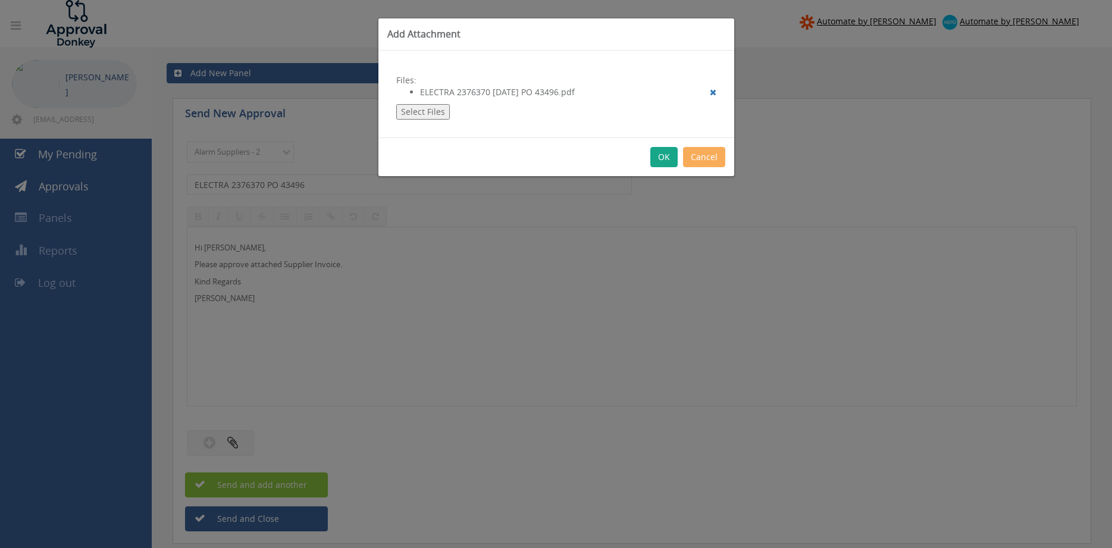
click at [666, 156] on button "OK" at bounding box center [663, 157] width 27 height 20
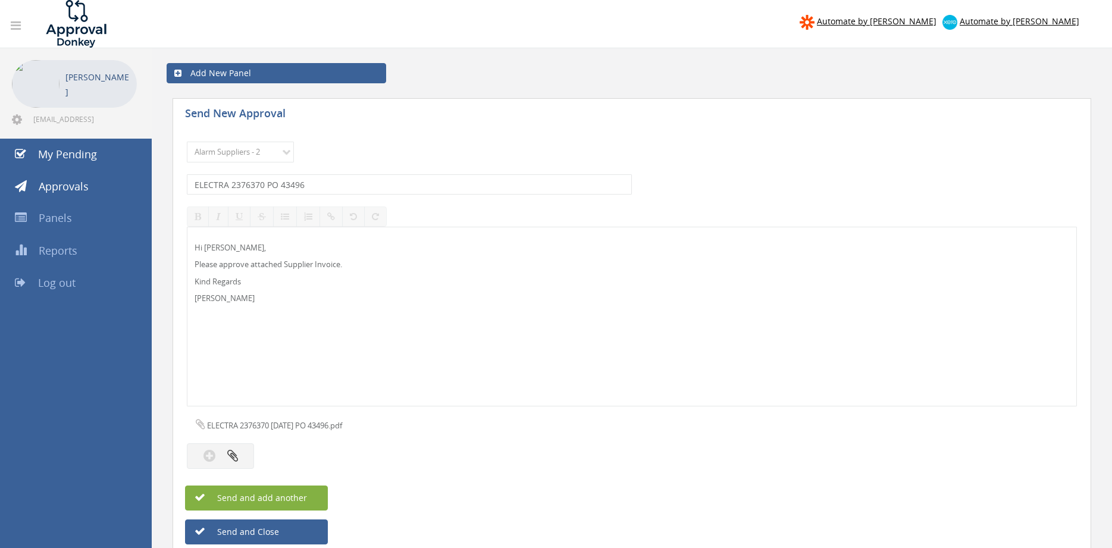
click at [311, 494] on button "Send and add another" at bounding box center [256, 497] width 143 height 25
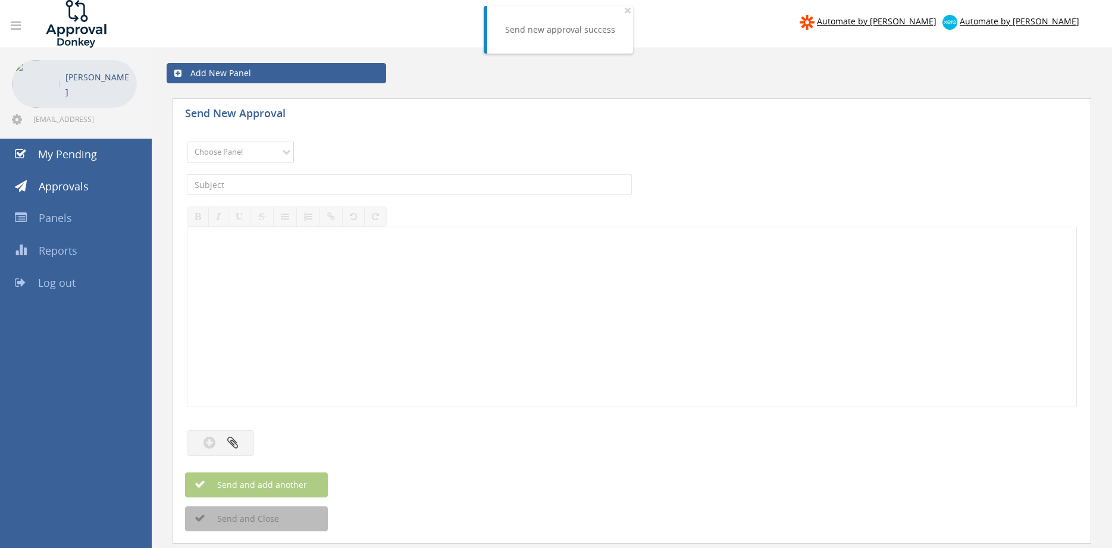
click option "Alarm Suppliers - 2" at bounding box center [0, 0] width 0 height 0
click at [362, 185] on input "text" at bounding box center [409, 184] width 445 height 20
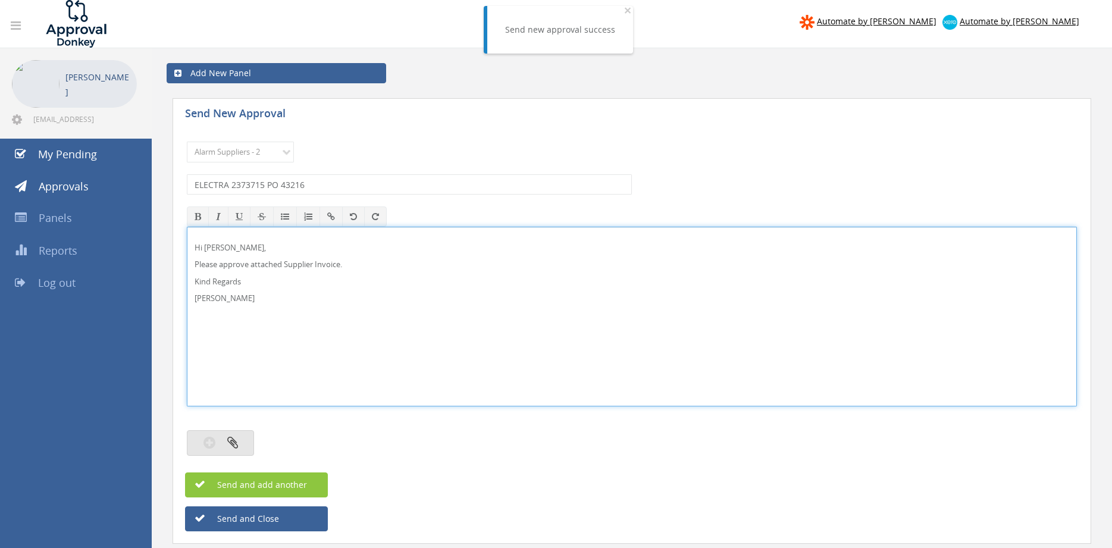
click at [247, 435] on button "button" at bounding box center [220, 443] width 67 height 26
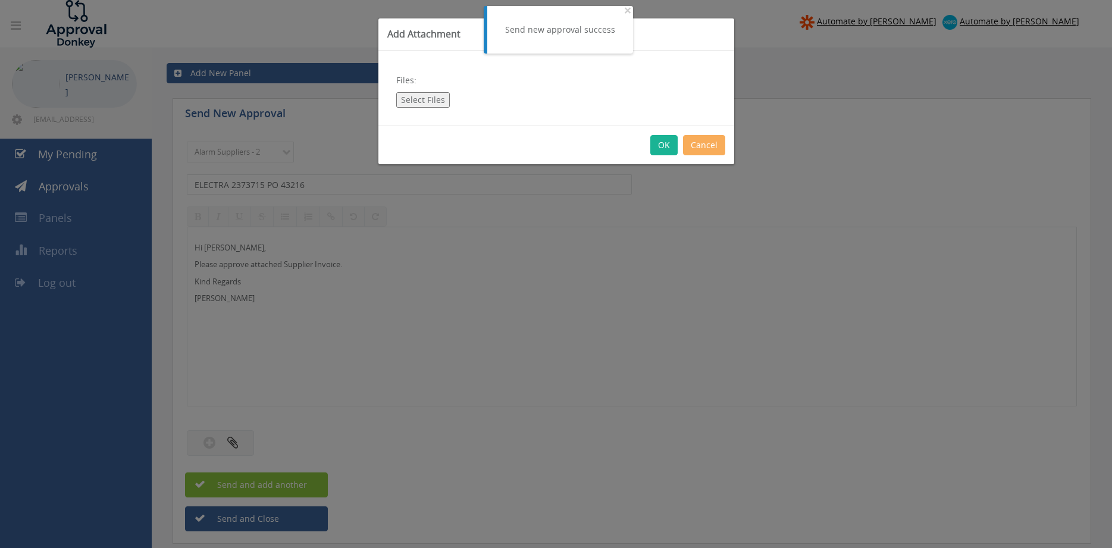
click at [428, 102] on button "Select Files" at bounding box center [423, 99] width 54 height 15
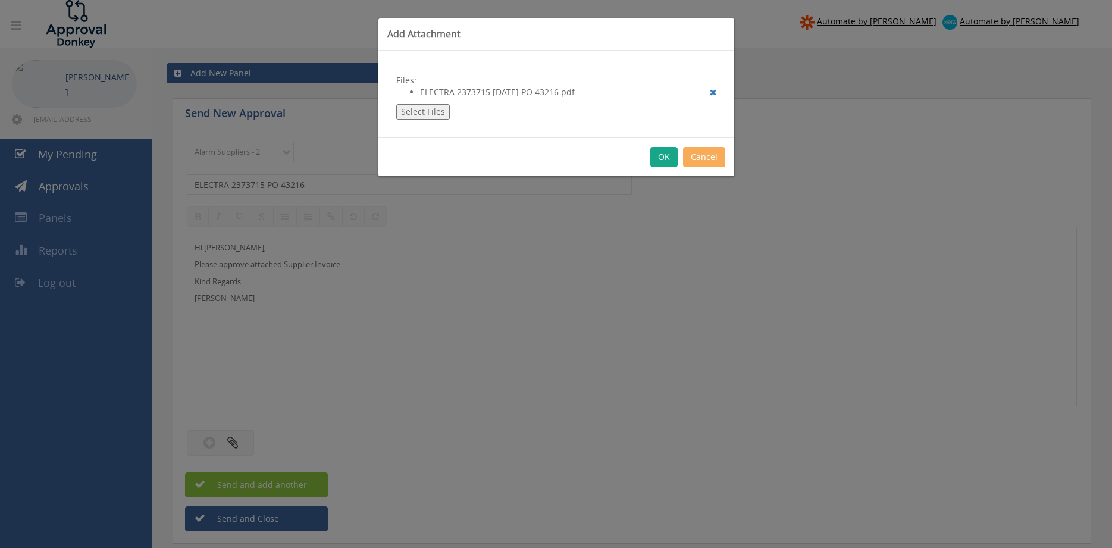
click at [668, 154] on button "OK" at bounding box center [663, 157] width 27 height 20
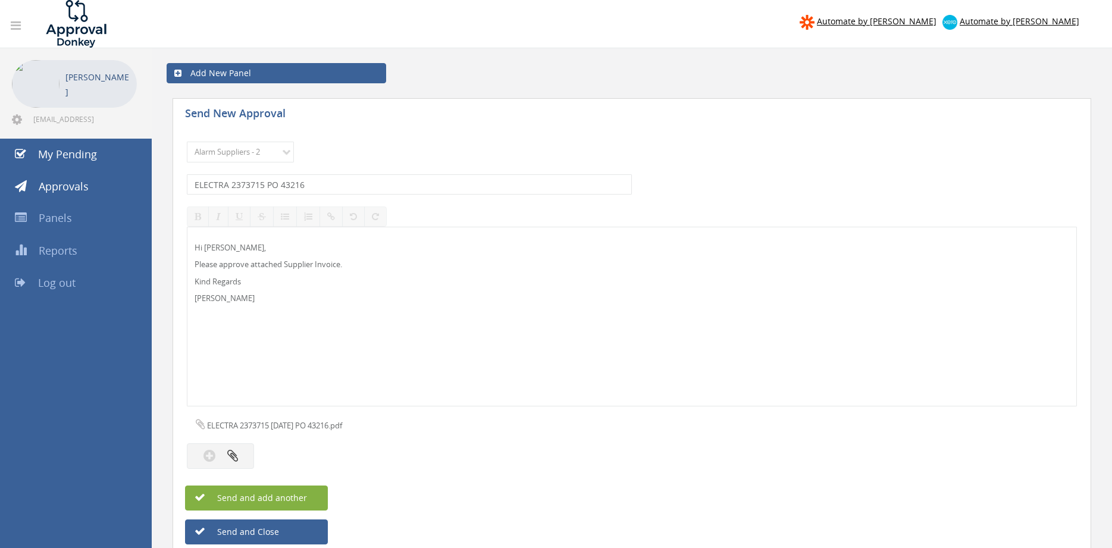
click at [317, 500] on button "Send and add another" at bounding box center [256, 497] width 143 height 25
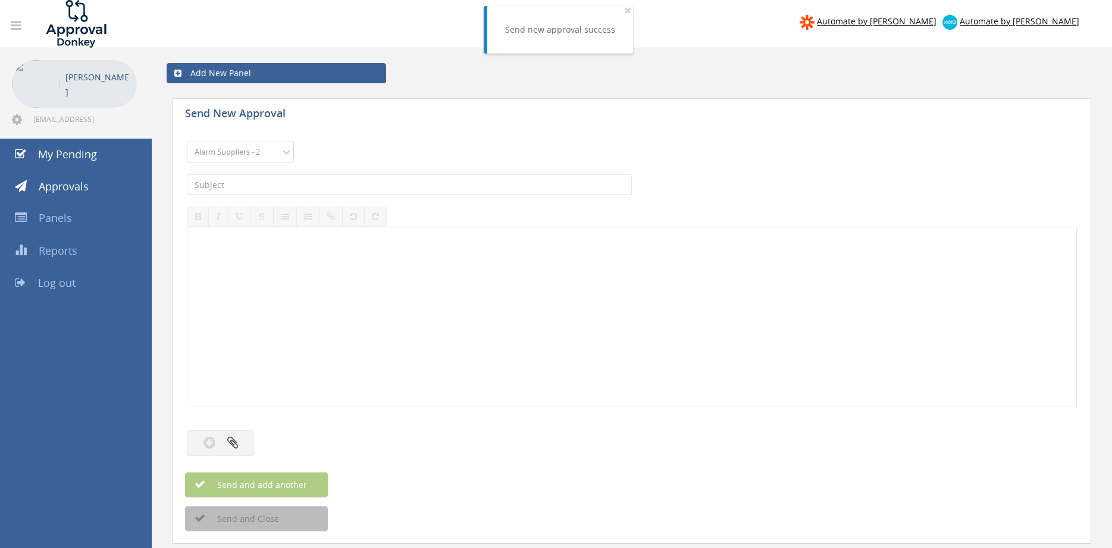
click option "Alarm Suppliers - 2" at bounding box center [0, 0] width 0 height 0
click at [332, 186] on input "text" at bounding box center [409, 184] width 445 height 20
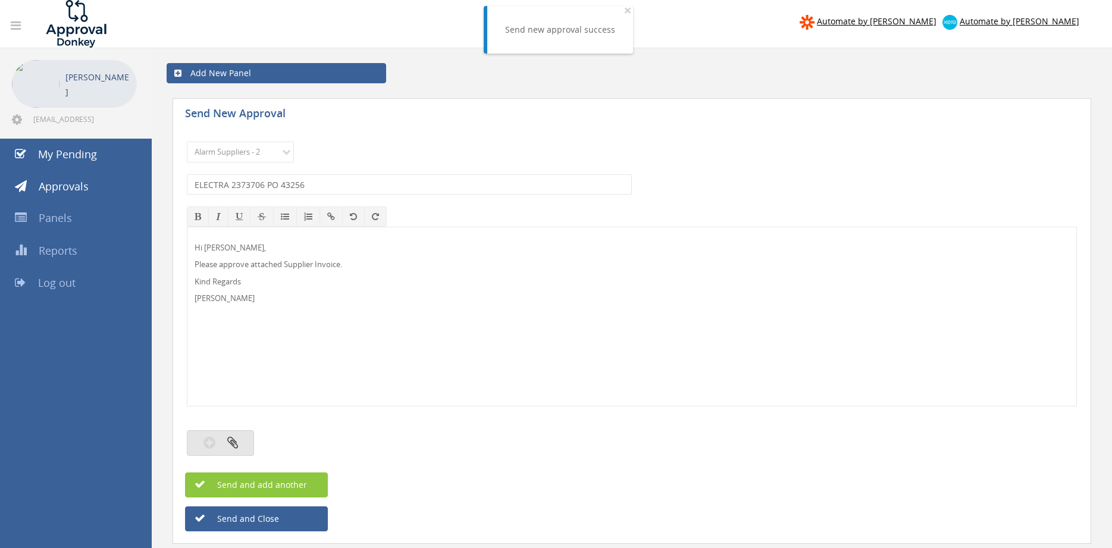
click at [232, 438] on icon "button" at bounding box center [232, 442] width 11 height 14
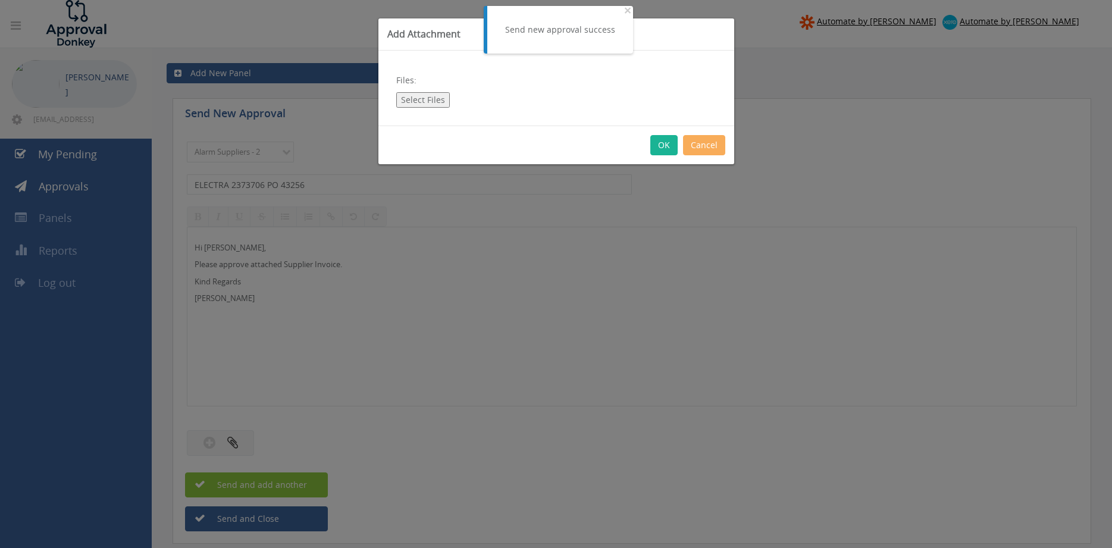
click at [416, 106] on button "Select Files" at bounding box center [423, 99] width 54 height 15
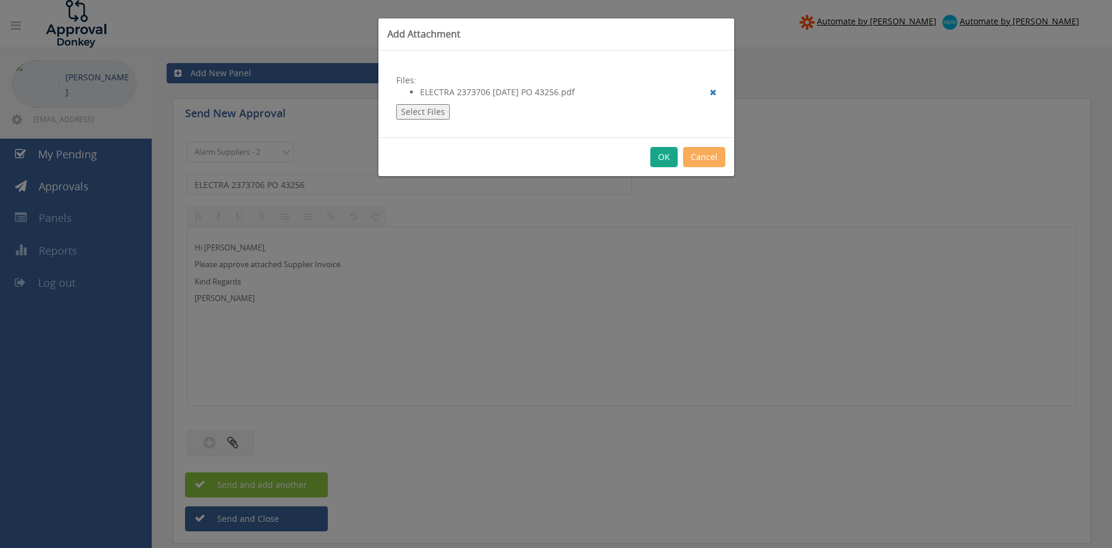
click at [663, 157] on button "OK" at bounding box center [663, 157] width 27 height 20
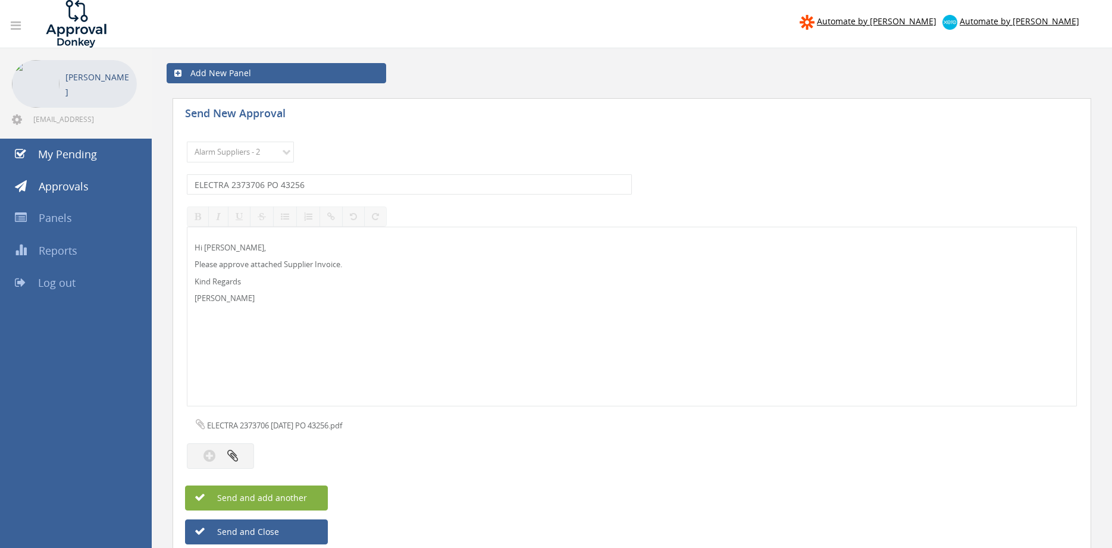
click at [311, 496] on button "Send and add another" at bounding box center [256, 497] width 143 height 25
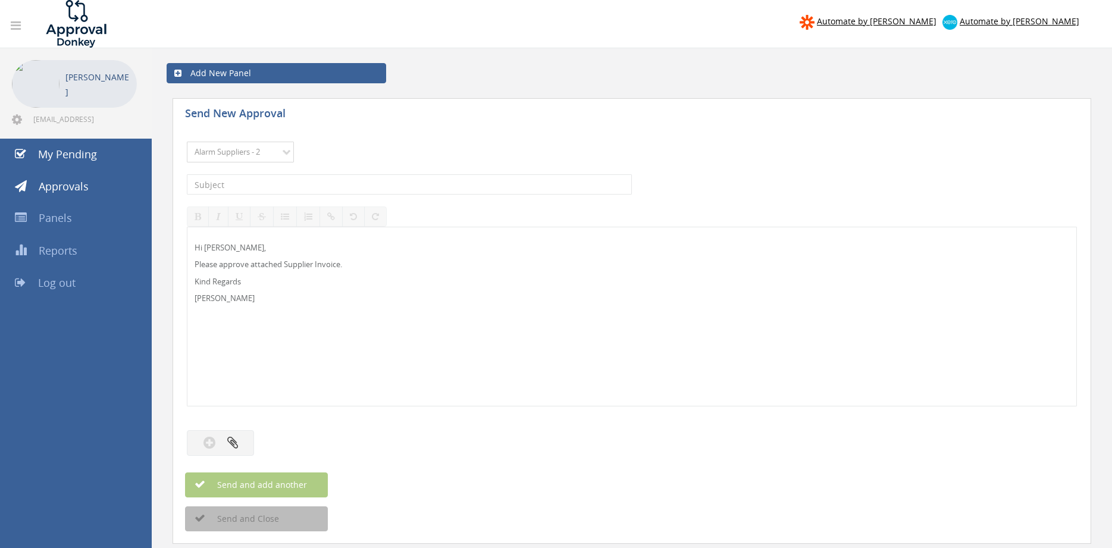
click option "Alarm Suppliers - 2" at bounding box center [0, 0] width 0 height 0
click at [343, 184] on input "text" at bounding box center [409, 184] width 445 height 20
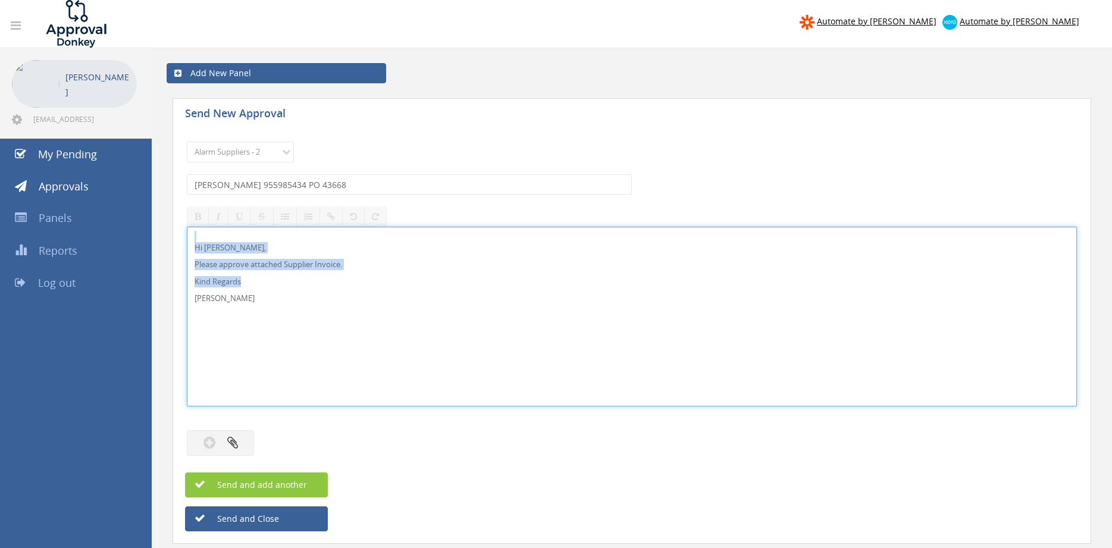
drag, startPoint x: 269, startPoint y: 309, endPoint x: 161, endPoint y: 215, distance: 143.8
click at [187, 227] on div "Hi Rob, Please approve attached Supplier Invoice. Kind Regards Pam Walker" at bounding box center [632, 317] width 890 height 180
copy div "Hi Rob, Please approve attached Supplier Invoice. Kind Regards"
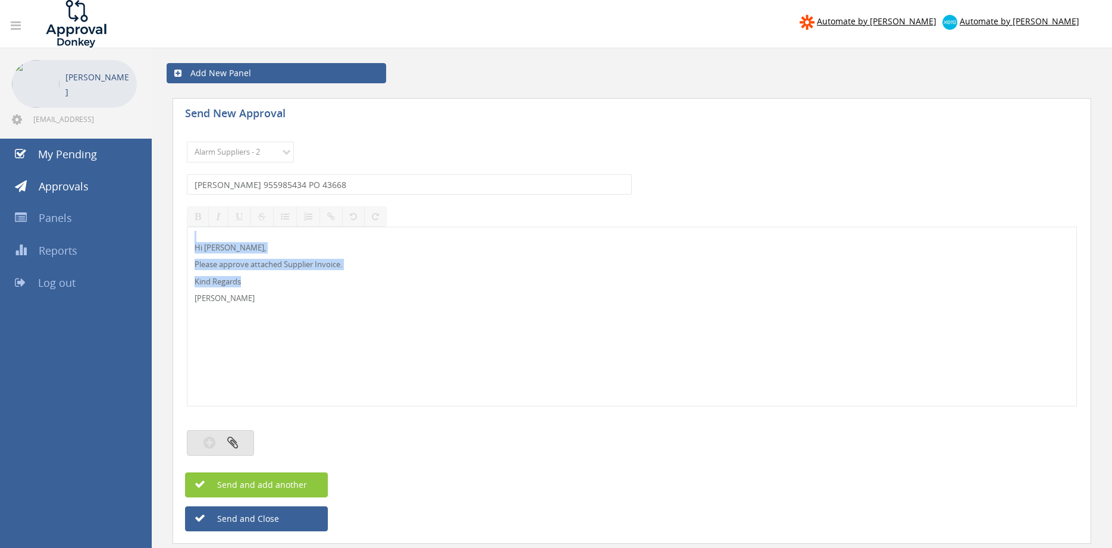
click at [244, 437] on button "button" at bounding box center [220, 443] width 67 height 26
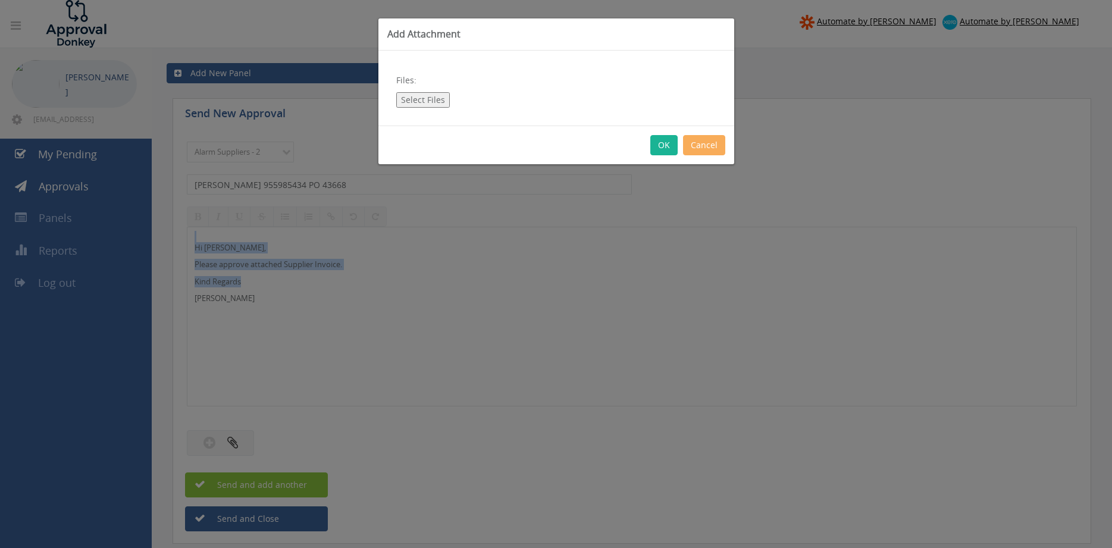
click at [437, 99] on button "Select Files" at bounding box center [423, 99] width 54 height 15
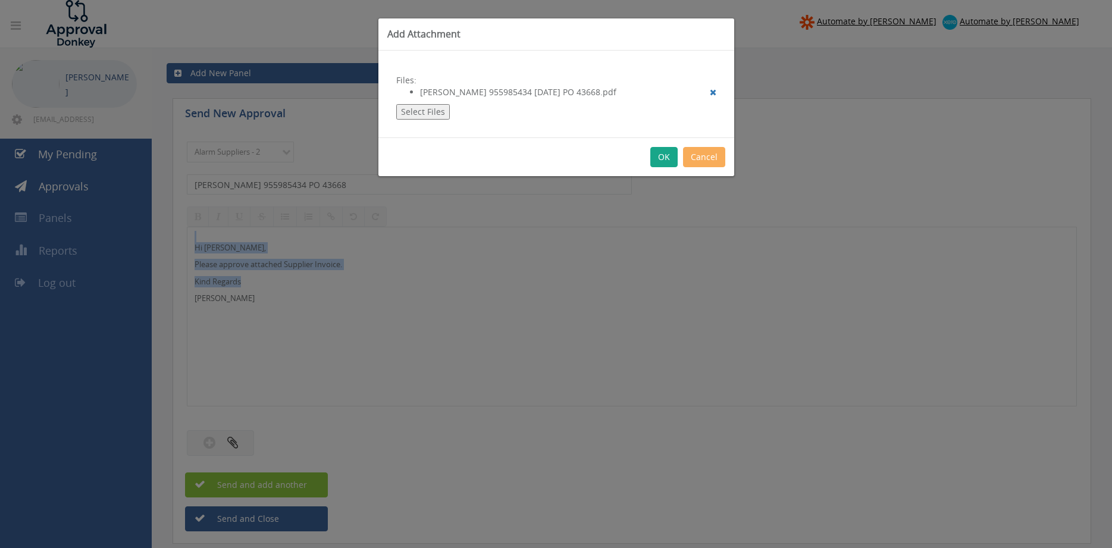
click at [659, 159] on button "OK" at bounding box center [663, 157] width 27 height 20
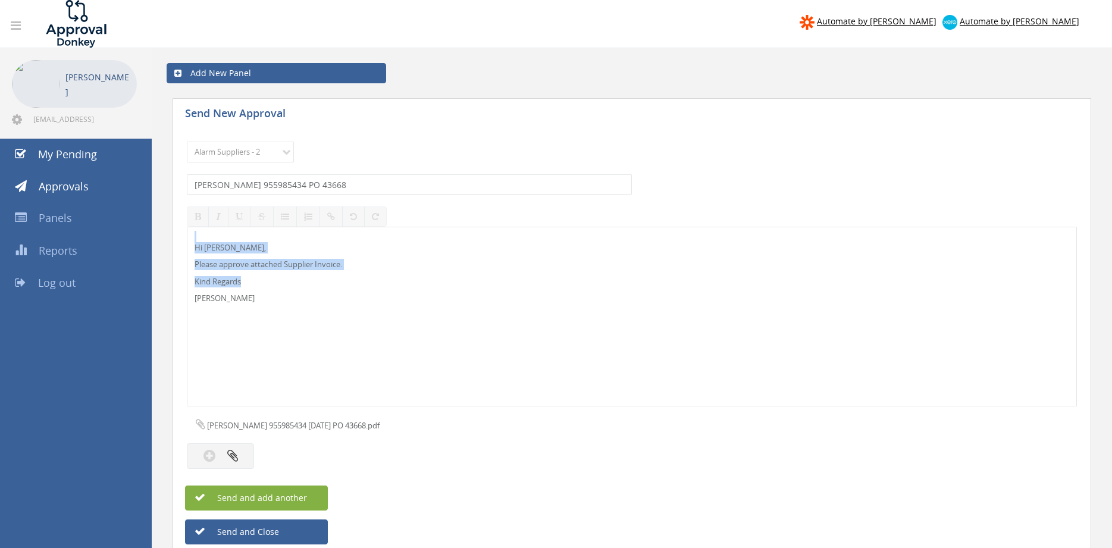
drag, startPoint x: 255, startPoint y: 498, endPoint x: 380, endPoint y: 508, distance: 125.3
click at [255, 498] on span "Send and add another" at bounding box center [249, 497] width 115 height 11
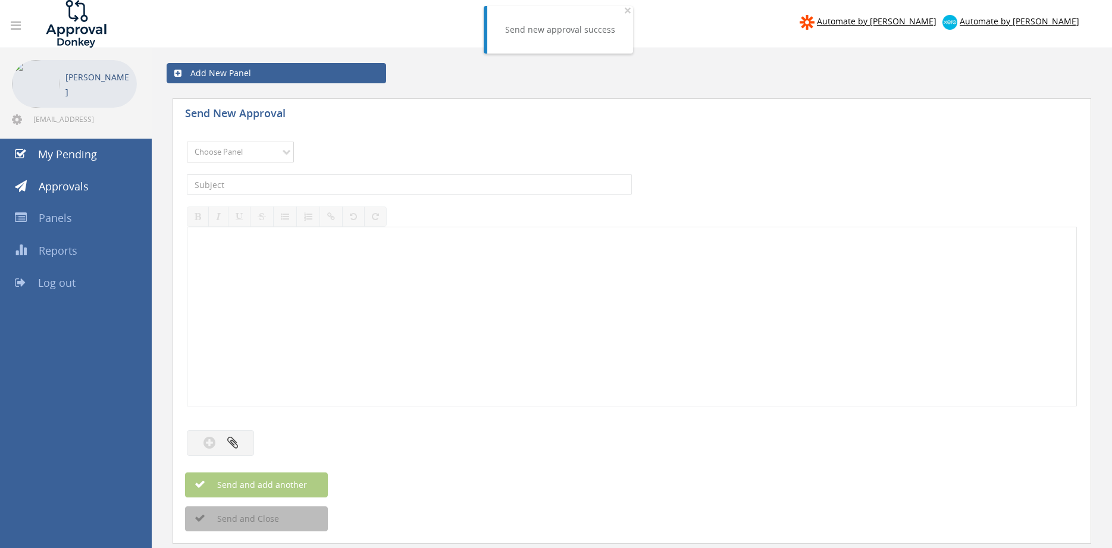
click at [187, 142] on select "Choose Panel Alarm Credits RG - 3 NZ Utilities Cable and SAI Global NZ Alarms-1…" at bounding box center [240, 152] width 107 height 21
click option "Alarm Suppliers - 2" at bounding box center [0, 0] width 0 height 0
click at [333, 187] on input "text" at bounding box center [409, 184] width 445 height 20
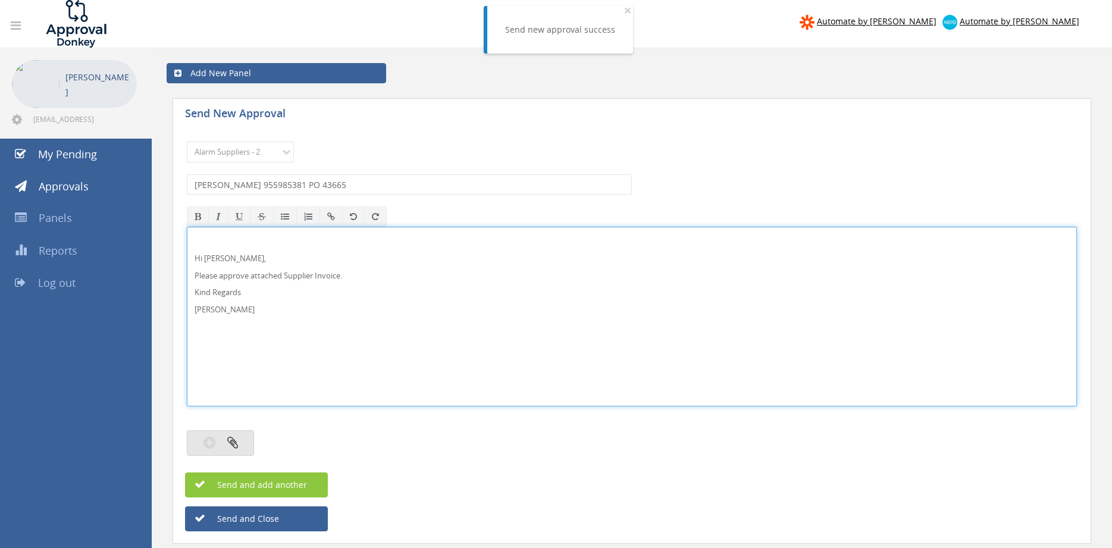
click at [239, 437] on button "button" at bounding box center [220, 443] width 67 height 26
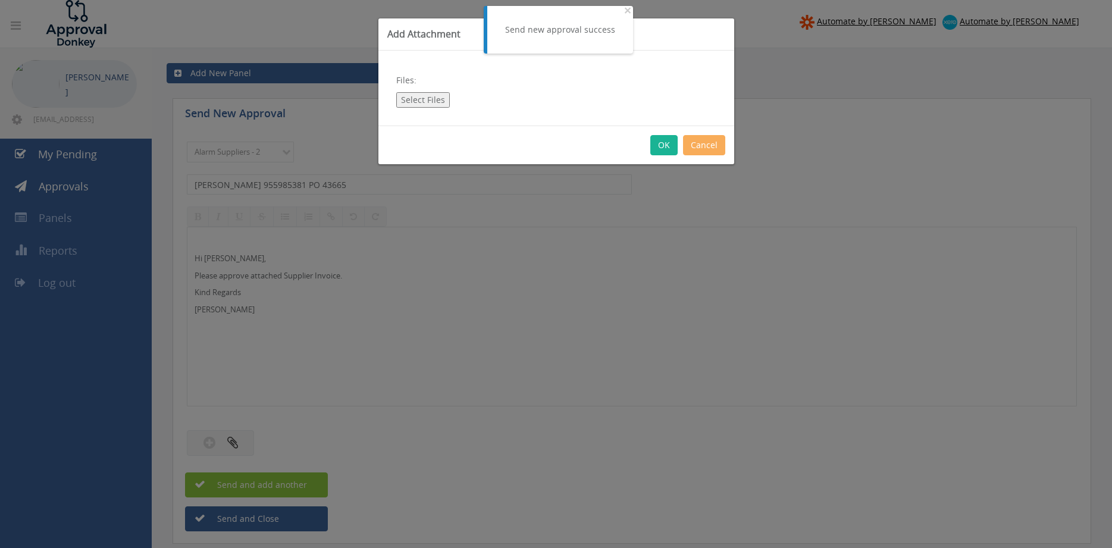
click at [431, 98] on button "Select Files" at bounding box center [423, 99] width 54 height 15
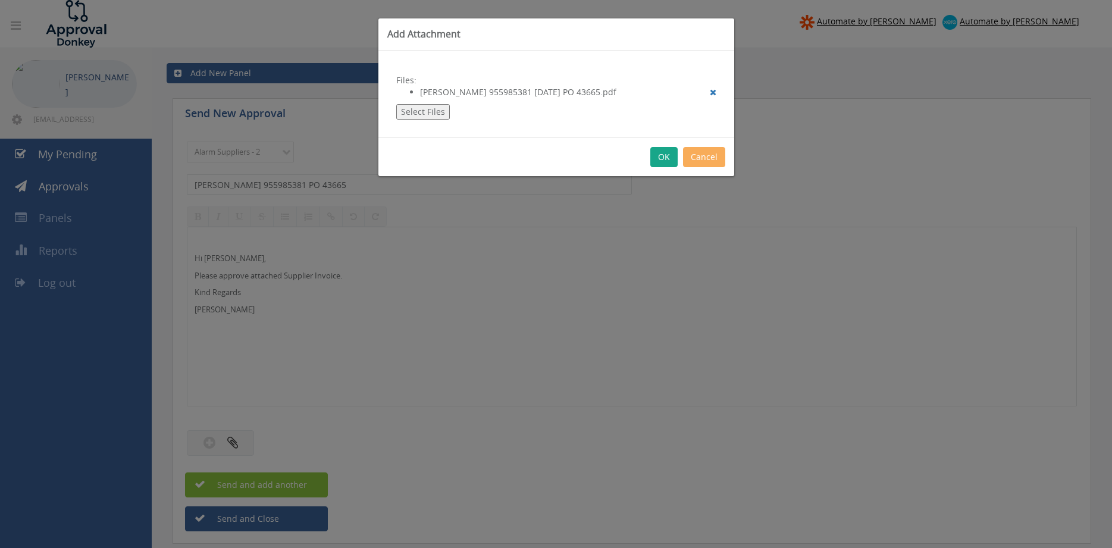
drag, startPoint x: 662, startPoint y: 161, endPoint x: 686, endPoint y: 187, distance: 36.2
click at [662, 160] on button "OK" at bounding box center [663, 157] width 27 height 20
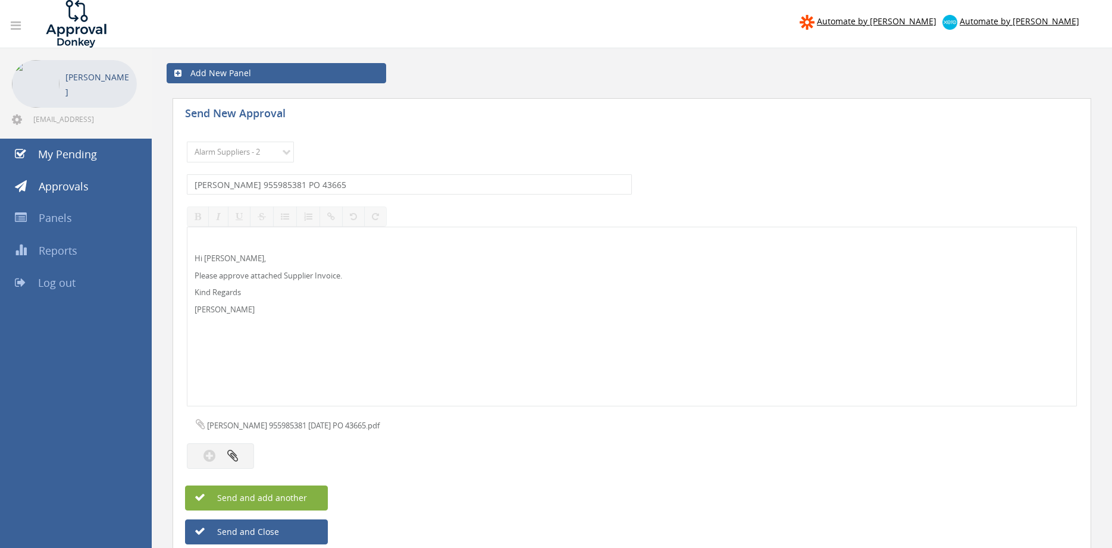
click at [311, 498] on button "Send and add another" at bounding box center [256, 497] width 143 height 25
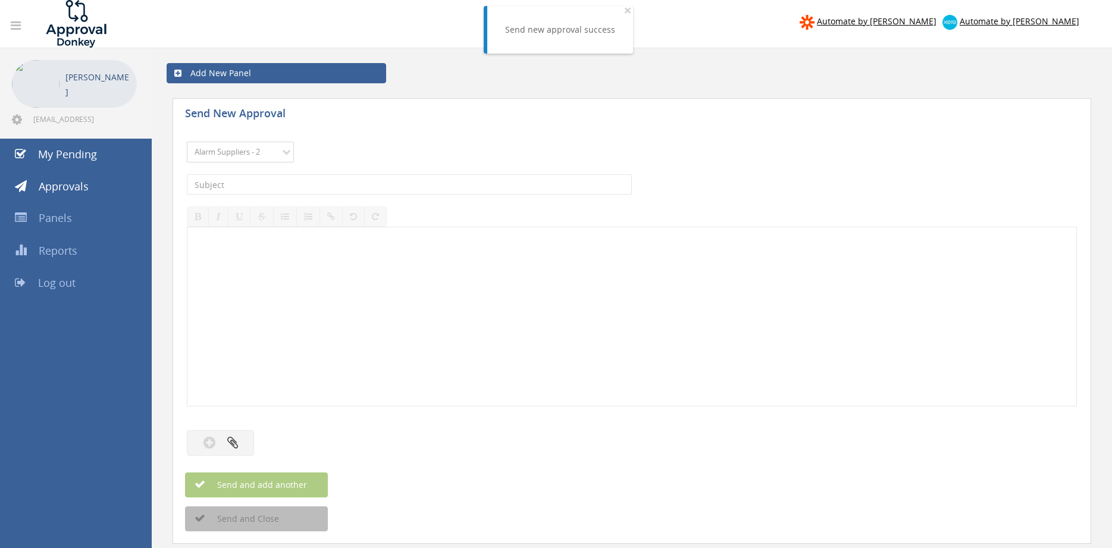
click option "Alarm Suppliers - 2" at bounding box center [0, 0] width 0 height 0
click at [311, 185] on input "text" at bounding box center [409, 184] width 445 height 20
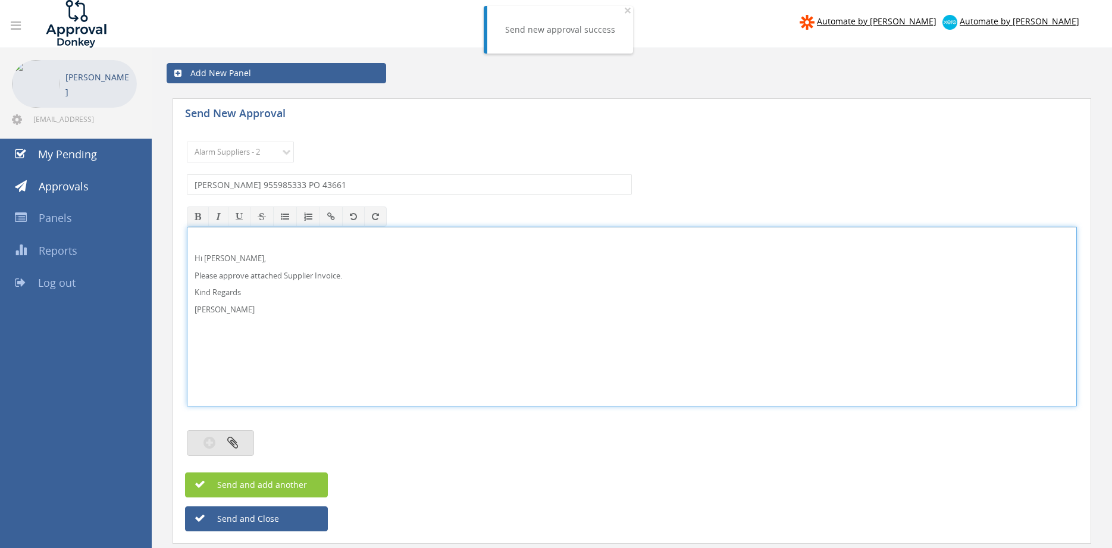
click at [240, 440] on button "button" at bounding box center [220, 443] width 67 height 26
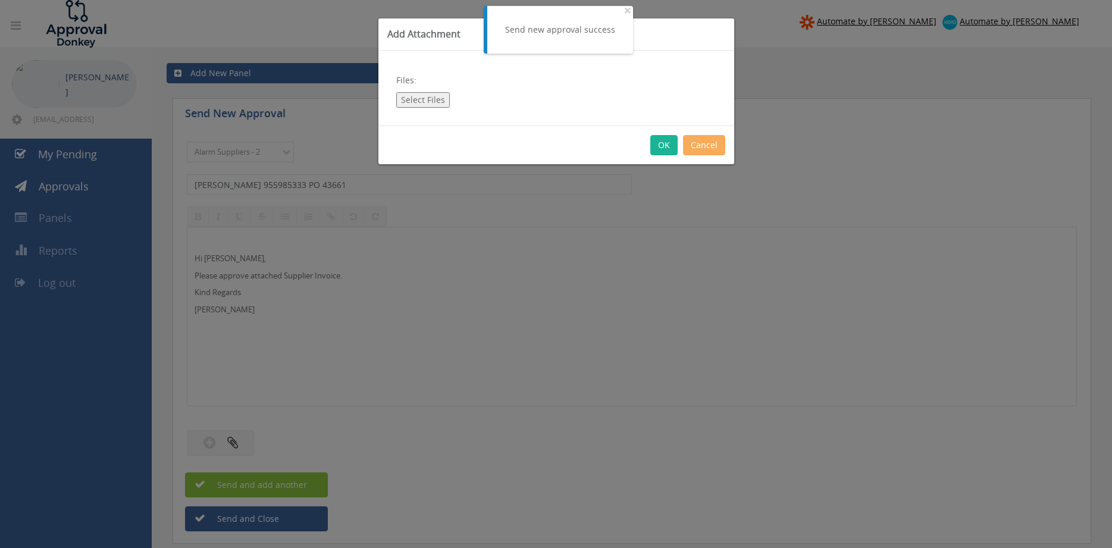
click at [431, 98] on button "Select Files" at bounding box center [423, 99] width 54 height 15
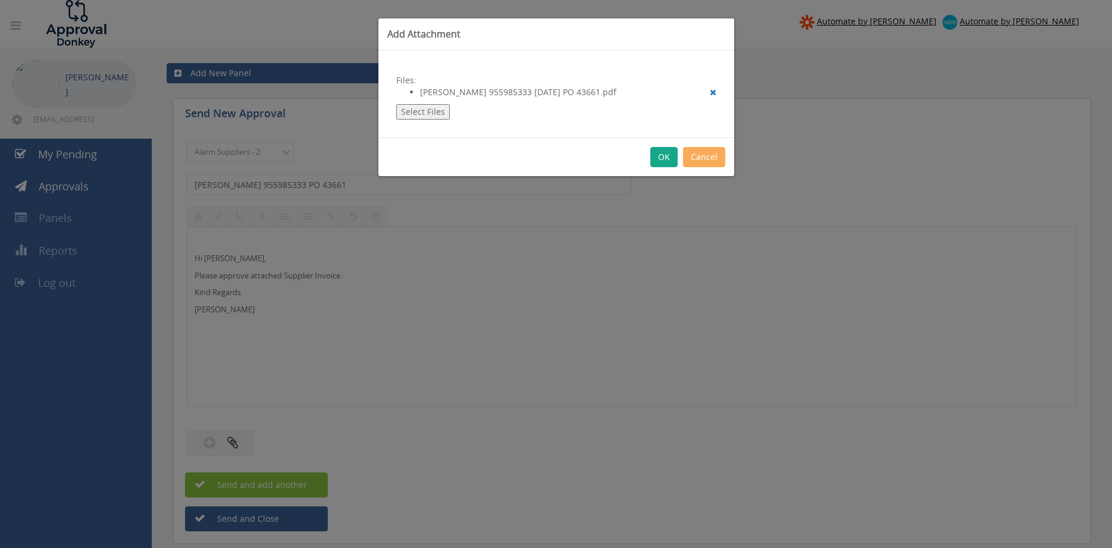
click at [665, 156] on button "OK" at bounding box center [663, 157] width 27 height 20
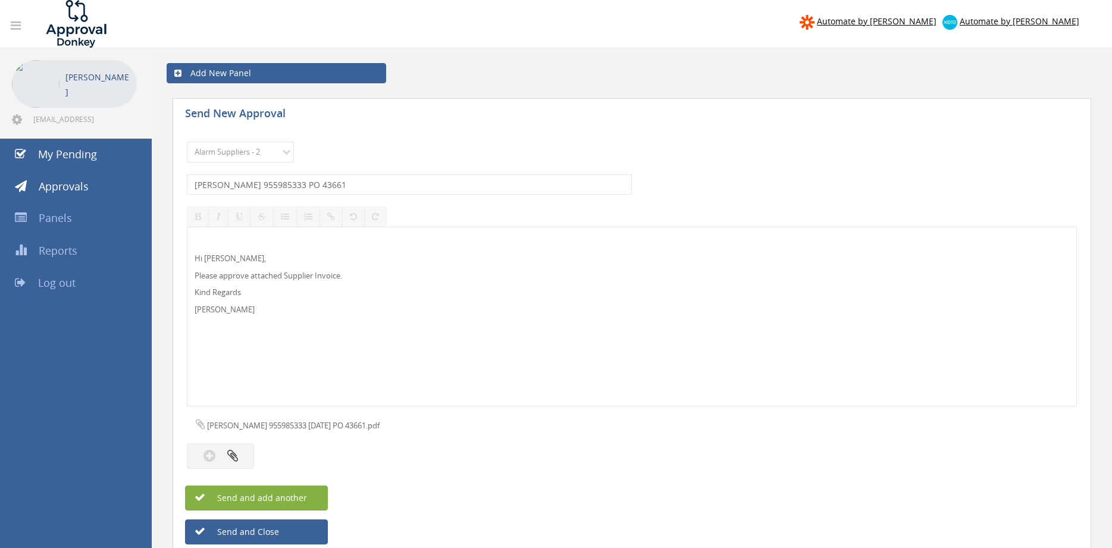
click at [310, 495] on button "Send and add another" at bounding box center [256, 497] width 143 height 25
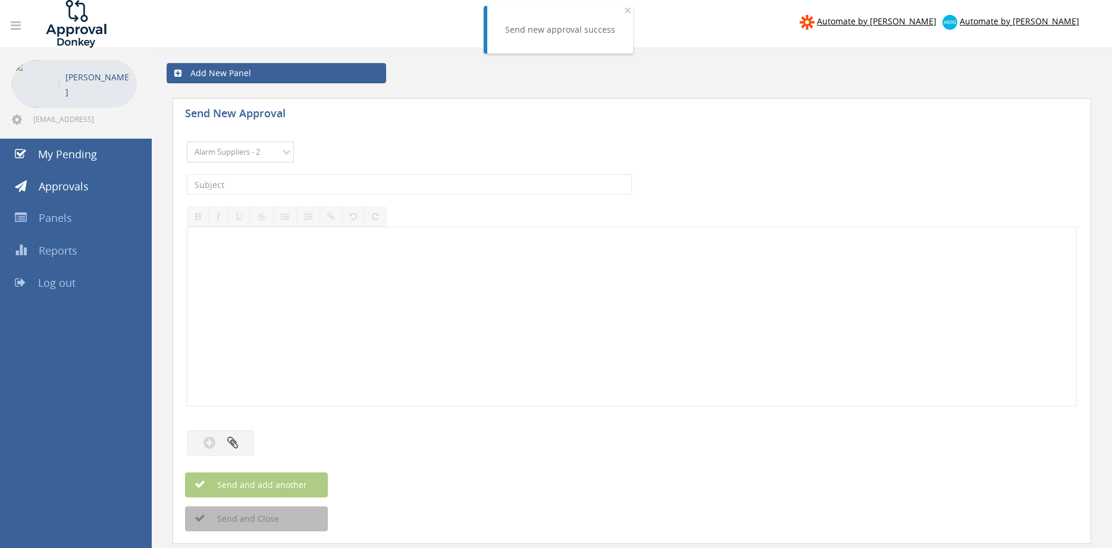
click option "Alarm Suppliers - 2" at bounding box center [0, 0] width 0 height 0
click at [347, 185] on input "text" at bounding box center [409, 184] width 445 height 20
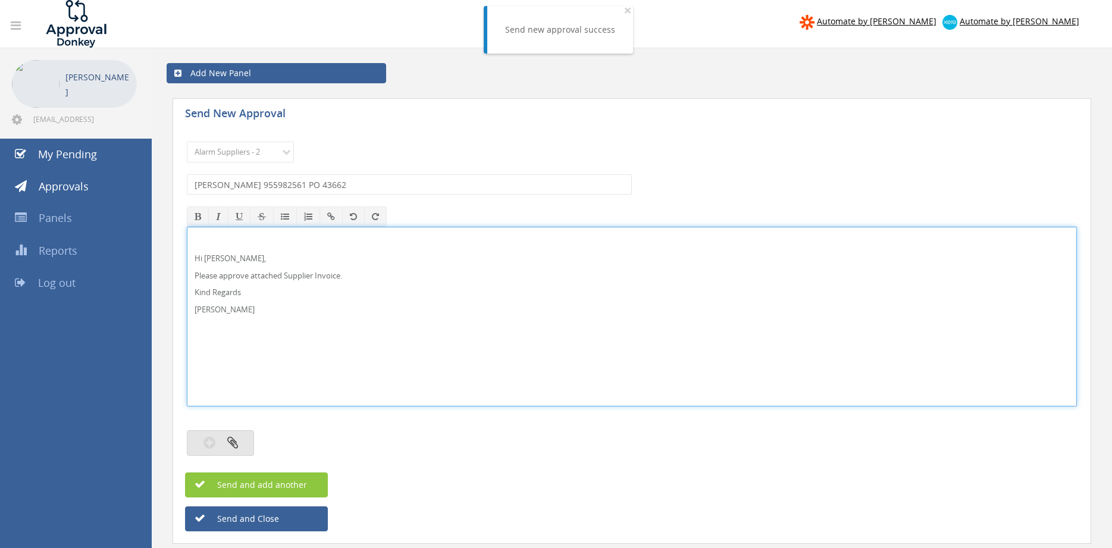
click at [246, 439] on button "button" at bounding box center [220, 443] width 67 height 26
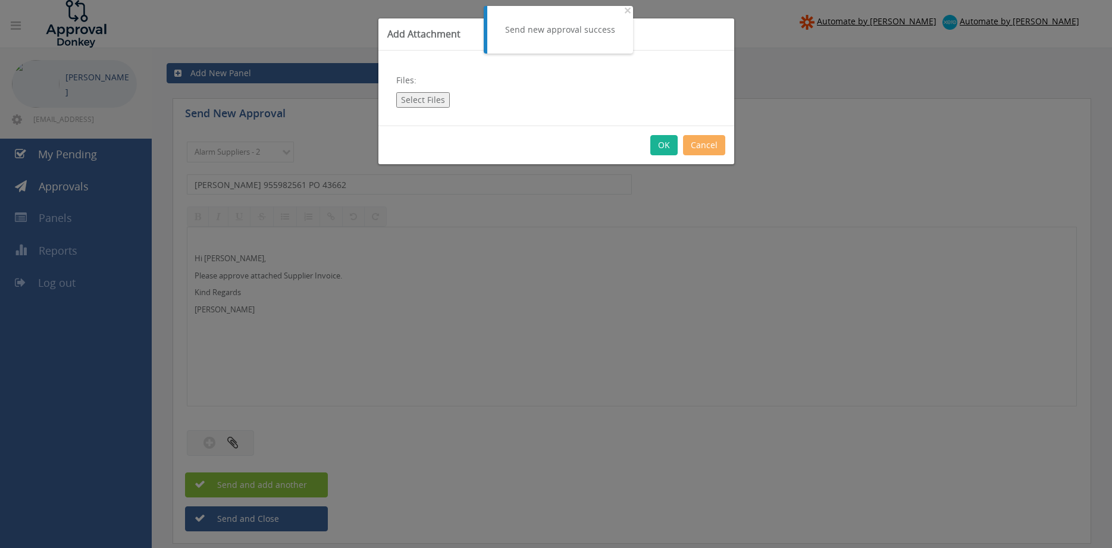
click at [424, 98] on button "Select Files" at bounding box center [423, 99] width 54 height 15
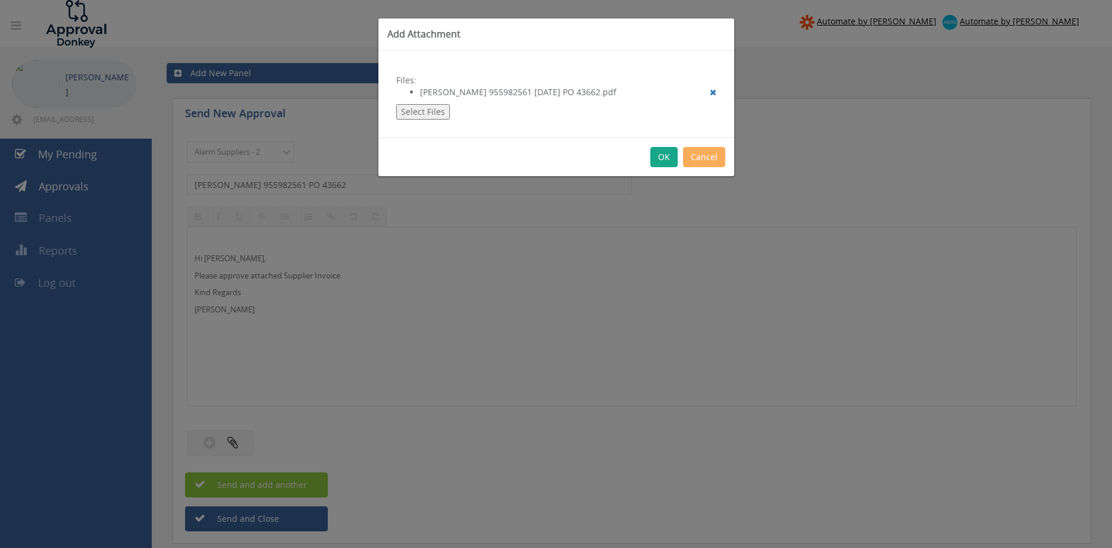
click at [665, 159] on button "OK" at bounding box center [663, 157] width 27 height 20
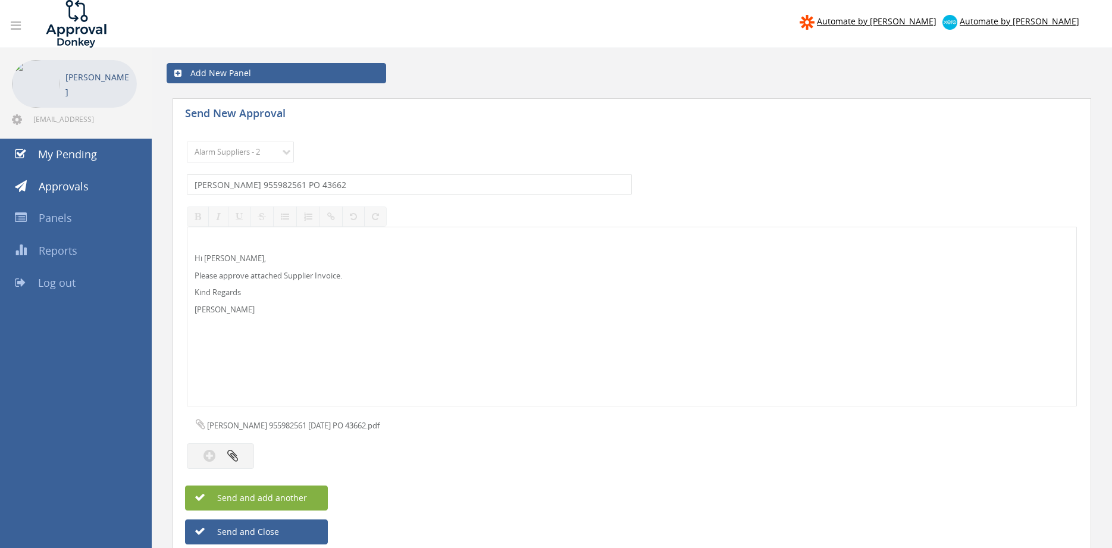
click at [302, 496] on span "Send and add another" at bounding box center [249, 497] width 115 height 11
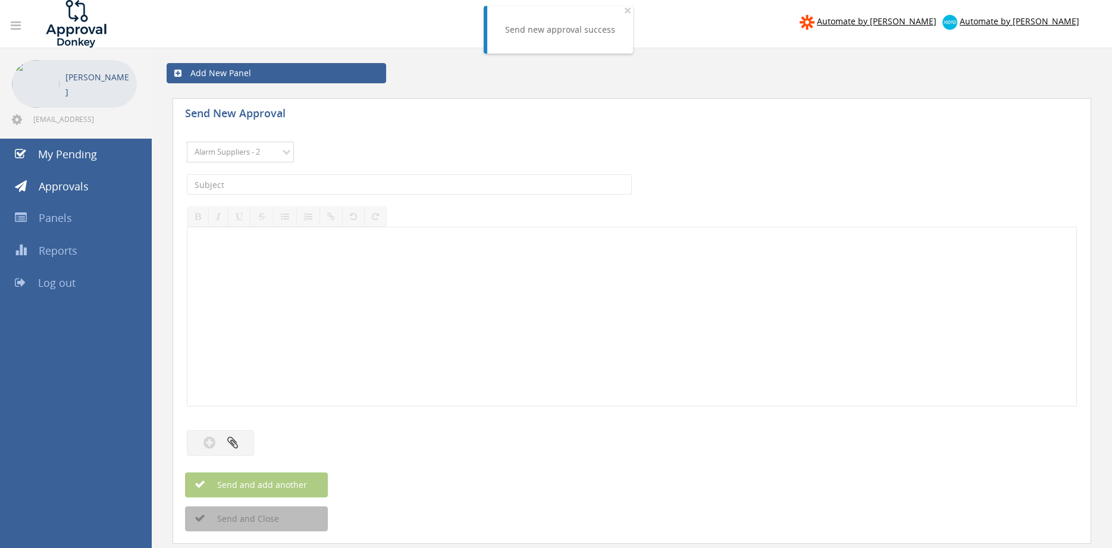
click option "Alarm Suppliers - 2" at bounding box center [0, 0] width 0 height 0
click at [313, 180] on input "text" at bounding box center [409, 184] width 445 height 20
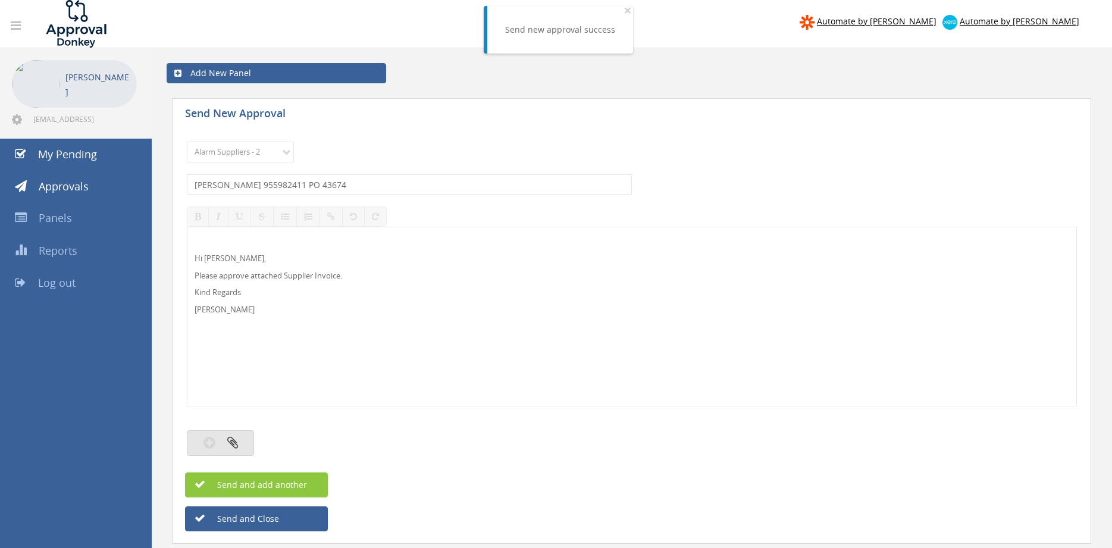
click at [237, 437] on icon "button" at bounding box center [232, 442] width 11 height 14
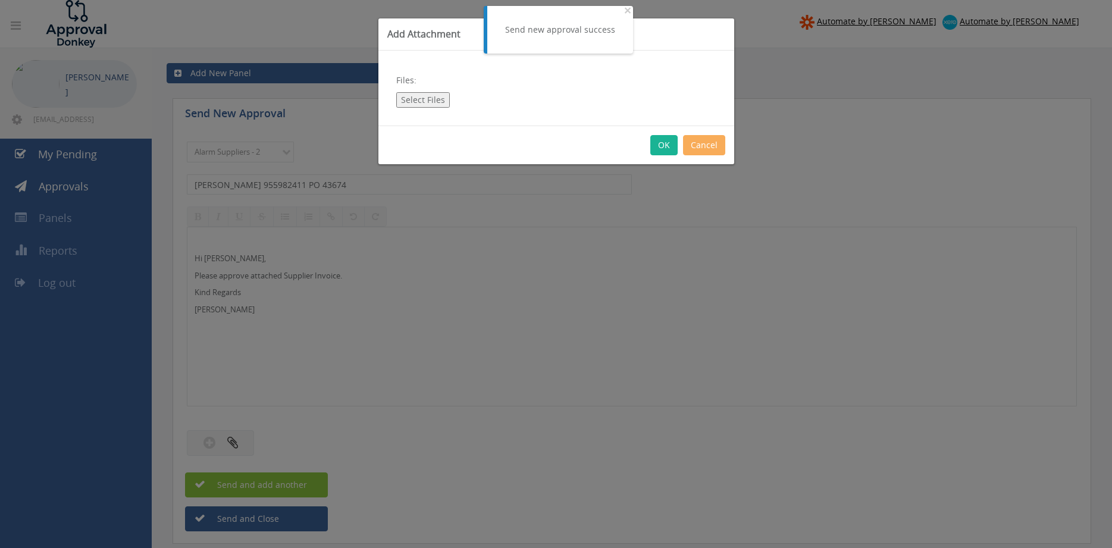
click at [422, 104] on button "Select Files" at bounding box center [423, 99] width 54 height 15
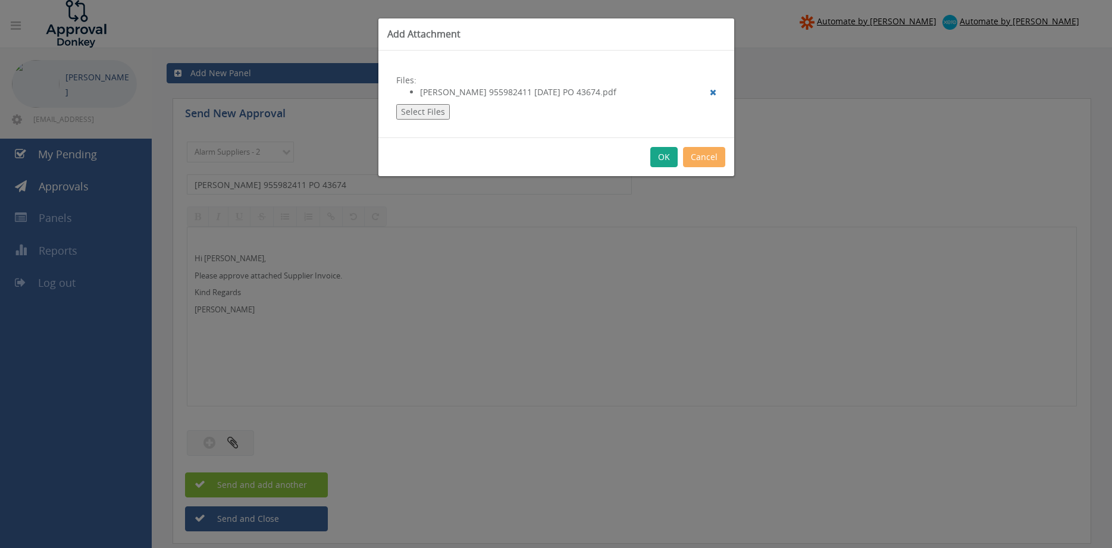
click at [666, 156] on button "OK" at bounding box center [663, 157] width 27 height 20
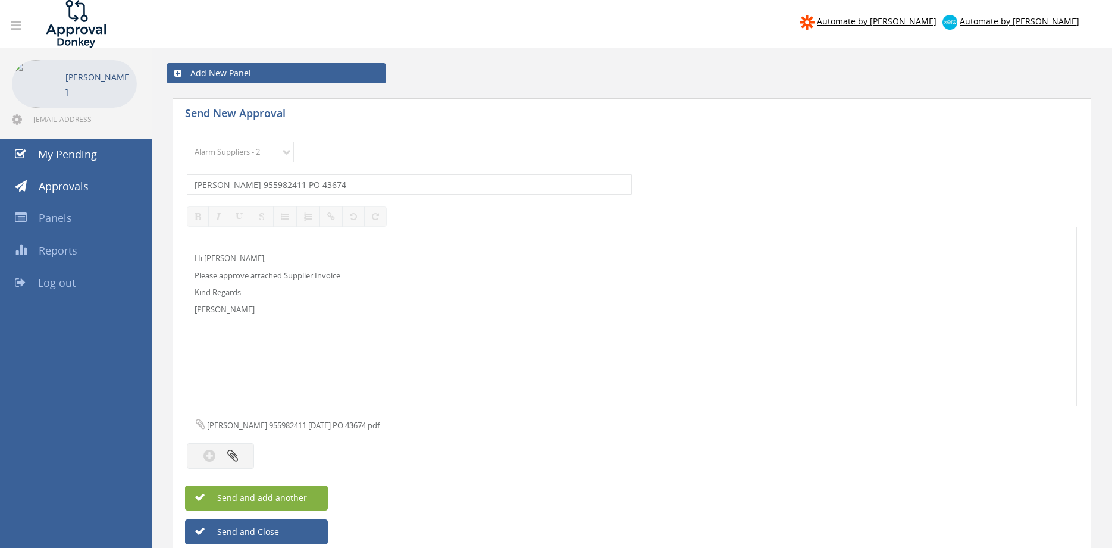
drag, startPoint x: 301, startPoint y: 500, endPoint x: 503, endPoint y: 500, distance: 202.3
click at [301, 500] on span "Send and add another" at bounding box center [249, 497] width 115 height 11
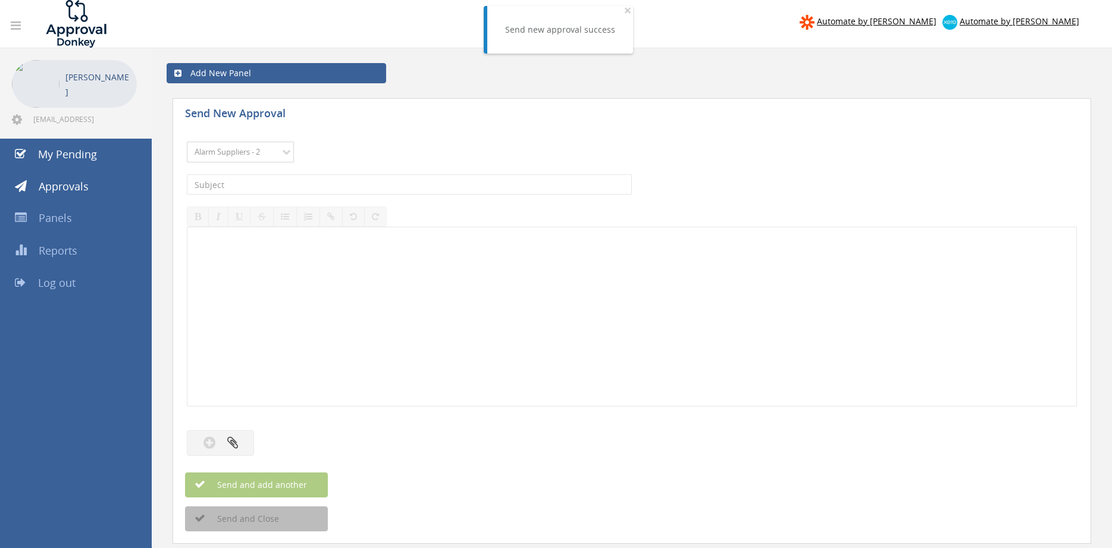
click option "Alarm Suppliers - 2" at bounding box center [0, 0] width 0 height 0
click at [315, 177] on input "text" at bounding box center [409, 184] width 445 height 20
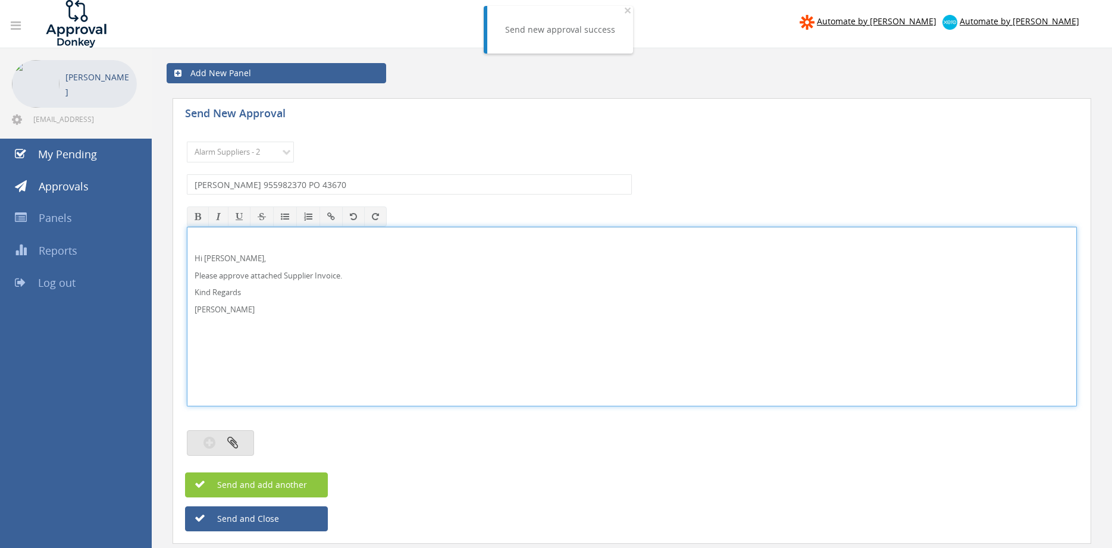
click at [247, 440] on button "button" at bounding box center [220, 443] width 67 height 26
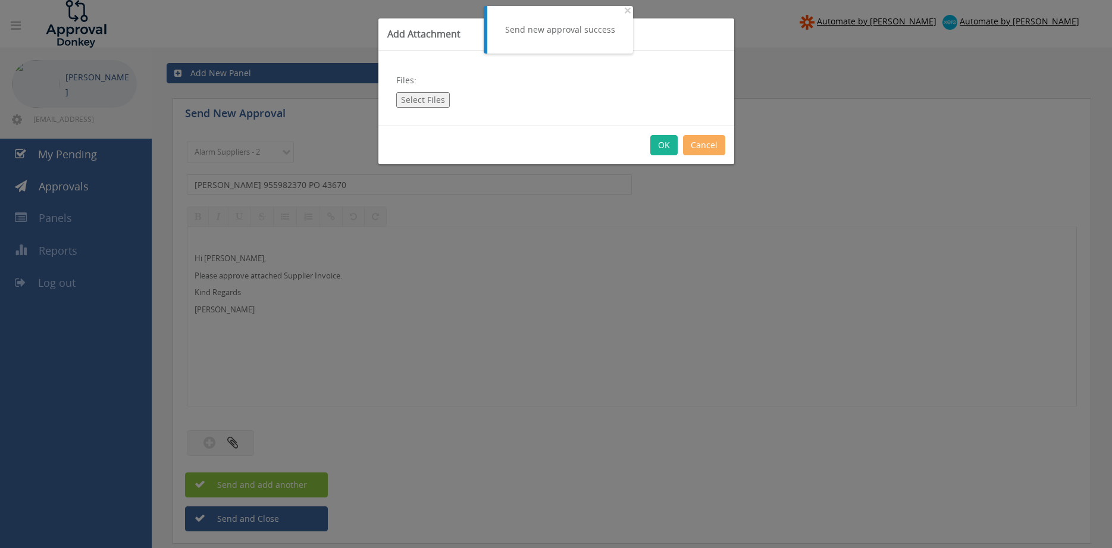
click at [433, 96] on button "Select Files" at bounding box center [423, 99] width 54 height 15
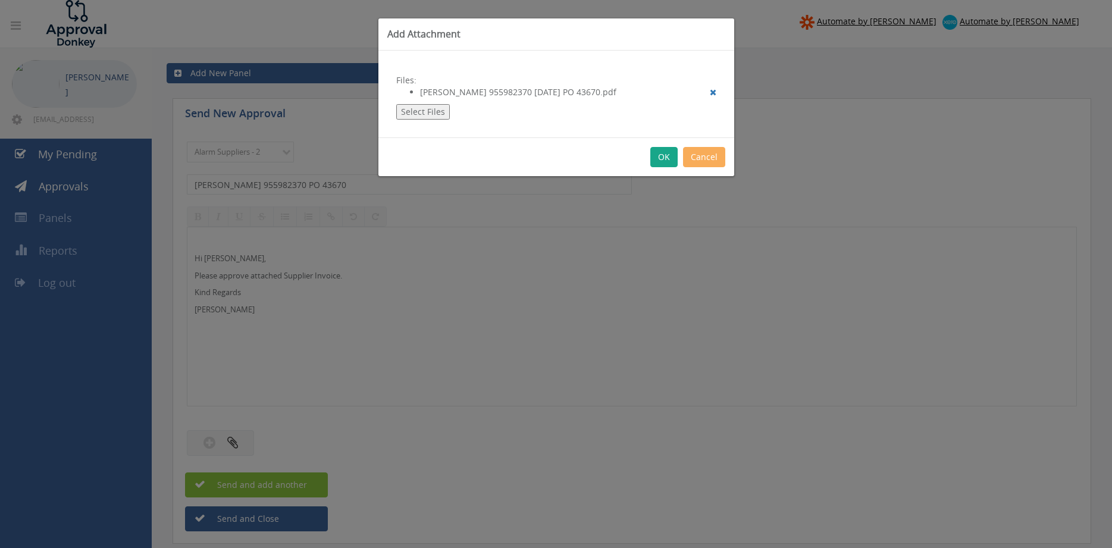
click at [668, 159] on button "OK" at bounding box center [663, 157] width 27 height 20
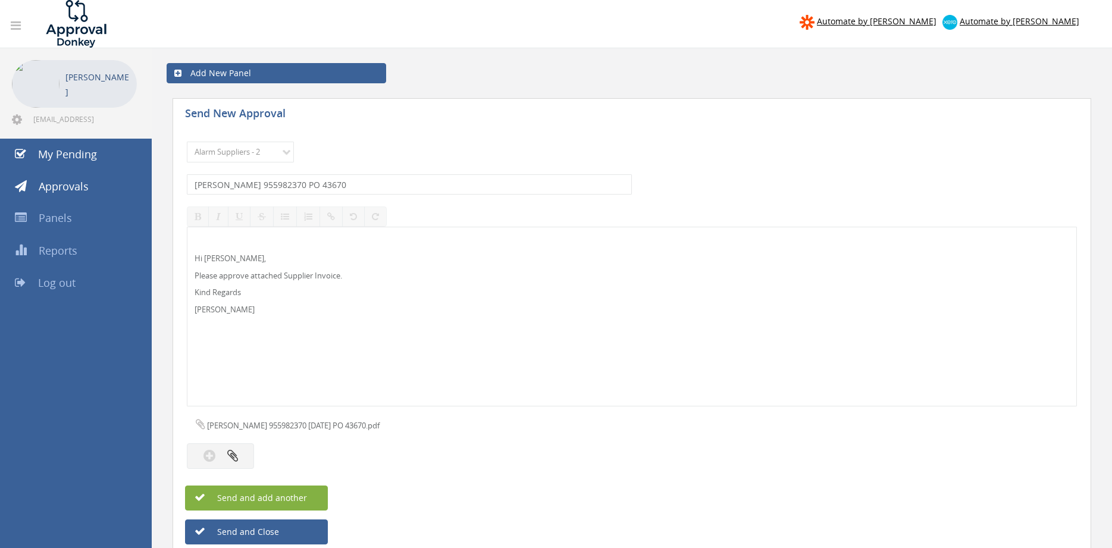
click at [315, 494] on button "Send and add another" at bounding box center [256, 497] width 143 height 25
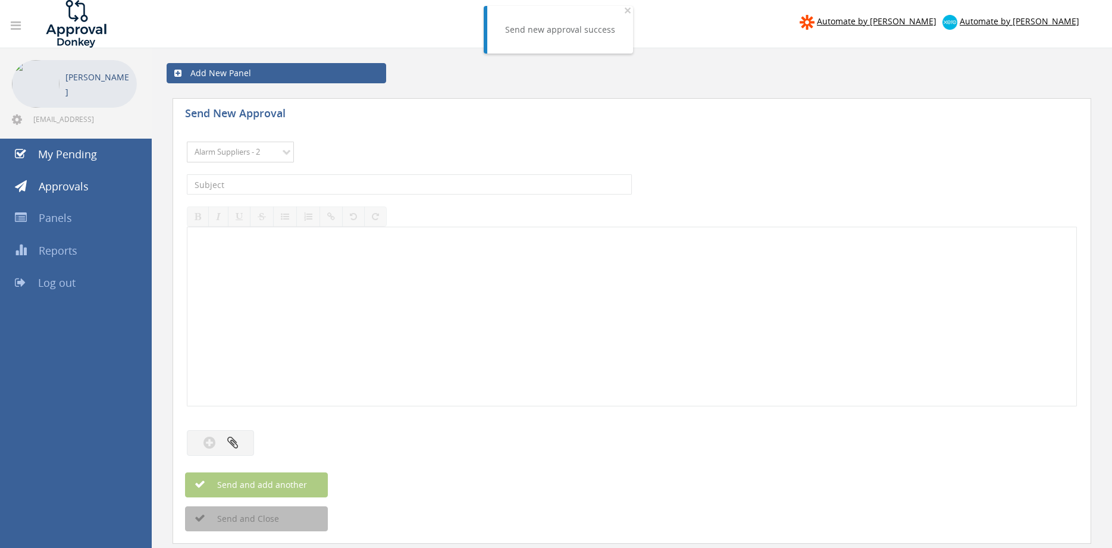
click option "Alarm Suppliers - 2" at bounding box center [0, 0] width 0 height 0
click at [359, 187] on input "text" at bounding box center [409, 184] width 445 height 20
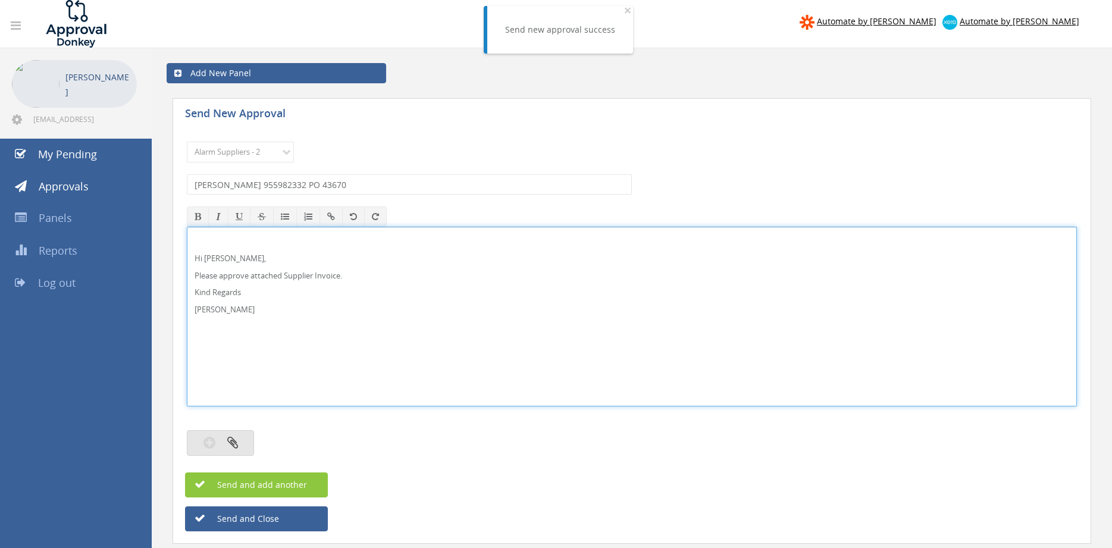
click at [229, 444] on icon "button" at bounding box center [232, 442] width 11 height 14
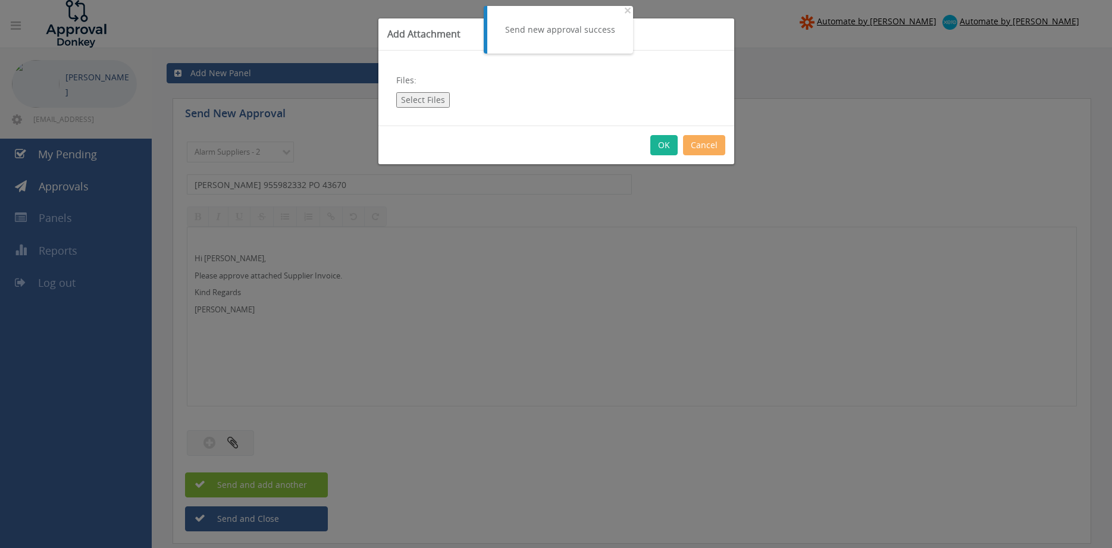
click at [421, 97] on button "Select Files" at bounding box center [423, 99] width 54 height 15
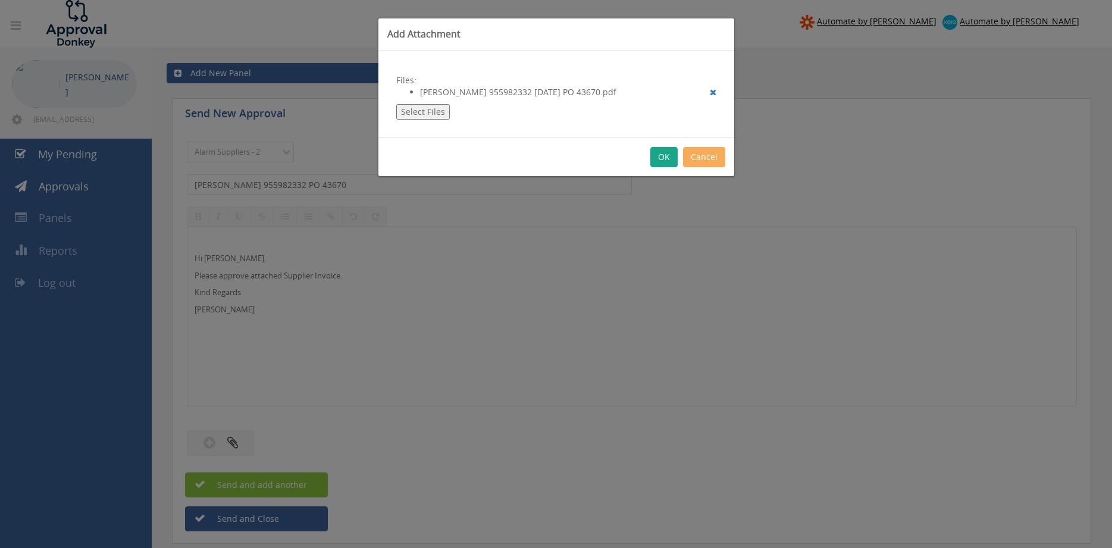
click at [663, 156] on button "OK" at bounding box center [663, 157] width 27 height 20
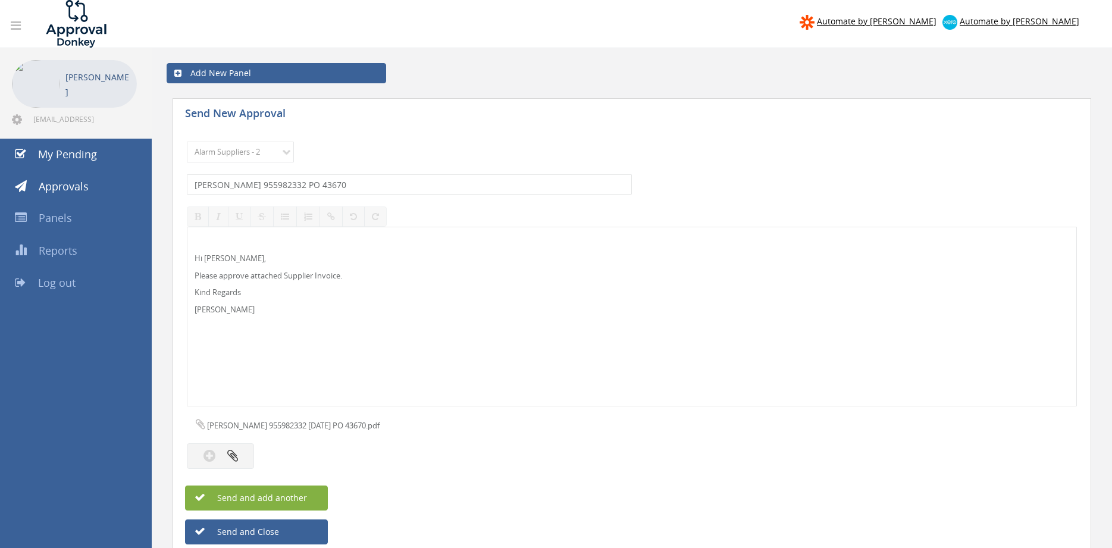
click at [305, 502] on span "Send and add another" at bounding box center [249, 497] width 115 height 11
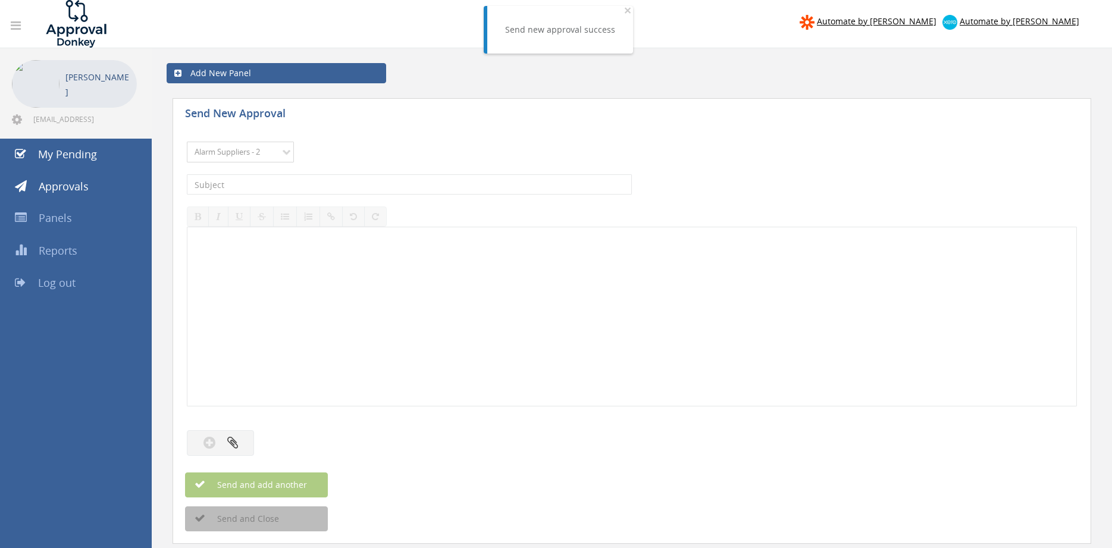
click option "Alarm Suppliers - 2" at bounding box center [0, 0] width 0 height 0
click at [347, 181] on input "text" at bounding box center [409, 184] width 445 height 20
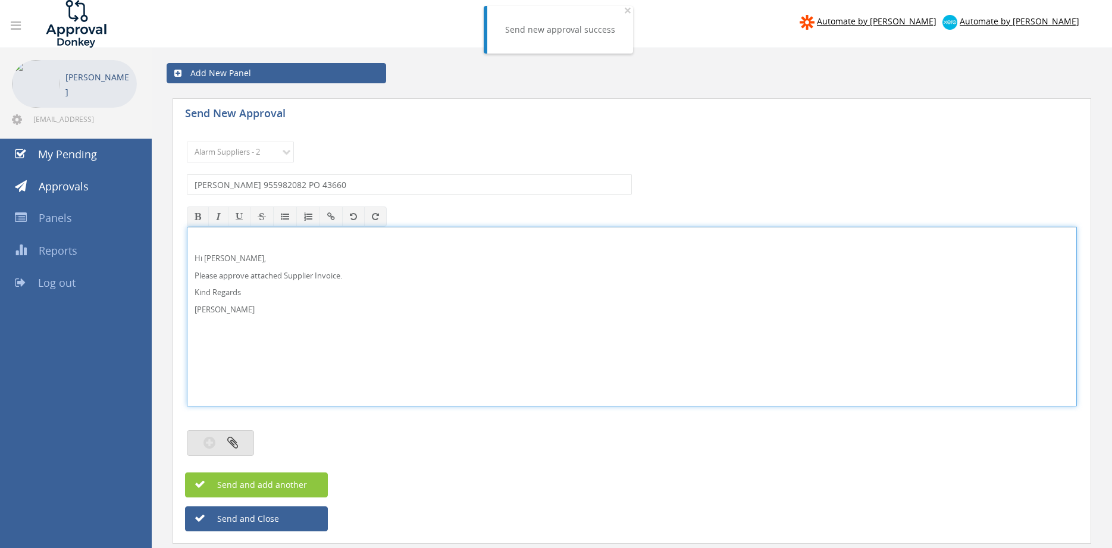
click at [246, 436] on button "button" at bounding box center [220, 443] width 67 height 26
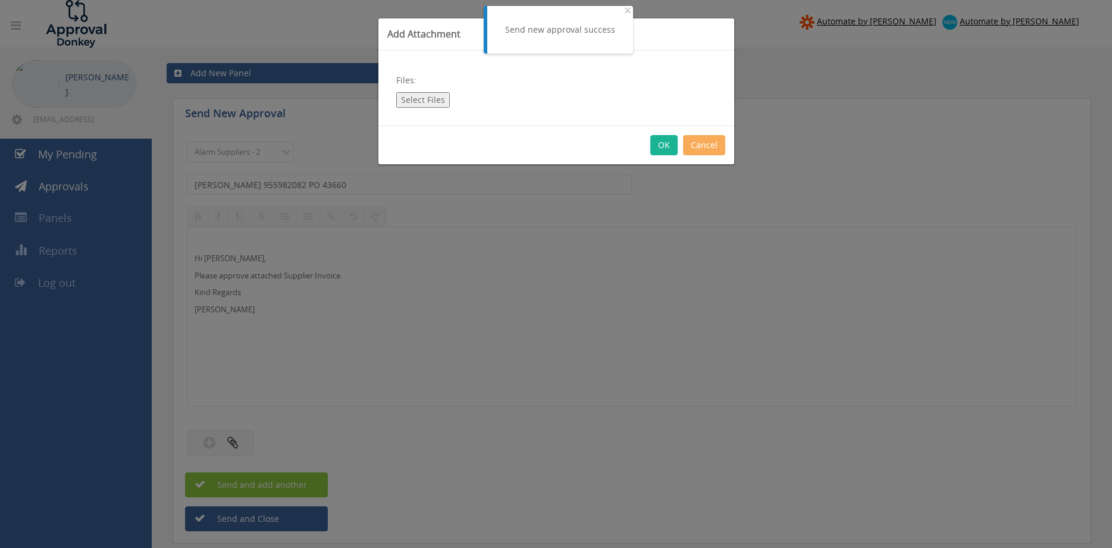
click at [413, 106] on button "Select Files" at bounding box center [423, 99] width 54 height 15
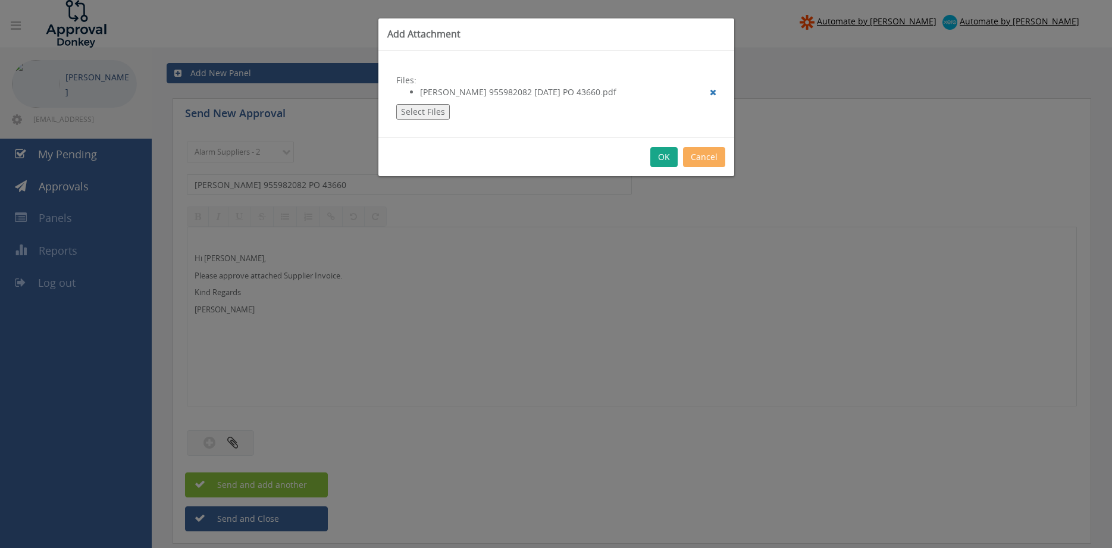
click at [662, 156] on button "OK" at bounding box center [663, 157] width 27 height 20
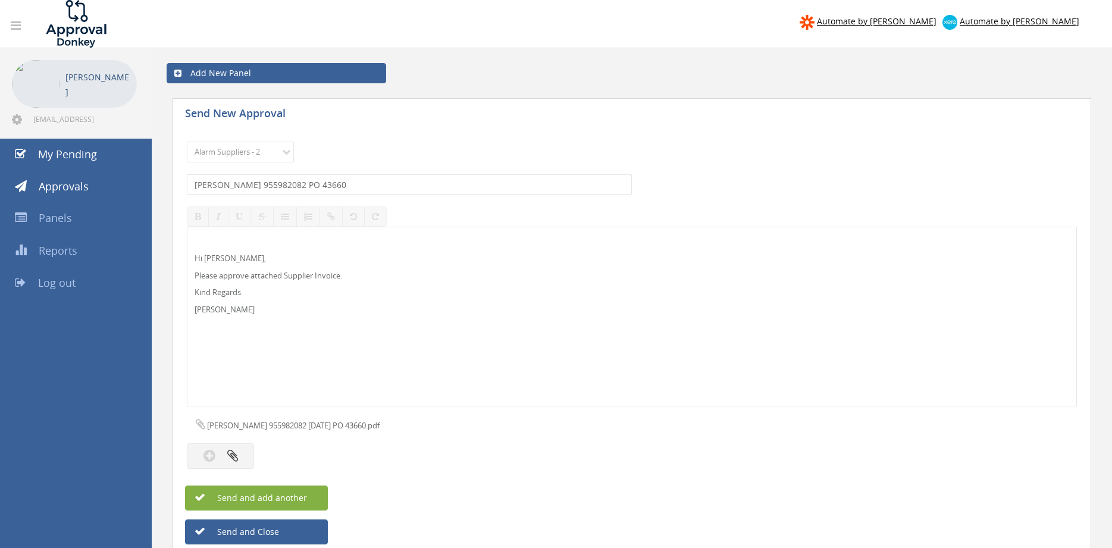
click at [311, 497] on button "Send and add another" at bounding box center [256, 497] width 143 height 25
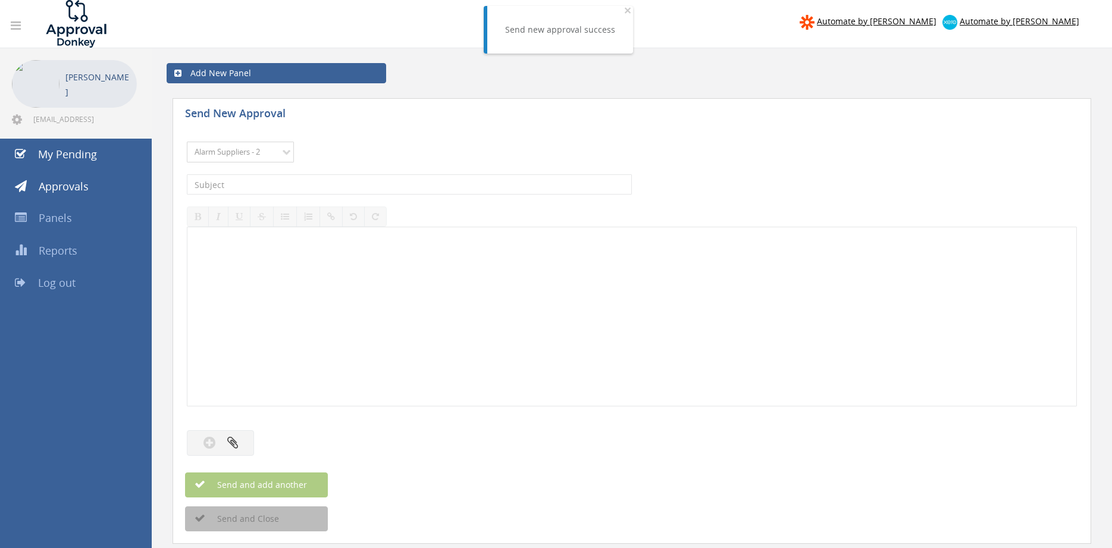
click option "Alarm Suppliers - 2" at bounding box center [0, 0] width 0 height 0
click at [329, 190] on input "text" at bounding box center [409, 184] width 445 height 20
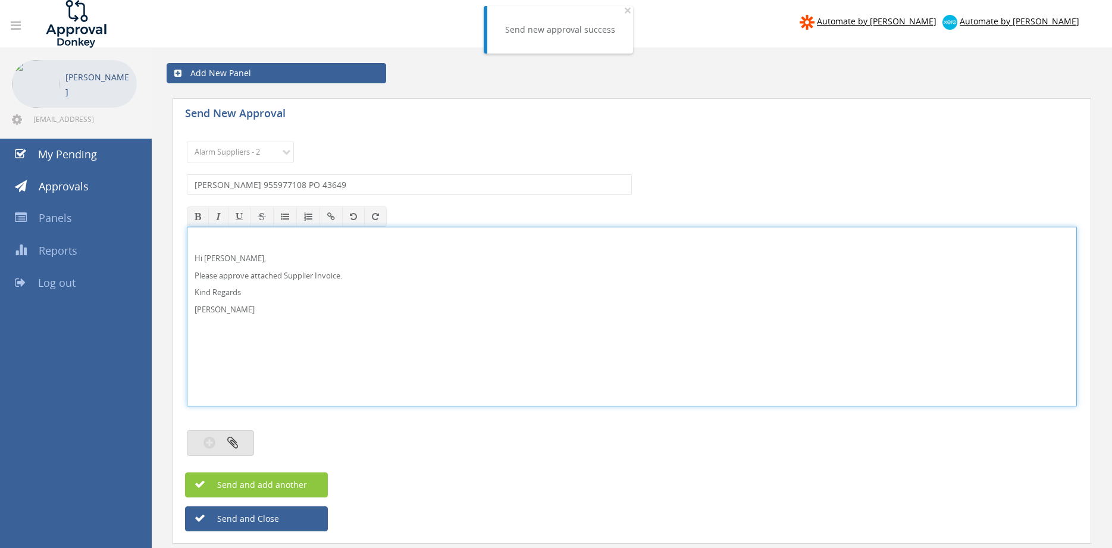
click at [245, 444] on button "button" at bounding box center [220, 443] width 67 height 26
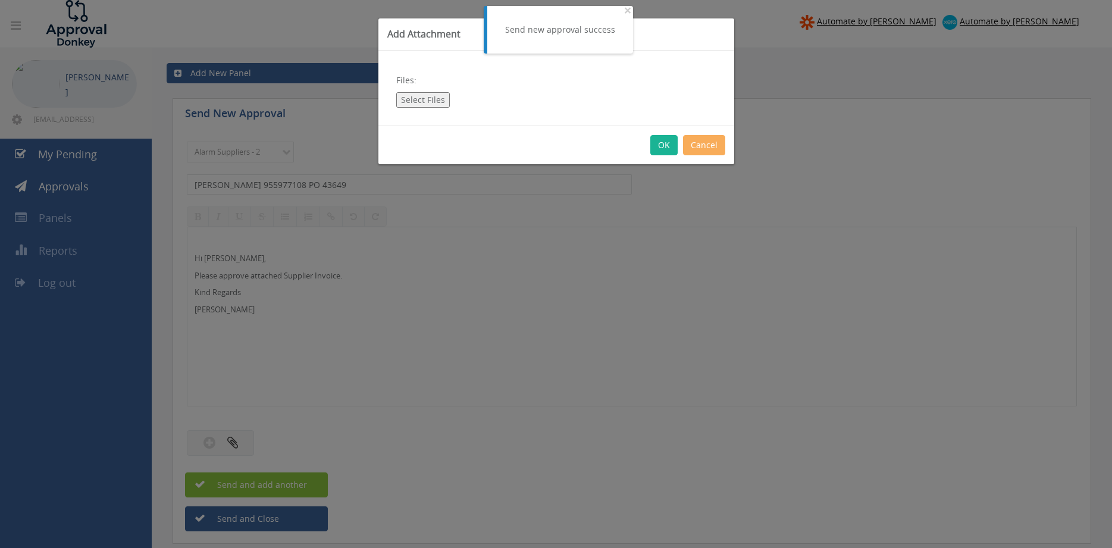
click at [429, 102] on button "Select Files" at bounding box center [423, 99] width 54 height 15
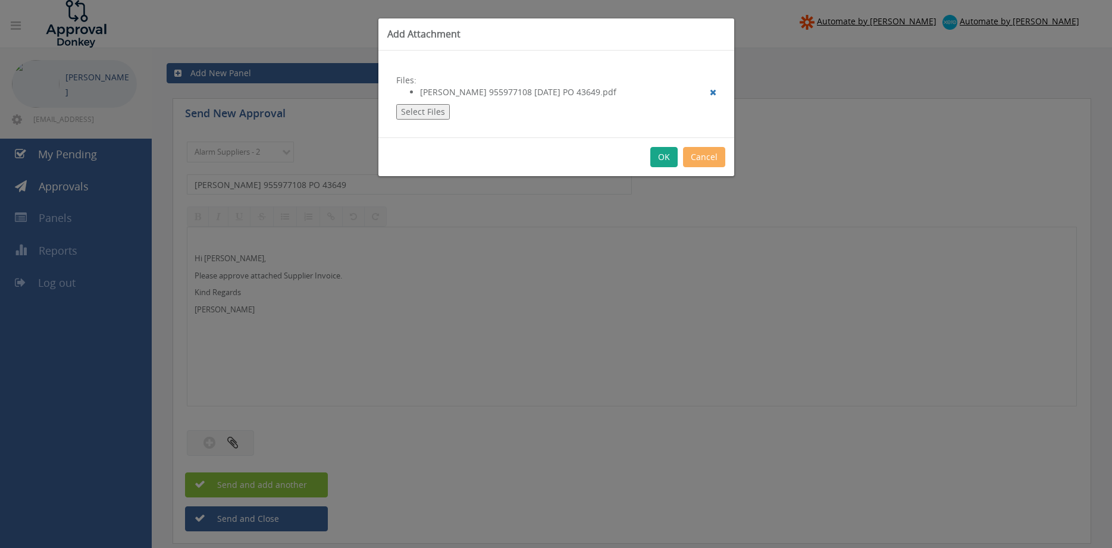
click at [661, 155] on button "OK" at bounding box center [663, 157] width 27 height 20
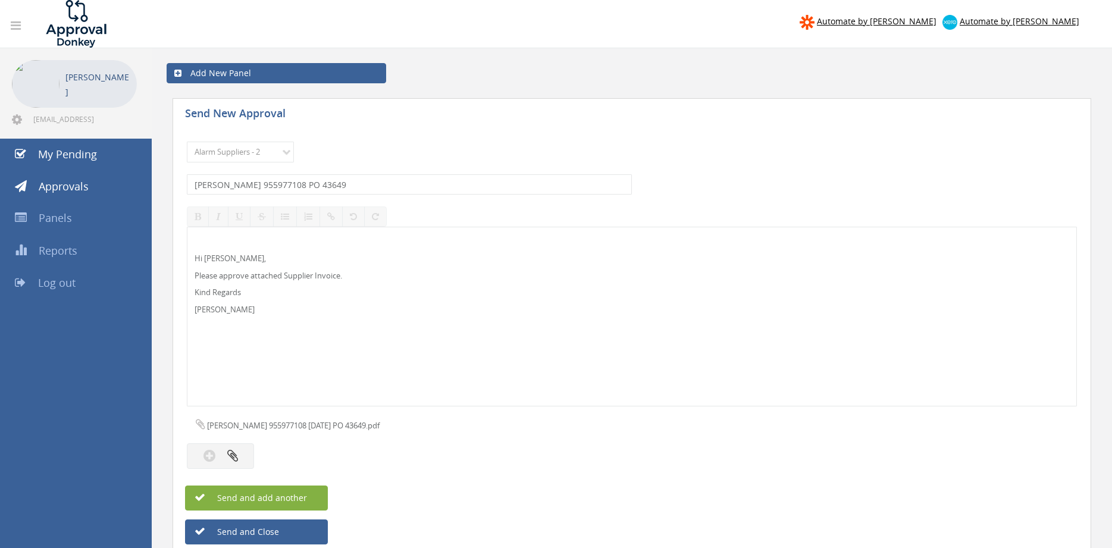
click at [305, 496] on span "Send and add another" at bounding box center [249, 497] width 115 height 11
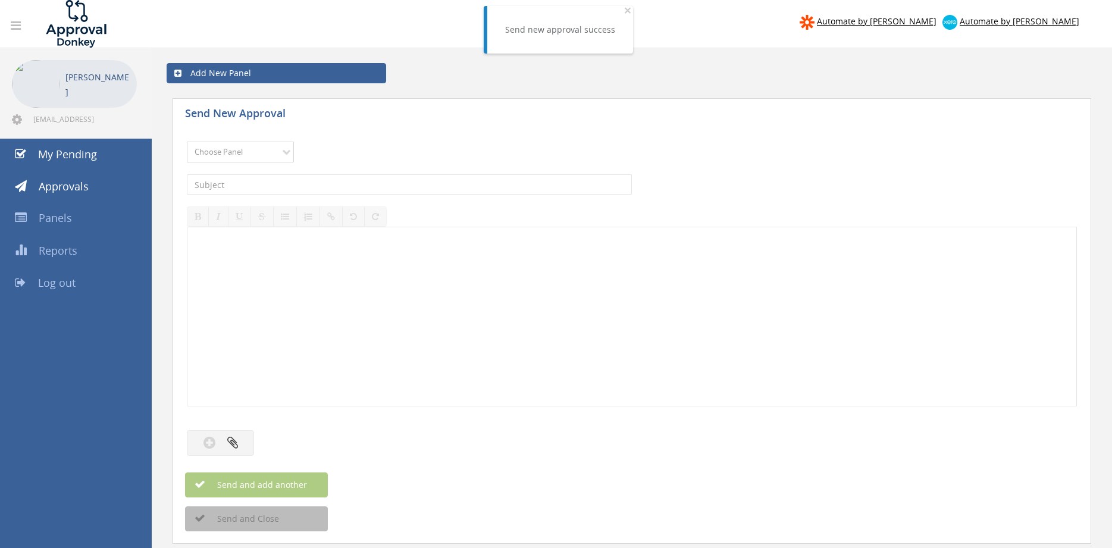
click at [241, 152] on select "Choose Panel Alarm Credits RG - 3 NZ Utilities Cable and SAI Global NZ Alarms-1…" at bounding box center [240, 152] width 107 height 21
click option "Alarm Suppliers - 2" at bounding box center [0, 0] width 0 height 0
click at [331, 180] on input "text" at bounding box center [409, 184] width 445 height 20
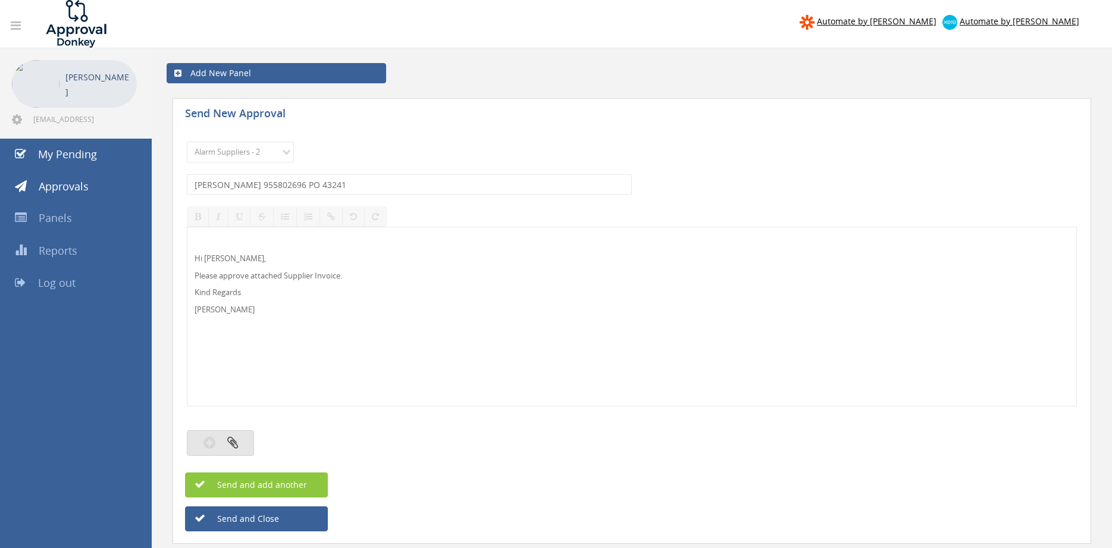
click at [236, 438] on icon "button" at bounding box center [232, 442] width 11 height 14
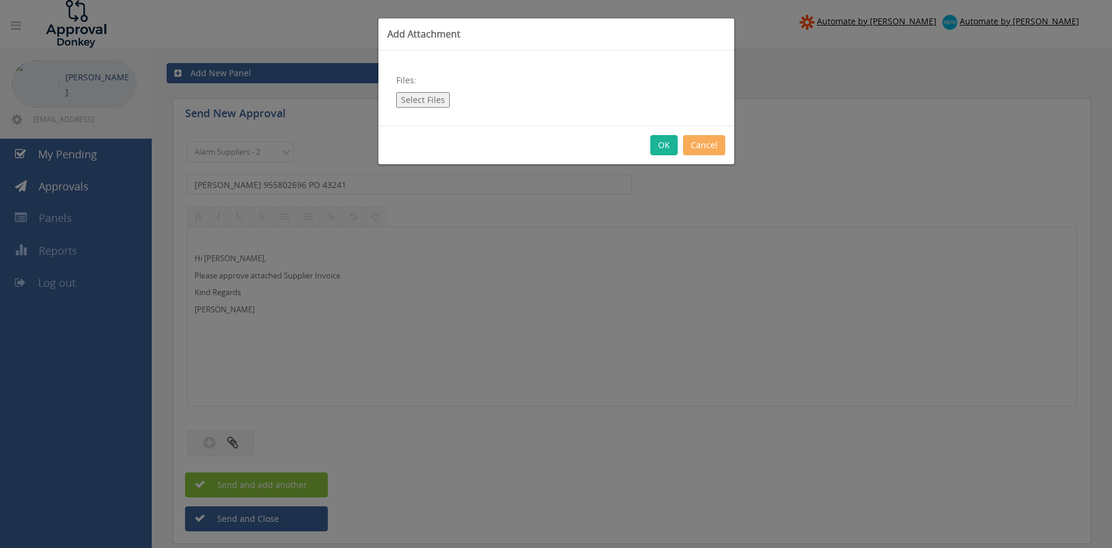
click at [432, 102] on button "Select Files" at bounding box center [423, 99] width 54 height 15
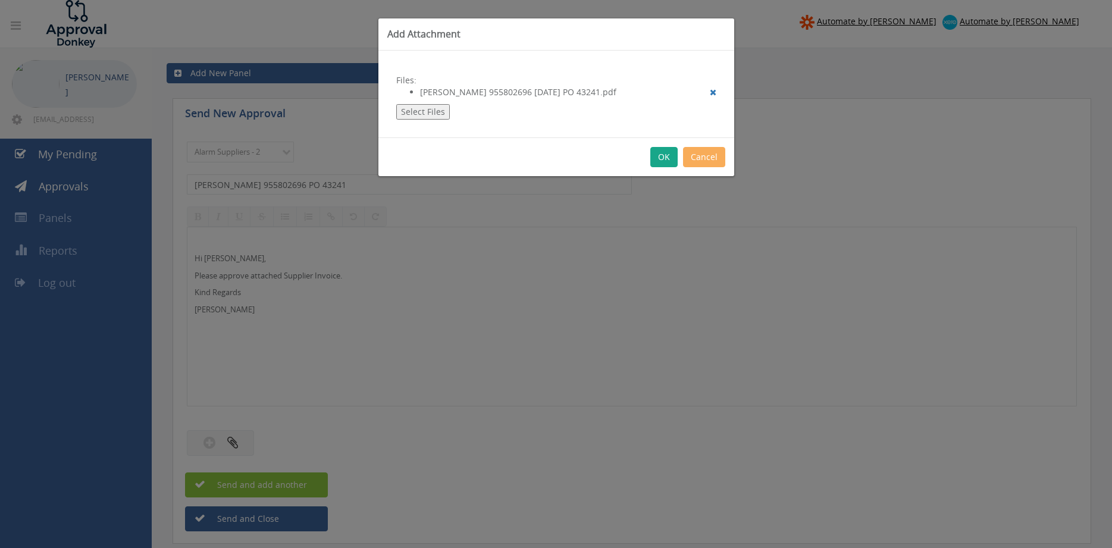
click at [667, 156] on button "OK" at bounding box center [663, 157] width 27 height 20
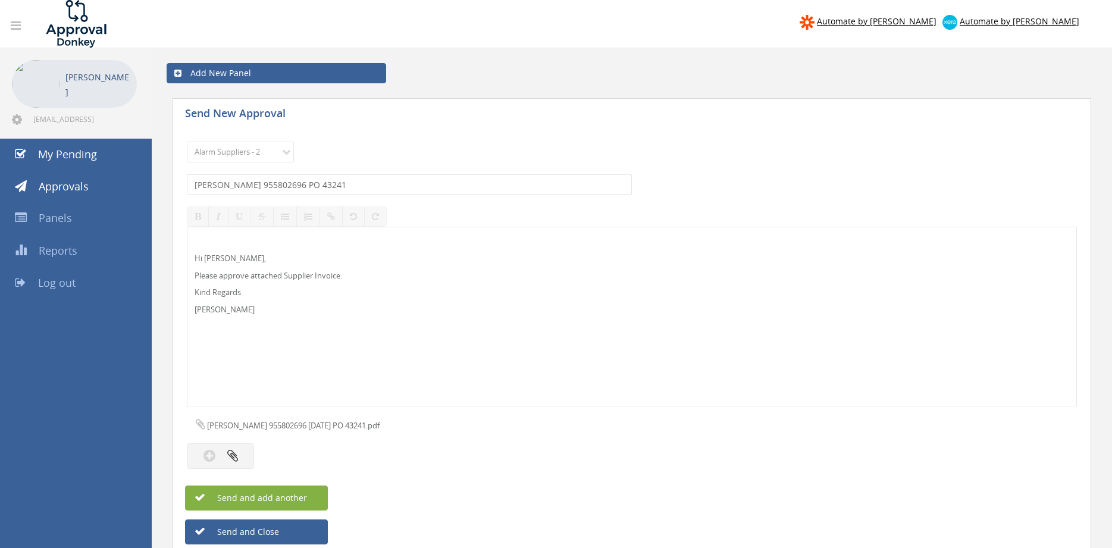
click at [312, 495] on button "Send and add another" at bounding box center [256, 497] width 143 height 25
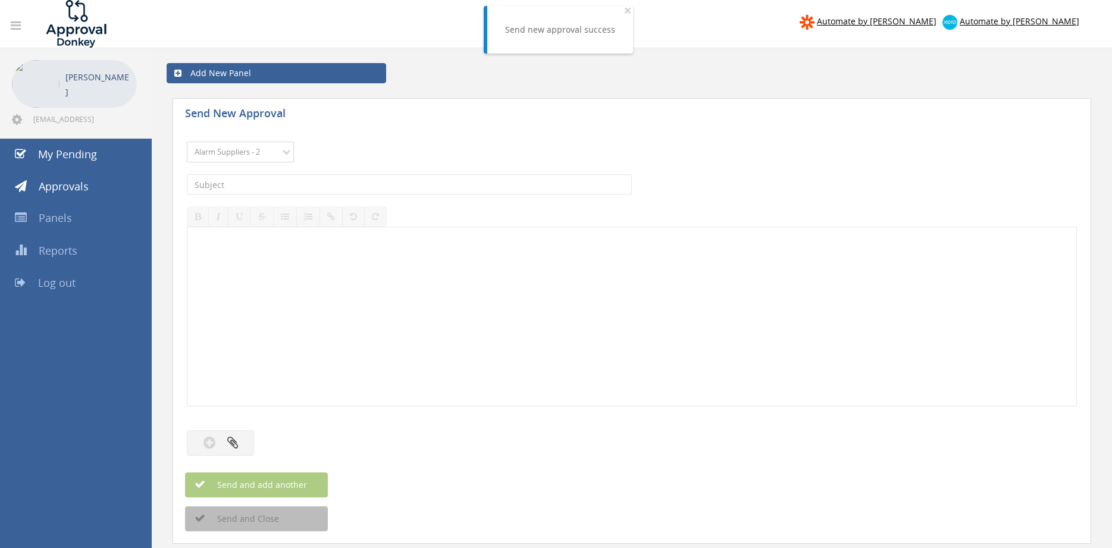
click option "Alarm Suppliers - 2" at bounding box center [0, 0] width 0 height 0
click at [324, 192] on input "text" at bounding box center [409, 184] width 445 height 20
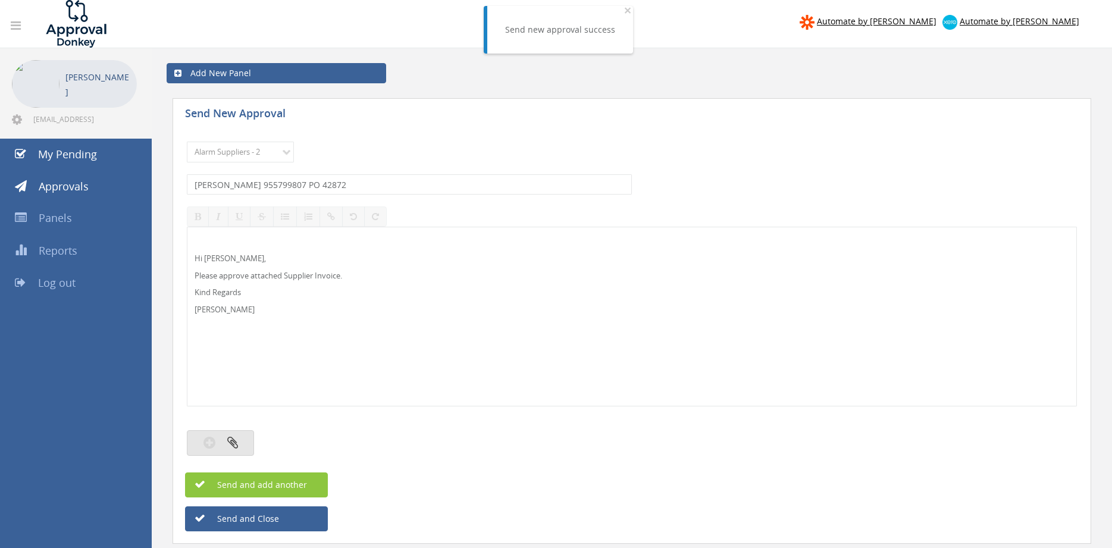
click at [240, 435] on button "button" at bounding box center [220, 443] width 67 height 26
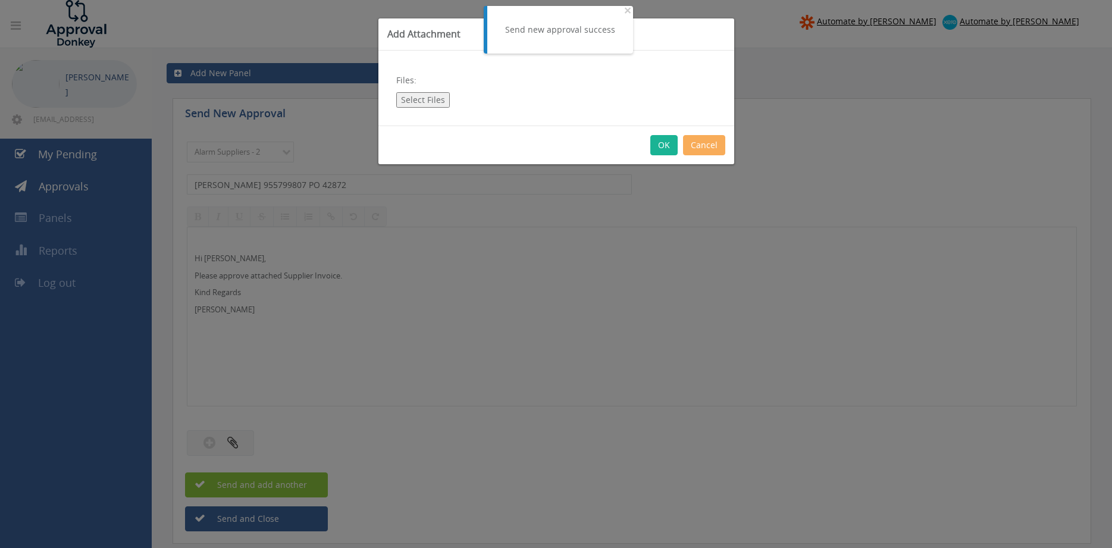
click at [438, 100] on button "Select Files" at bounding box center [423, 99] width 54 height 15
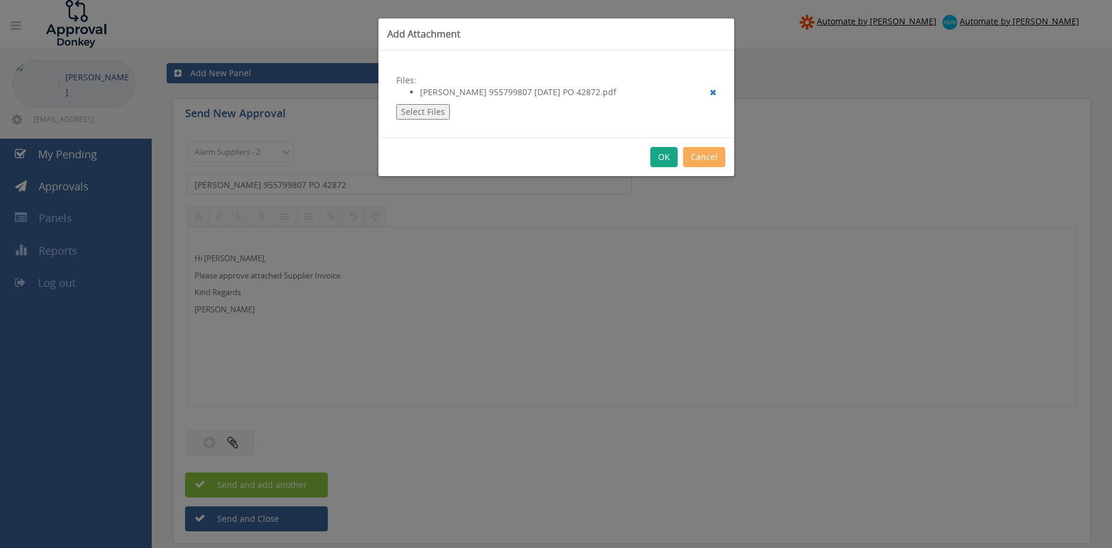
click at [662, 155] on button "OK" at bounding box center [663, 157] width 27 height 20
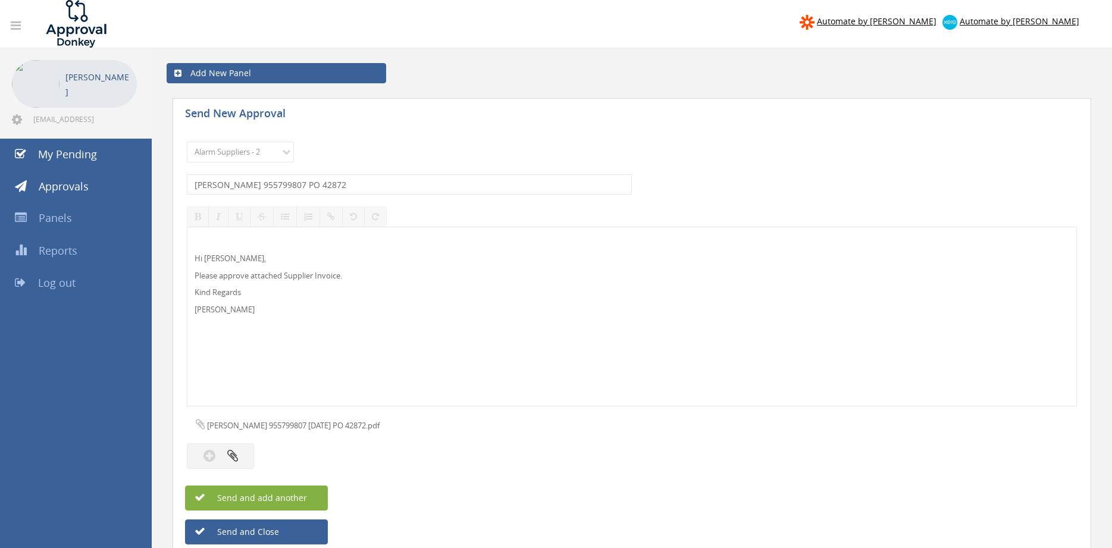
click at [311, 493] on button "Send and add another" at bounding box center [256, 497] width 143 height 25
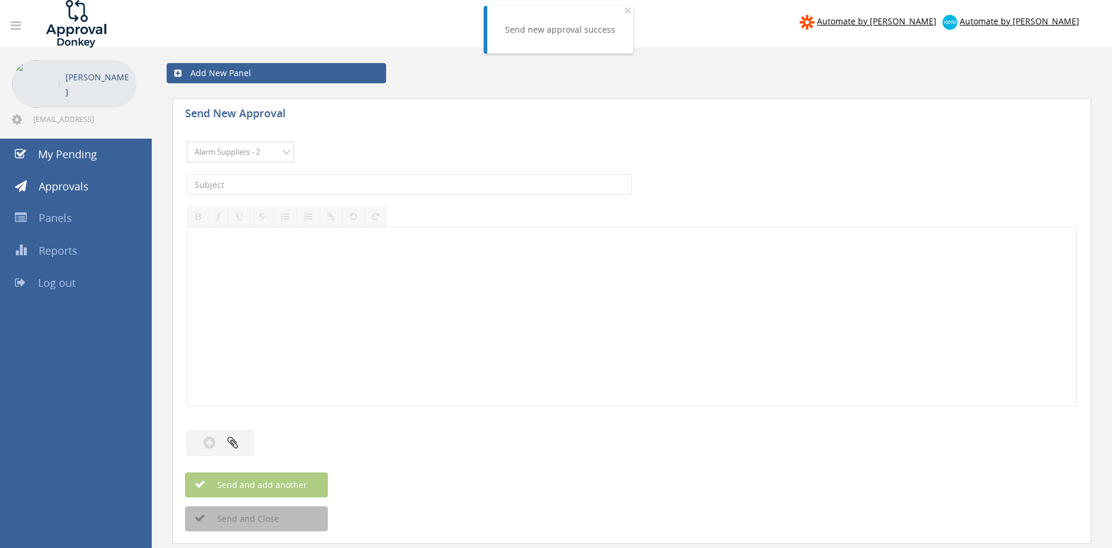
click option "Alarm Suppliers - 2" at bounding box center [0, 0] width 0 height 0
click at [307, 189] on input "text" at bounding box center [409, 184] width 445 height 20
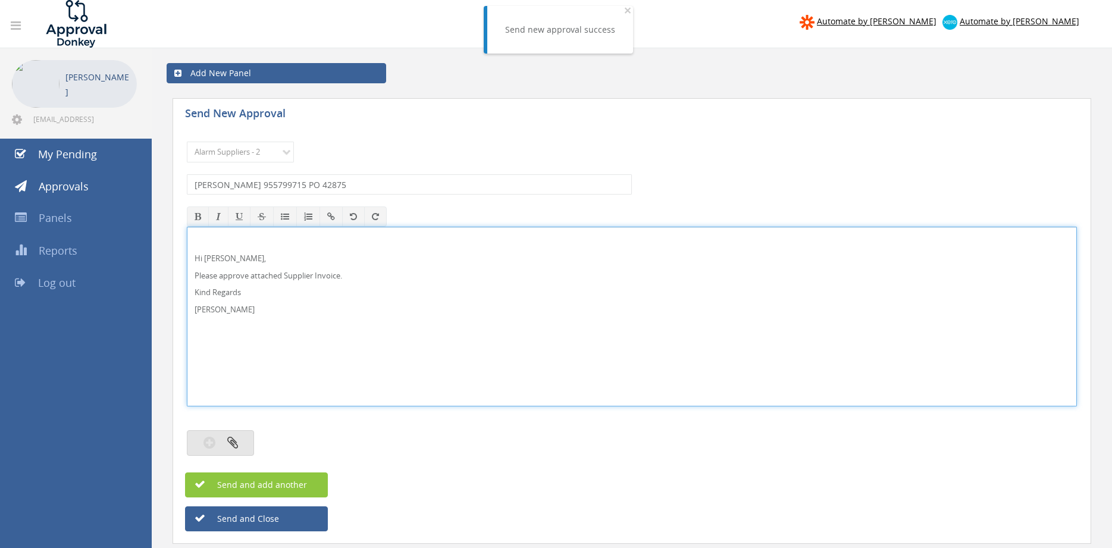
click at [238, 438] on button "button" at bounding box center [220, 443] width 67 height 26
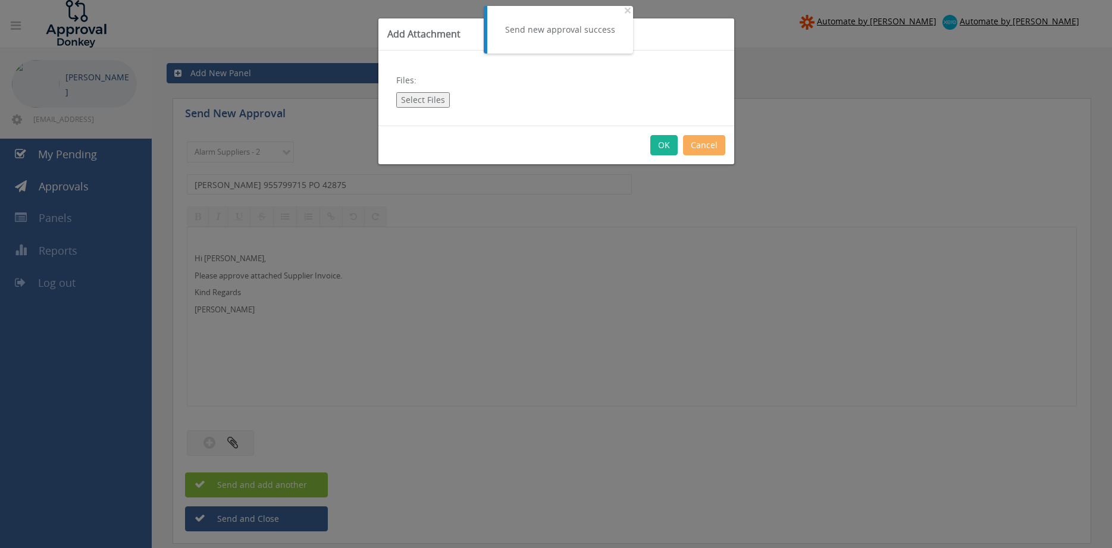
click at [414, 98] on button "Select Files" at bounding box center [423, 99] width 54 height 15
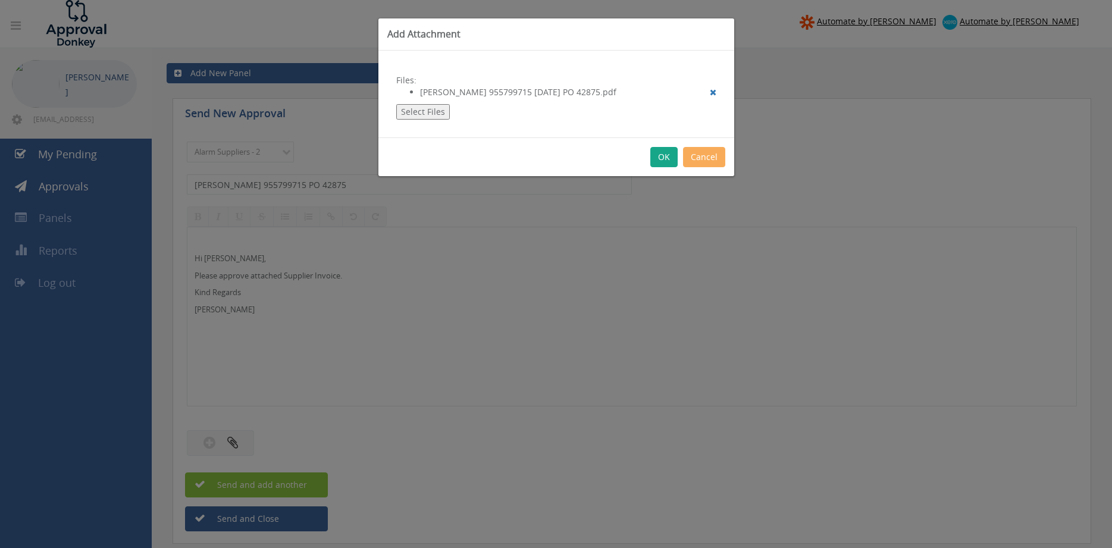
click at [665, 153] on button "OK" at bounding box center [663, 157] width 27 height 20
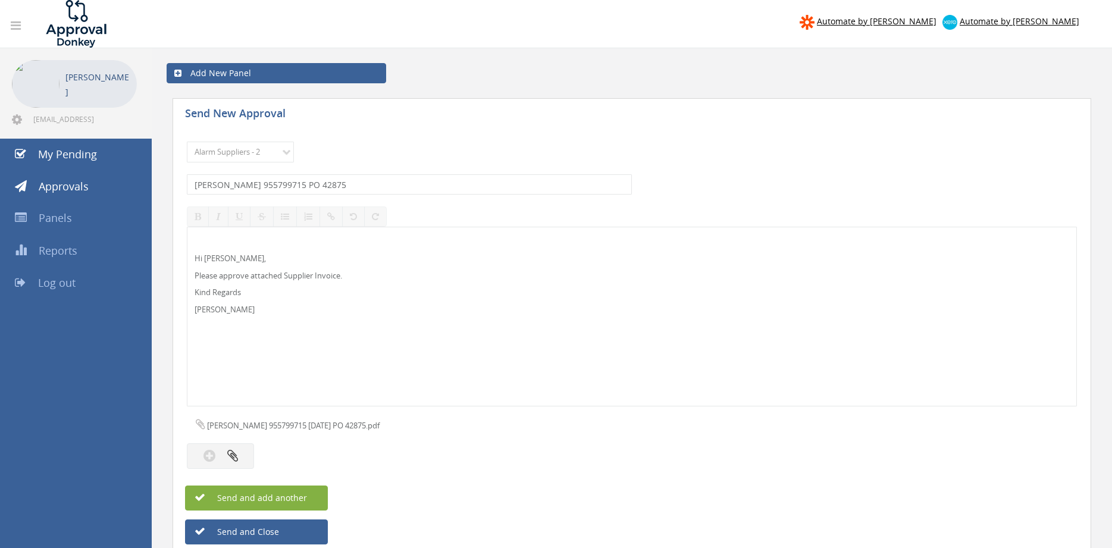
click at [314, 496] on button "Send and add another" at bounding box center [256, 497] width 143 height 25
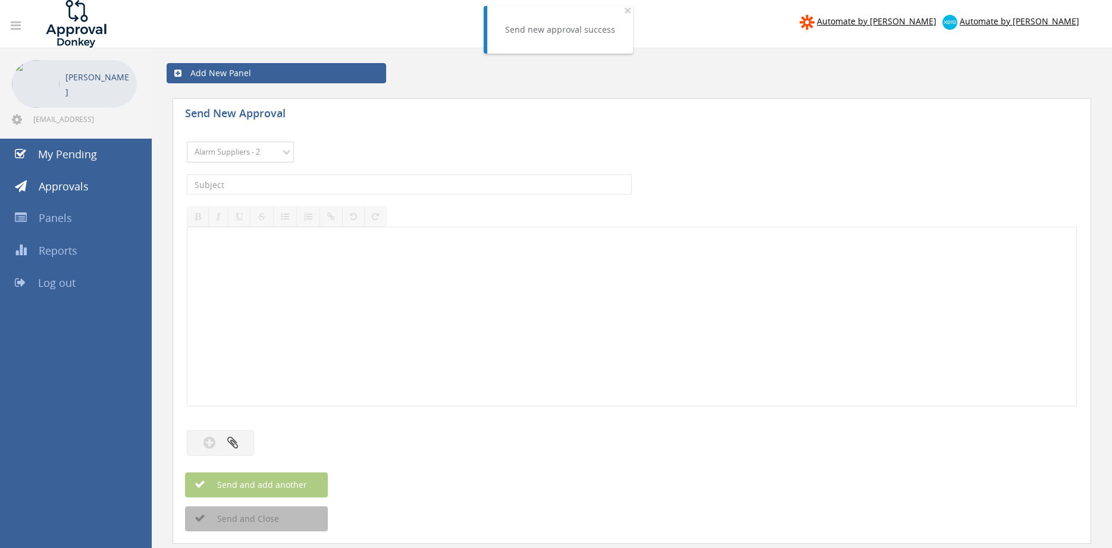
click option "Alarm Suppliers - 2" at bounding box center [0, 0] width 0 height 0
click at [324, 177] on input "text" at bounding box center [409, 184] width 445 height 20
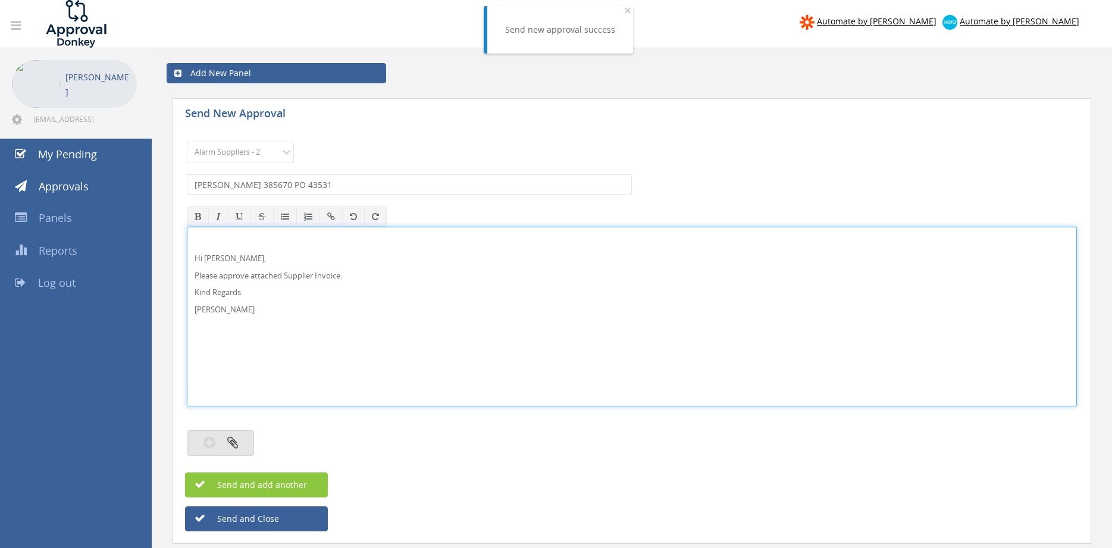
click at [243, 437] on button "button" at bounding box center [220, 443] width 67 height 26
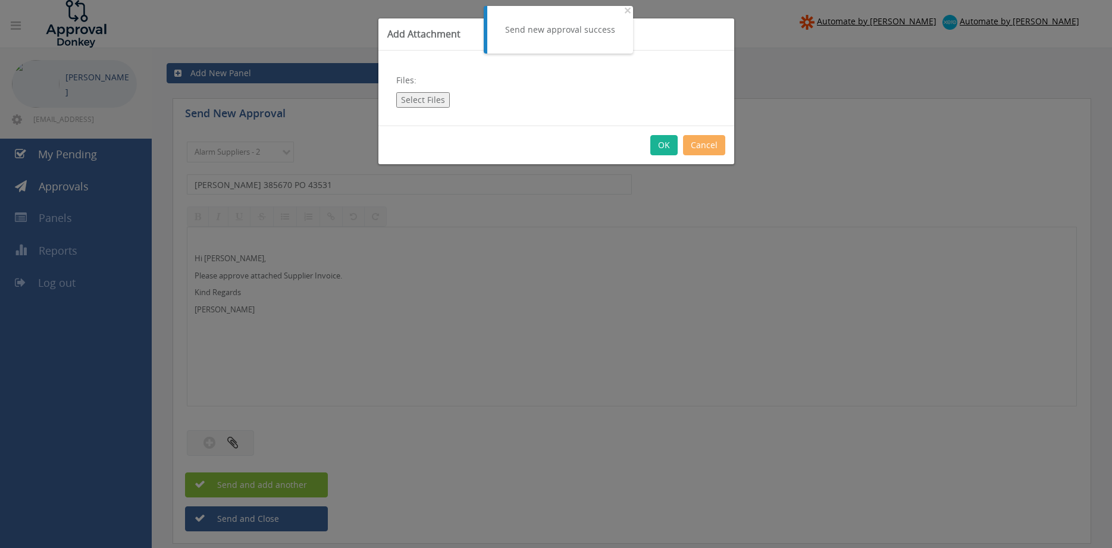
click at [423, 93] on button "Select Files" at bounding box center [423, 99] width 54 height 15
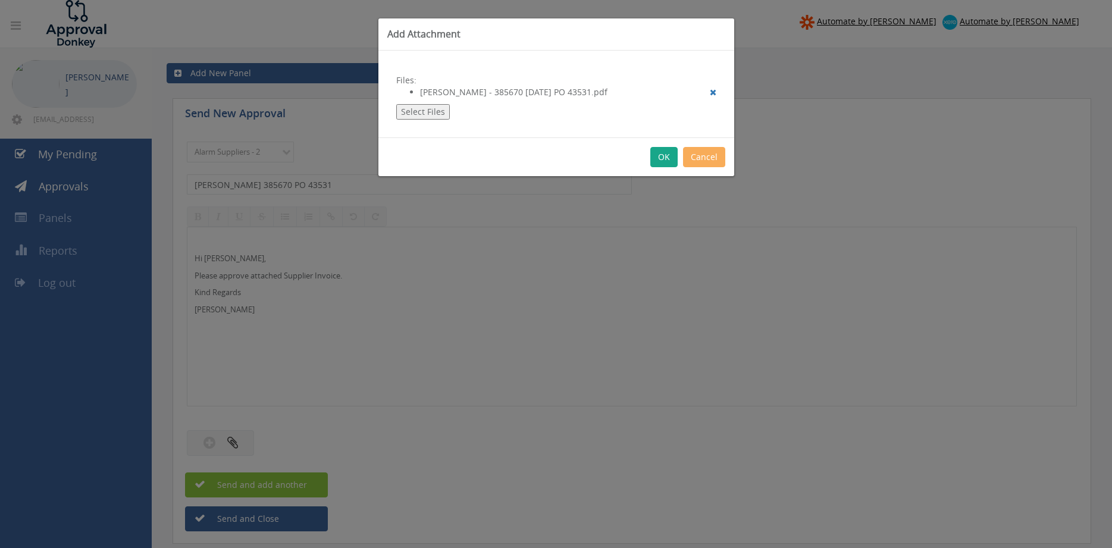
click at [666, 162] on button "OK" at bounding box center [663, 157] width 27 height 20
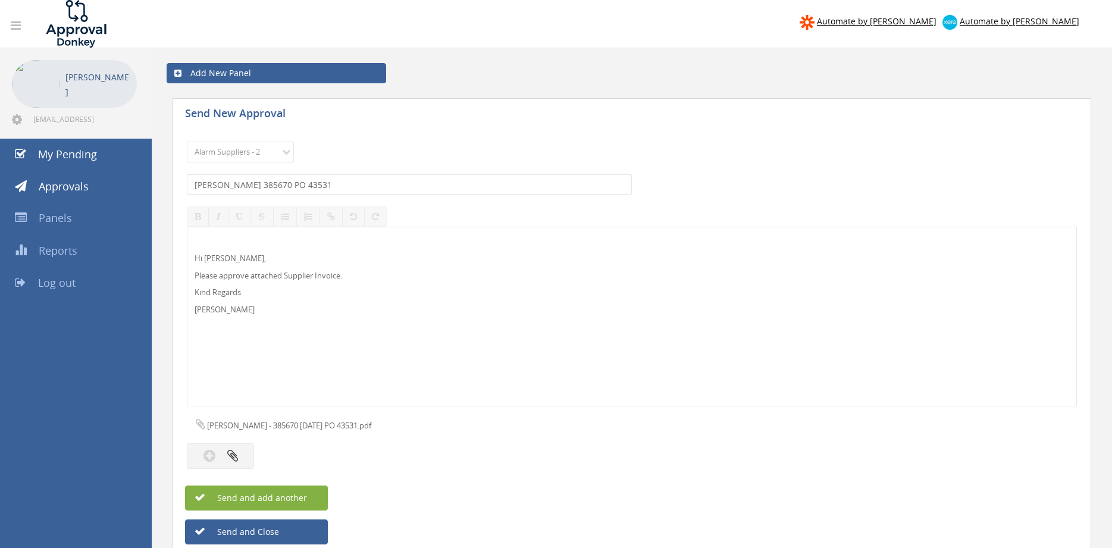
drag, startPoint x: 299, startPoint y: 503, endPoint x: 375, endPoint y: 463, distance: 85.4
click at [299, 502] on span "Send and add another" at bounding box center [249, 497] width 115 height 11
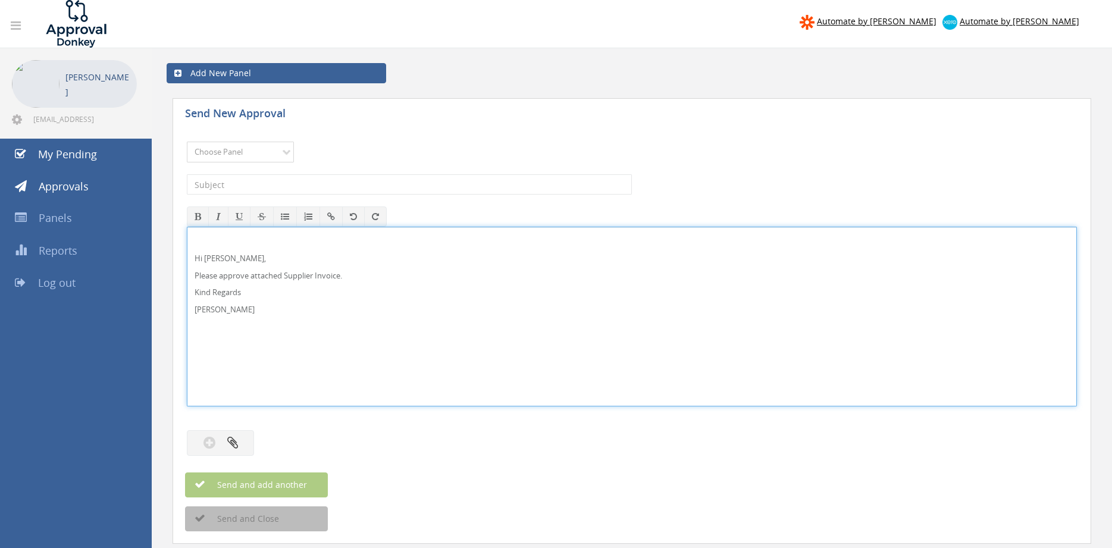
click at [249, 155] on select "Choose Panel Alarm Credits RG - 3 NZ Utilities Cable and SAI Global NZ Alarms-1…" at bounding box center [240, 152] width 107 height 21
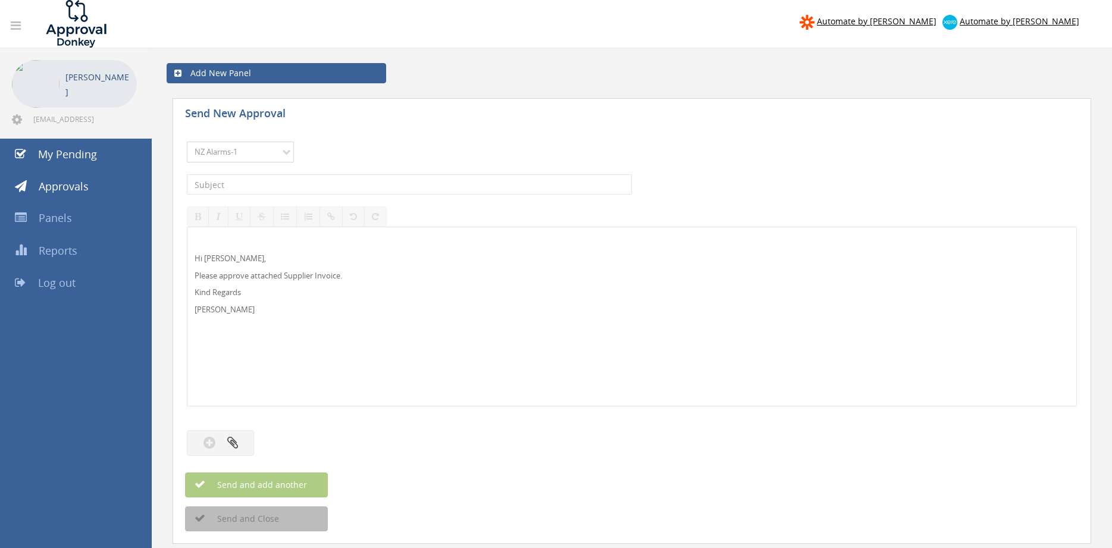
click option "NZ Alarms-1" at bounding box center [0, 0] width 0 height 0
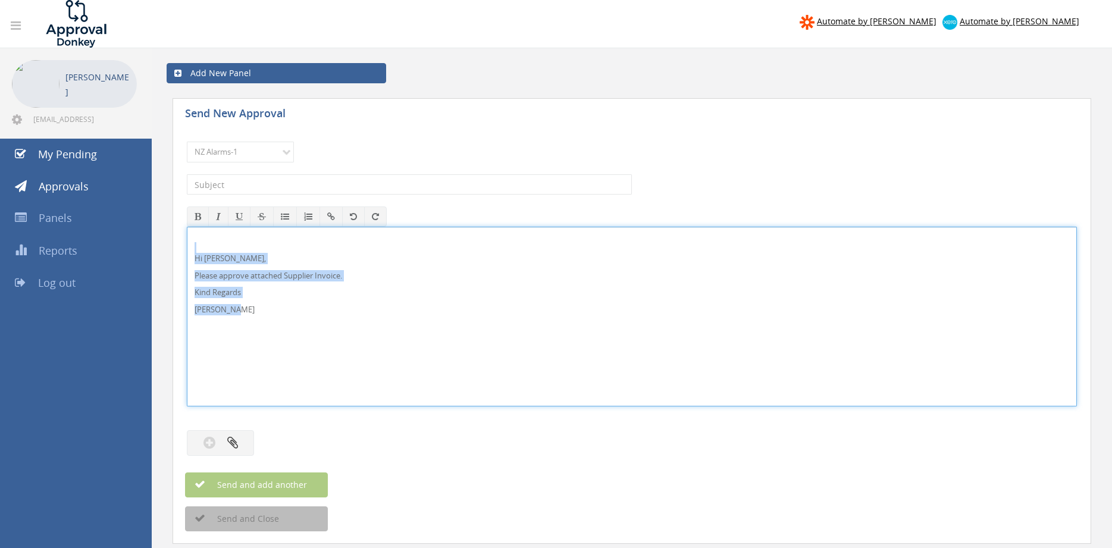
drag, startPoint x: 265, startPoint y: 318, endPoint x: 170, endPoint y: 244, distance: 120.4
click at [187, 244] on div "Hi Rob, Please approve attached Supplier Invoice. Kind Regards Pam Walker" at bounding box center [632, 317] width 890 height 180
copy div "Hi Rob, Please approve attached Supplier Invoice. Kind Regards Pam Walker"
click at [256, 182] on input "text" at bounding box center [409, 184] width 445 height 20
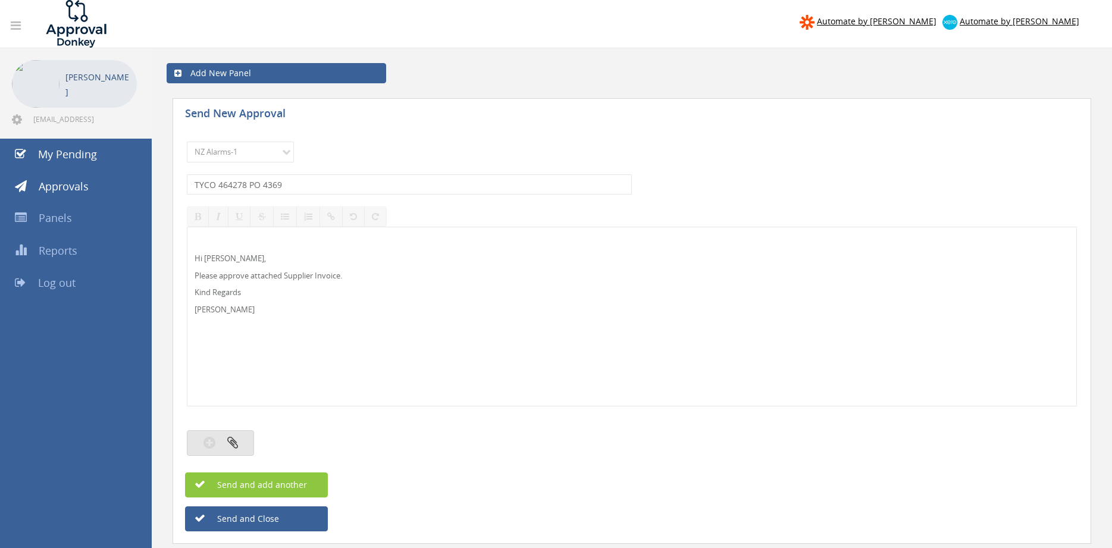
click at [237, 450] on button "button" at bounding box center [220, 443] width 67 height 26
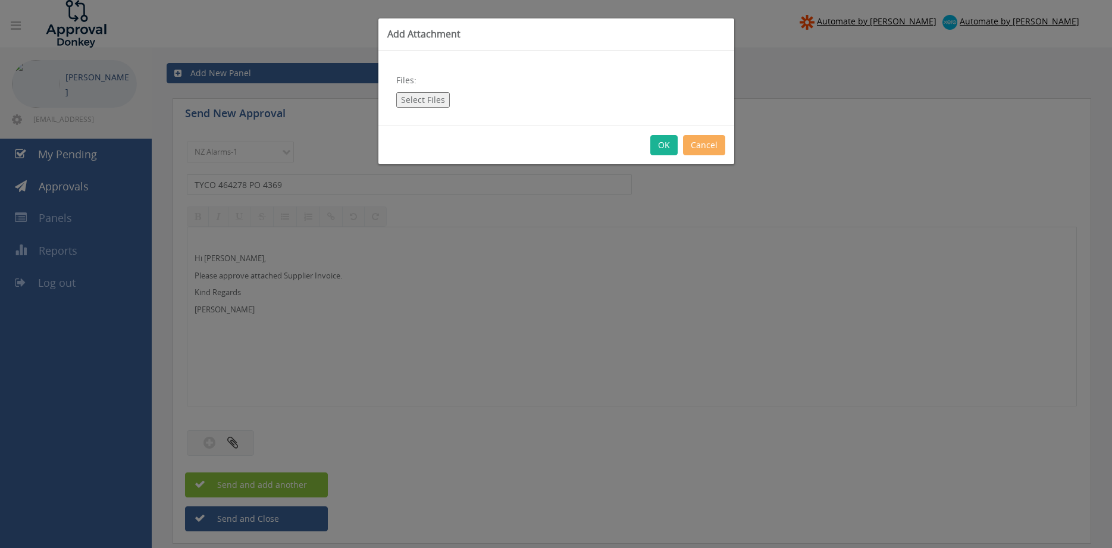
click at [435, 105] on button "Select Files" at bounding box center [423, 99] width 54 height 15
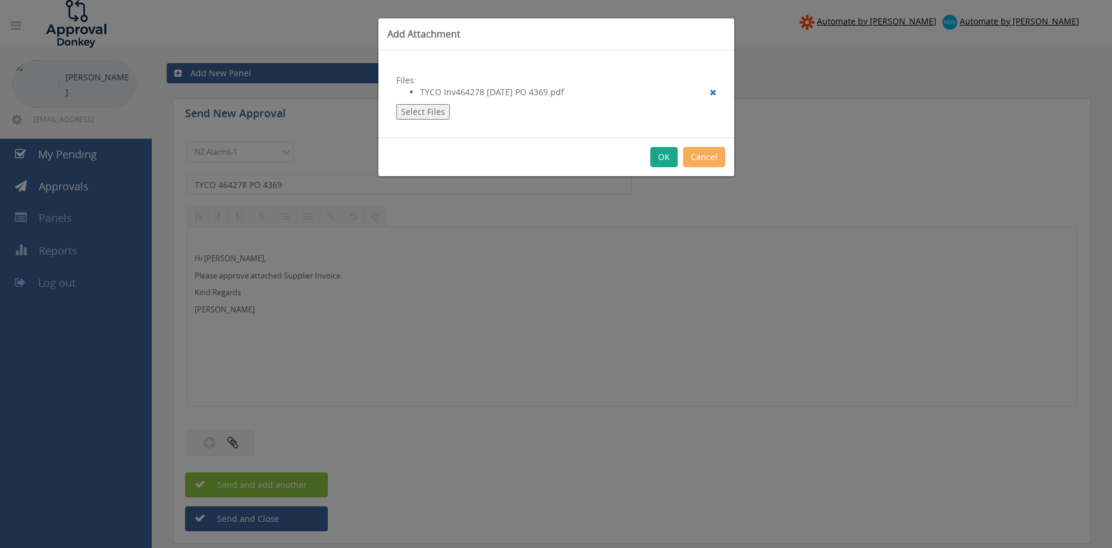
click at [656, 161] on button "OK" at bounding box center [663, 157] width 27 height 20
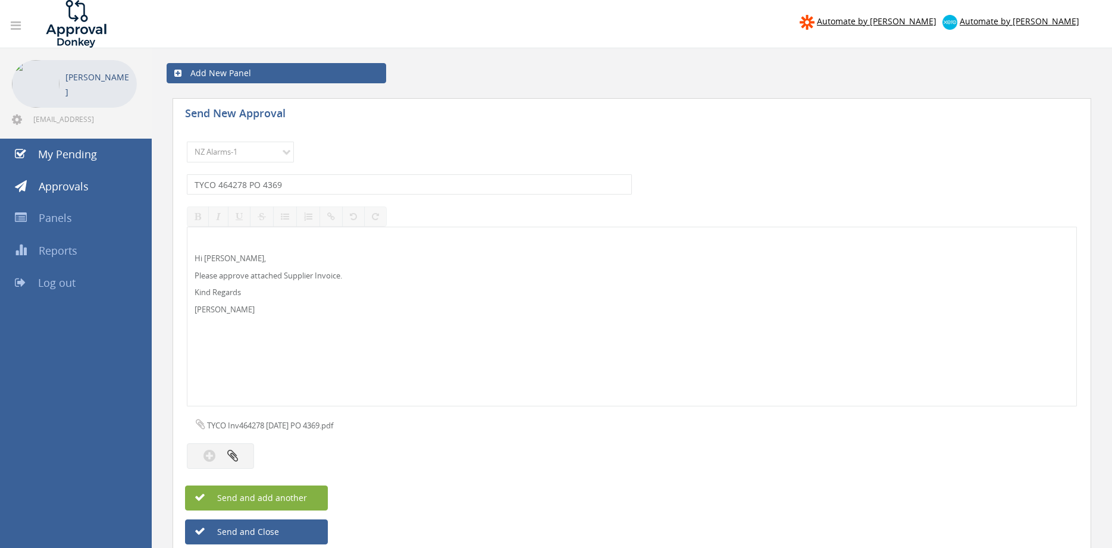
click at [314, 499] on button "Send and add another" at bounding box center [256, 497] width 143 height 25
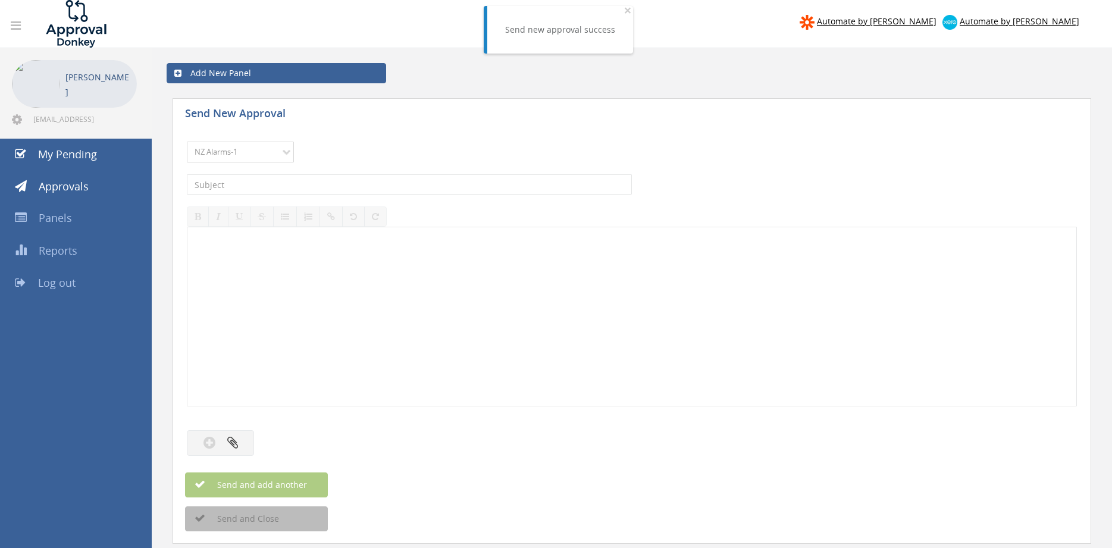
click option "NZ Alarms-1" at bounding box center [0, 0] width 0 height 0
click at [264, 184] on input "text" at bounding box center [409, 184] width 445 height 20
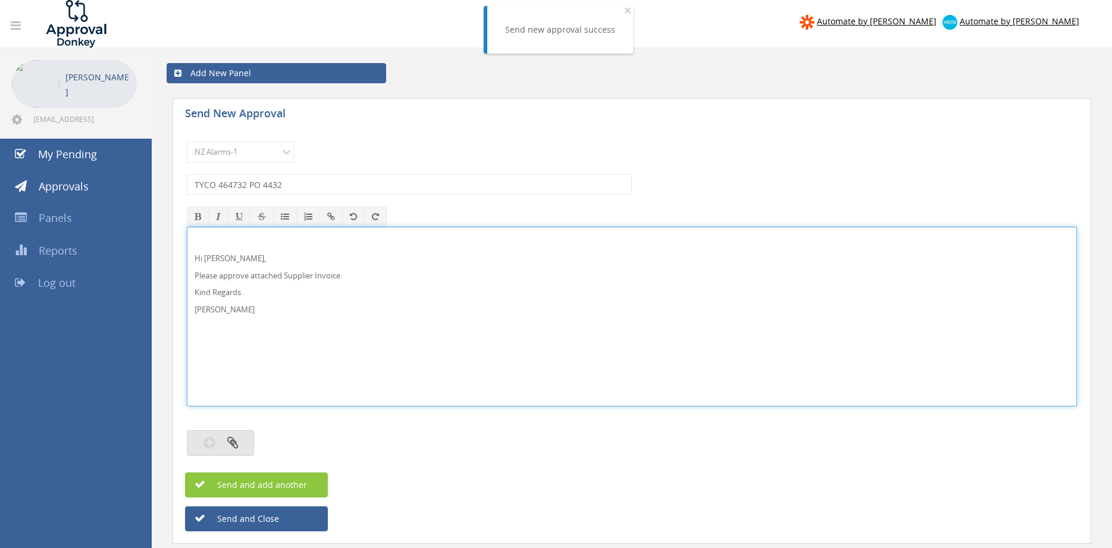
click at [231, 440] on icon "button" at bounding box center [232, 442] width 11 height 14
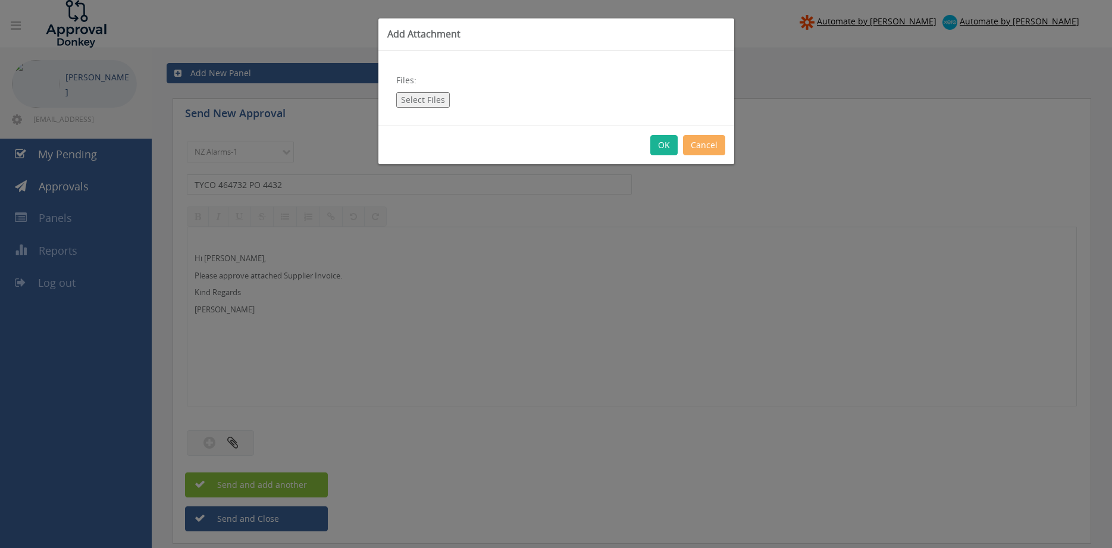
click at [413, 102] on button "Select Files" at bounding box center [423, 99] width 54 height 15
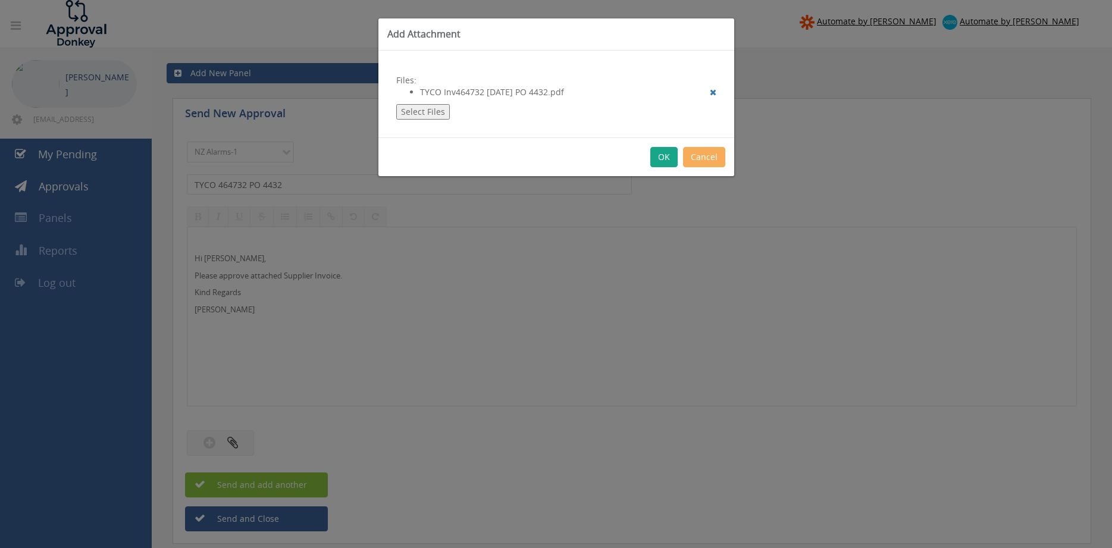
click at [666, 161] on button "OK" at bounding box center [663, 157] width 27 height 20
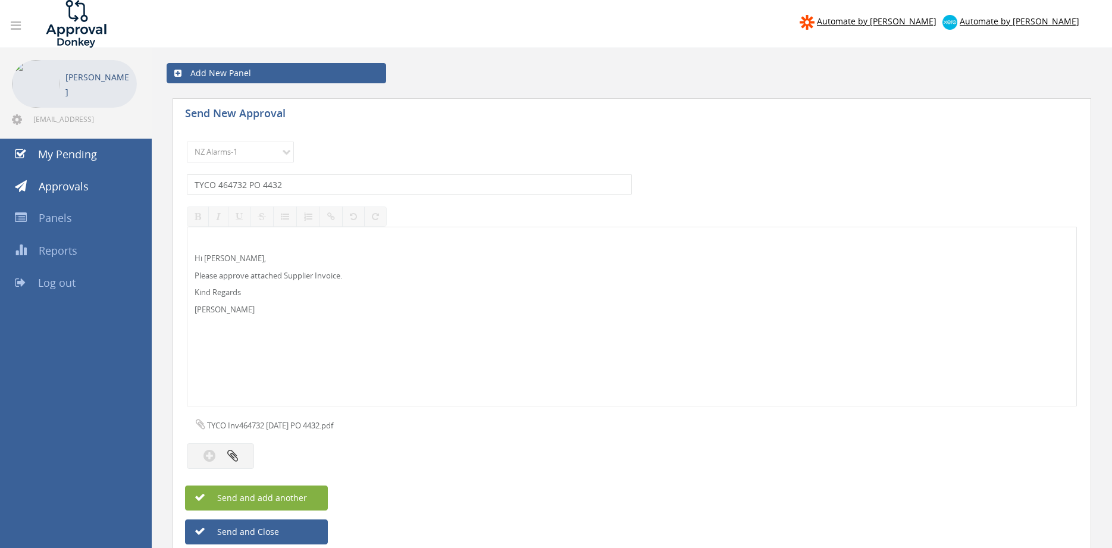
click at [304, 496] on span "Send and add another" at bounding box center [249, 497] width 115 height 11
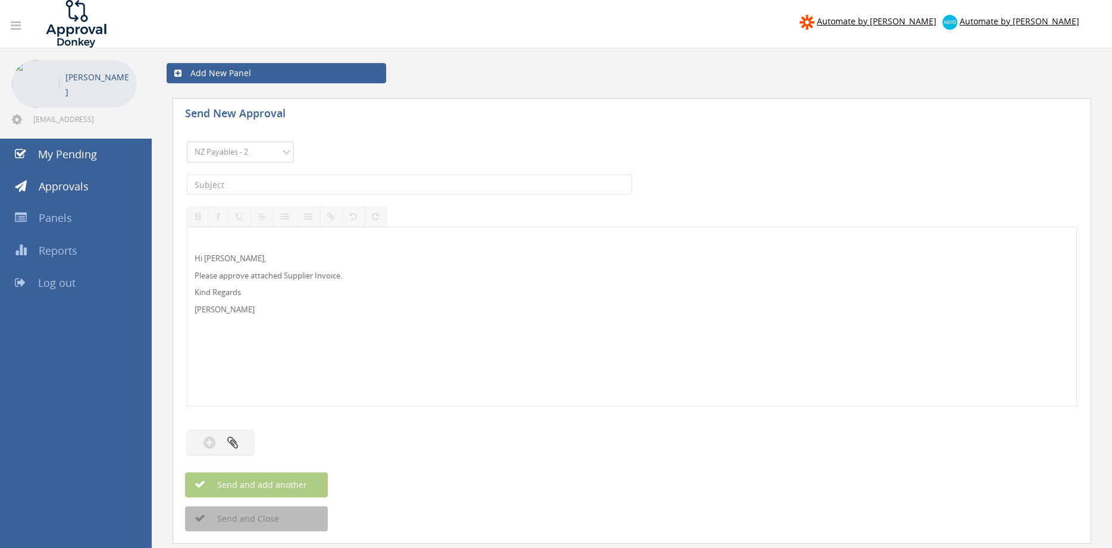
click option "NZ Payables - 2" at bounding box center [0, 0] width 0 height 0
click at [324, 181] on input "text" at bounding box center [409, 184] width 445 height 20
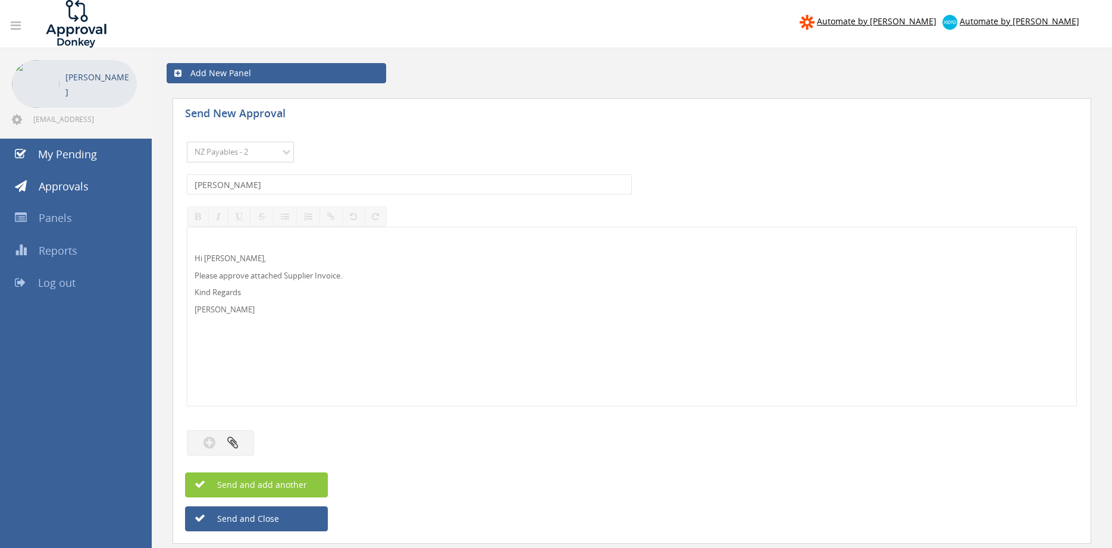
click at [233, 154] on select "Choose Panel Alarm Credits RG - 3 NZ Utilities Cable and SAI Global NZ Alarms-1…" at bounding box center [240, 152] width 107 height 21
click option "NZ Utilities" at bounding box center [0, 0] width 0 height 0
click at [260, 185] on input "shuk" at bounding box center [409, 184] width 445 height 20
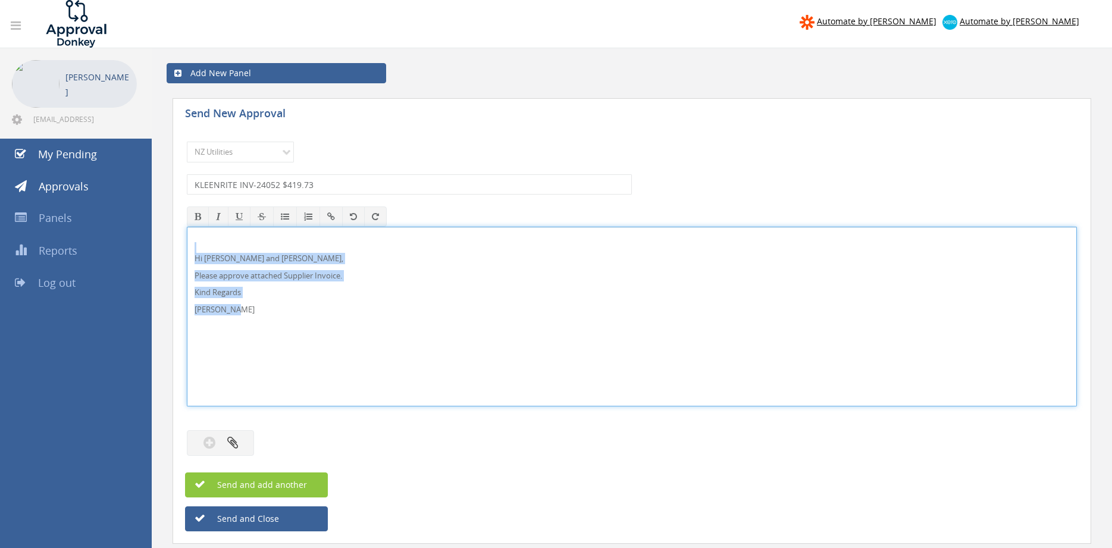
drag, startPoint x: 240, startPoint y: 312, endPoint x: 187, endPoint y: 249, distance: 82.7
click at [187, 243] on div "Hi Paul and Ben, Please approve attached Supplier Invoice. Kind Regards Pam Wal…" at bounding box center [632, 317] width 890 height 180
click at [238, 438] on button "button" at bounding box center [220, 443] width 67 height 26
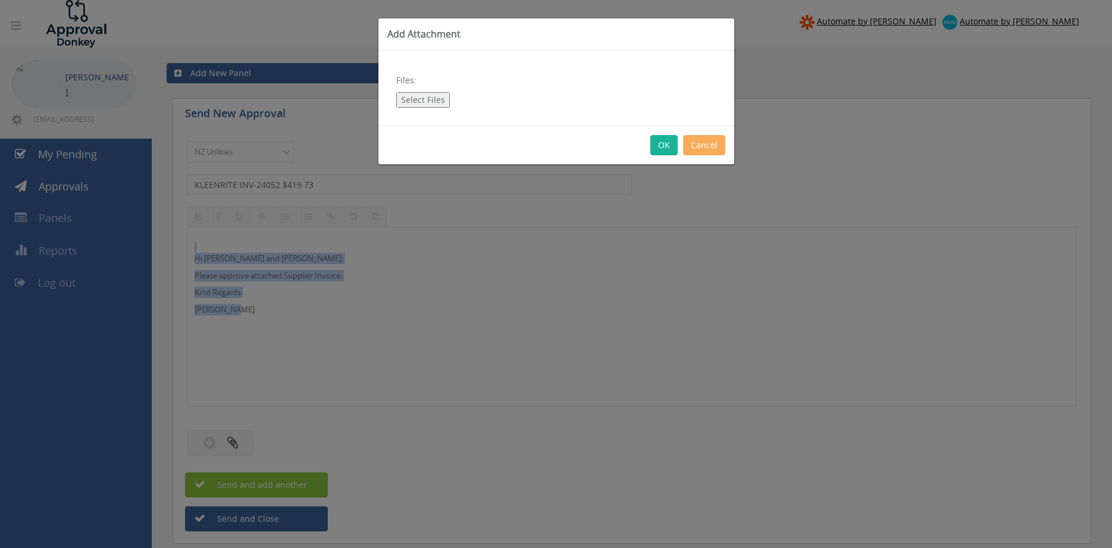
click at [434, 101] on button "Select Files" at bounding box center [423, 99] width 54 height 15
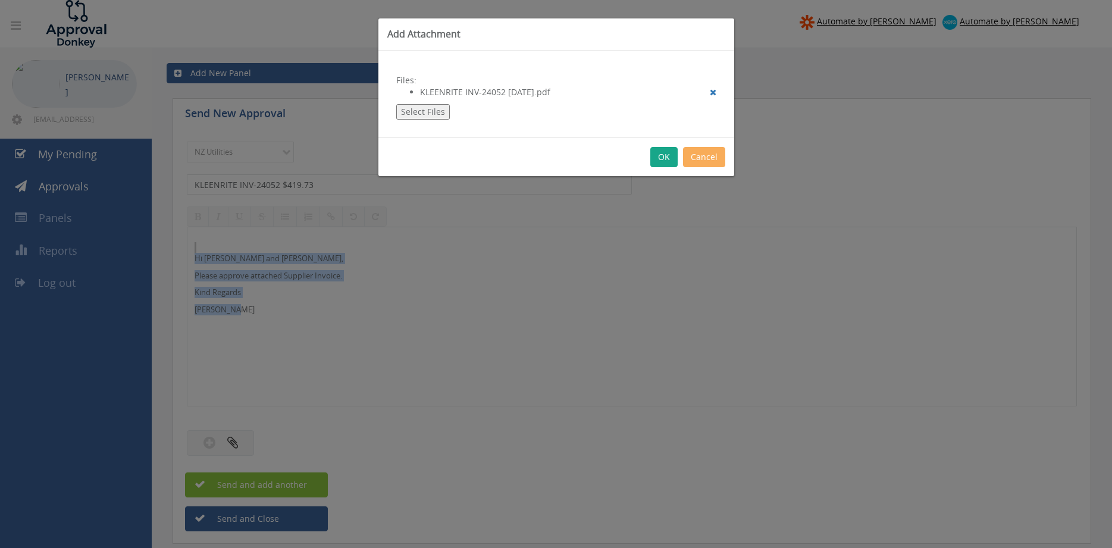
click at [665, 155] on button "OK" at bounding box center [663, 157] width 27 height 20
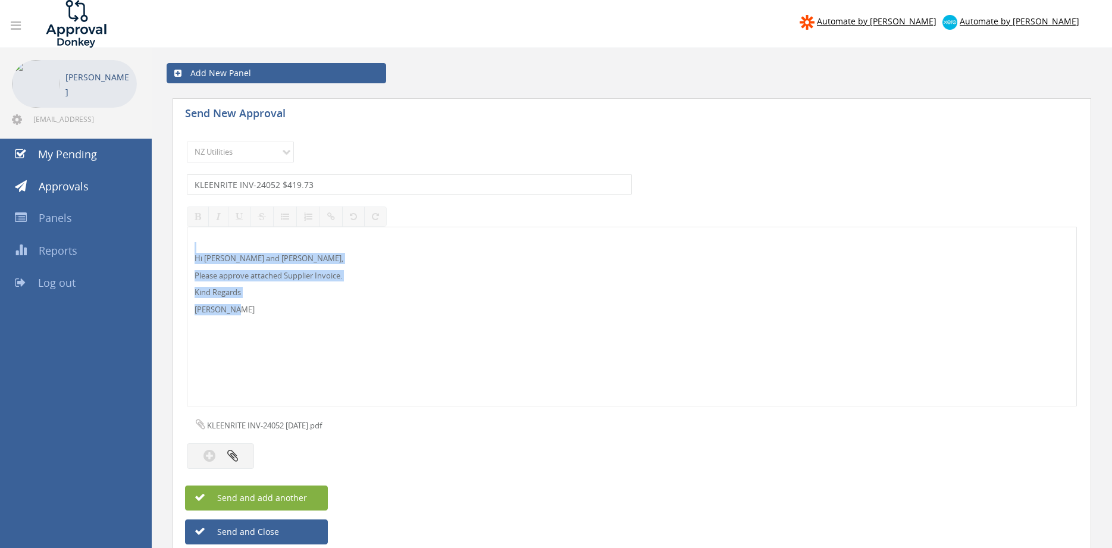
click at [298, 497] on span "Send and add another" at bounding box center [249, 497] width 115 height 11
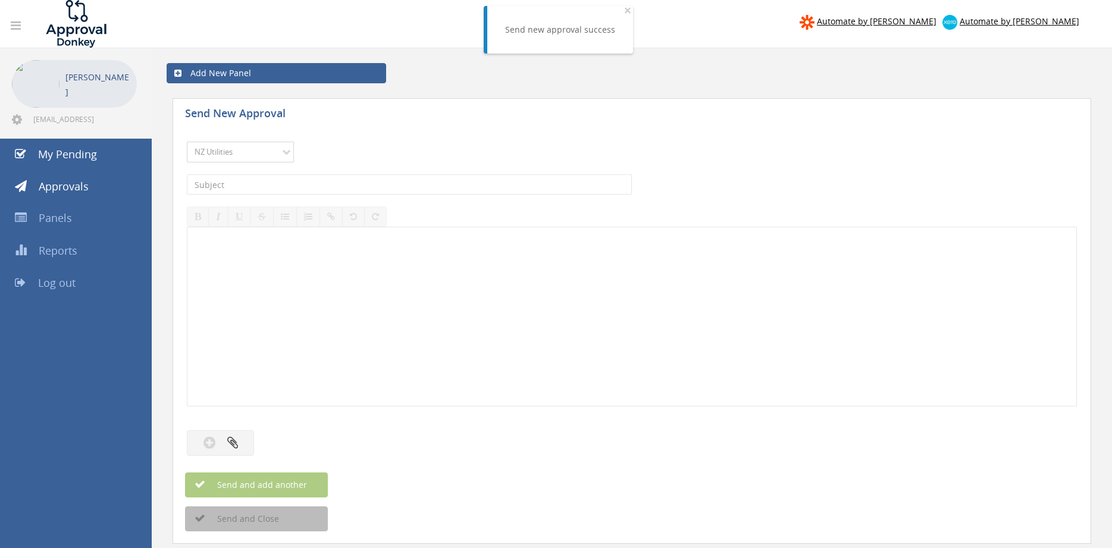
click option "NZ Utilities" at bounding box center [0, 0] width 0 height 0
click at [260, 192] on input "text" at bounding box center [409, 184] width 445 height 20
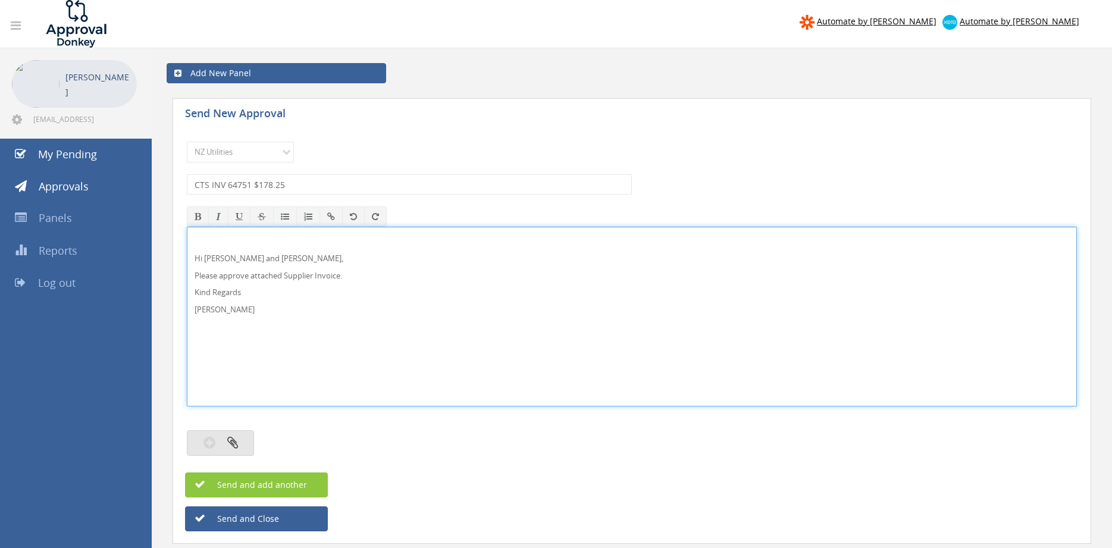
click at [235, 450] on button "button" at bounding box center [220, 443] width 67 height 26
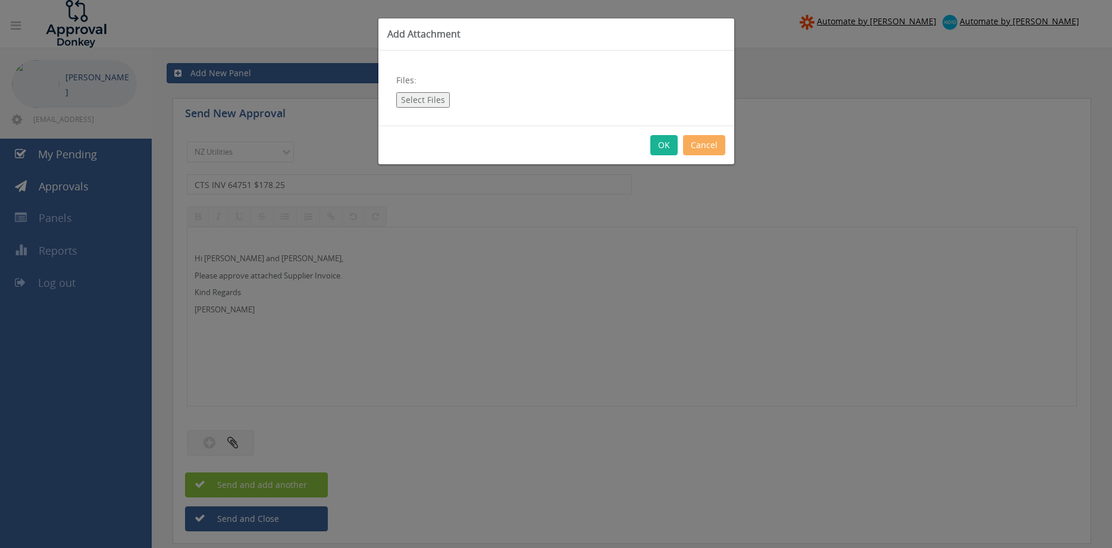
click at [417, 102] on button "Select Files" at bounding box center [423, 99] width 54 height 15
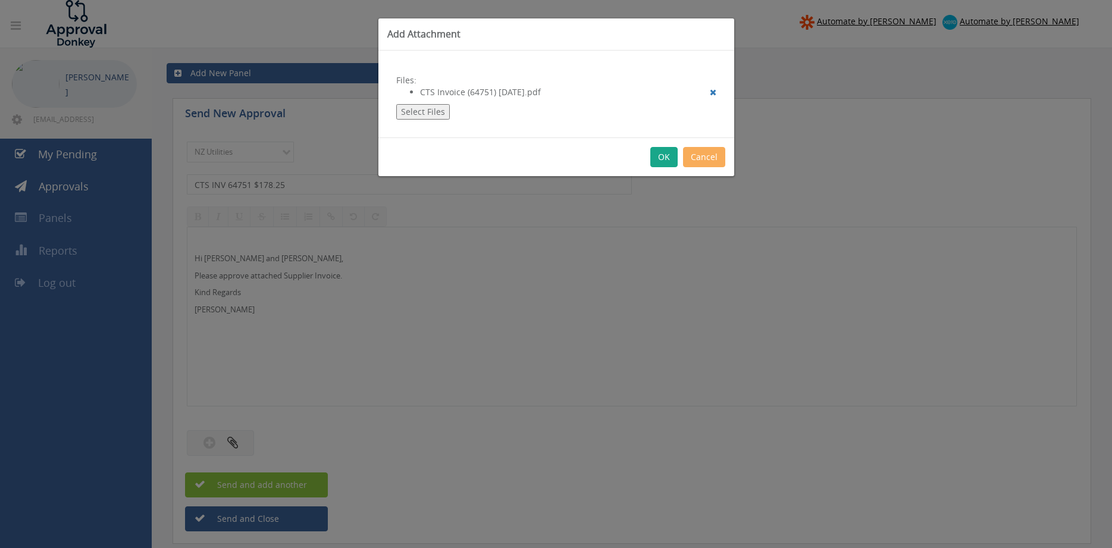
click at [660, 159] on button "OK" at bounding box center [663, 157] width 27 height 20
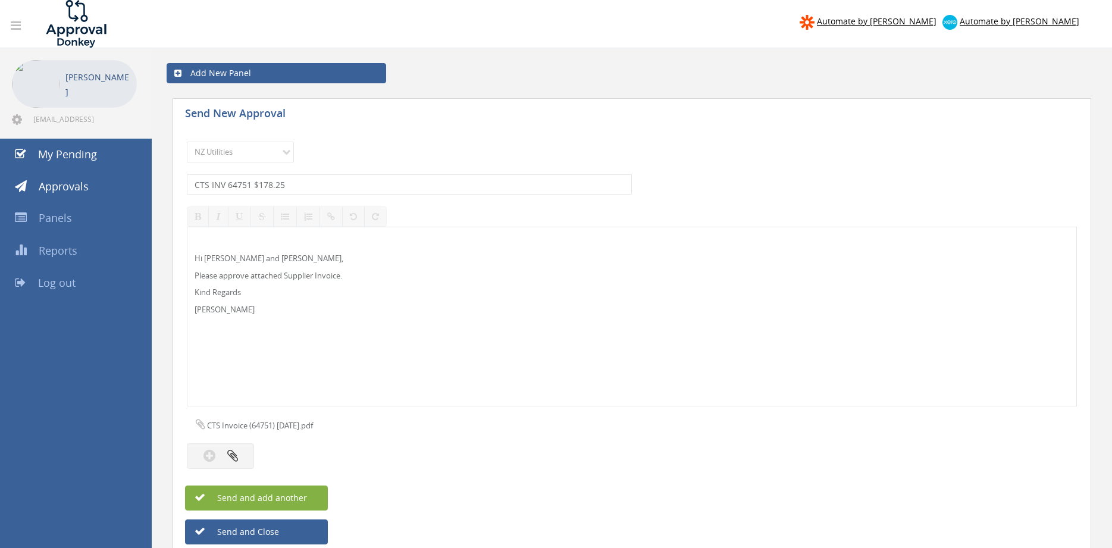
click at [306, 494] on button "Send and add another" at bounding box center [256, 497] width 143 height 25
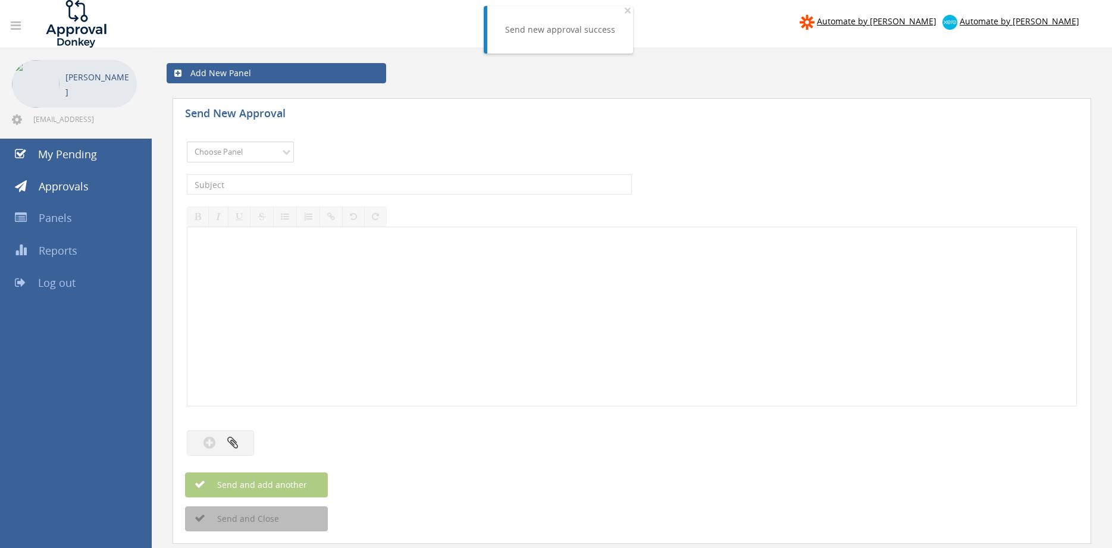
click at [187, 142] on select "Choose Panel Alarm Credits RG - 3 NZ Utilities Cable and SAI Global NZ Alarms-1…" at bounding box center [240, 152] width 107 height 21
click option "NZ Utilities" at bounding box center [0, 0] width 0 height 0
click at [262, 184] on input "text" at bounding box center [409, 184] width 445 height 20
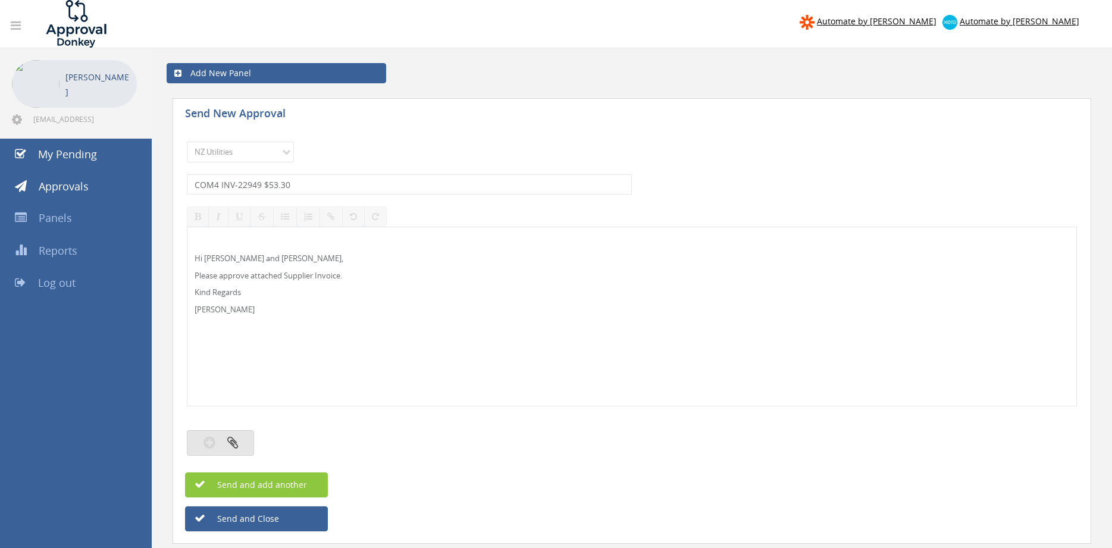
click at [239, 437] on button "button" at bounding box center [220, 443] width 67 height 26
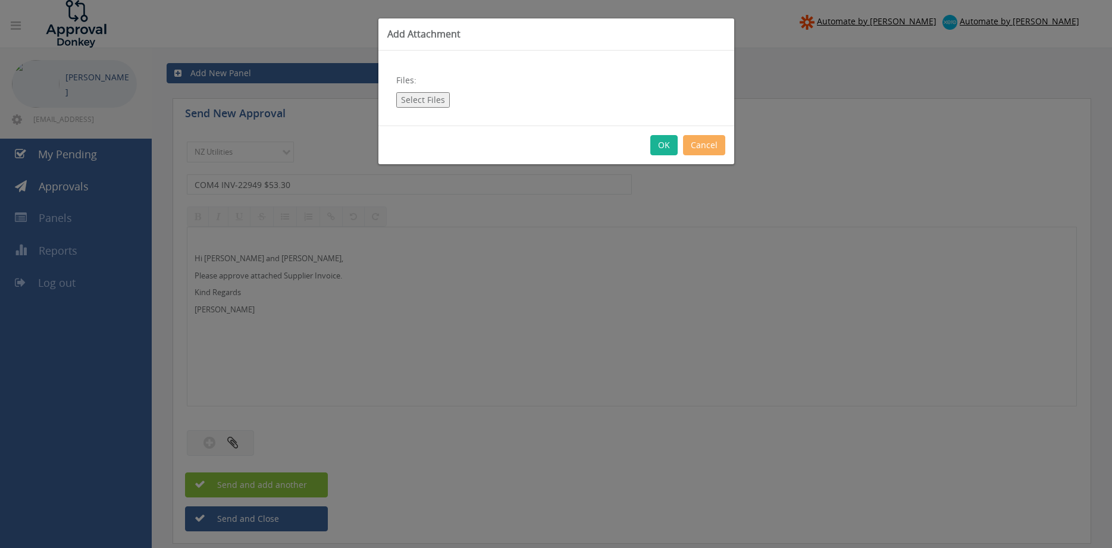
click at [425, 99] on button "Select Files" at bounding box center [423, 99] width 54 height 15
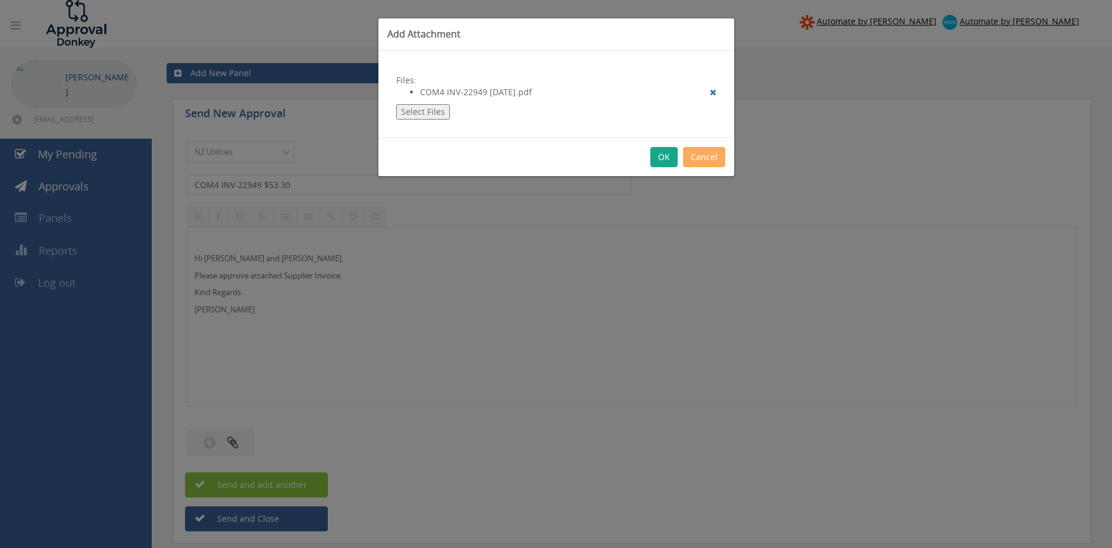
click at [663, 155] on button "OK" at bounding box center [663, 157] width 27 height 20
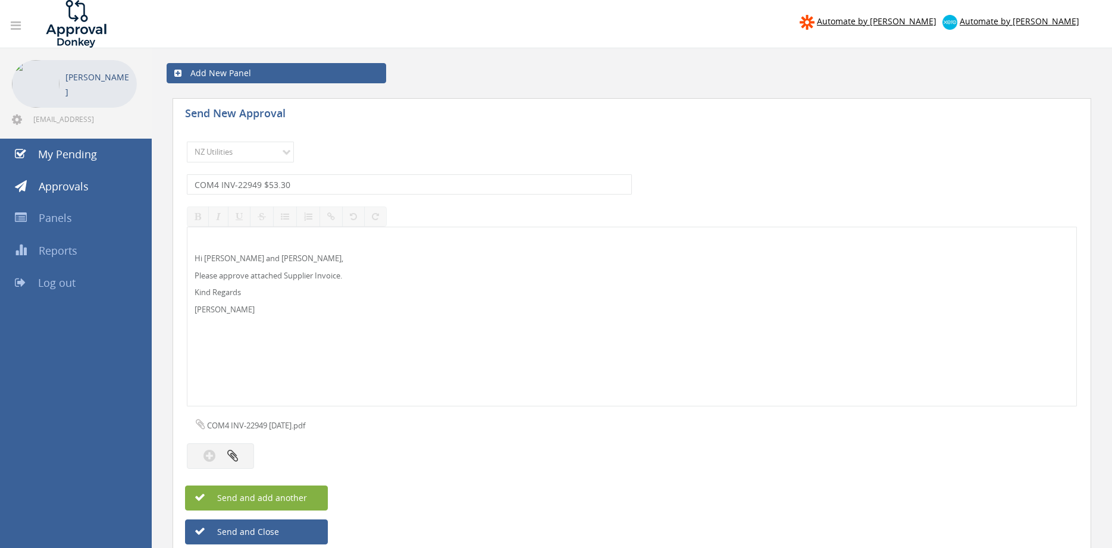
click at [283, 497] on span "Send and add another" at bounding box center [249, 497] width 115 height 11
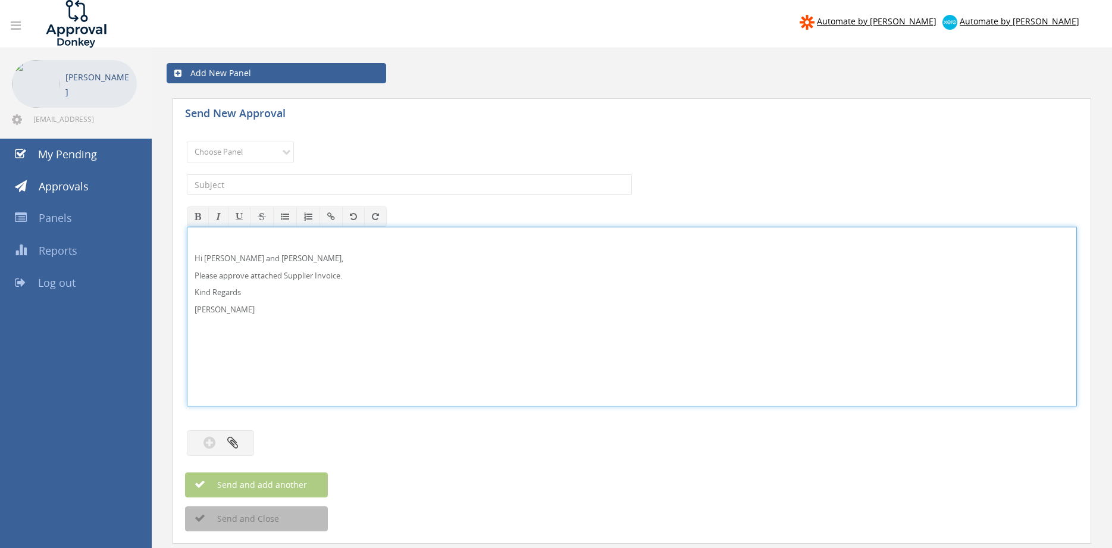
click at [204, 255] on p "Hi Paul and Ben," at bounding box center [632, 258] width 875 height 11
drag, startPoint x: 181, startPoint y: 289, endPoint x: 176, endPoint y: 221, distance: 68.0
click at [187, 227] on div "Hi Rob, Please approve attached Supplier Invoice. Kind Regards Pam Walker" at bounding box center [632, 317] width 890 height 180
copy div "Hi Rob, Please approve attached Supplier Invoice. Kind Regards Pam Walker"
click at [187, 142] on select "Choose Panel Alarm Credits RG - 3 NZ Utilities Cable and SAI Global NZ Alarms-1…" at bounding box center [240, 152] width 107 height 21
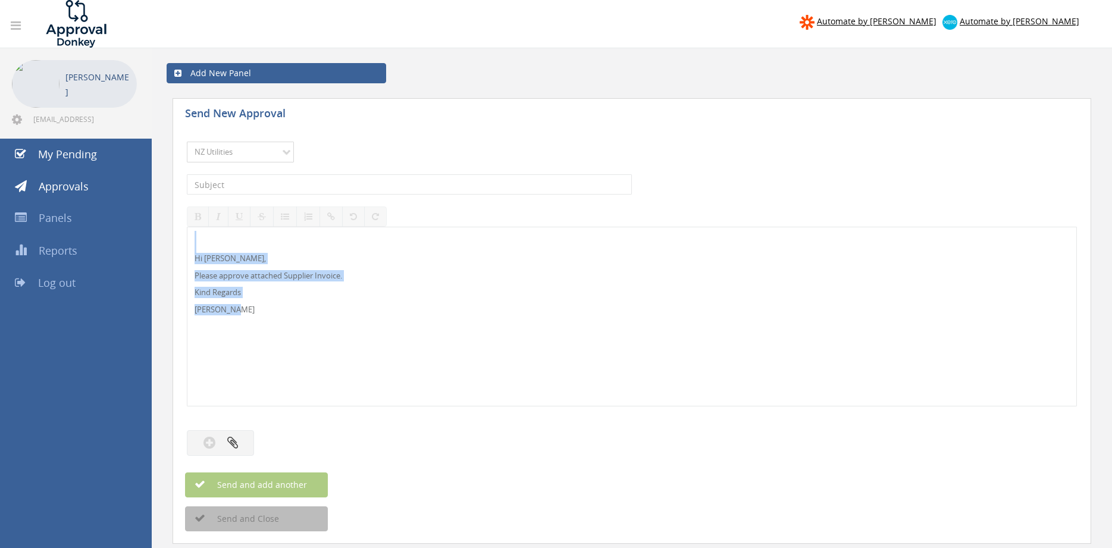
click option "NZ Utilities" at bounding box center [0, 0] width 0 height 0
click at [280, 178] on input "text" at bounding box center [409, 184] width 445 height 20
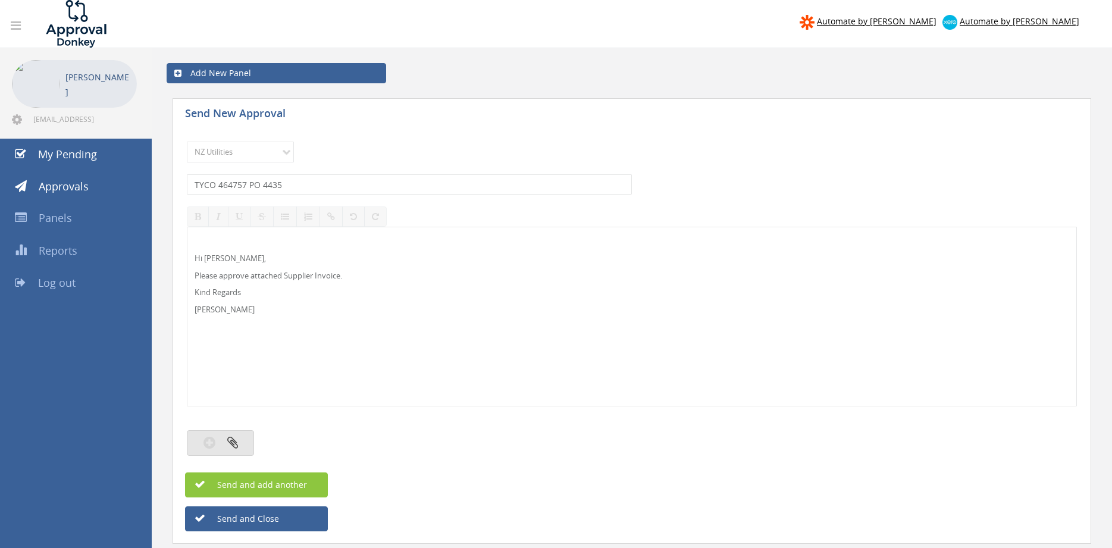
click at [247, 445] on button "button" at bounding box center [220, 443] width 67 height 26
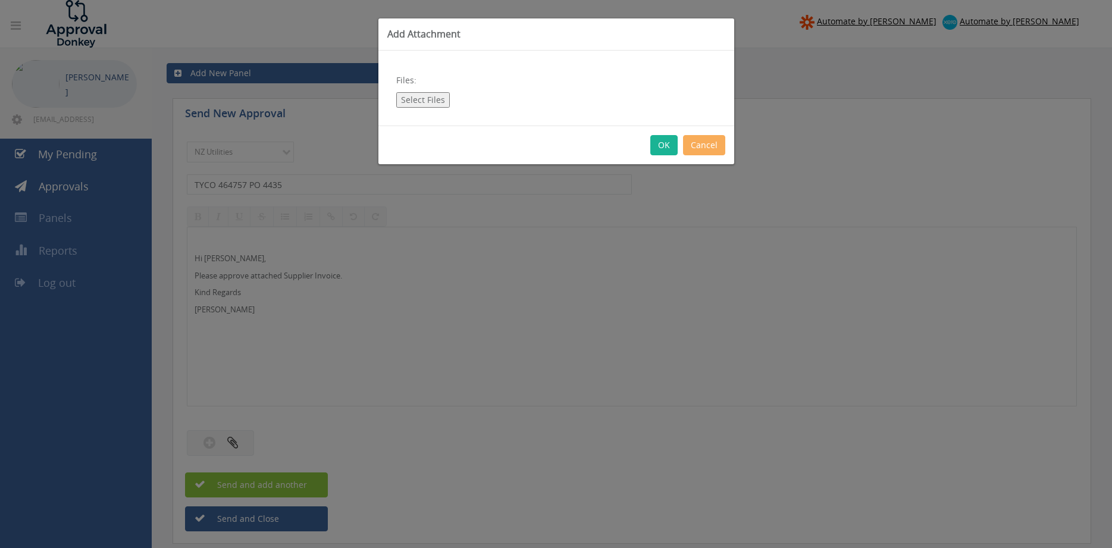
click at [432, 99] on button "Select Files" at bounding box center [423, 99] width 54 height 15
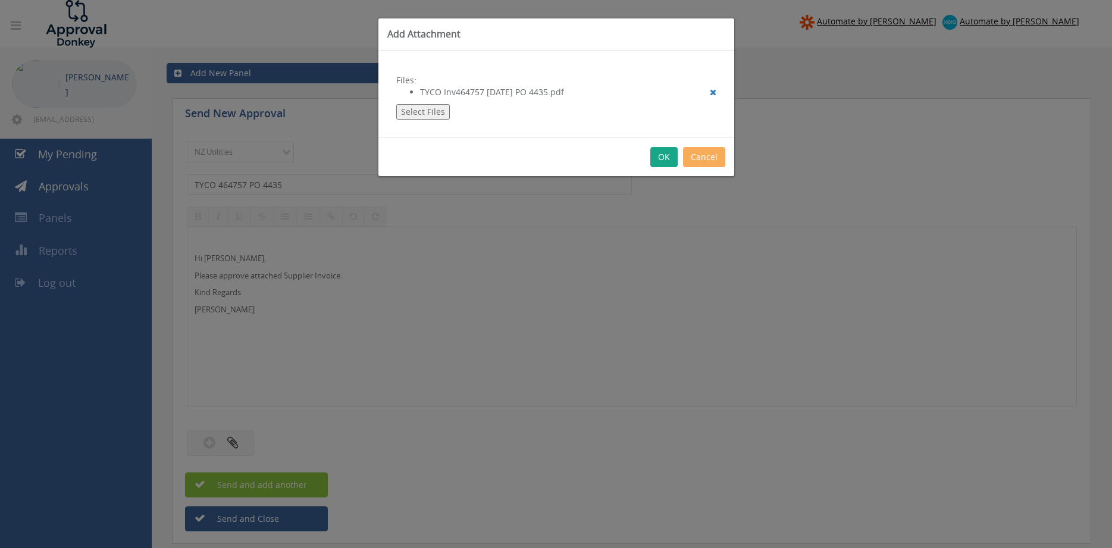
click at [665, 158] on button "OK" at bounding box center [663, 157] width 27 height 20
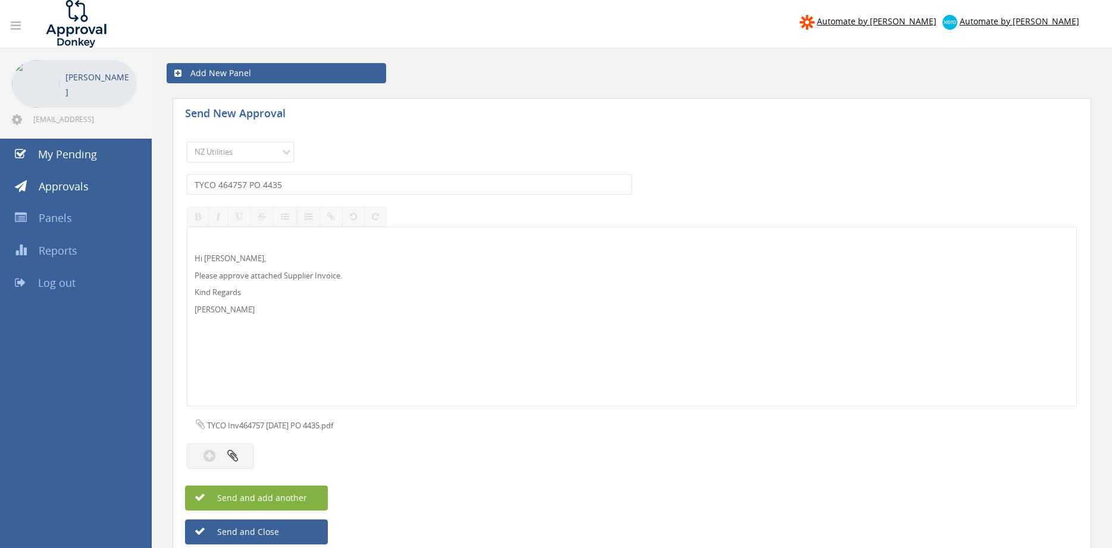
click at [315, 493] on button "Send and add another" at bounding box center [256, 497] width 143 height 25
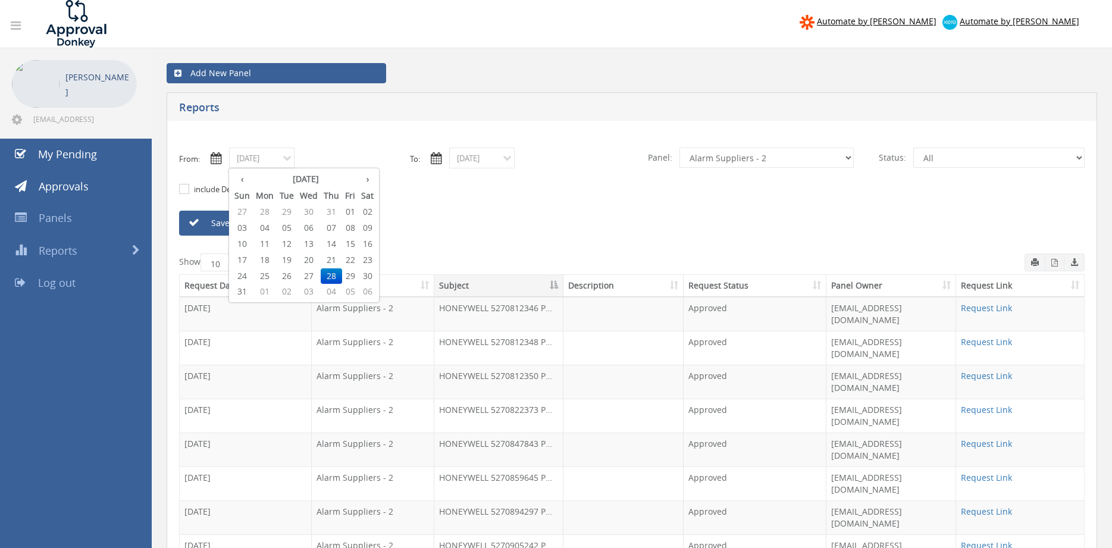
select select "number:9680"
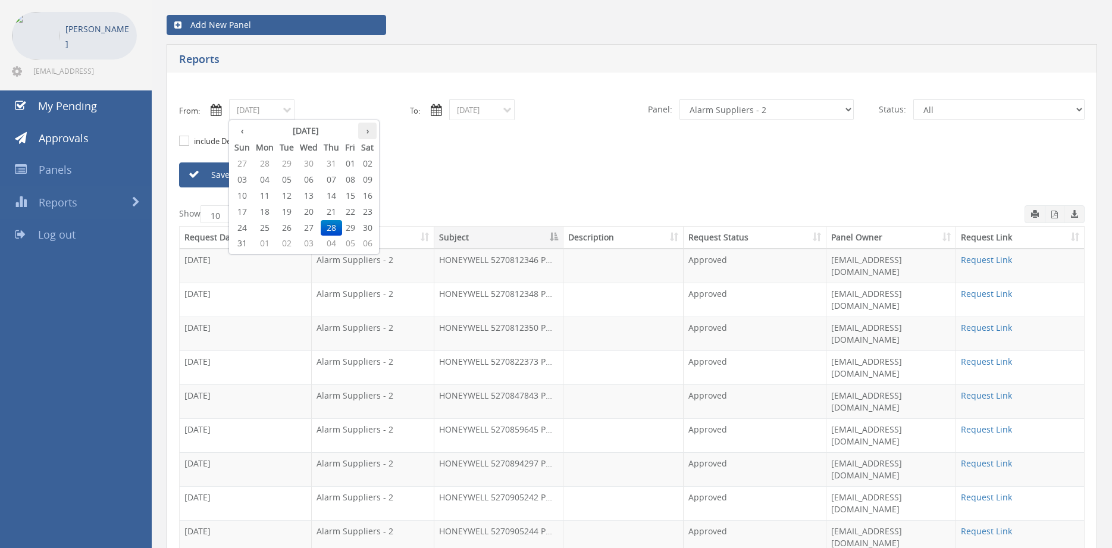
click at [365, 134] on th "›" at bounding box center [367, 131] width 18 height 17
click at [347, 164] on span "03" at bounding box center [350, 163] width 16 height 15
type input "[DATE]"
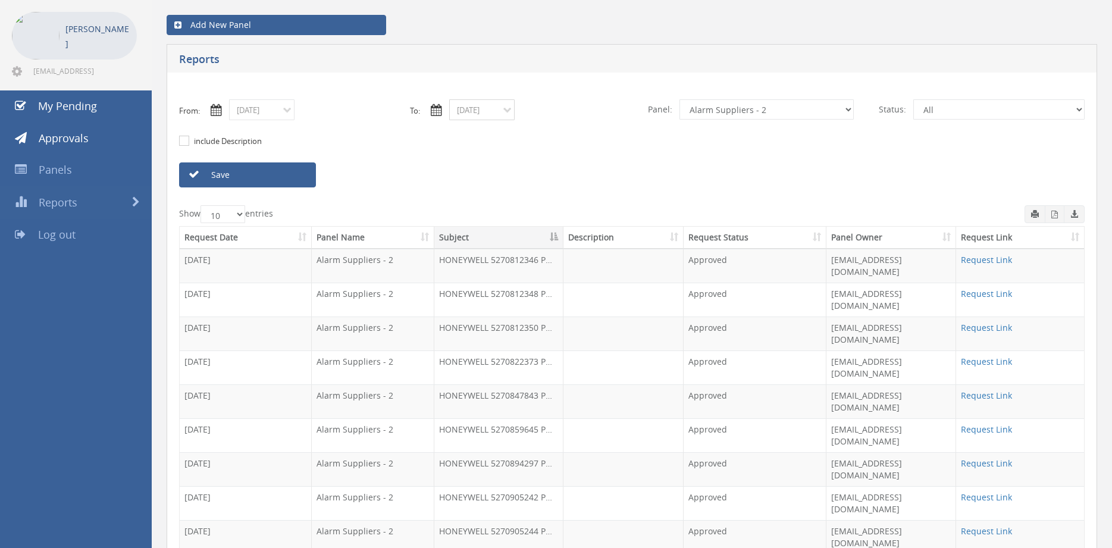
click at [482, 115] on input "[DATE]" at bounding box center [481, 109] width 65 height 21
click at [592, 131] on th "›" at bounding box center [587, 131] width 18 height 17
click at [459, 131] on th "‹" at bounding box center [462, 131] width 21 height 17
click at [569, 164] on span "03" at bounding box center [570, 163] width 16 height 15
type input "[DATE]"
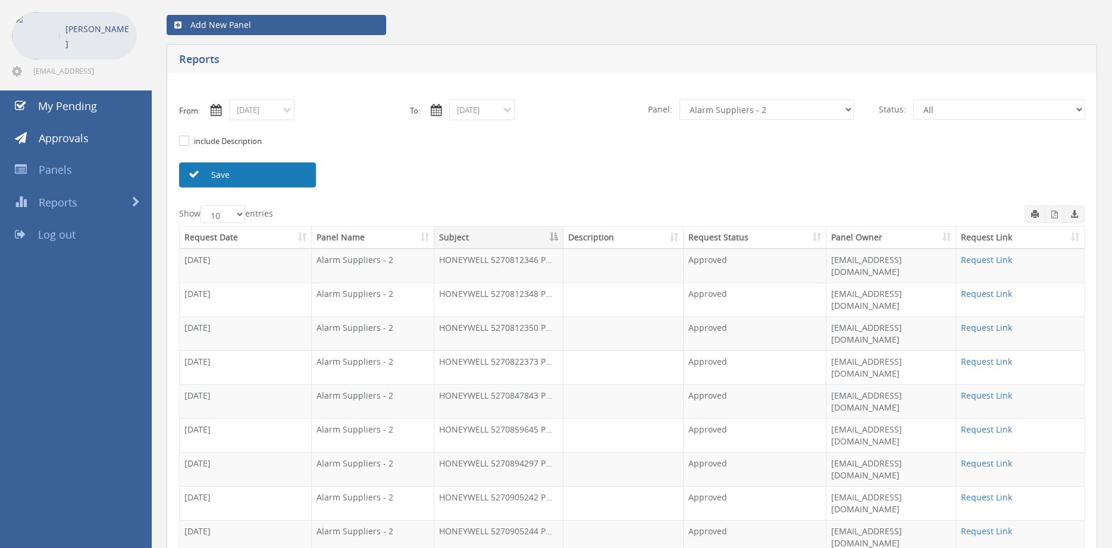
click at [252, 180] on link "Save" at bounding box center [247, 174] width 137 height 25
click at [1058, 214] on button "button" at bounding box center [1055, 214] width 20 height 18
